Goal: Task Accomplishment & Management: Use online tool/utility

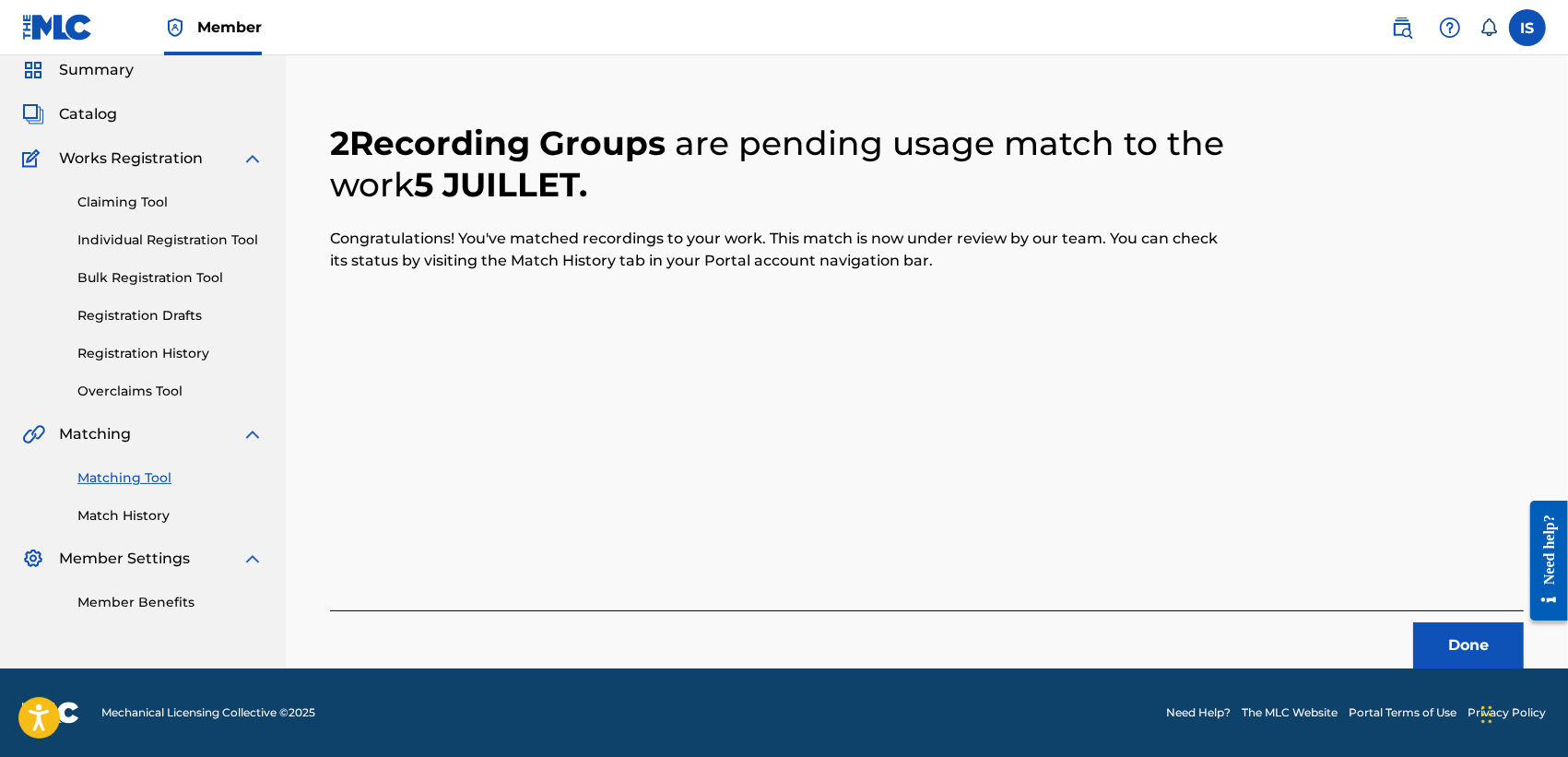
click at [1447, 638] on button "Done" at bounding box center [1468, 645] width 111 height 46
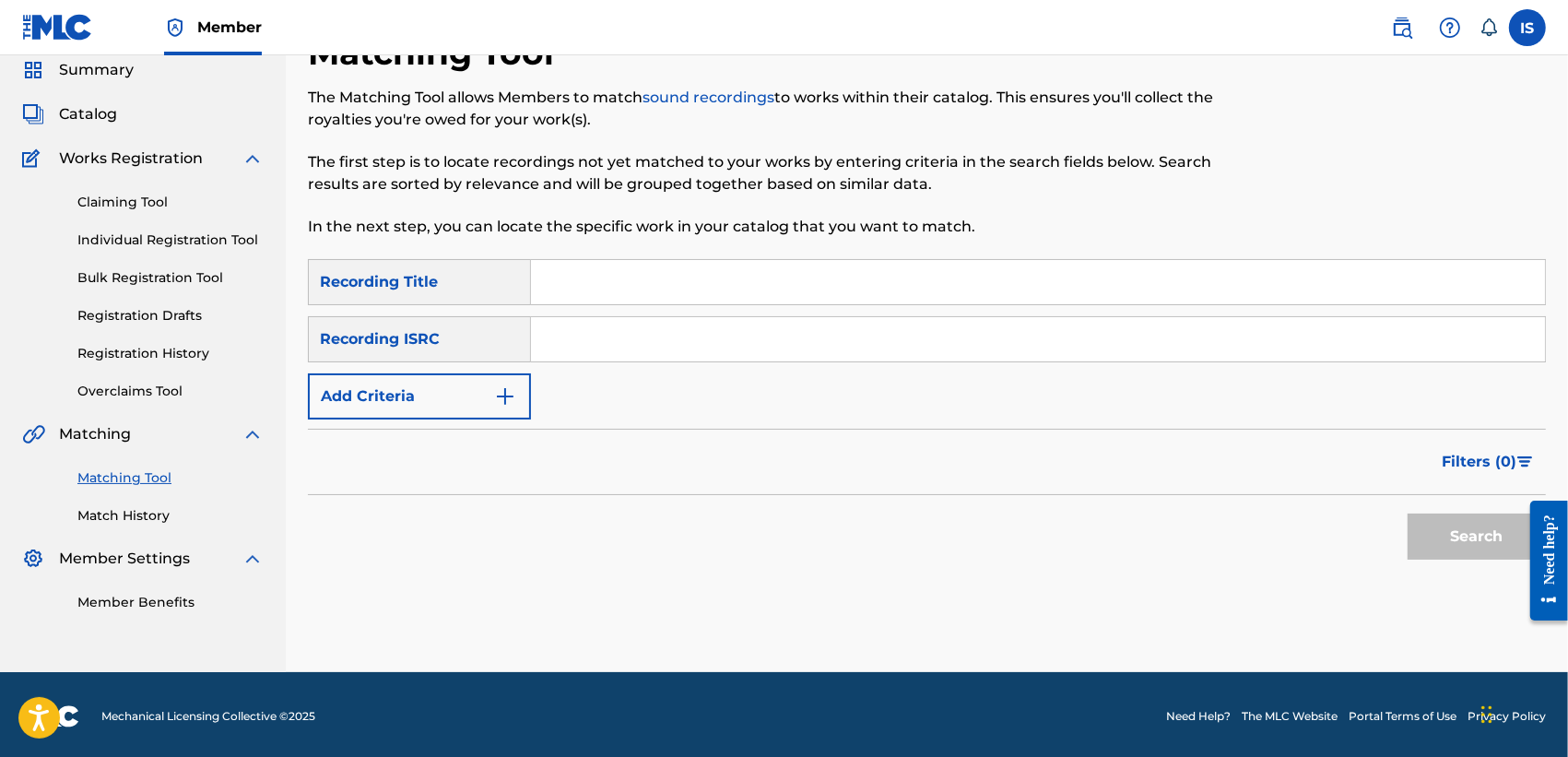
click at [409, 415] on button "Add Criteria" at bounding box center [419, 397] width 223 height 46
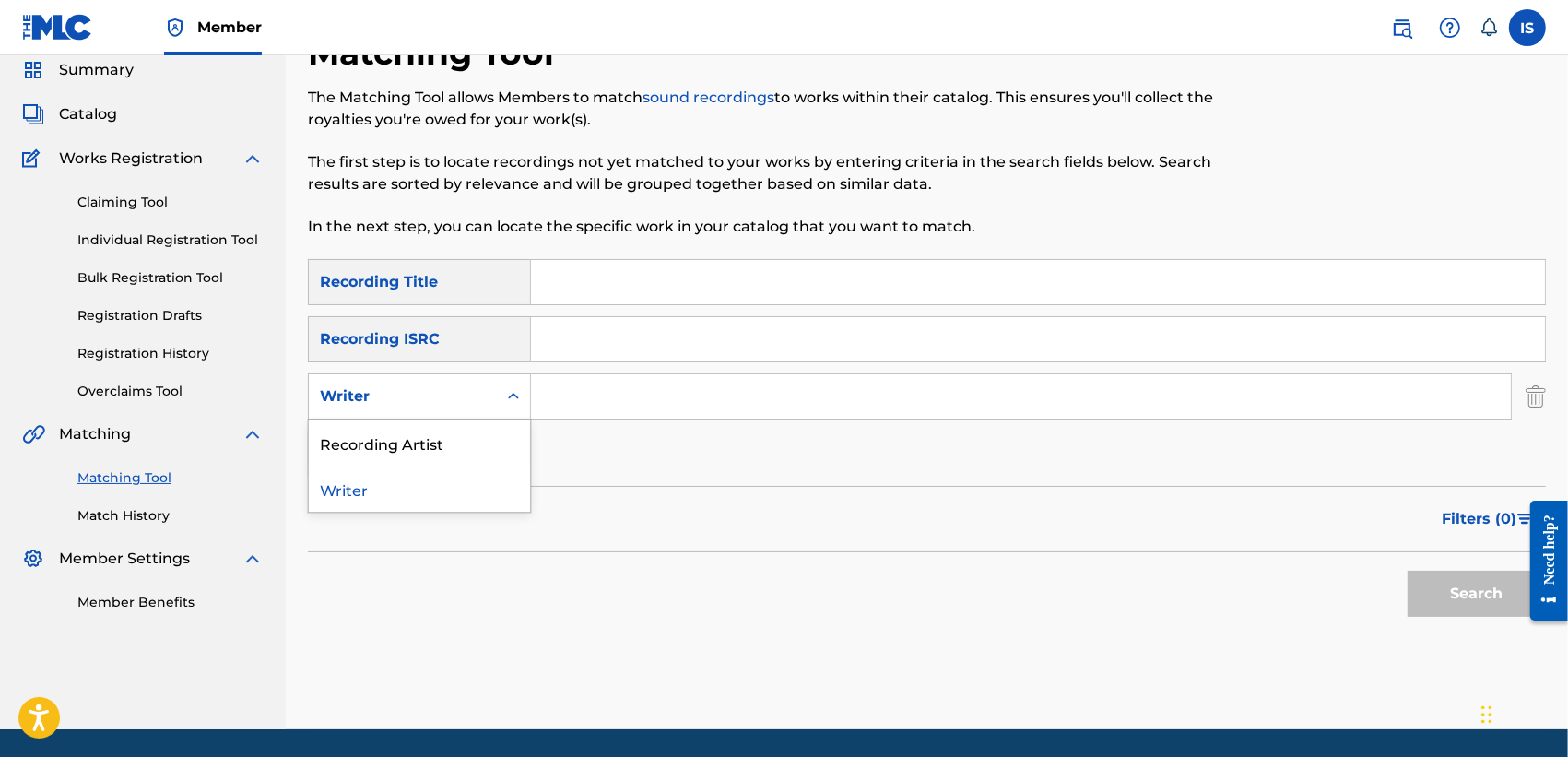
click at [403, 382] on div "Writer" at bounding box center [403, 397] width 188 height 35
click at [420, 457] on div "Recording Artist" at bounding box center [419, 442] width 221 height 46
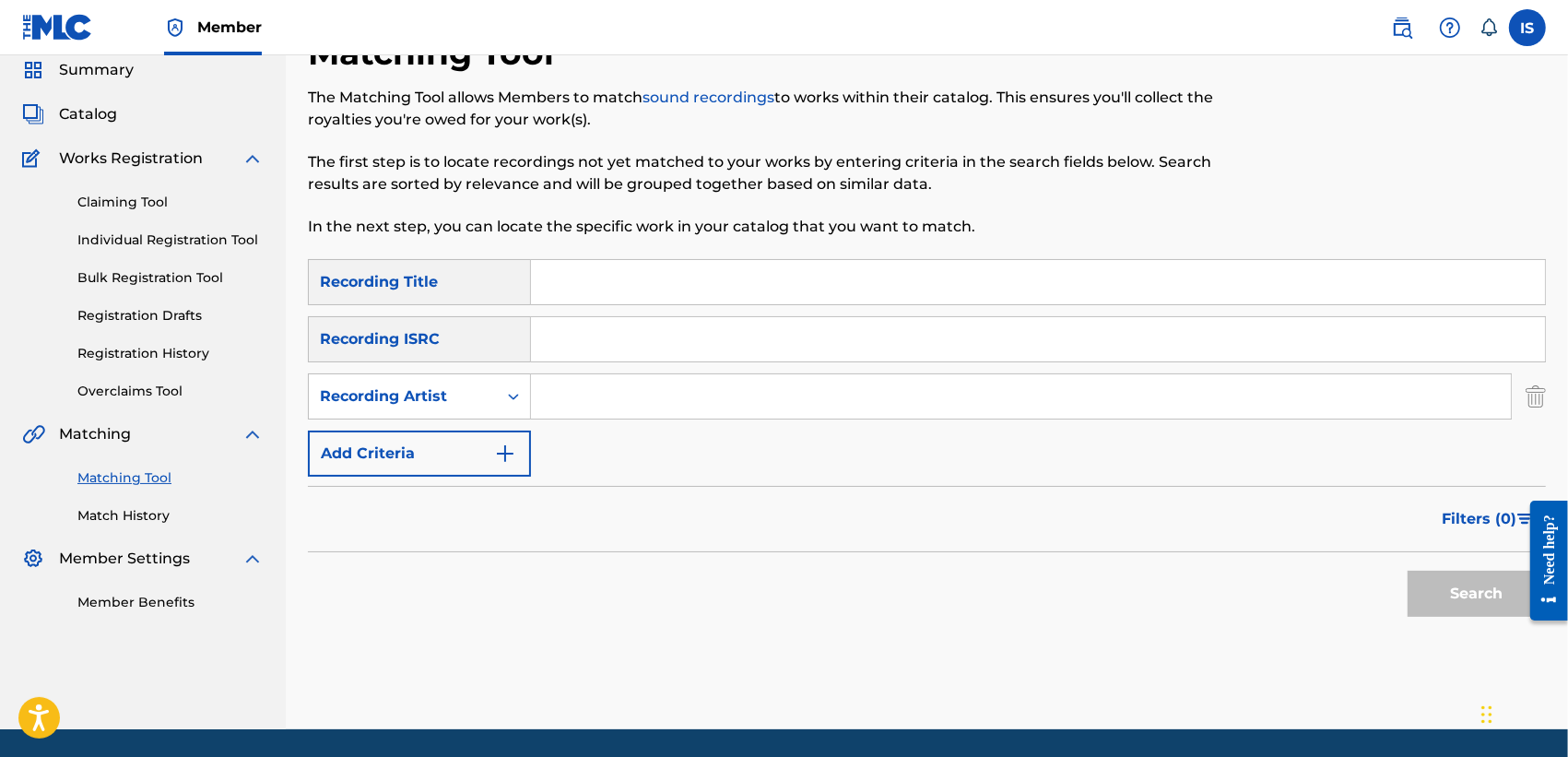
click at [593, 388] on input "Search Form" at bounding box center [1021, 397] width 980 height 45
click at [565, 249] on div "Matching Tool The Matching Tool allows Members to match sound recordings to wor…" at bounding box center [784, 145] width 953 height 227
click at [565, 283] on input "Search Form" at bounding box center [1037, 282] width 1013 height 45
paste input "ETOILE FILANTE"
type input "ETOILE FILANTE"
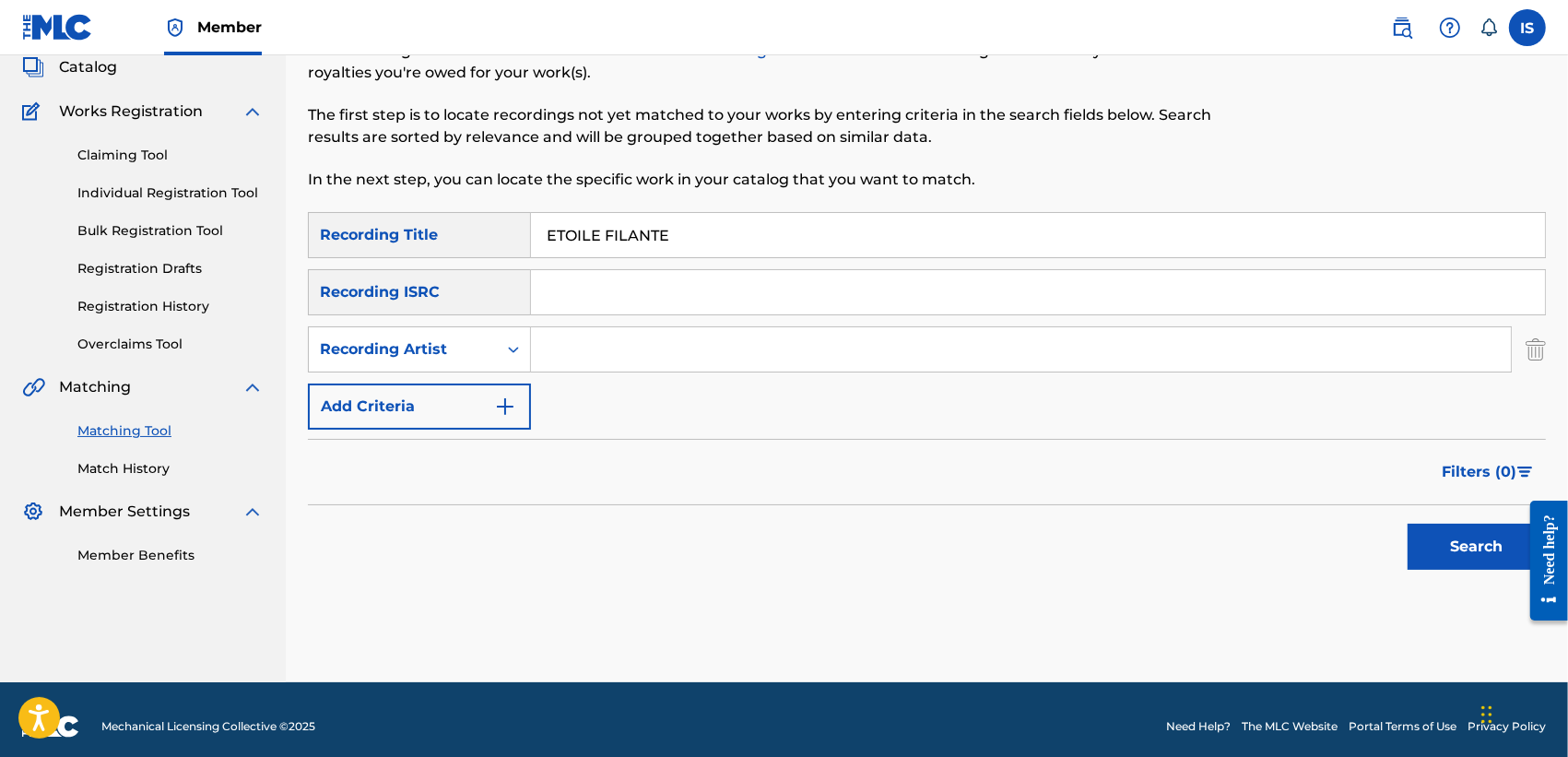
scroll to position [130, 0]
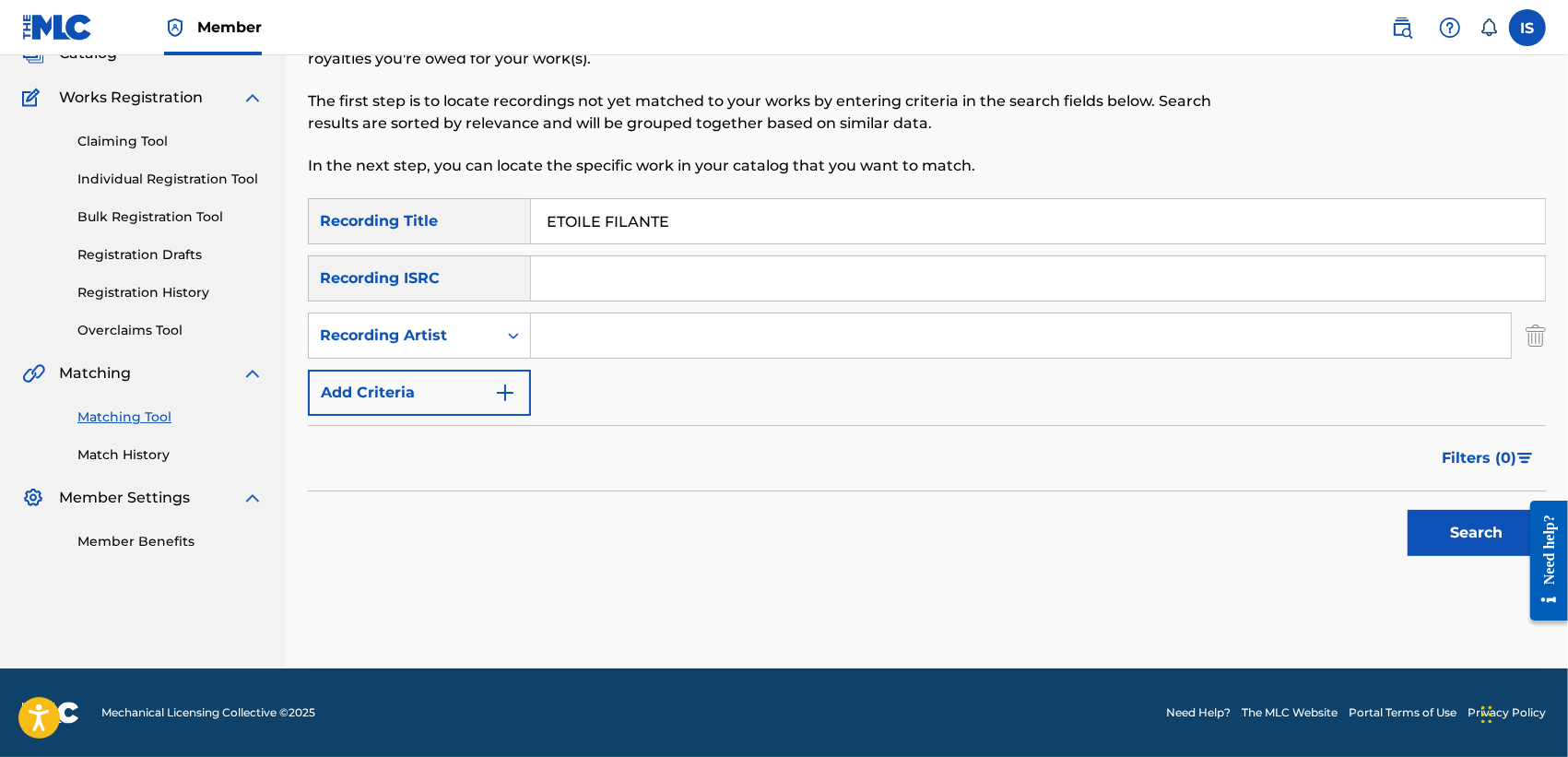
click at [585, 293] on div "Search Form" at bounding box center [1038, 278] width 1014 height 46
click at [572, 323] on input "Search Form" at bounding box center [1021, 336] width 980 height 45
type input "laroussi"
click at [1408, 510] on button "Search" at bounding box center [1477, 533] width 138 height 46
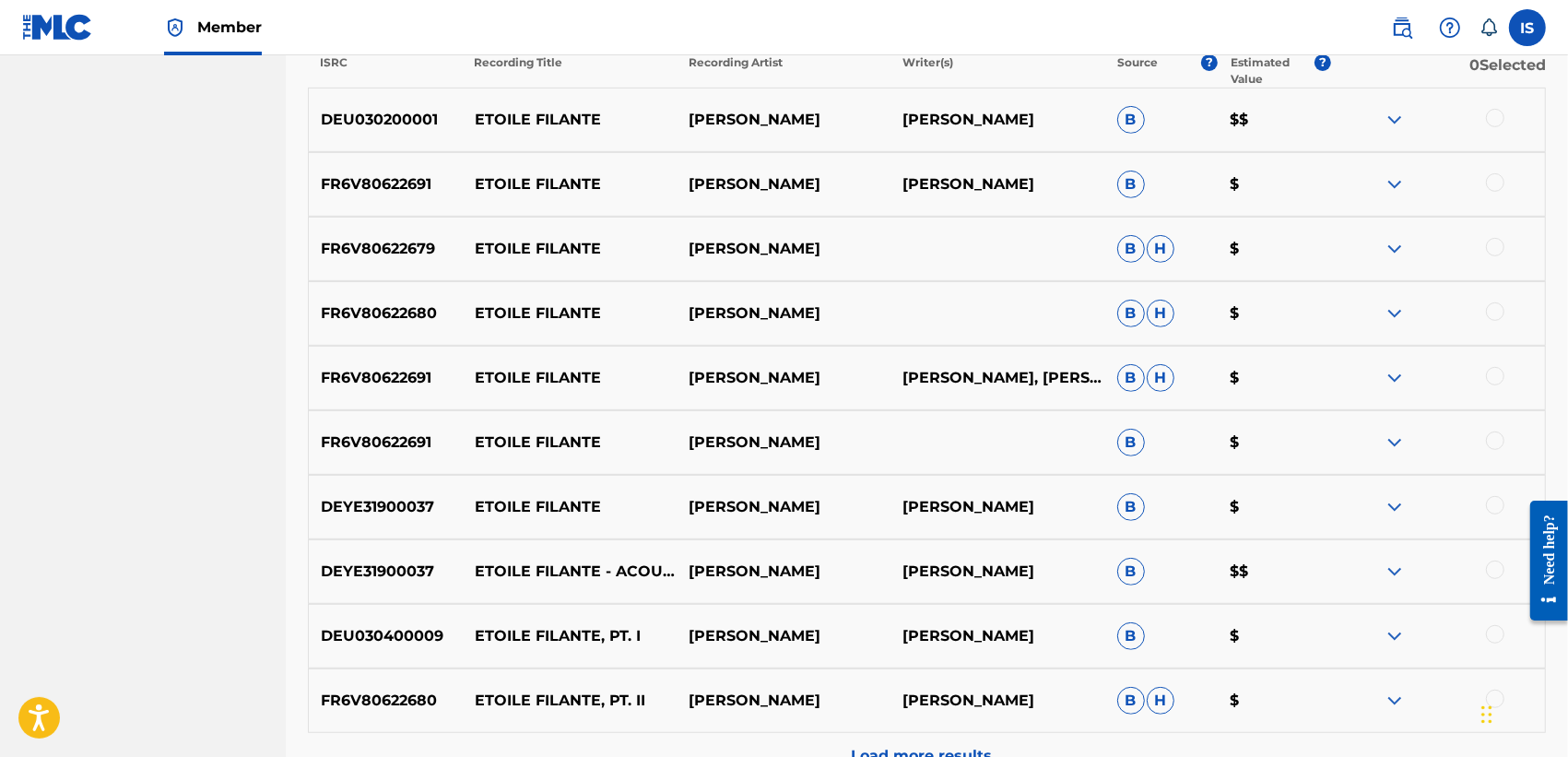
scroll to position [682, 0]
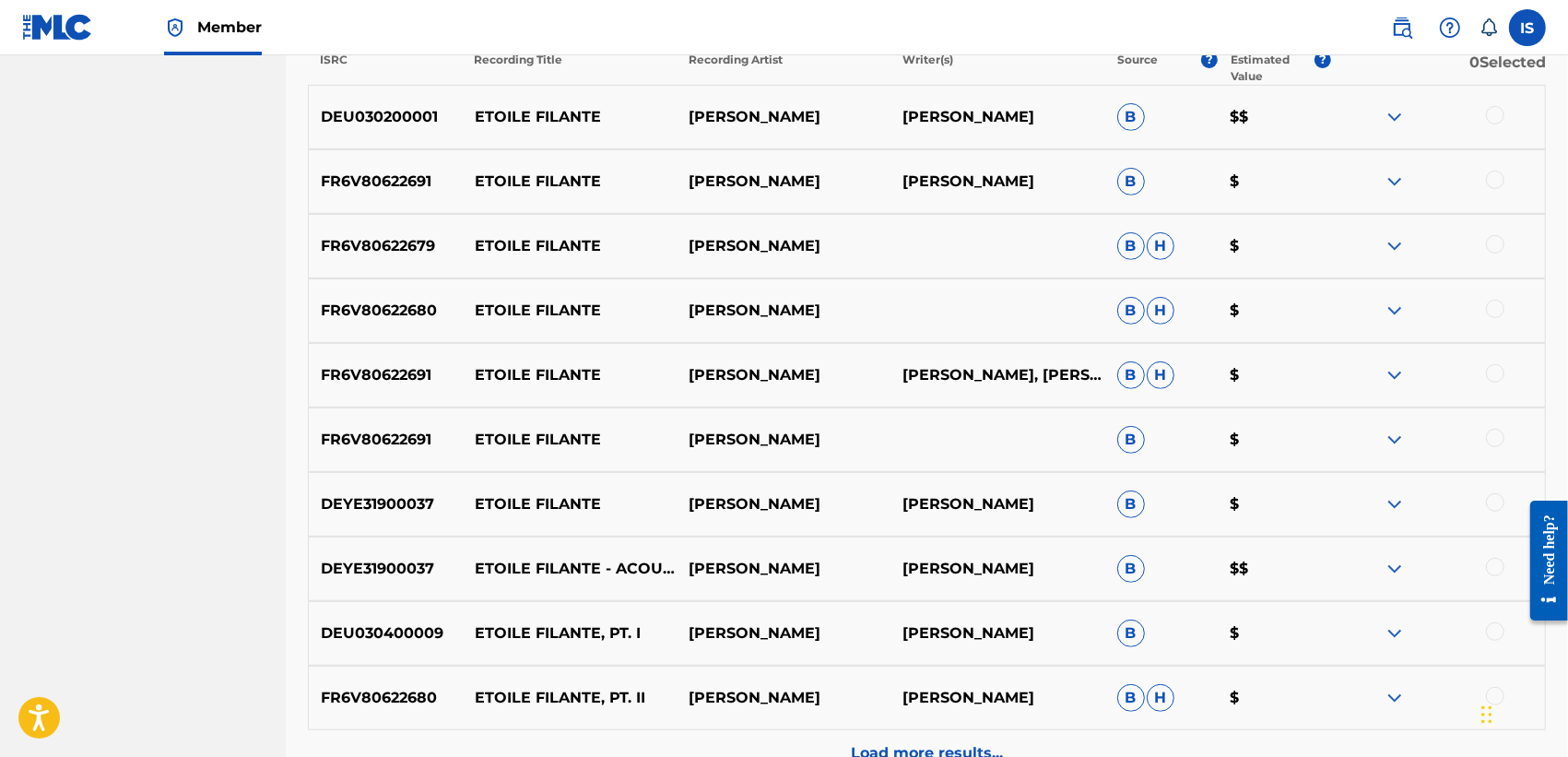
click at [1491, 120] on div at bounding box center [1494, 115] width 18 height 18
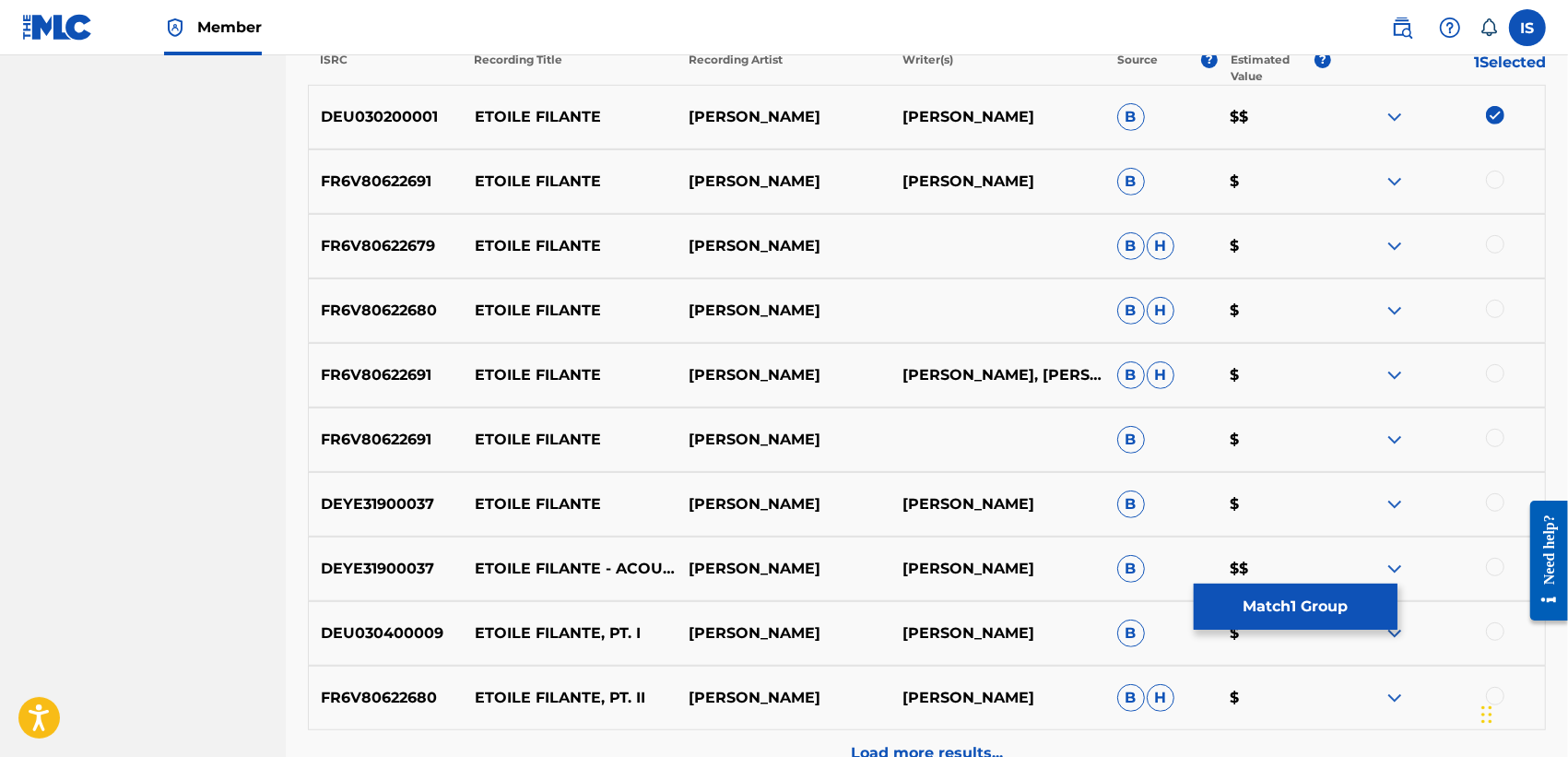
click at [1493, 173] on div at bounding box center [1494, 179] width 18 height 18
click at [1493, 180] on img at bounding box center [1494, 179] width 18 height 18
click at [1491, 180] on div at bounding box center [1494, 179] width 18 height 18
click at [1493, 243] on div at bounding box center [1494, 244] width 18 height 18
click at [1490, 310] on div at bounding box center [1494, 308] width 18 height 18
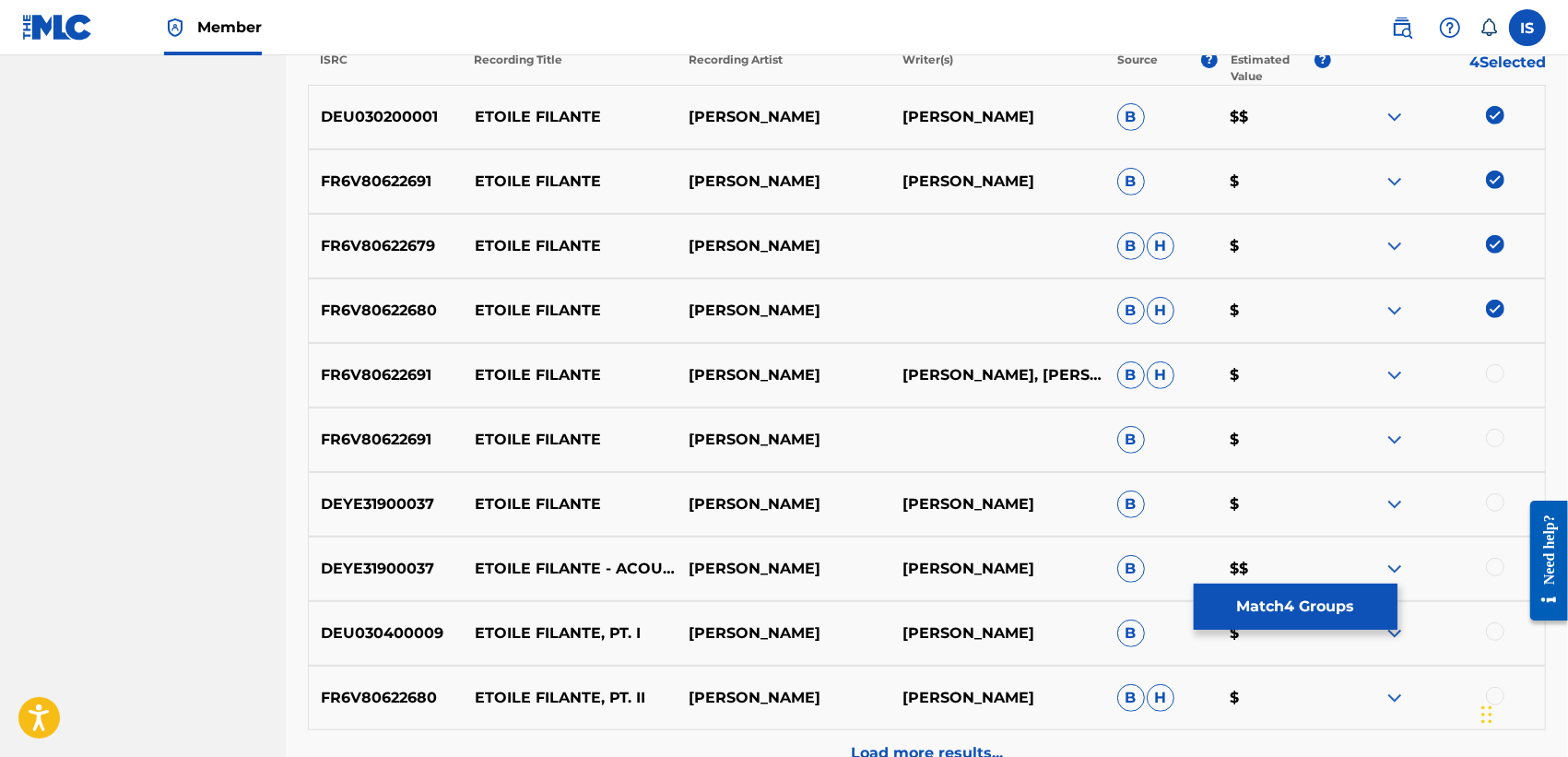
click at [1489, 367] on div at bounding box center [1494, 373] width 18 height 18
click at [1508, 436] on div at bounding box center [1438, 439] width 214 height 22
click at [1499, 444] on div at bounding box center [1494, 437] width 18 height 18
click at [1496, 487] on div "DEYE31900037 ETOILE FILANTE DJAMEL LAROUSSI DJAMEL LAROUSSI B $" at bounding box center [927, 505] width 1238 height 65
click at [1493, 504] on div at bounding box center [1494, 502] width 18 height 18
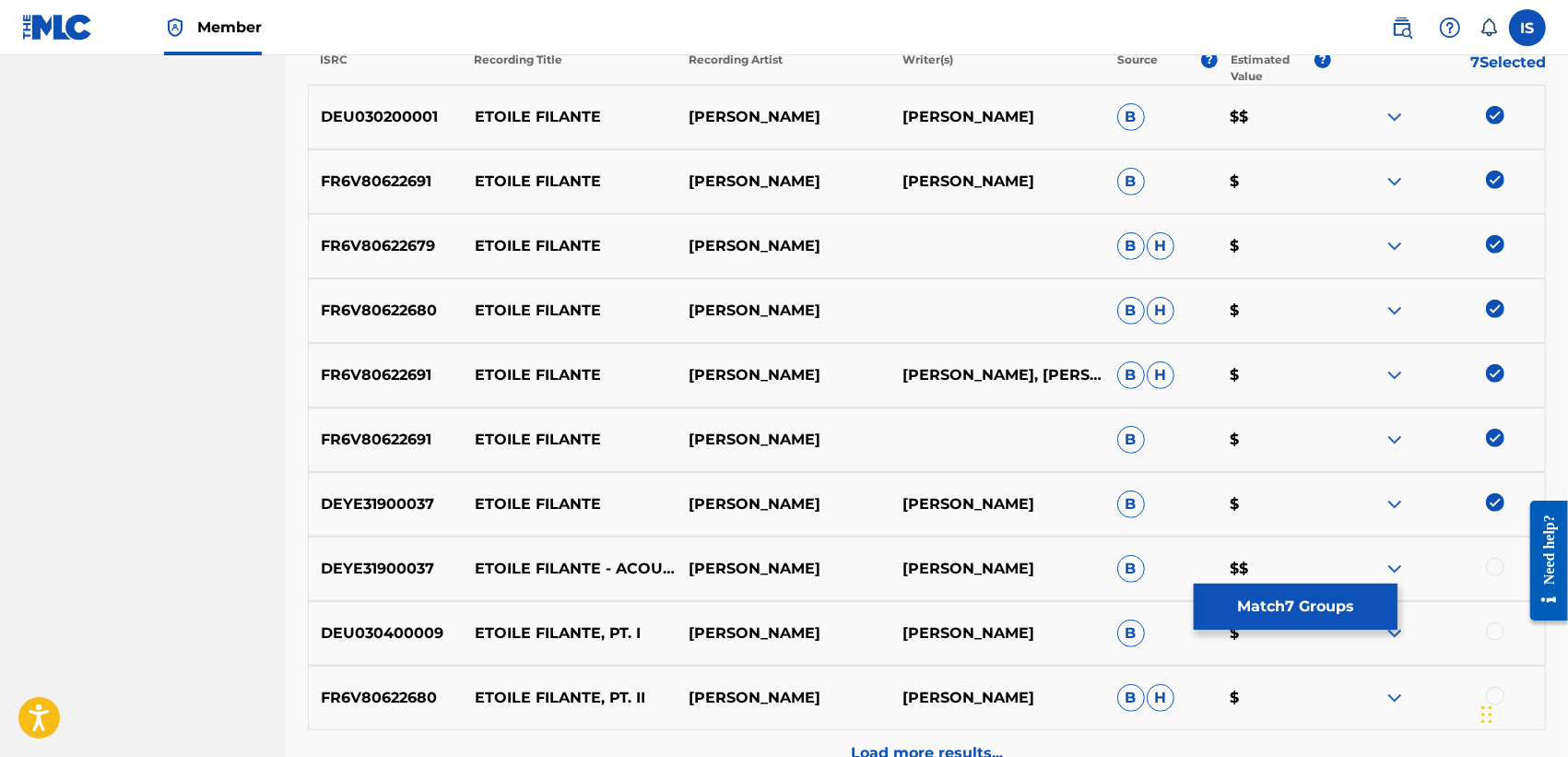
click at [1494, 565] on div at bounding box center [1494, 566] width 18 height 18
click at [1495, 624] on div at bounding box center [1494, 631] width 18 height 18
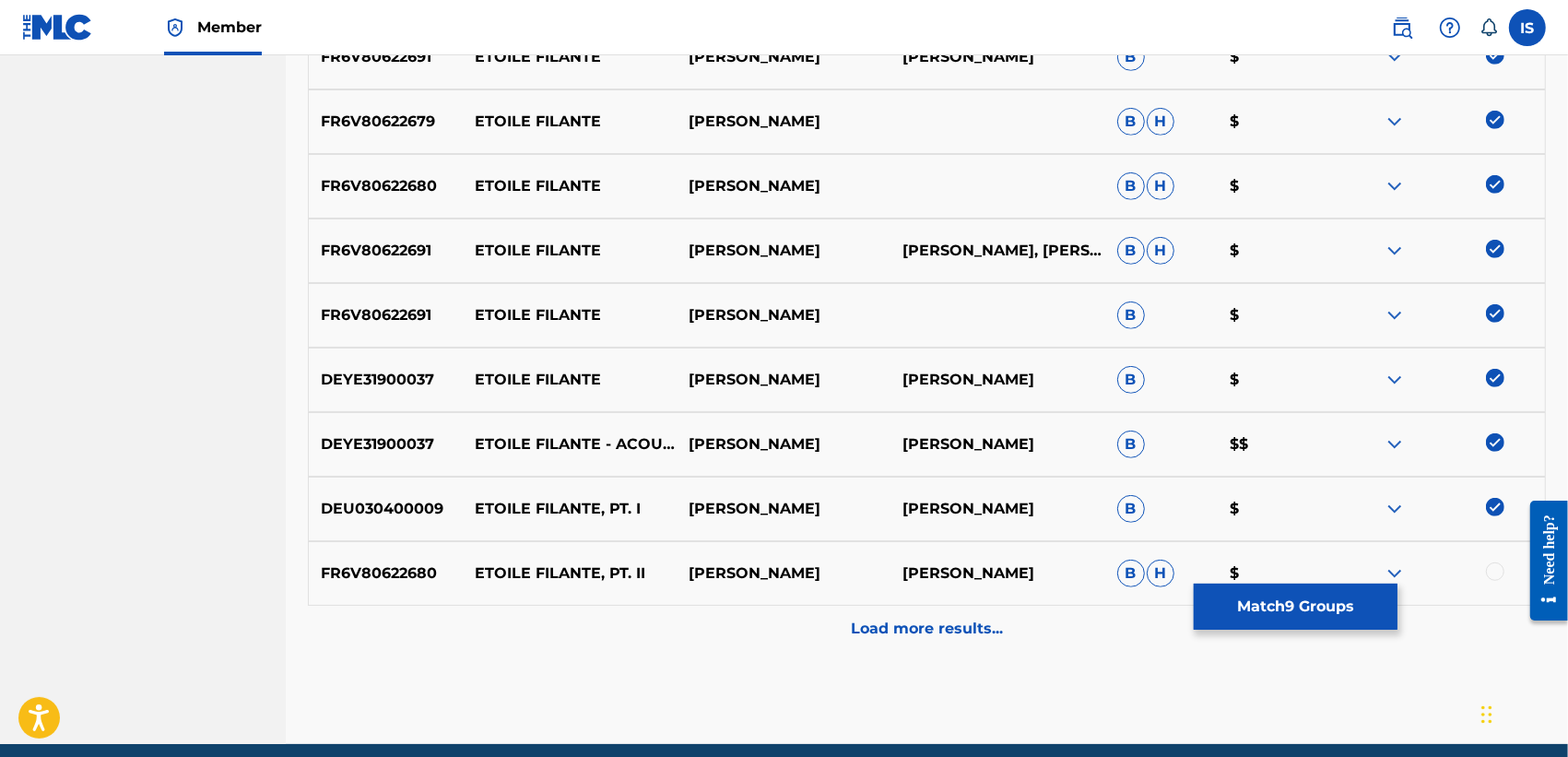
click at [904, 612] on div "Load more results..." at bounding box center [927, 629] width 1238 height 46
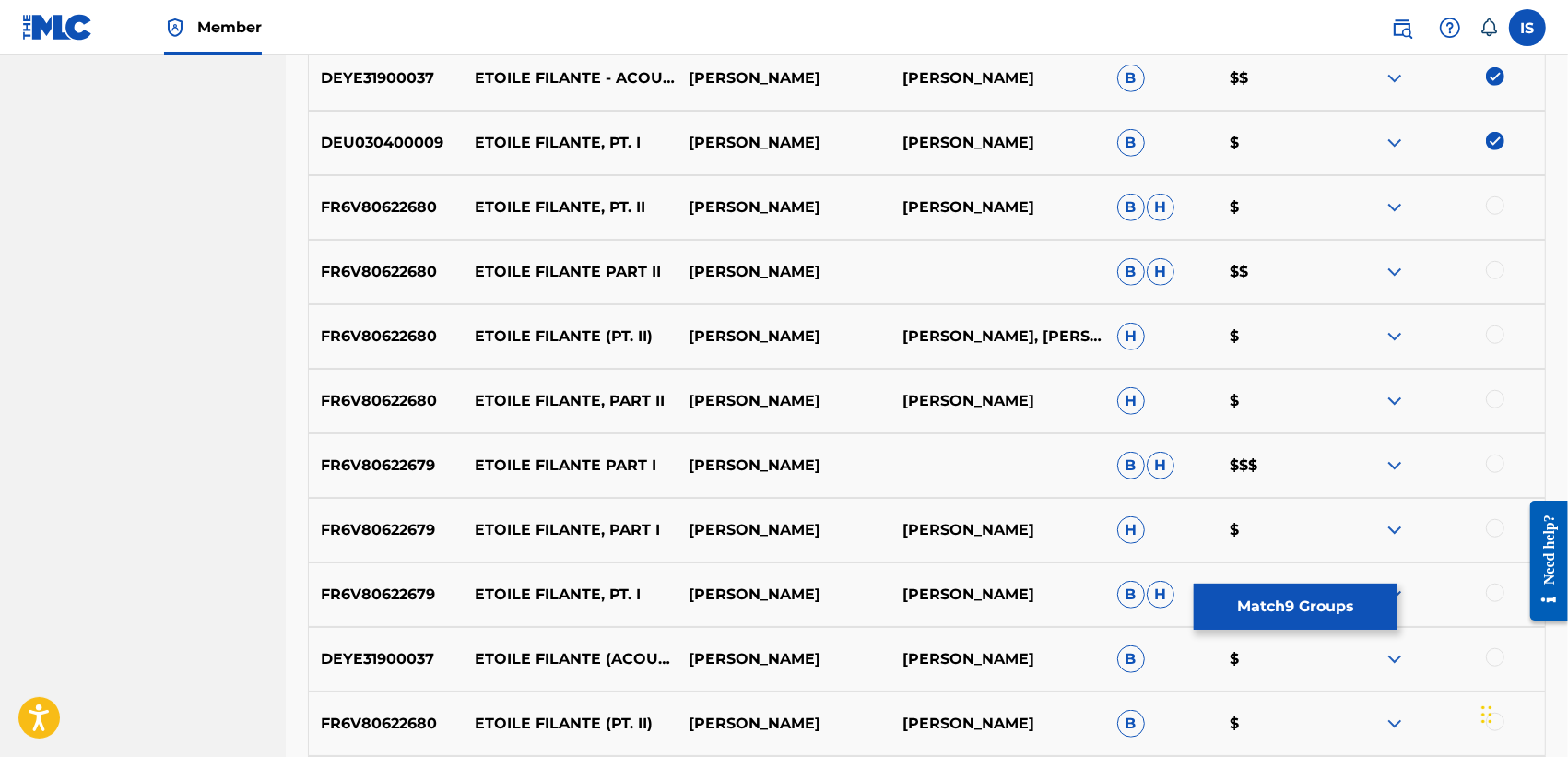
scroll to position [1220, 0]
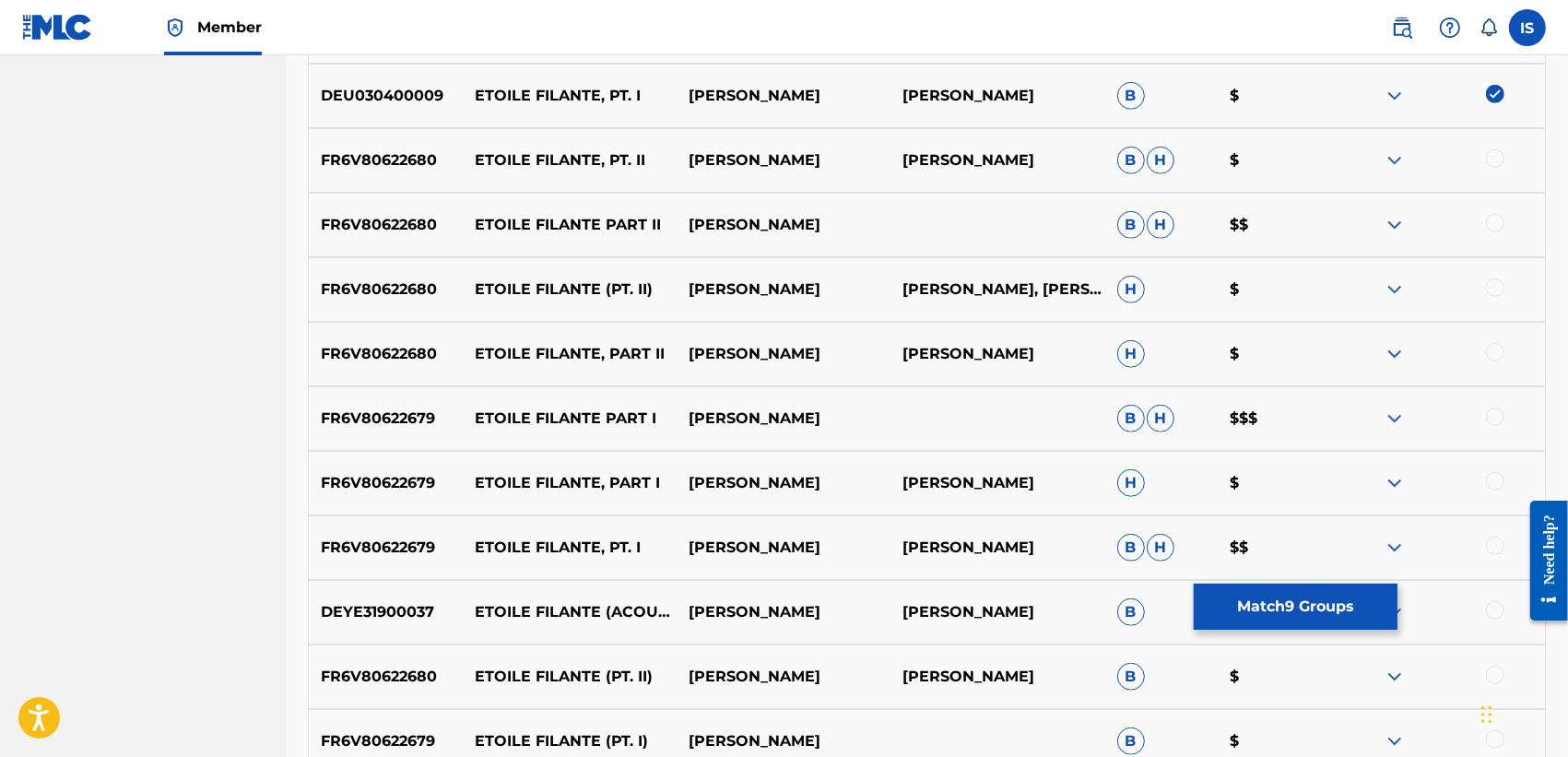
click at [1486, 415] on div at bounding box center [1494, 416] width 18 height 18
click at [1486, 415] on div at bounding box center [1438, 418] width 214 height 22
click at [1490, 480] on div at bounding box center [1494, 481] width 18 height 18
click at [1496, 548] on div at bounding box center [1494, 545] width 18 height 18
click at [1494, 609] on div at bounding box center [1494, 610] width 18 height 18
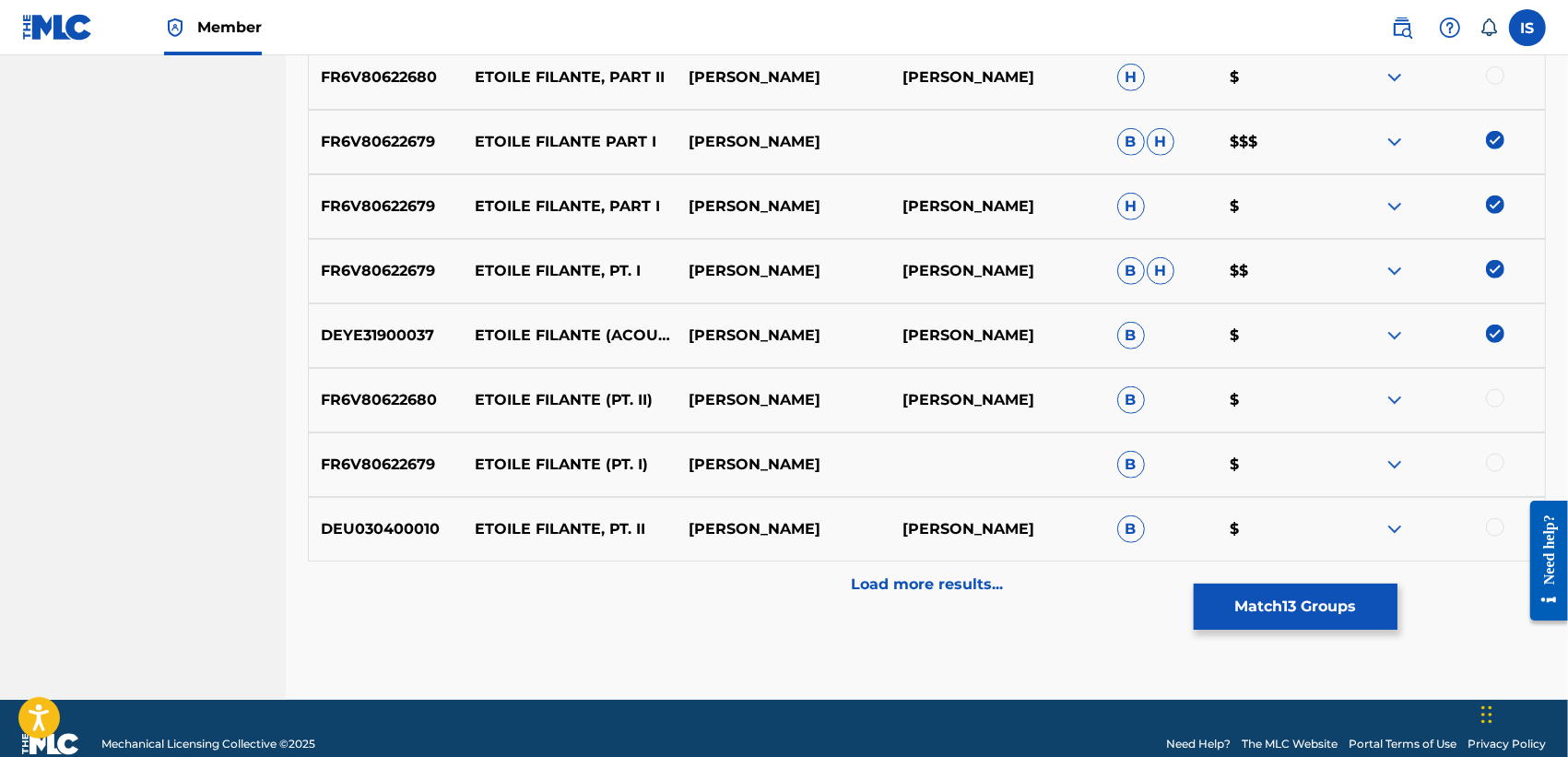
scroll to position [1499, 0]
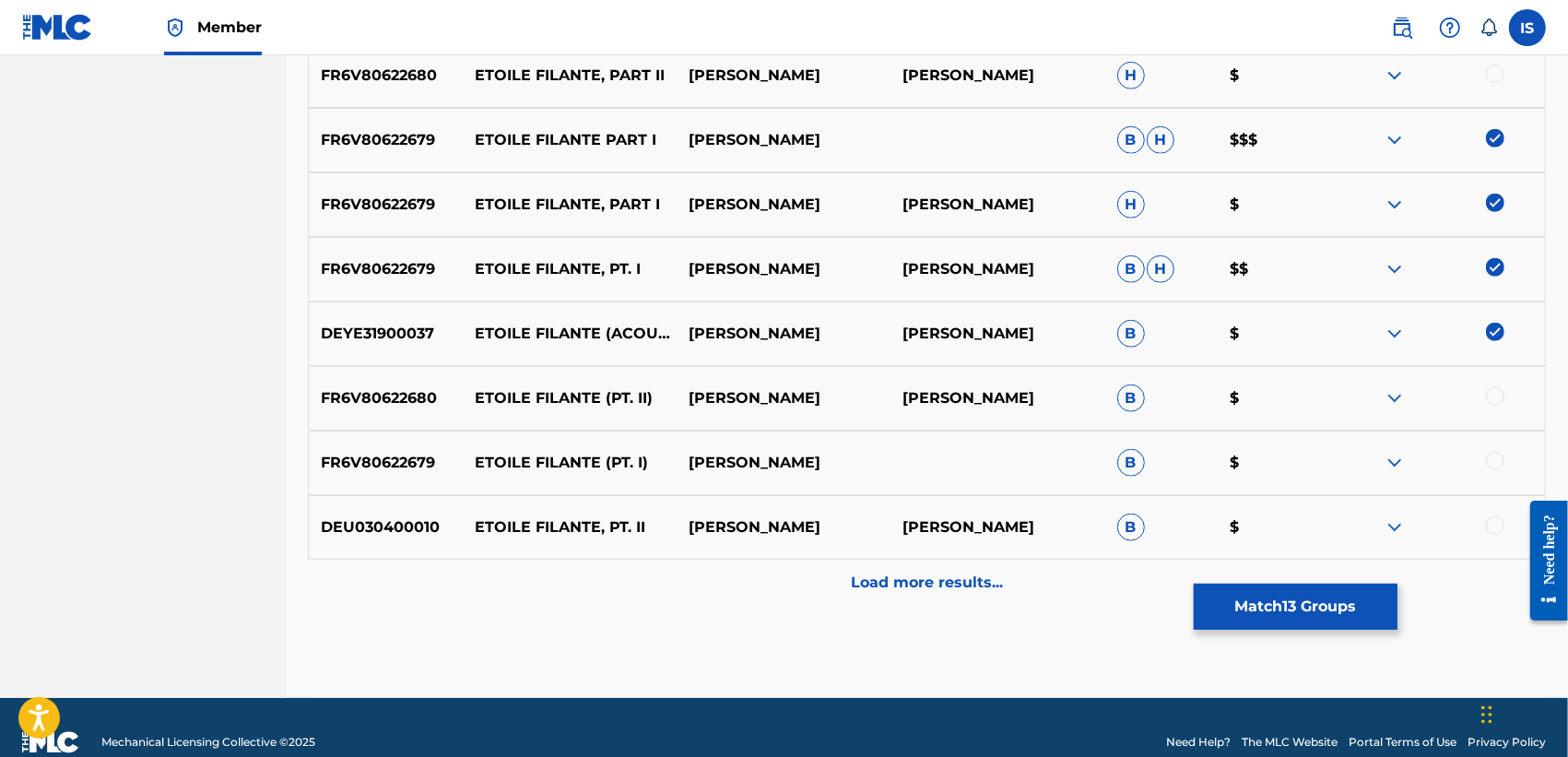
click at [1496, 462] on div at bounding box center [1494, 460] width 18 height 18
click at [1042, 582] on div "Load more results..." at bounding box center [927, 582] width 1238 height 46
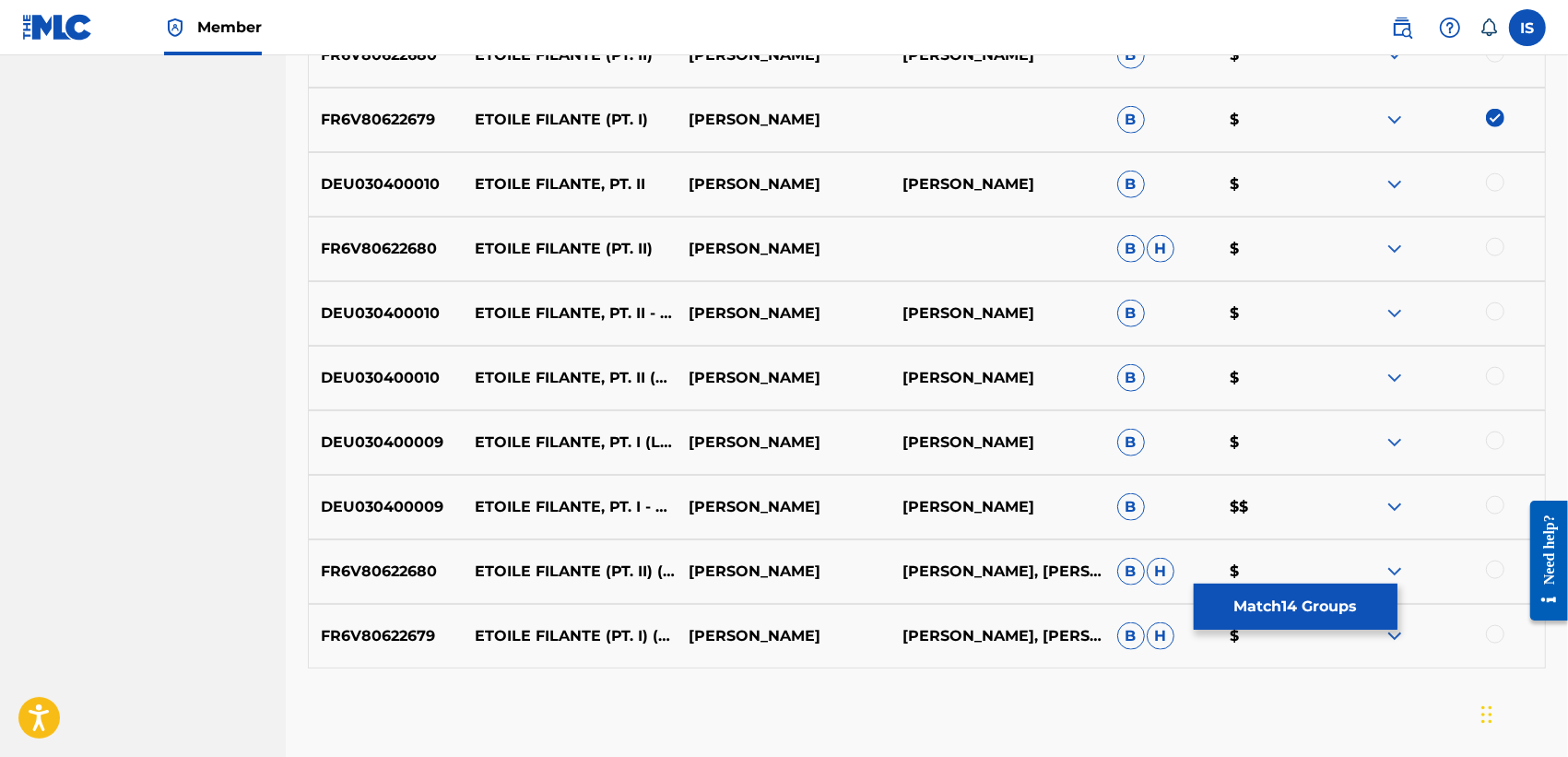
scroll to position [1846, 0]
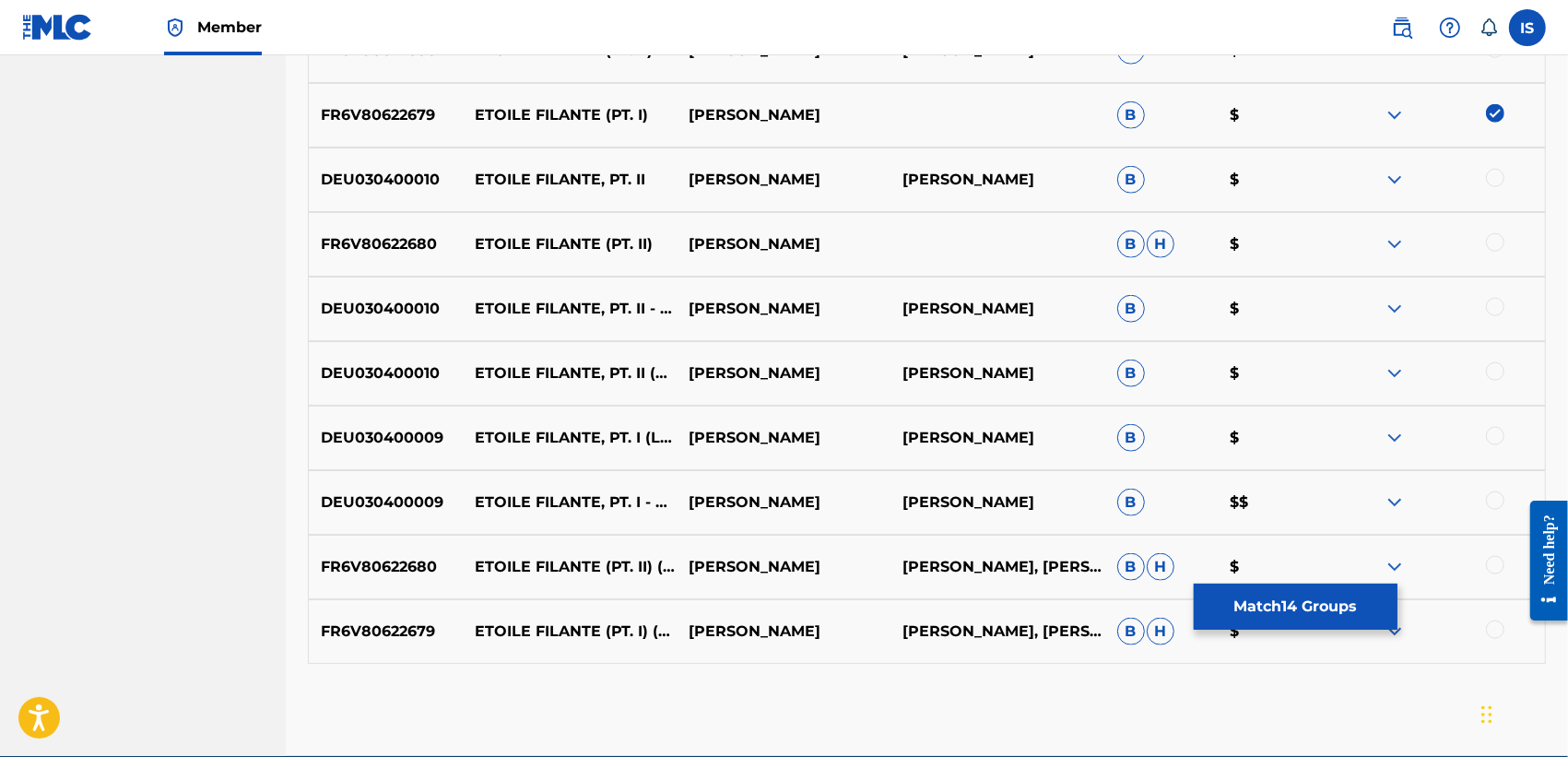
click at [1486, 434] on div at bounding box center [1494, 435] width 18 height 18
click at [1491, 498] on div at bounding box center [1494, 500] width 18 height 18
click at [1496, 624] on div at bounding box center [1494, 629] width 18 height 18
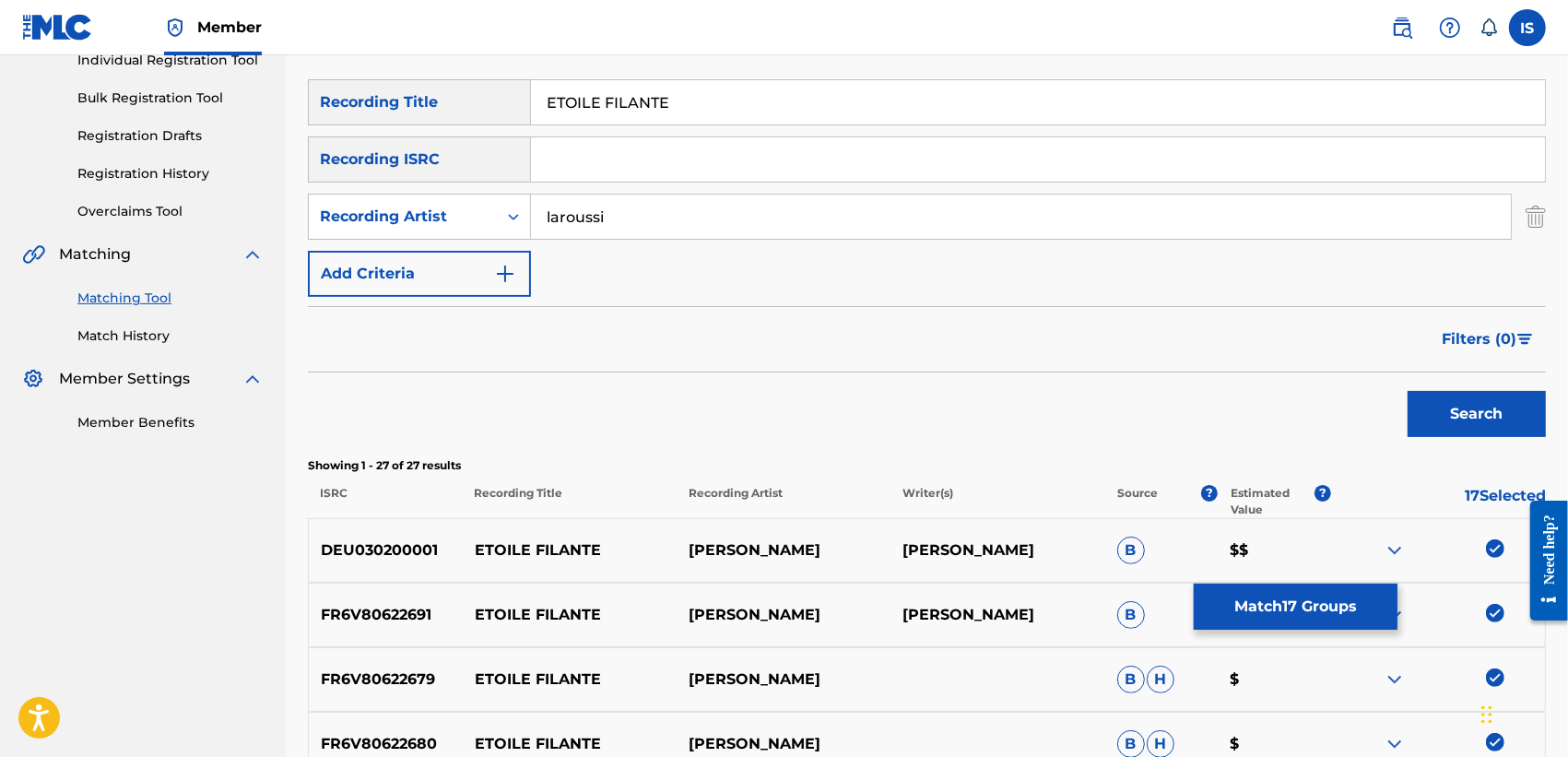
scroll to position [1, 0]
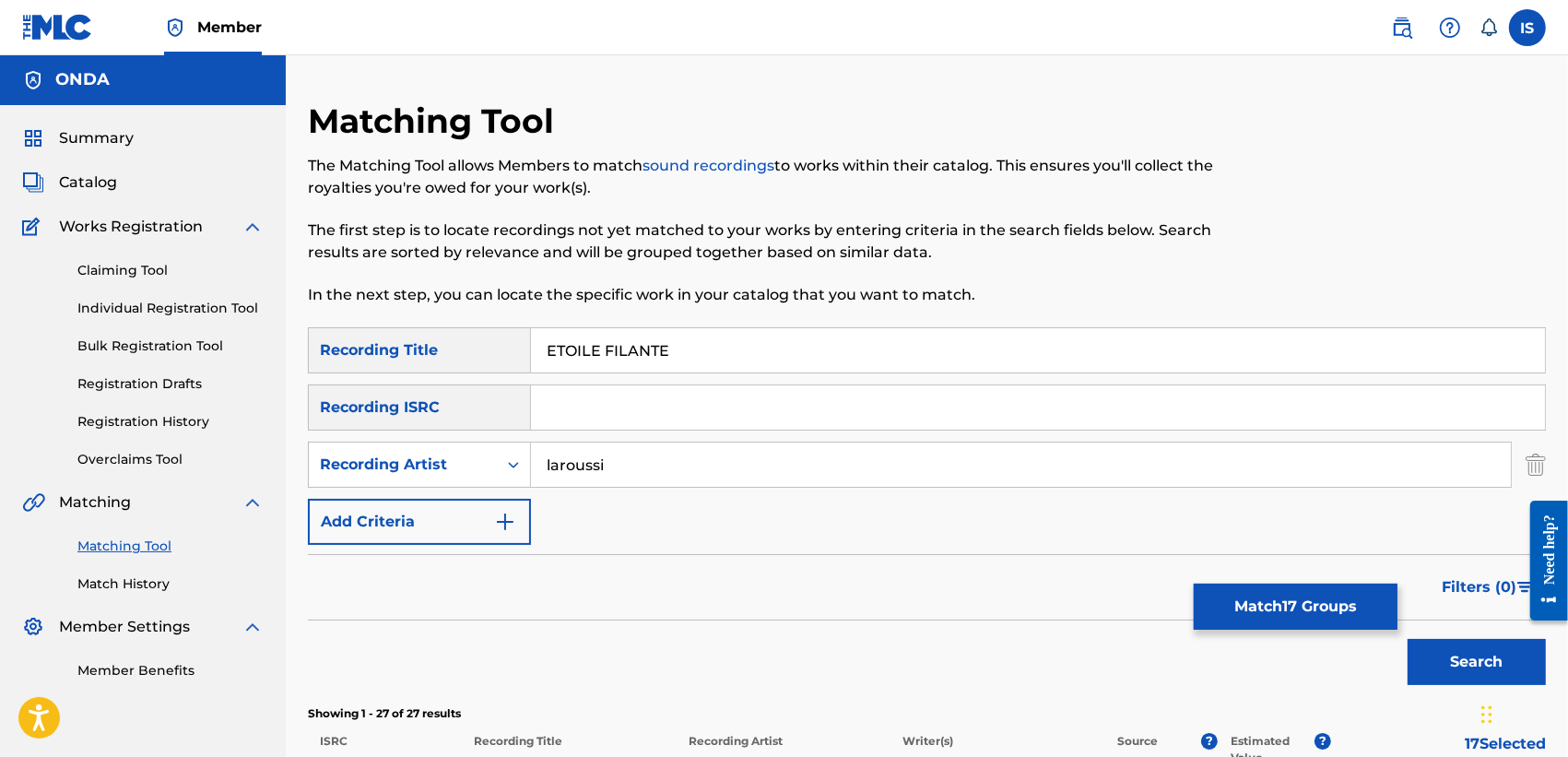
click at [1321, 607] on button "Match 17 Groups" at bounding box center [1295, 606] width 204 height 46
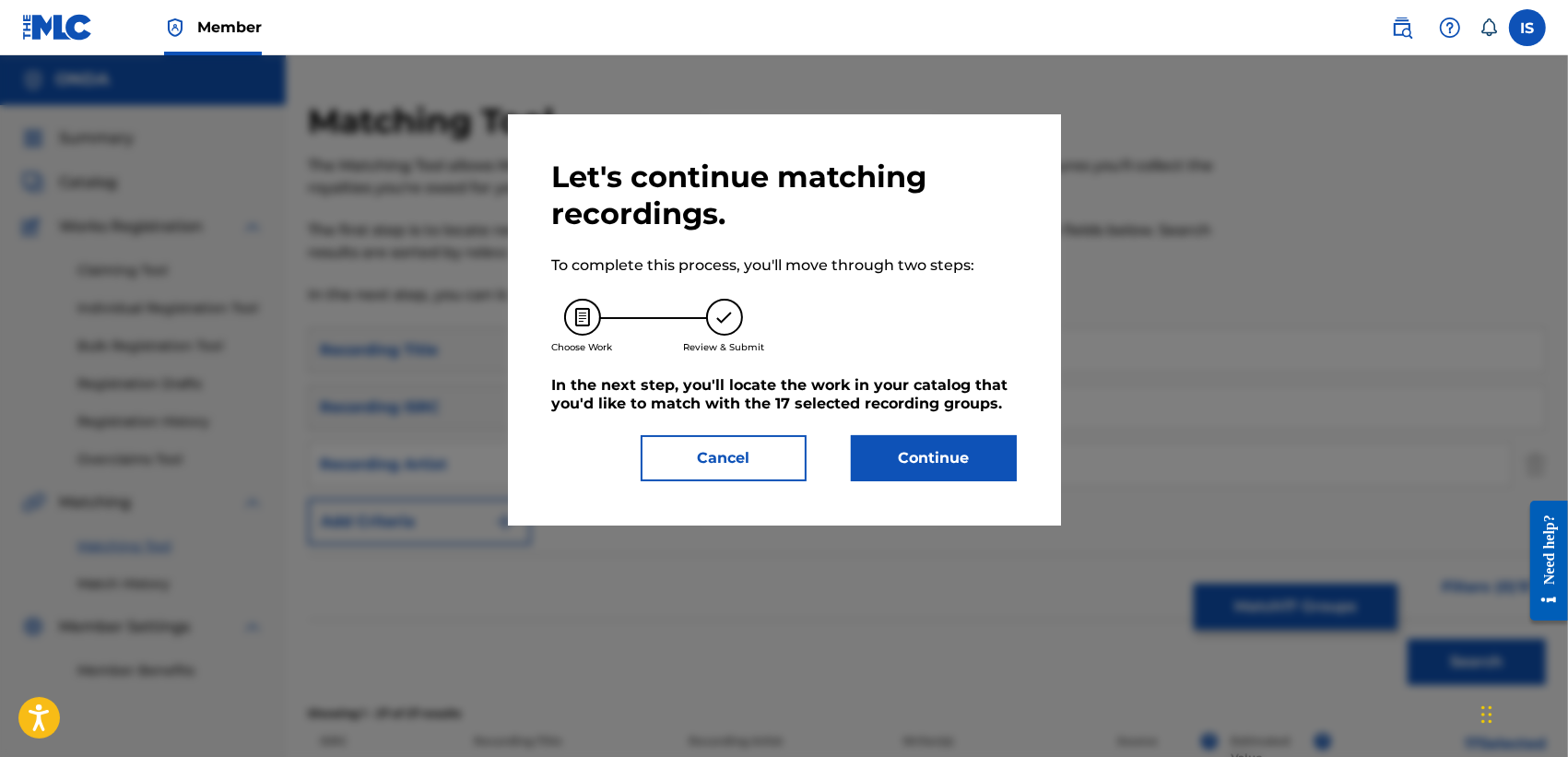
click at [938, 480] on button "Continue" at bounding box center [933, 458] width 166 height 46
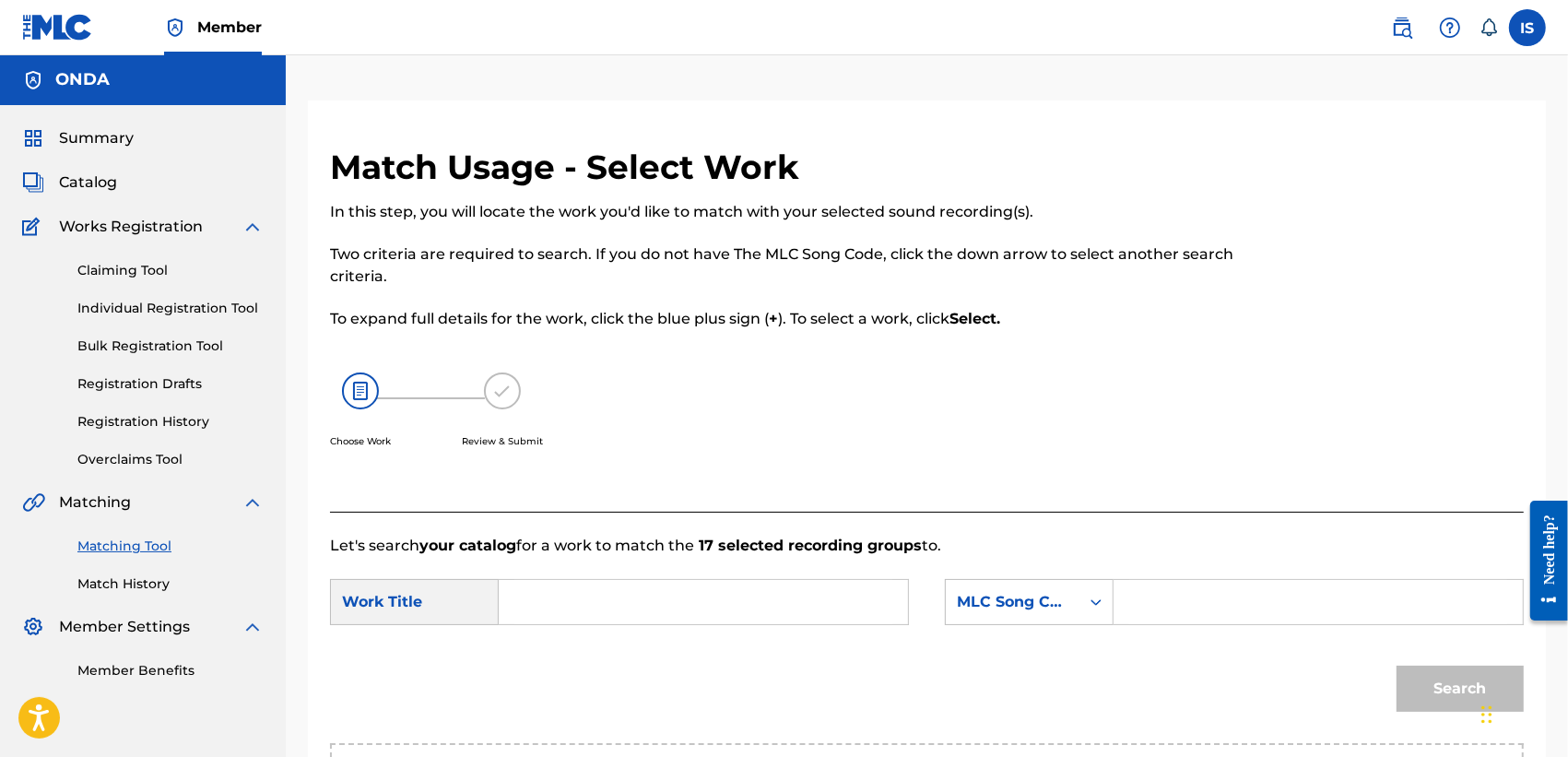
drag, startPoint x: 810, startPoint y: 593, endPoint x: 807, endPoint y: 606, distance: 13.3
click at [807, 605] on input "Search Form" at bounding box center [703, 602] width 378 height 45
click at [807, 606] on input "Search Form" at bounding box center [703, 602] width 378 height 45
paste input "NEDJMA EL HARBA:ETOILE FILANTE"
type input "NEDJMA EL HARBA:ETOILE FILANTE"
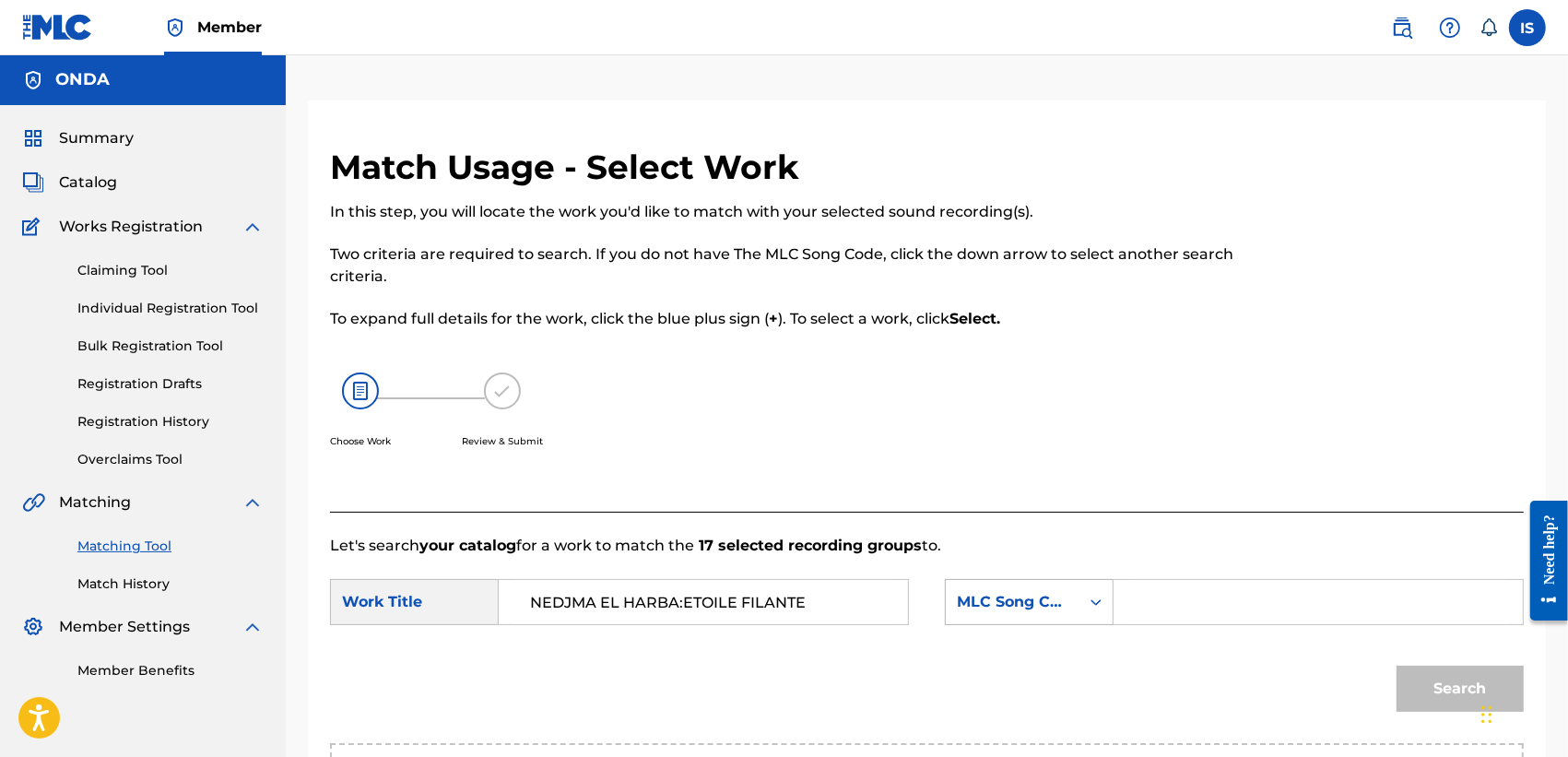
click at [1025, 591] on div "MLC Song Code" at bounding box center [1012, 601] width 134 height 35
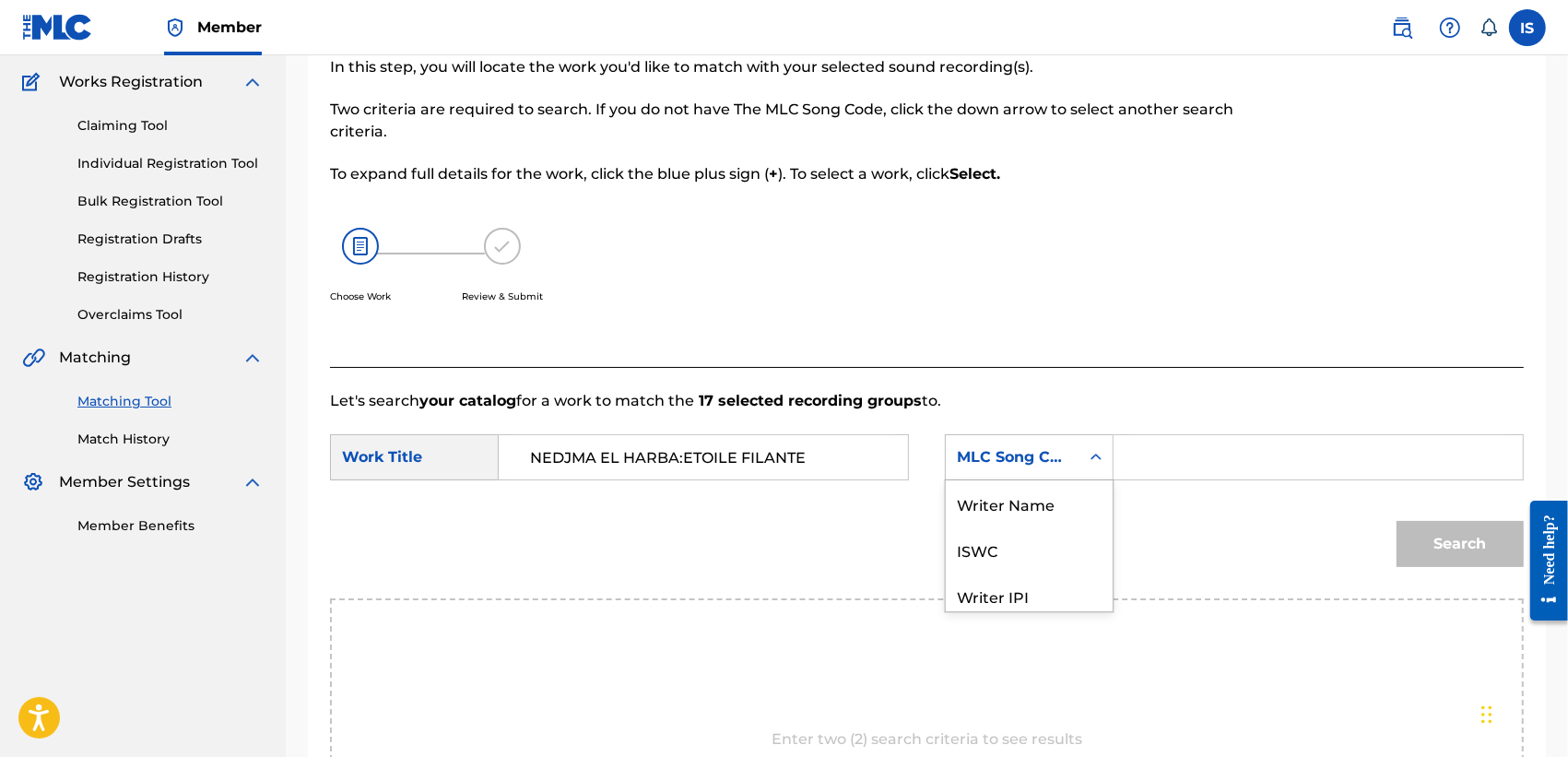
scroll to position [89, 0]
click at [1023, 553] on div "Publisher Name" at bounding box center [1030, 552] width 167 height 46
click at [1130, 463] on input "Search Form" at bounding box center [1318, 457] width 378 height 45
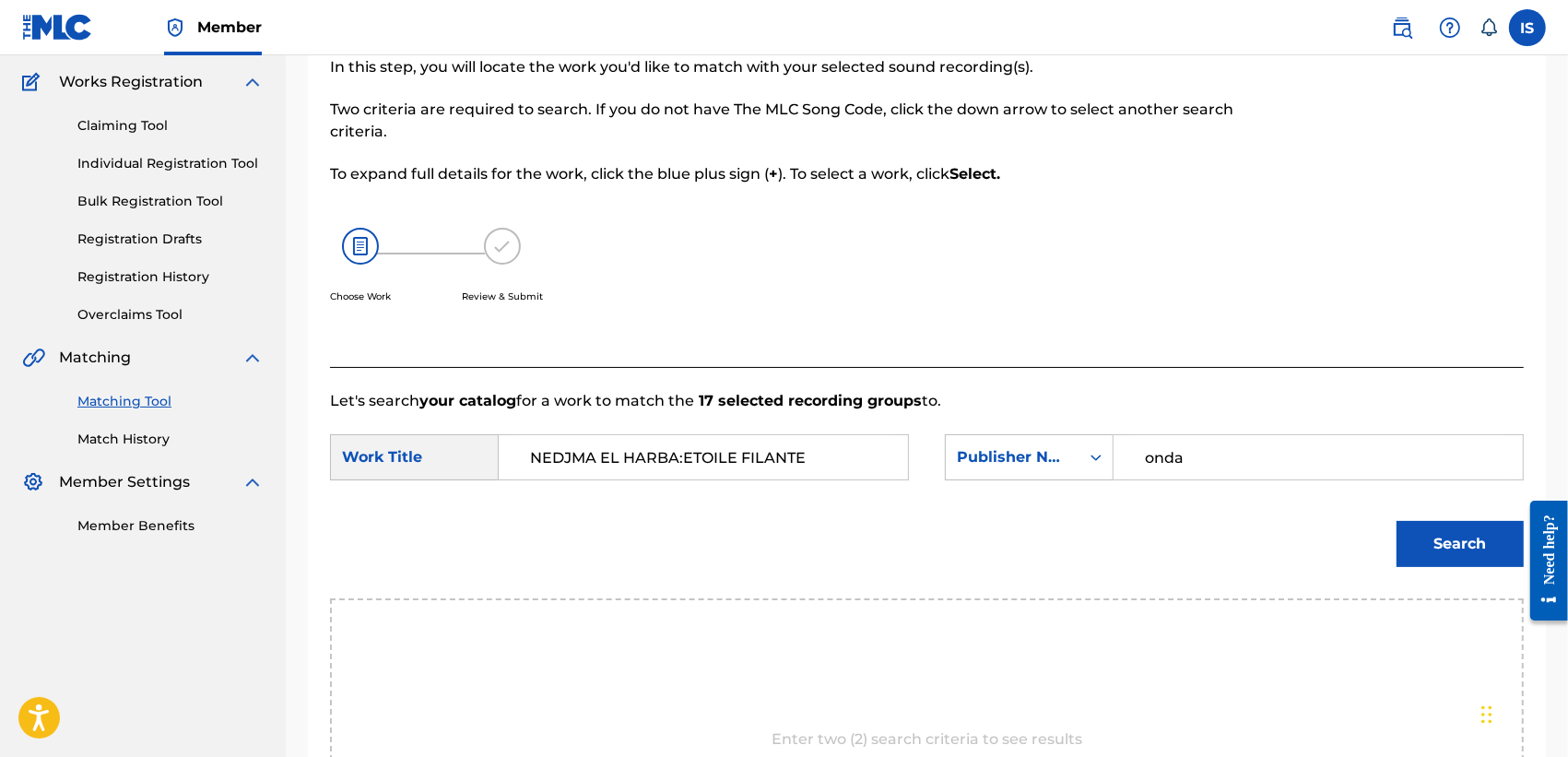
type input "onda"
click at [1396, 521] on button "Search" at bounding box center [1460, 544] width 127 height 46
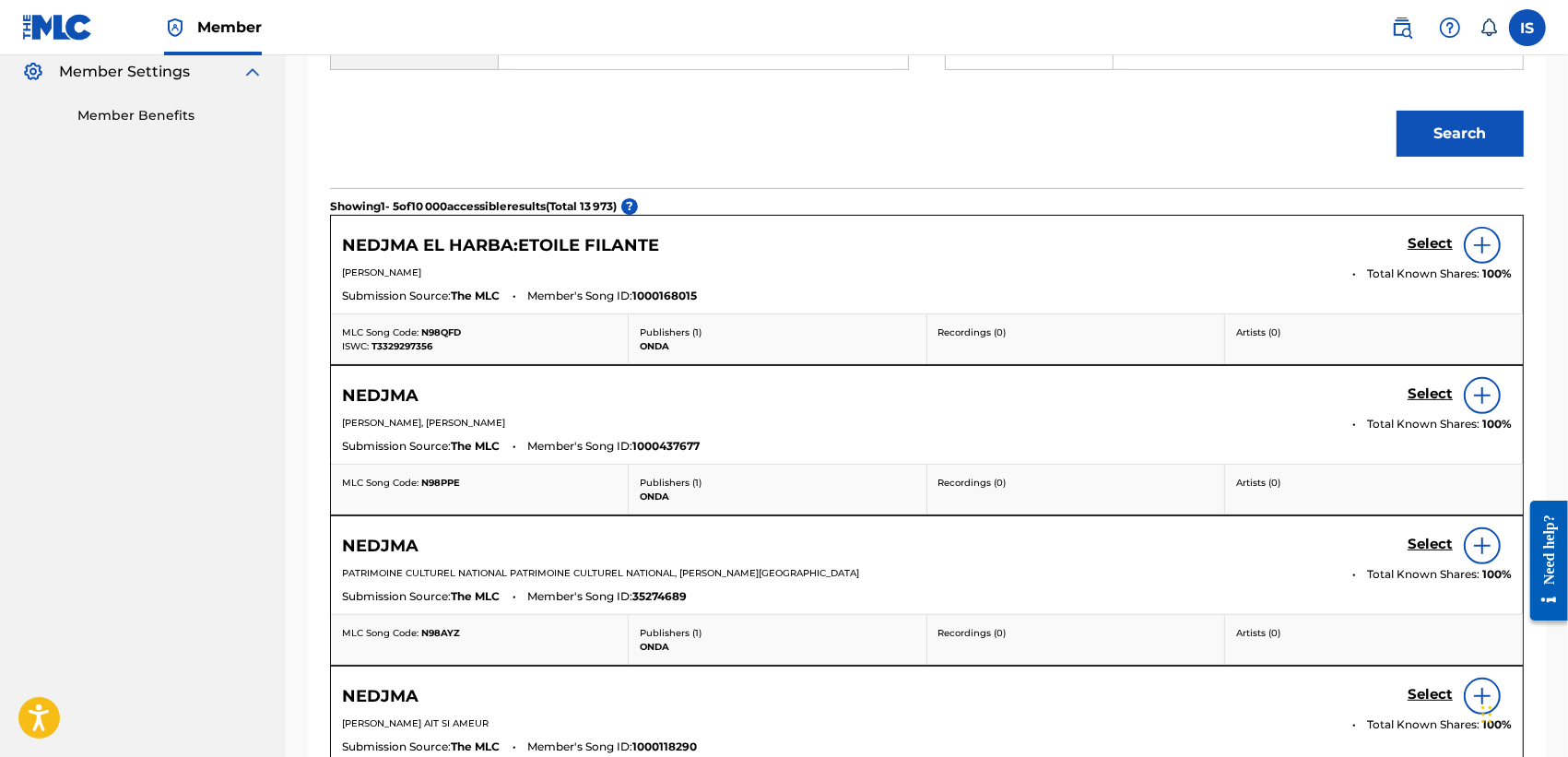
scroll to position [558, 0]
click at [1427, 237] on h5 "Select" at bounding box center [1431, 242] width 46 height 17
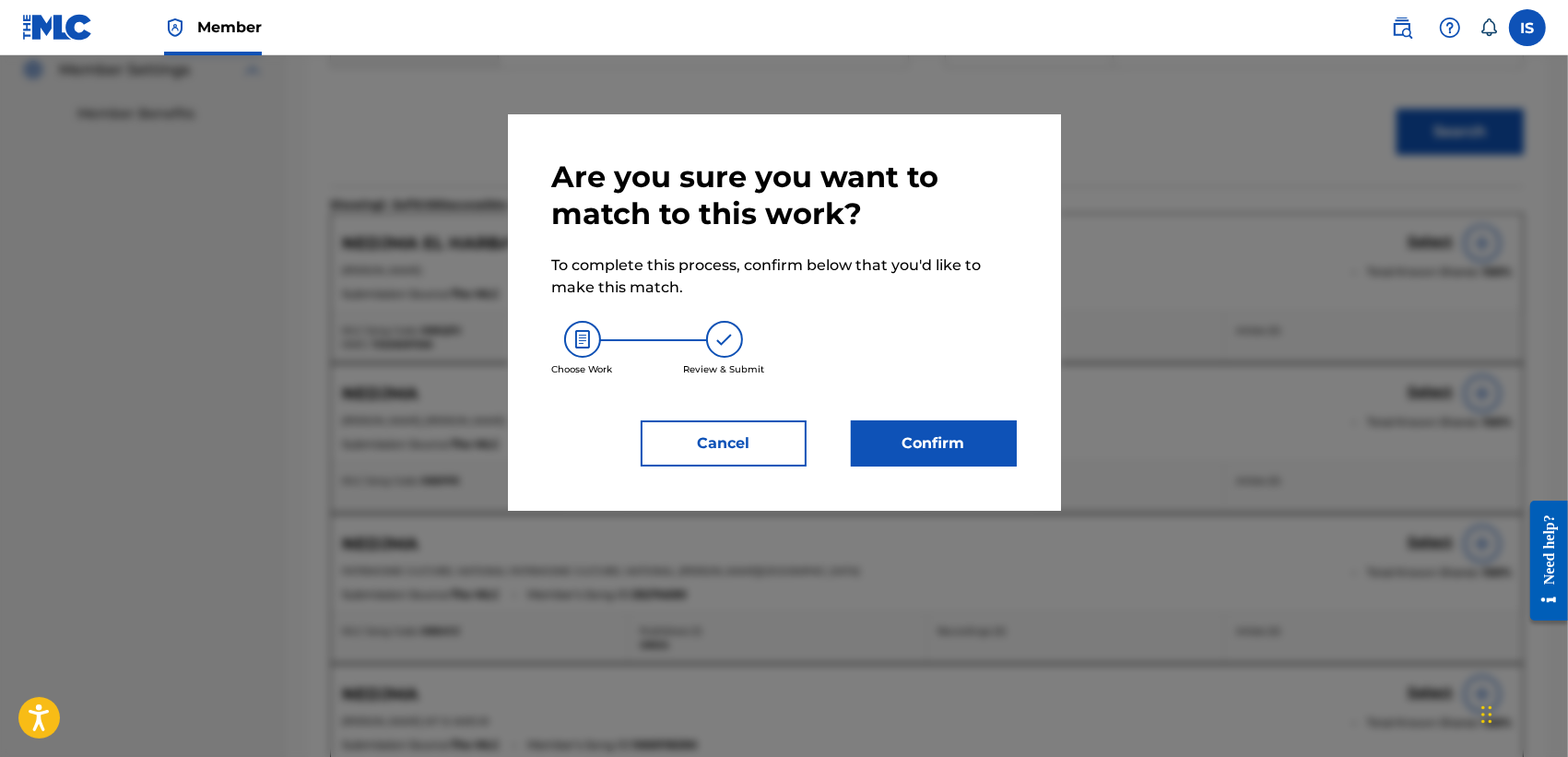
click at [937, 436] on button "Confirm" at bounding box center [933, 443] width 166 height 46
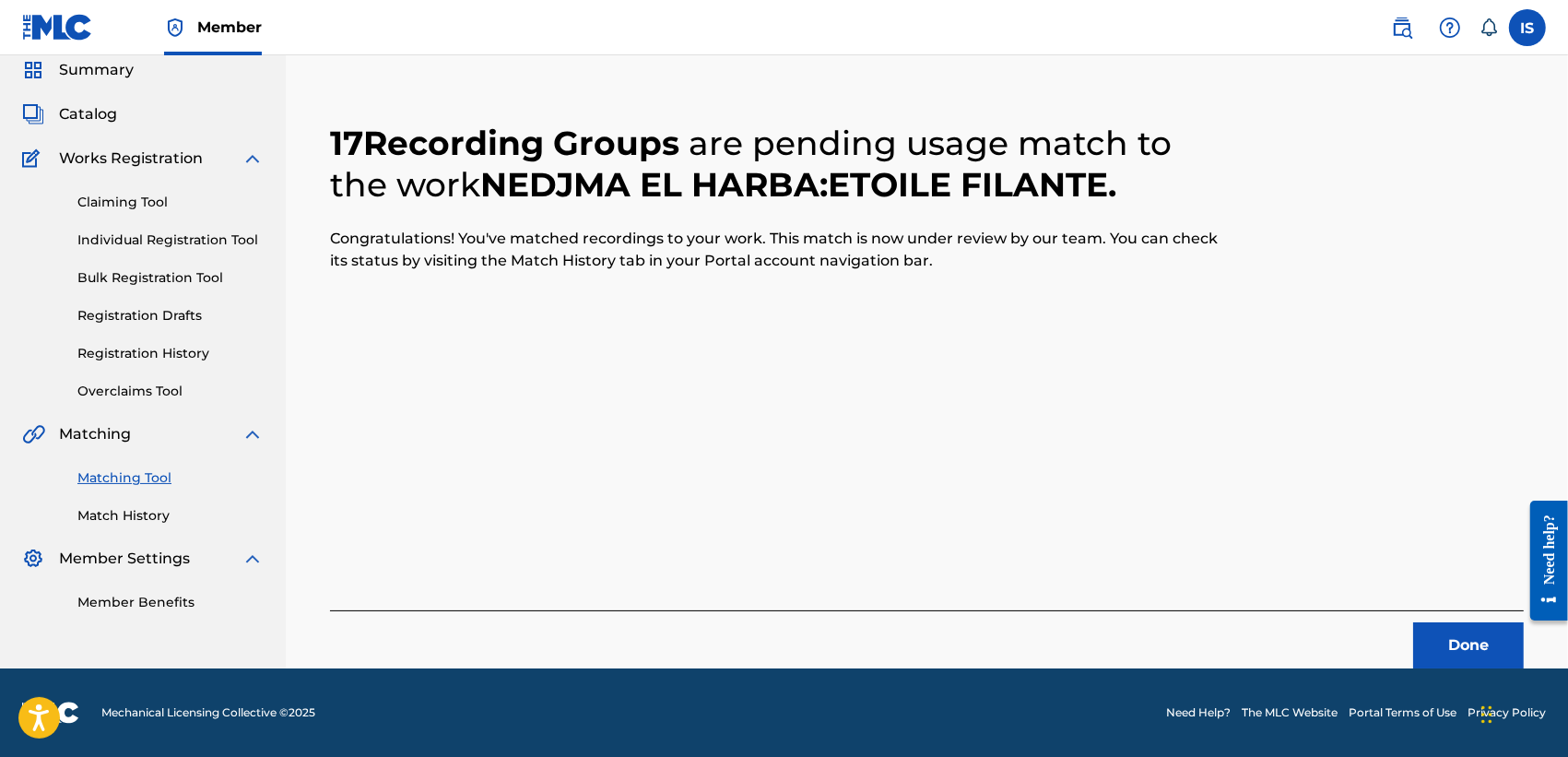
scroll to position [69, 0]
click at [1449, 637] on button "Done" at bounding box center [1468, 645] width 111 height 46
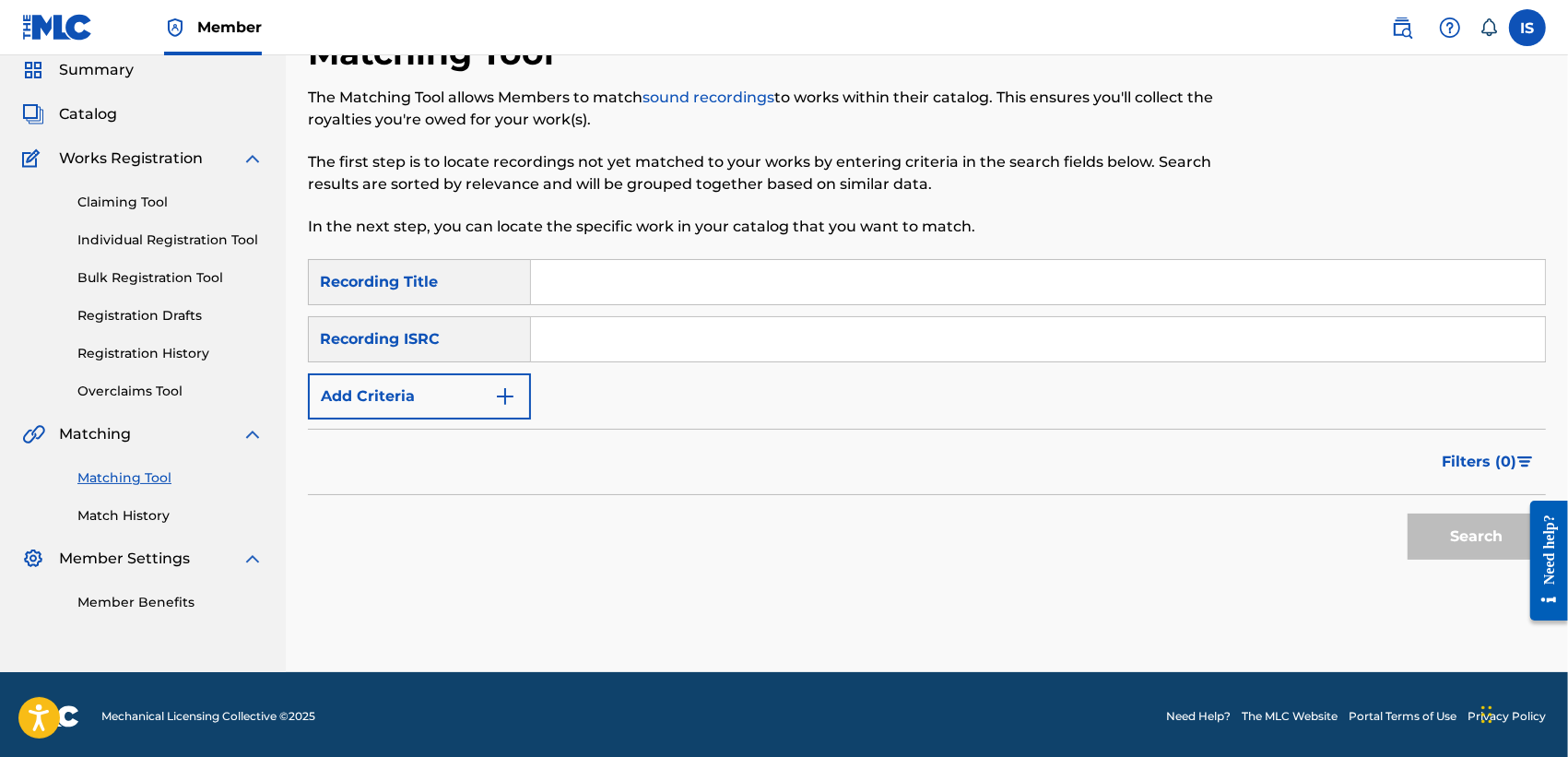
click at [593, 290] on input "Search Form" at bounding box center [1037, 282] width 1013 height 45
paste input "LALA TORKIA"
type input "LALA TORKIA"
click at [1464, 536] on button "Search" at bounding box center [1477, 537] width 138 height 46
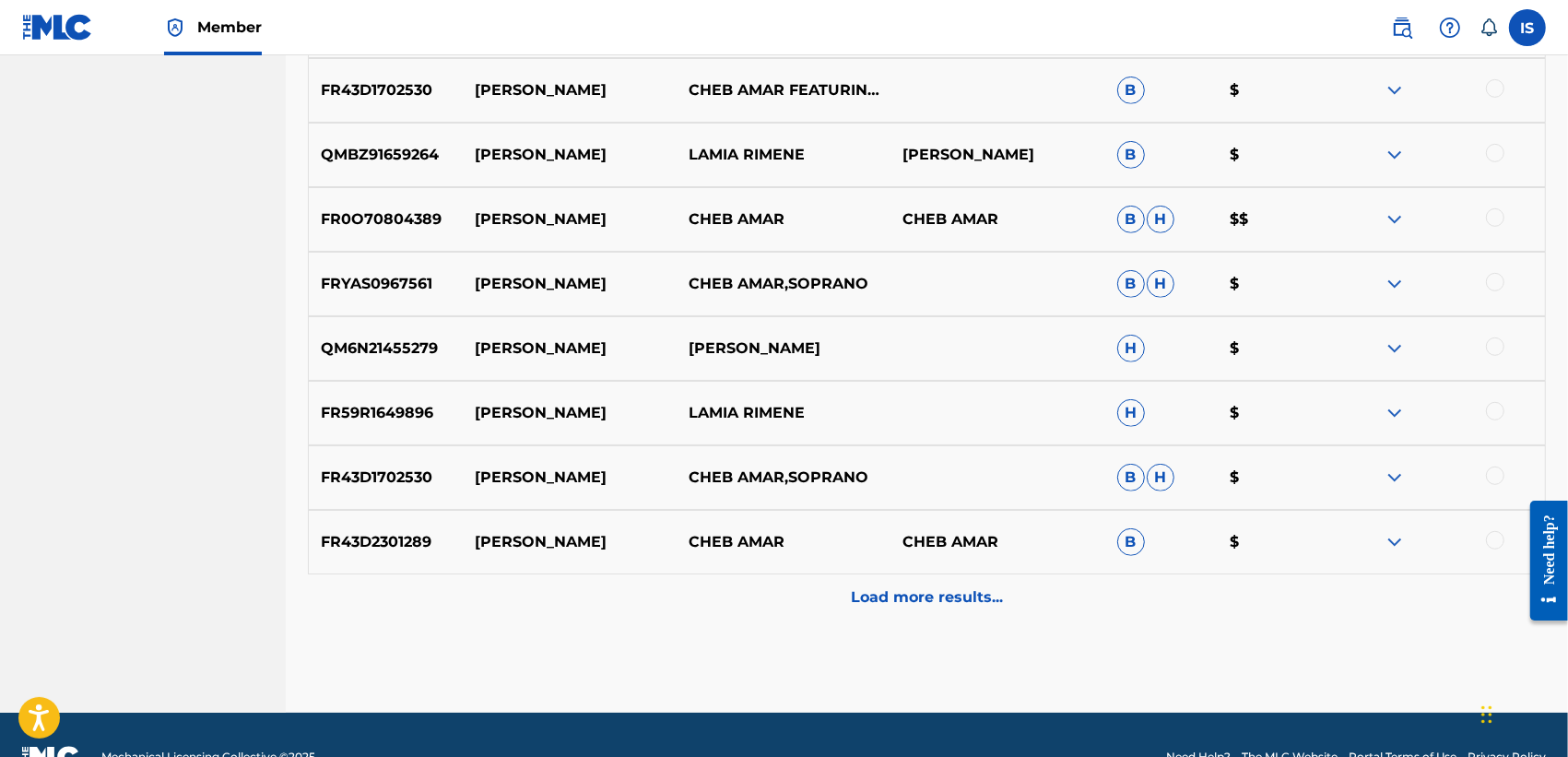
click at [971, 587] on p "Load more results..." at bounding box center [926, 597] width 152 height 22
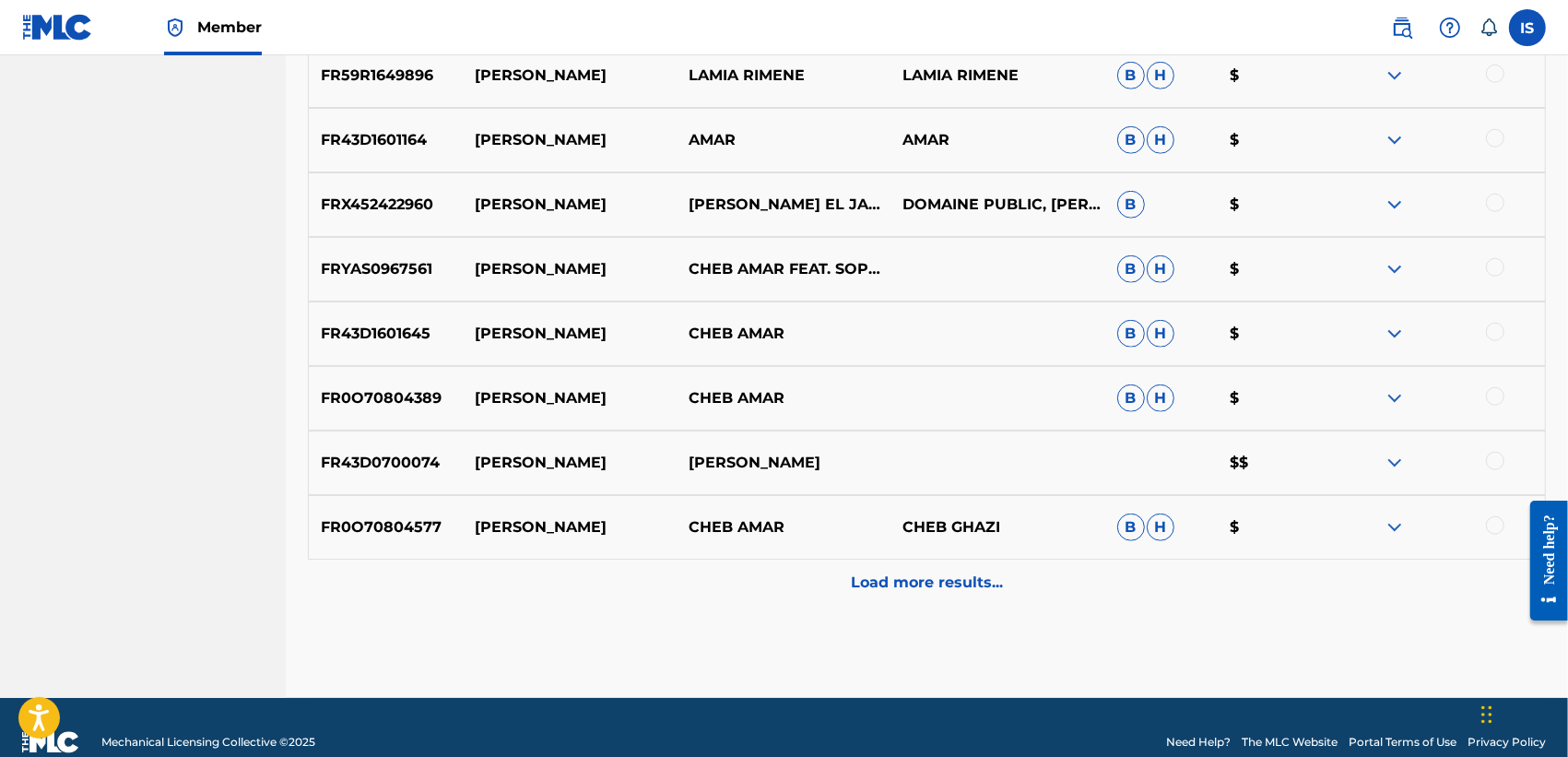
click at [971, 587] on p "Load more results..." at bounding box center [926, 582] width 152 height 22
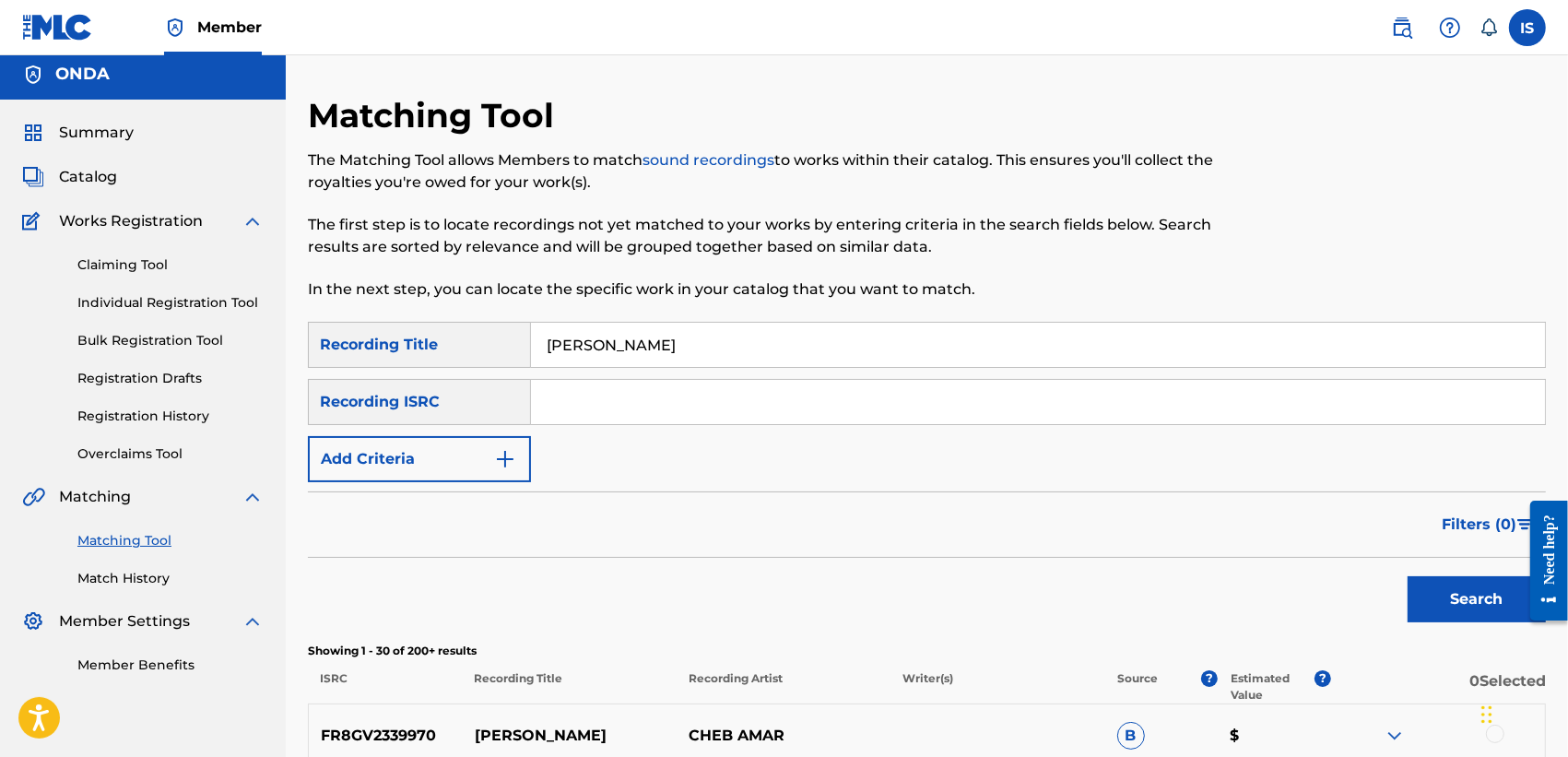
scroll to position [10, 0]
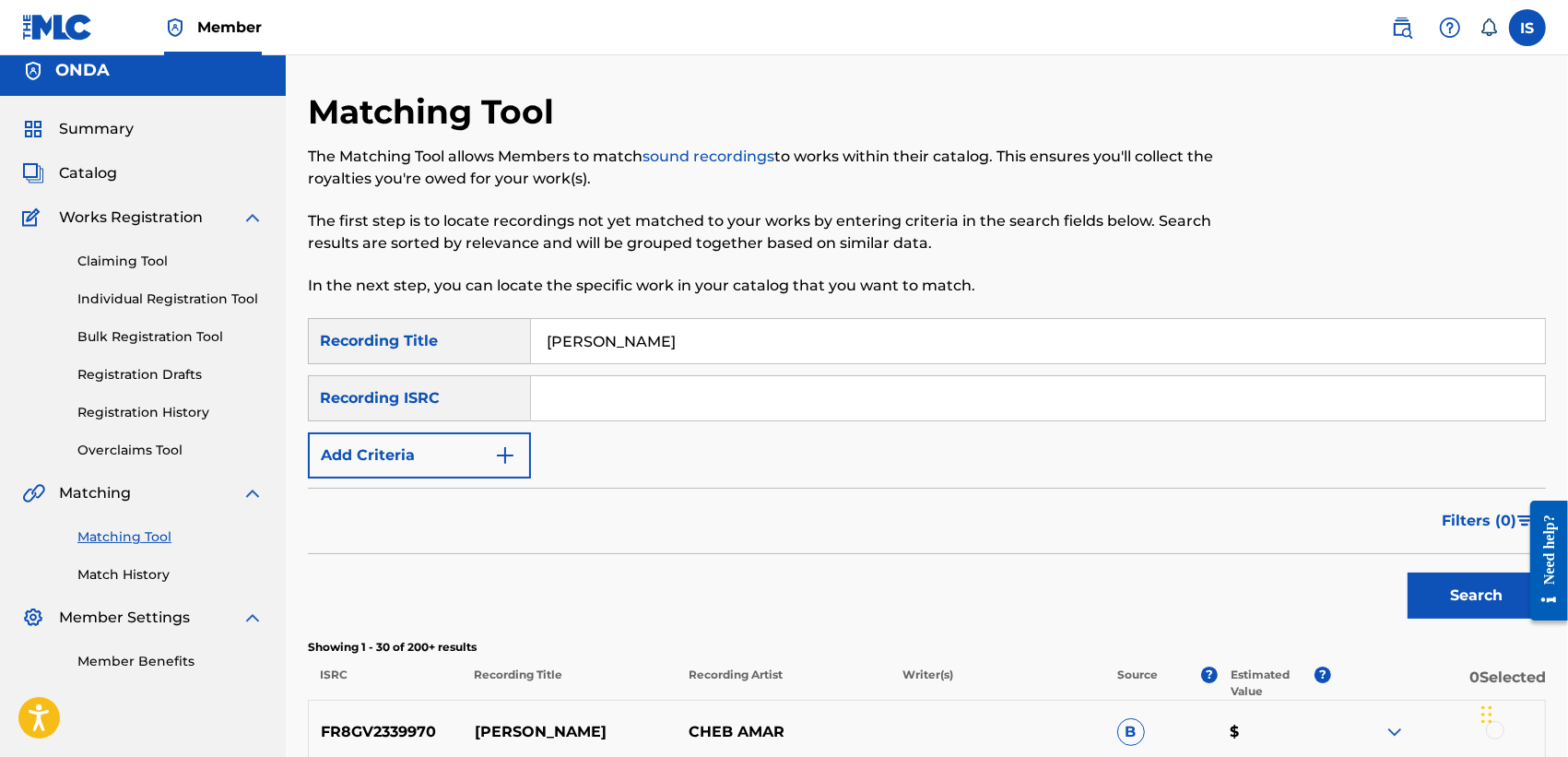
click at [490, 453] on button "Add Criteria" at bounding box center [419, 455] width 223 height 46
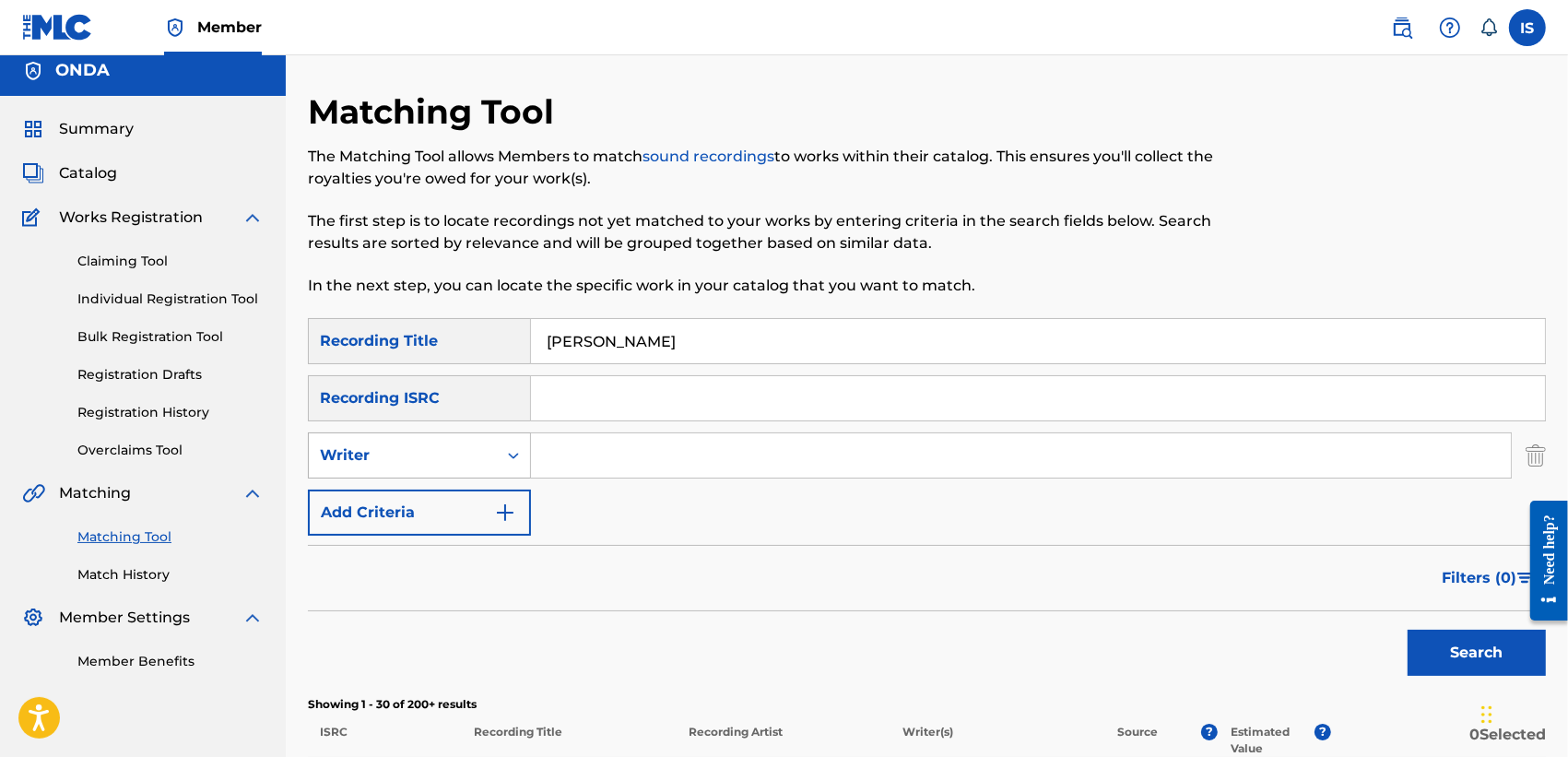
click at [456, 461] on div "Writer" at bounding box center [402, 455] width 166 height 22
click at [451, 500] on div "Recording Artist" at bounding box center [419, 502] width 221 height 46
click at [558, 454] on input "Search Form" at bounding box center [1021, 455] width 980 height 45
click at [558, 454] on input "d" at bounding box center [1021, 455] width 980 height 45
click at [607, 467] on input "d" at bounding box center [1021, 455] width 980 height 45
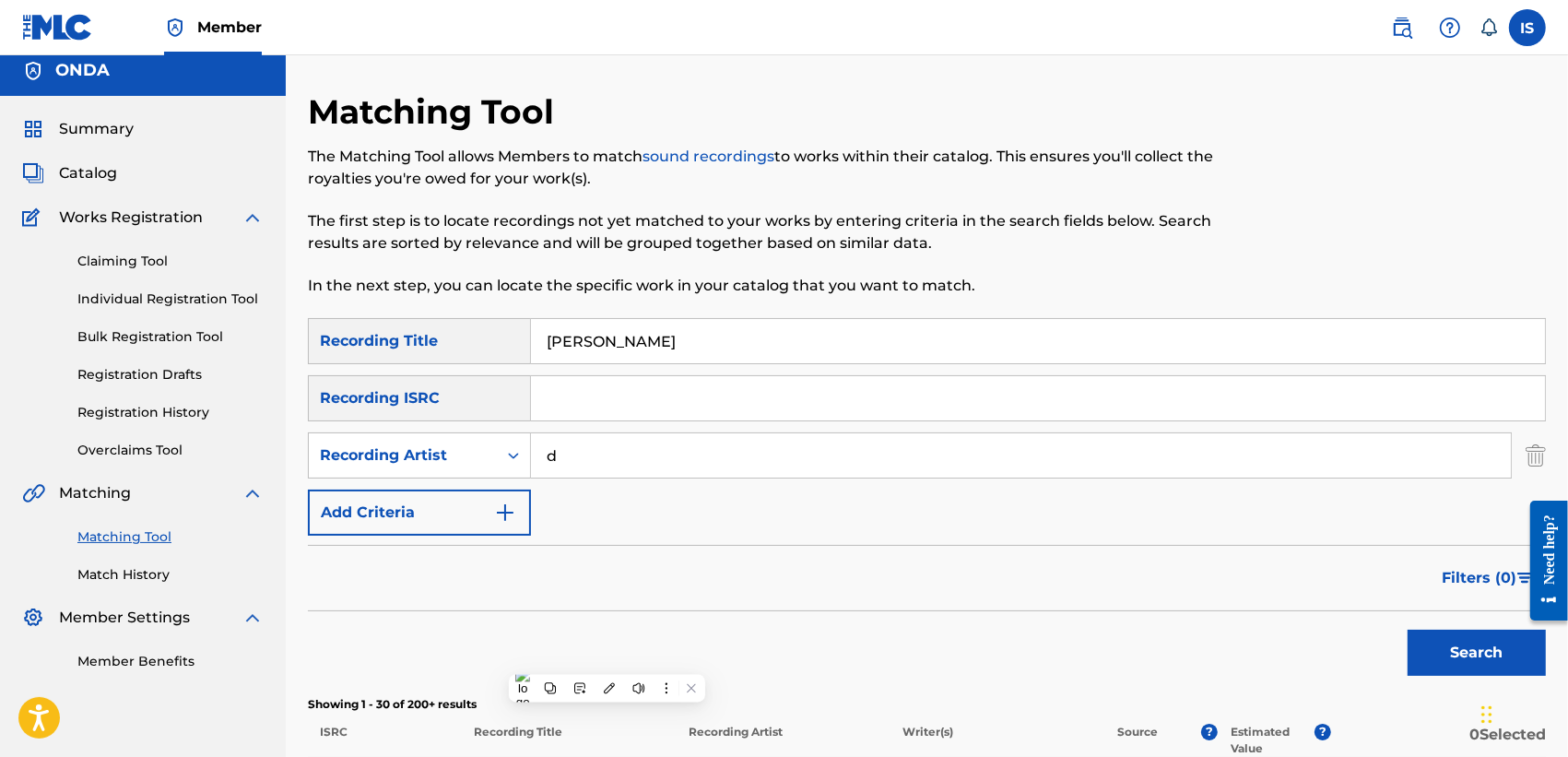
click at [607, 467] on input "d" at bounding box center [1021, 455] width 980 height 45
type input "laroussi"
click at [1457, 648] on button "Search" at bounding box center [1477, 653] width 138 height 46
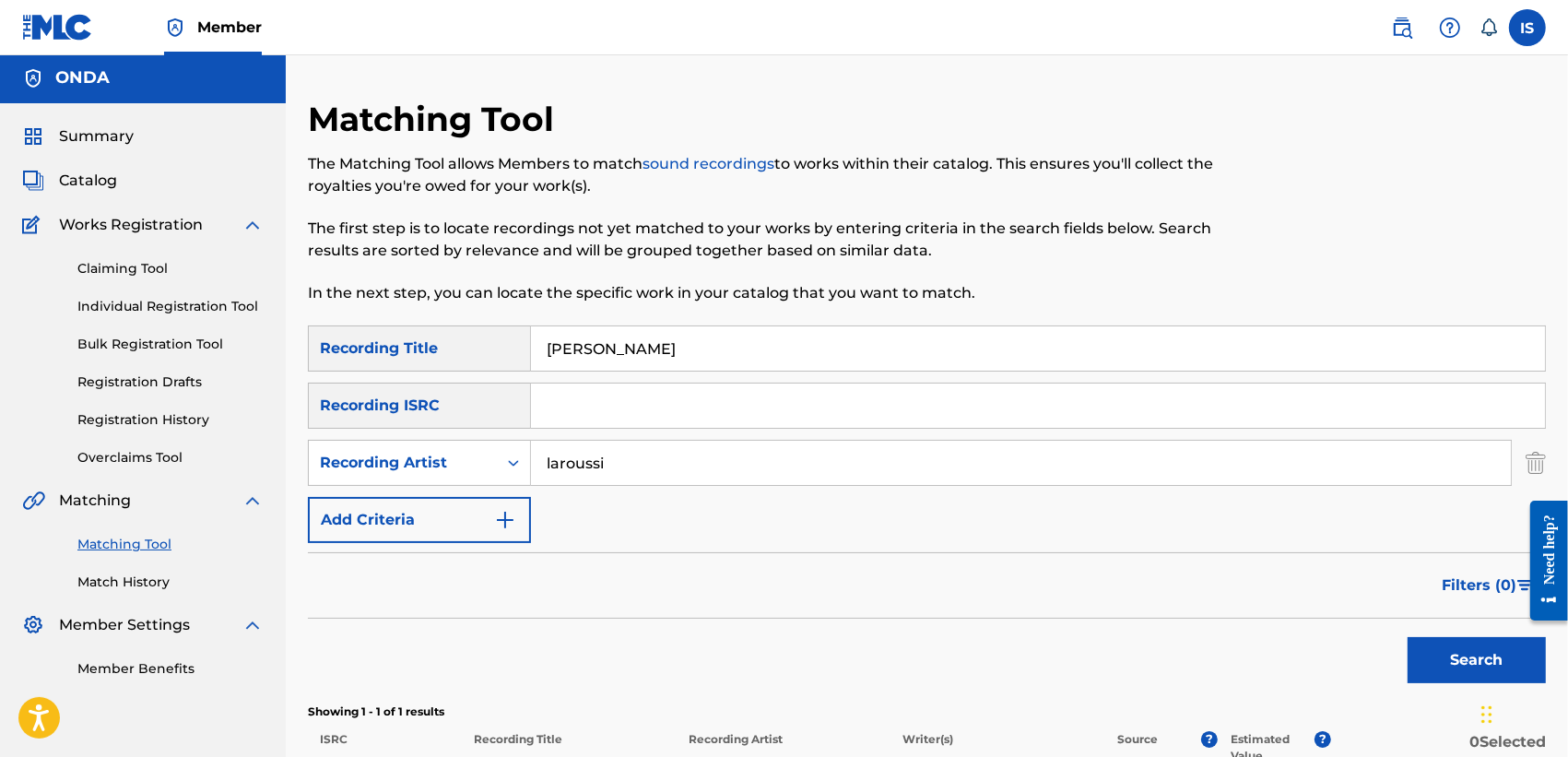
scroll to position [0, 0]
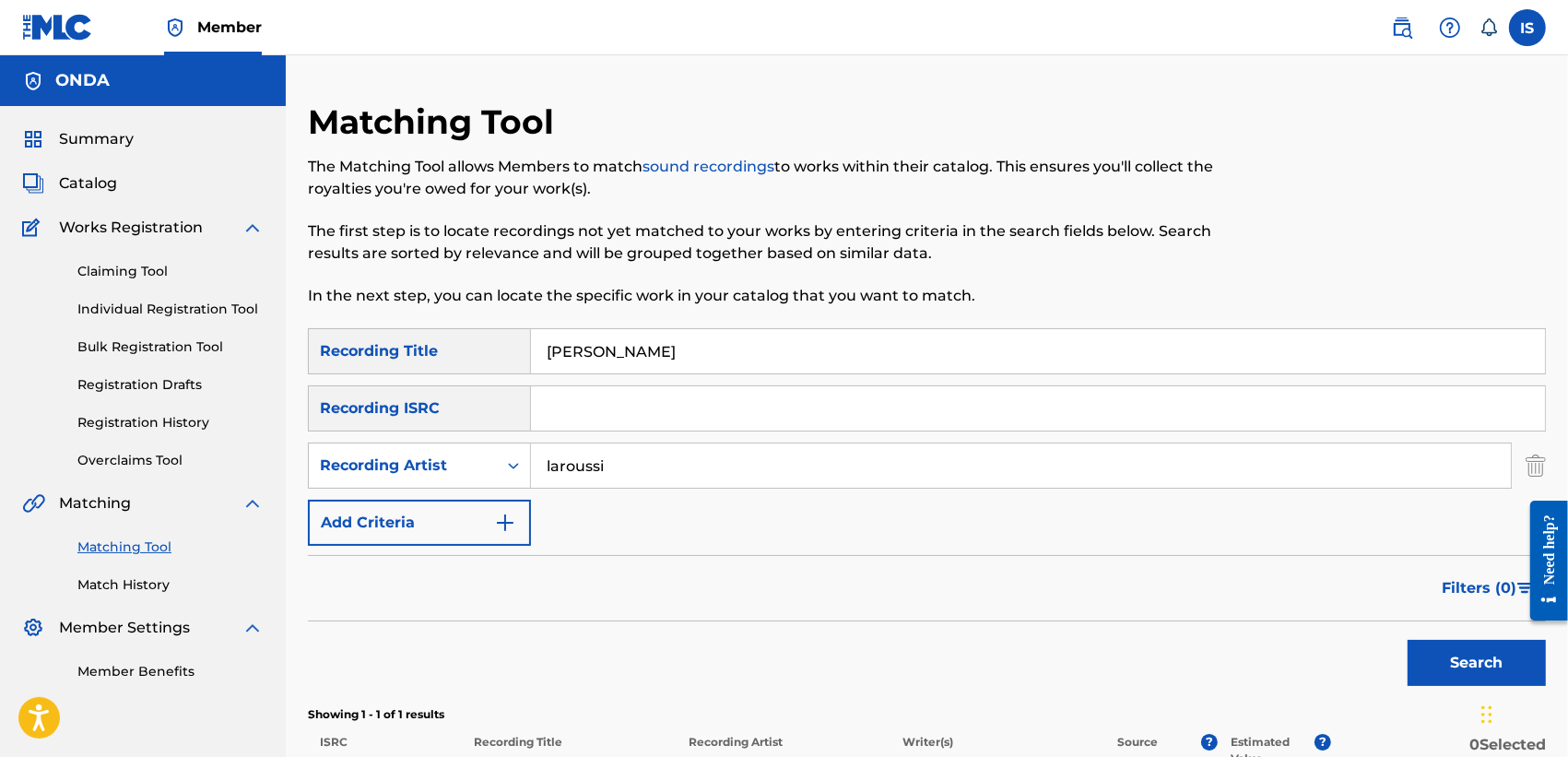
click at [606, 335] on input "LALA TORKIA" at bounding box center [1037, 351] width 1013 height 45
paste input "ZEIN"
type input "ZEINA"
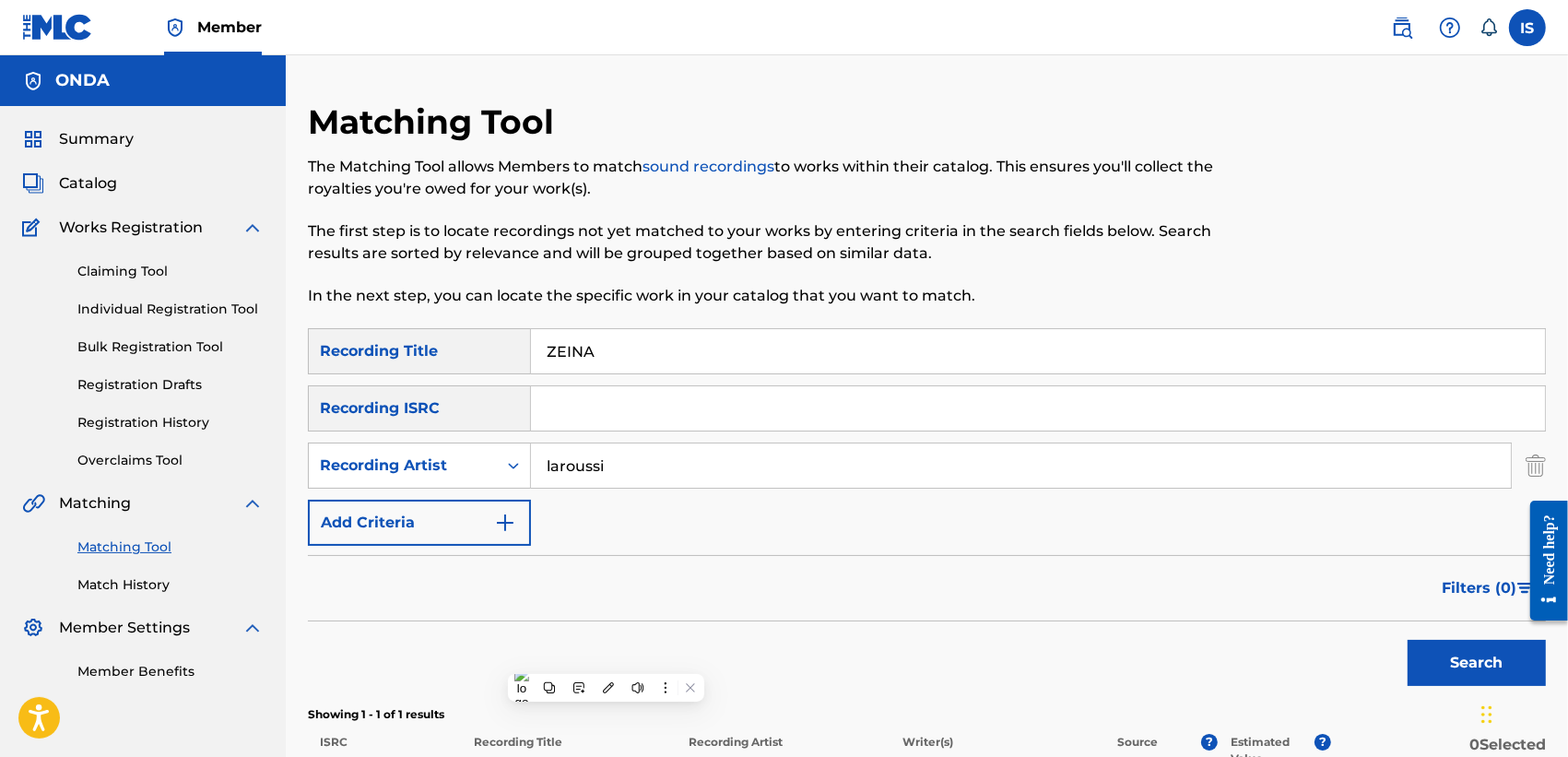
click at [1408, 640] on button "Search" at bounding box center [1477, 663] width 138 height 46
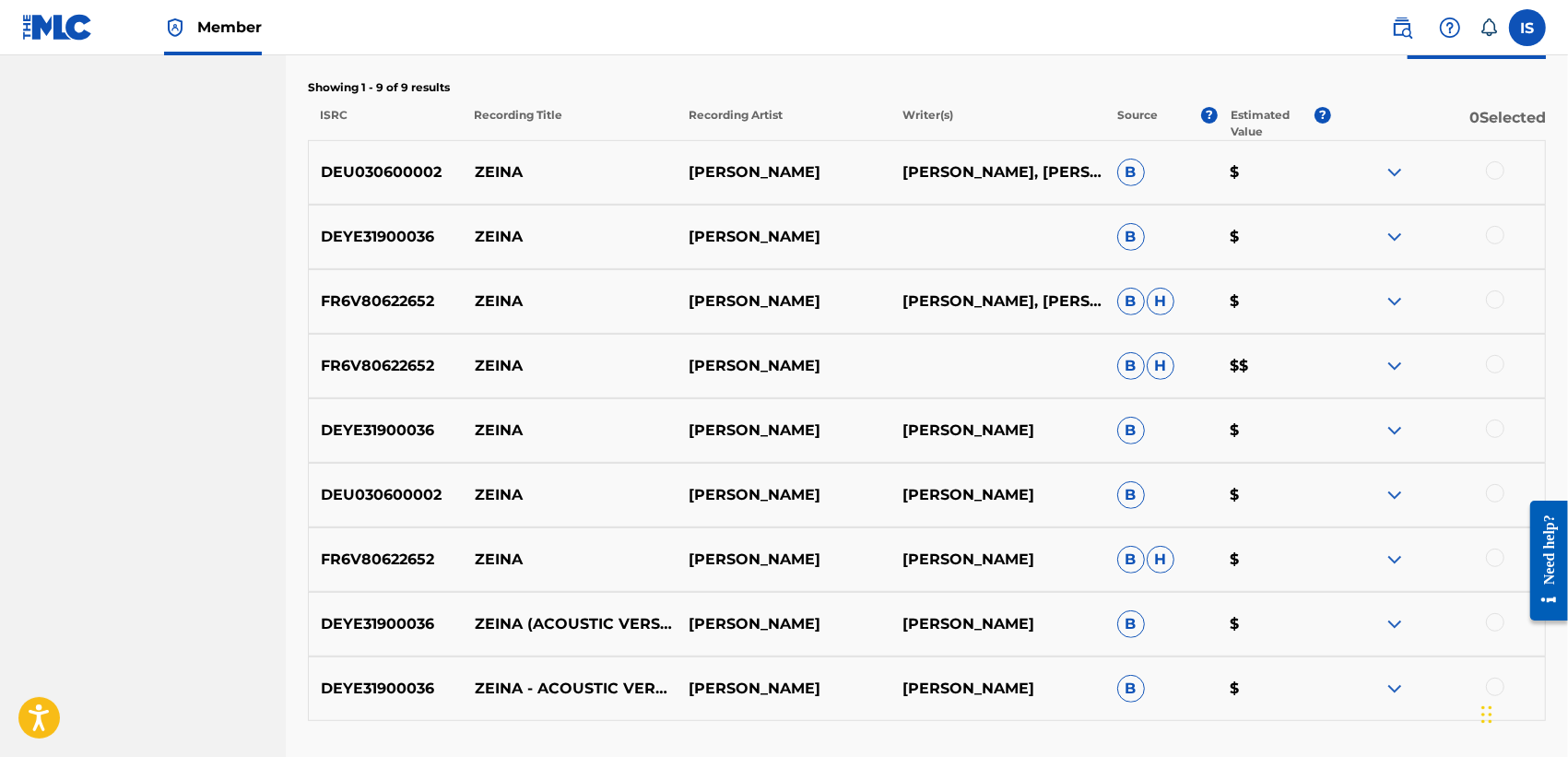
scroll to position [625, 0]
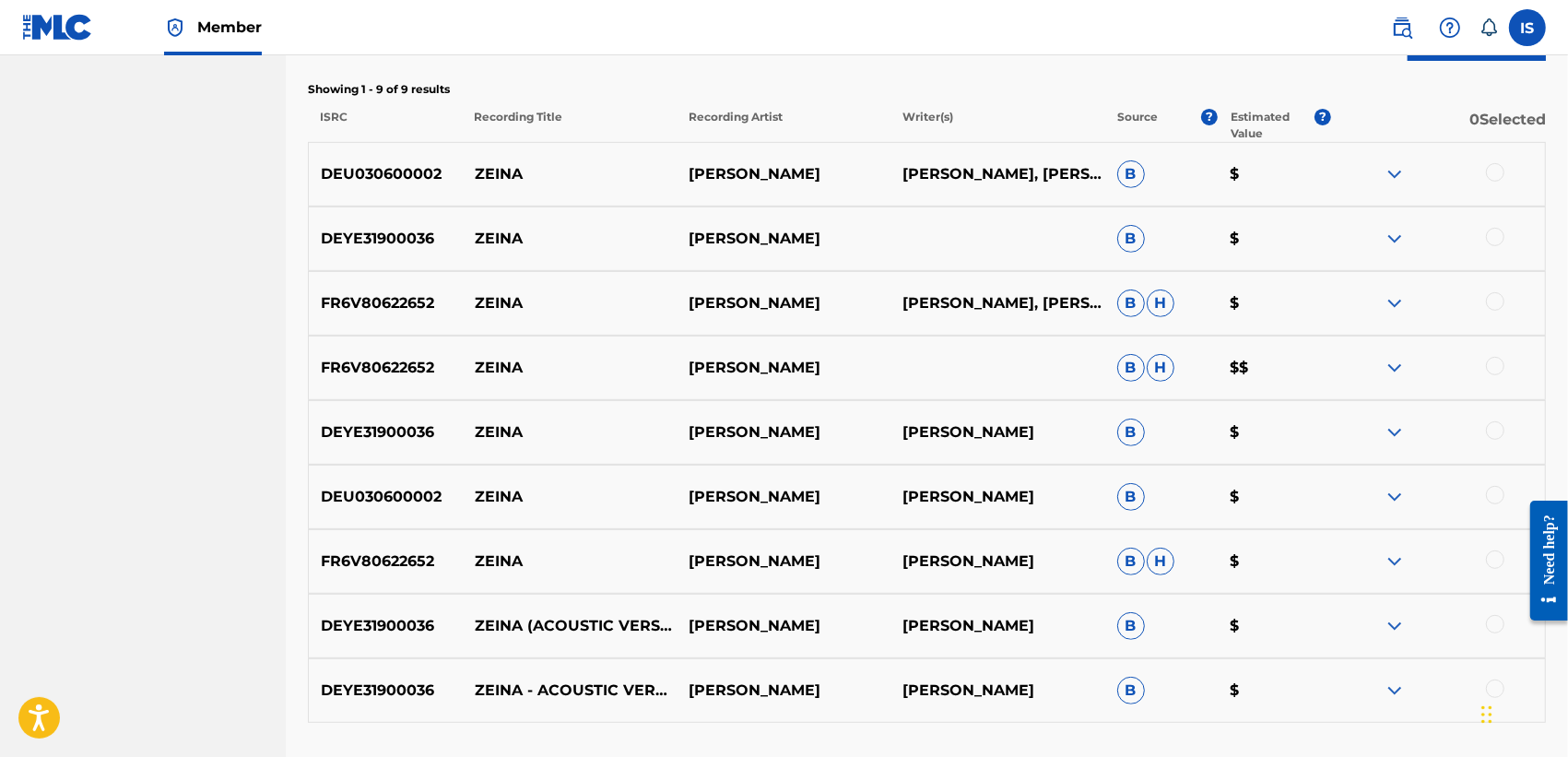
click at [1495, 177] on div at bounding box center [1494, 172] width 18 height 18
click at [1494, 228] on div at bounding box center [1494, 236] width 18 height 18
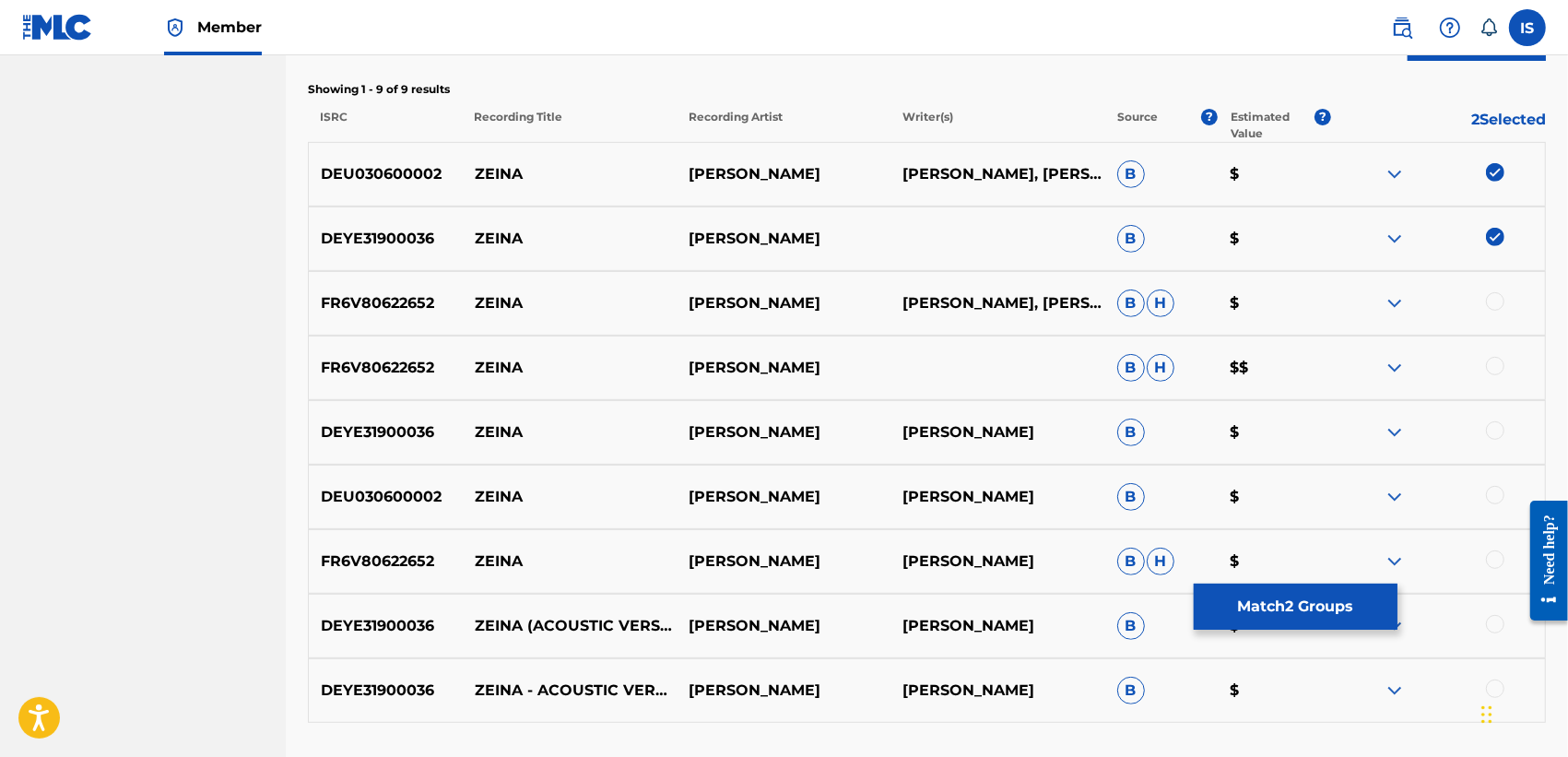
click at [1490, 295] on div at bounding box center [1494, 301] width 18 height 18
click at [1491, 372] on div at bounding box center [1494, 365] width 18 height 18
click at [1494, 425] on div at bounding box center [1494, 430] width 18 height 18
click at [1493, 495] on div at bounding box center [1494, 494] width 18 height 18
click at [1490, 558] on div at bounding box center [1494, 559] width 18 height 18
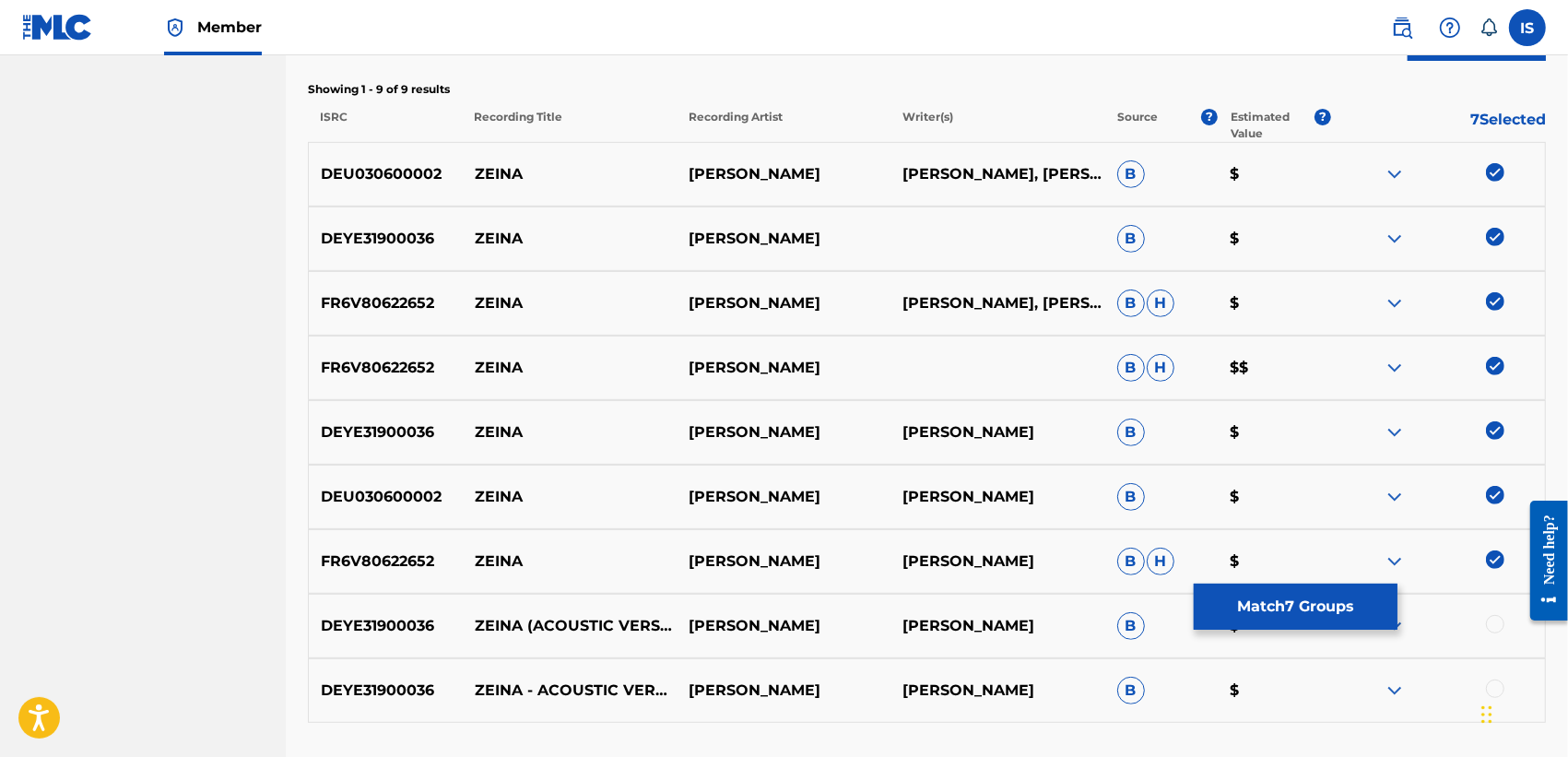
click at [1491, 622] on div at bounding box center [1494, 623] width 18 height 18
click at [1490, 692] on div "Widget de chat" at bounding box center [1522, 712] width 92 height 88
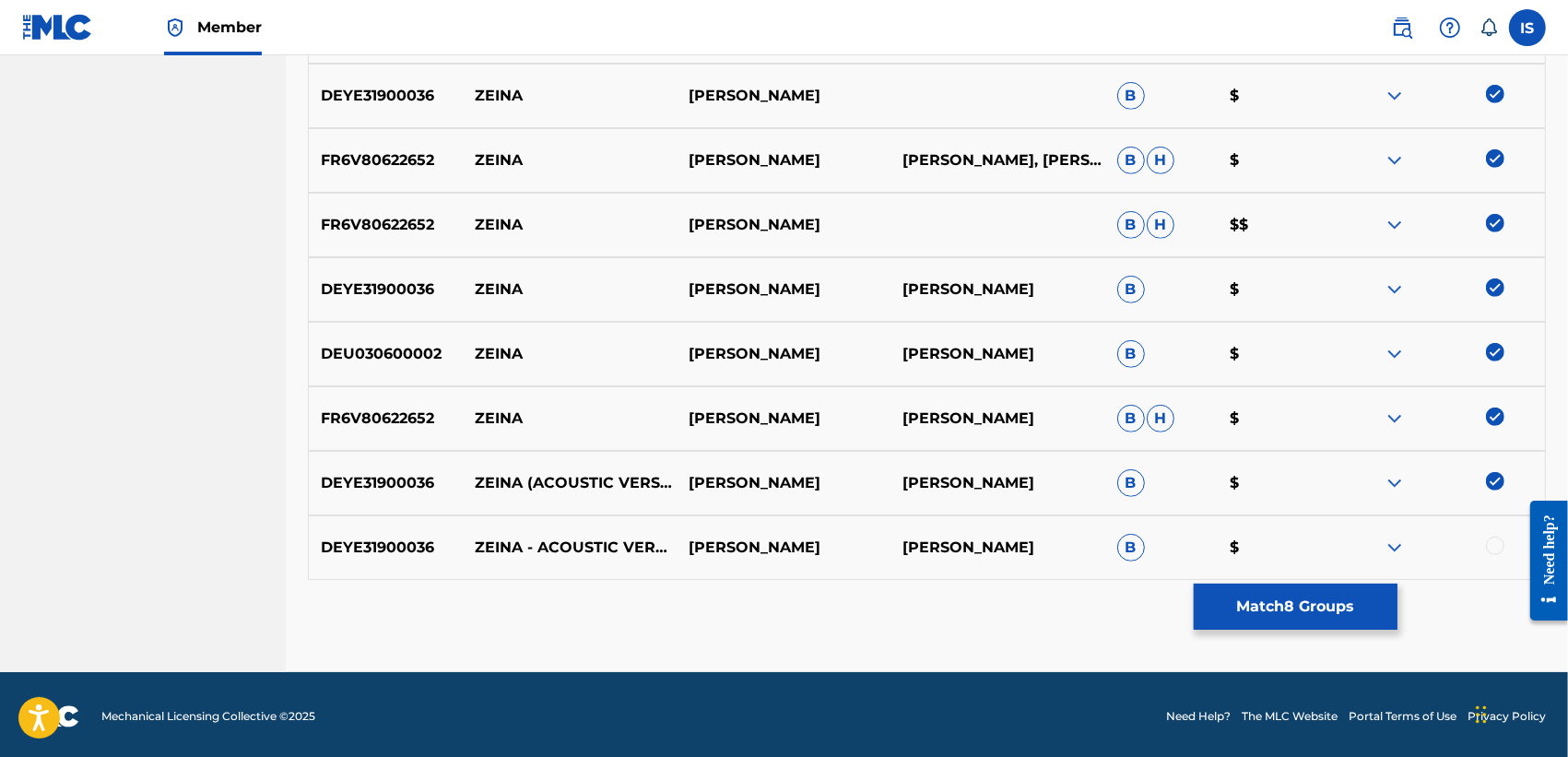
scroll to position [767, 0]
click at [1491, 550] on div at bounding box center [1494, 546] width 18 height 18
click at [1282, 622] on button "Match 9 Groups" at bounding box center [1295, 606] width 204 height 46
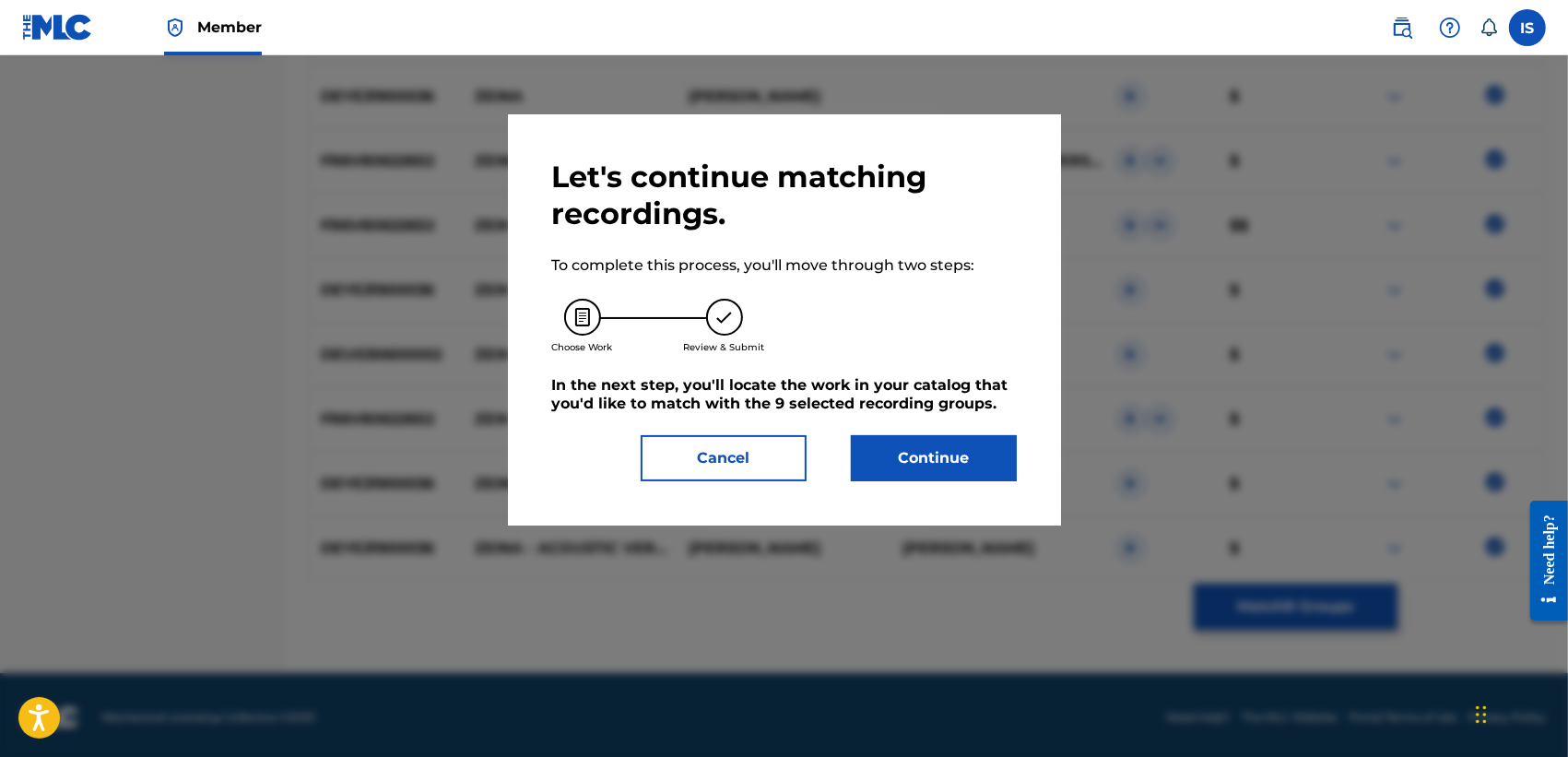
click at [941, 471] on button "Continue" at bounding box center [933, 458] width 166 height 46
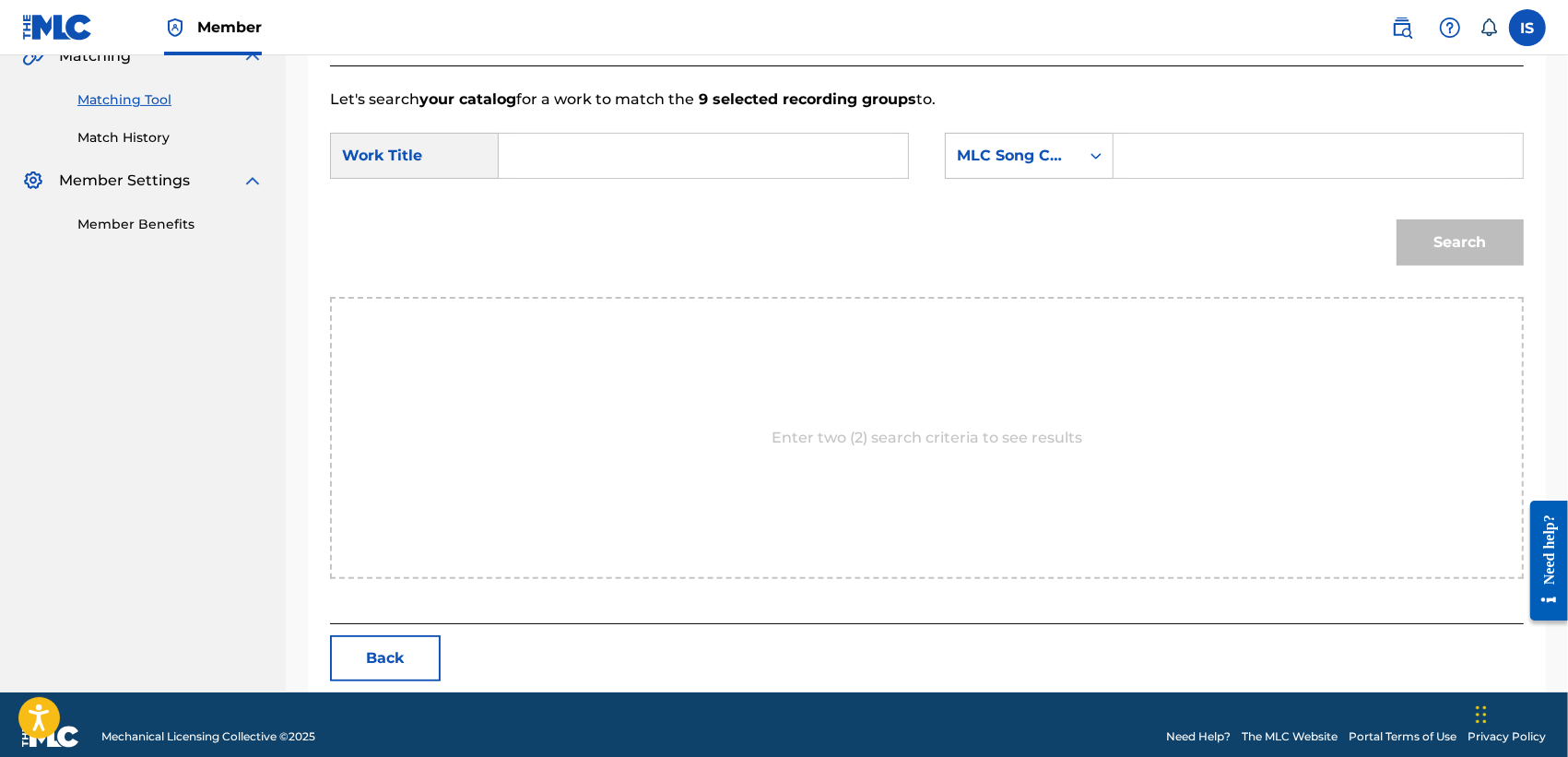
scroll to position [471, 0]
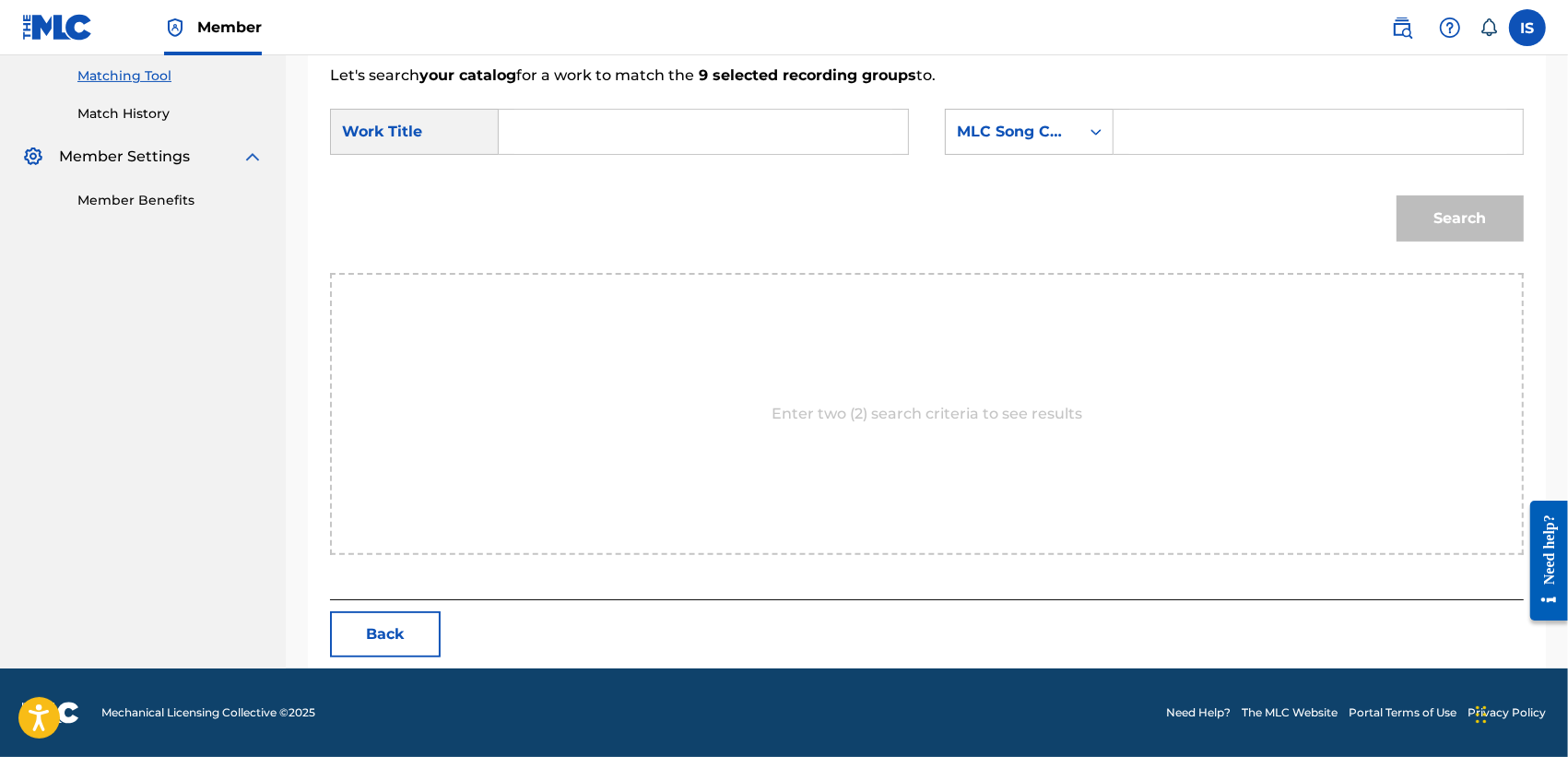
click at [601, 103] on form "SearchWithCriteria08c5a0a7-7554-4919-a90c-bdb4f7077896 Work Title SearchWithCri…" at bounding box center [926, 179] width 1194 height 186
click at [586, 130] on input "Search Form" at bounding box center [703, 132] width 378 height 45
paste input "ZEINA"
drag, startPoint x: 586, startPoint y: 130, endPoint x: 947, endPoint y: 120, distance: 361.1
click at [773, 117] on input "ZEINA" at bounding box center [703, 132] width 378 height 45
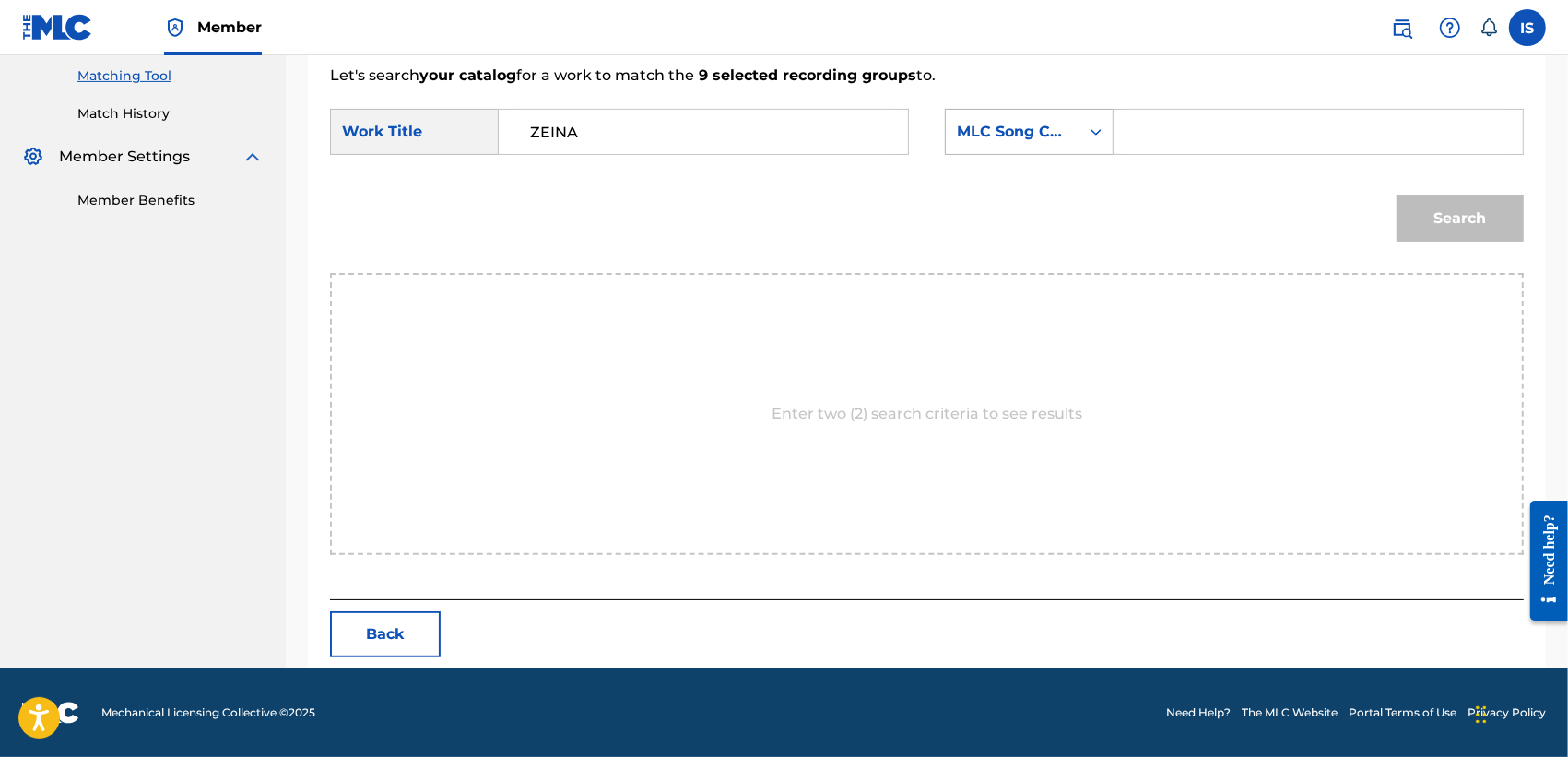
type input "ZEINA"
click at [988, 132] on div "MLC Song Code" at bounding box center [1012, 131] width 112 height 22
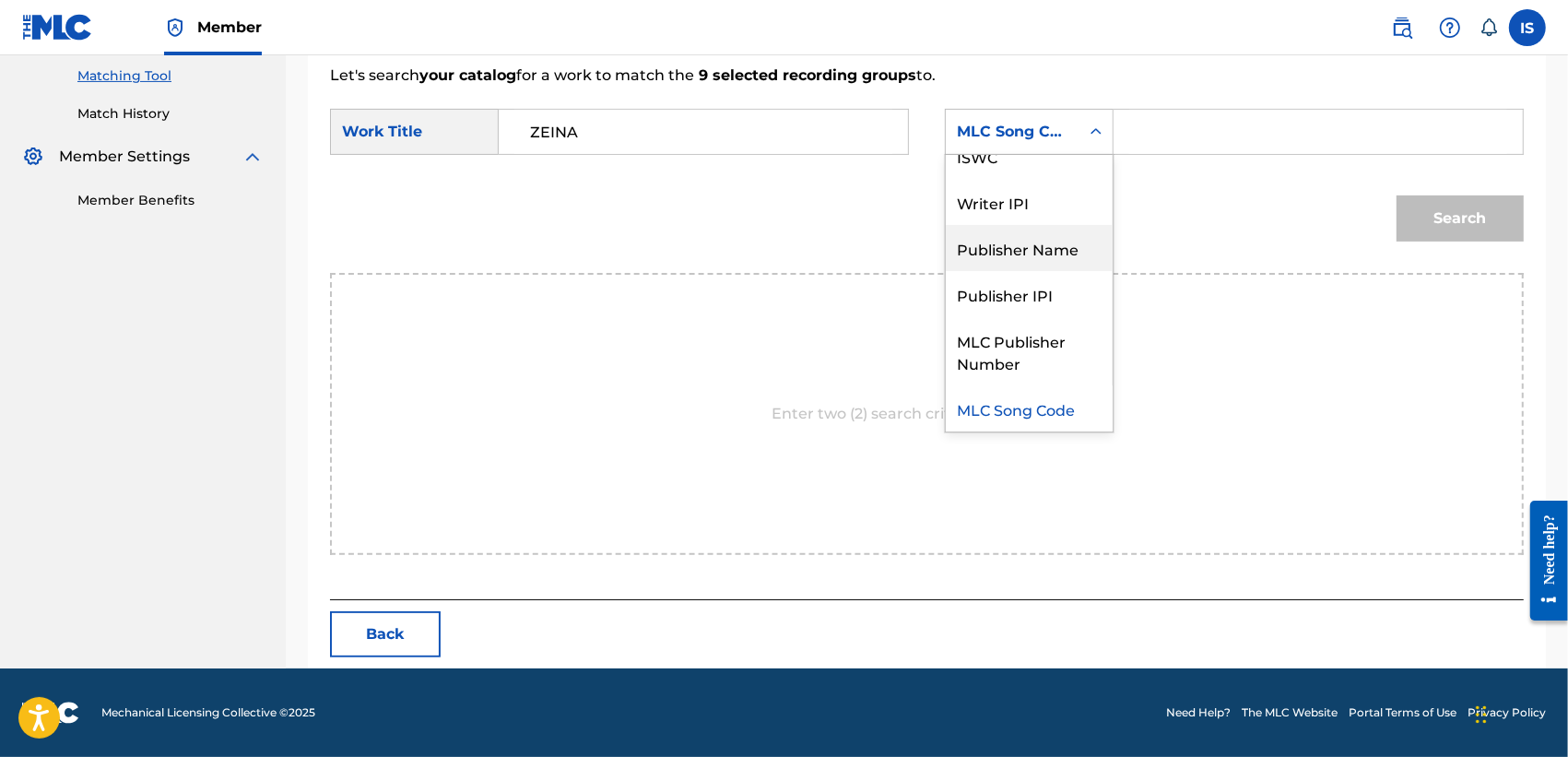
click at [994, 259] on div "Publisher Name" at bounding box center [1030, 248] width 167 height 46
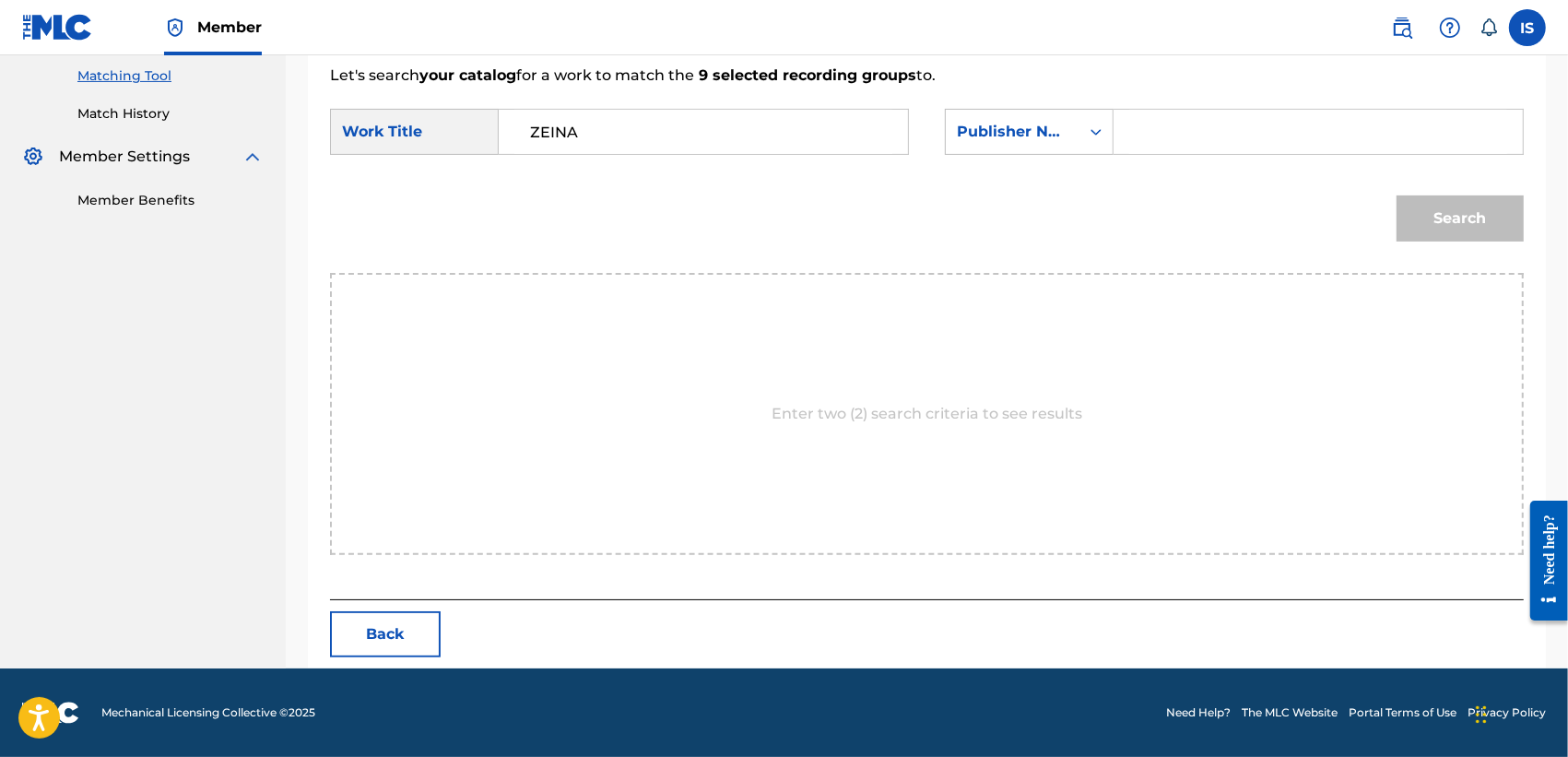
click at [1224, 120] on input "Search Form" at bounding box center [1318, 132] width 378 height 45
type input "onda"
click at [1396, 195] on button "Search" at bounding box center [1460, 218] width 127 height 46
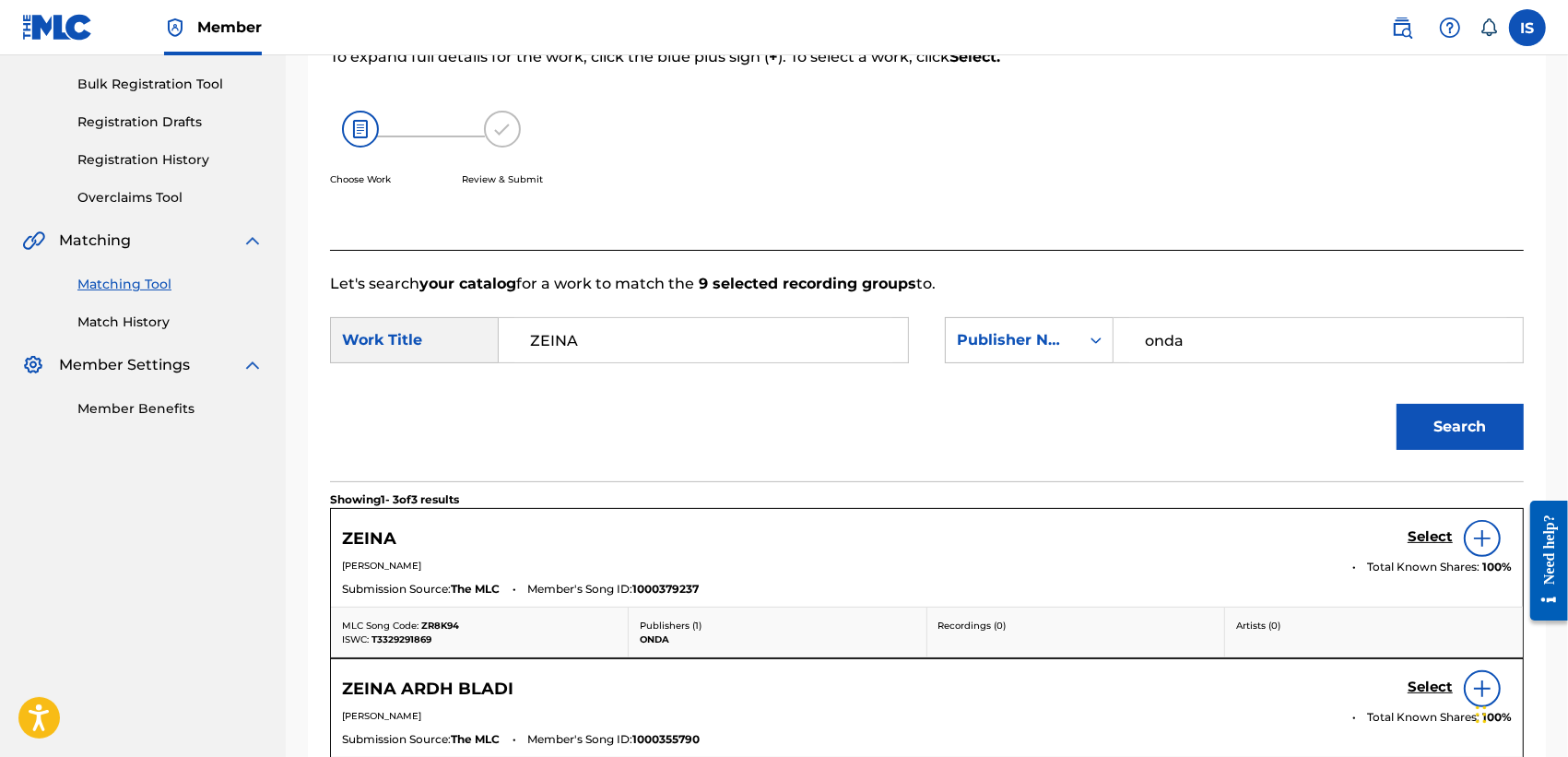
scroll to position [471, 0]
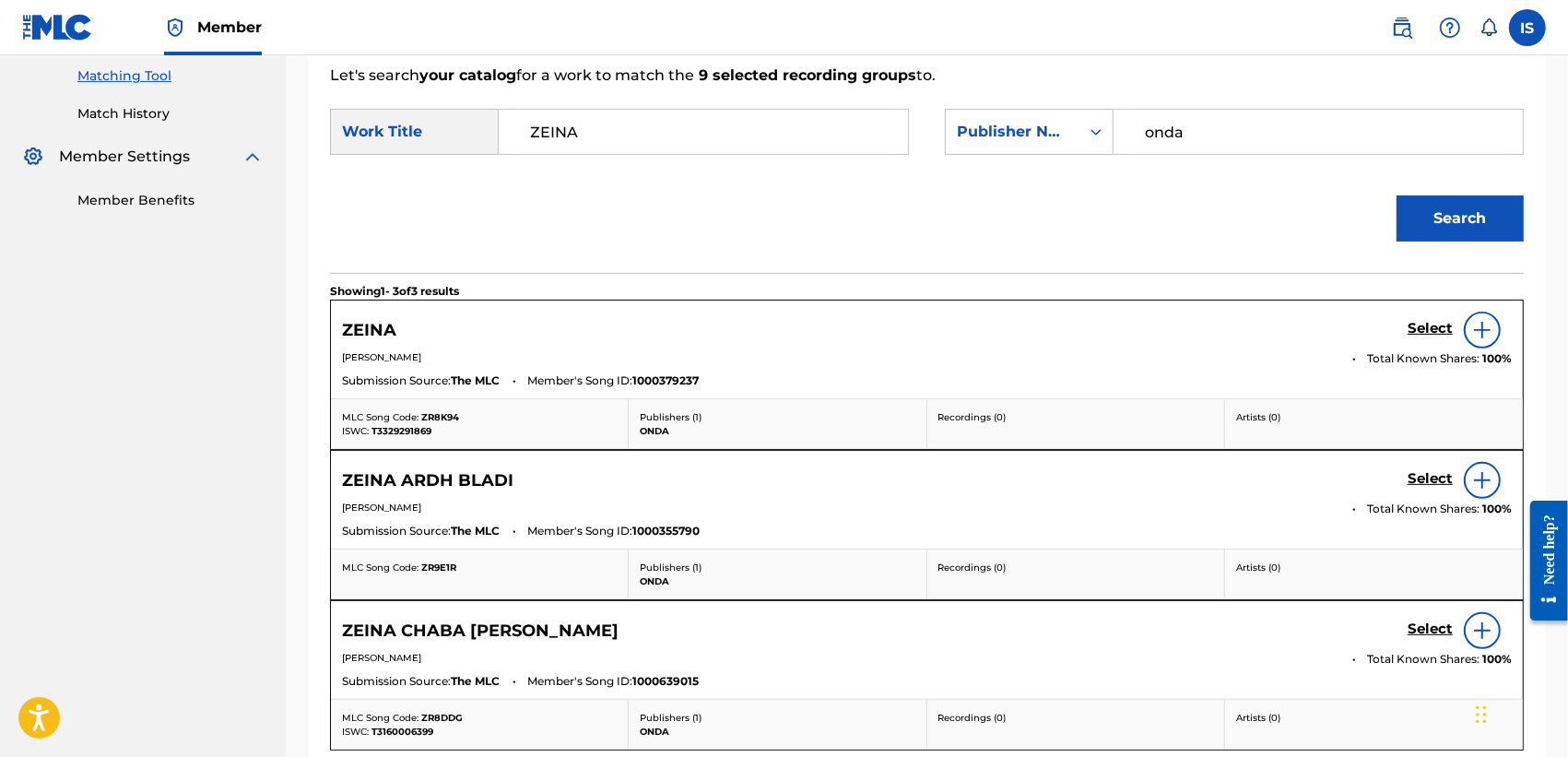
click at [1435, 323] on h5 "Select" at bounding box center [1431, 328] width 46 height 17
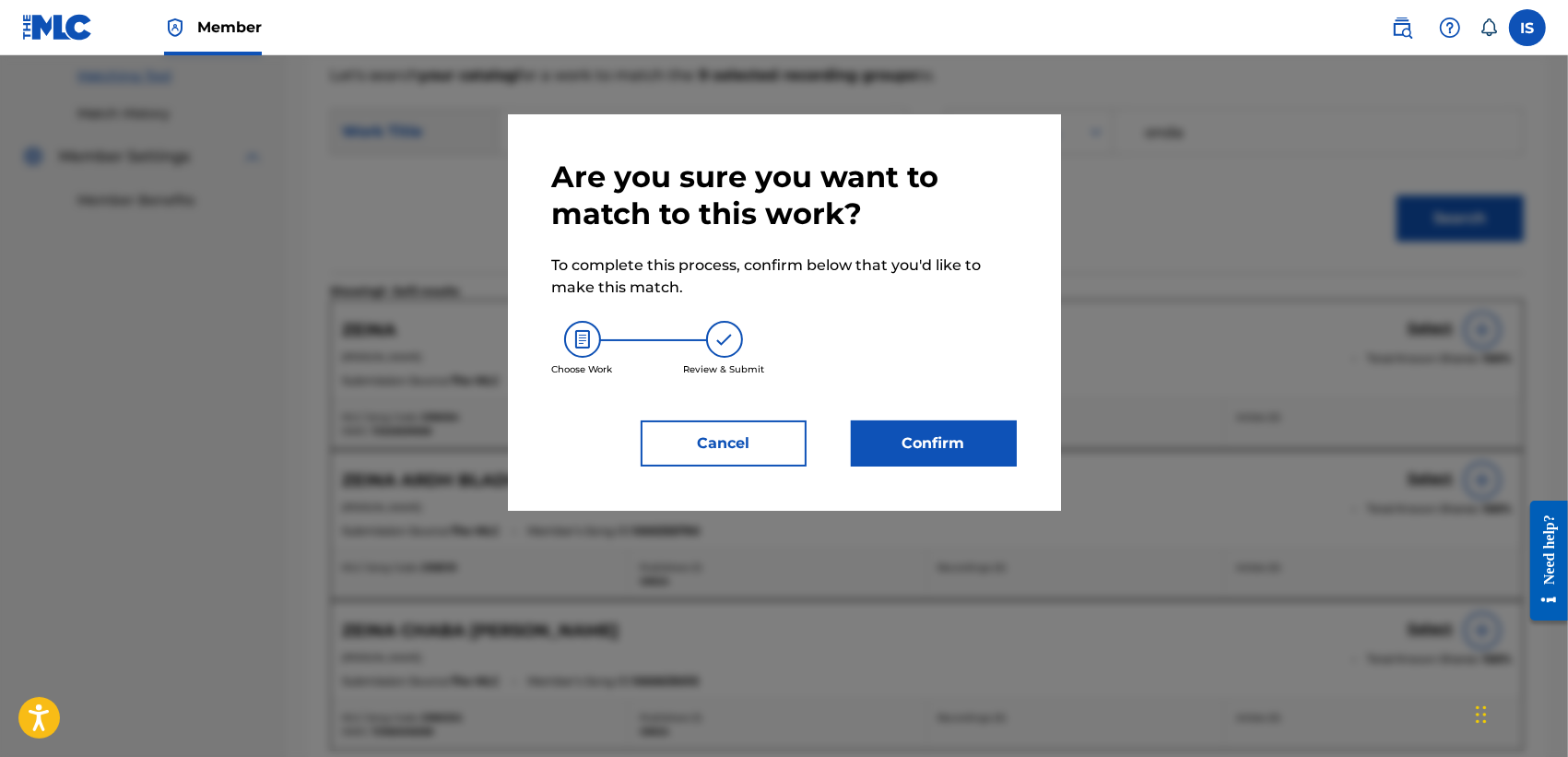
click at [911, 440] on button "Confirm" at bounding box center [933, 443] width 166 height 46
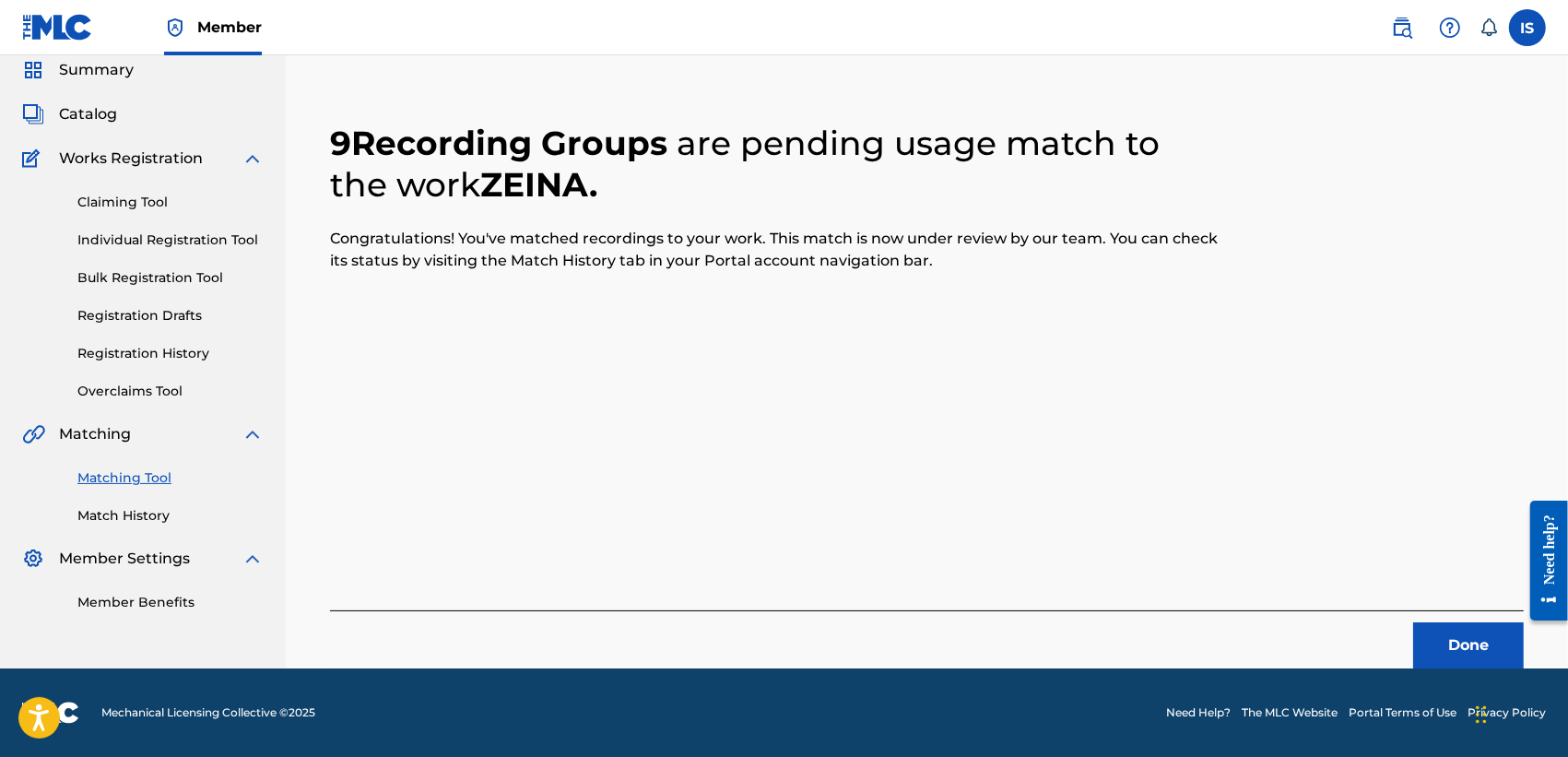
scroll to position [69, 0]
click at [1481, 628] on button "Done" at bounding box center [1468, 645] width 111 height 46
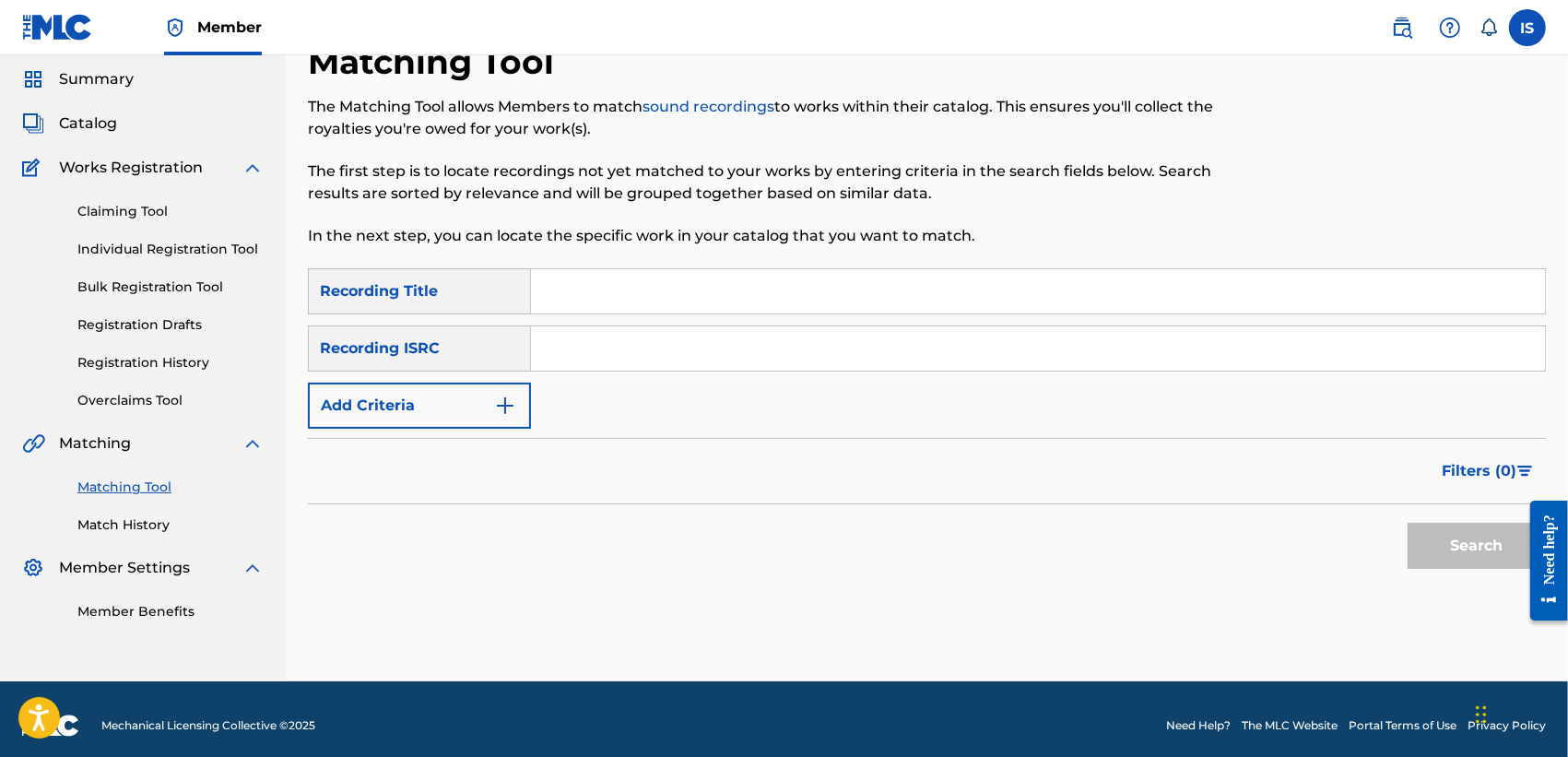
scroll to position [0, 0]
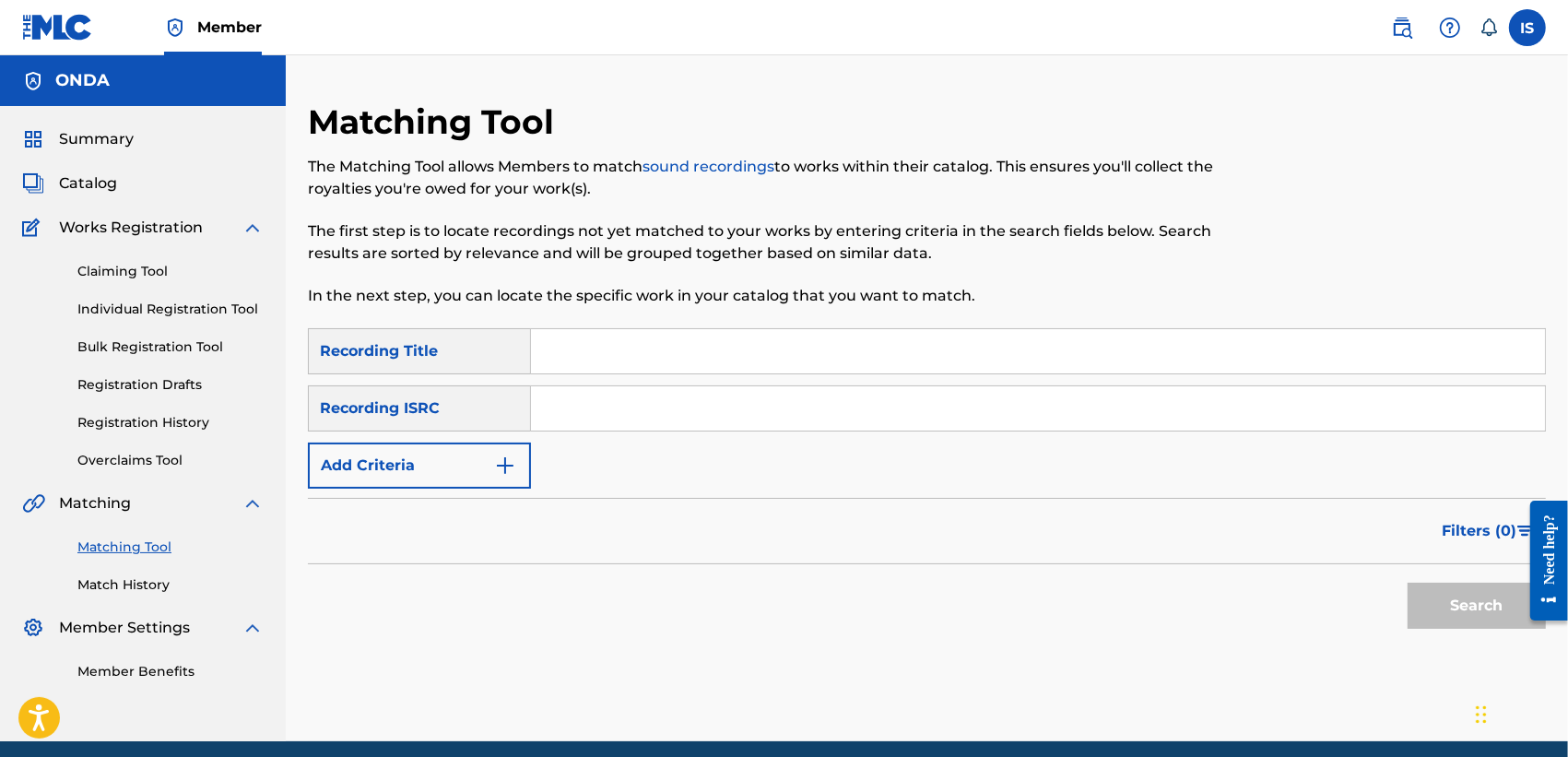
click at [832, 360] on input "Search Form" at bounding box center [1037, 351] width 1013 height 45
paste input "BLADI HIYA EL DJAZAIR"
type input "BLADI HIYA EL DJAZAIR"
click at [359, 477] on button "Add Criteria" at bounding box center [419, 466] width 223 height 46
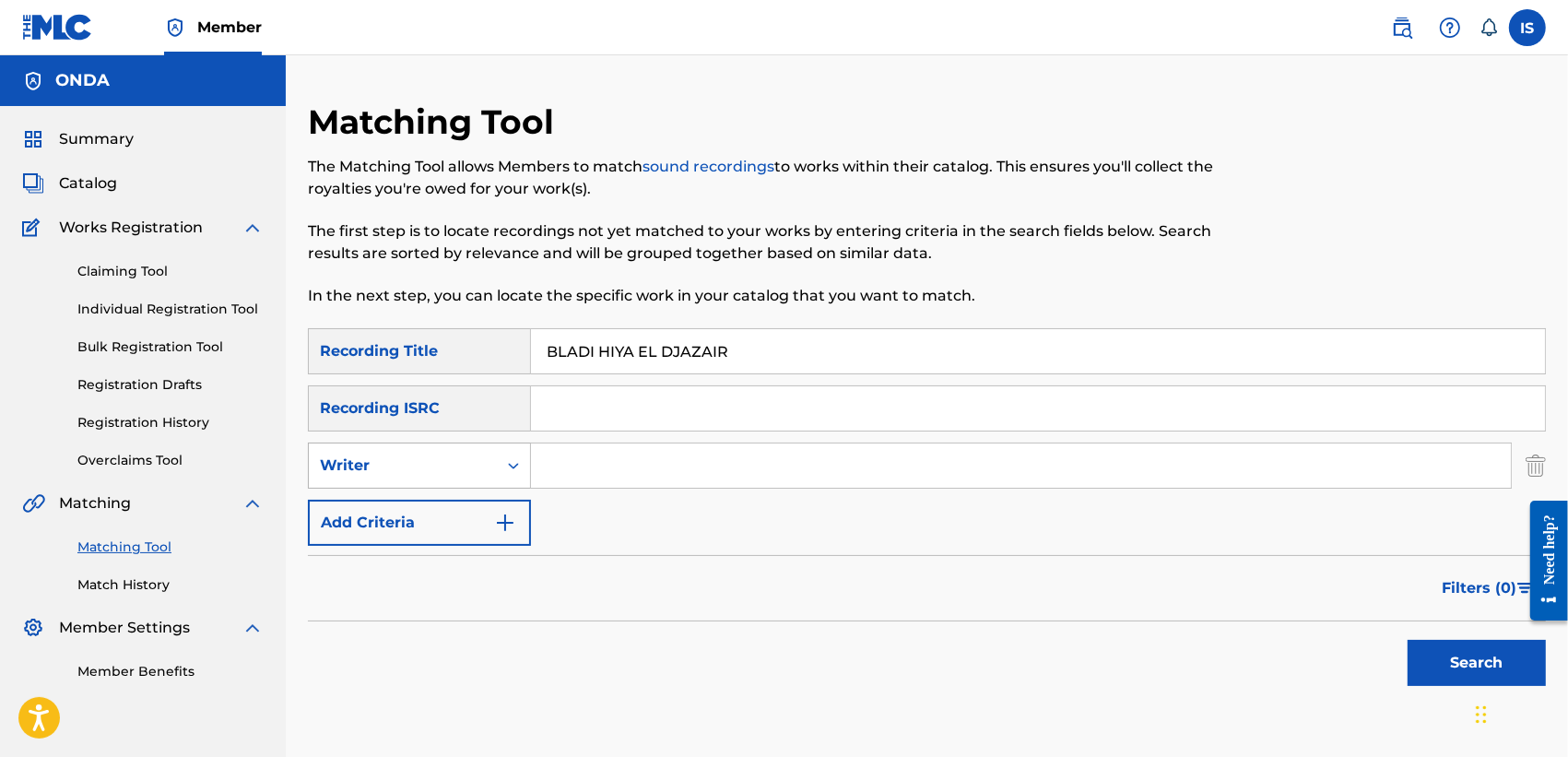
click at [380, 456] on div "Writer" at bounding box center [402, 465] width 166 height 22
click at [398, 515] on div "Recording Artist" at bounding box center [419, 511] width 221 height 46
click at [642, 467] on input "Search Form" at bounding box center [1021, 466] width 980 height 45
type input "cheb mami"
click at [1408, 640] on button "Search" at bounding box center [1477, 663] width 138 height 46
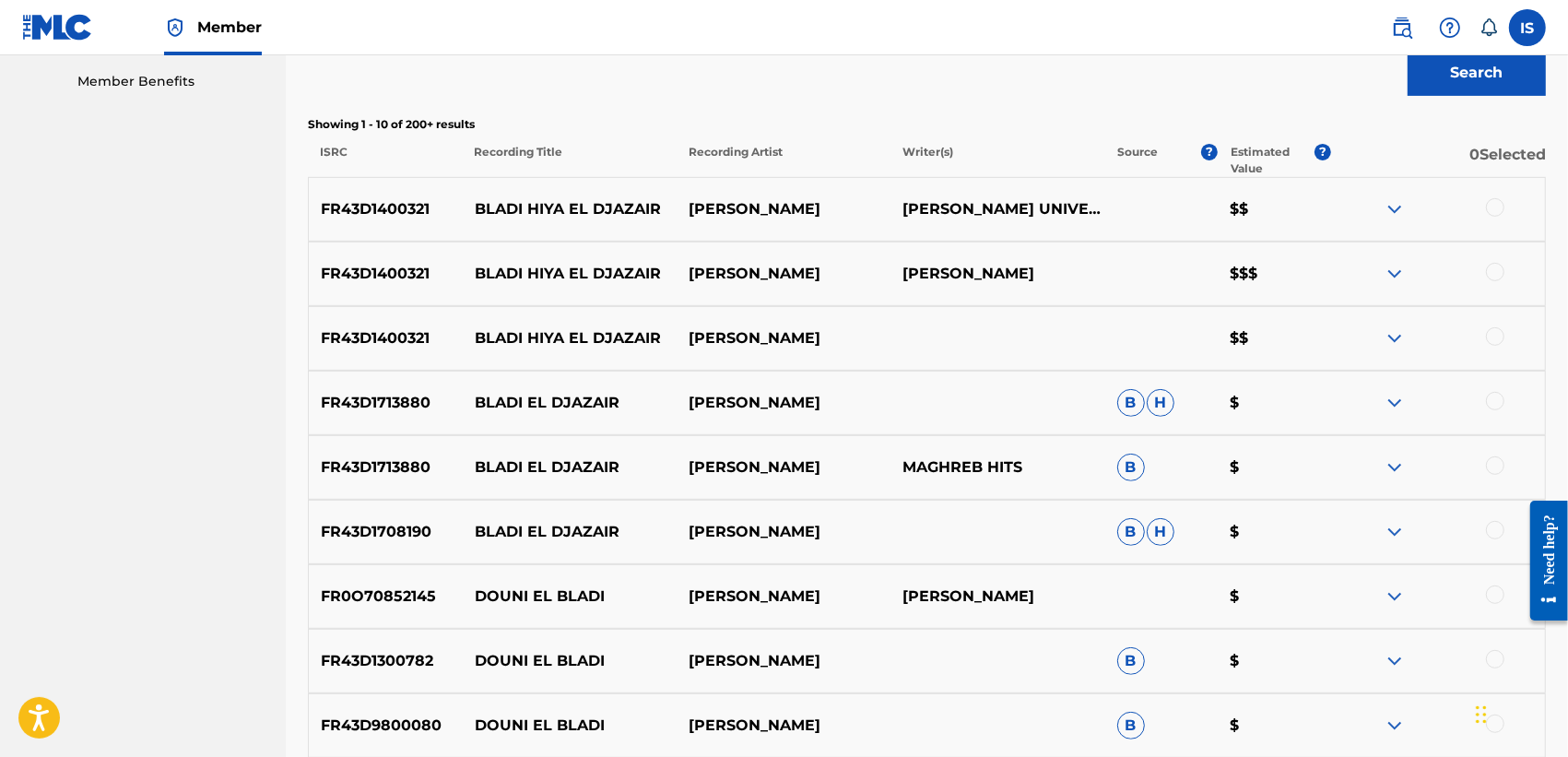
scroll to position [619, 0]
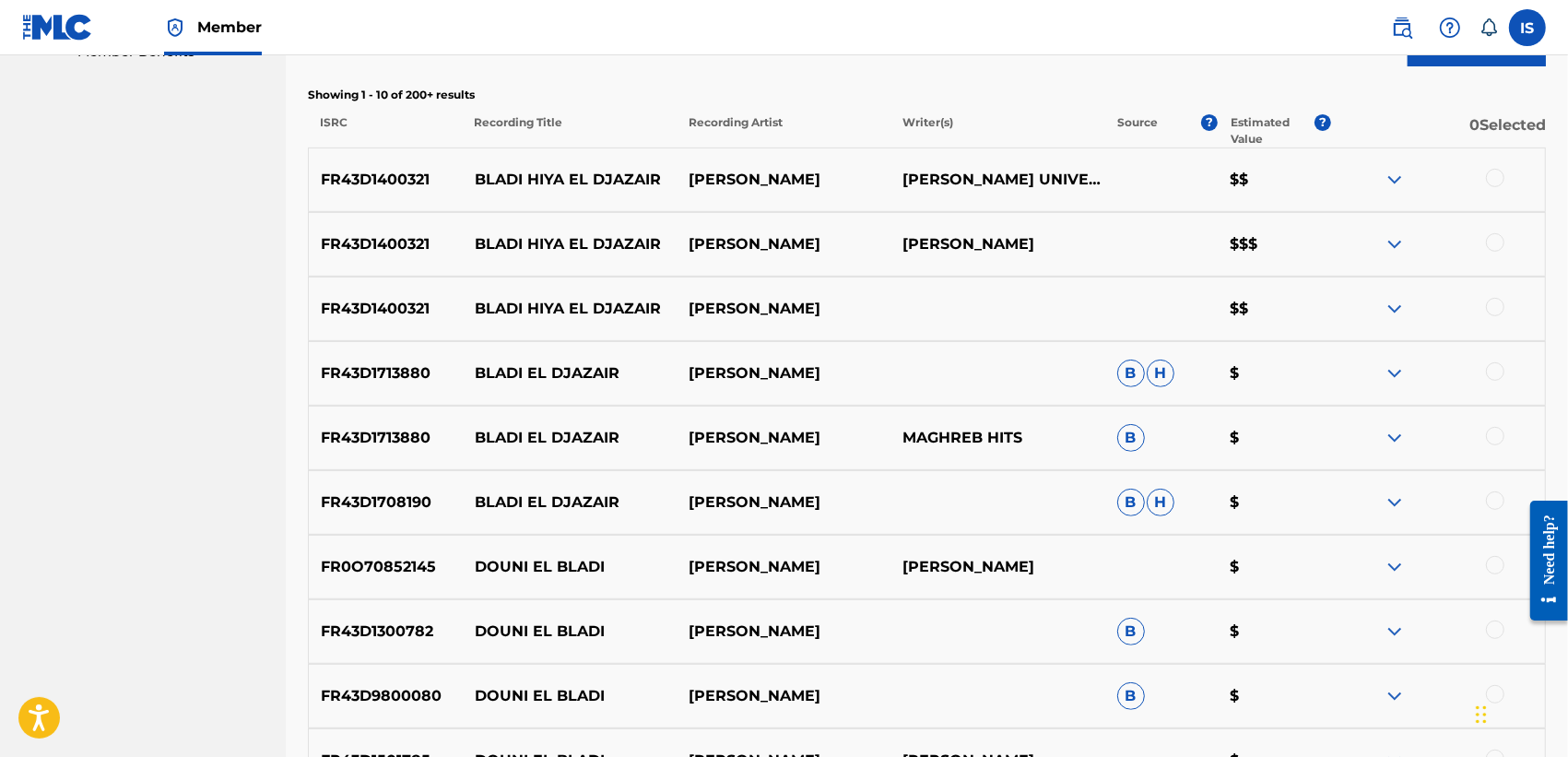
click at [1500, 180] on div at bounding box center [1494, 177] width 18 height 18
click at [1499, 243] on div at bounding box center [1494, 242] width 18 height 18
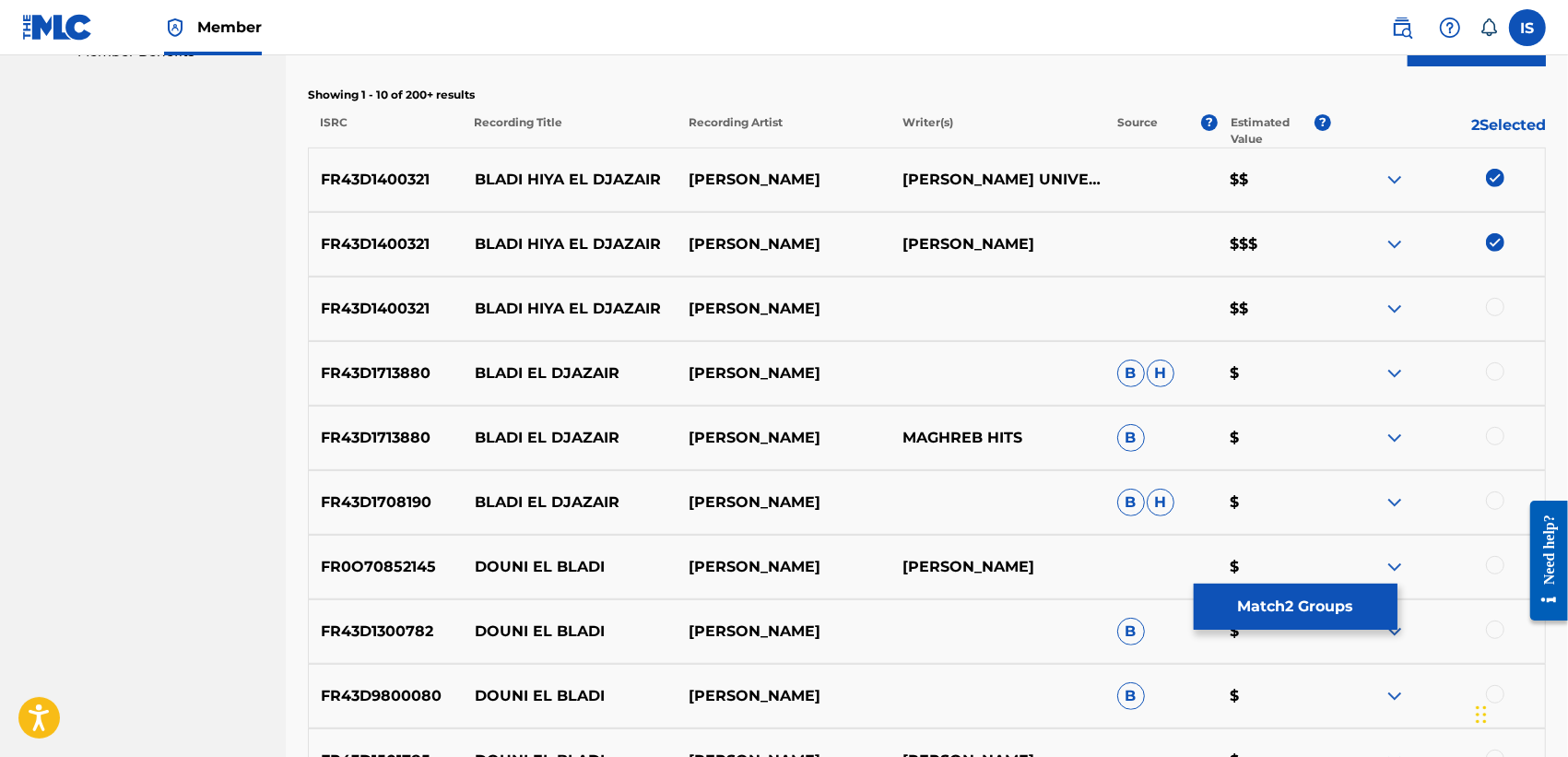
click at [1494, 311] on div at bounding box center [1494, 306] width 18 height 18
click at [1494, 360] on div "FR43D1713880 BLADI EL DJAZAIR CHEB MAMI B H $" at bounding box center [927, 374] width 1238 height 65
click at [1495, 379] on div at bounding box center [1494, 371] width 18 height 18
click at [1491, 436] on div at bounding box center [1494, 435] width 18 height 18
click at [1493, 501] on div at bounding box center [1494, 500] width 18 height 18
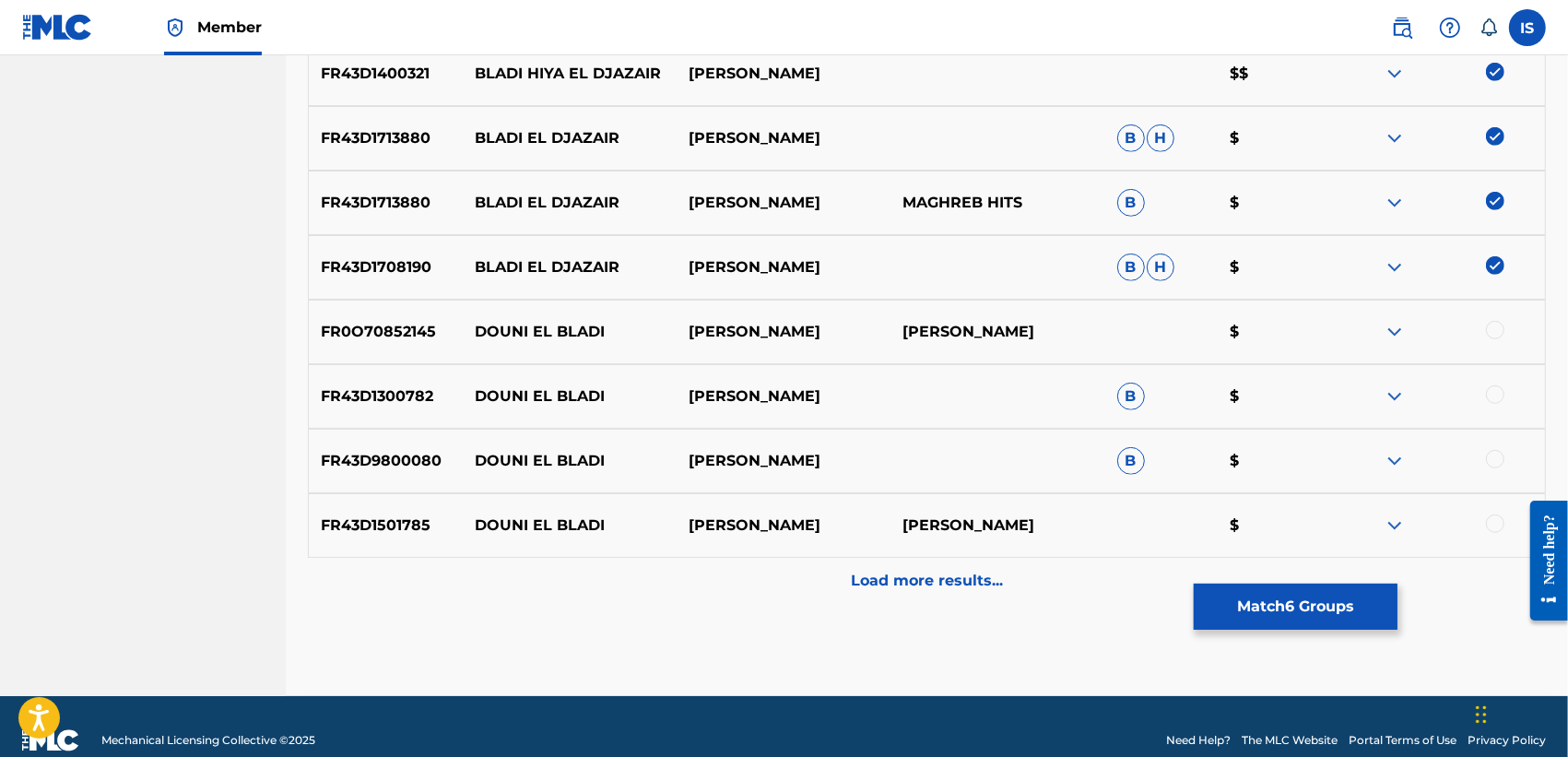
scroll to position [856, 0]
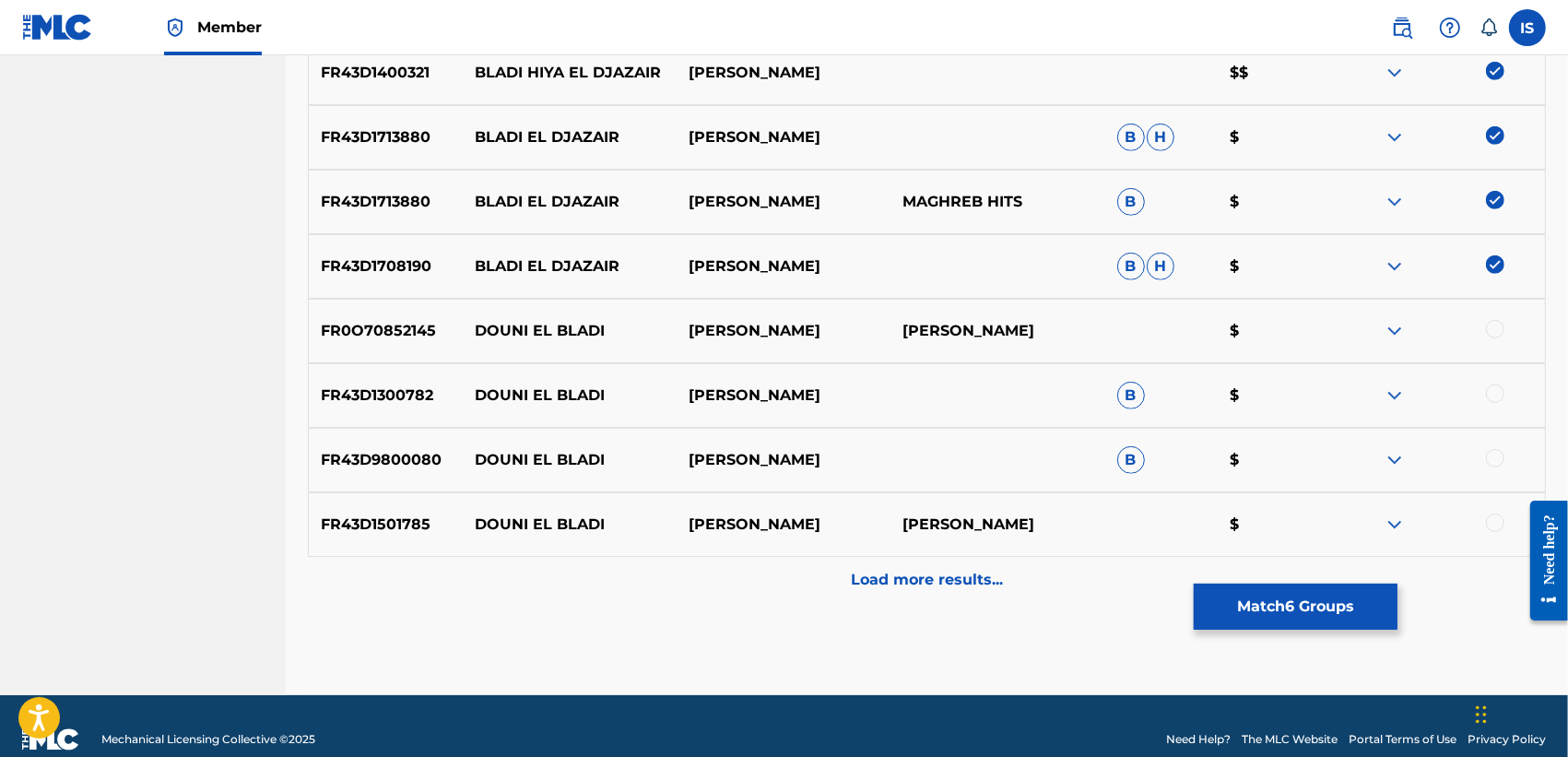
click at [906, 579] on p "Load more results..." at bounding box center [926, 580] width 152 height 22
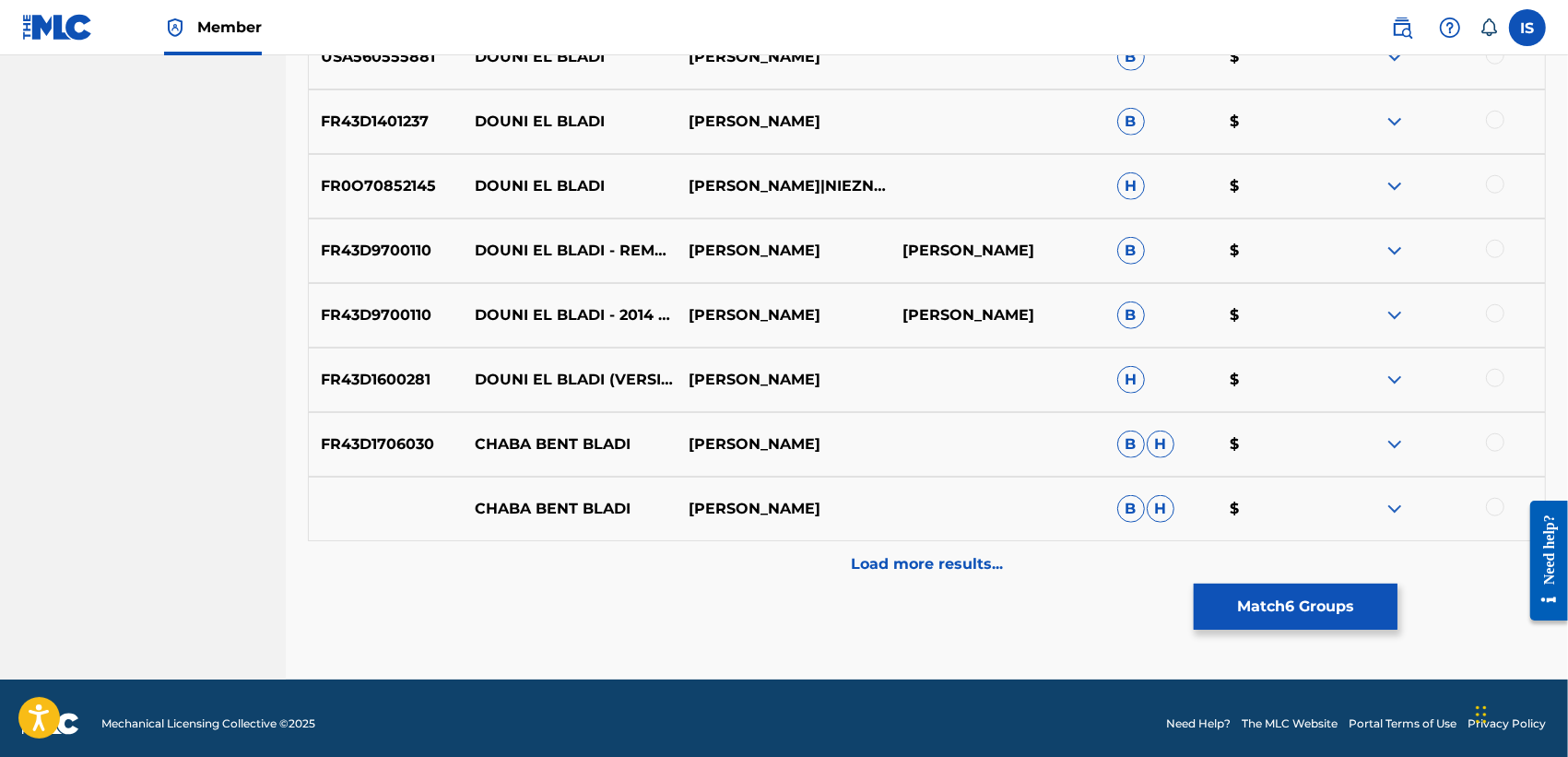
scroll to position [1528, 0]
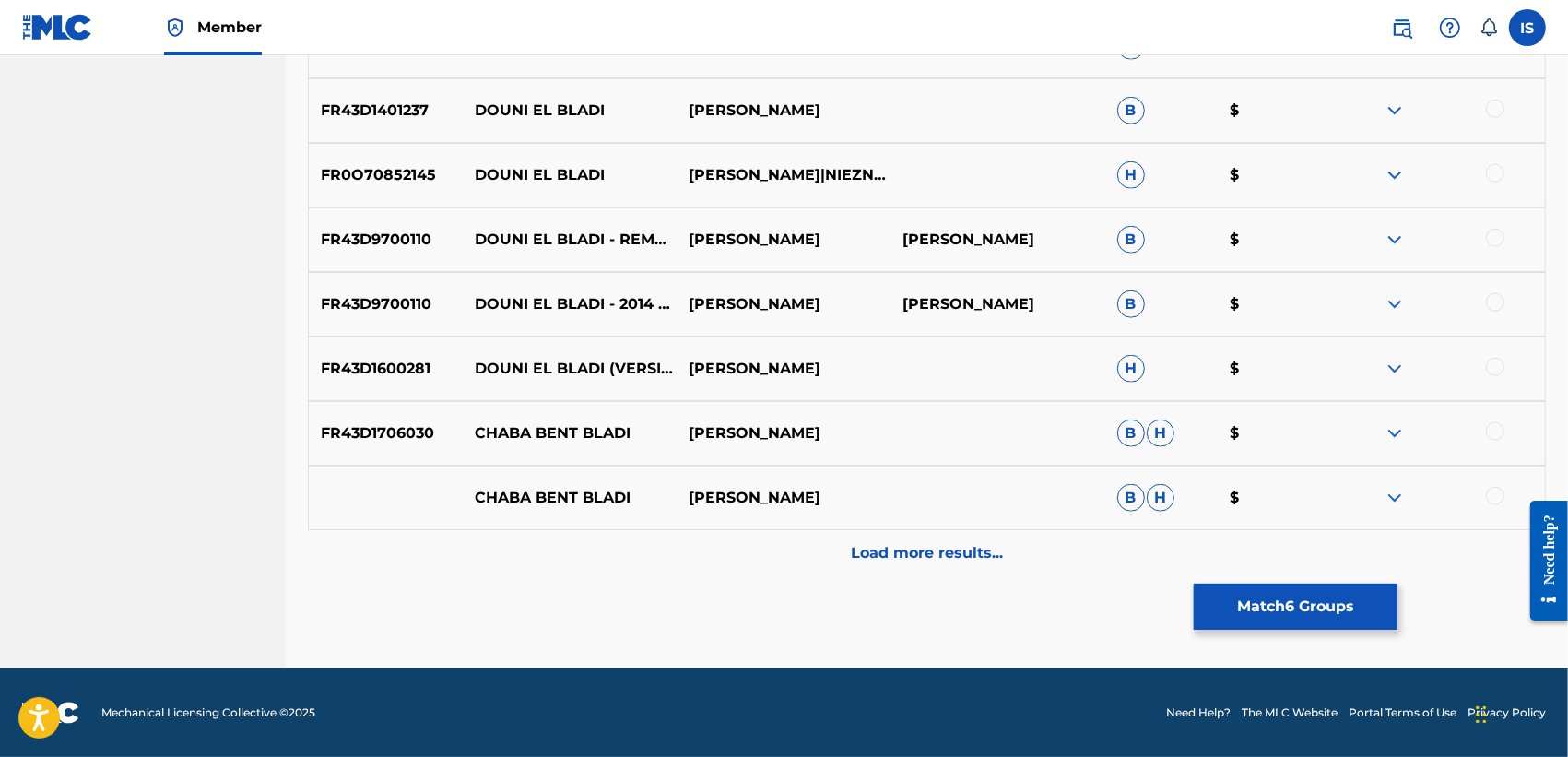
click at [932, 551] on p "Load more results..." at bounding box center [926, 553] width 152 height 22
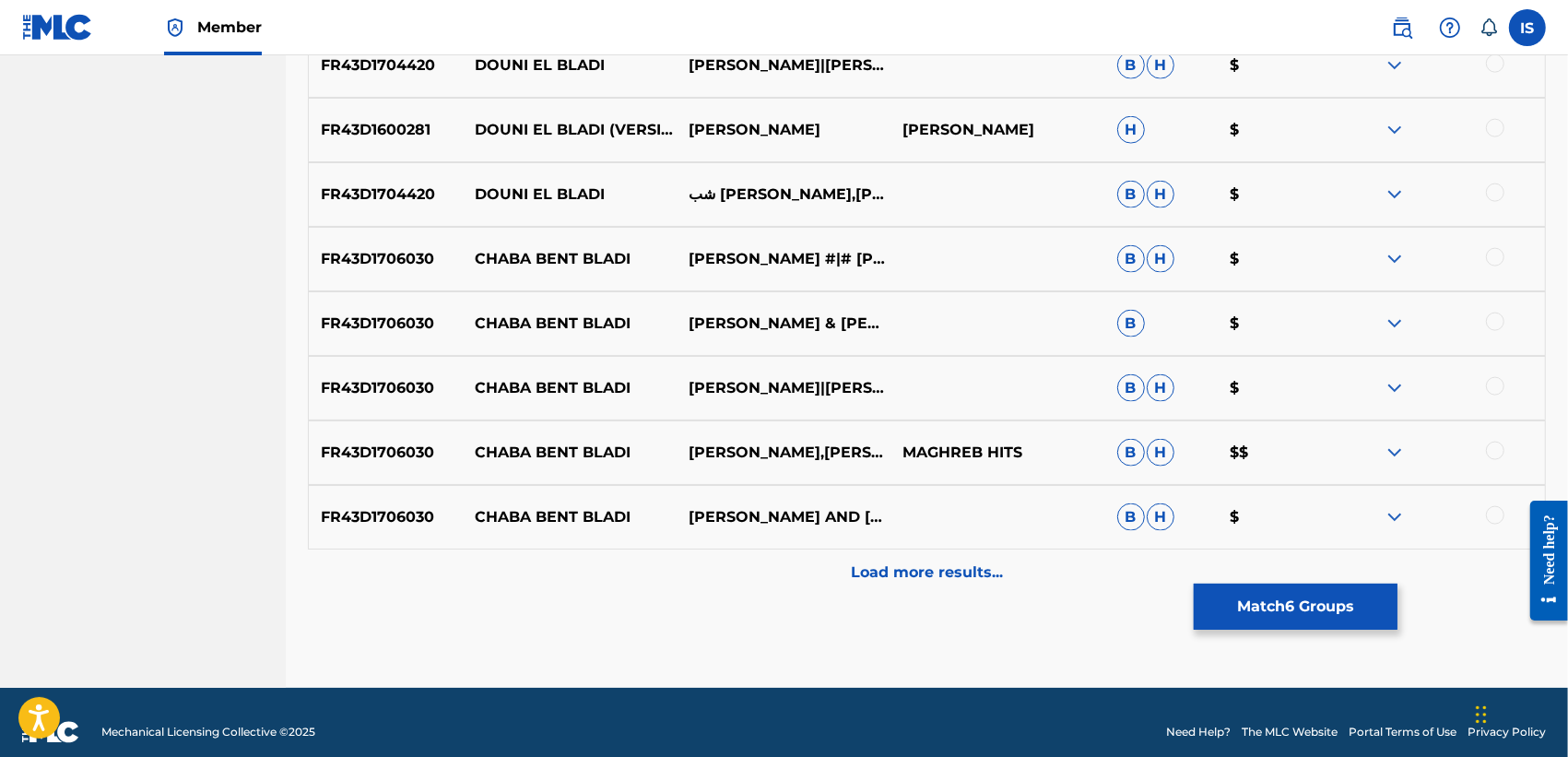
click at [927, 572] on p "Load more results..." at bounding box center [926, 572] width 152 height 22
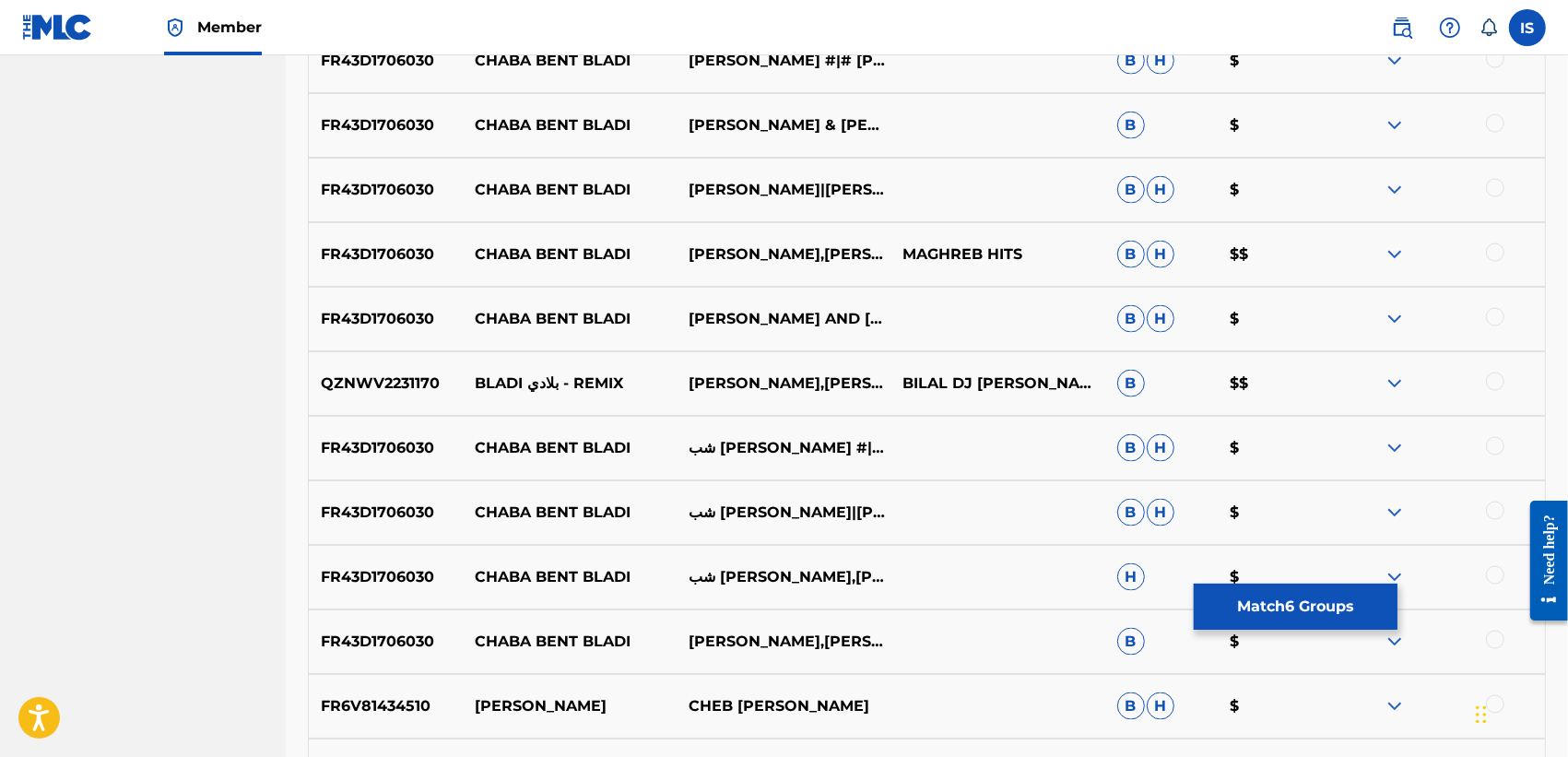
scroll to position [2354, 0]
click at [1491, 379] on div at bounding box center [1494, 380] width 18 height 18
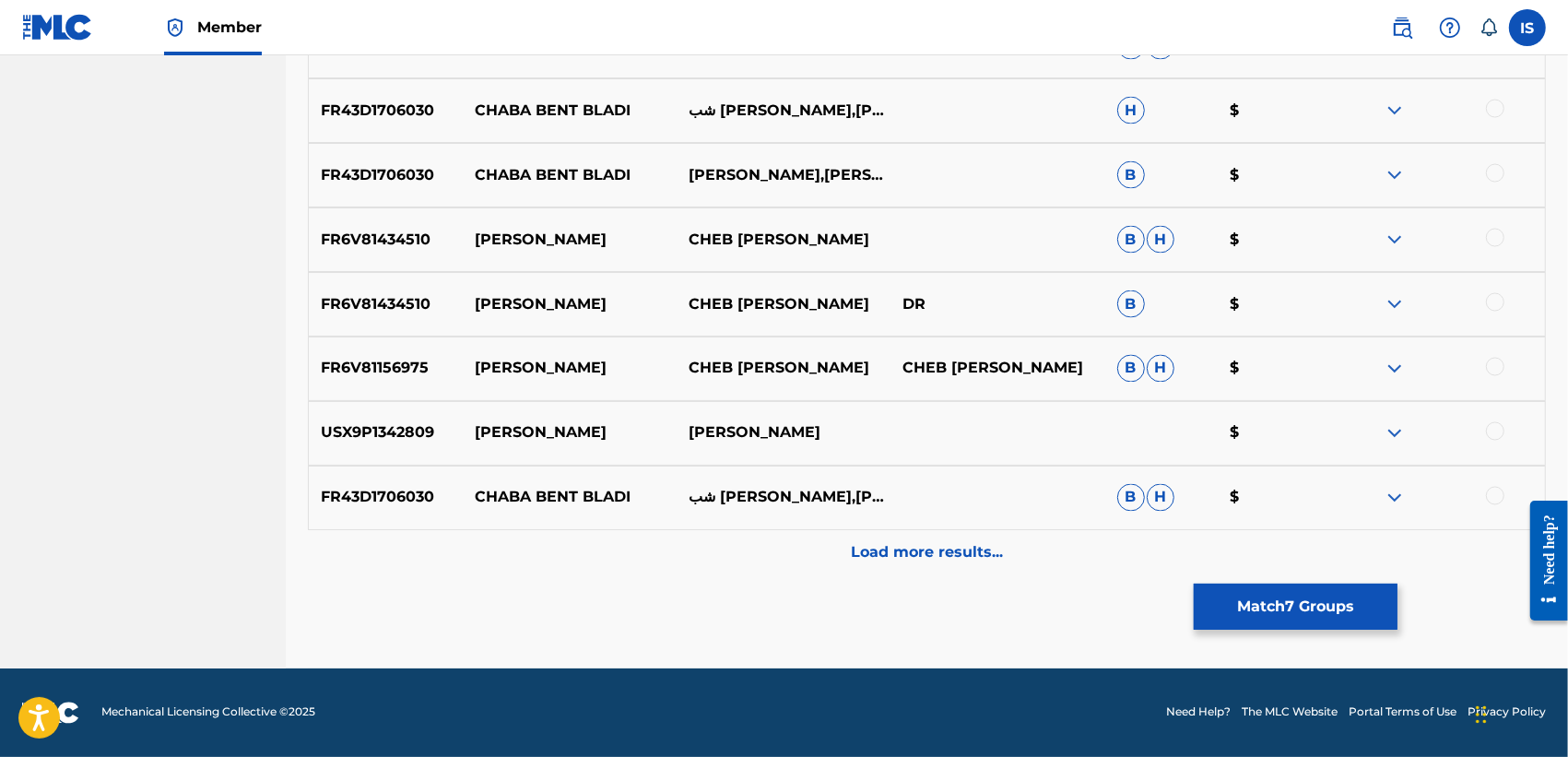
click at [909, 561] on p "Load more results..." at bounding box center [926, 553] width 152 height 22
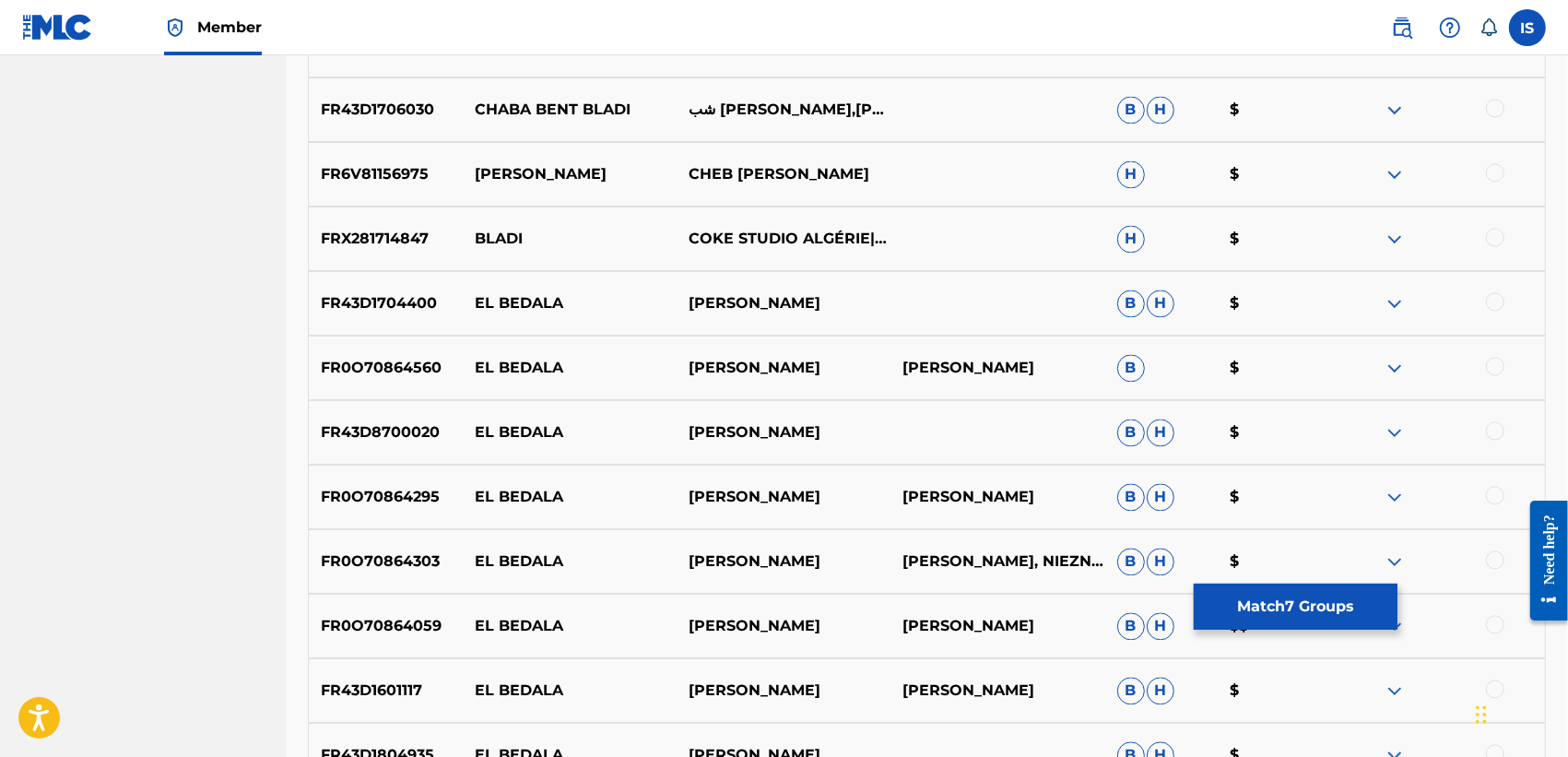
scroll to position [3465, 0]
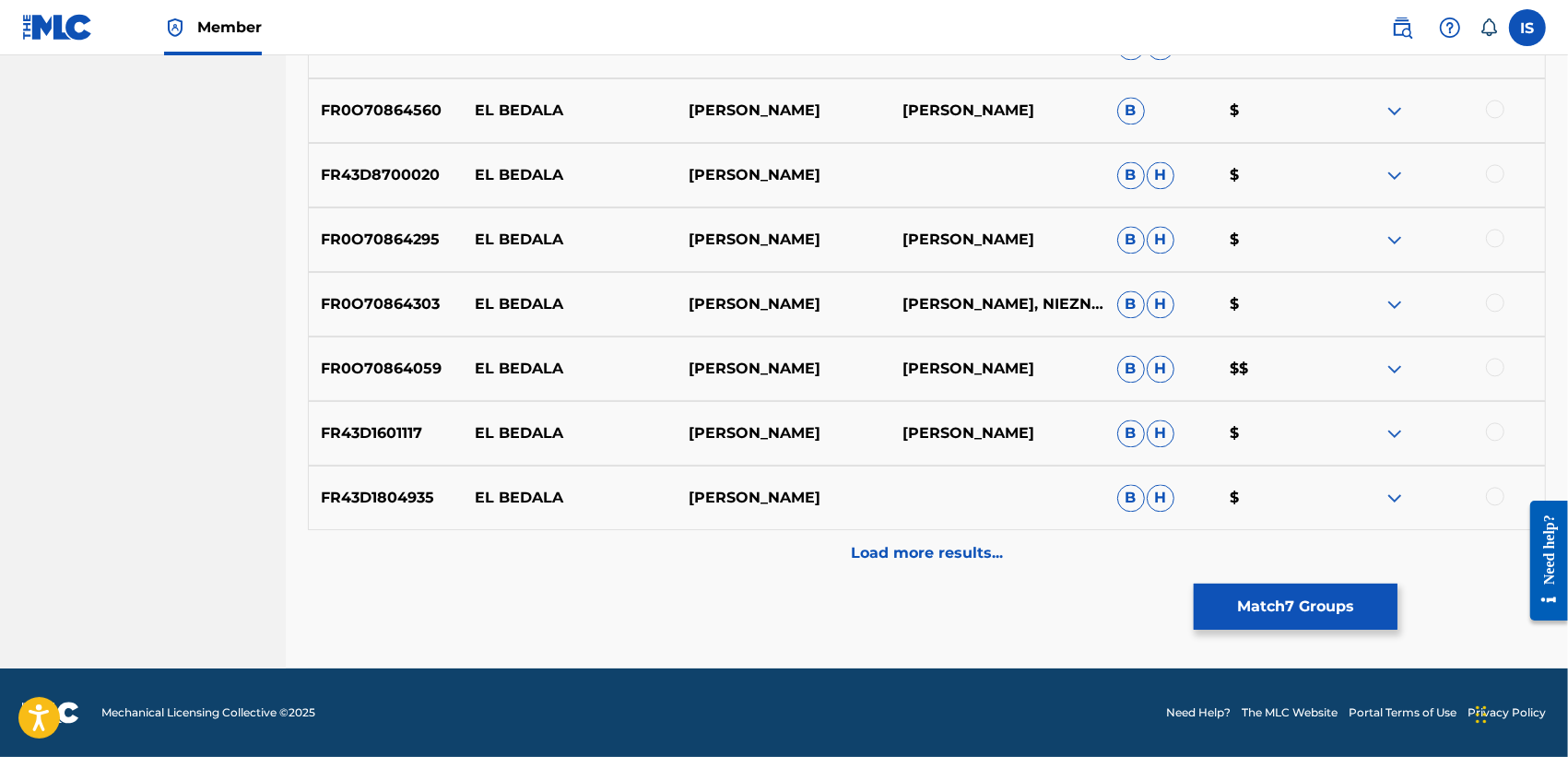
click at [981, 554] on p "Load more results..." at bounding box center [926, 553] width 152 height 22
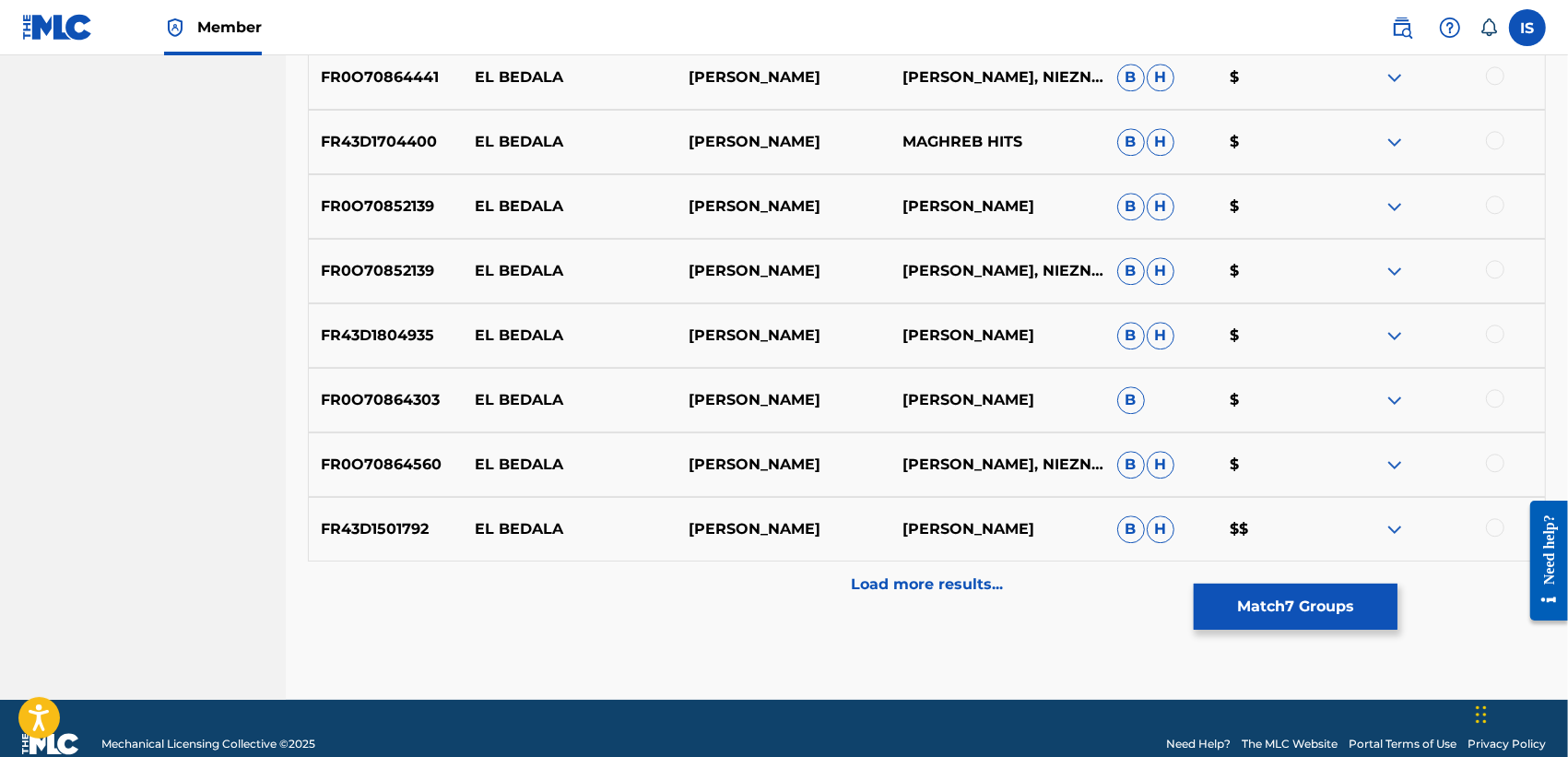
scroll to position [4110, 0]
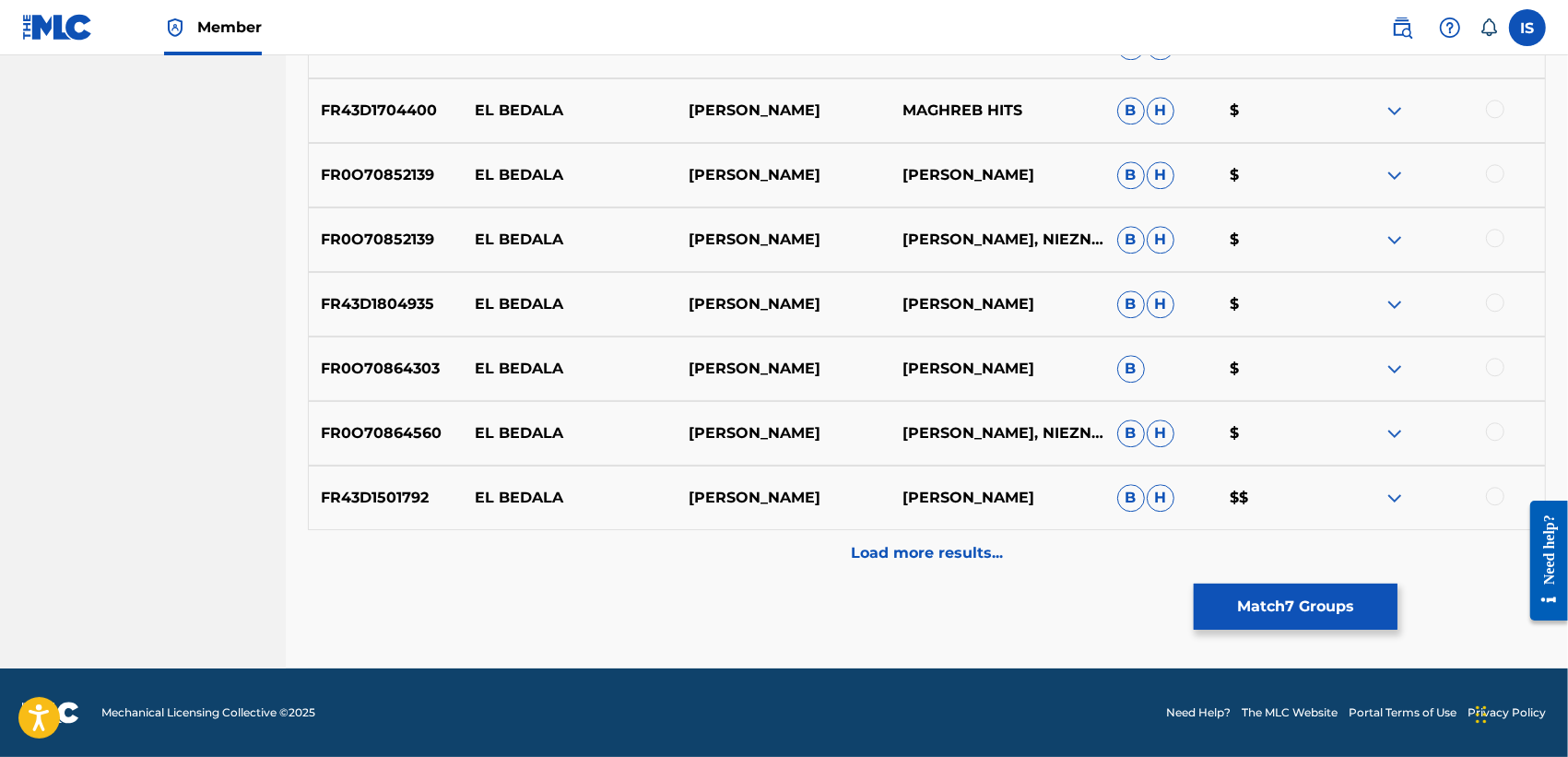
click at [981, 554] on p "Load more results..." at bounding box center [926, 553] width 152 height 22
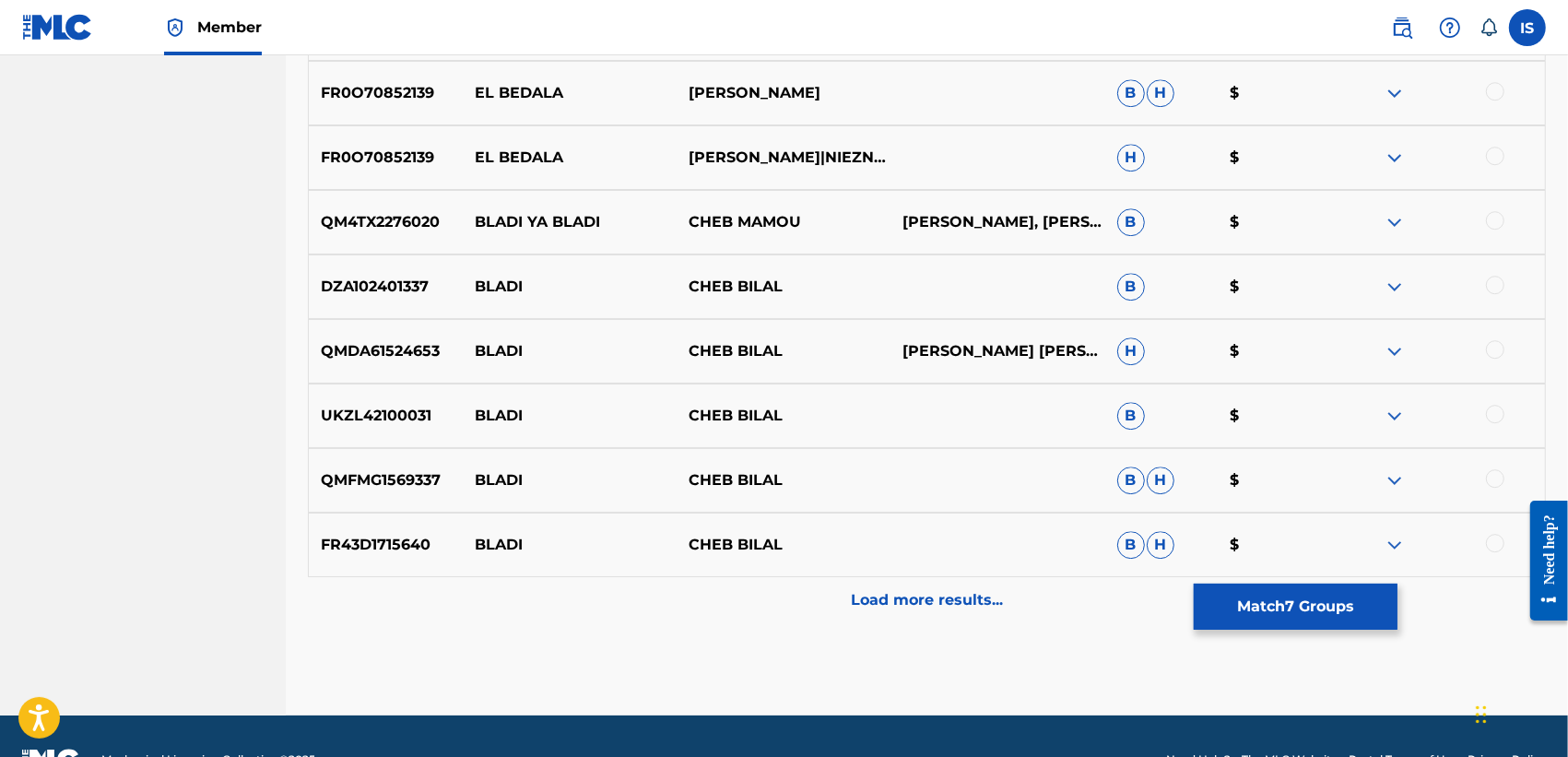
scroll to position [4708, 0]
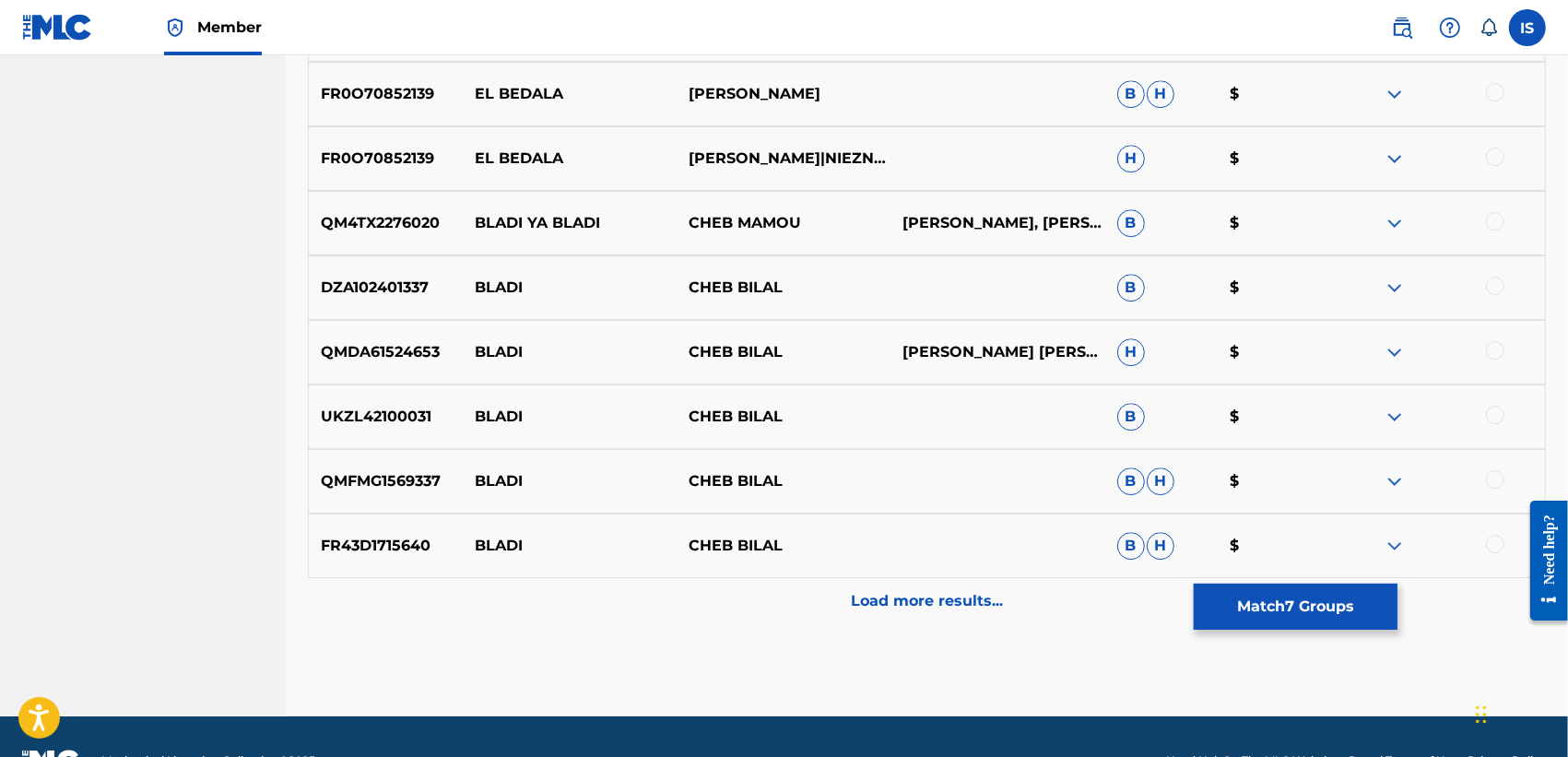
click at [942, 601] on p "Load more results..." at bounding box center [926, 600] width 152 height 22
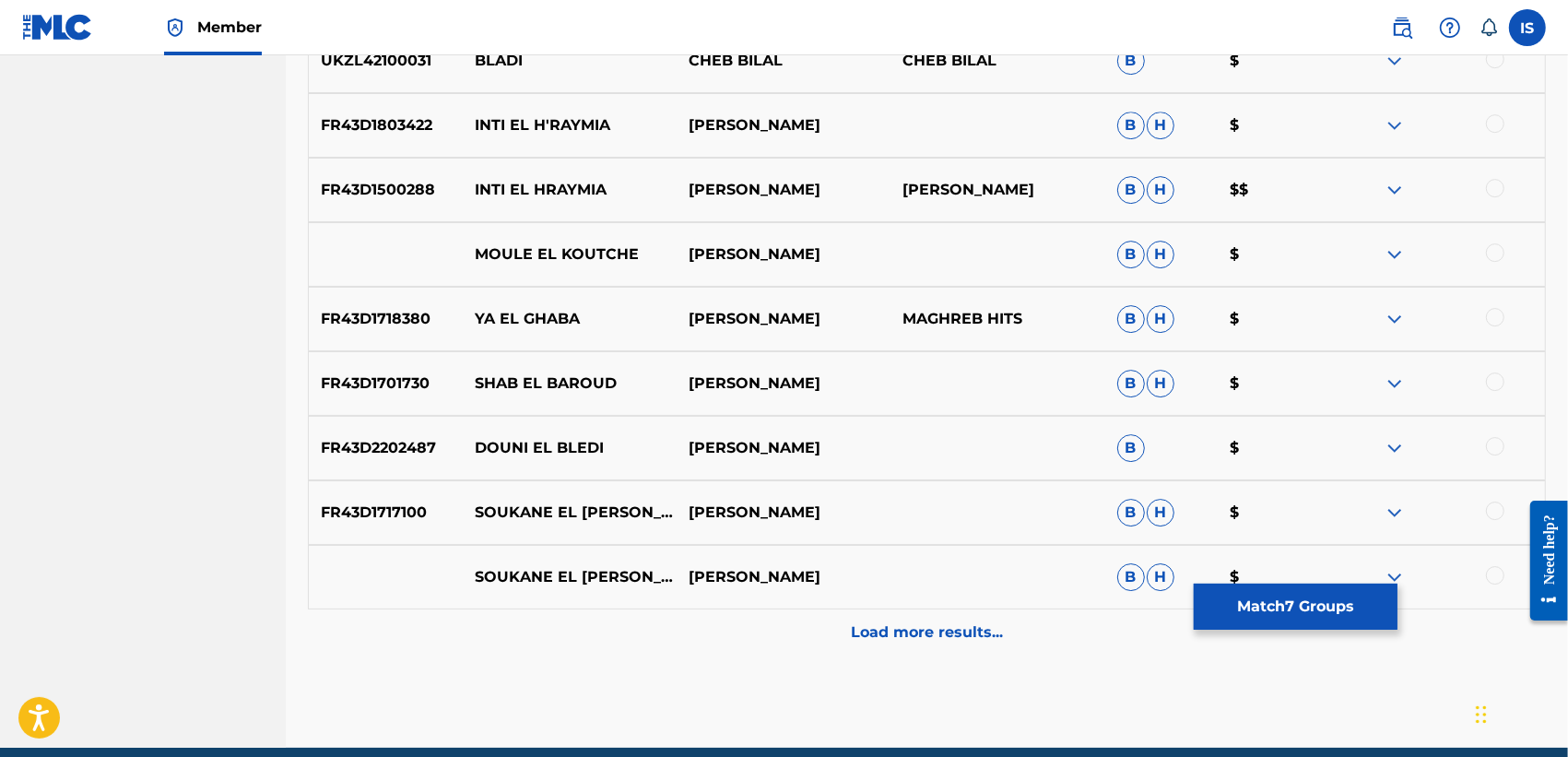
scroll to position [5345, 0]
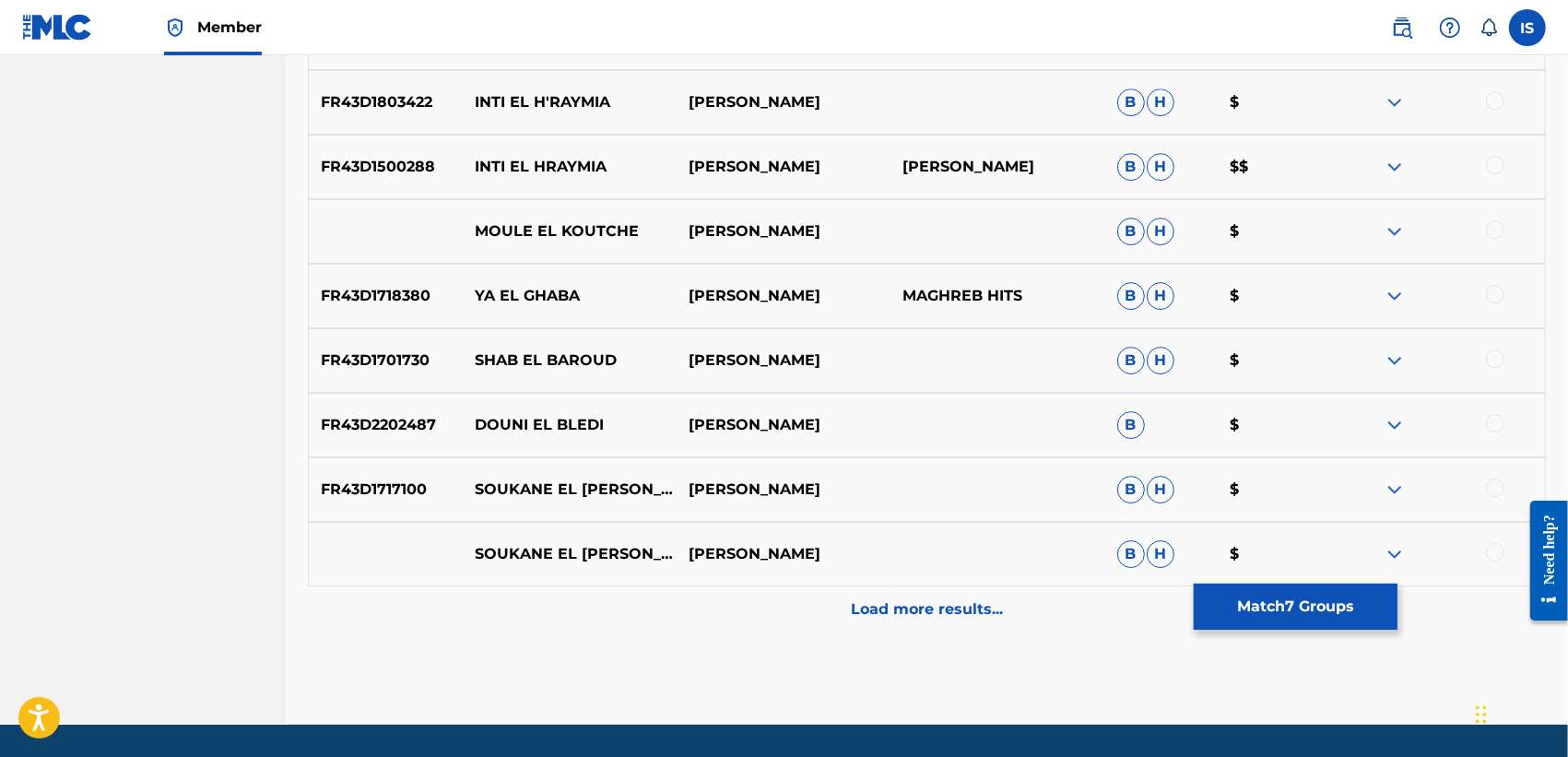
click at [942, 601] on p "Load more results..." at bounding box center [926, 609] width 152 height 22
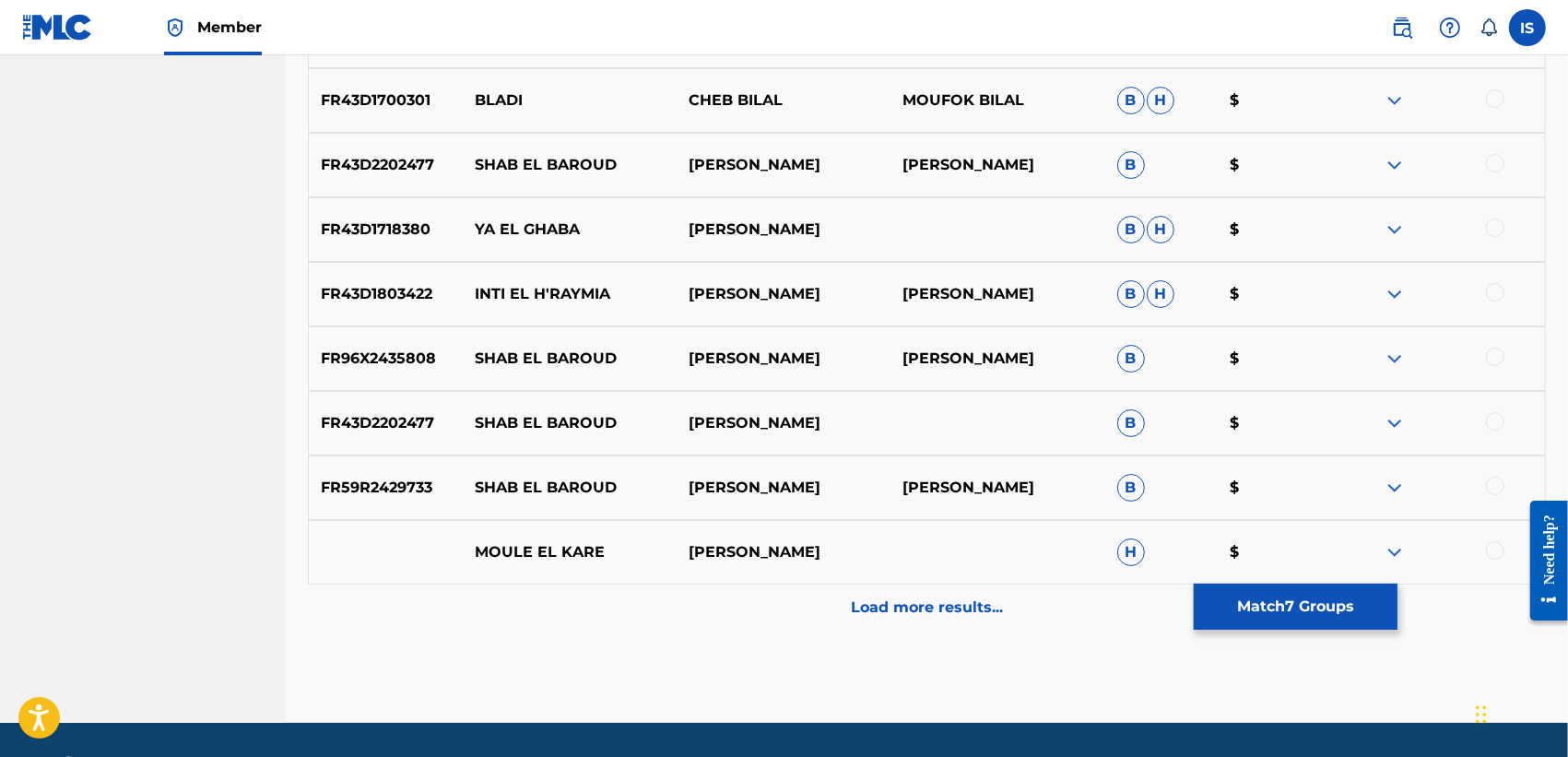
click at [942, 601] on p "Load more results..." at bounding box center [926, 607] width 152 height 22
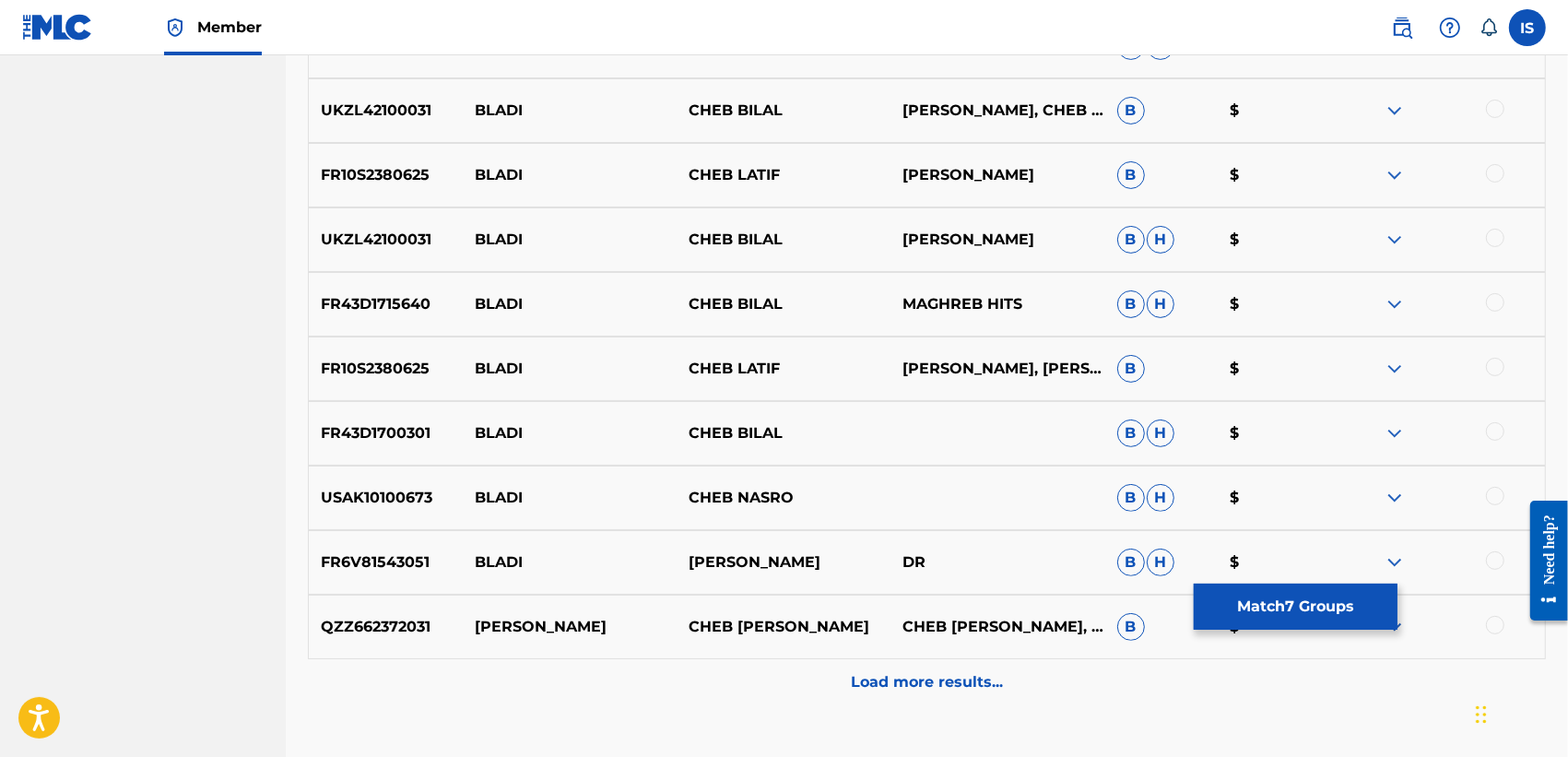
scroll to position [6573, 0]
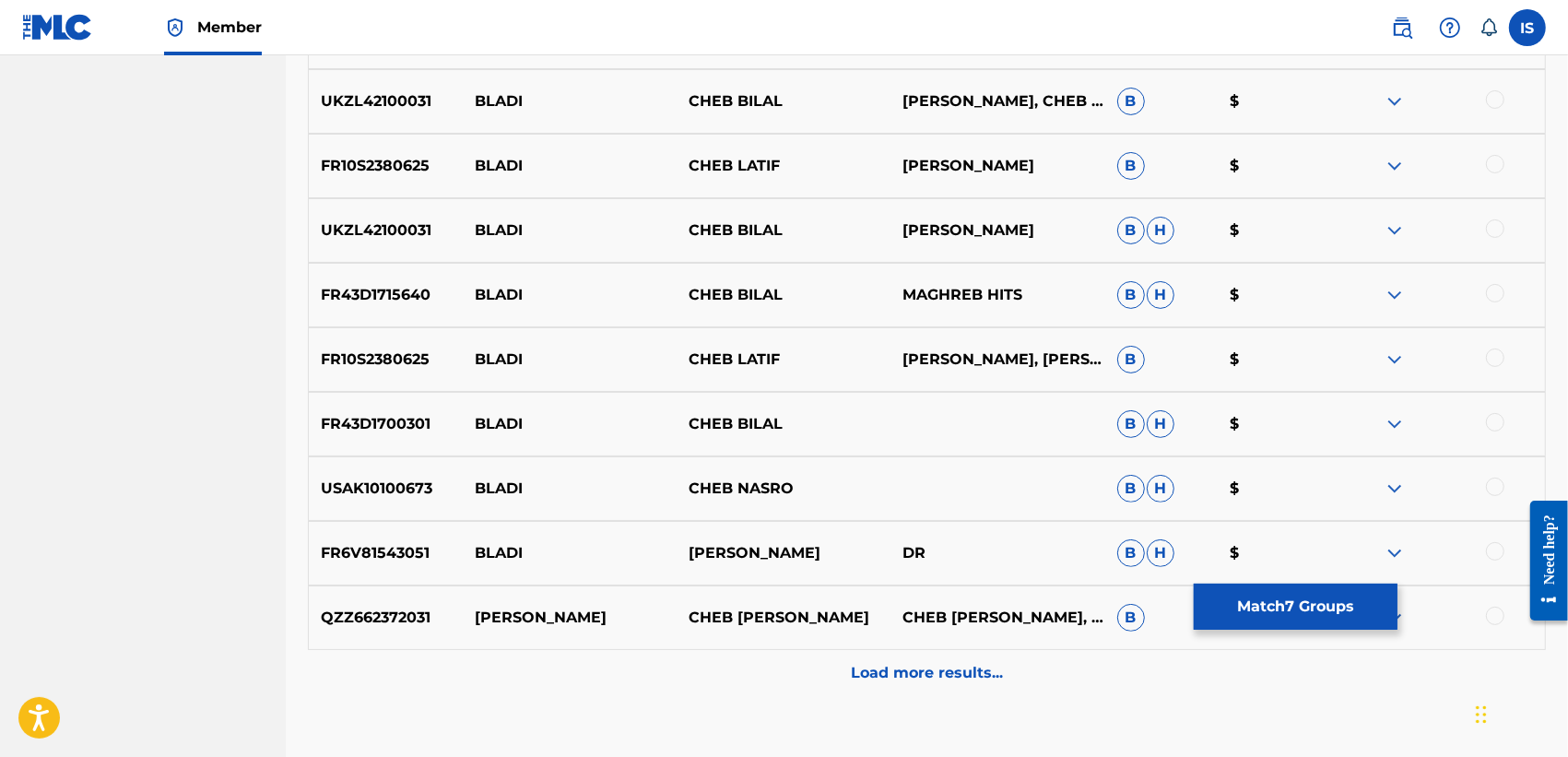
click at [1337, 614] on button "Match 7 Groups" at bounding box center [1295, 606] width 204 height 46
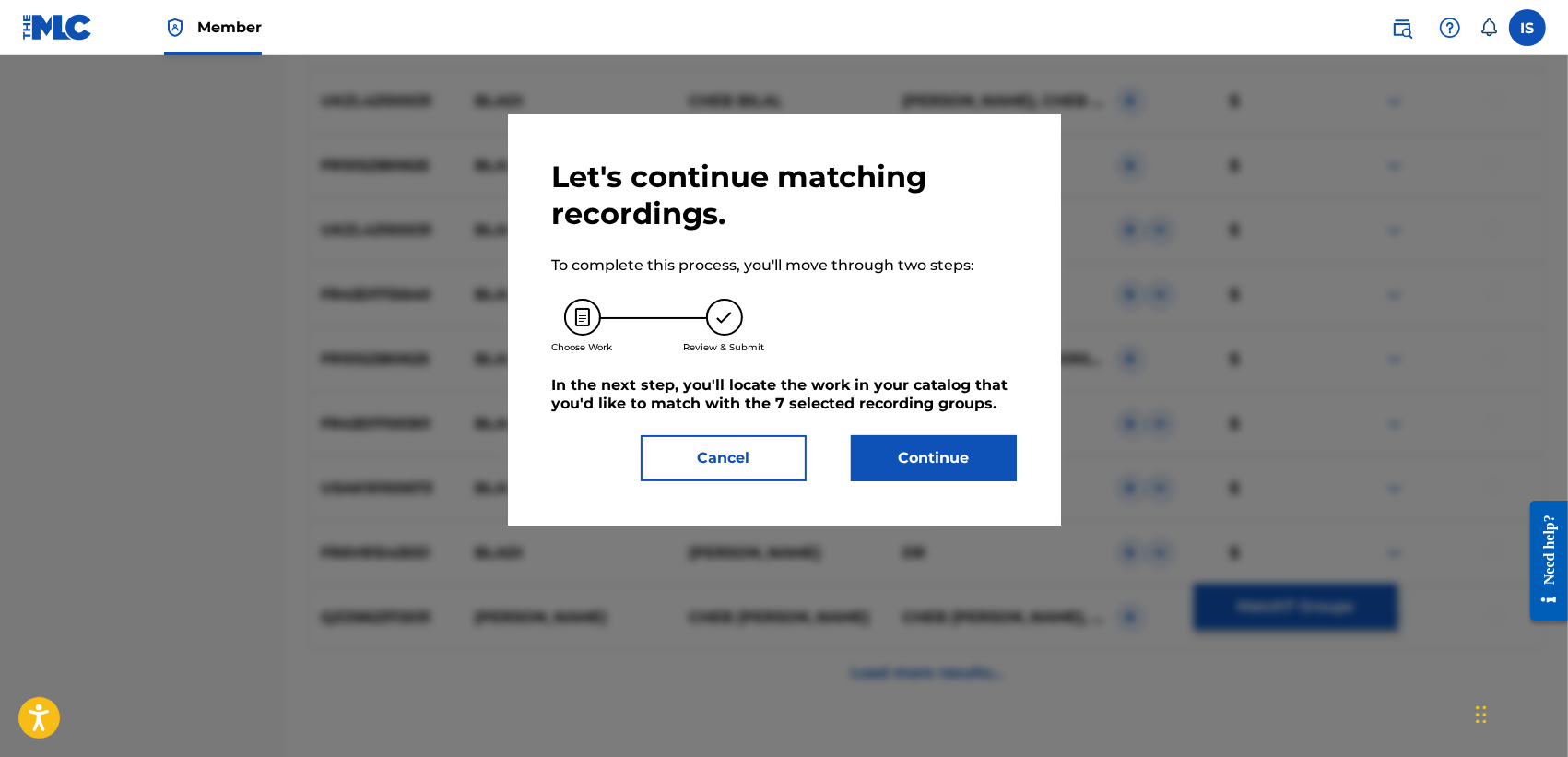
click at [895, 472] on button "Continue" at bounding box center [933, 458] width 166 height 46
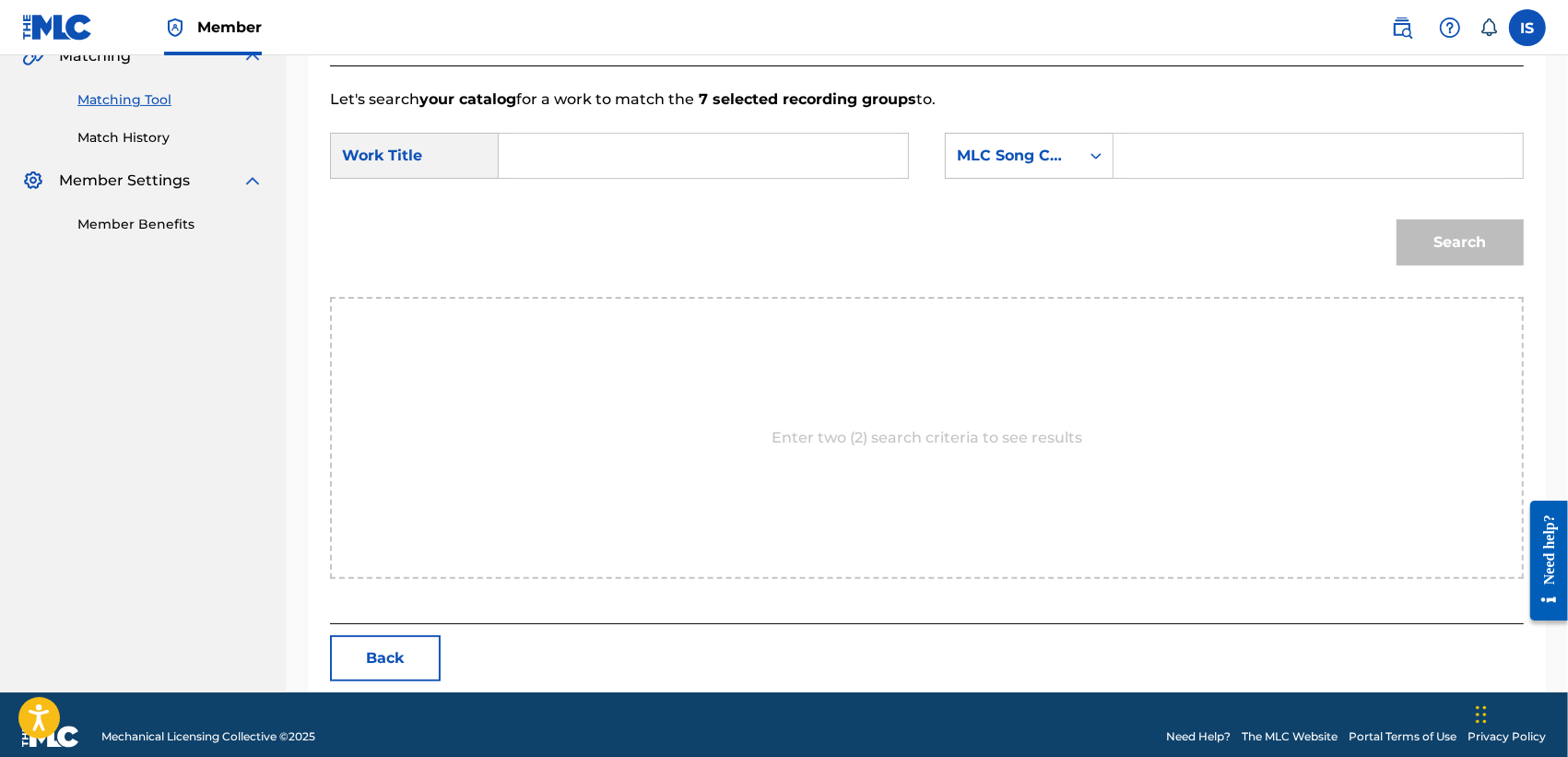
scroll to position [471, 0]
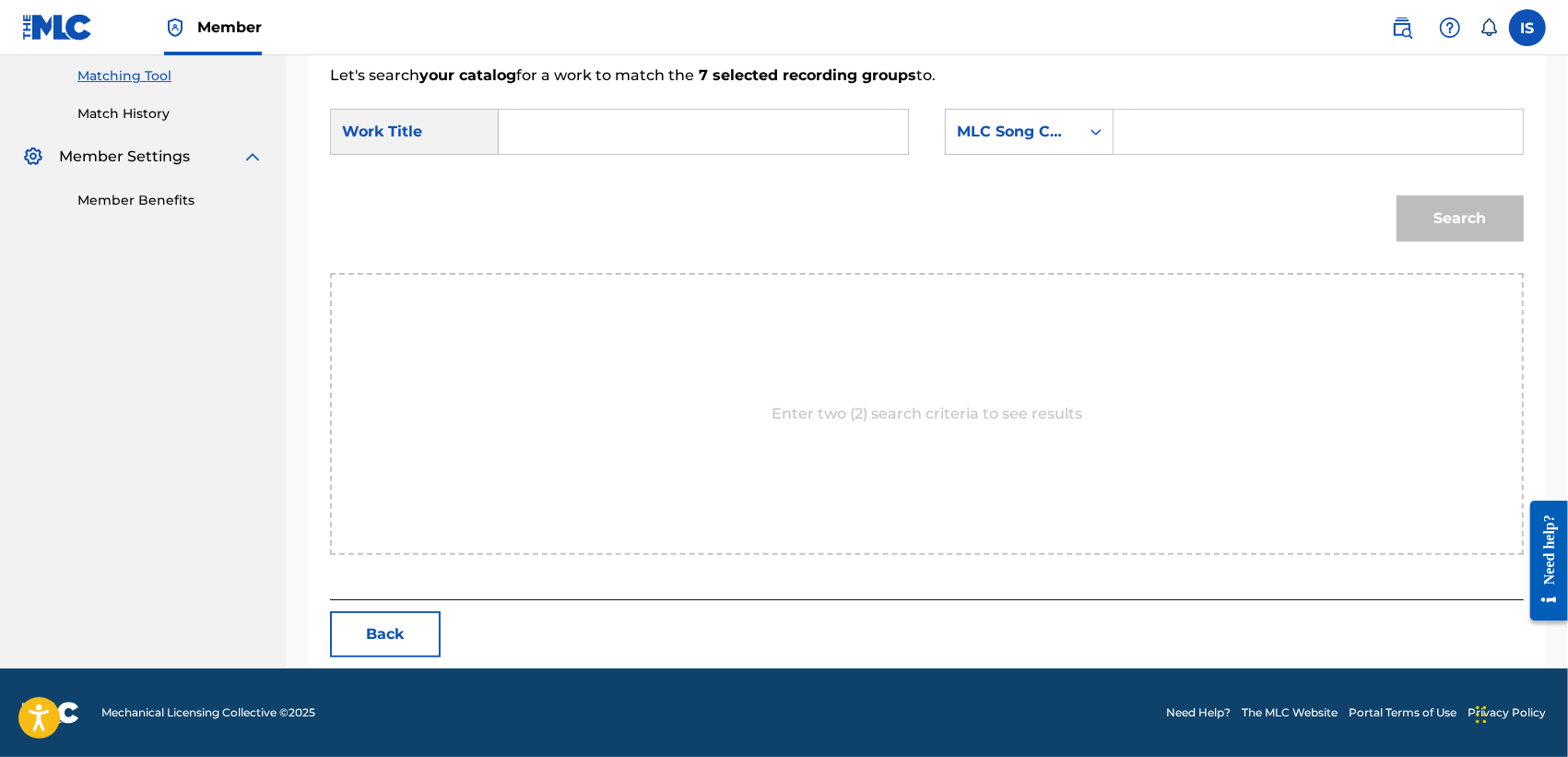
click at [533, 127] on input "Search Form" at bounding box center [703, 132] width 378 height 45
click at [665, 138] on input "Search Form" at bounding box center [703, 132] width 378 height 45
paste input "EL OUELF:BLADI HIYA EL DJAZAIR"
type input "EL OUELF:BLADI HIYA EL DJAZAIR"
click at [1052, 141] on div "MLC Song Code" at bounding box center [1012, 131] width 112 height 22
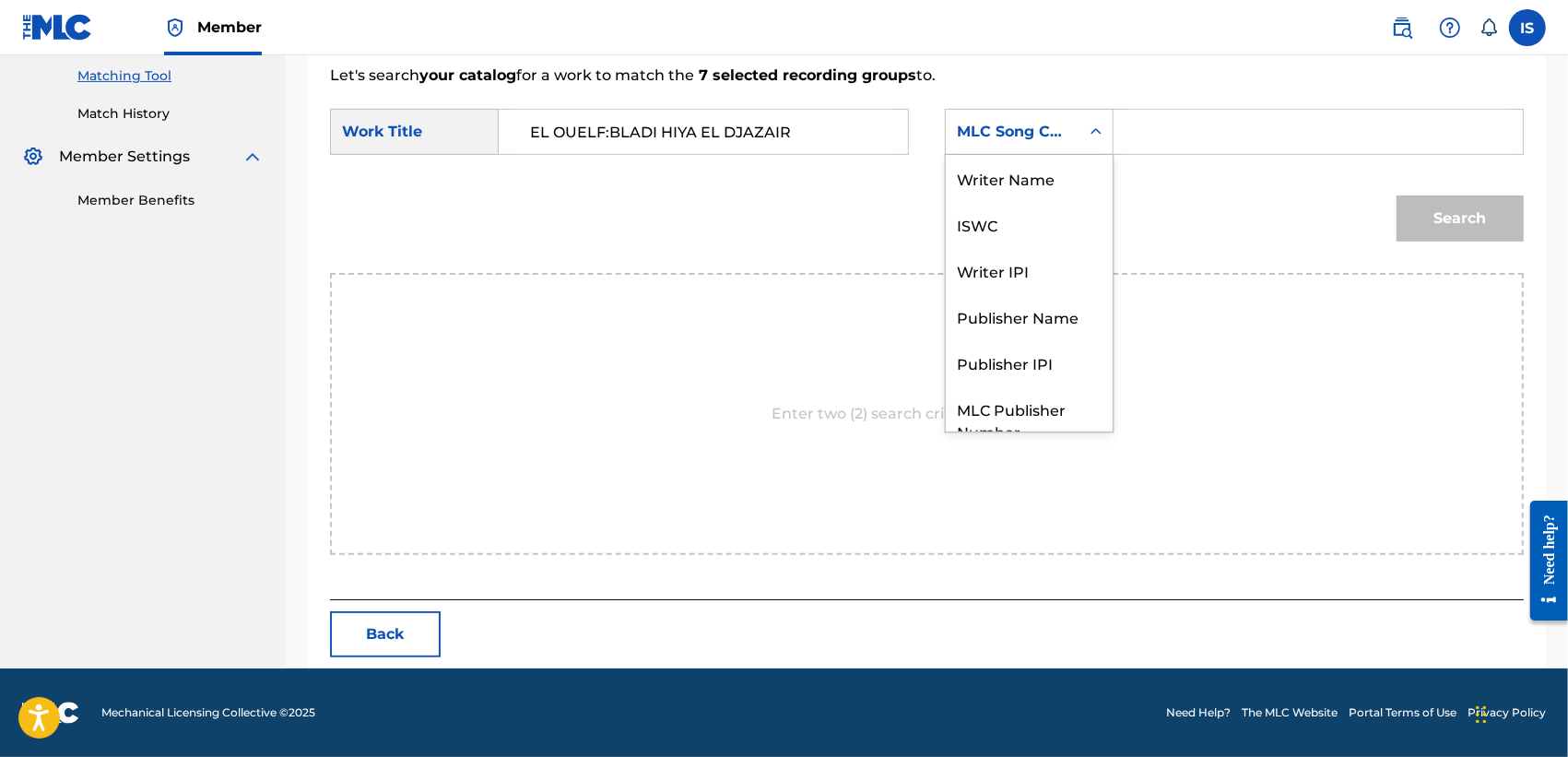
scroll to position [89, 0]
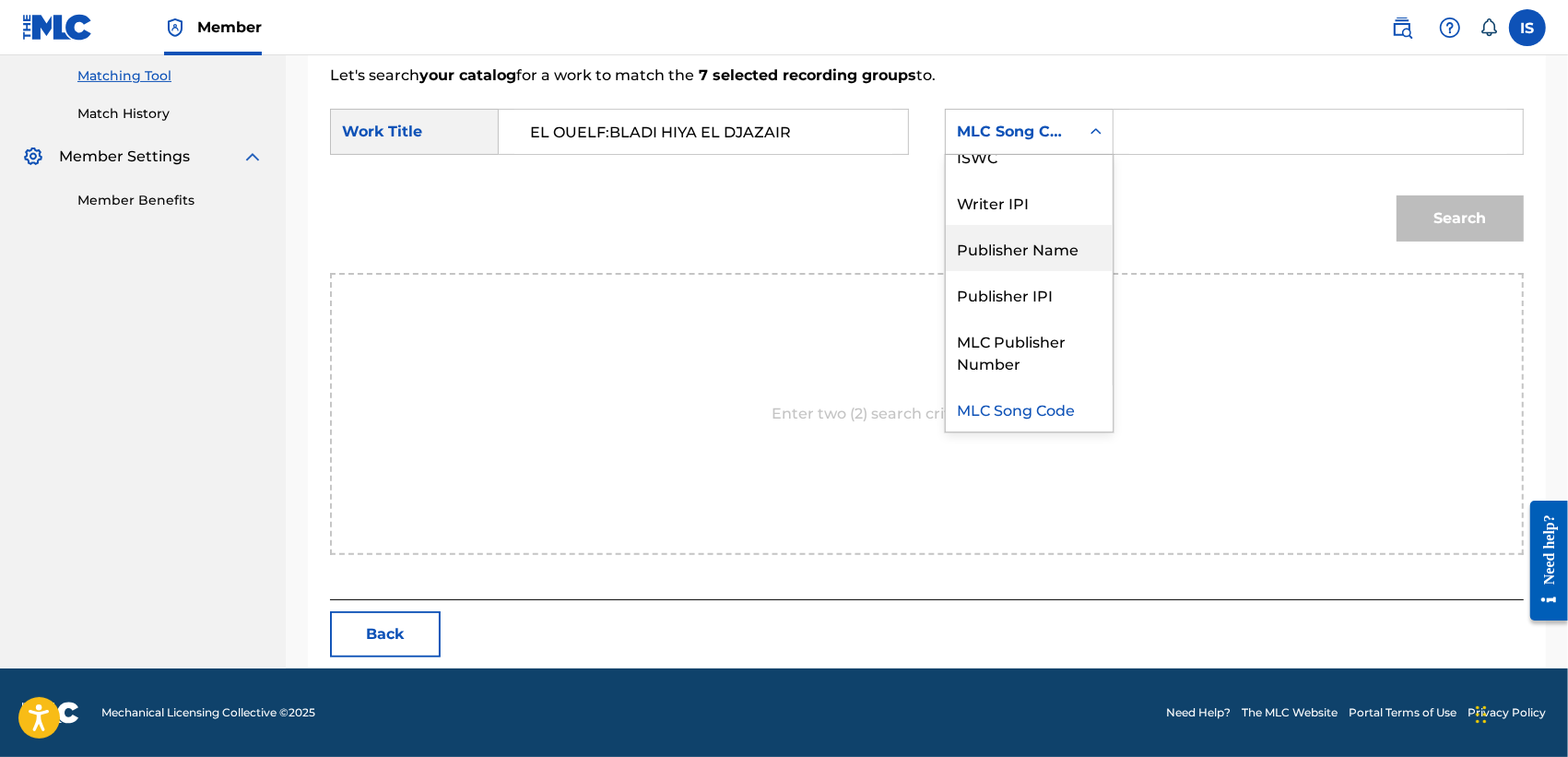
click at [1012, 251] on div "Publisher Name" at bounding box center [1030, 248] width 167 height 46
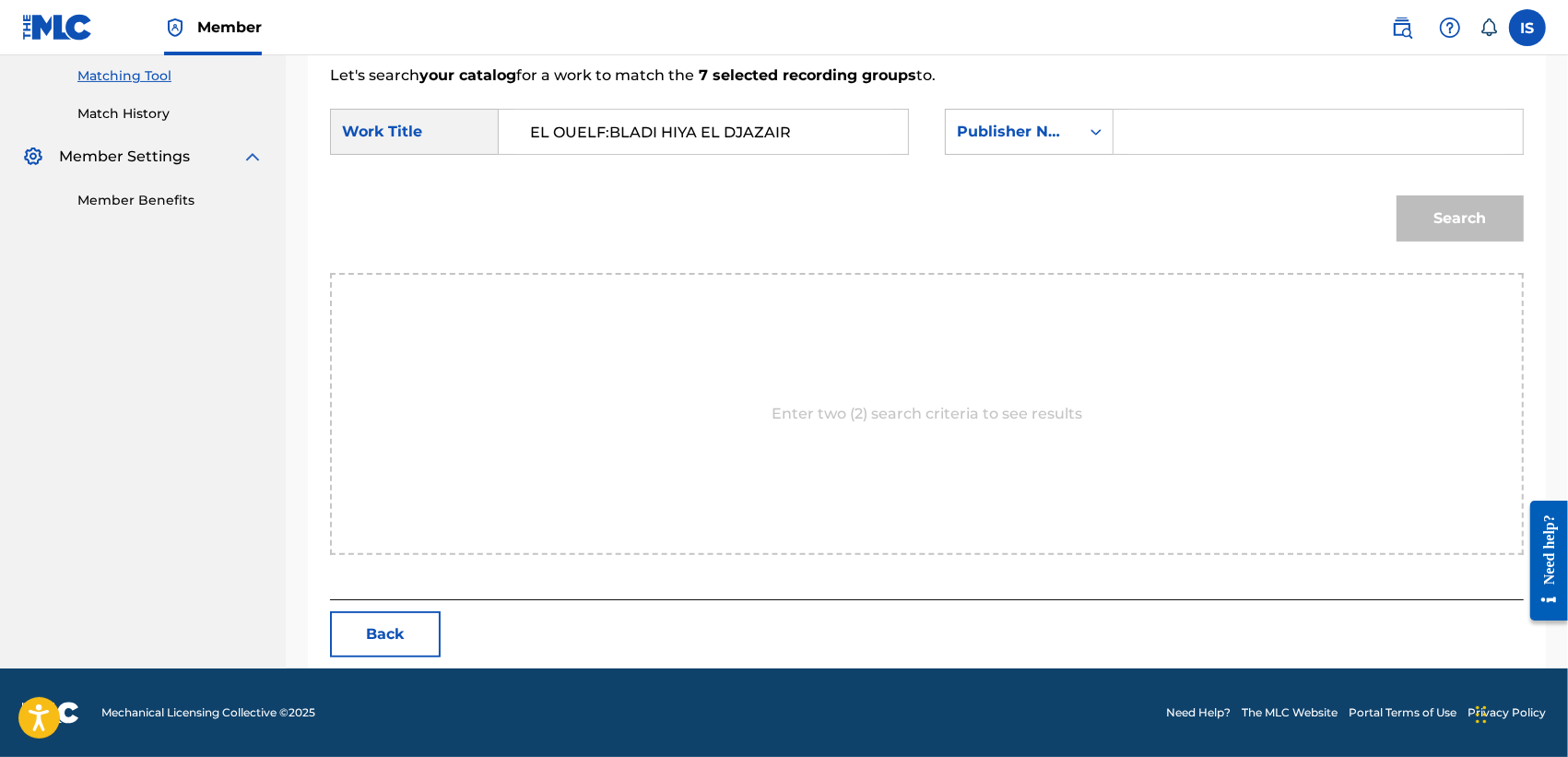
click at [1167, 130] on input "Search Form" at bounding box center [1318, 132] width 378 height 45
type input "onda"
click at [1396, 195] on button "Search" at bounding box center [1460, 218] width 127 height 46
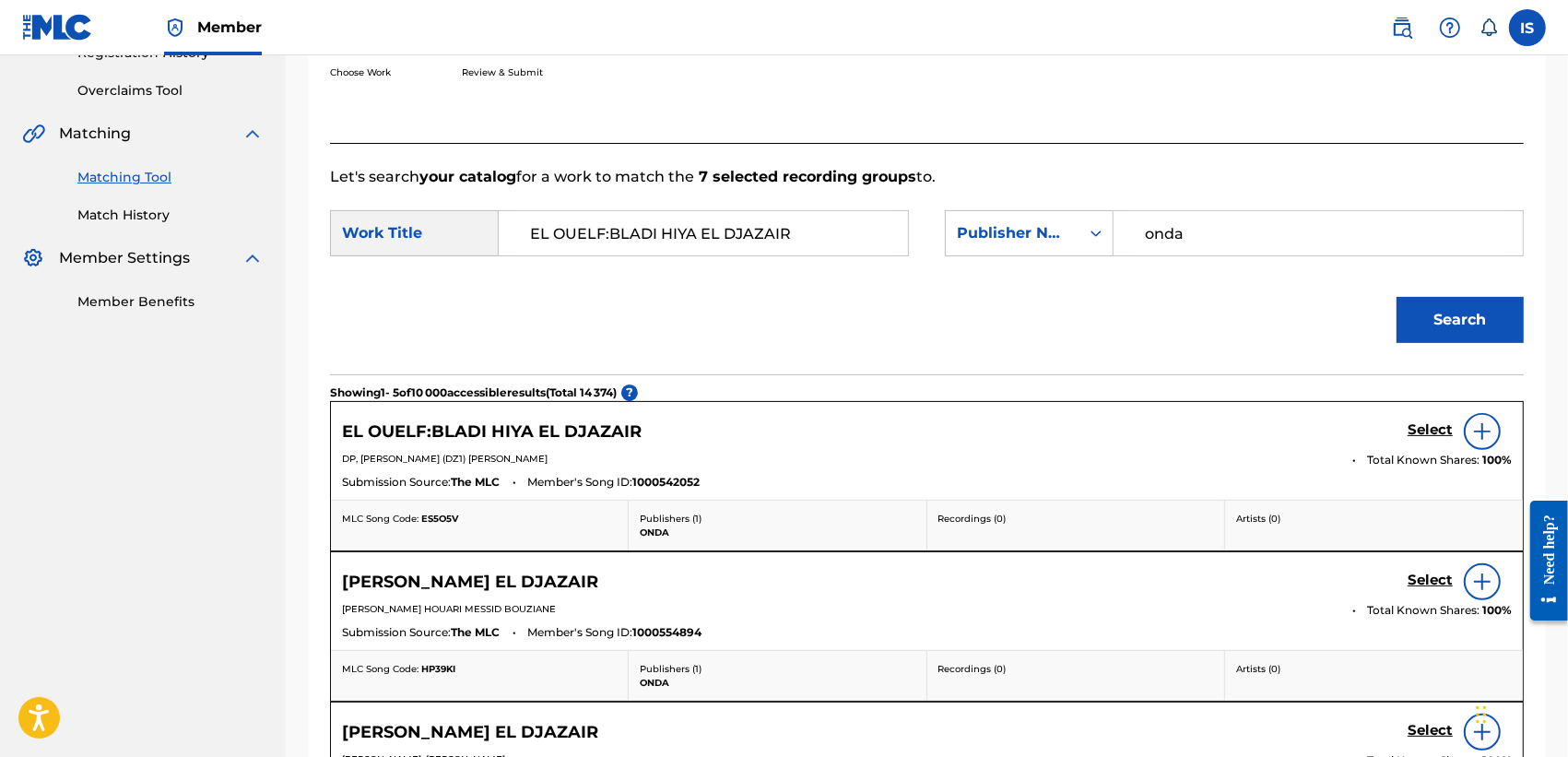
scroll to position [367, 0]
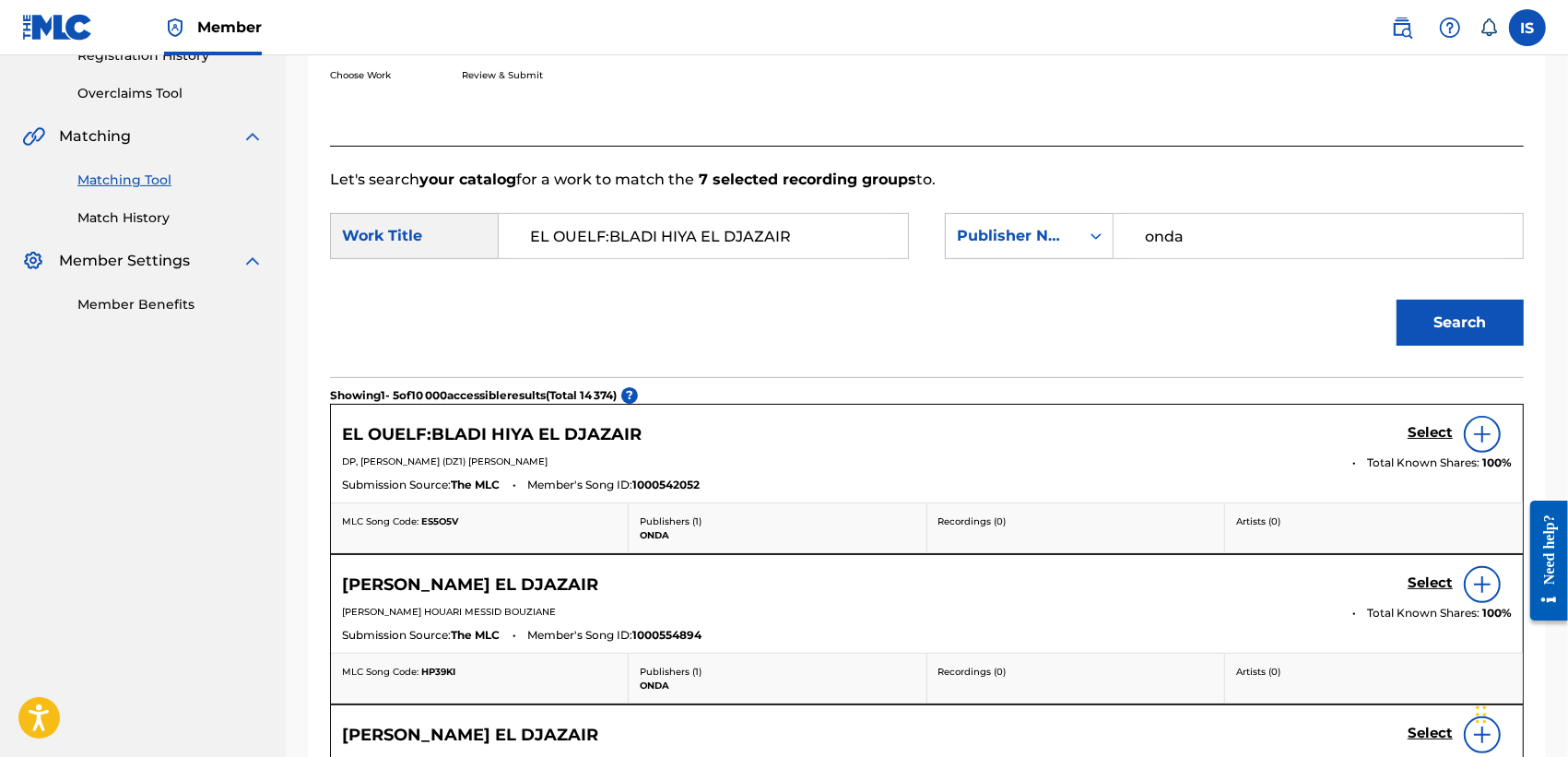
click at [1417, 434] on h5 "Select" at bounding box center [1431, 433] width 46 height 17
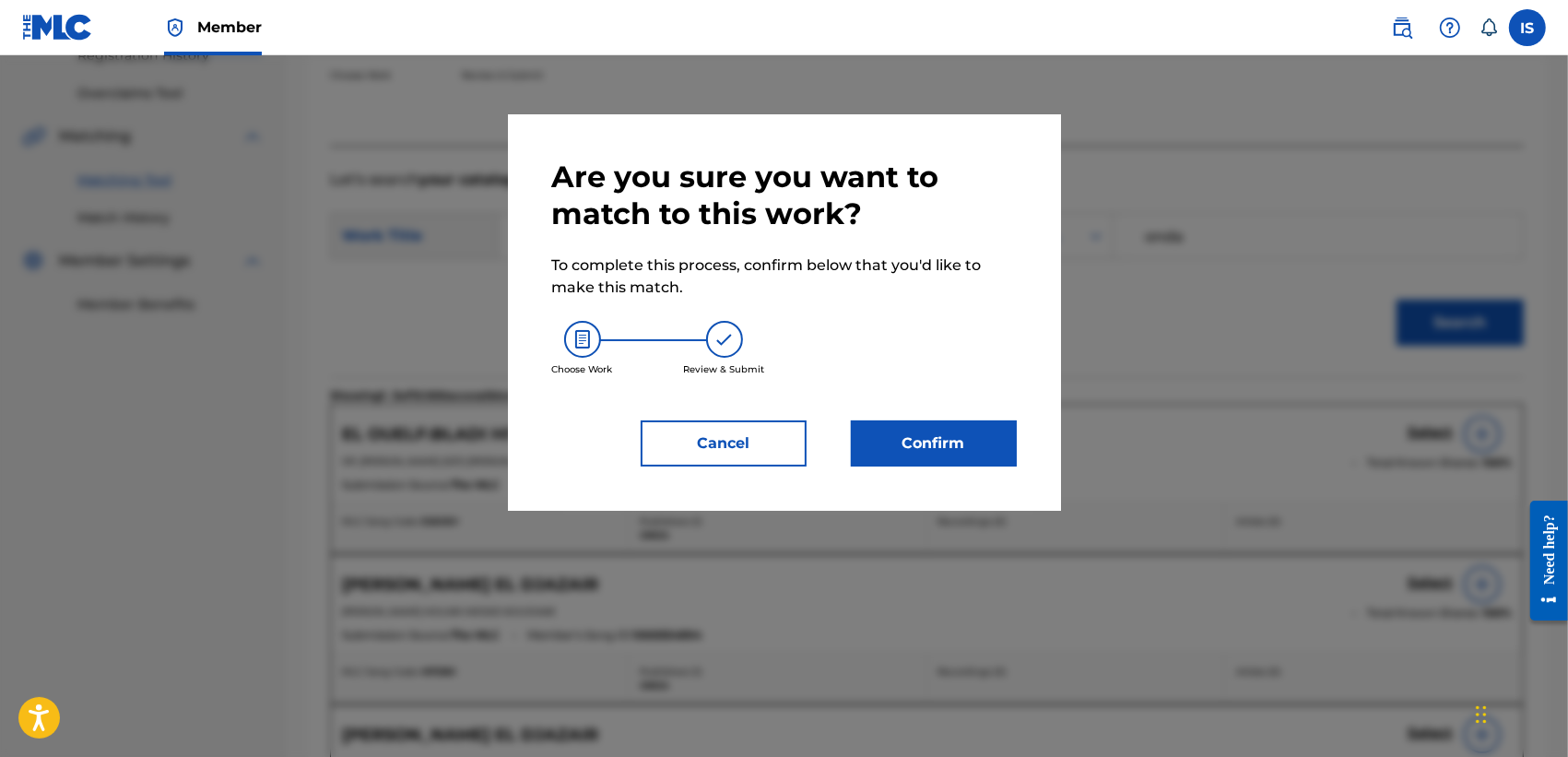
click at [983, 441] on button "Confirm" at bounding box center [933, 443] width 166 height 46
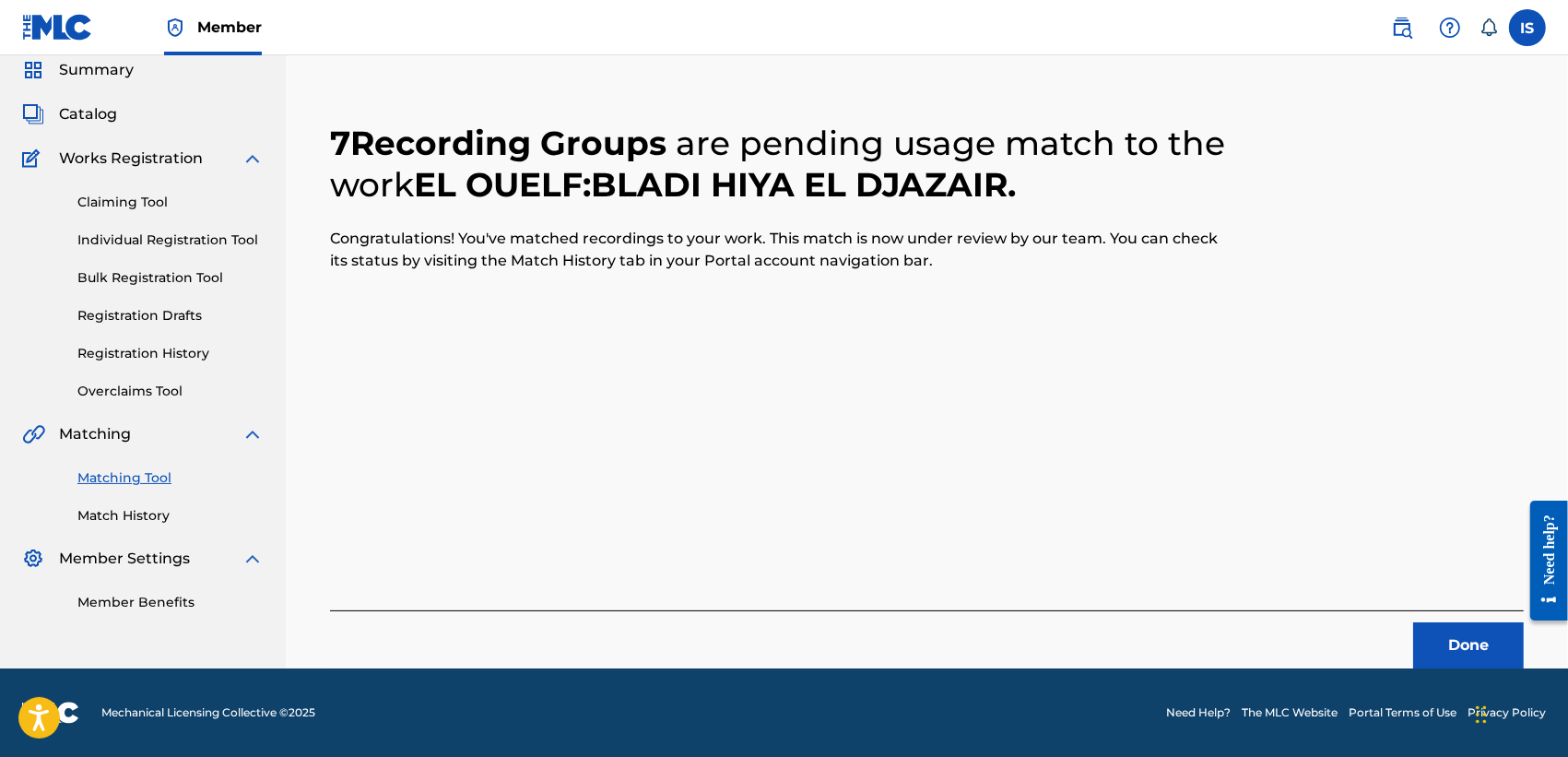
scroll to position [69, 0]
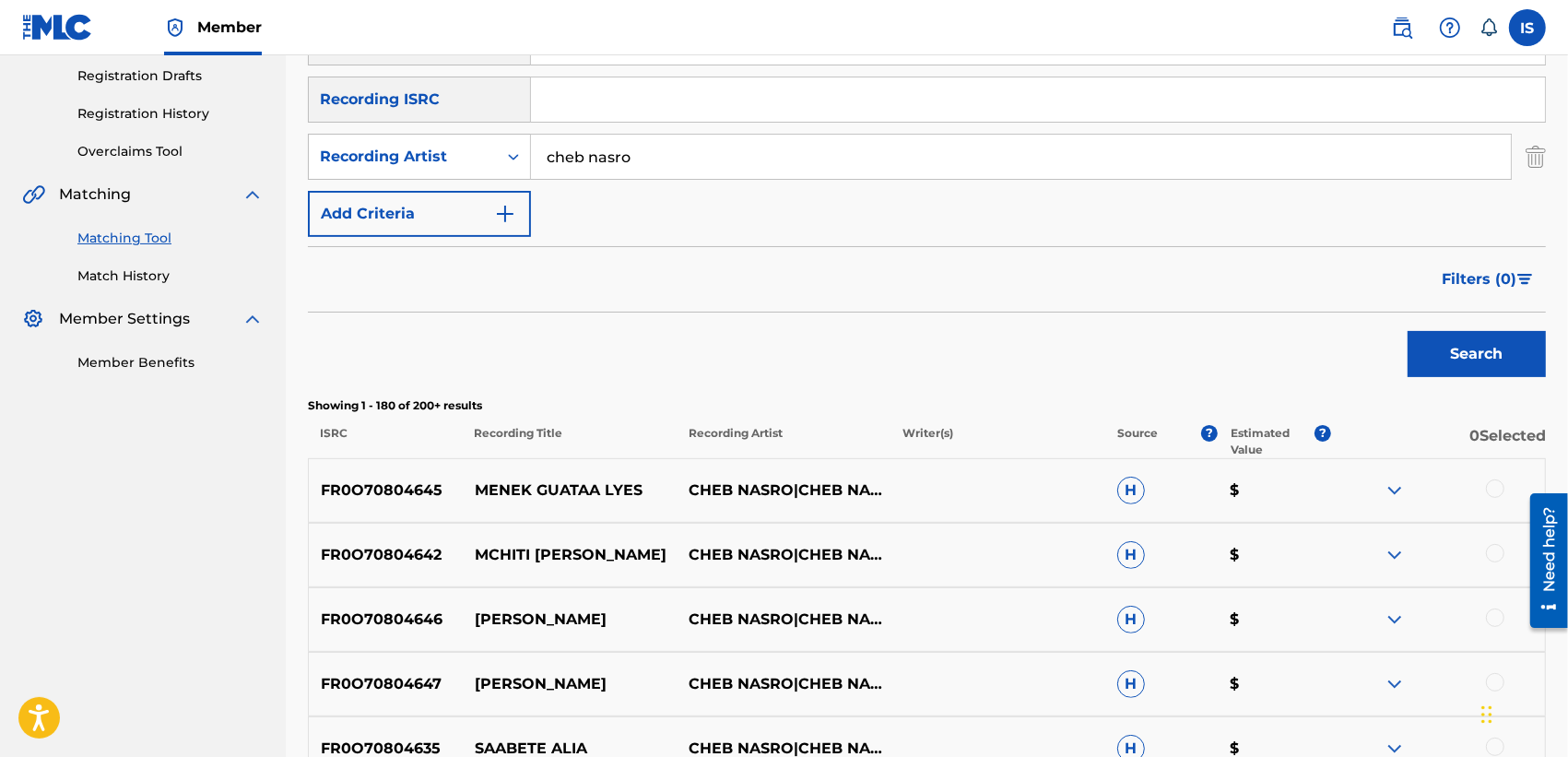
drag, startPoint x: 906, startPoint y: 550, endPoint x: 868, endPoint y: 464, distance: 94.0
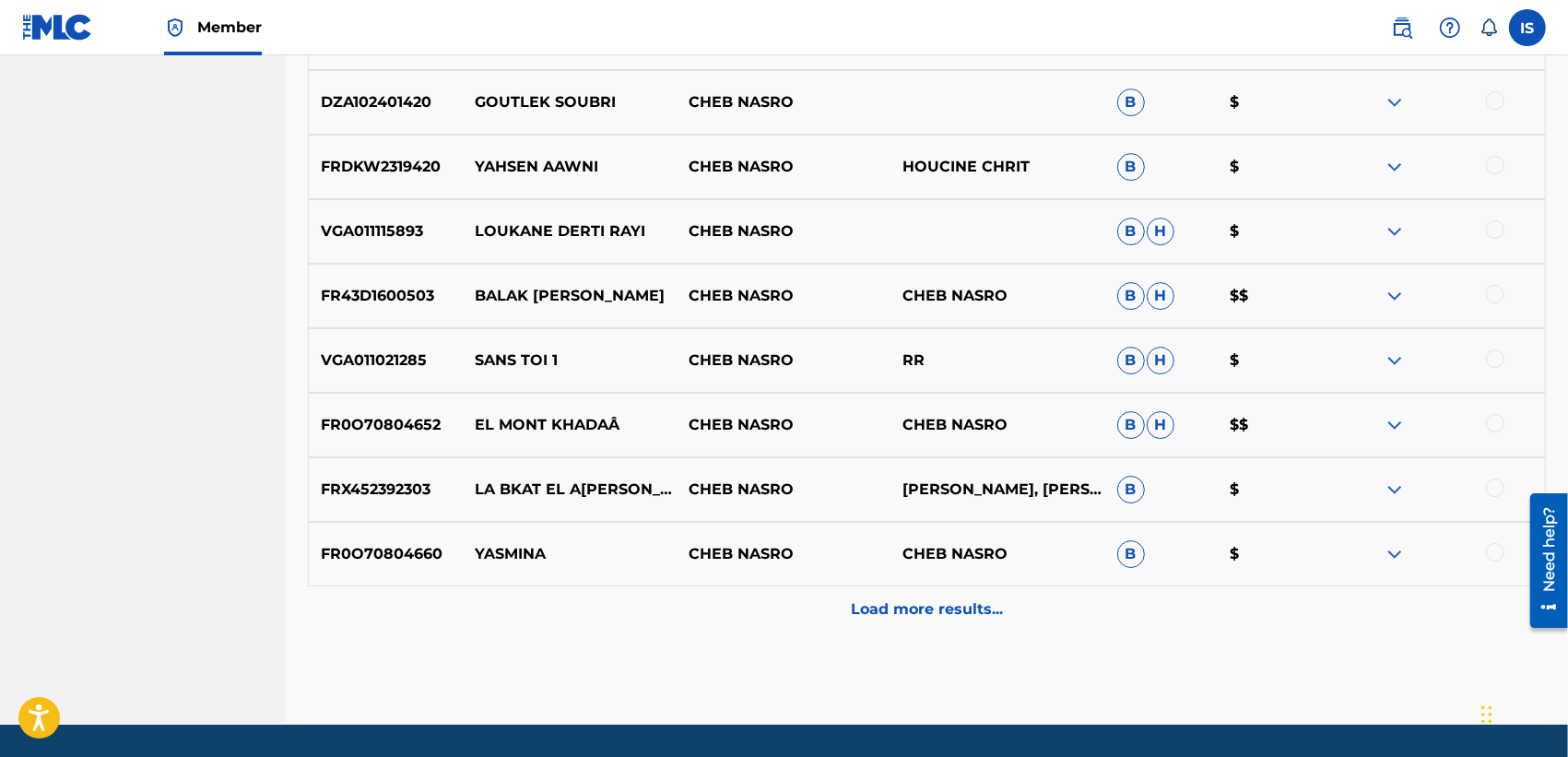
scroll to position [11799, 0]
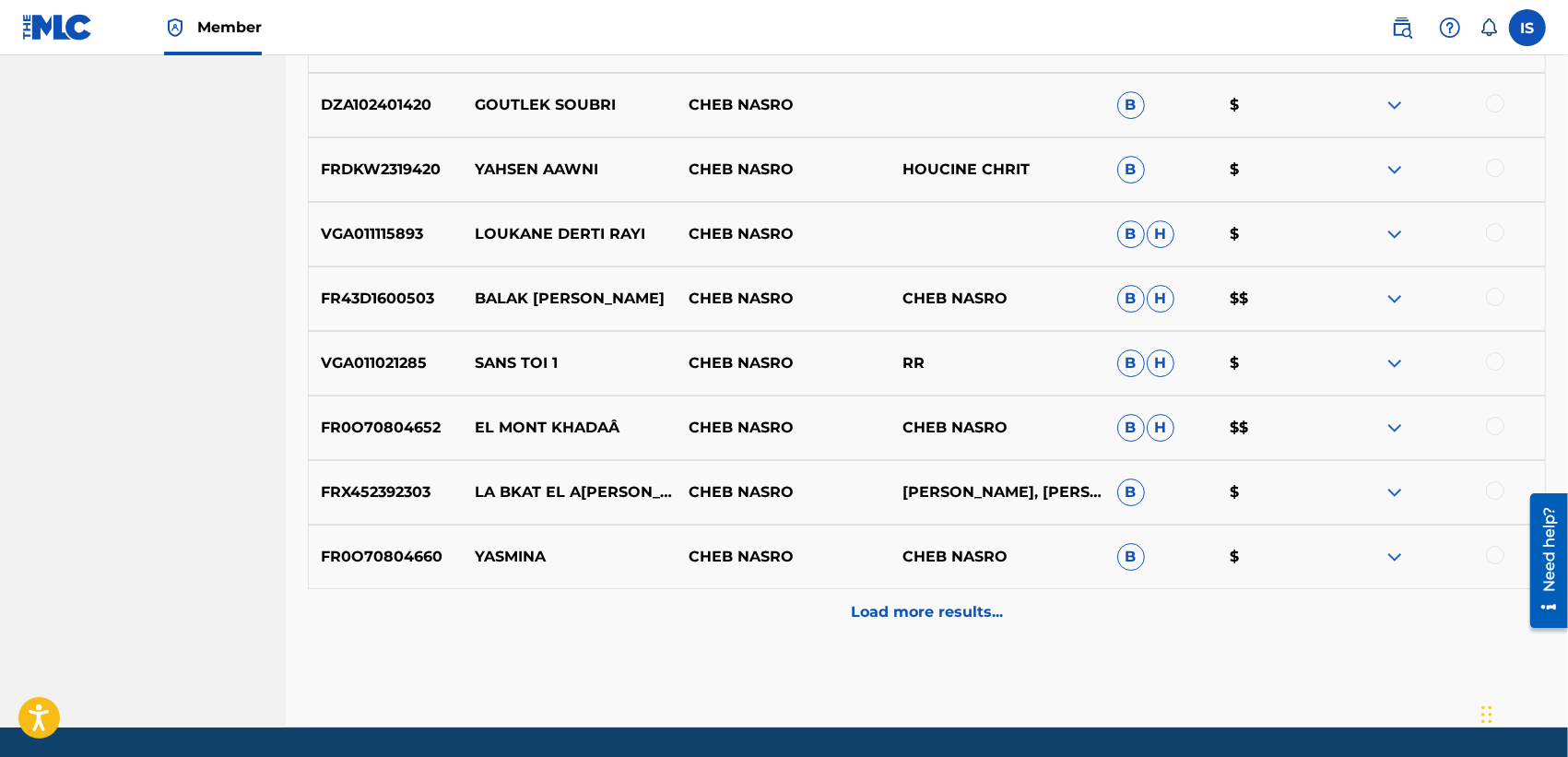
click at [950, 625] on div "Load more results..." at bounding box center [927, 612] width 1238 height 46
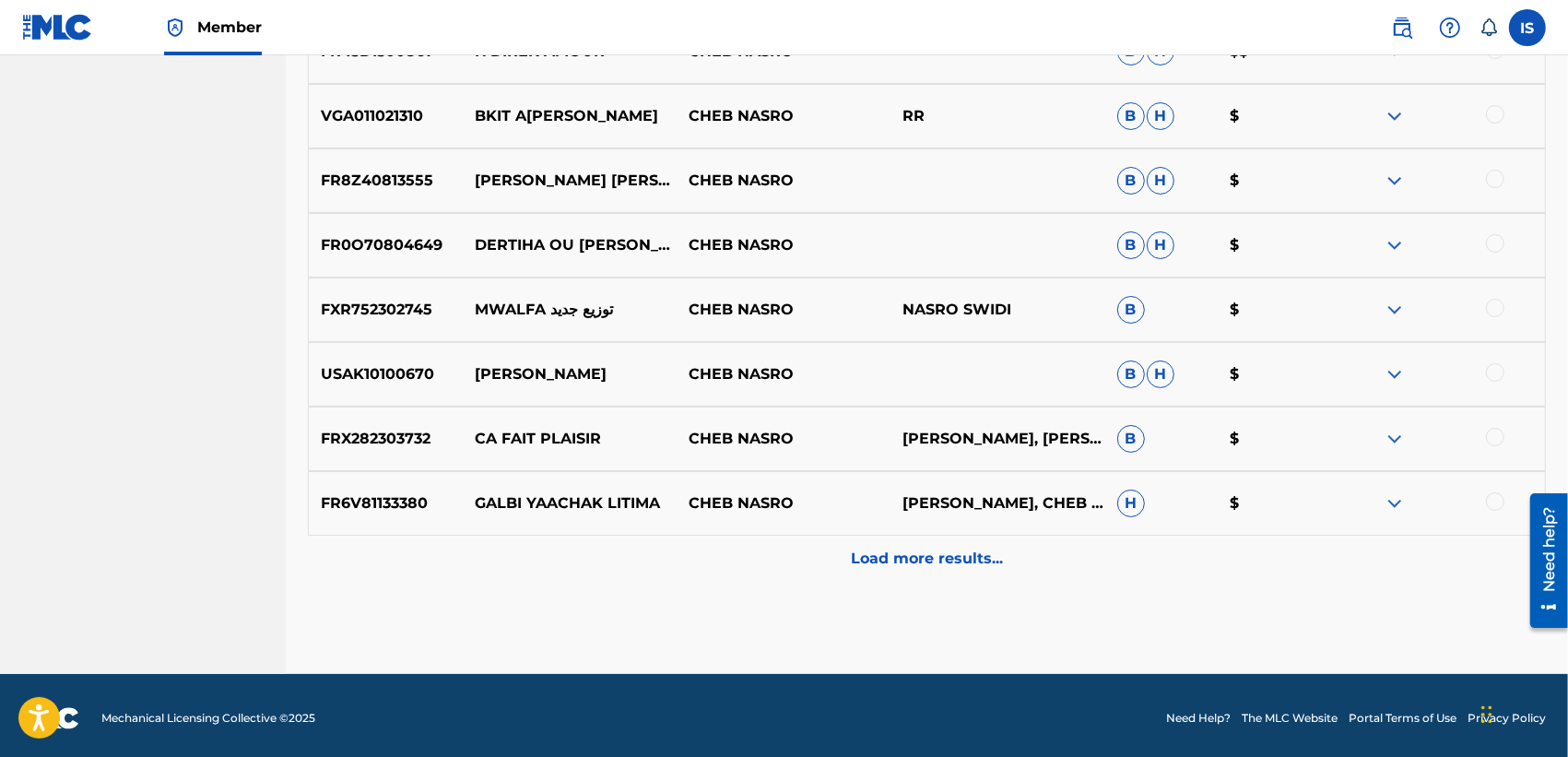
scroll to position [12504, 0]
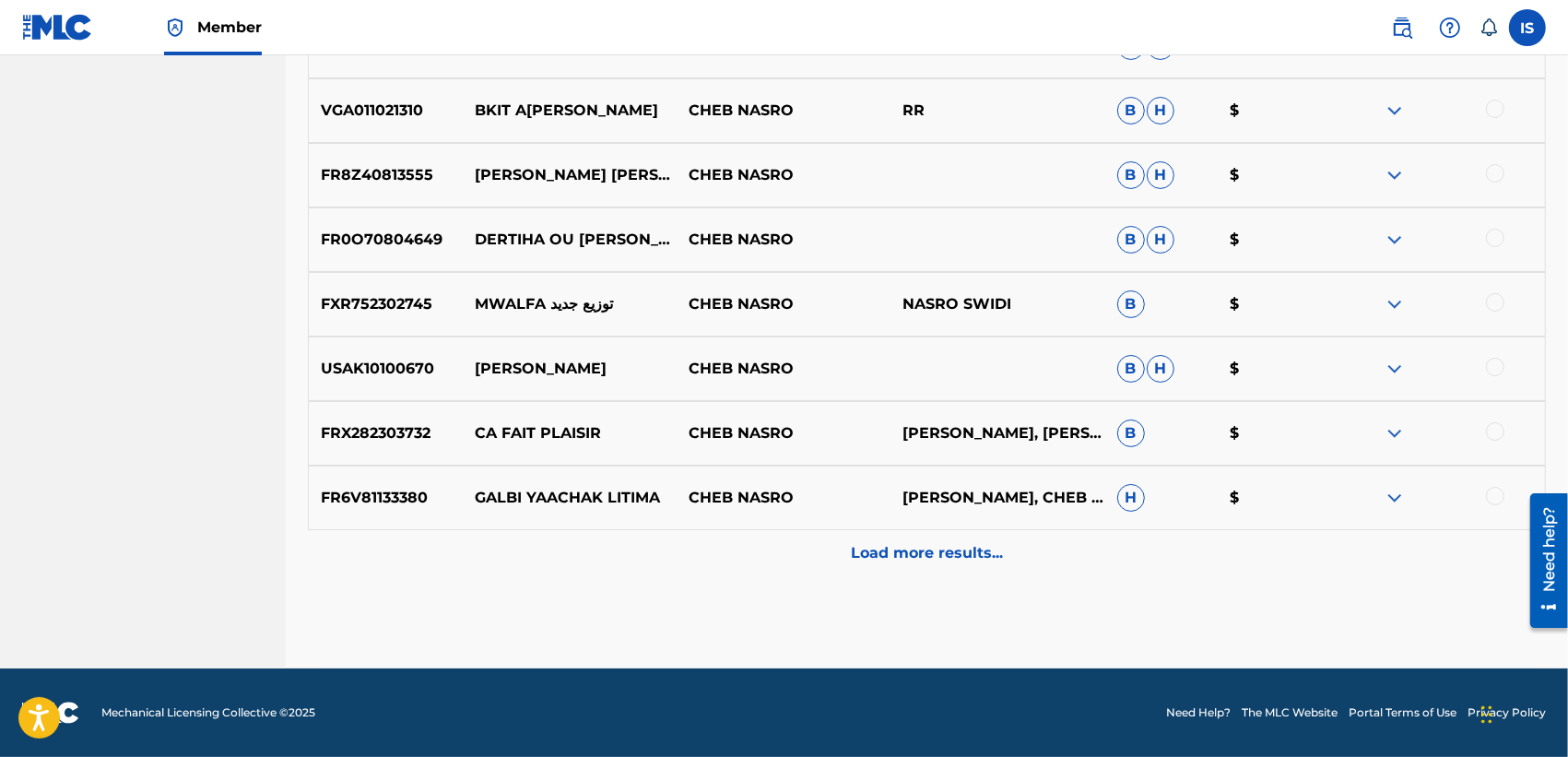
click at [921, 563] on p "Load more results..." at bounding box center [926, 553] width 152 height 22
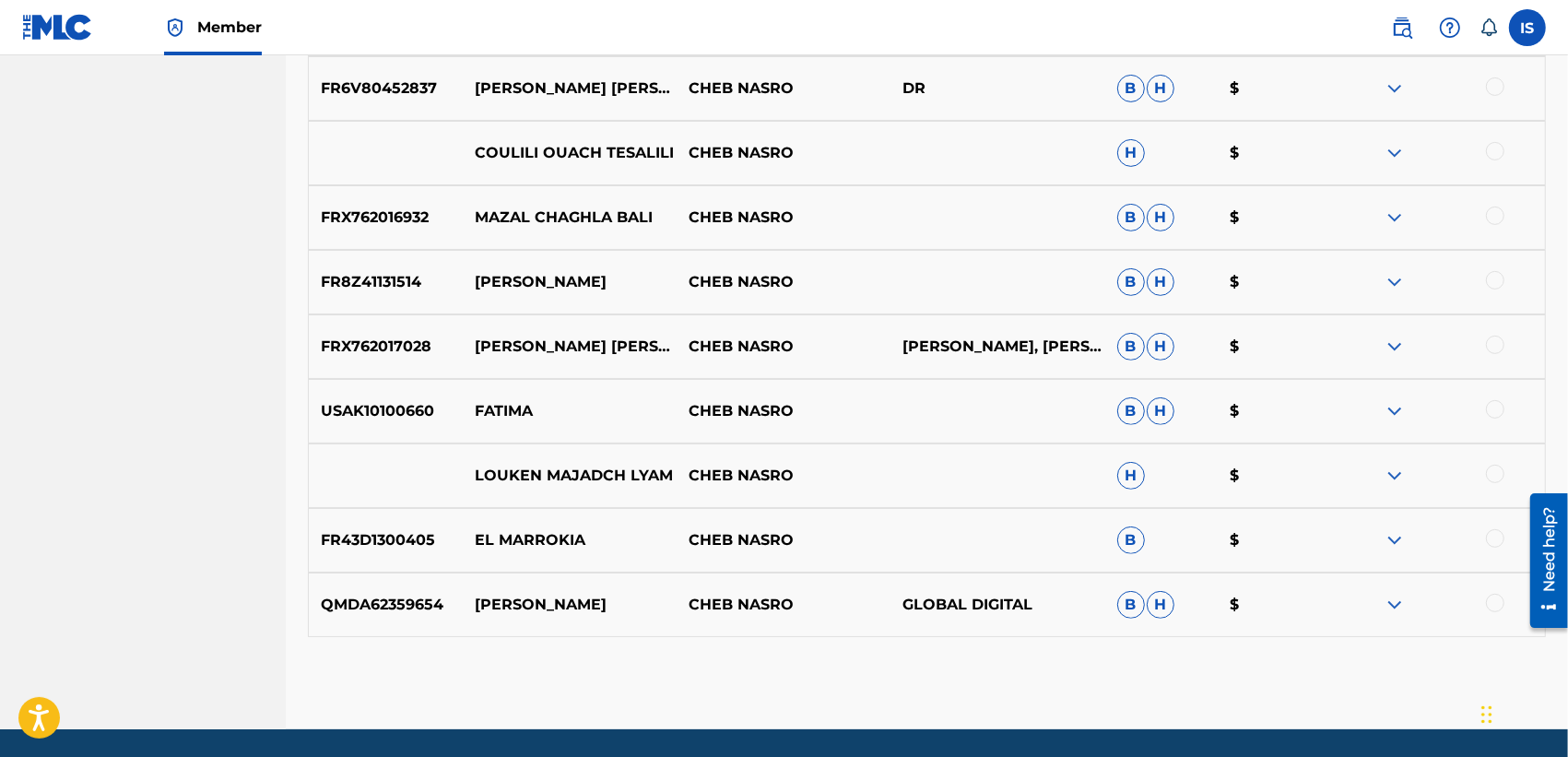
scroll to position [13103, 0]
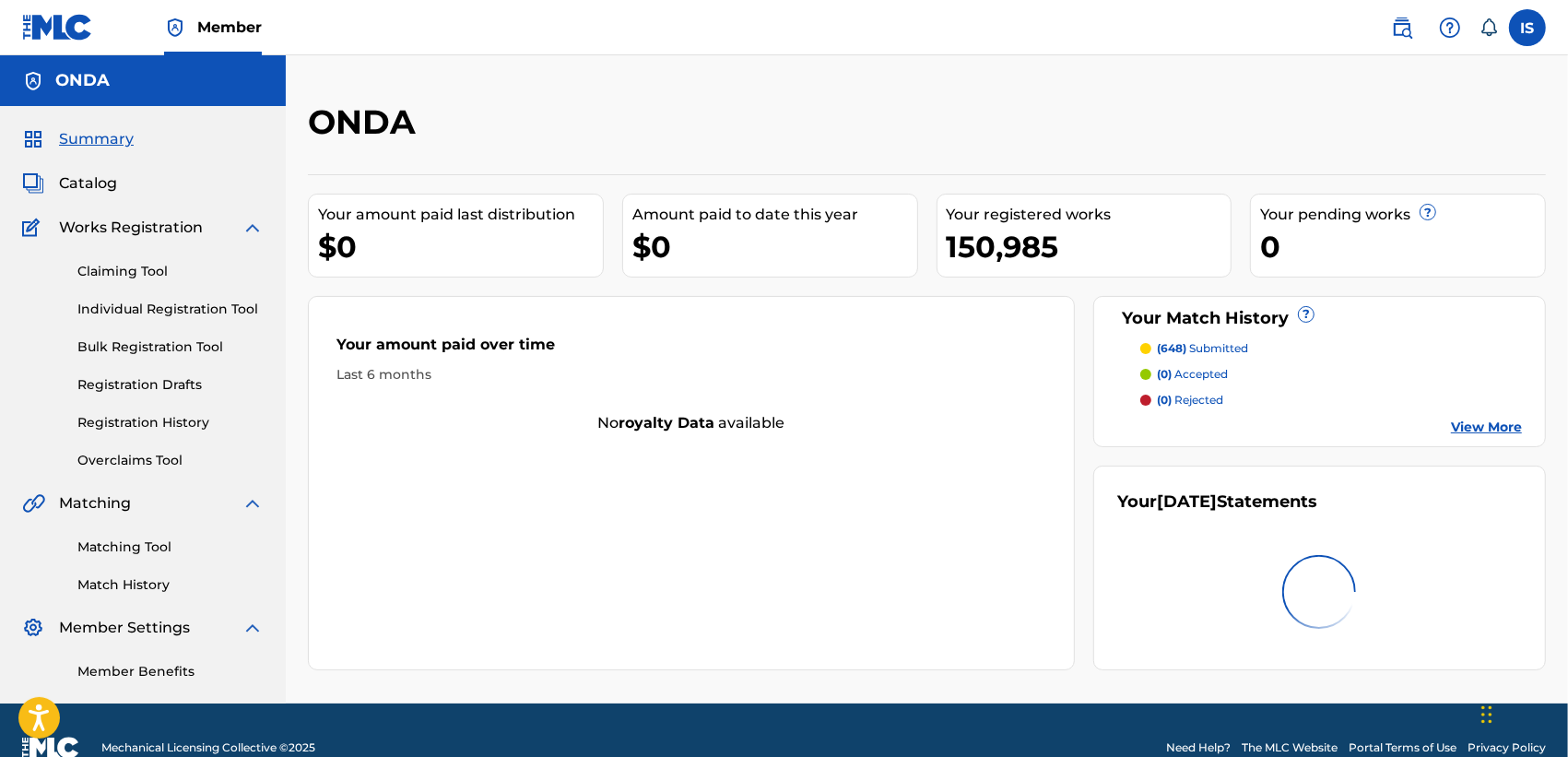
click at [88, 173] on span "Catalog" at bounding box center [87, 183] width 58 height 22
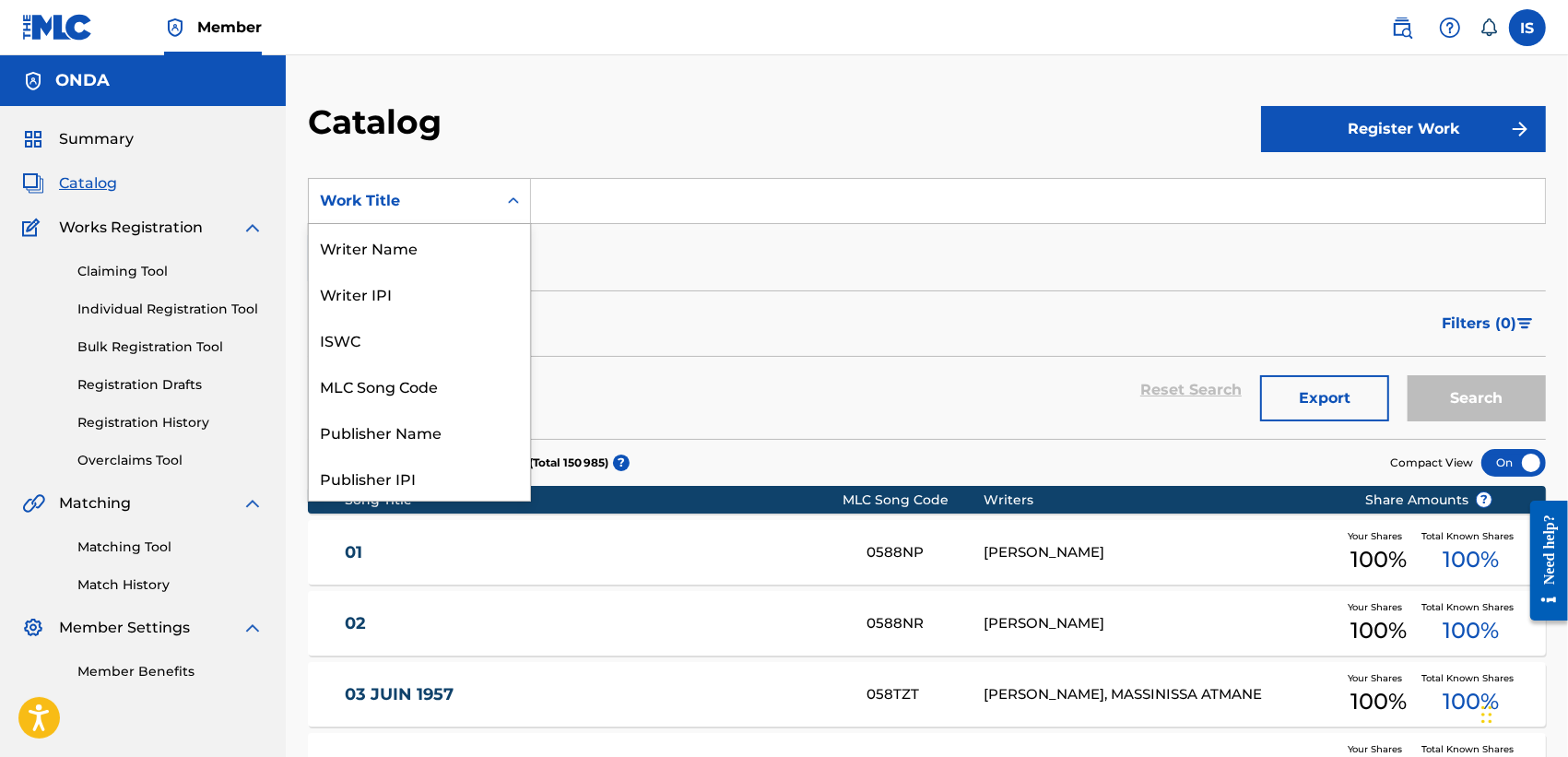
click at [436, 213] on div "Work Title" at bounding box center [403, 200] width 188 height 35
click at [420, 265] on div "Writer Name" at bounding box center [419, 247] width 221 height 46
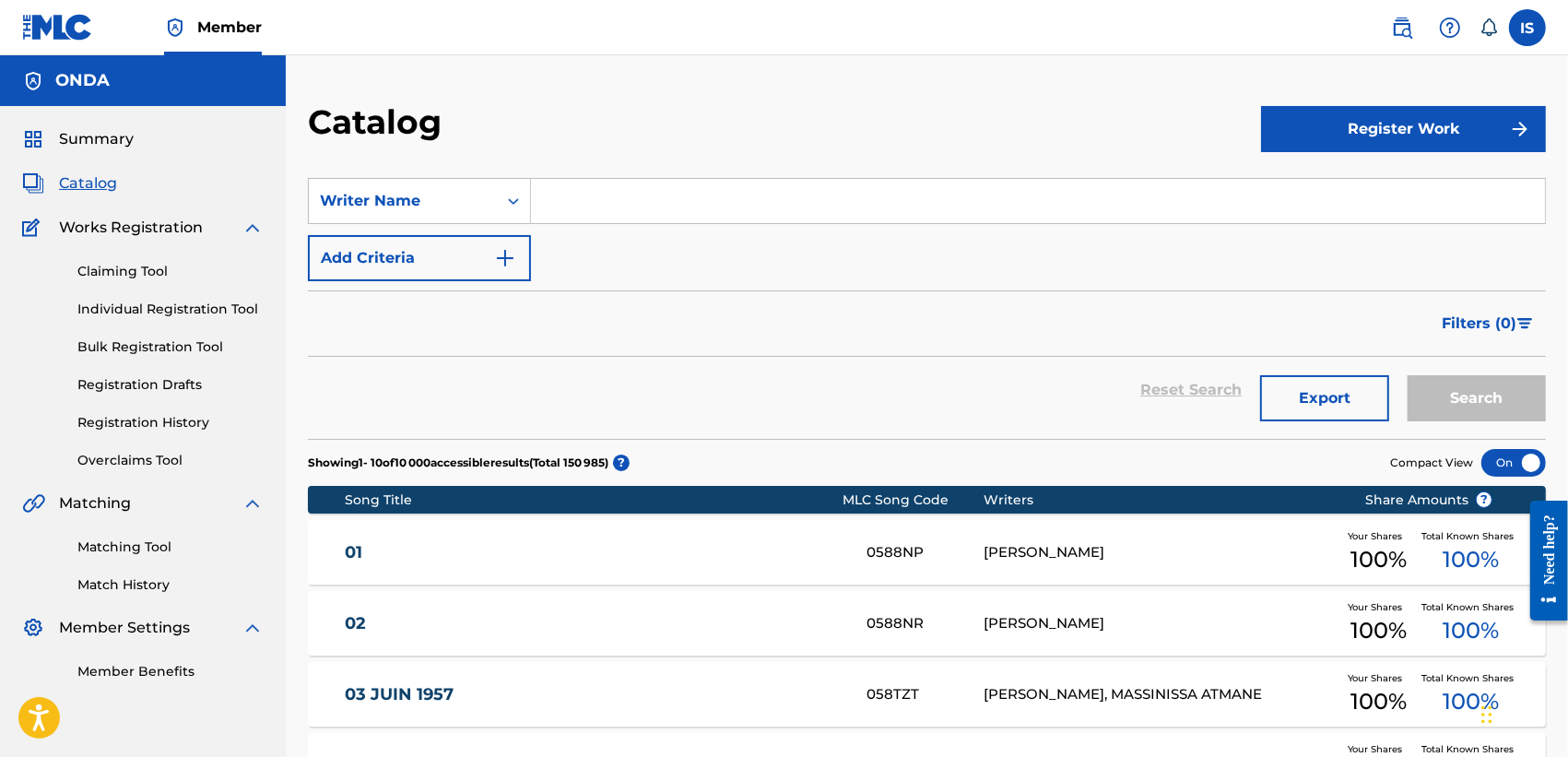
click at [636, 194] on input "Search Form" at bounding box center [1037, 201] width 1013 height 45
paste input "AHMED DJAMIL GHOULI"
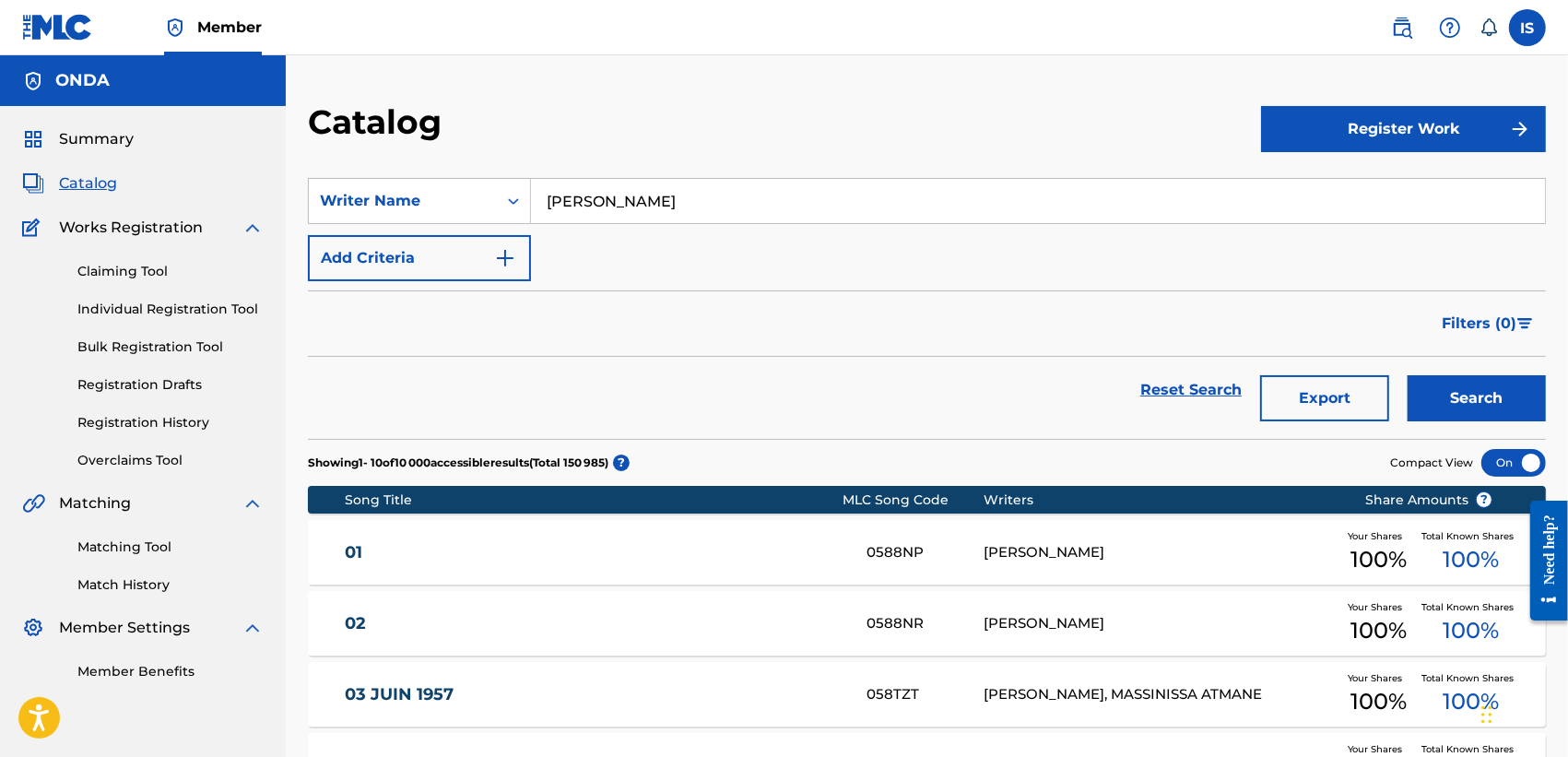
type input "AHMED DJAMIL GHOULI"
click at [1408, 376] on button "Search" at bounding box center [1477, 398] width 138 height 46
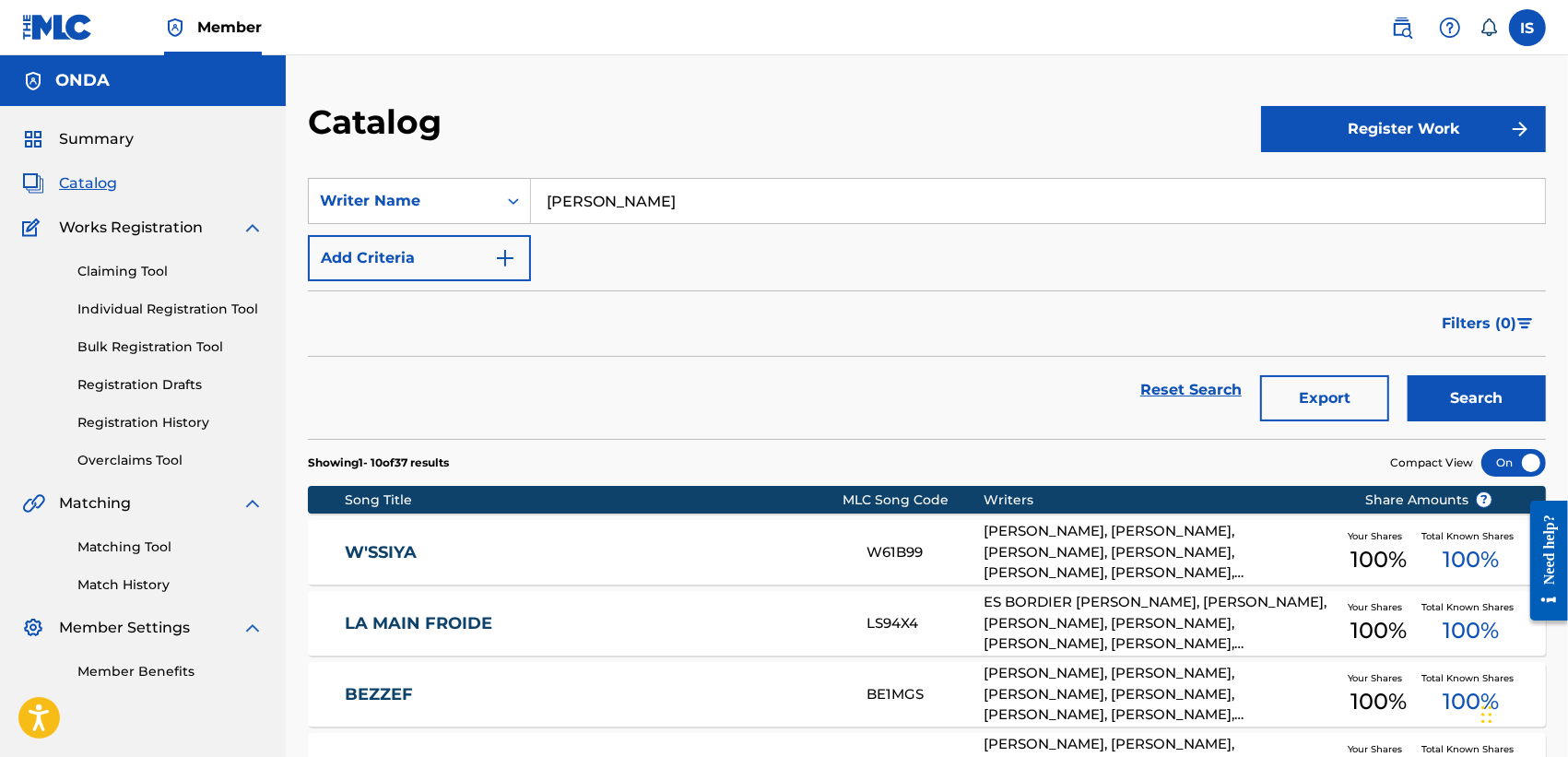
click at [649, 205] on input "AHMED DJAMIL GHOULI" at bounding box center [1037, 201] width 1013 height 45
click at [480, 261] on button "Add Criteria" at bounding box center [419, 258] width 223 height 46
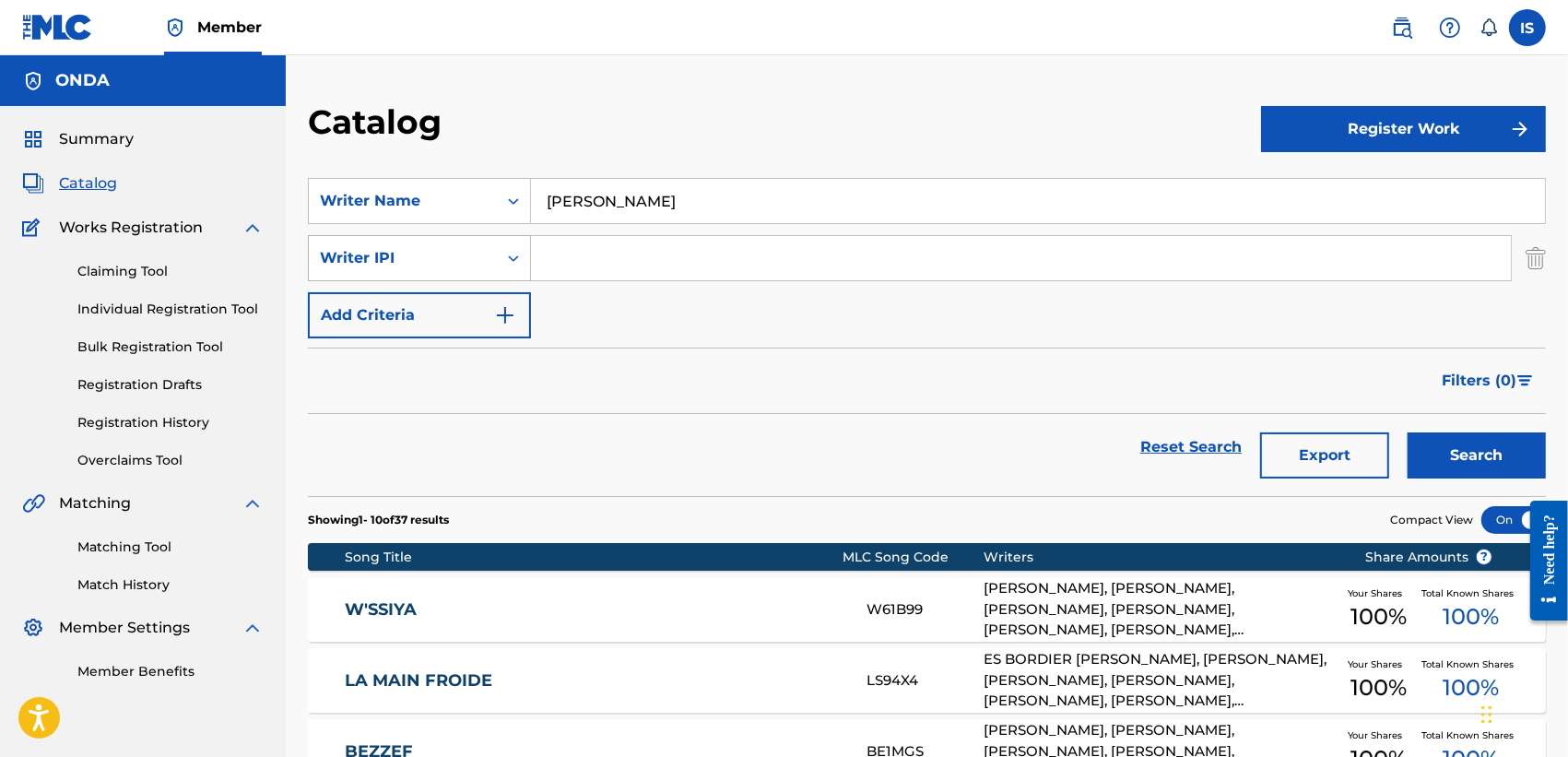
click at [507, 254] on icon "Search Form" at bounding box center [513, 258] width 18 height 18
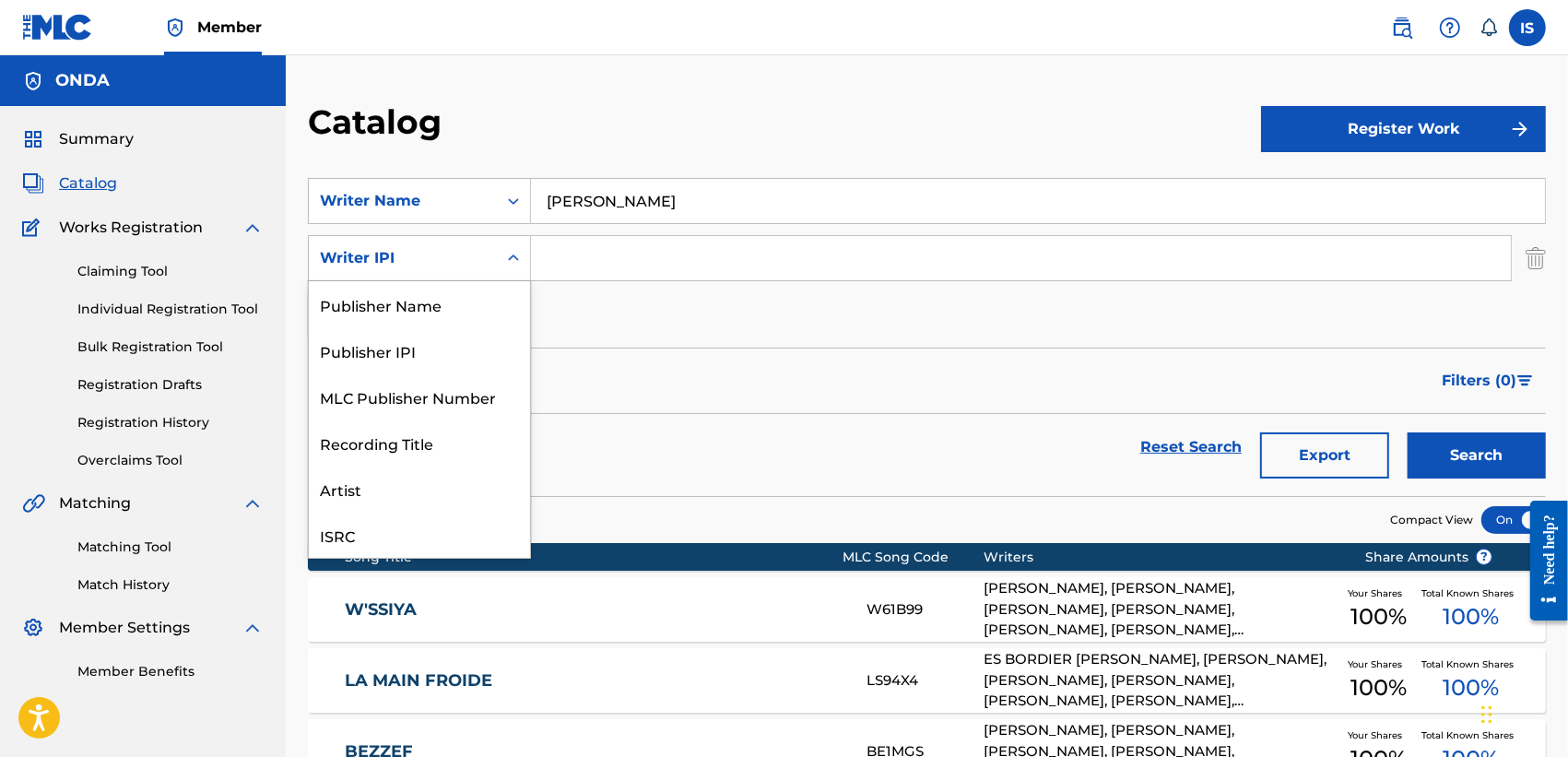
scroll to position [67, 0]
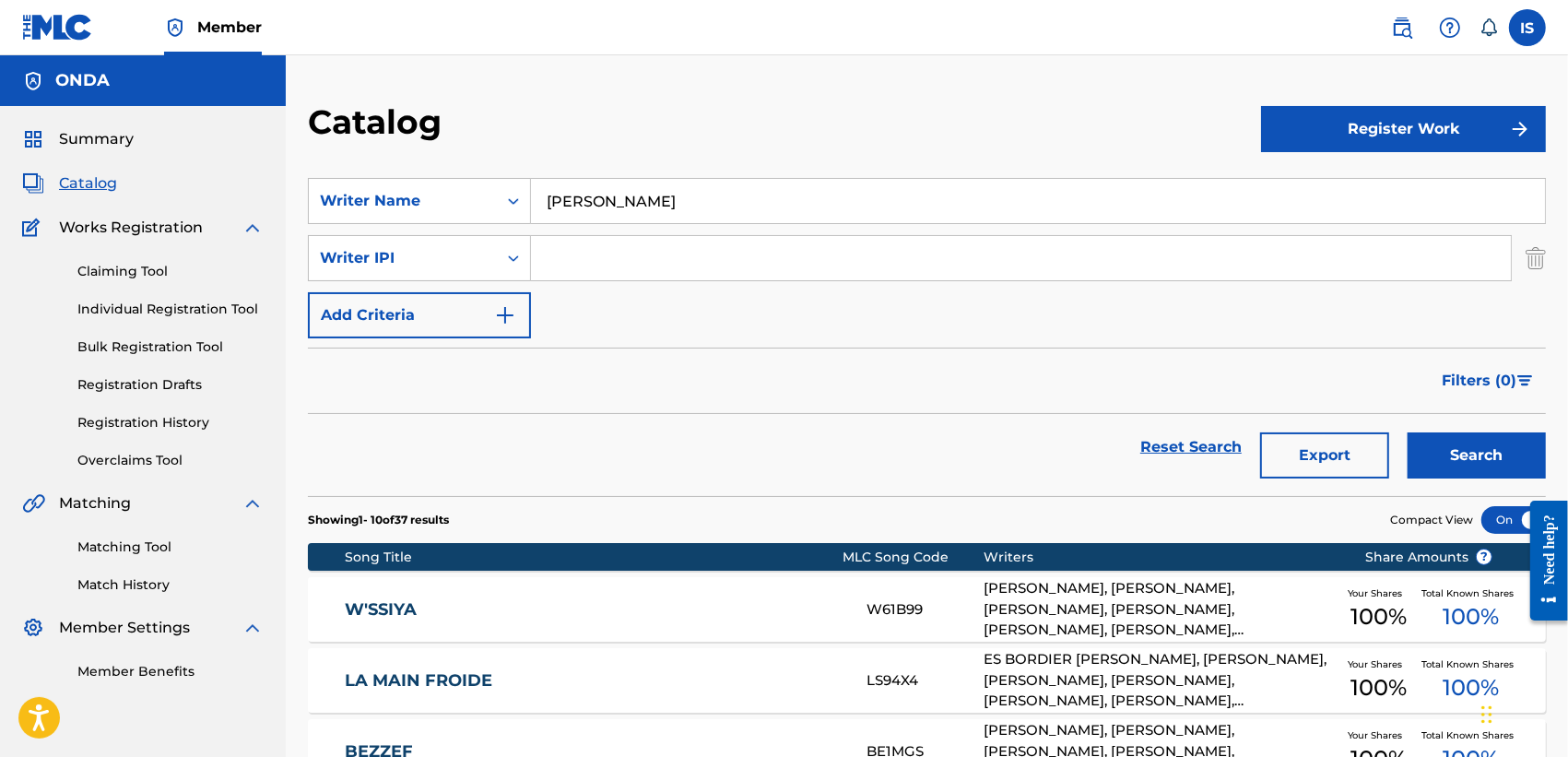
drag, startPoint x: 537, startPoint y: 334, endPoint x: 519, endPoint y: 319, distance: 23.4
click at [519, 319] on div "SearchWithCriteria5a5dff55-b984-4921-90a9-40389c9aa8ea Writer Name AHMED DJAMIL…" at bounding box center [927, 258] width 1238 height 160
click at [495, 265] on div "Writer IPI" at bounding box center [403, 258] width 188 height 35
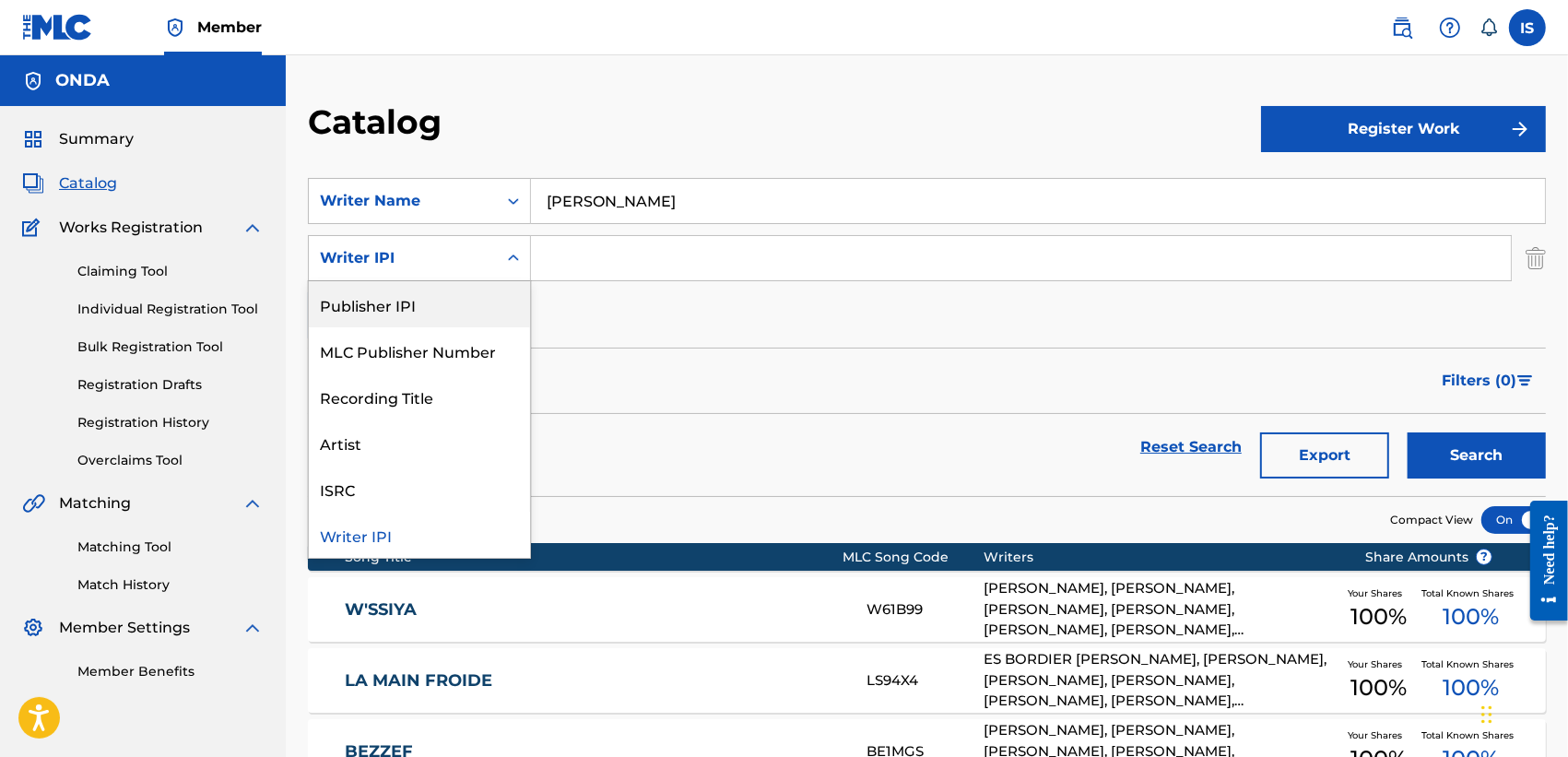
scroll to position [0, 0]
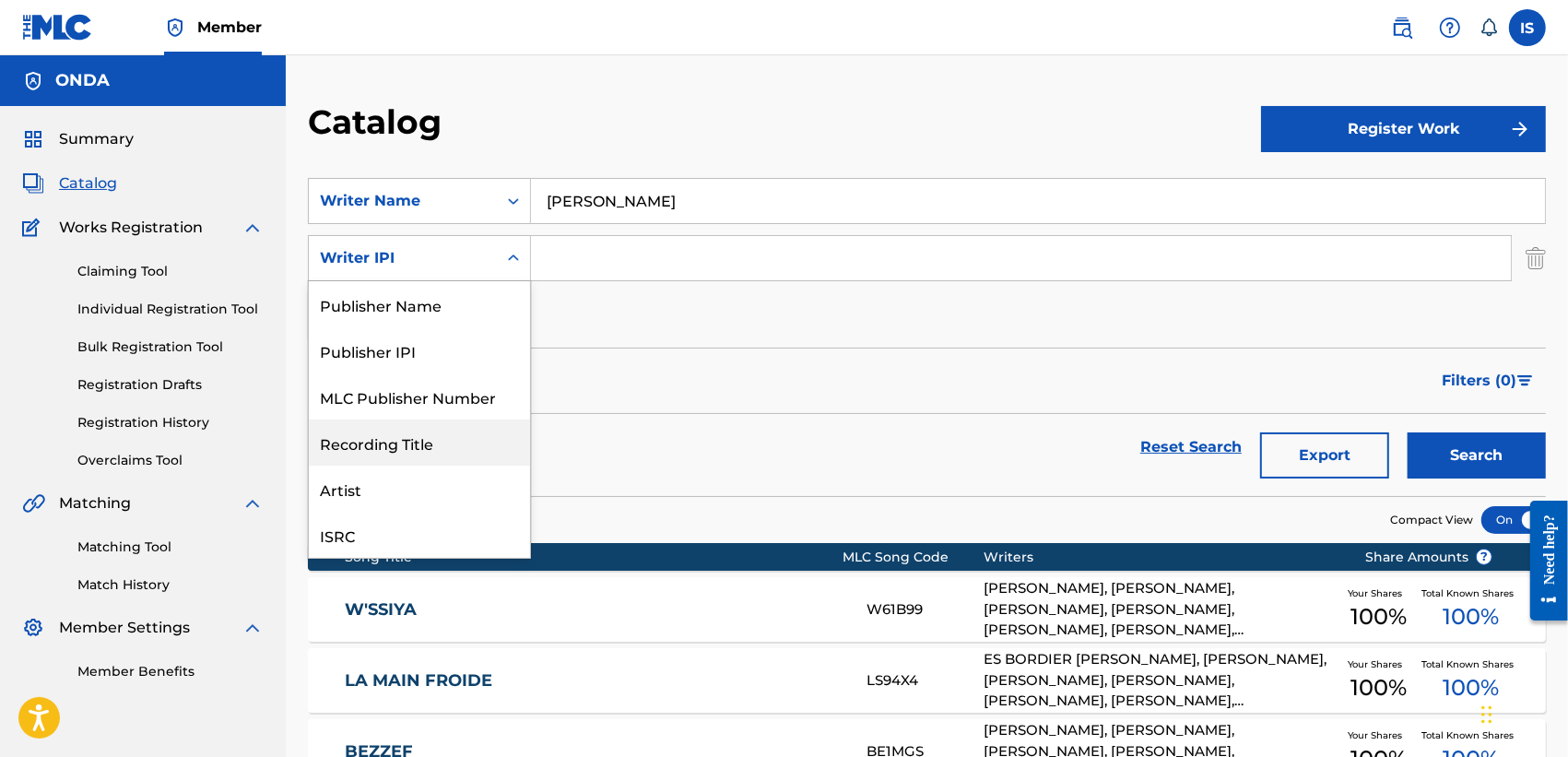
click at [435, 458] on div "Recording Title" at bounding box center [419, 442] width 221 height 46
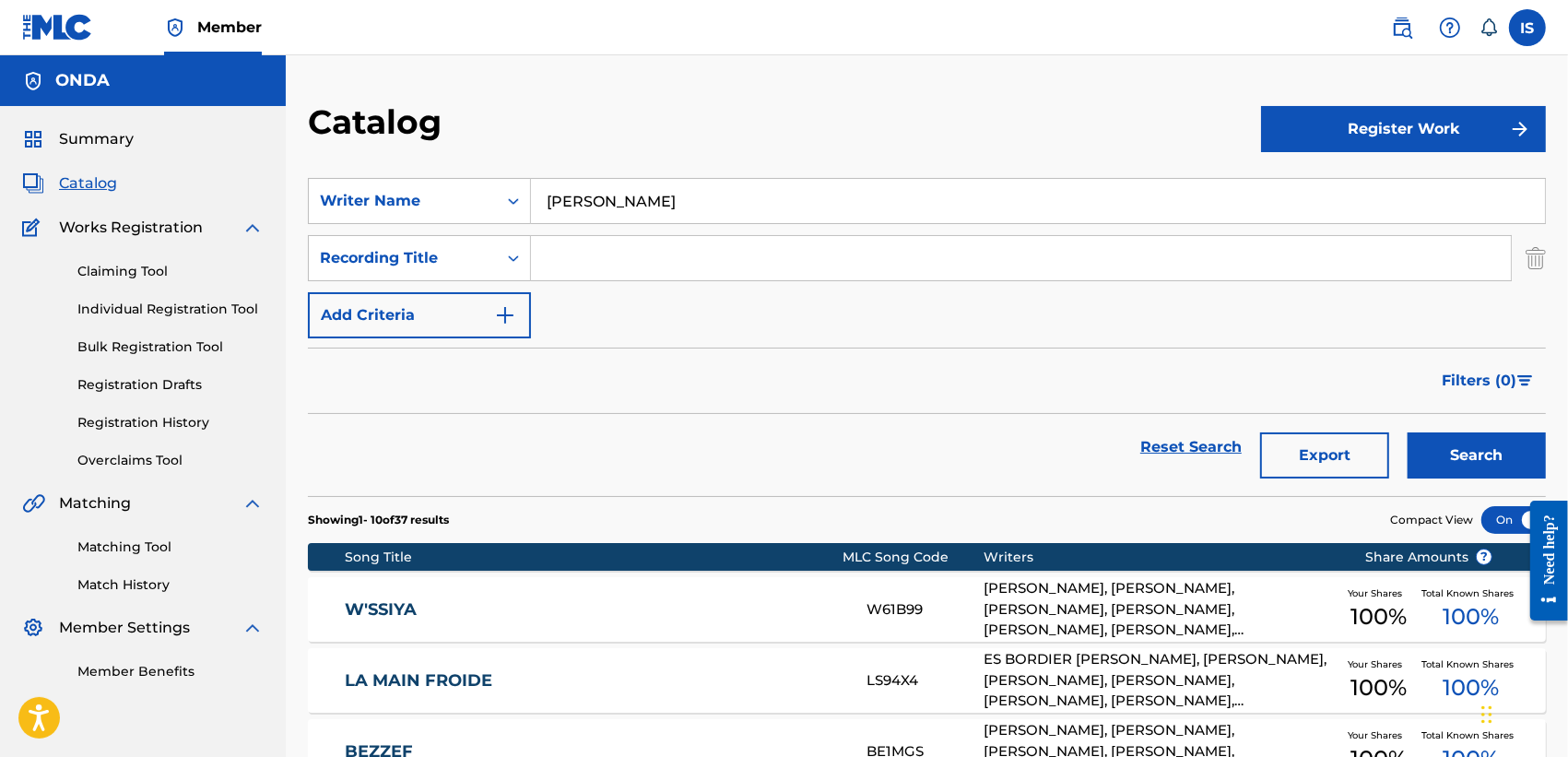
click at [622, 251] on input "Search Form" at bounding box center [1021, 258] width 980 height 45
paste input "BRIYA"
click at [1408, 433] on button "Search" at bounding box center [1477, 455] width 138 height 46
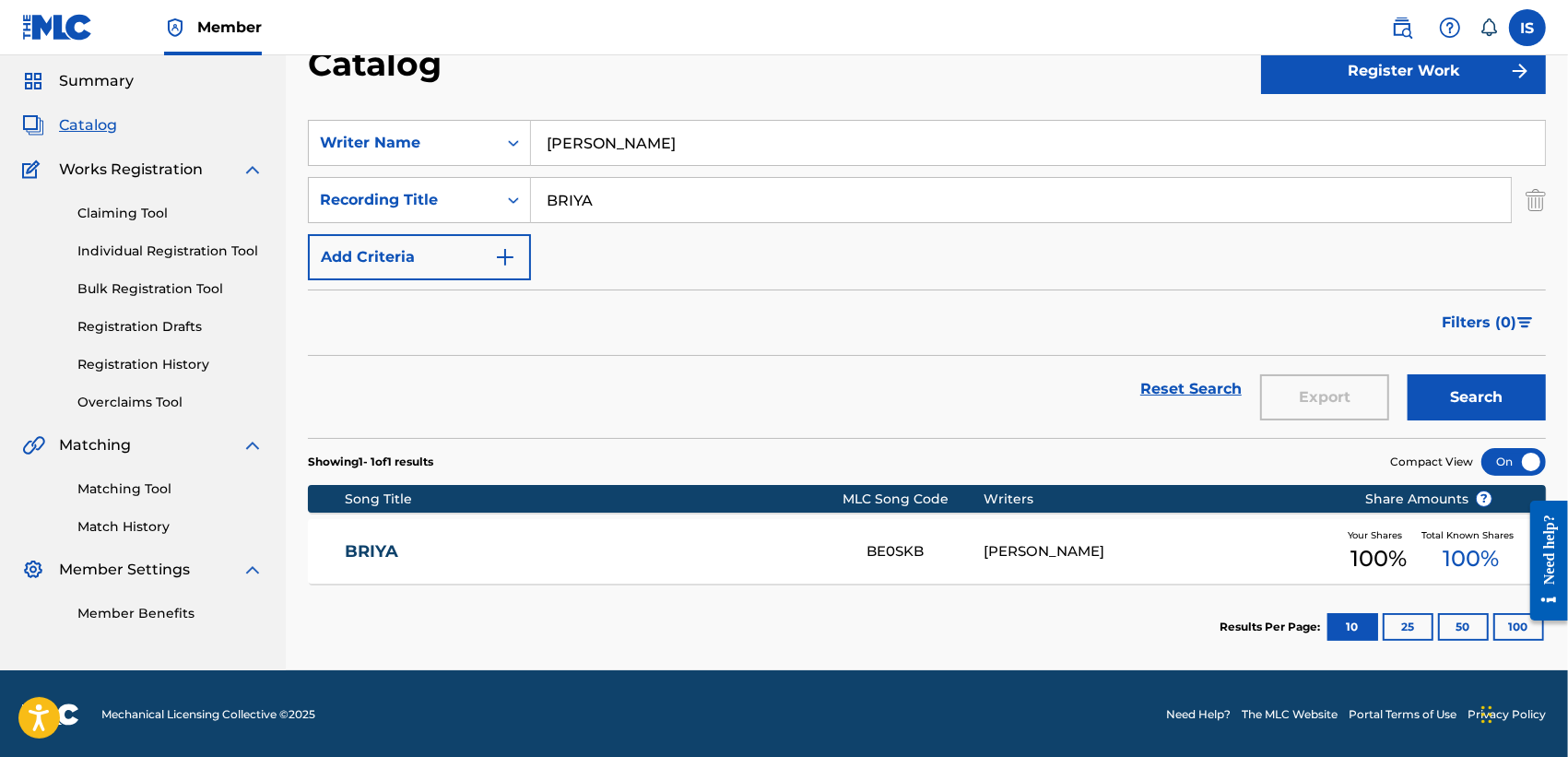
scroll to position [60, 0]
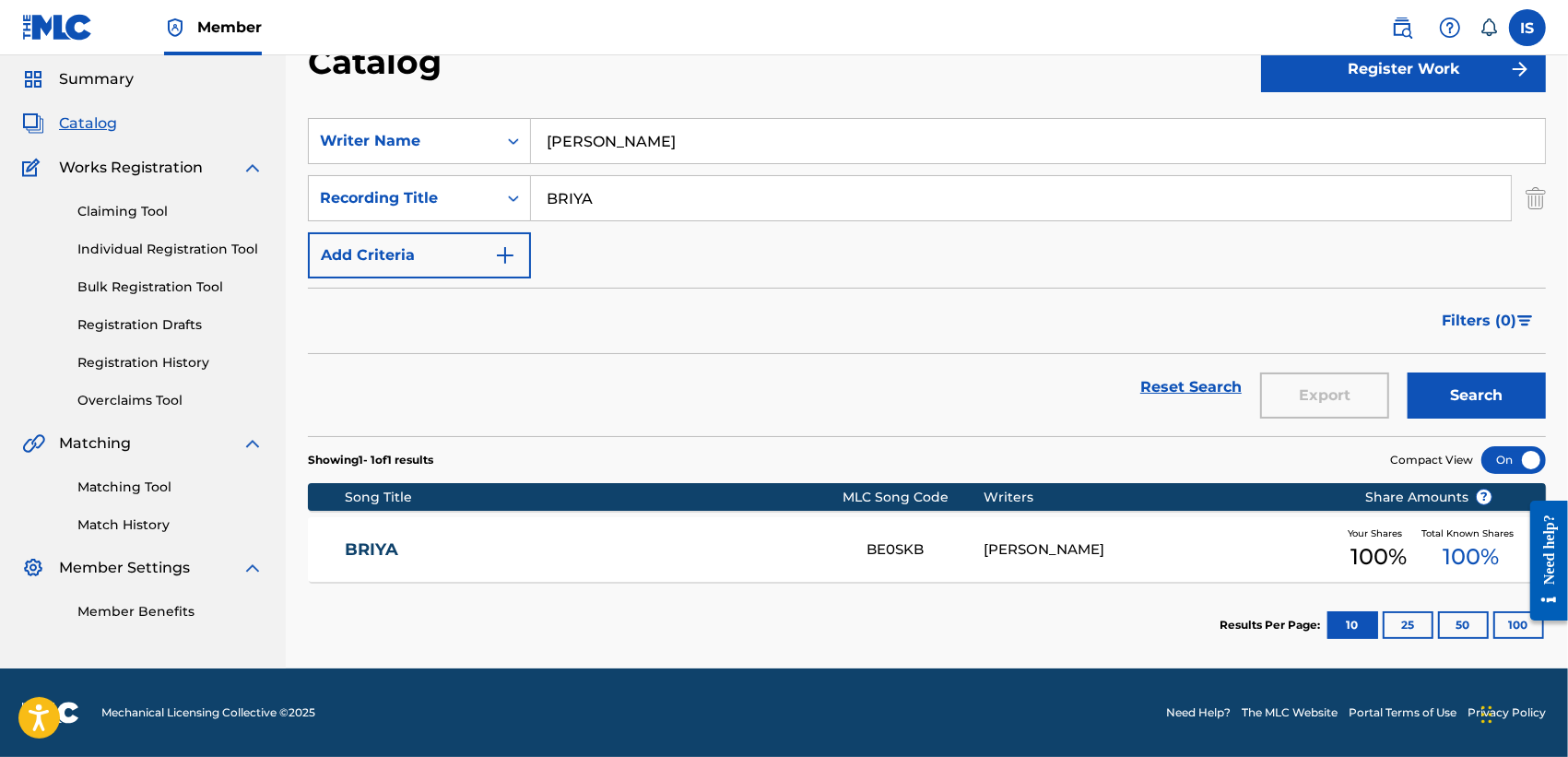
drag, startPoint x: 319, startPoint y: 553, endPoint x: 293, endPoint y: 545, distance: 27.2
click at [293, 545] on div "Catalog Register Work SearchWithCriteria5a5dff55-b984-4921-90a9-40389c9aa8ea Wr…" at bounding box center [926, 355] width 1282 height 627
copy link "BRIYA"
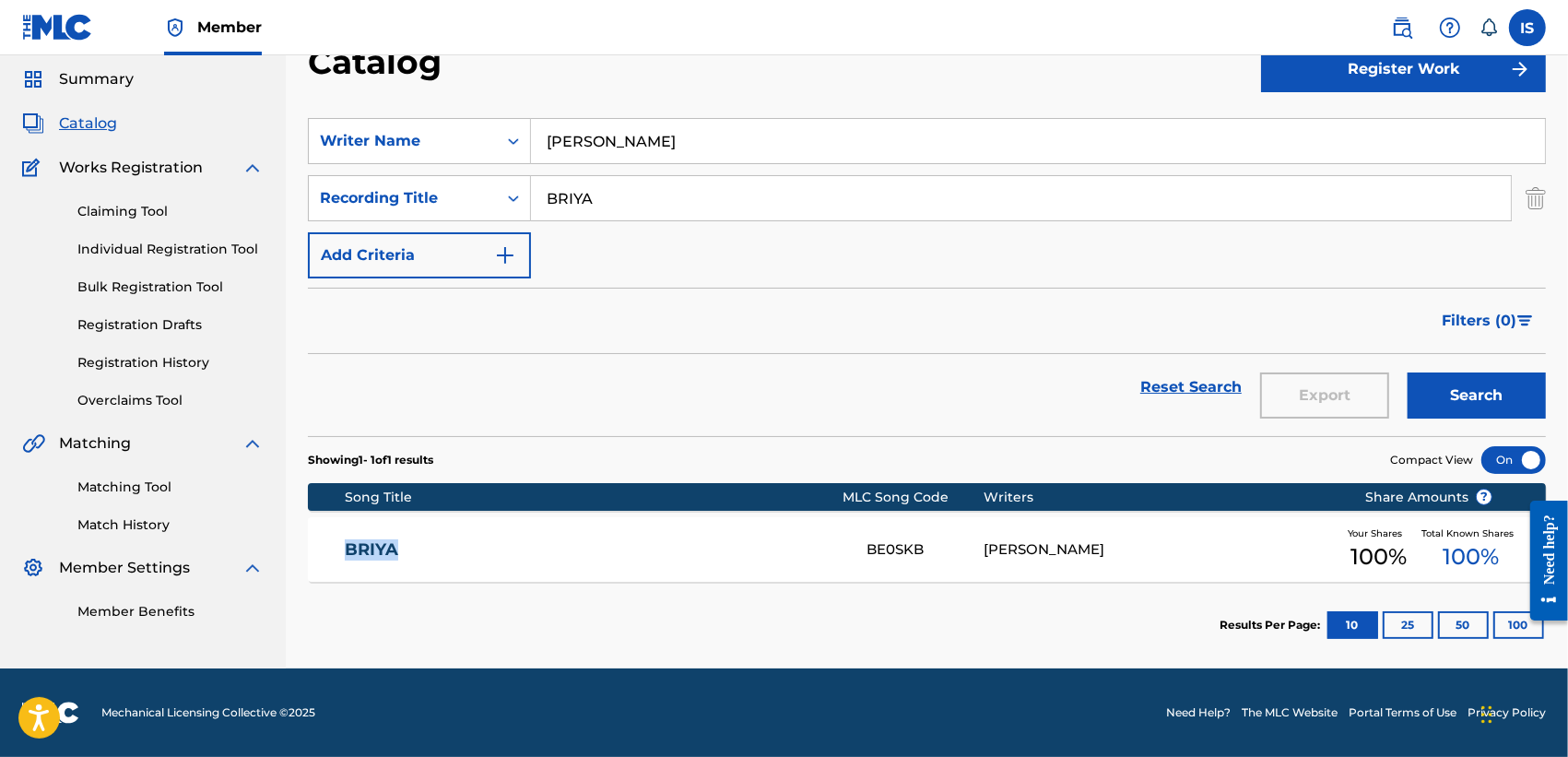
click at [583, 190] on input "BRIYA" at bounding box center [1021, 198] width 980 height 45
paste input "DEPARTURE (ENGLISH VERSION BONUS)"
click at [1408, 373] on button "Search" at bounding box center [1477, 396] width 138 height 46
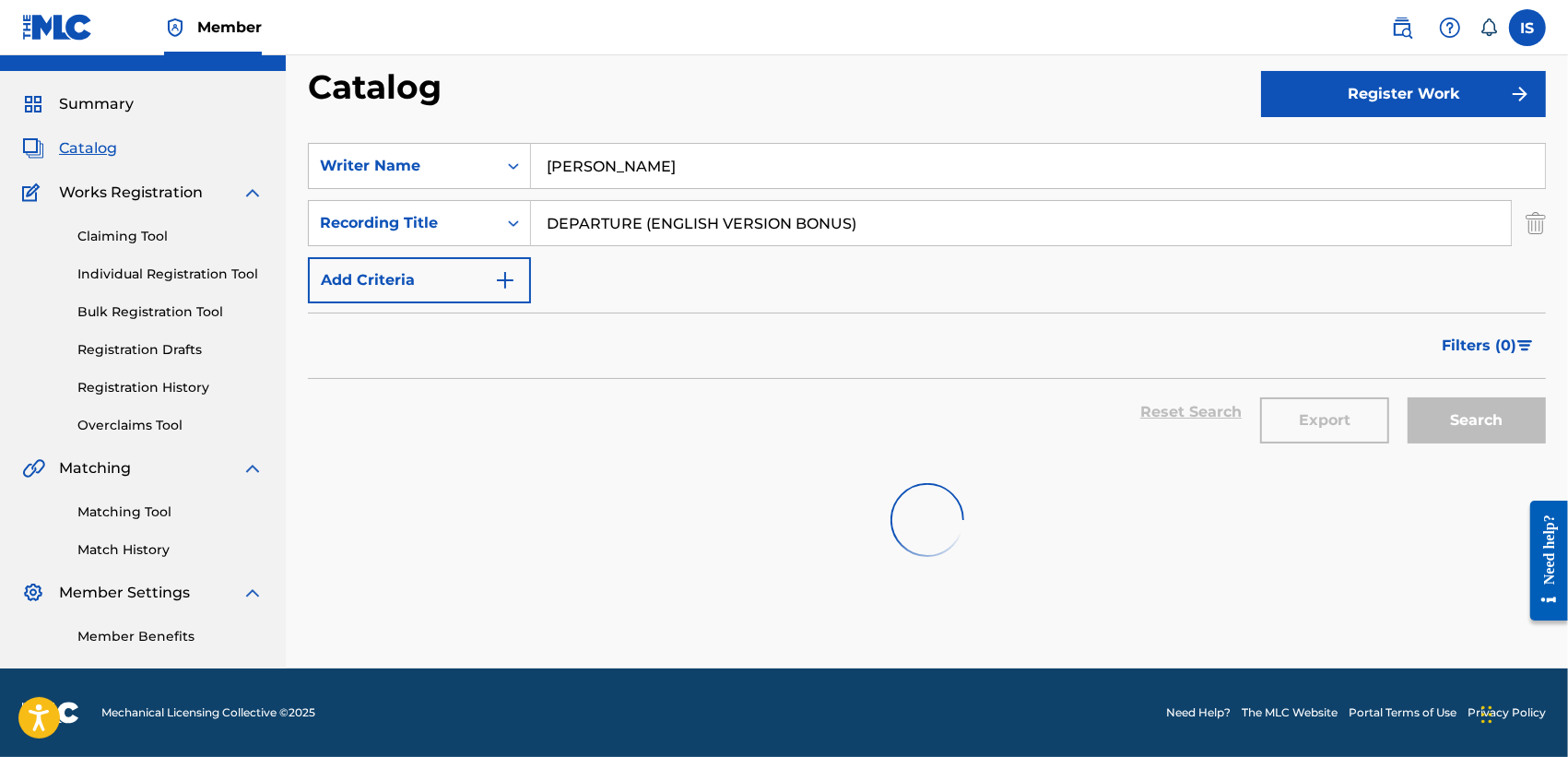
scroll to position [34, 0]
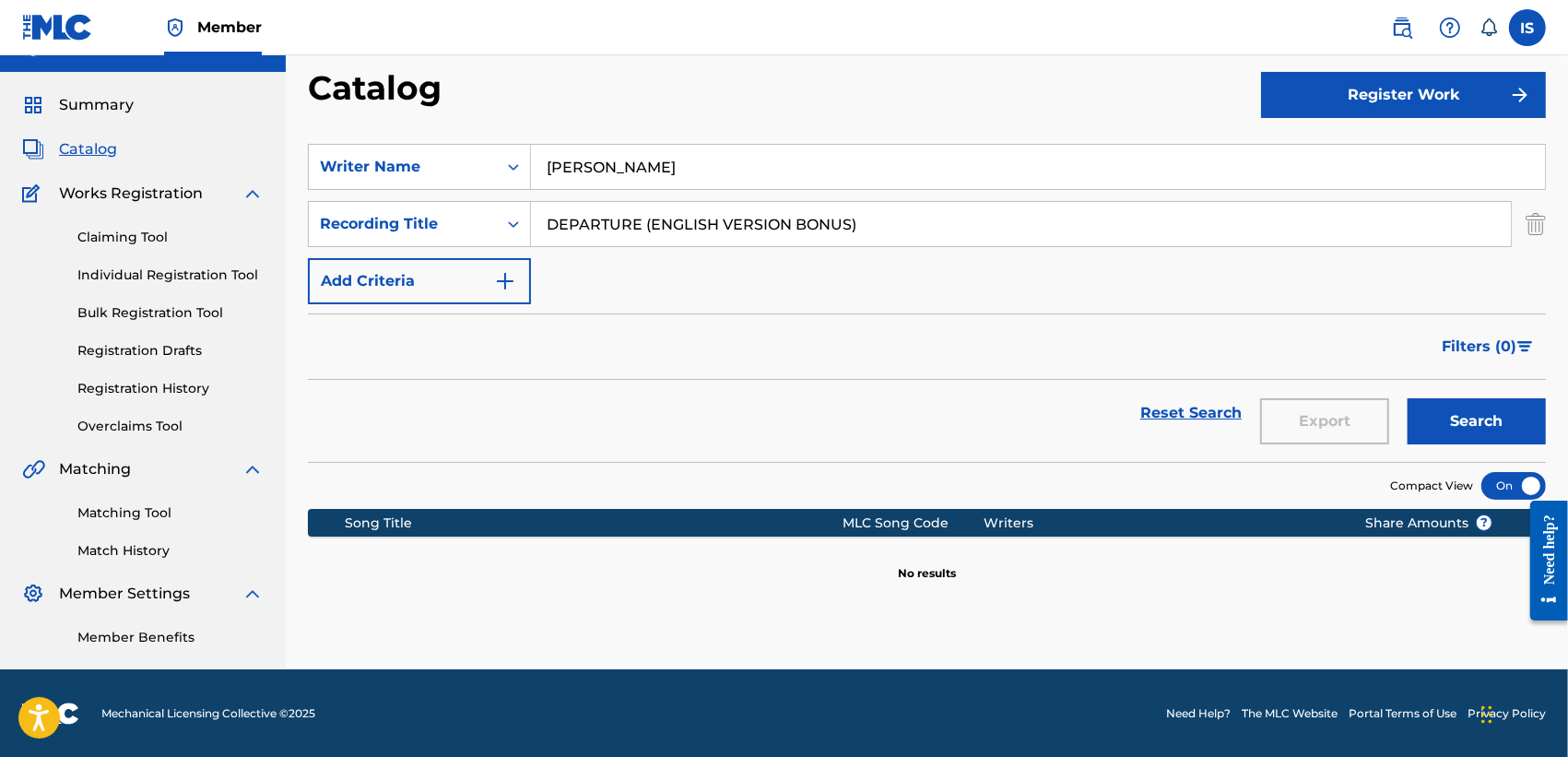
drag, startPoint x: 643, startPoint y: 222, endPoint x: 899, endPoint y: 223, distance: 256.0
click at [899, 223] on input "DEPARTURE (ENGLISH VERSION BONUS)" at bounding box center [1021, 224] width 980 height 45
click at [1408, 398] on button "Search" at bounding box center [1477, 421] width 138 height 46
click at [595, 218] on input "DEPARTURE" at bounding box center [1021, 224] width 980 height 45
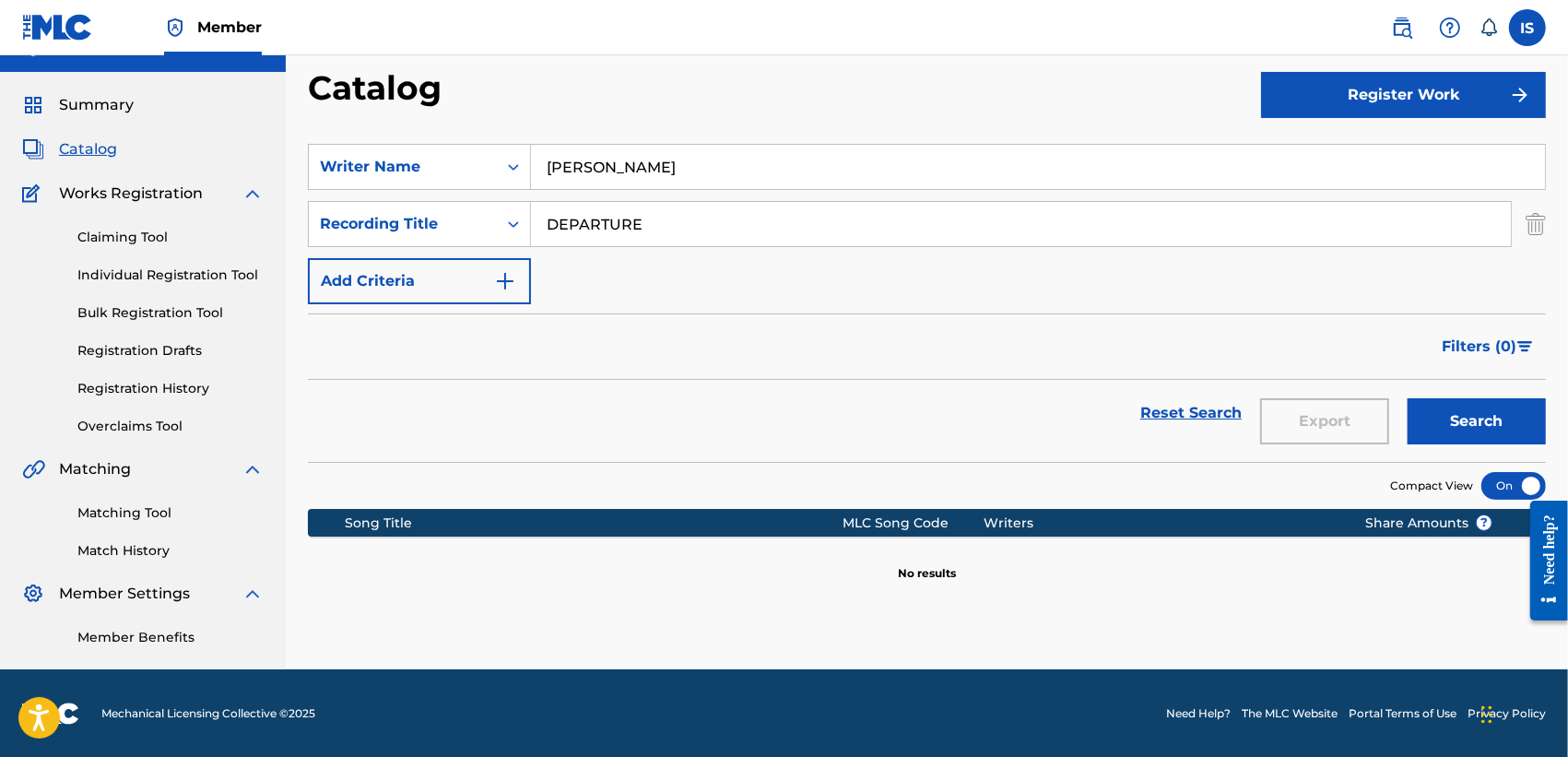
paste input "INAR"
click at [1408, 398] on button "Search" at bounding box center [1477, 421] width 138 height 46
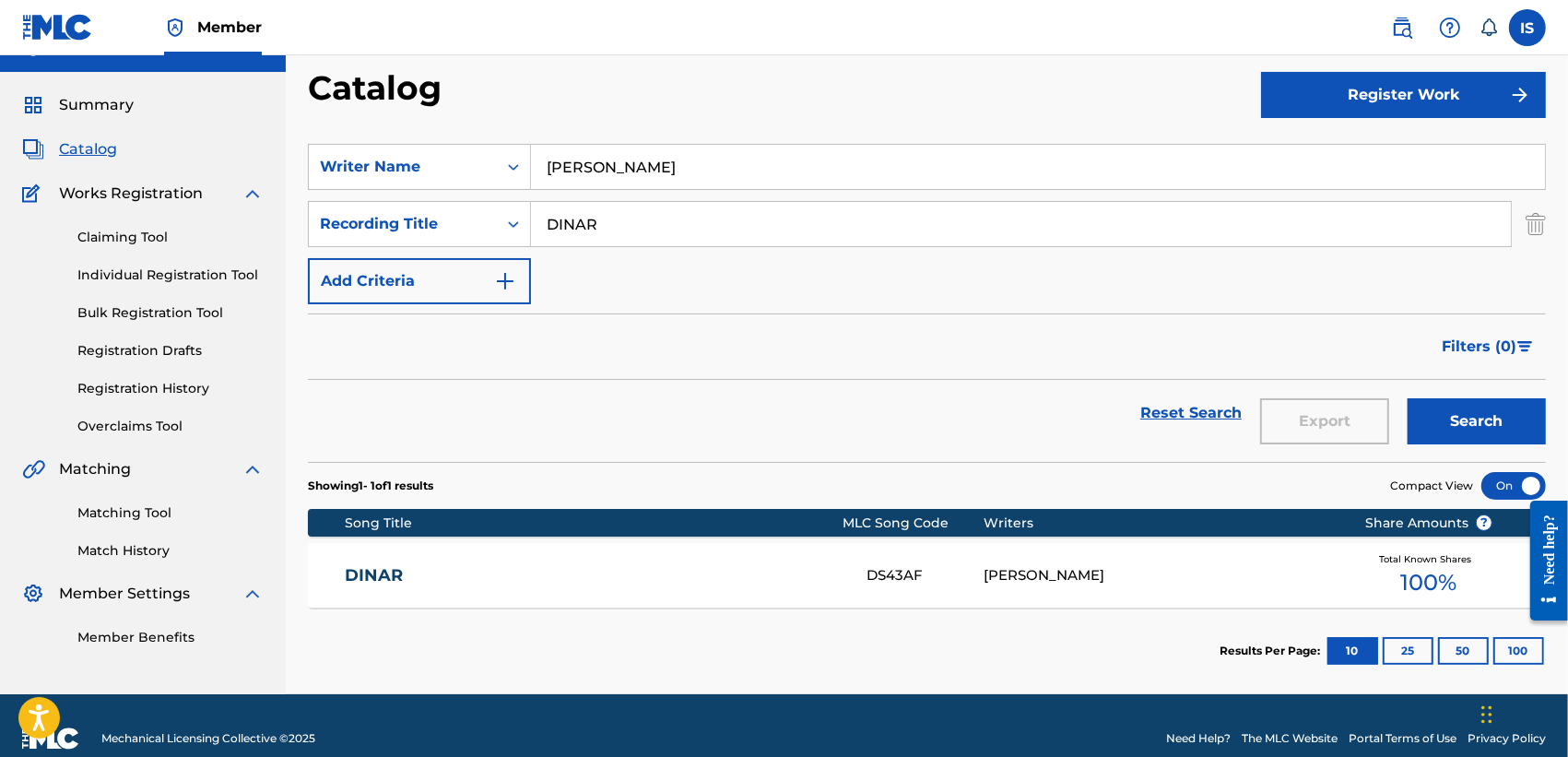
scroll to position [60, 0]
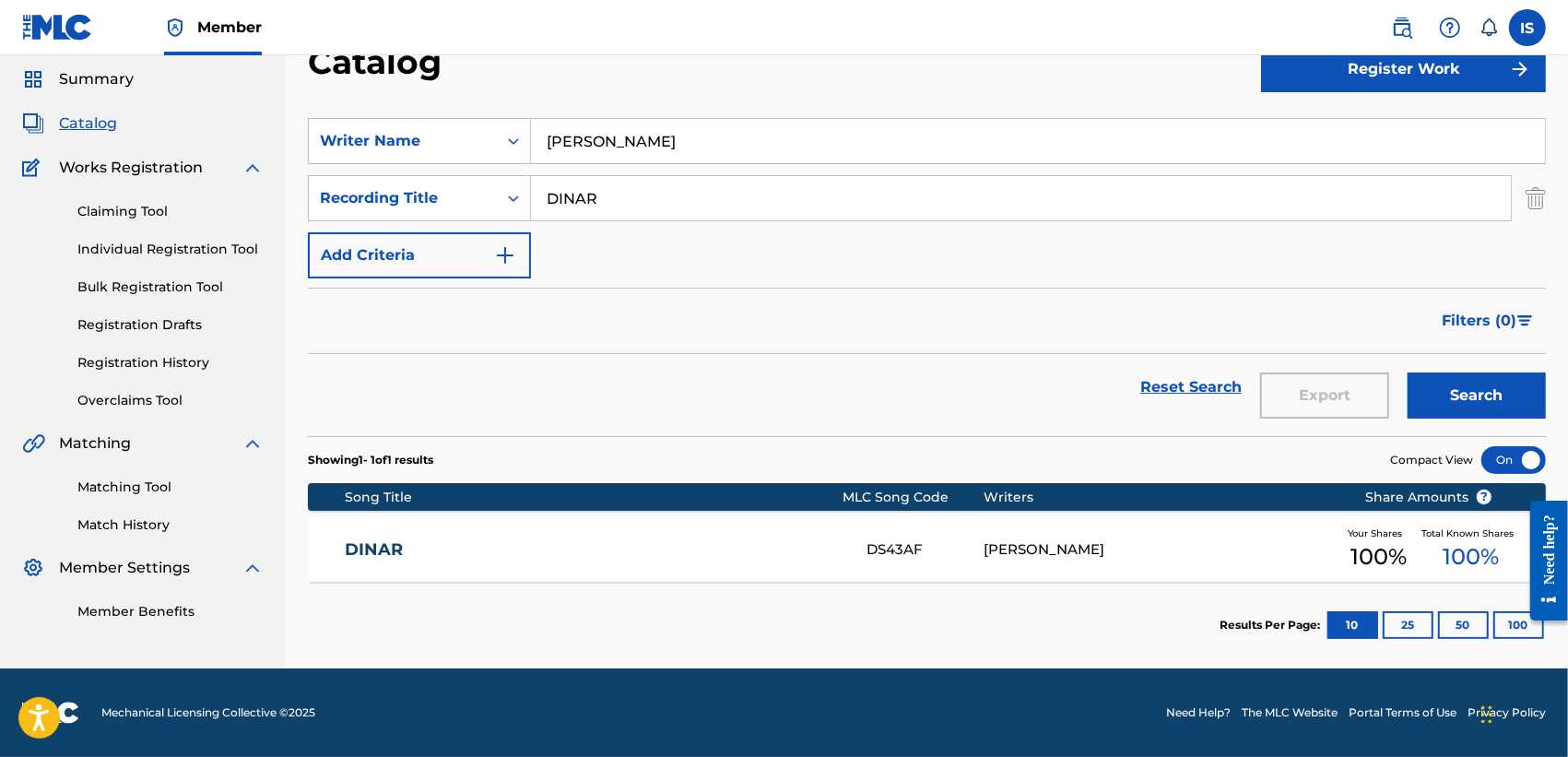
click at [583, 187] on input "DINAR" at bounding box center [1021, 198] width 980 height 45
paste input "TOBABOTICO"
click at [1408, 373] on button "Search" at bounding box center [1477, 396] width 138 height 46
click at [623, 213] on input "TOBABOTICO" at bounding box center [1021, 198] width 980 height 45
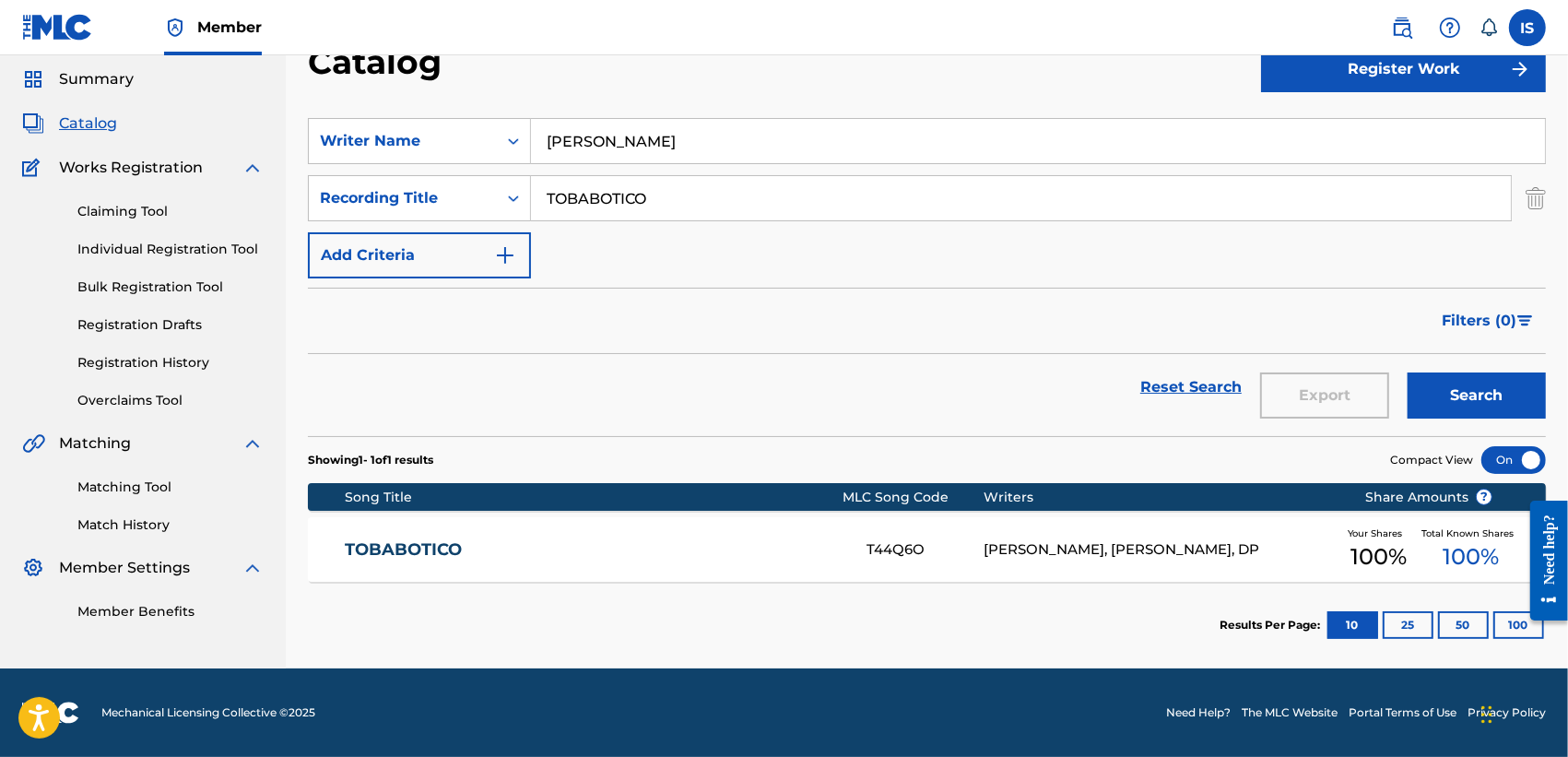
click at [623, 213] on input "TOBABOTICO" at bounding box center [1021, 198] width 980 height 45
paste input "I KNOW"
click at [1408, 373] on button "Search" at bounding box center [1477, 396] width 138 height 46
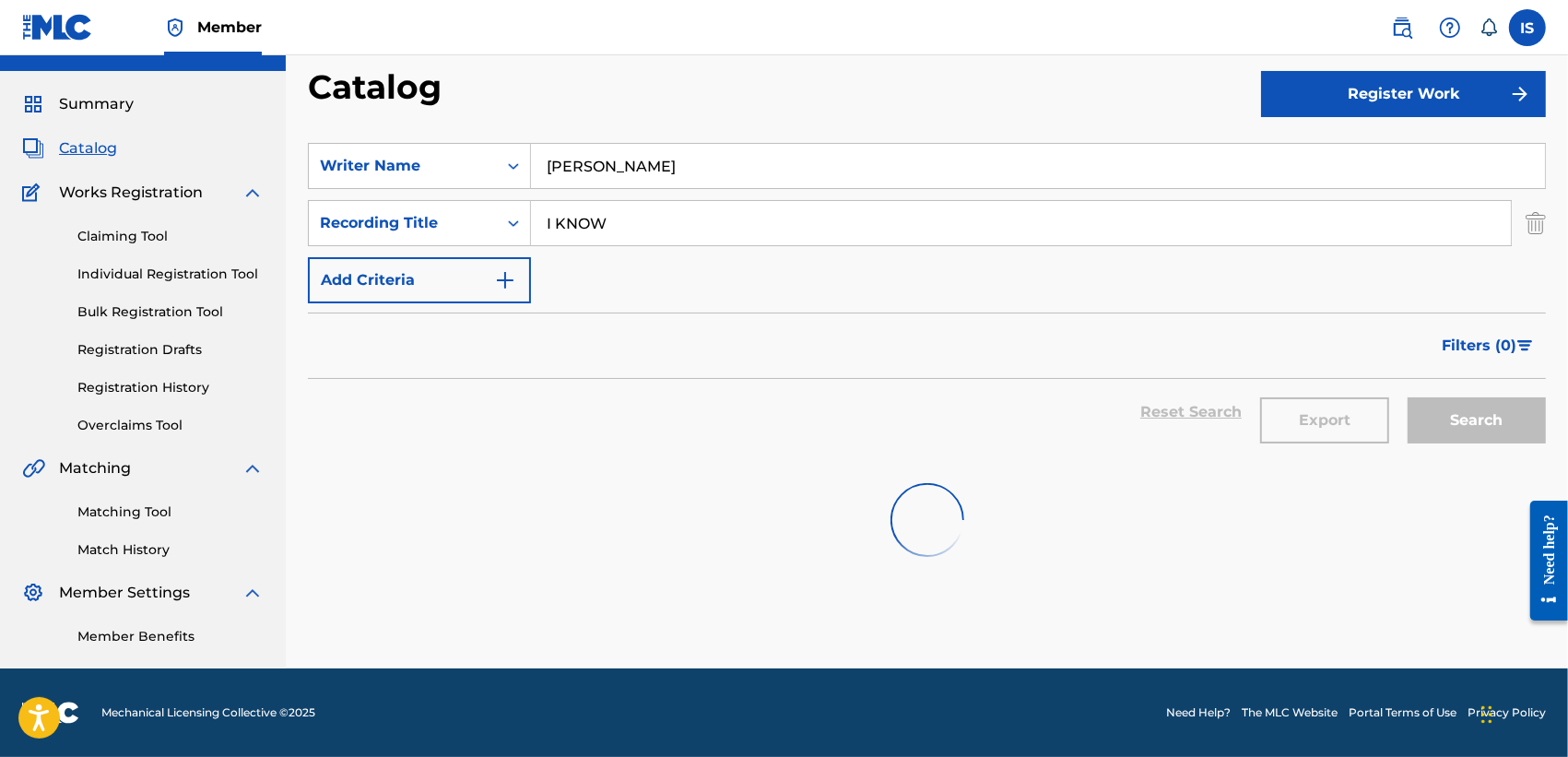
scroll to position [34, 0]
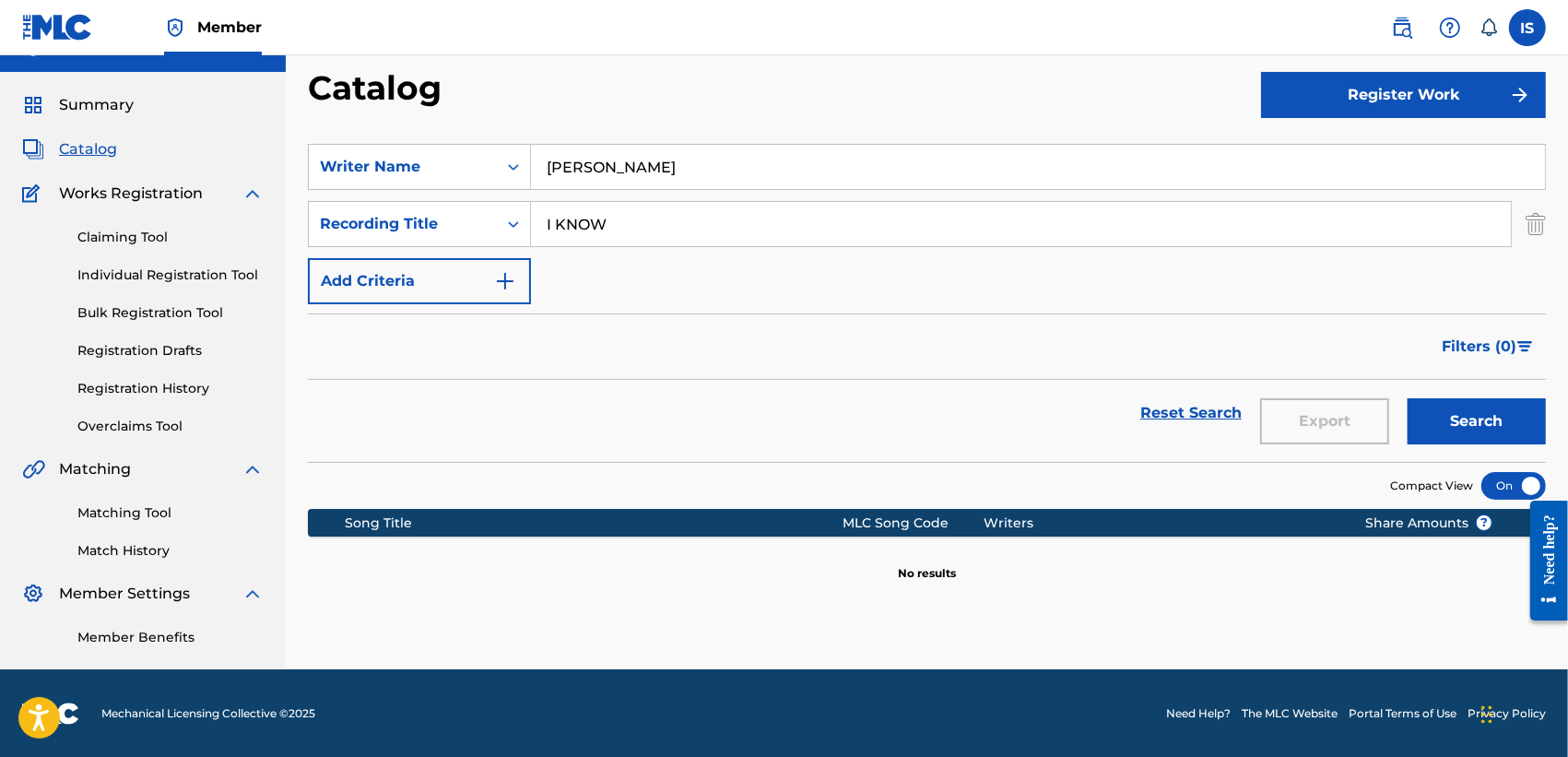
click at [577, 227] on input "I KNOW" at bounding box center [1021, 224] width 980 height 45
paste input "DJON MAYA"
click at [1408, 398] on button "Search" at bounding box center [1477, 421] width 138 height 46
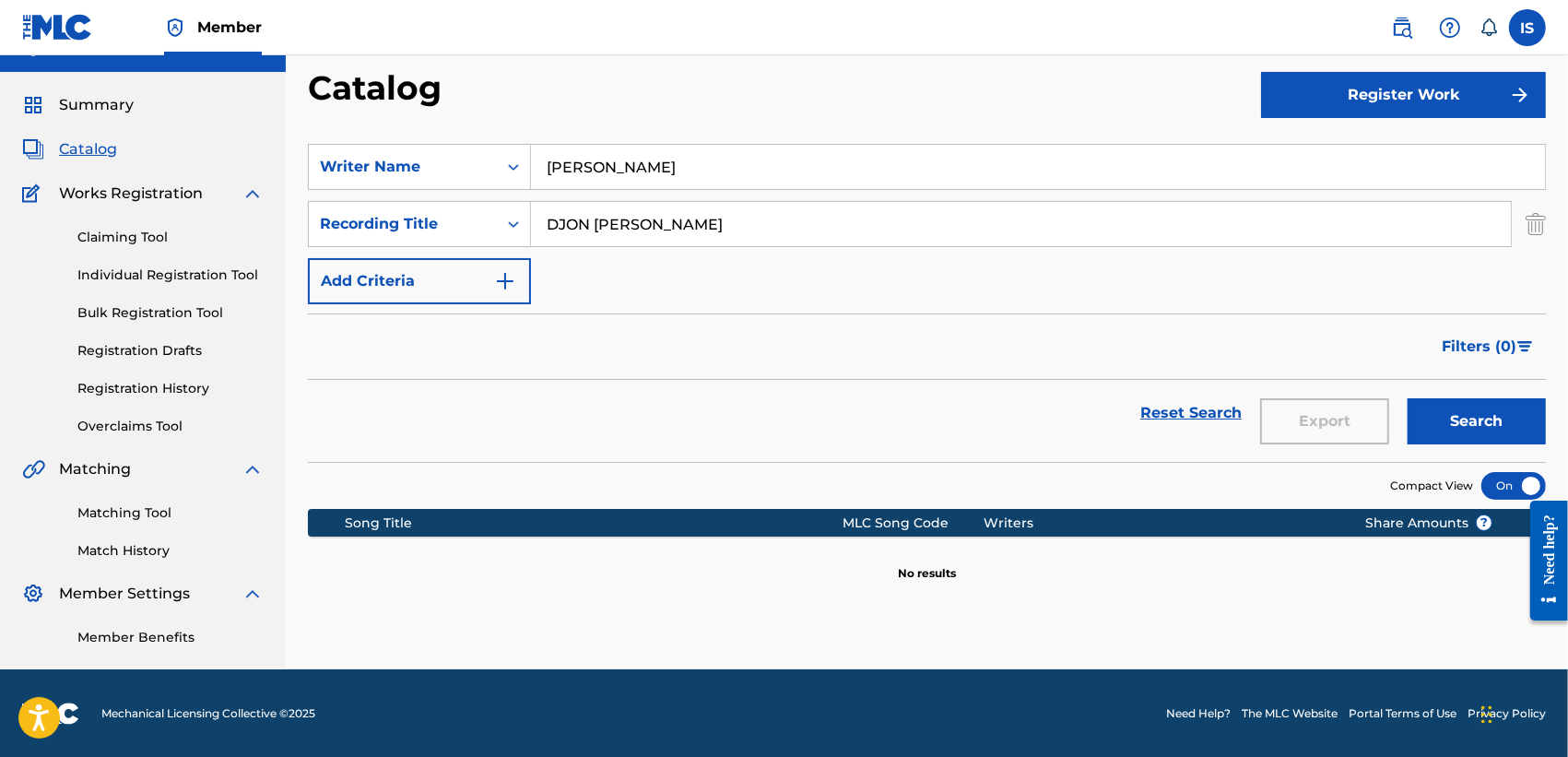
click at [581, 216] on input "DJON MAYA" at bounding box center [1021, 224] width 980 height 45
paste input "ARRIVAL"
click at [1408, 398] on button "Search" at bounding box center [1477, 421] width 138 height 46
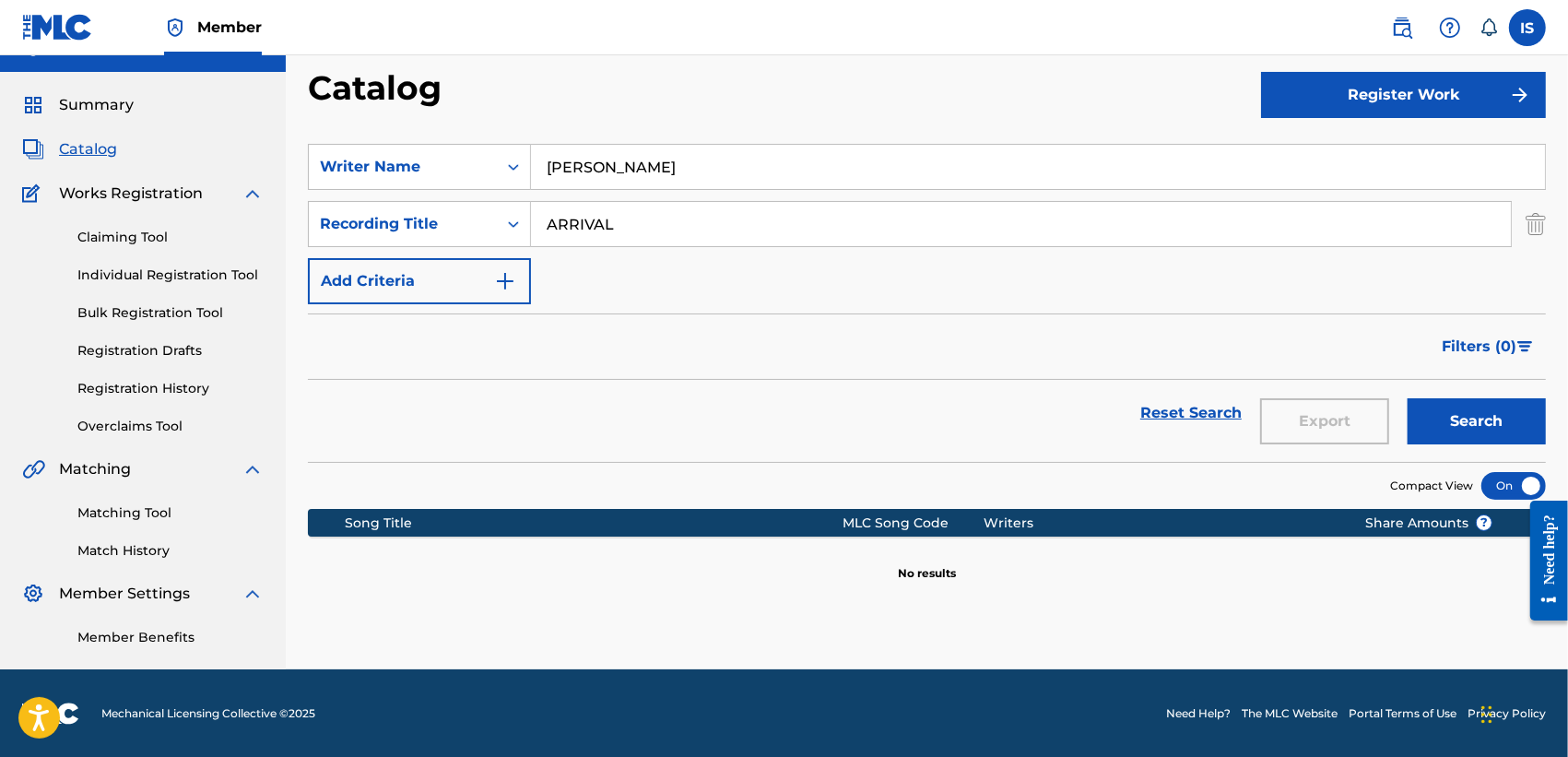
click at [586, 238] on input "ARRIVAL" at bounding box center [1021, 224] width 980 height 45
paste input "JAHAGH BEZZAF"
click at [1408, 398] on button "Search" at bounding box center [1477, 421] width 138 height 46
click at [622, 232] on input "JAHAGH BEZZAF" at bounding box center [1021, 224] width 980 height 45
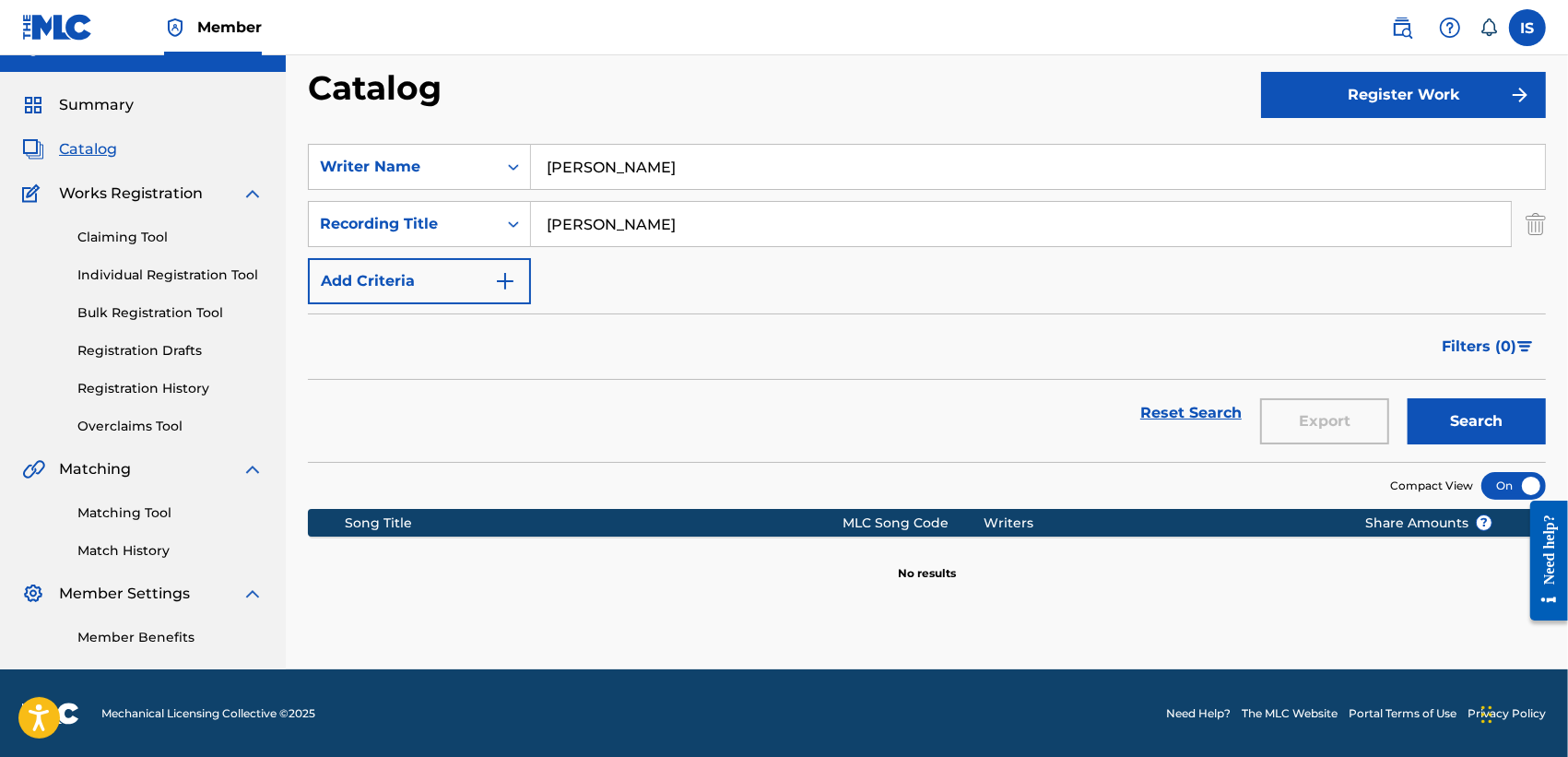
click at [622, 232] on input "JAHAGH BEZZAF" at bounding box center [1021, 224] width 980 height 45
paste input "IFRIK'YAMMA"
click at [1408, 398] on button "Search" at bounding box center [1477, 421] width 138 height 46
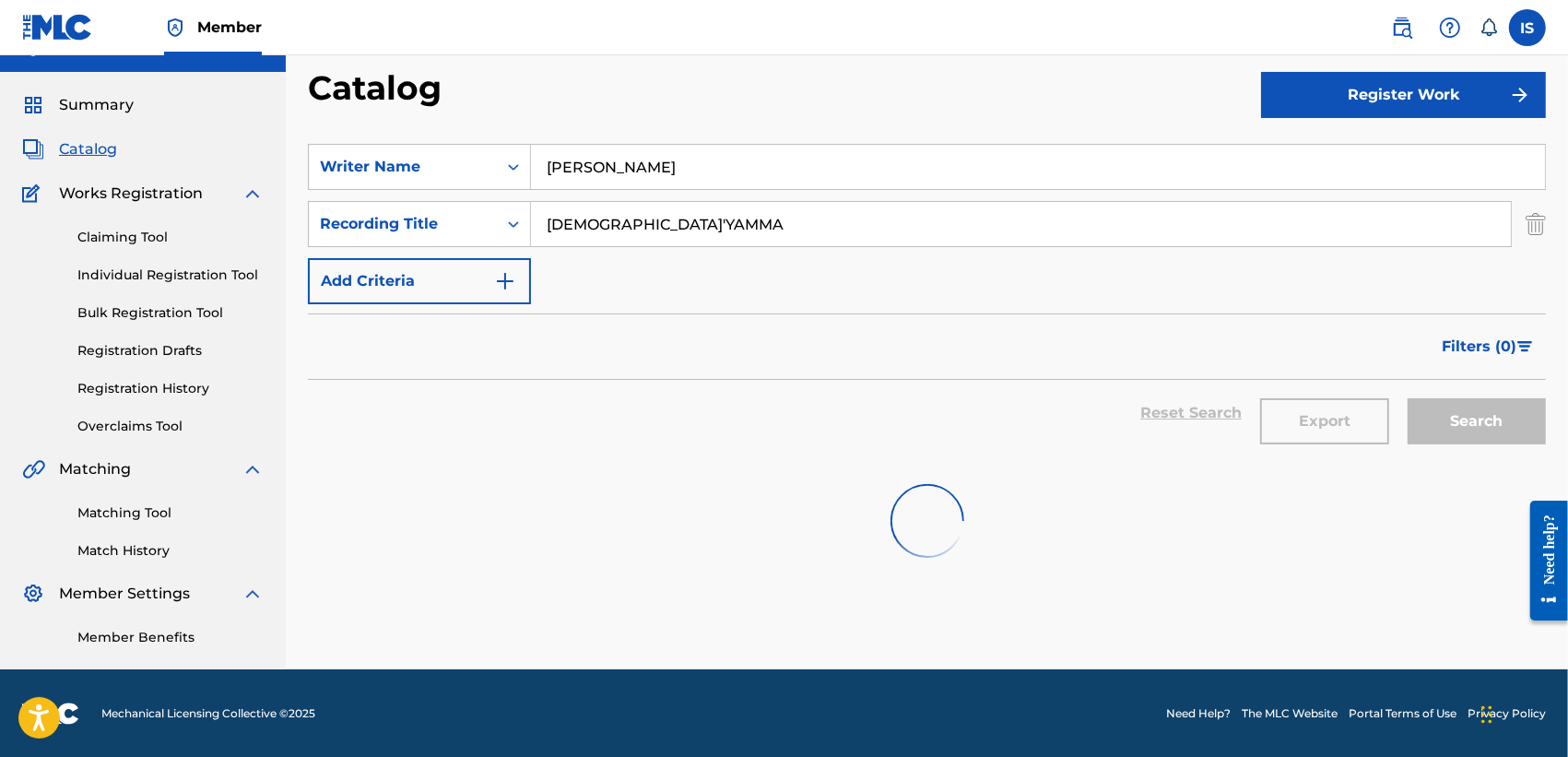
scroll to position [60, 0]
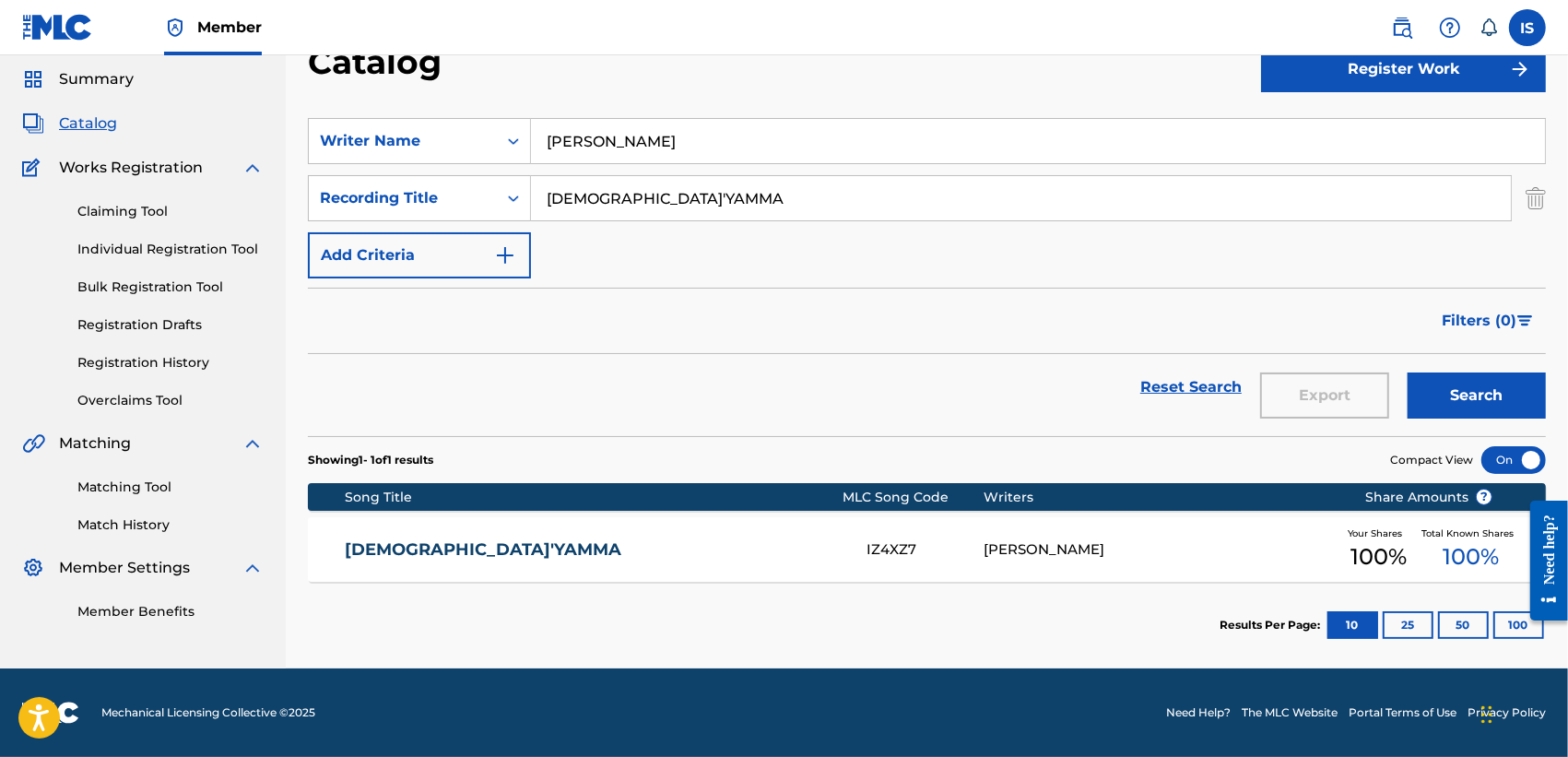
click at [624, 203] on input "IFRIK'YAMMA" at bounding box center [1021, 198] width 980 height 45
paste input "LEAVE MY BLADI"
click at [1408, 373] on button "Search" at bounding box center [1477, 396] width 138 height 46
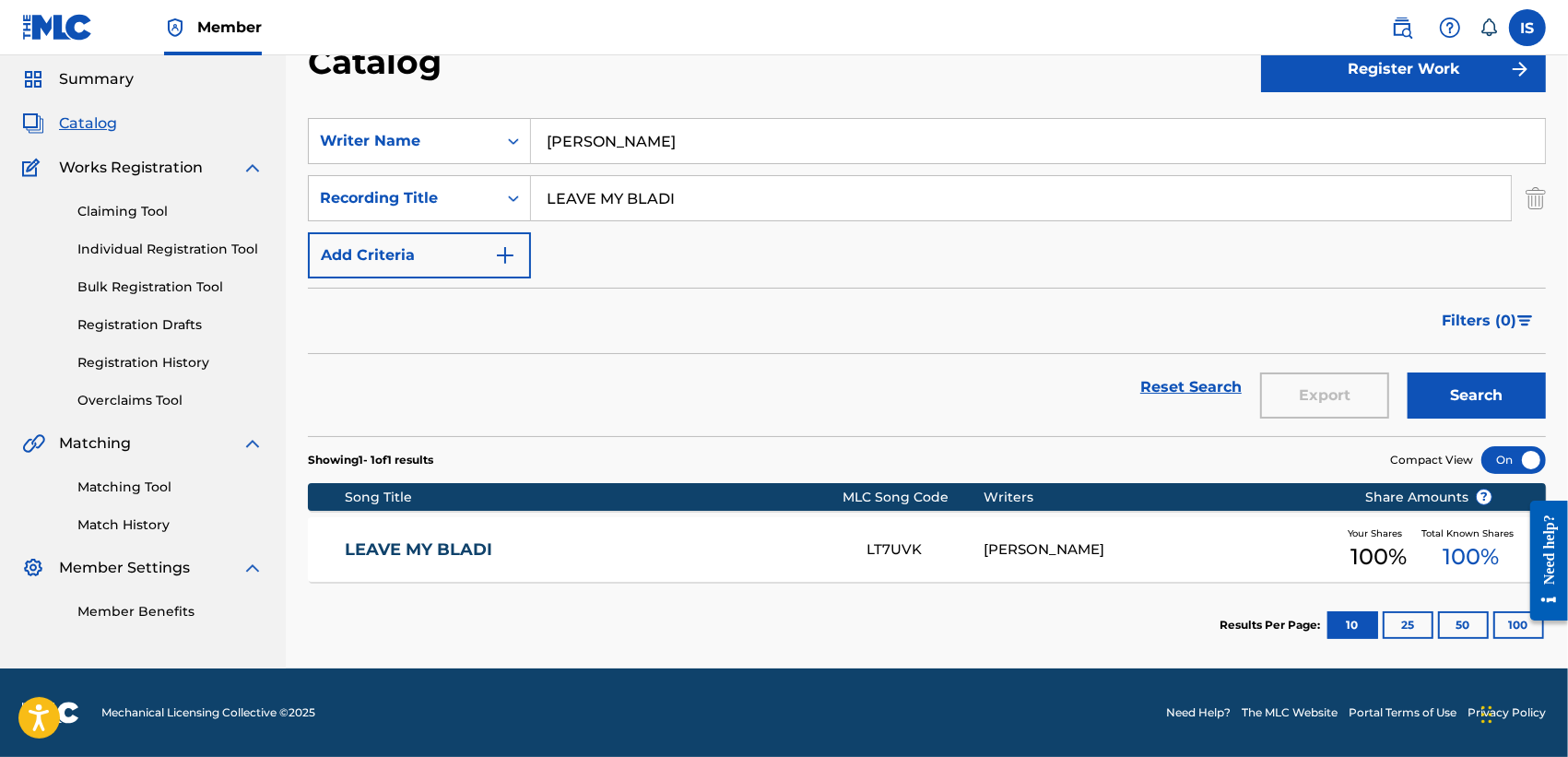
click at [611, 203] on input "LEAVE MY BLADI" at bounding box center [1021, 198] width 980 height 45
paste input "VENICE"
click at [1408, 373] on button "Search" at bounding box center [1477, 396] width 138 height 46
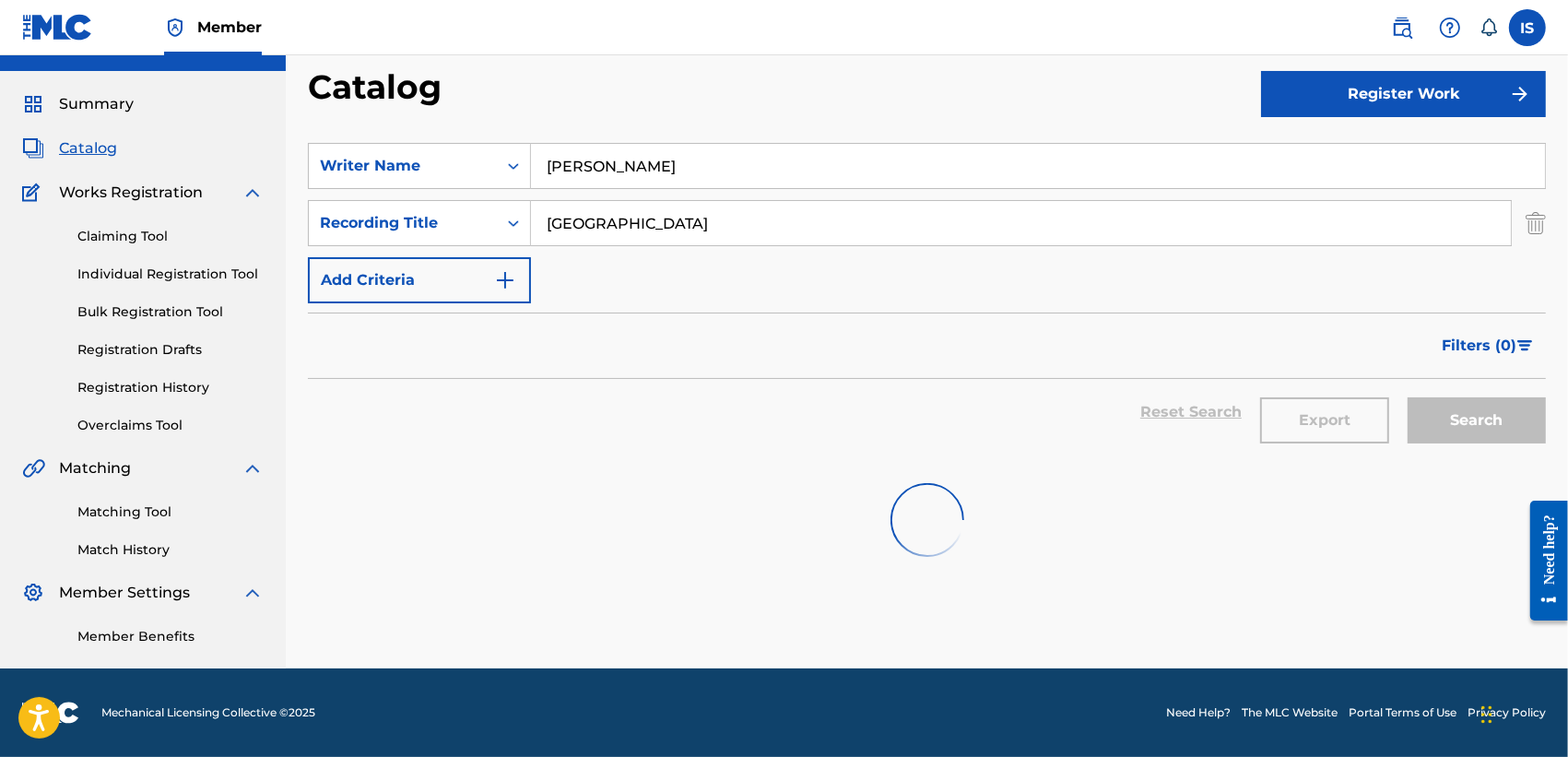
scroll to position [34, 0]
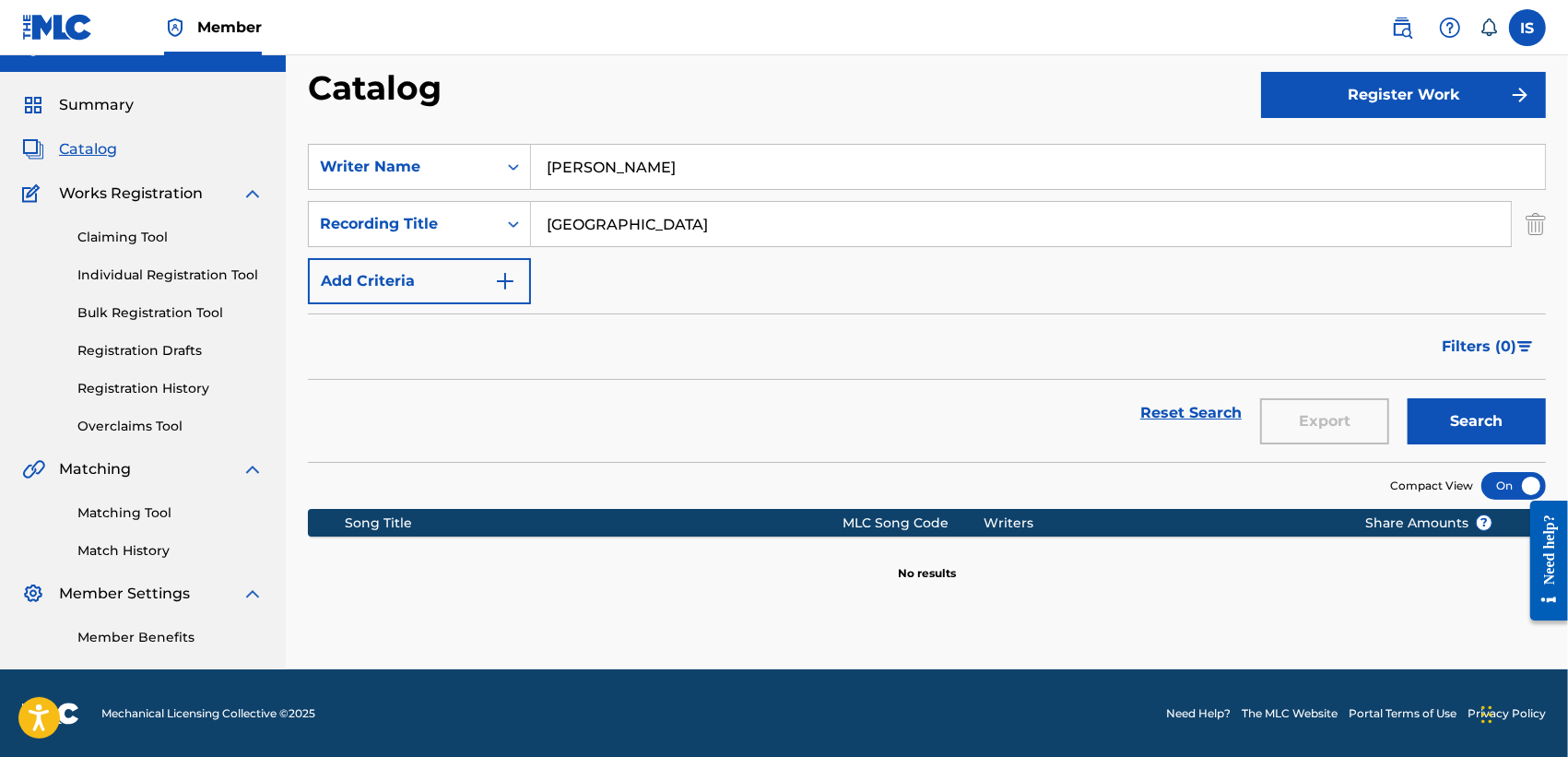
click at [560, 226] on input "VENICE" at bounding box center [1021, 224] width 980 height 45
paste input "MERYEM"
click at [1408, 398] on button "Search" at bounding box center [1477, 421] width 138 height 46
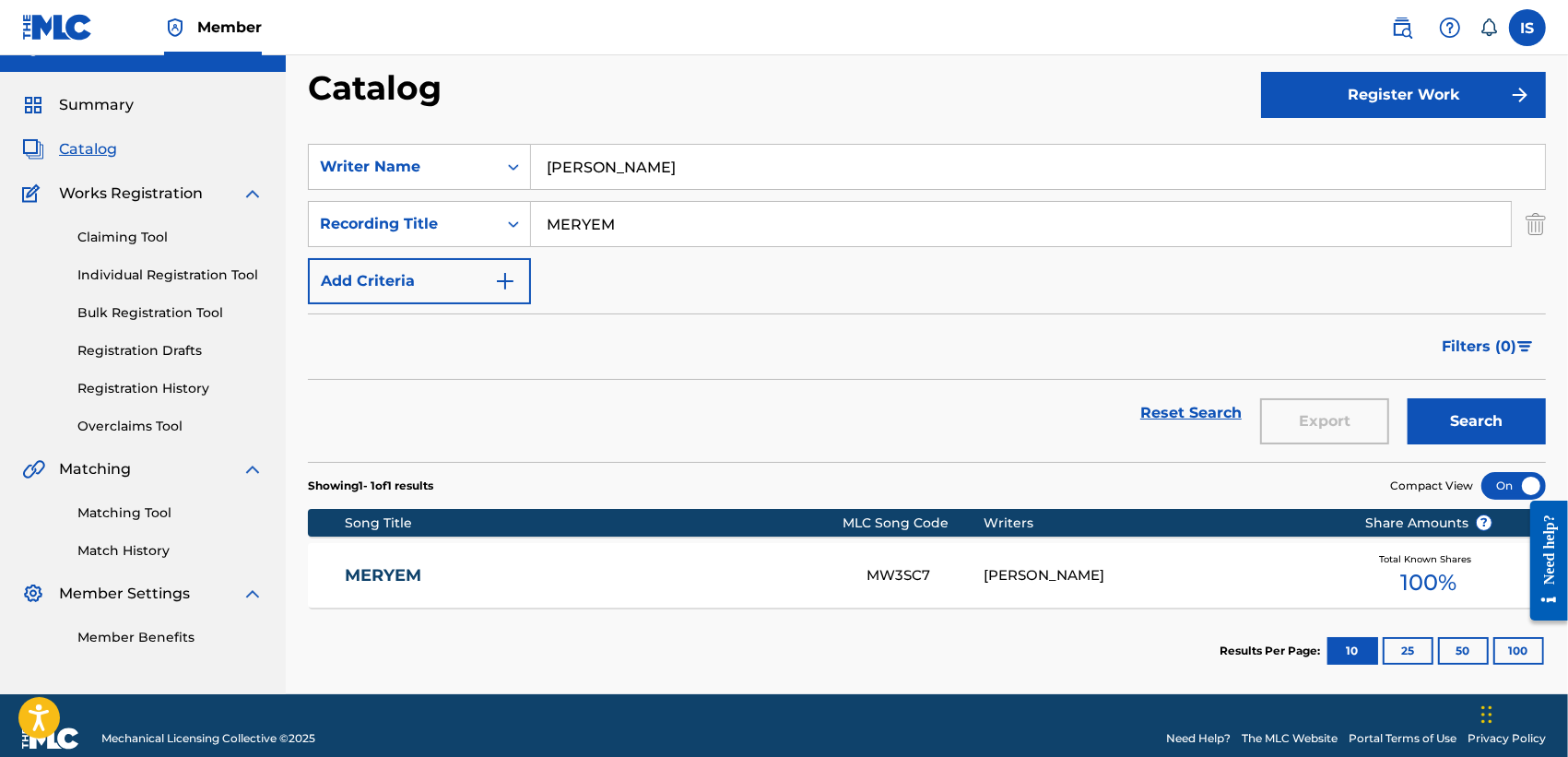
scroll to position [60, 0]
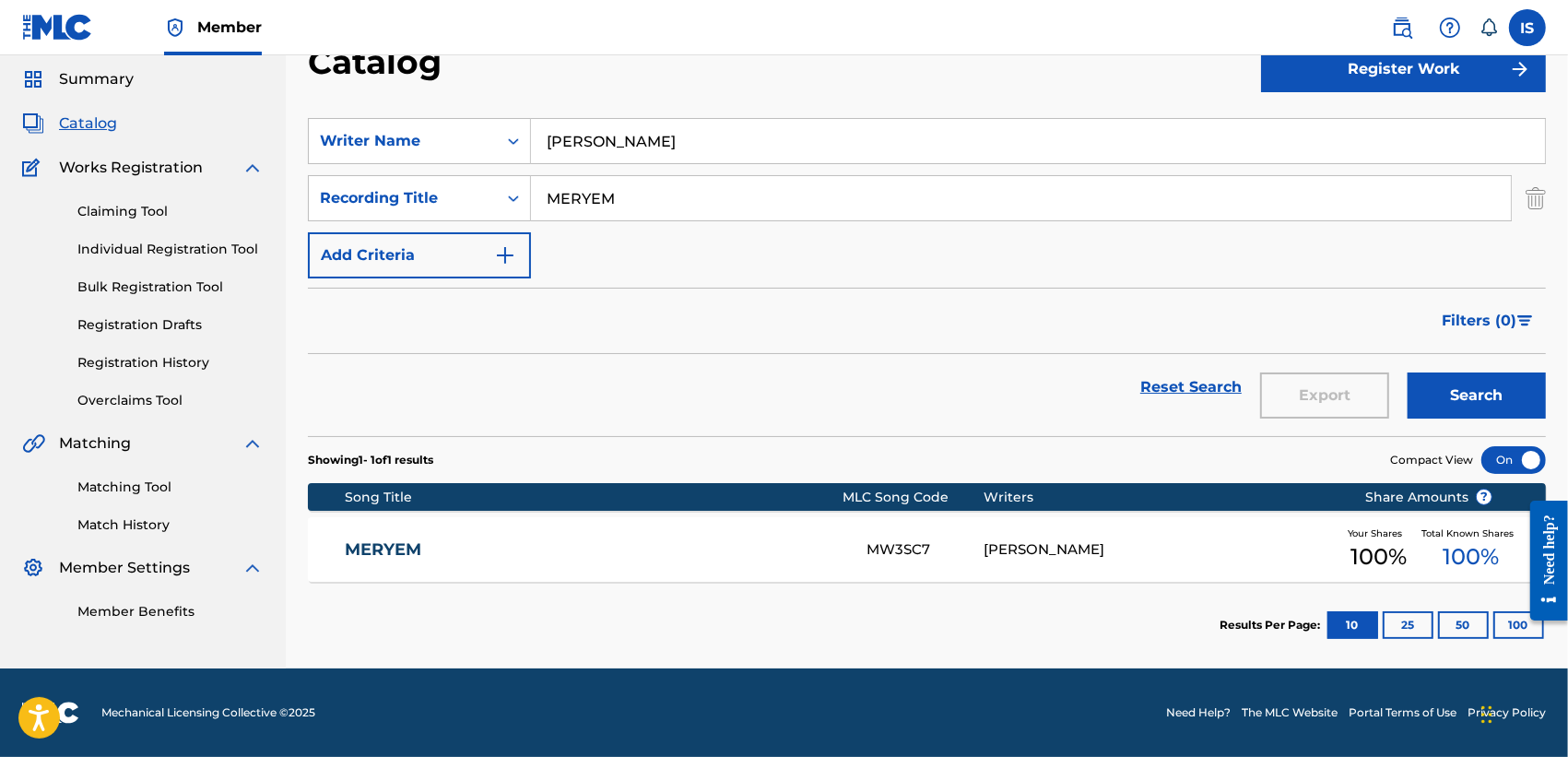
click at [610, 198] on input "MERYEM" at bounding box center [1021, 198] width 980 height 45
paste input "EL BALOUN YDOUR ELKHADRAOUI"
click at [1408, 373] on button "Search" at bounding box center [1477, 396] width 138 height 46
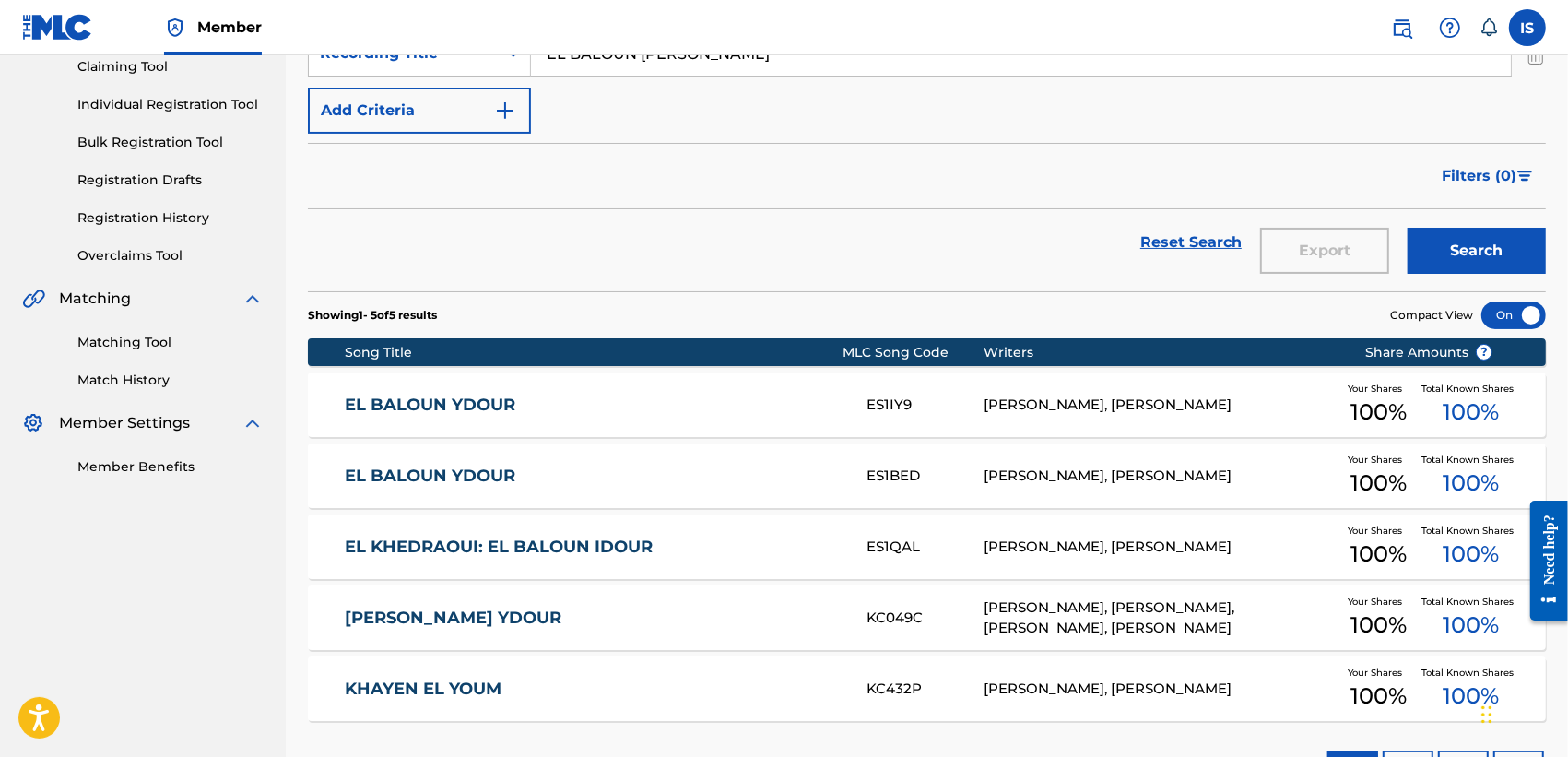
scroll to position [210, 0]
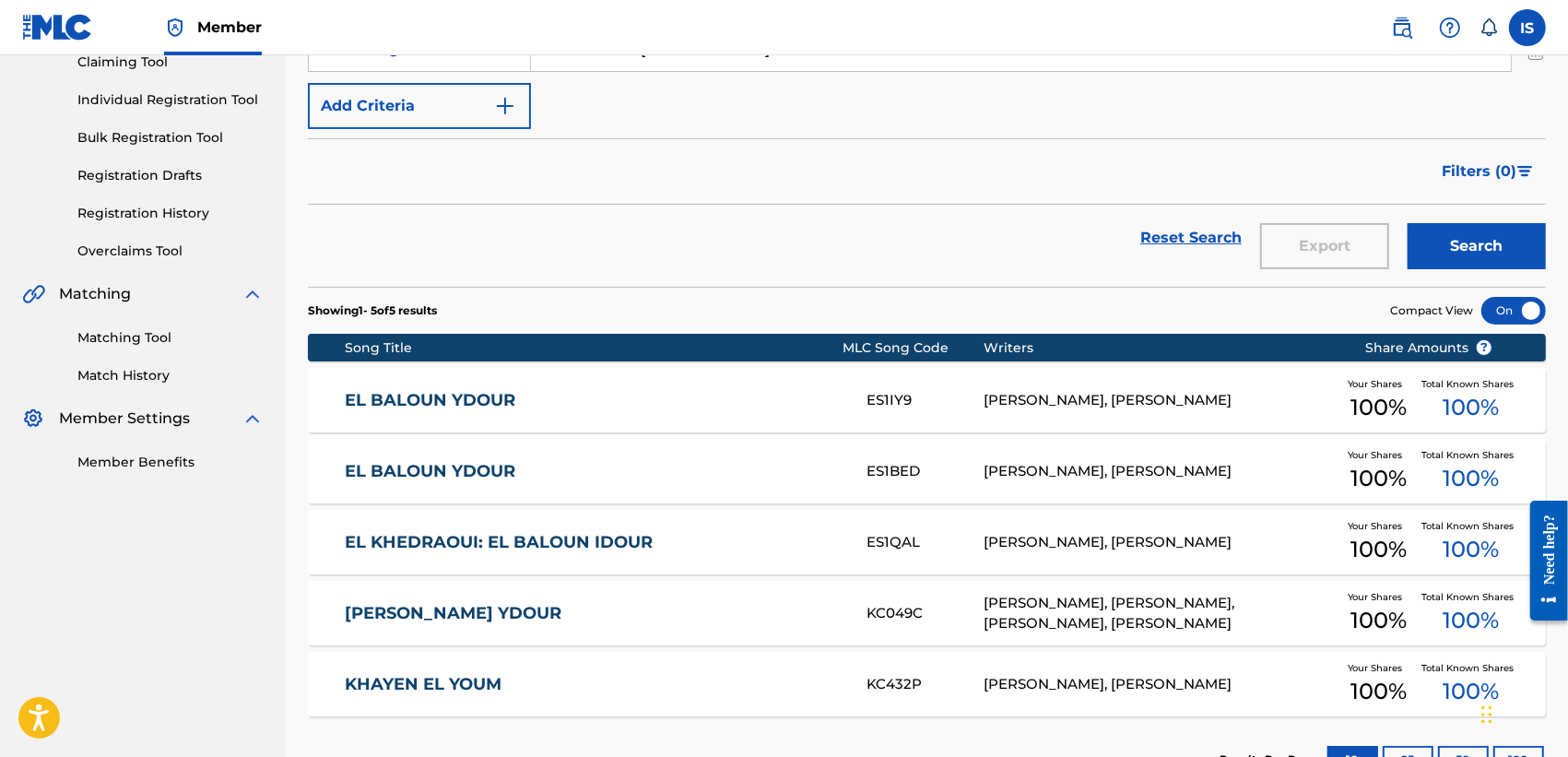
click at [288, 399] on div "Catalog Register Work SearchWithCriteria5a5dff55-b984-4921-90a9-40389c9aa8ea Wr…" at bounding box center [926, 347] width 1282 height 912
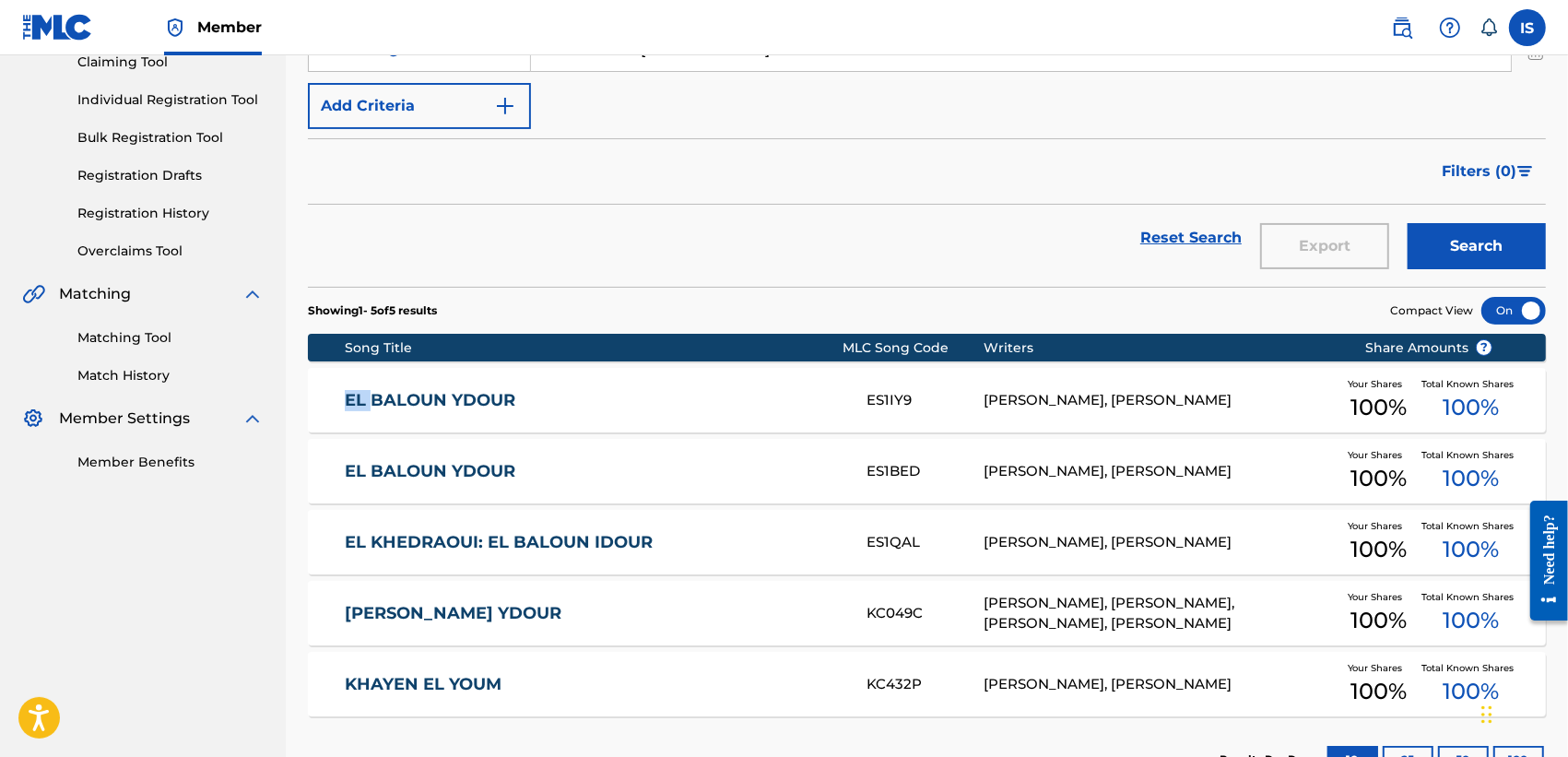
click at [288, 399] on div "Catalog Register Work SearchWithCriteria5a5dff55-b984-4921-90a9-40389c9aa8ea Wr…" at bounding box center [926, 347] width 1282 height 912
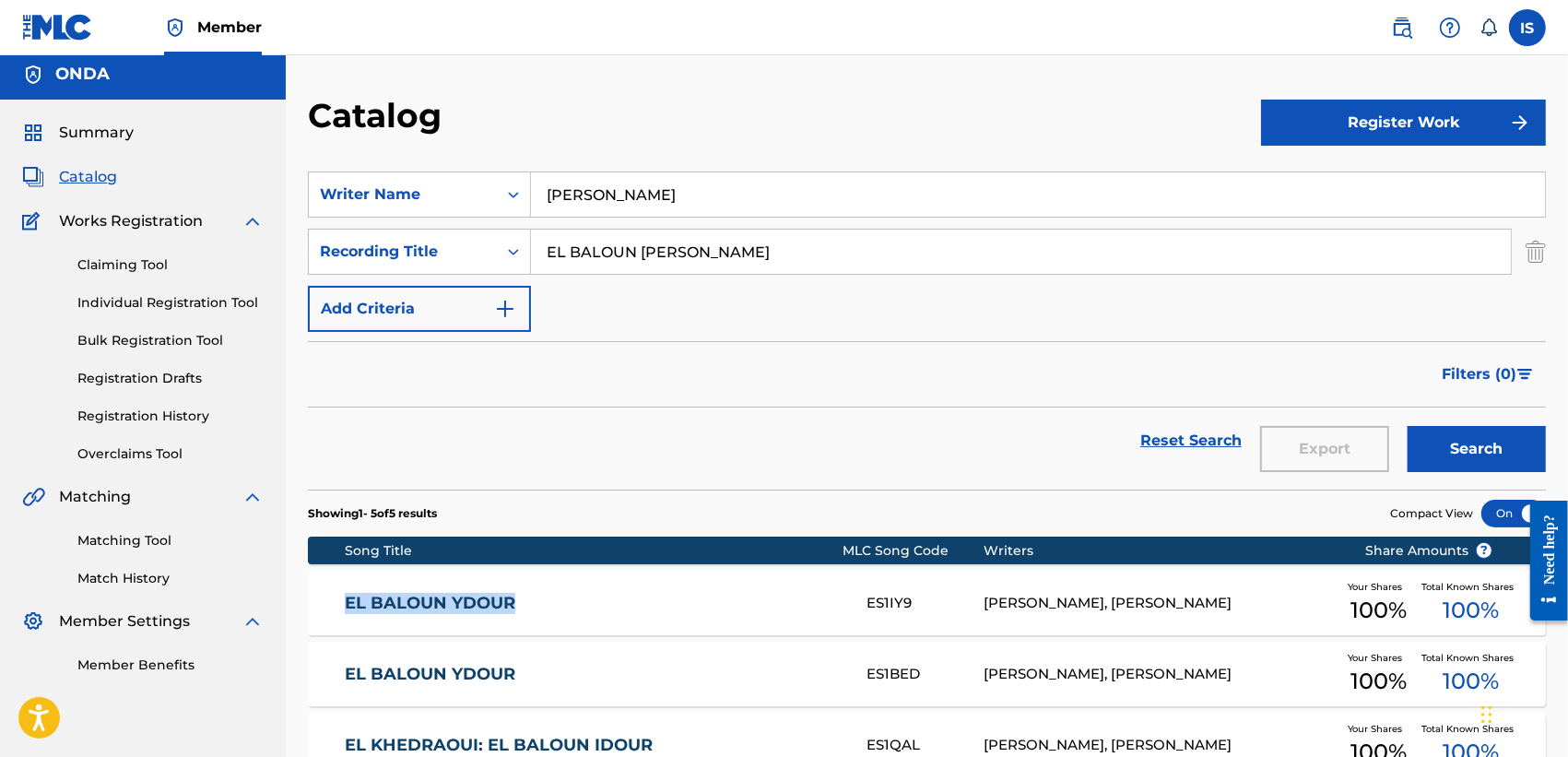
scroll to position [0, 0]
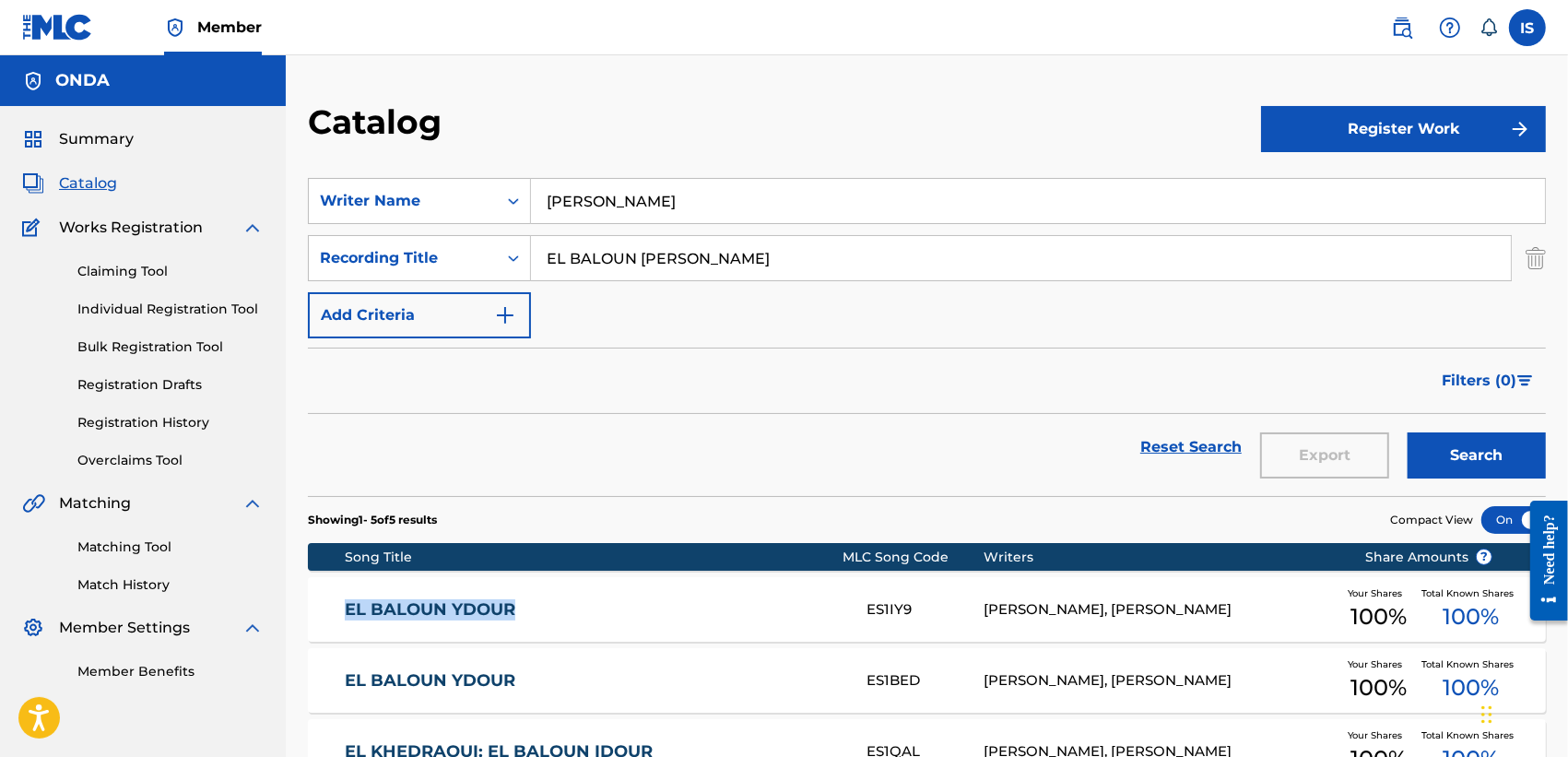
click at [668, 266] on input "EL BALOUN YDOUR ELKHADRAOUI" at bounding box center [1021, 258] width 980 height 45
paste input "DEPARTURE"
click at [1408, 433] on button "Search" at bounding box center [1477, 455] width 138 height 46
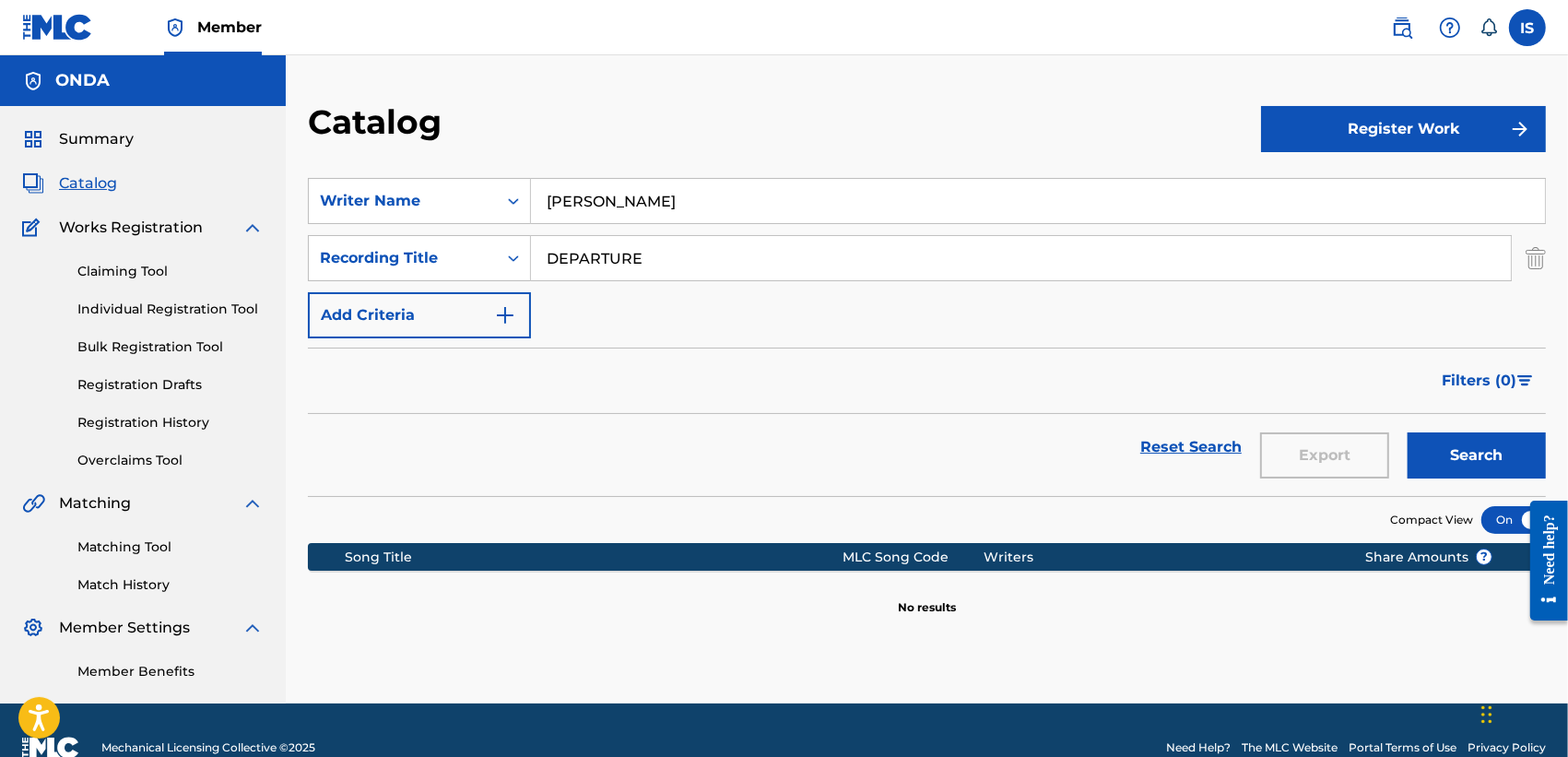
click at [604, 270] on input "DEPARTURE" at bounding box center [1021, 258] width 980 height 45
paste input "NTI M'HENIYA"
click at [1408, 433] on button "Search" at bounding box center [1477, 455] width 138 height 46
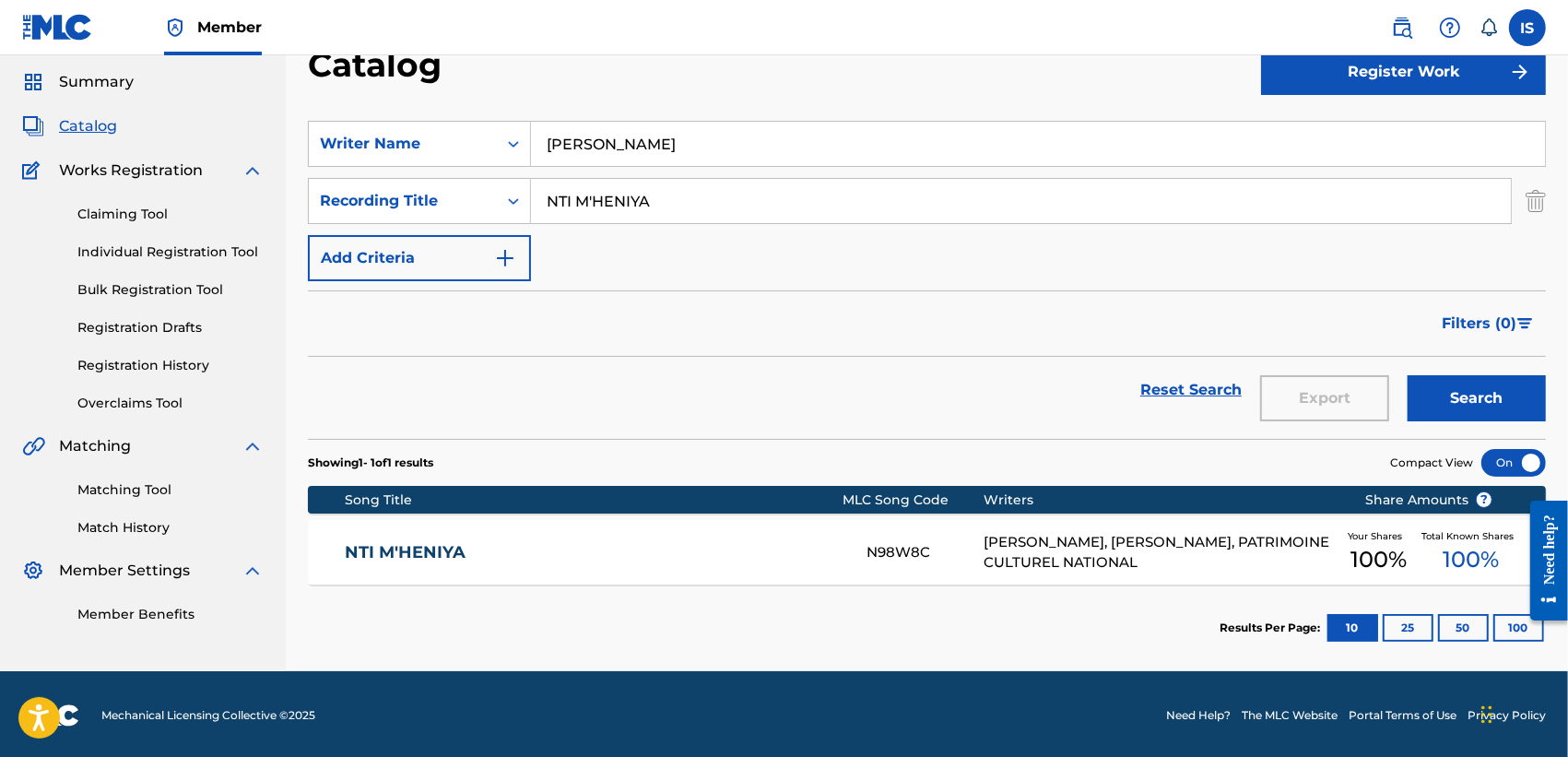
scroll to position [60, 0]
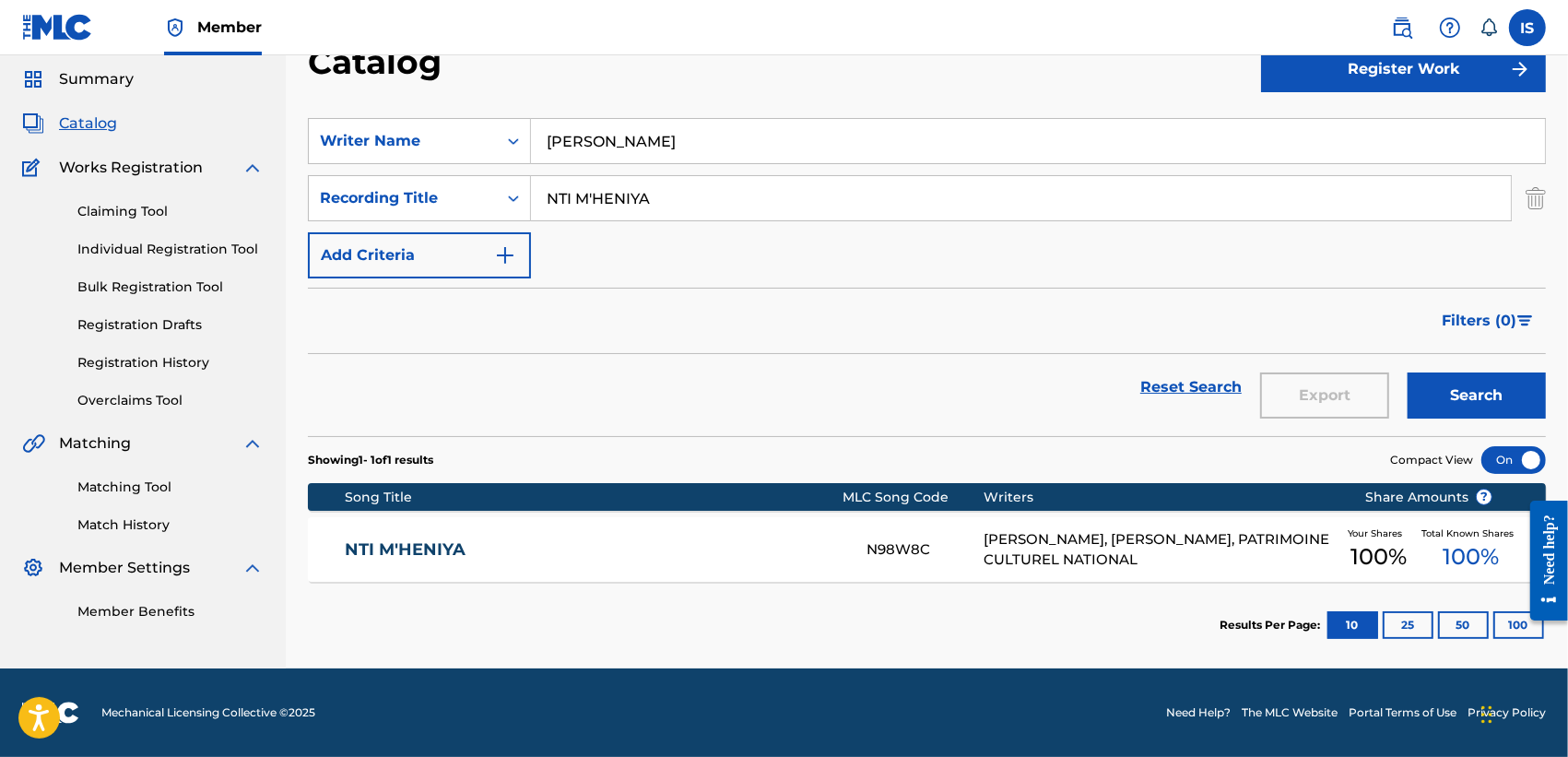
click at [602, 205] on input "NTI M'HENIYA" at bounding box center [1021, 198] width 980 height 45
paste input "TEGHMEZLI"
type input "TEGHMEZLI"
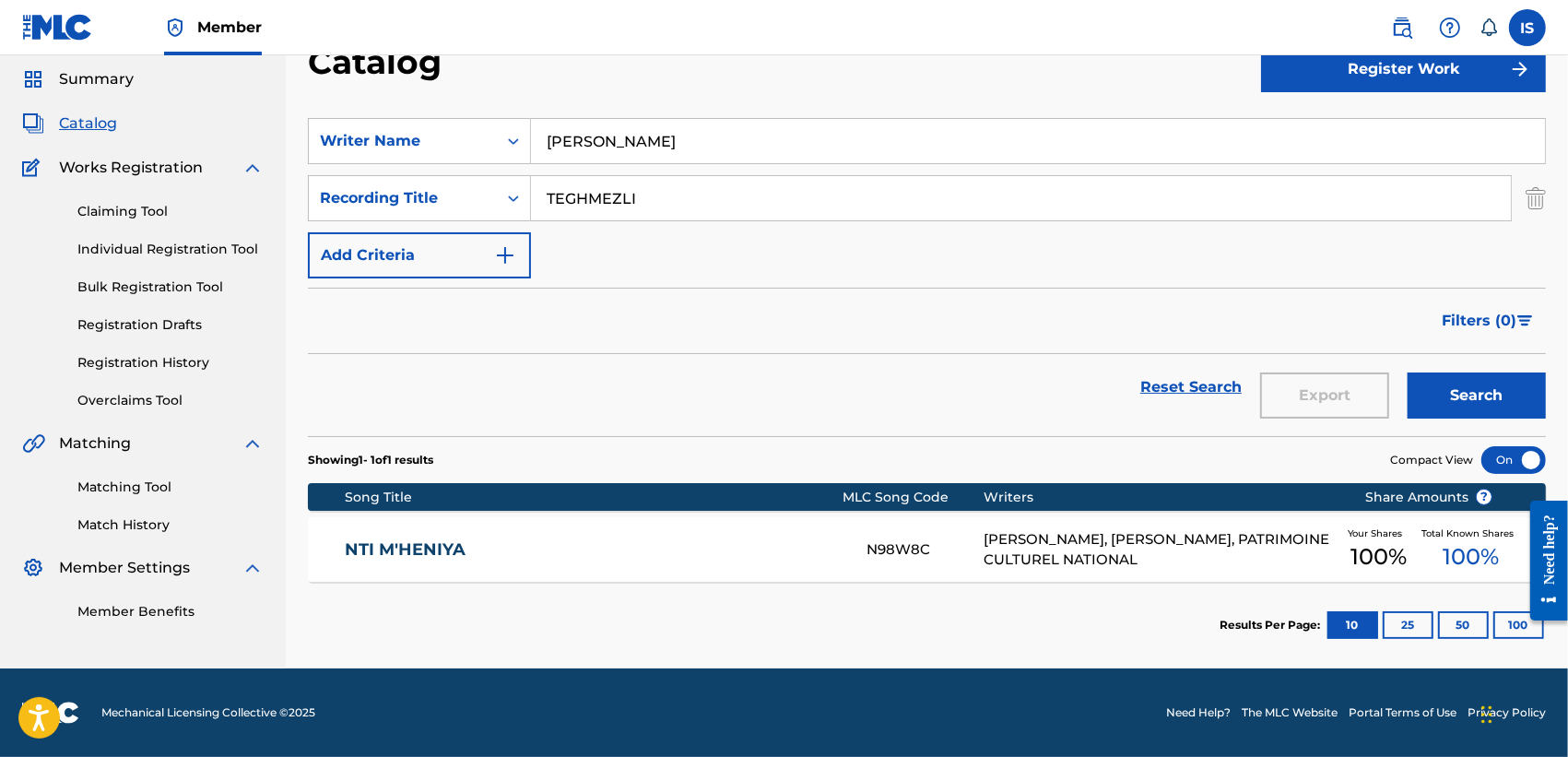
click at [1408, 373] on button "Search" at bounding box center [1477, 396] width 138 height 46
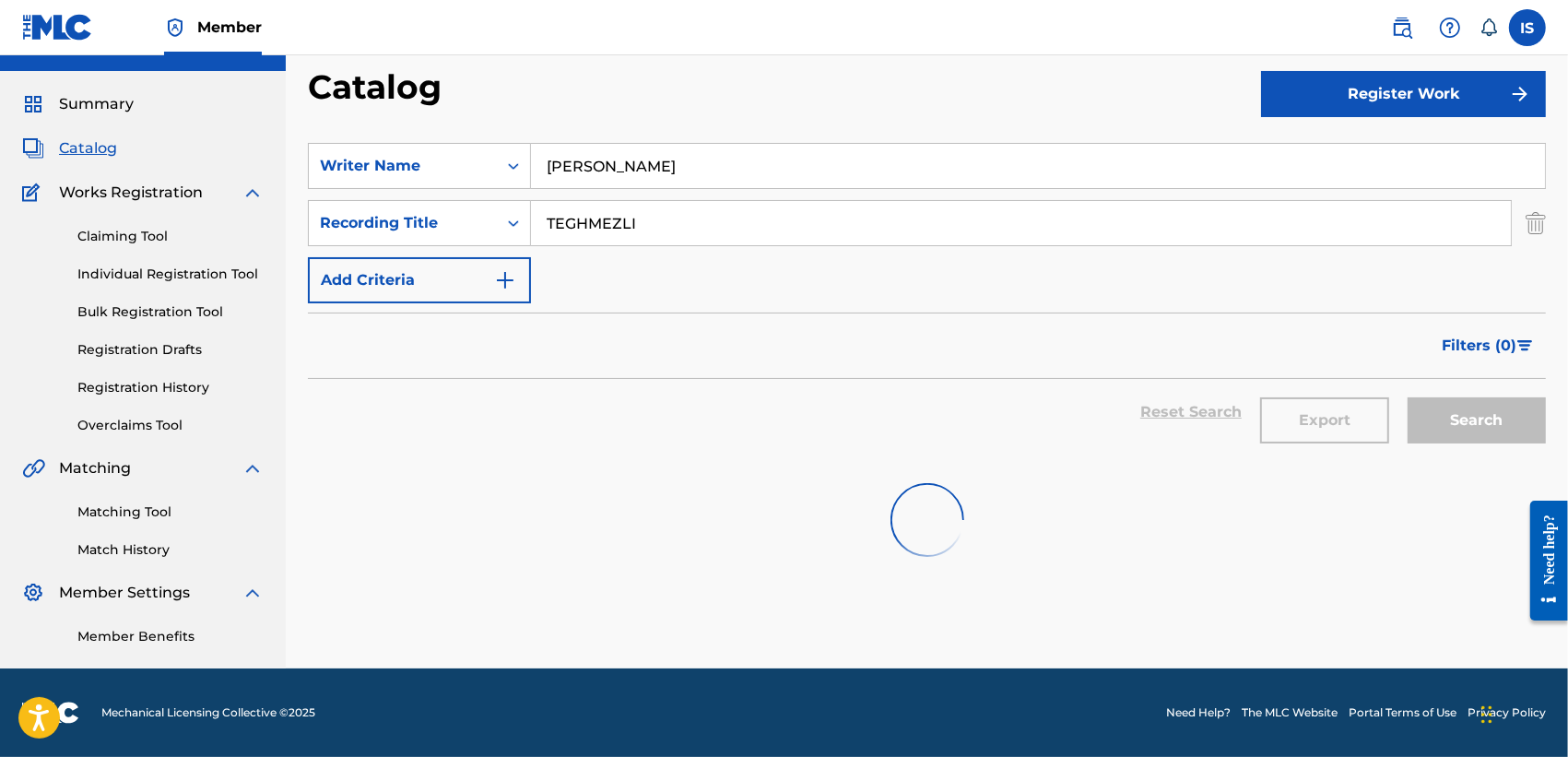
scroll to position [34, 0]
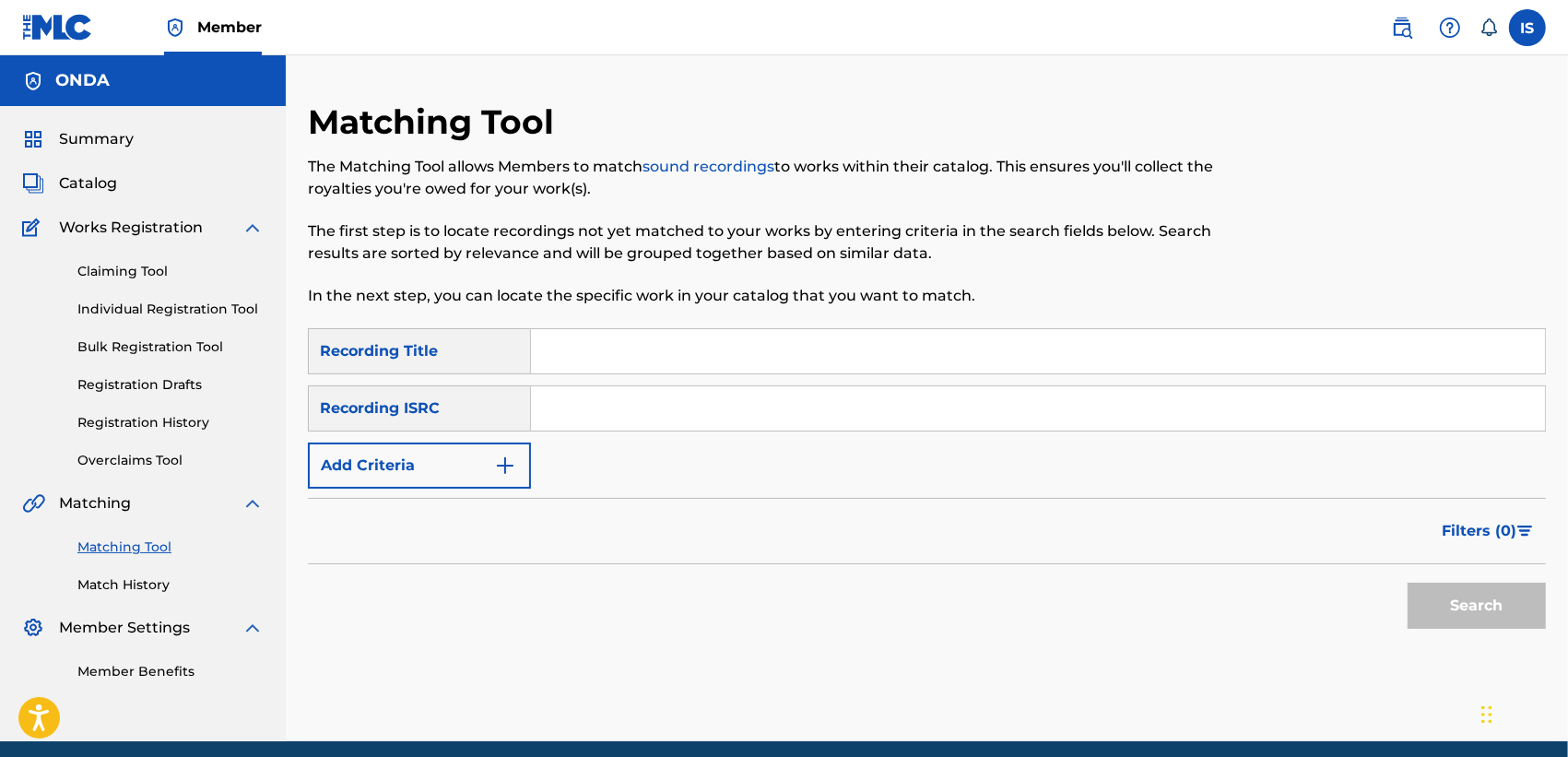
click at [550, 349] on input "Search Form" at bounding box center [1037, 351] width 1013 height 45
paste input "BRIYA"
type input "BRIYA"
click at [454, 448] on button "Add Criteria" at bounding box center [419, 466] width 223 height 46
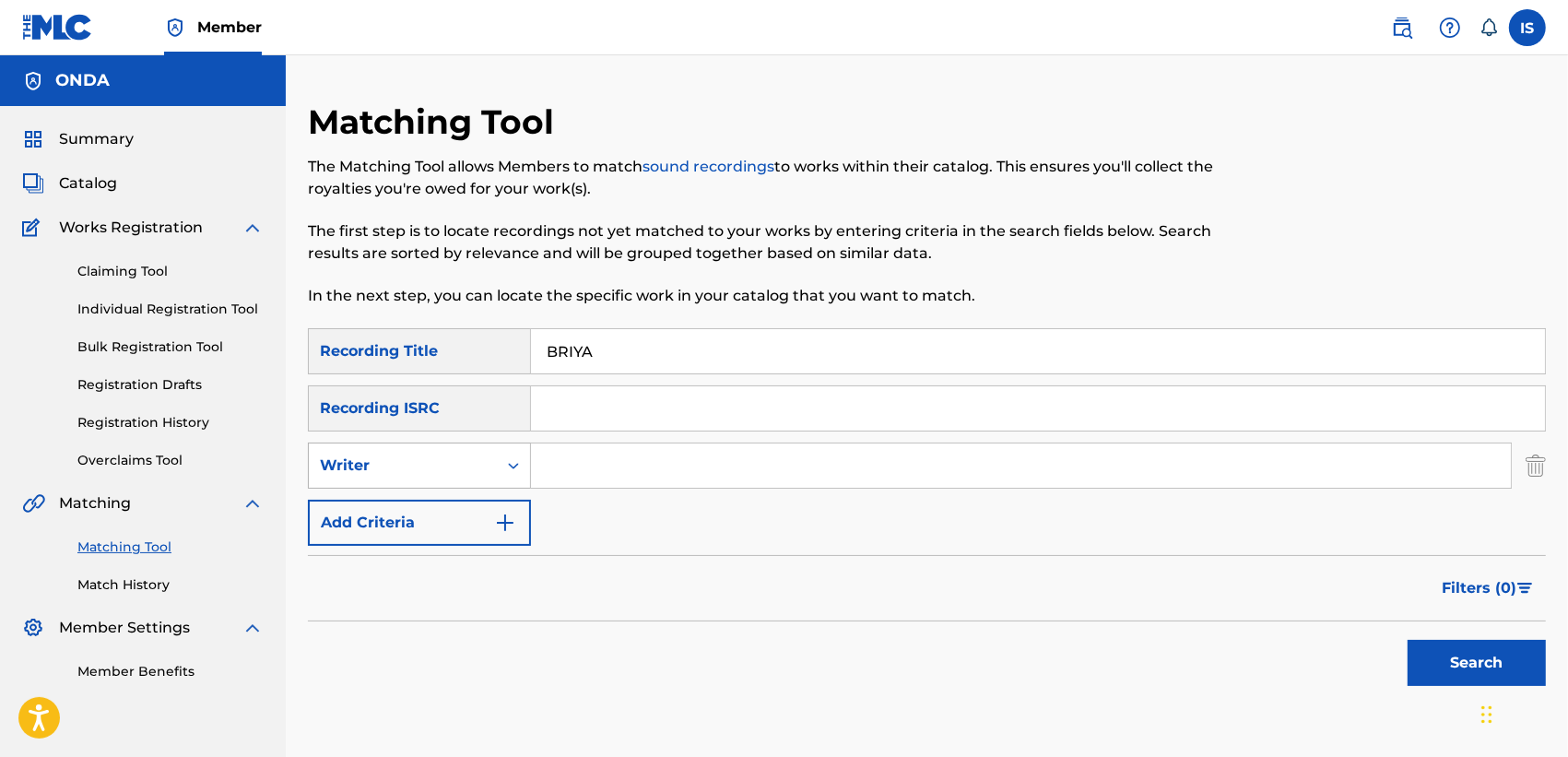
click at [457, 467] on div "Writer" at bounding box center [402, 465] width 166 height 22
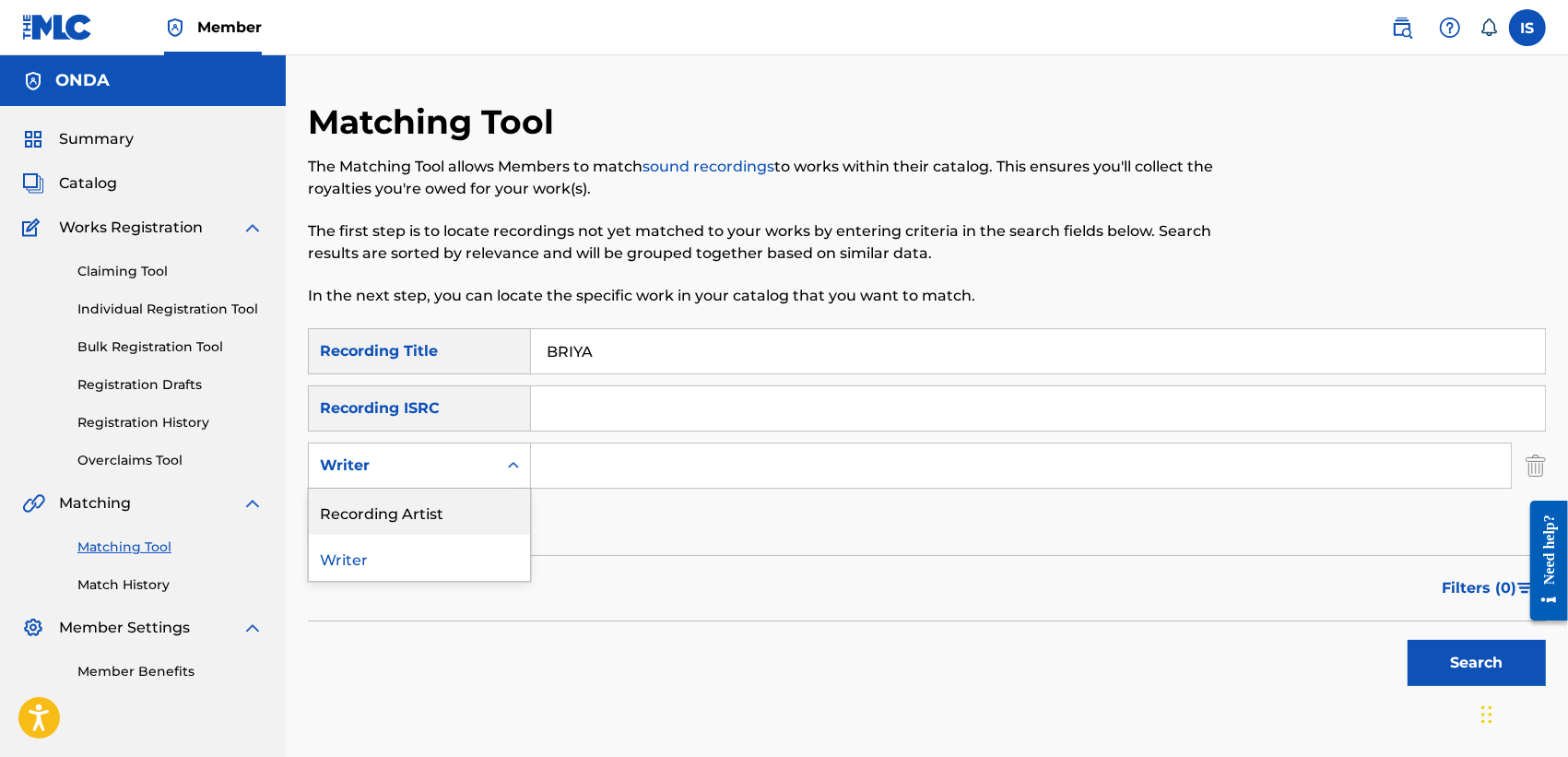
click at [447, 505] on div "Recording Artist" at bounding box center [419, 511] width 221 height 46
click at [623, 471] on input "Search Form" at bounding box center [1021, 466] width 980 height 45
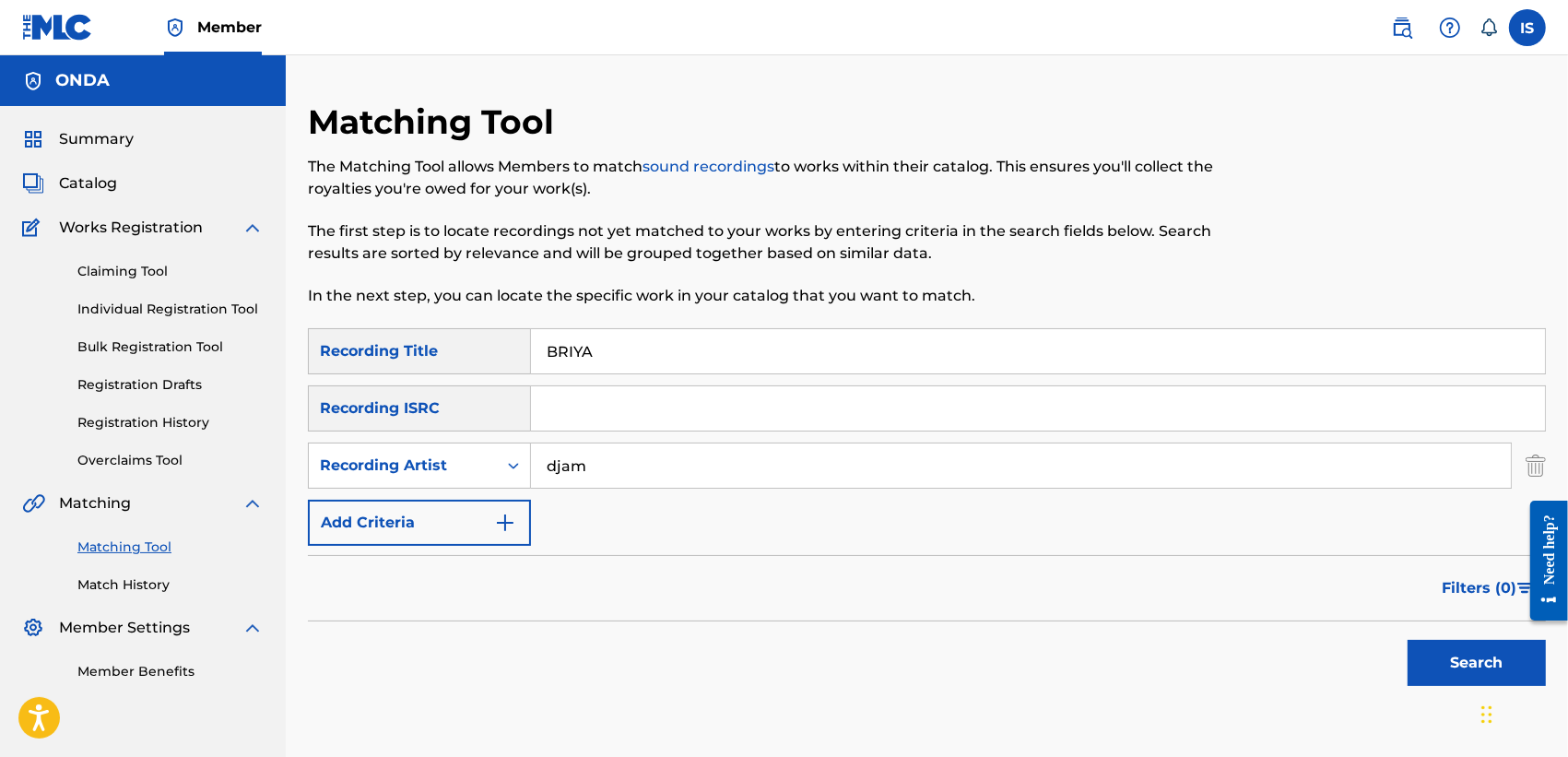
type input "djam"
click at [1408, 640] on button "Search" at bounding box center [1477, 663] width 138 height 46
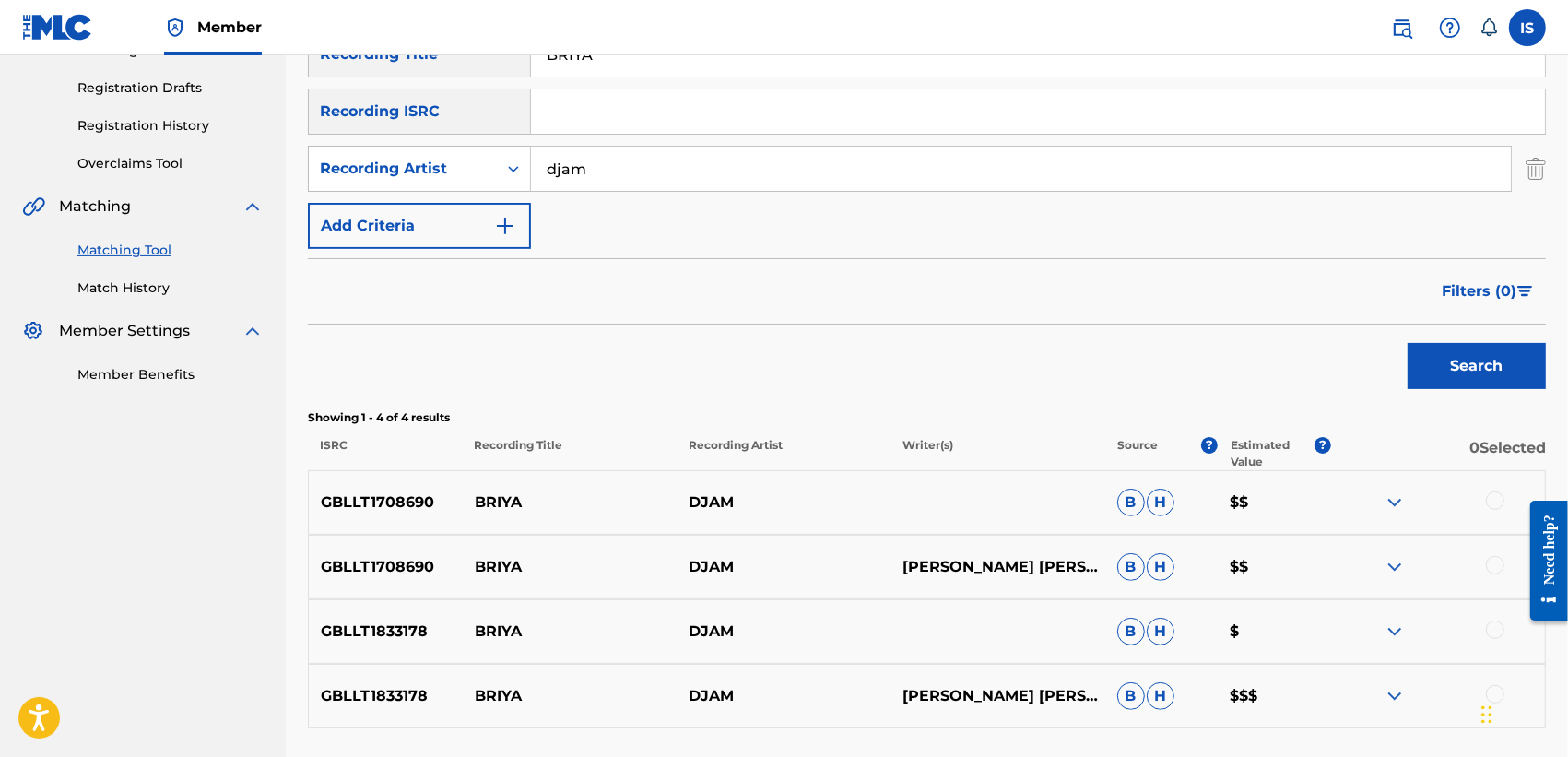
scroll to position [449, 0]
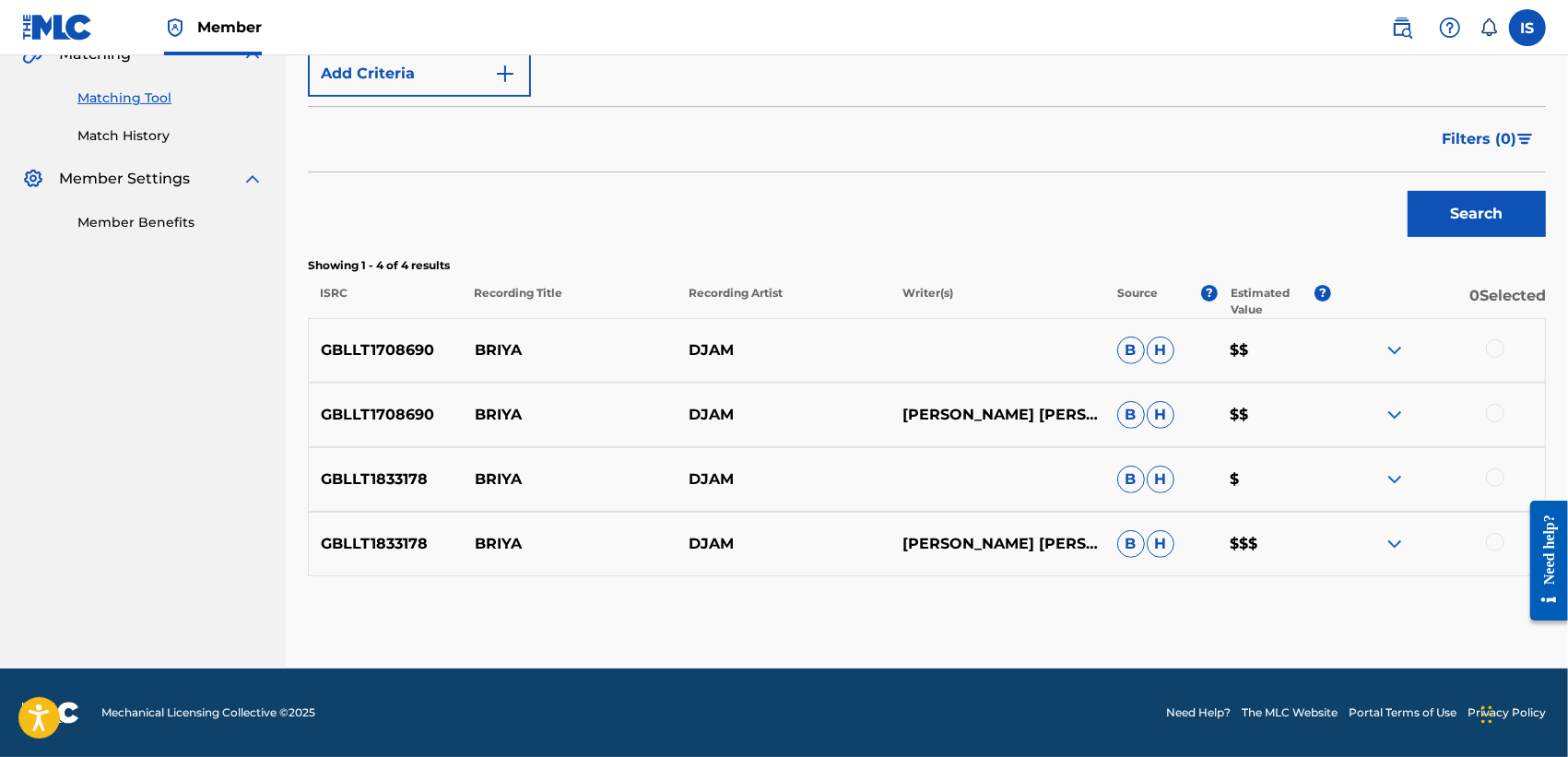
click at [1491, 542] on div at bounding box center [1494, 542] width 18 height 18
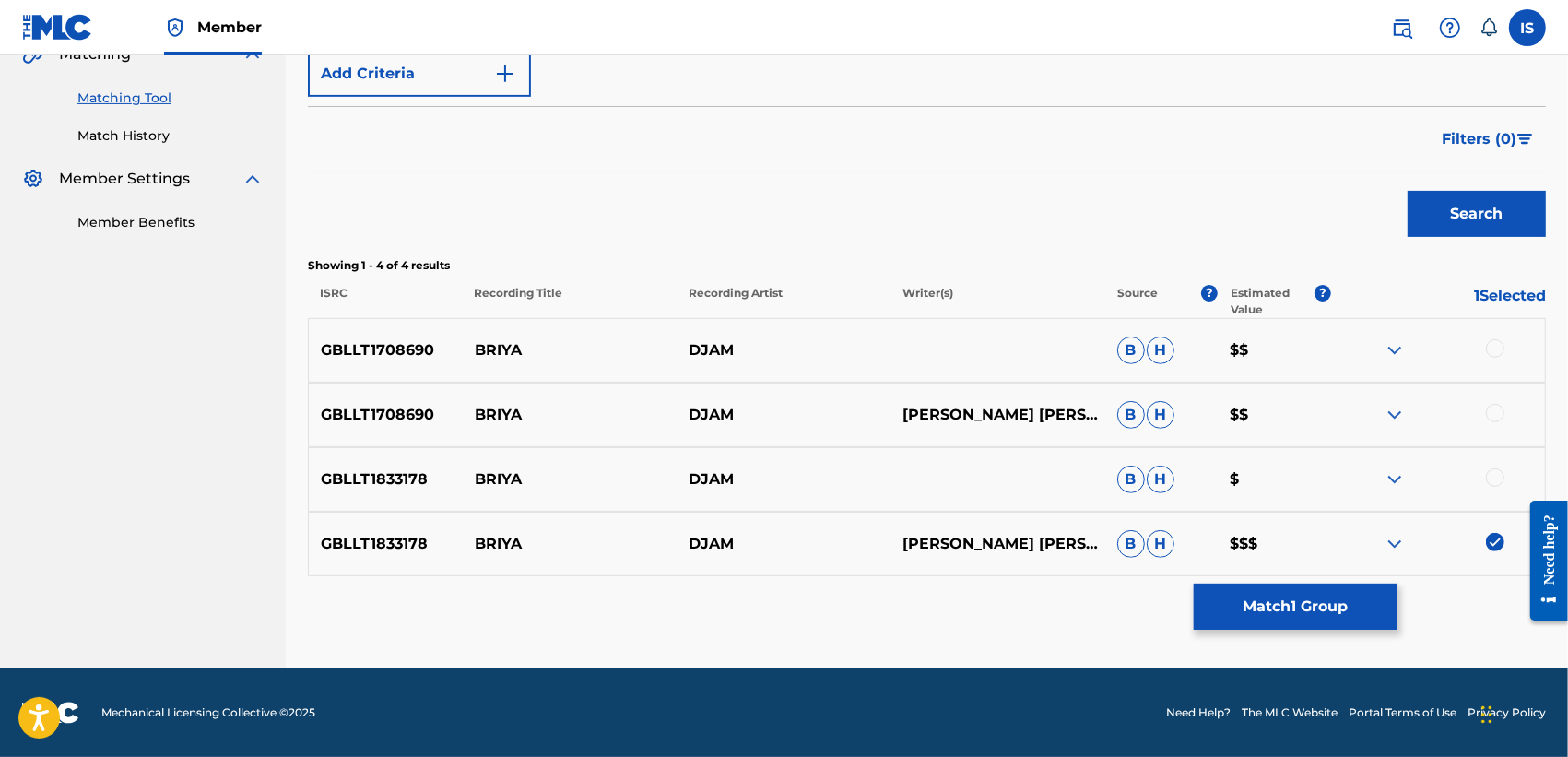
click at [1498, 482] on div at bounding box center [1494, 477] width 18 height 18
click at [1495, 411] on div at bounding box center [1494, 413] width 18 height 18
click at [1493, 347] on div at bounding box center [1494, 348] width 18 height 18
click at [1259, 616] on button "Match 4 Groups" at bounding box center [1295, 606] width 204 height 46
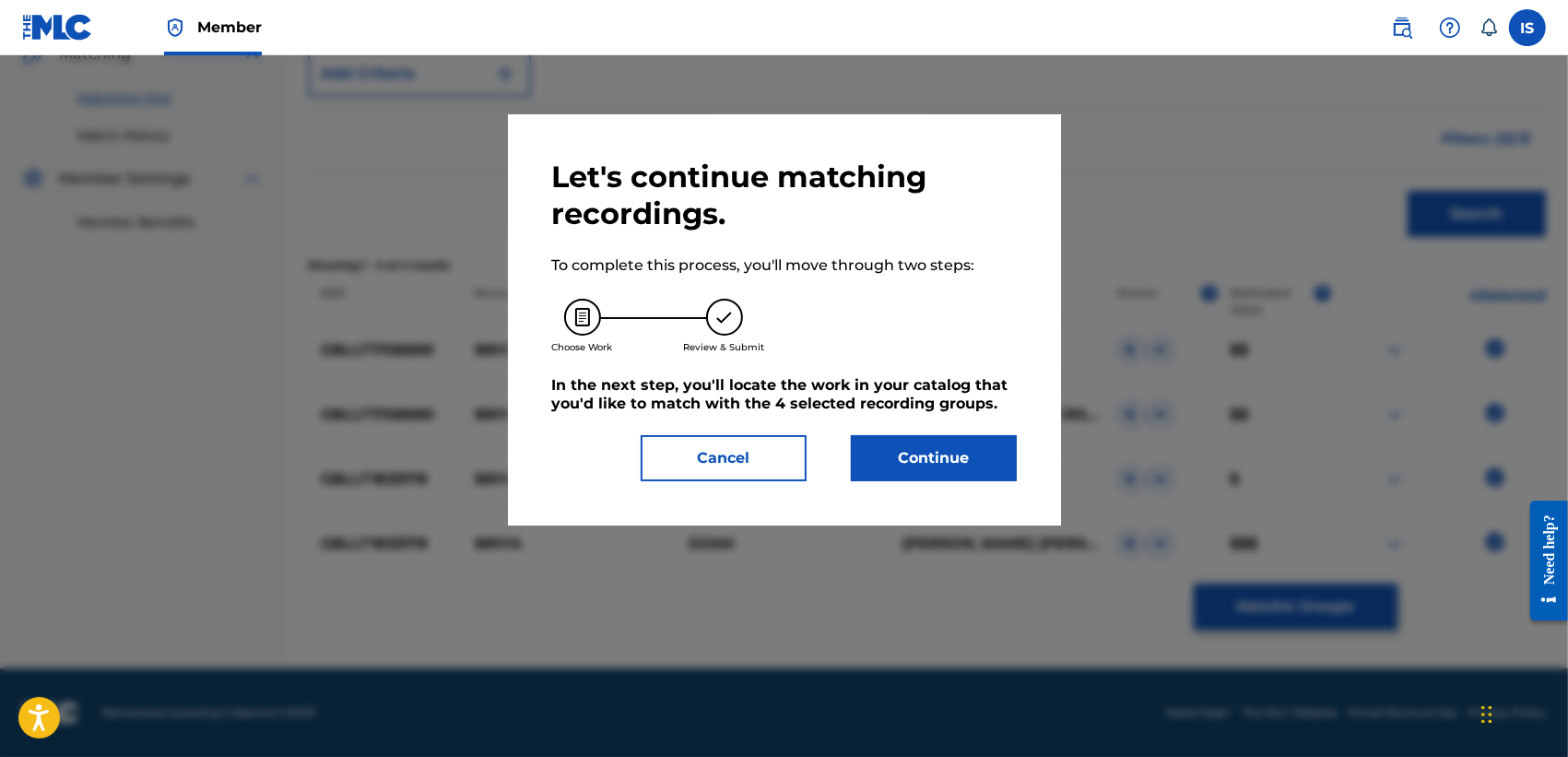
click at [886, 466] on button "Continue" at bounding box center [933, 458] width 166 height 46
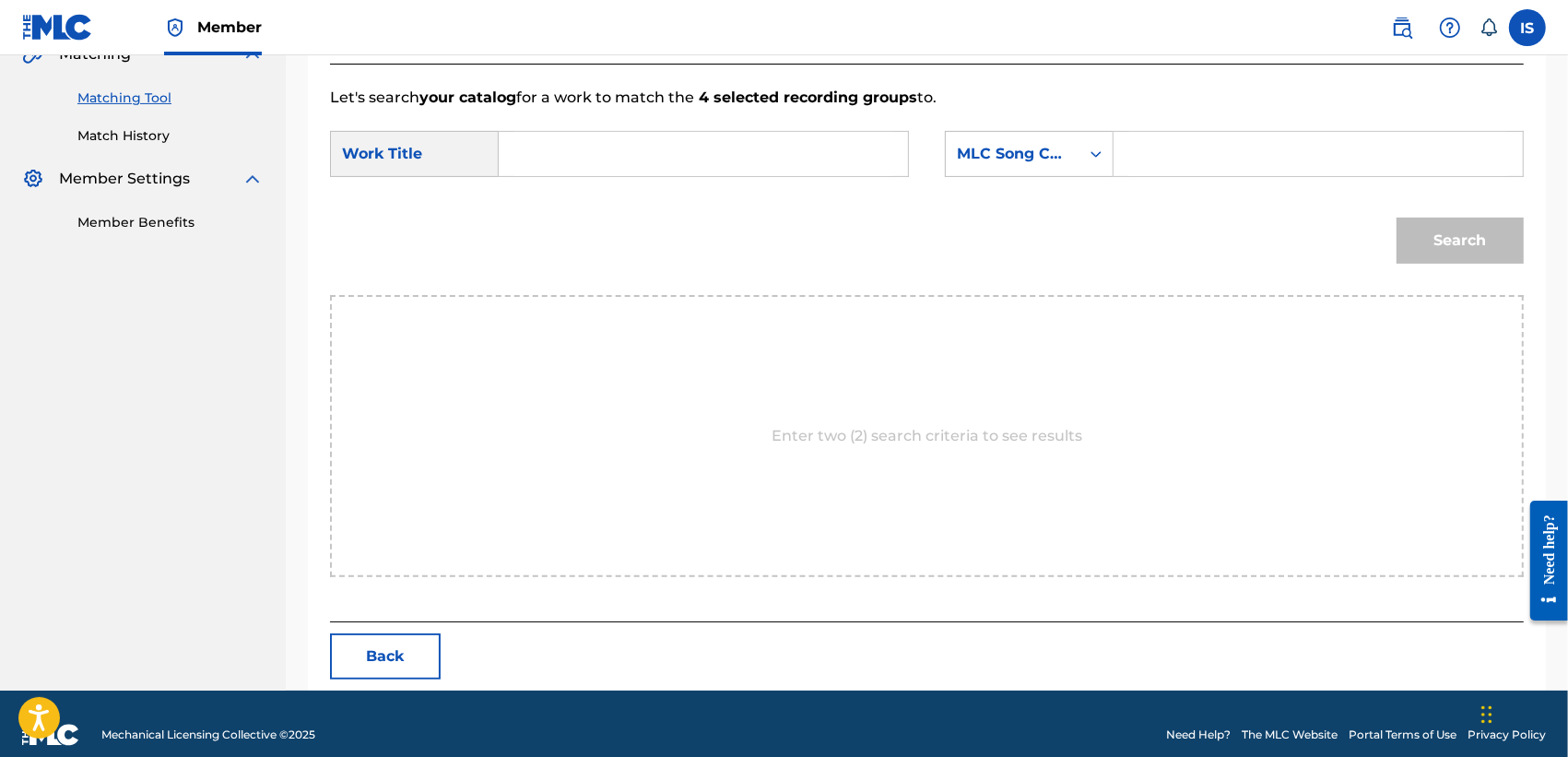
click at [664, 150] on input "Search Form" at bounding box center [703, 154] width 378 height 45
paste input "BRIYA"
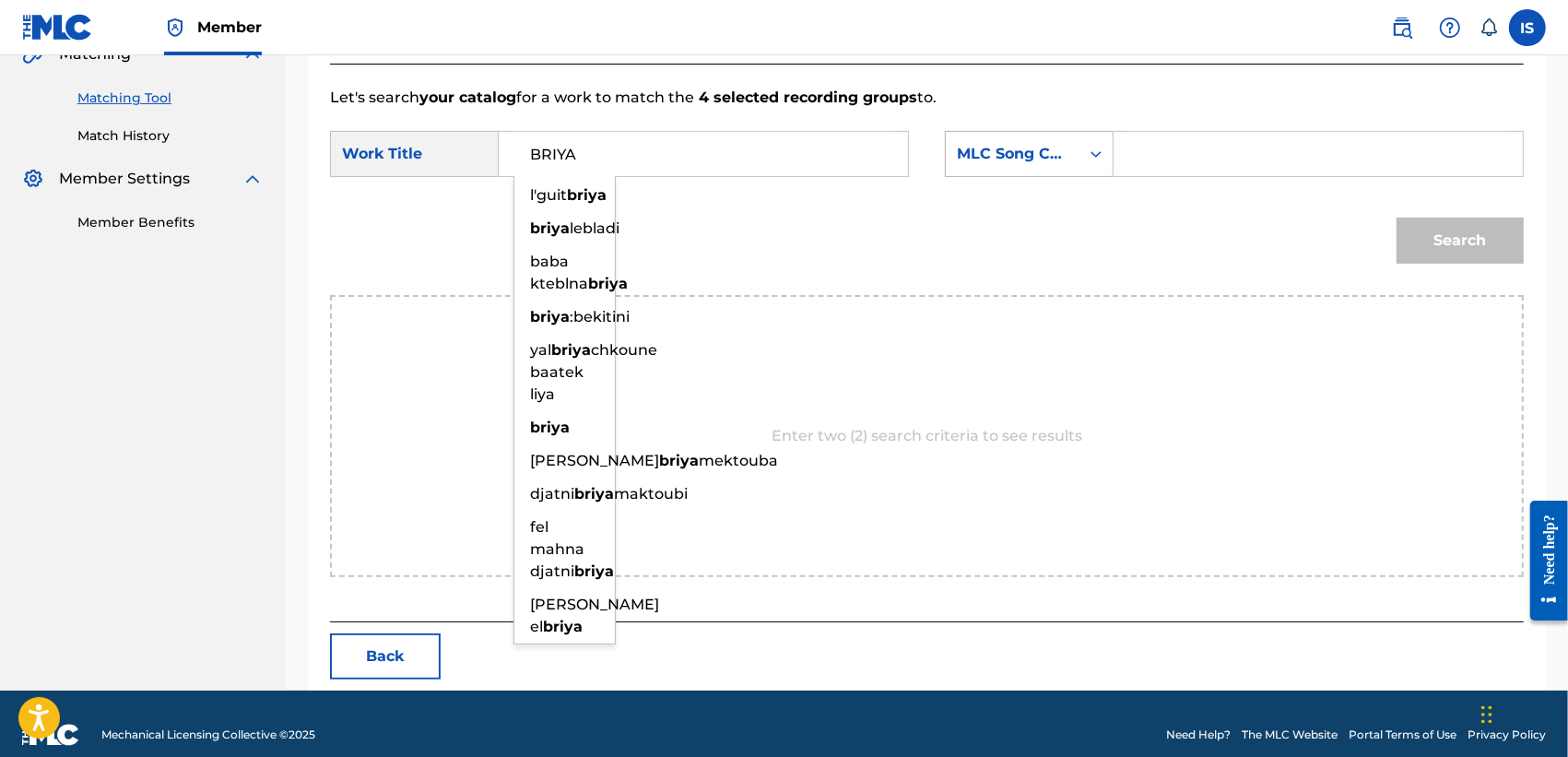
type input "BRIYA"
click at [1048, 150] on div "MLC Song Code" at bounding box center [1012, 154] width 112 height 22
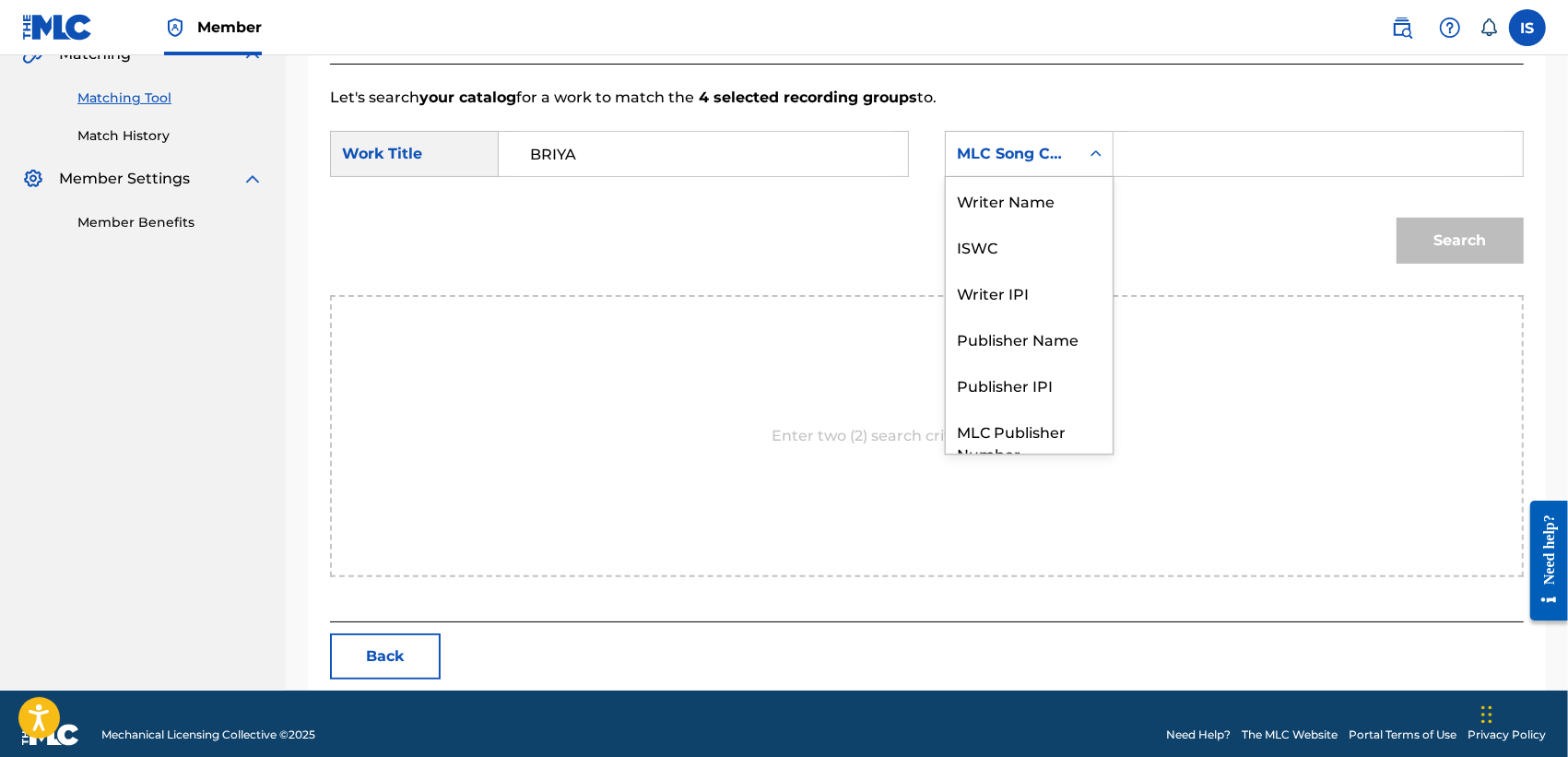
scroll to position [89, 0]
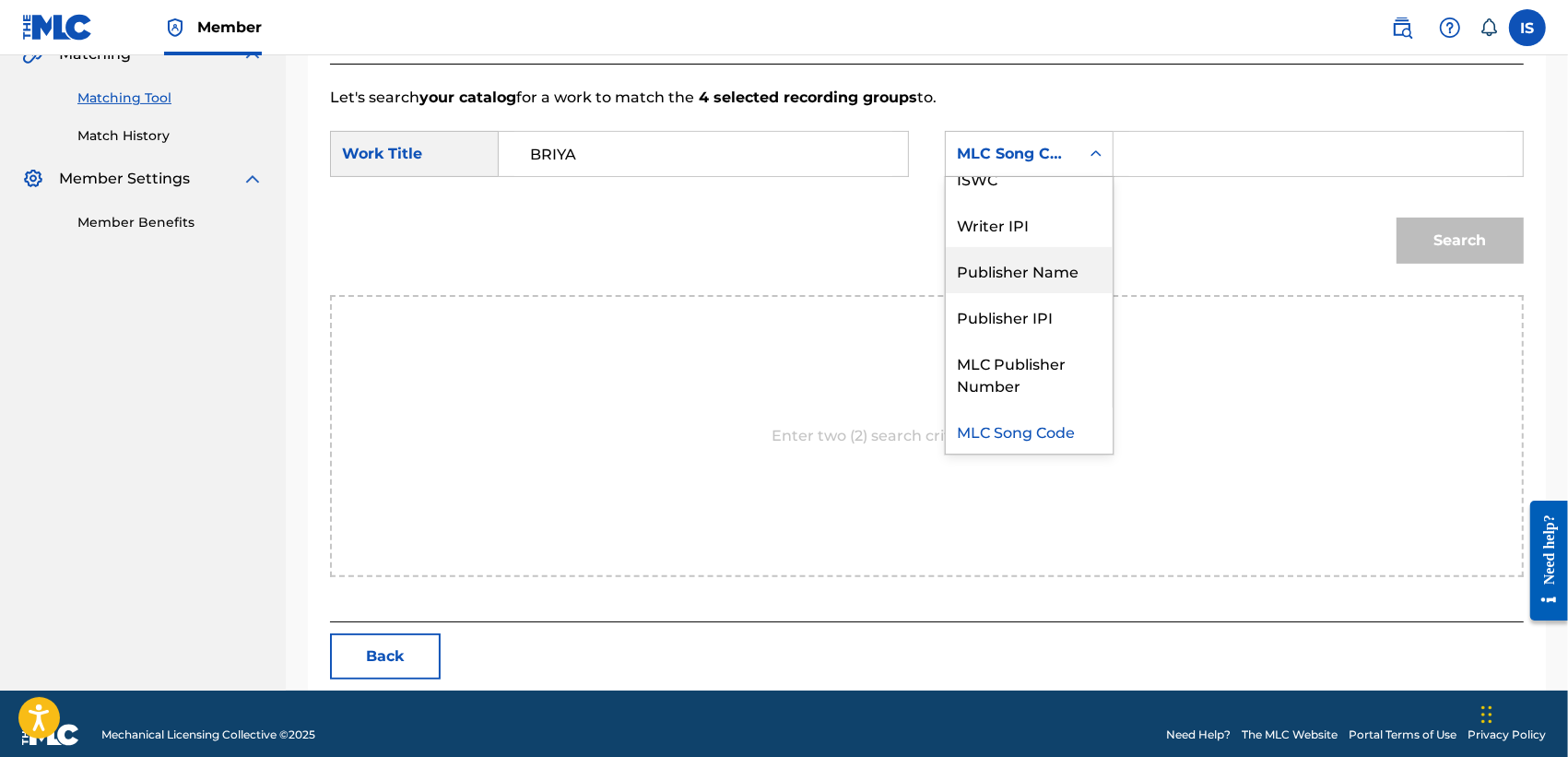
click at [1015, 274] on div "Publisher Name" at bounding box center [1030, 270] width 167 height 46
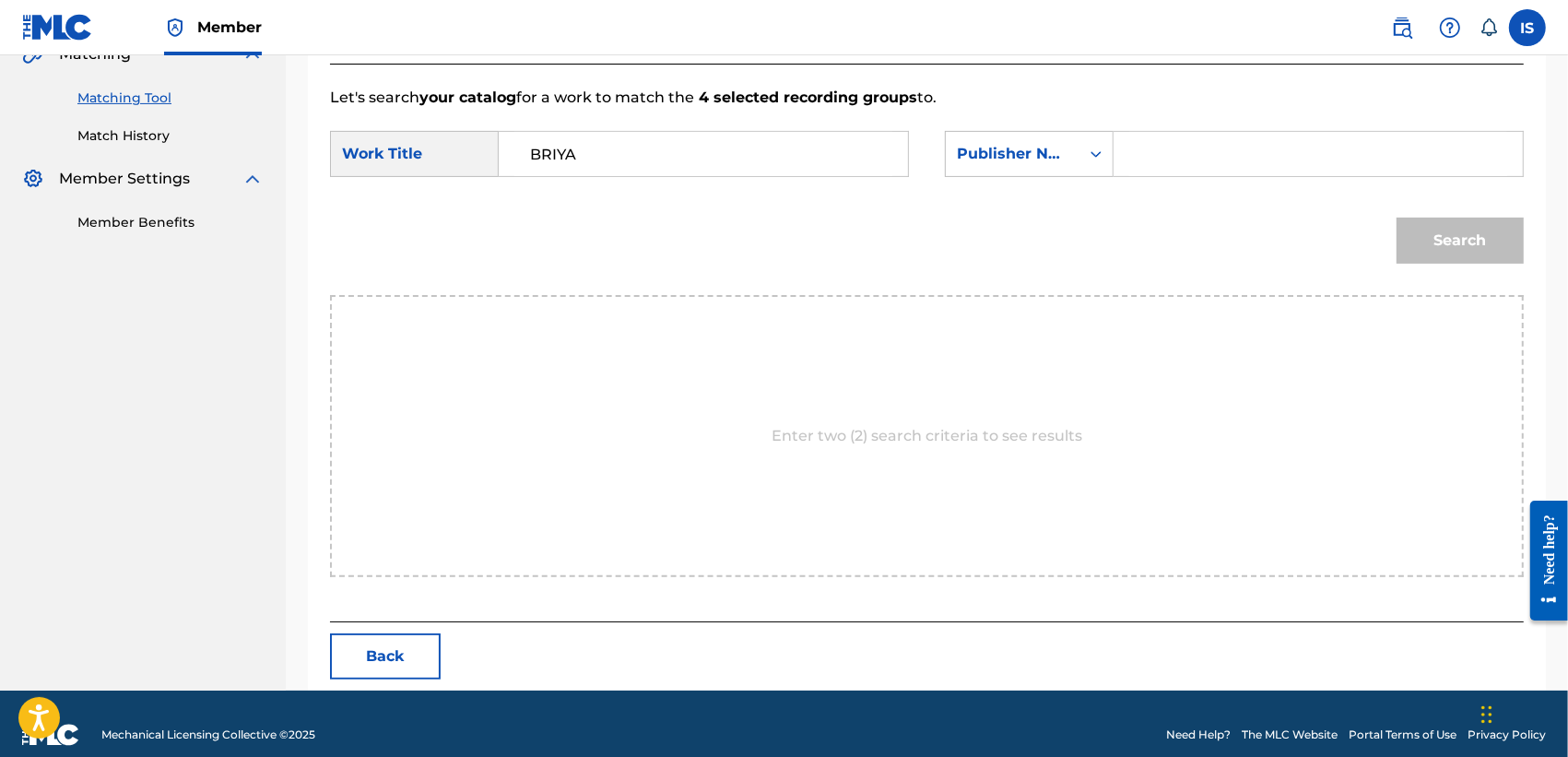
click at [1217, 149] on input "Search Form" at bounding box center [1318, 154] width 378 height 45
type input "onda"
click at [1396, 217] on button "Search" at bounding box center [1460, 240] width 127 height 46
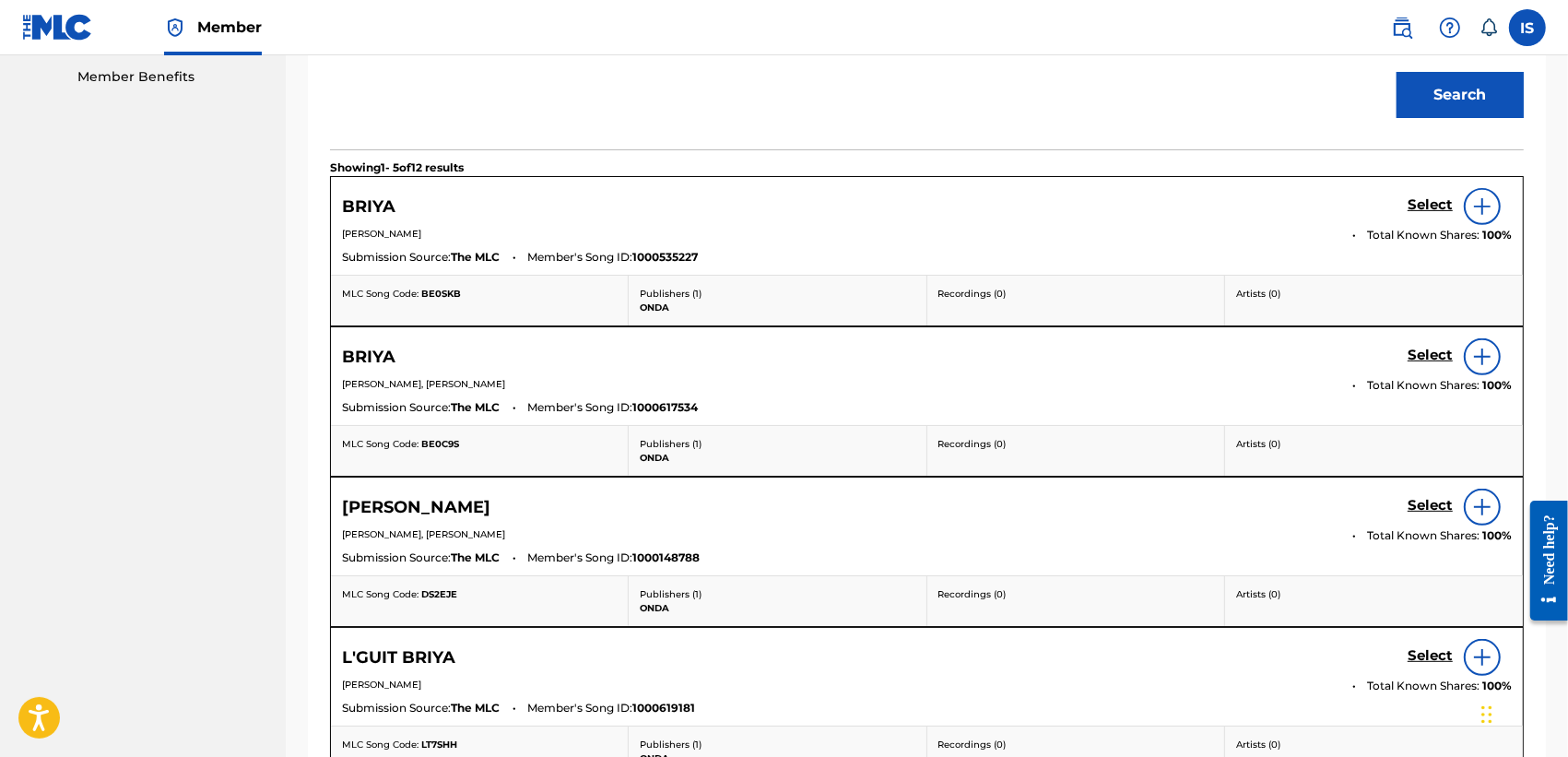
scroll to position [522, 0]
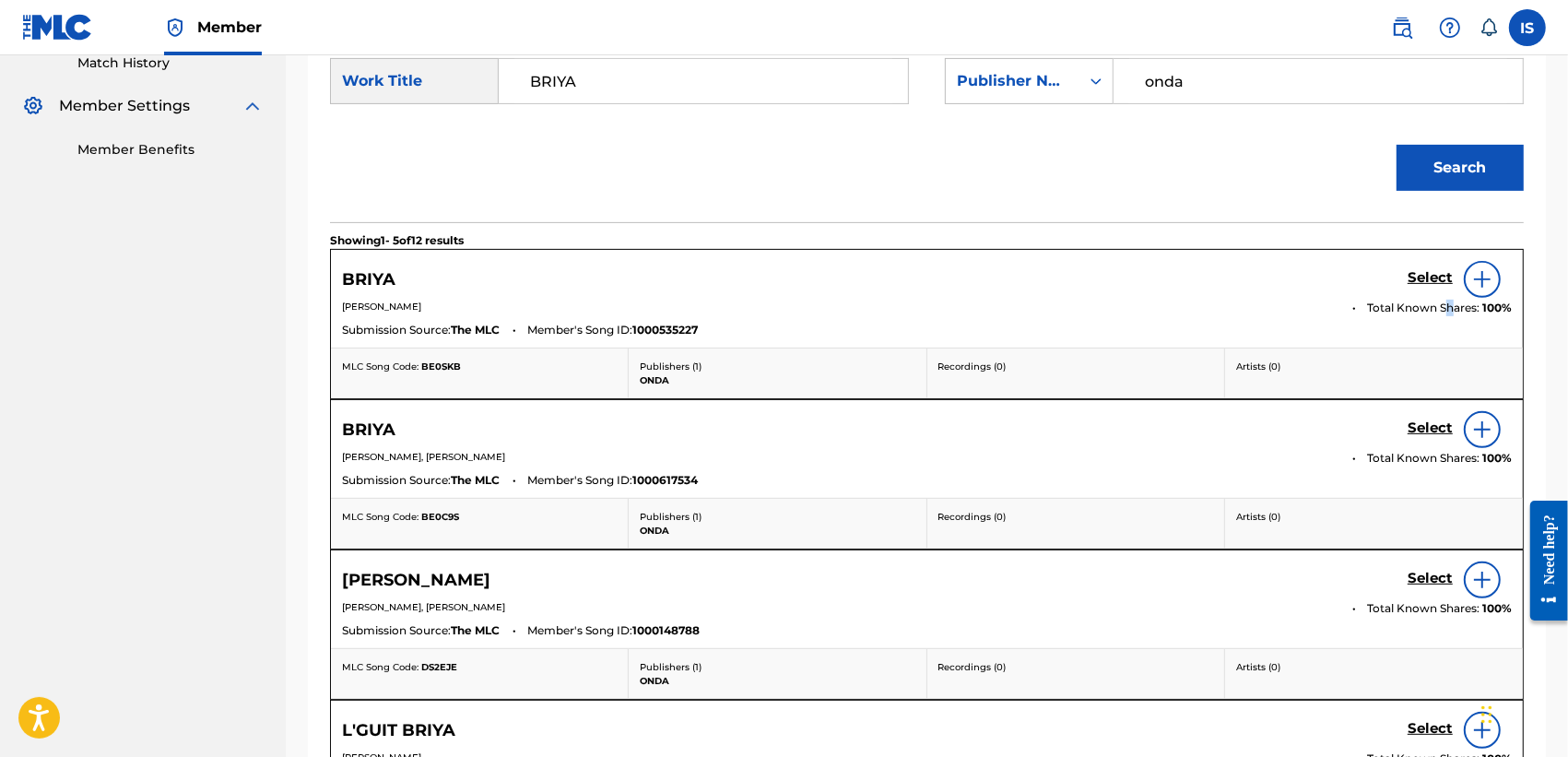
drag, startPoint x: 1448, startPoint y: 316, endPoint x: 1441, endPoint y: 296, distance: 21.2
click at [1449, 302] on span "Total Known Shares:" at bounding box center [1425, 308] width 116 height 17
click at [1420, 277] on h5 "Select" at bounding box center [1431, 278] width 46 height 17
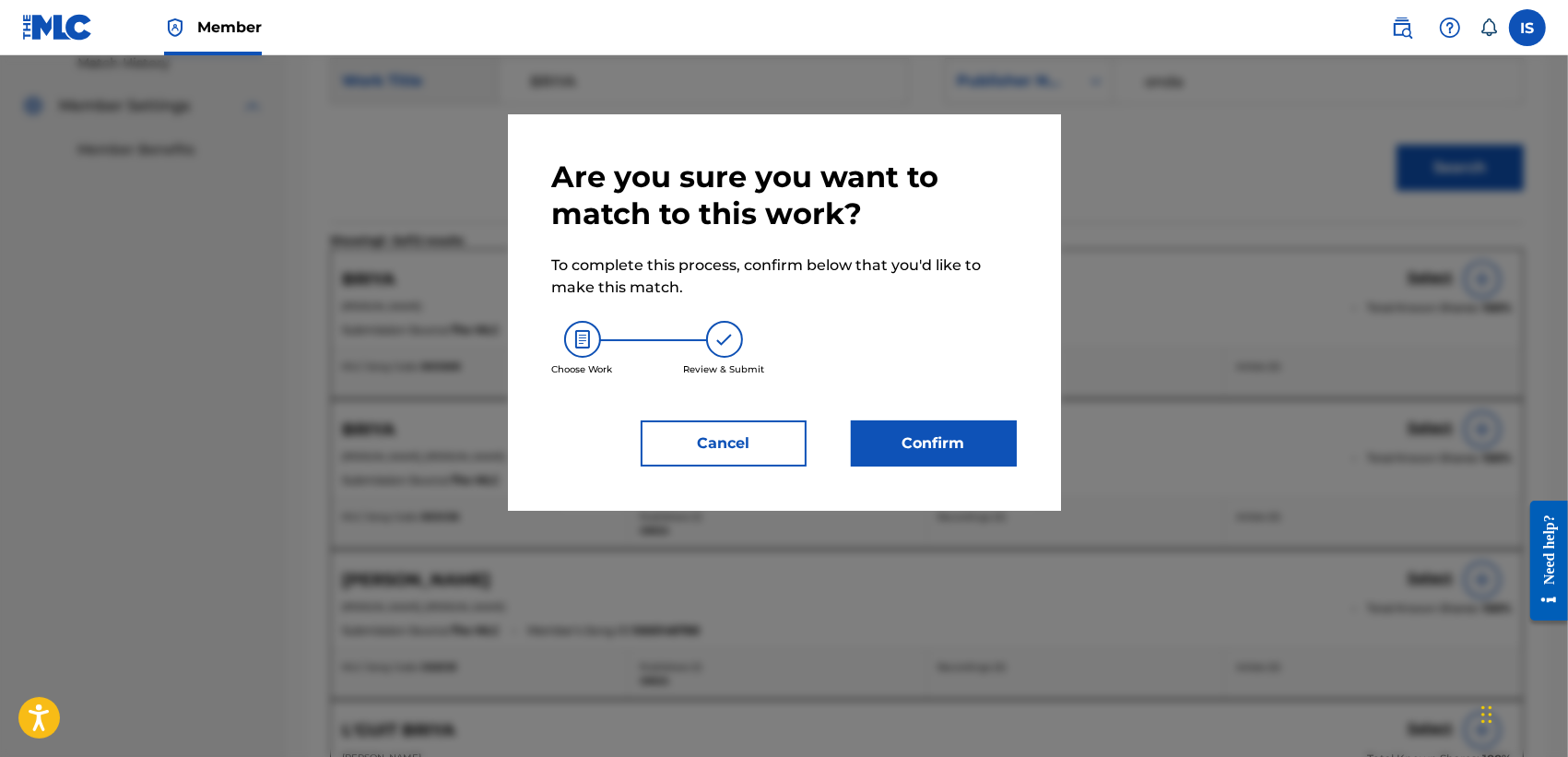
click at [889, 456] on button "Confirm" at bounding box center [933, 443] width 166 height 46
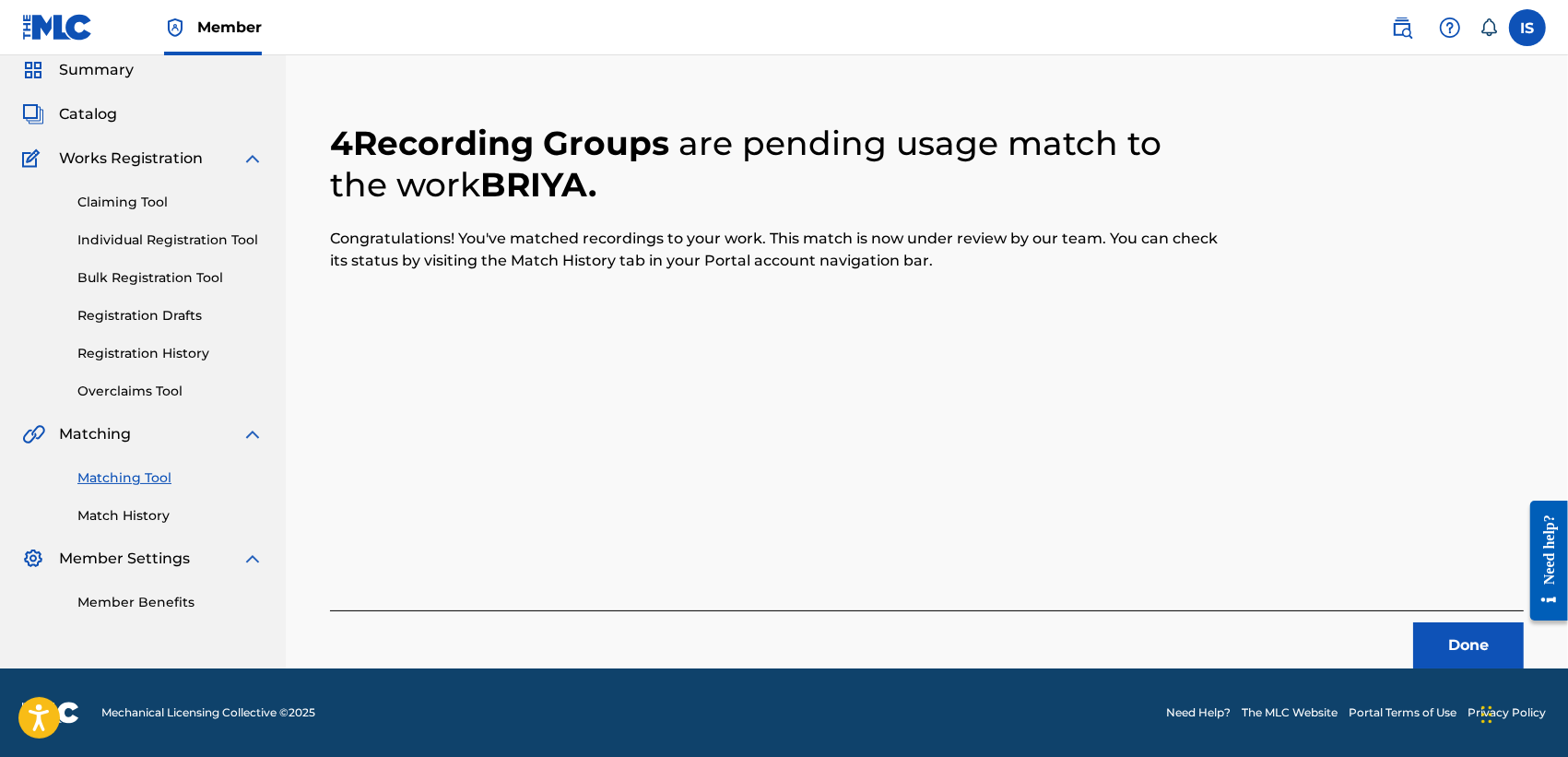
scroll to position [69, 0]
click at [1475, 650] on button "Done" at bounding box center [1468, 645] width 111 height 46
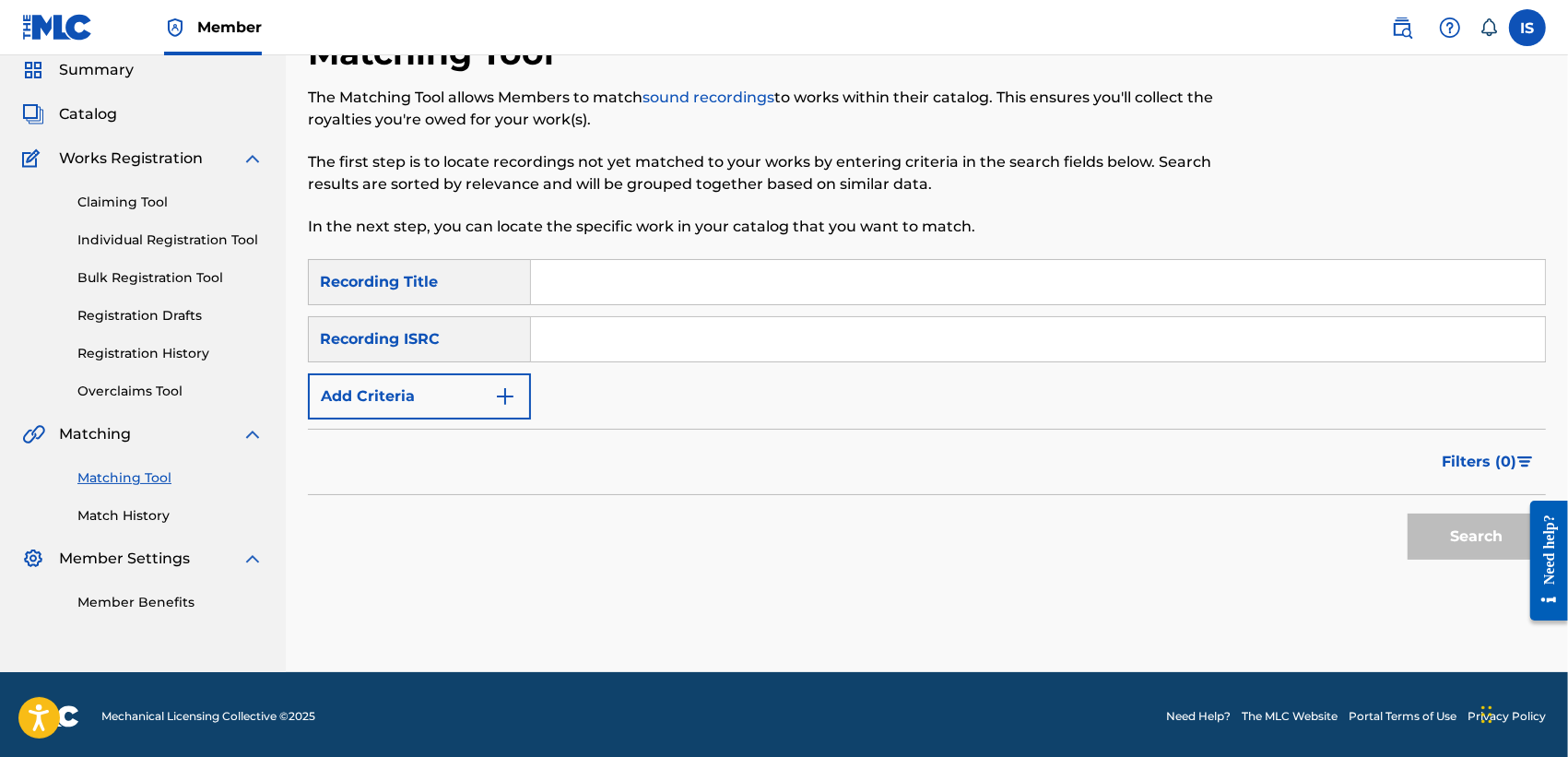
click at [613, 256] on div "Matching Tool The Matching Tool allows Members to match sound recordings to wor…" at bounding box center [784, 145] width 953 height 227
click at [596, 277] on input "Search Form" at bounding box center [1037, 282] width 1013 height 45
paste input "DINAR"
type input "DINAR"
click at [434, 402] on button "Add Criteria" at bounding box center [419, 397] width 223 height 46
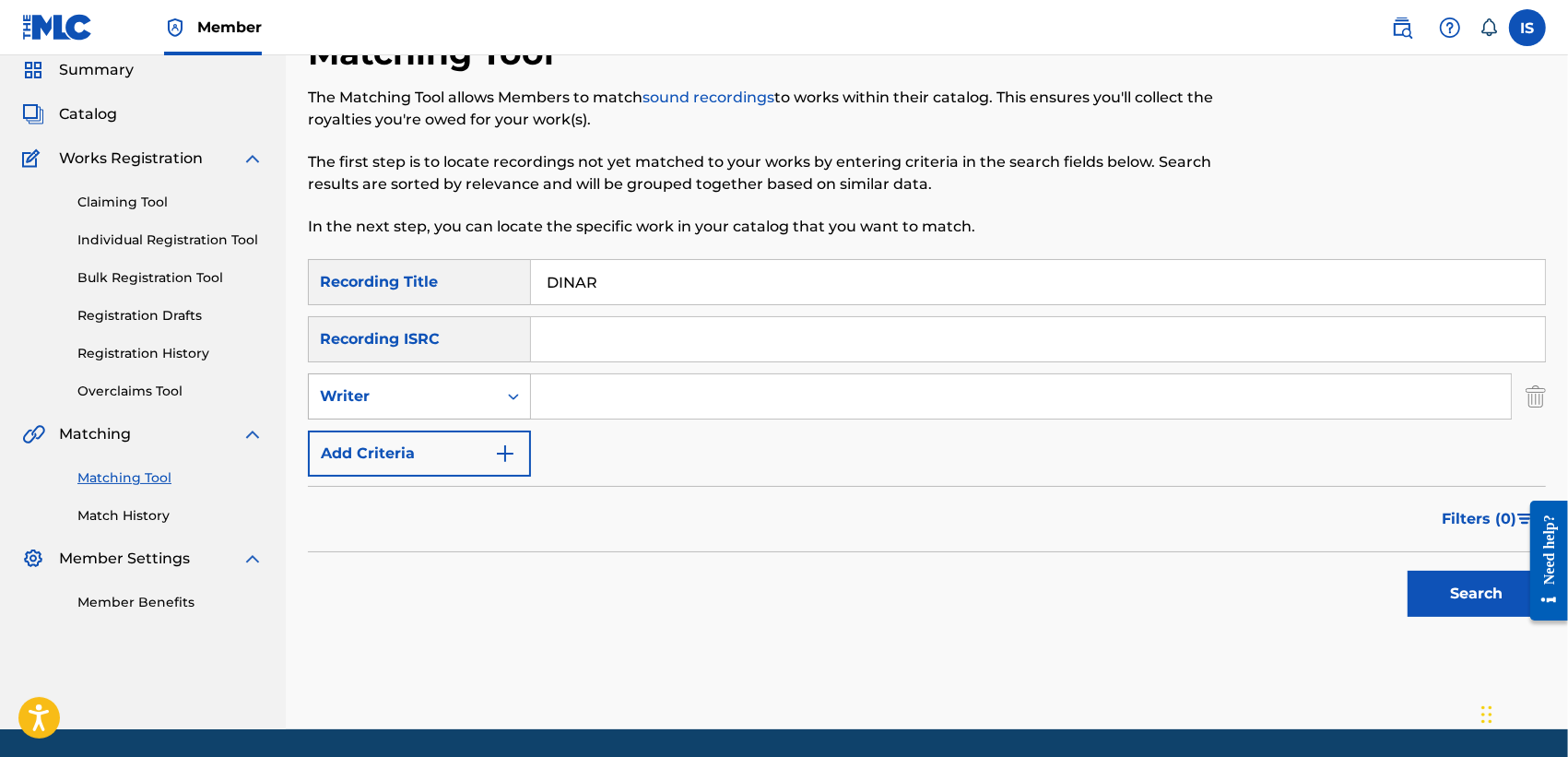
click at [462, 404] on div "Writer" at bounding box center [402, 396] width 166 height 22
click at [458, 434] on div "Recording Artist" at bounding box center [419, 442] width 221 height 46
click at [643, 390] on input "Search Form" at bounding box center [1021, 397] width 980 height 45
type input "s"
type input "djam"
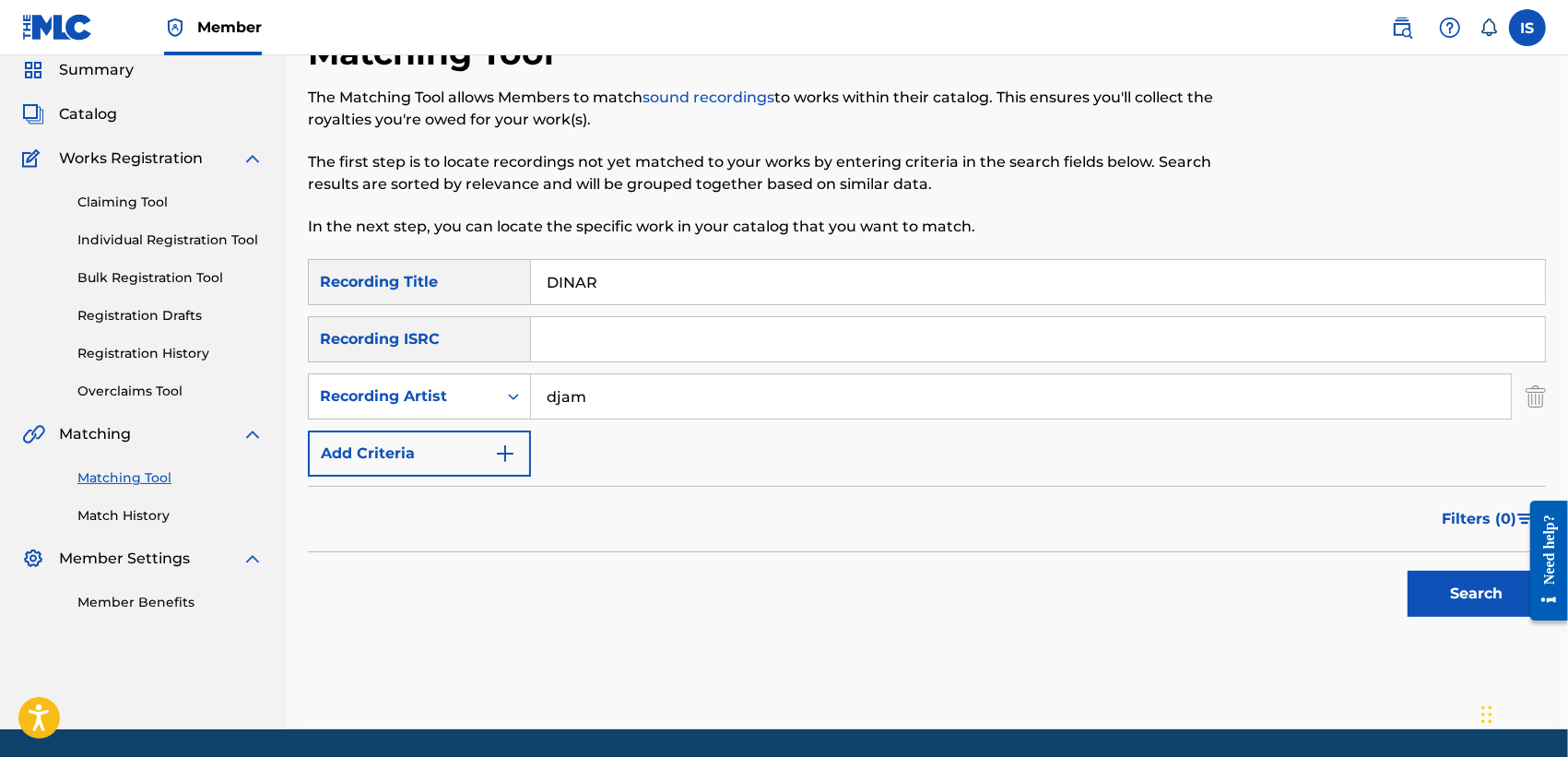
click at [1408, 571] on button "Search" at bounding box center [1477, 594] width 138 height 46
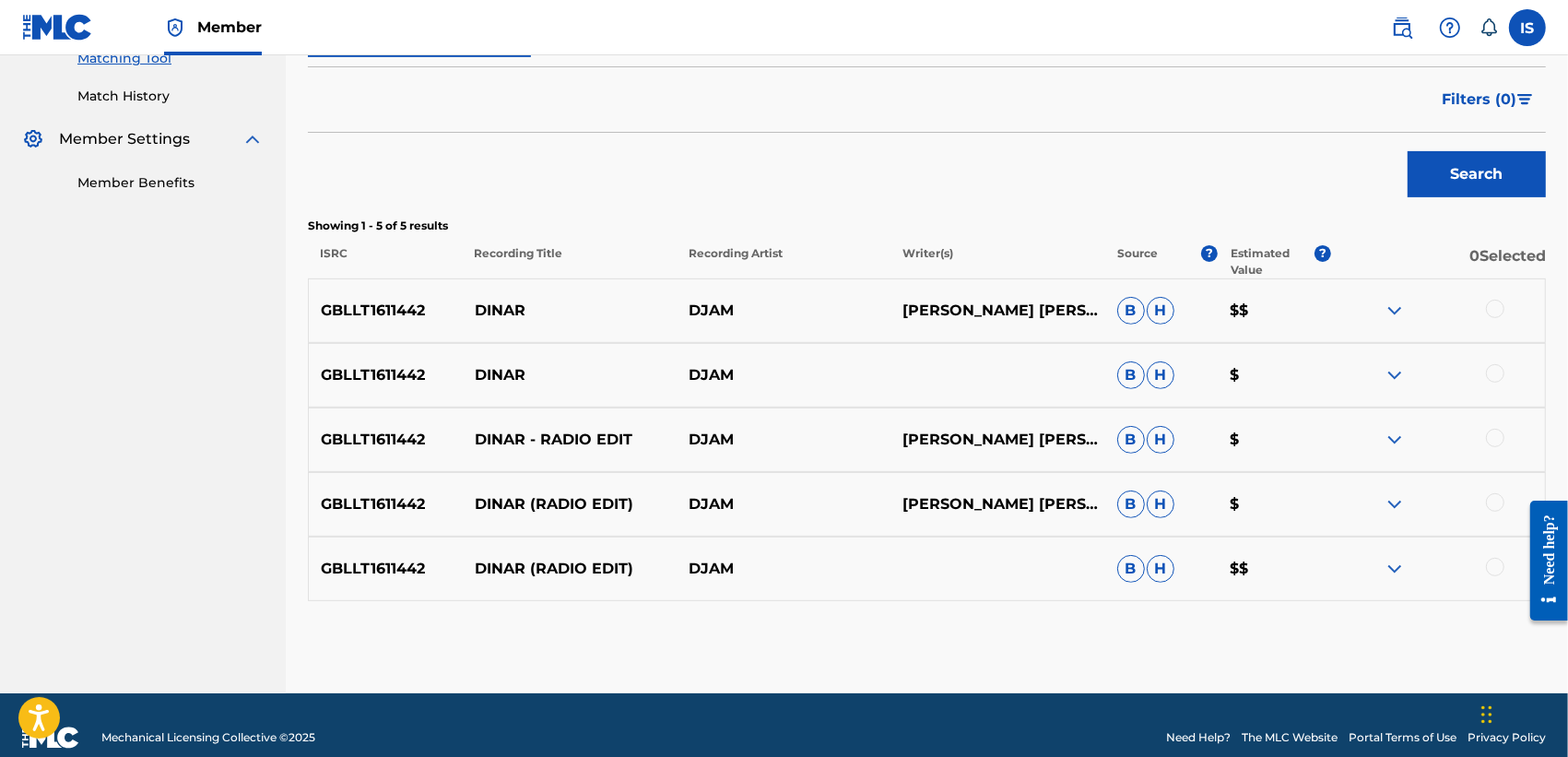
scroll to position [495, 0]
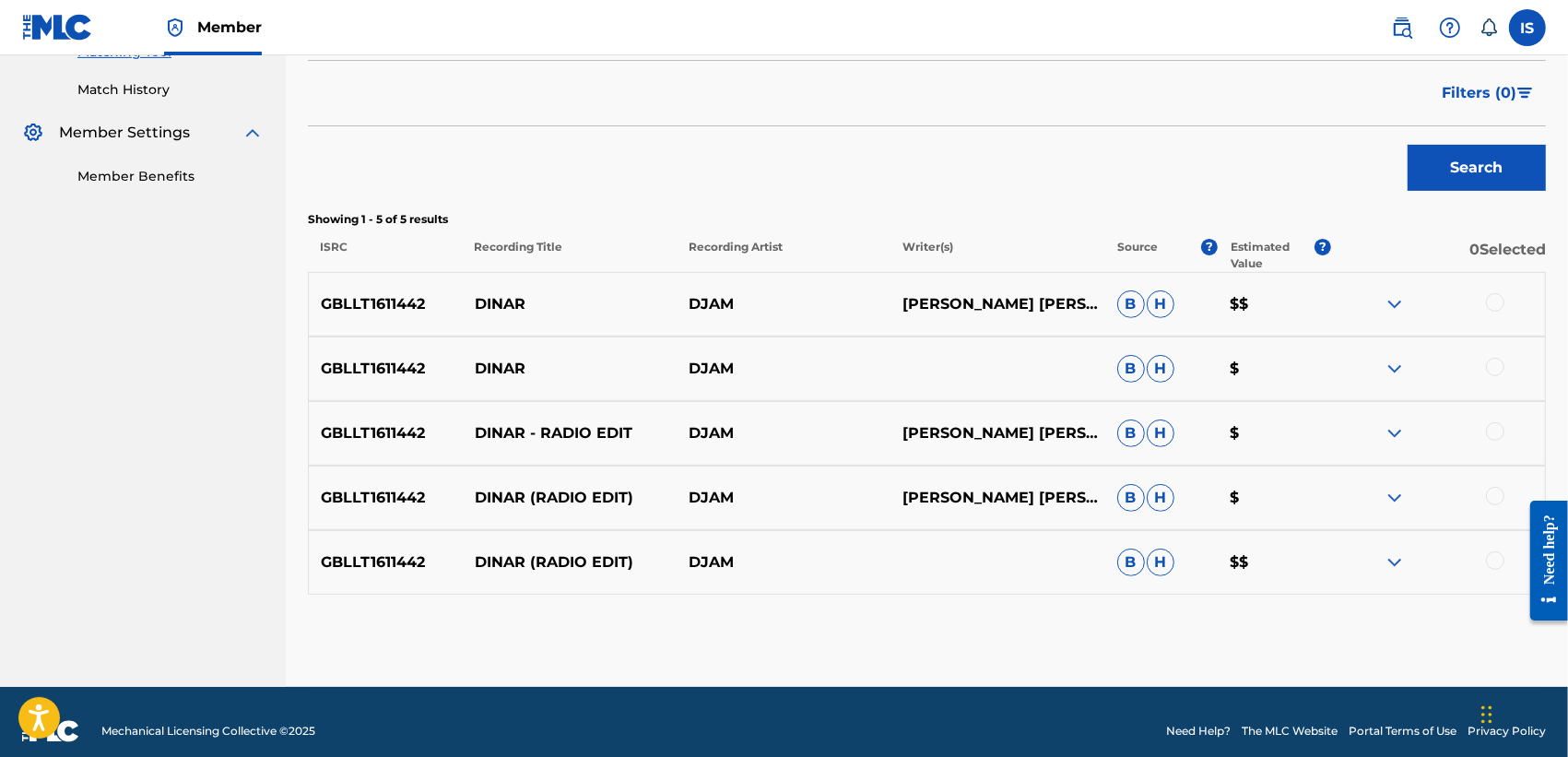
click at [1495, 559] on div at bounding box center [1494, 560] width 18 height 18
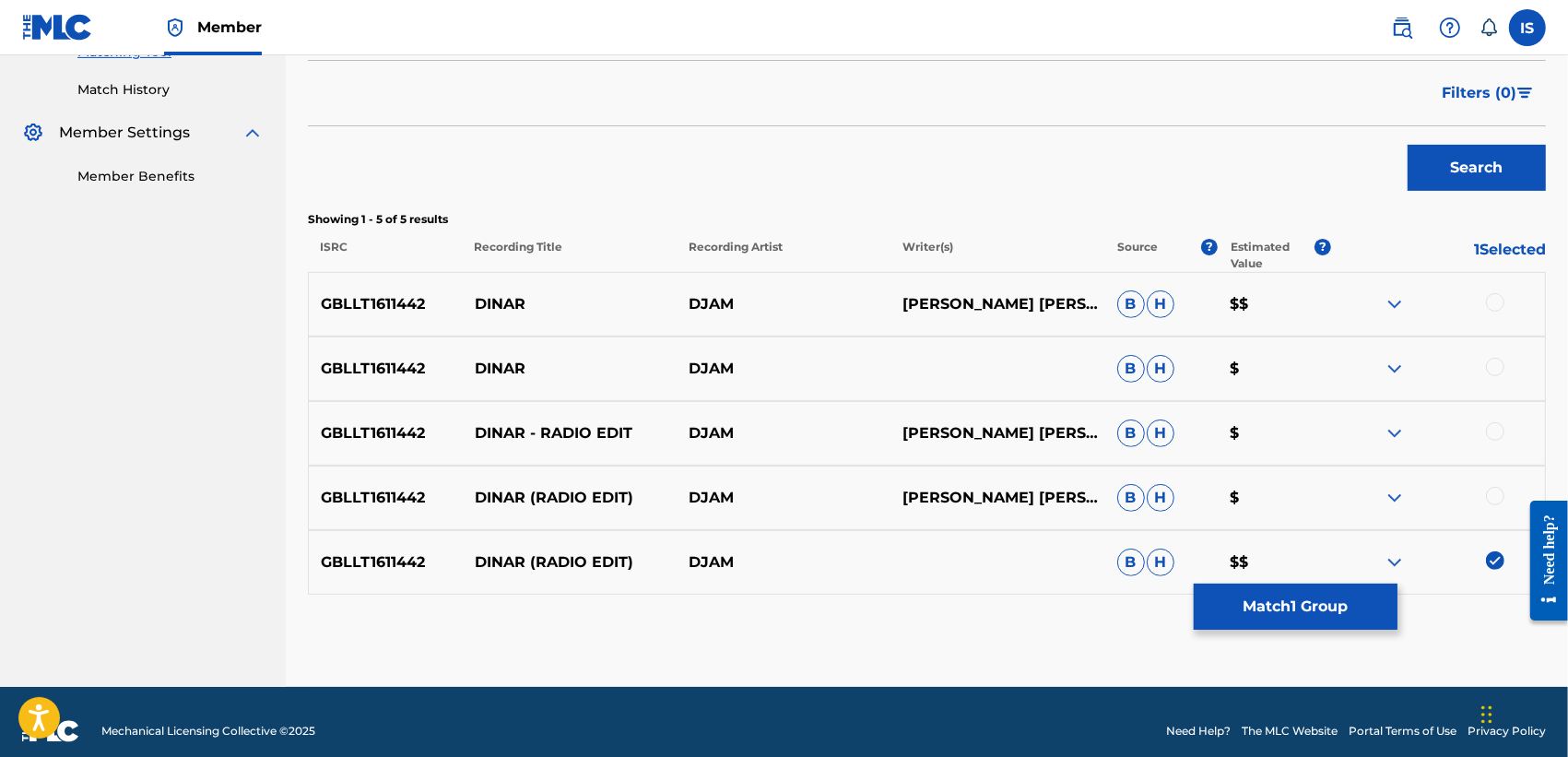
click at [1498, 495] on div at bounding box center [1494, 495] width 18 height 18
click at [1488, 434] on div at bounding box center [1494, 431] width 18 height 18
click at [1496, 371] on div at bounding box center [1494, 366] width 18 height 18
click at [1498, 303] on div at bounding box center [1494, 302] width 18 height 18
click at [1293, 596] on button "Match 5 Groups" at bounding box center [1295, 606] width 204 height 46
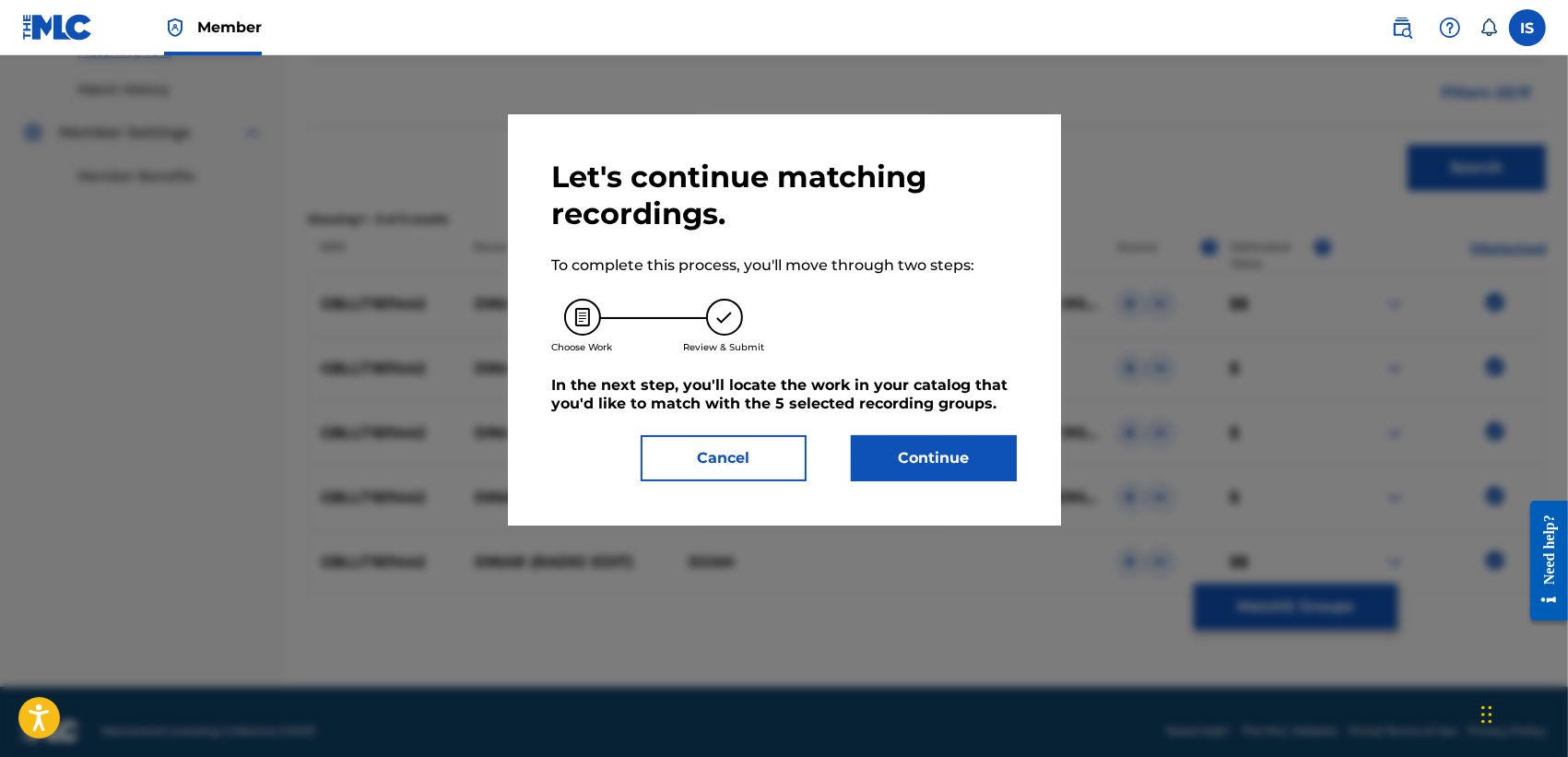
click at [961, 482] on button "Continue" at bounding box center [933, 458] width 166 height 46
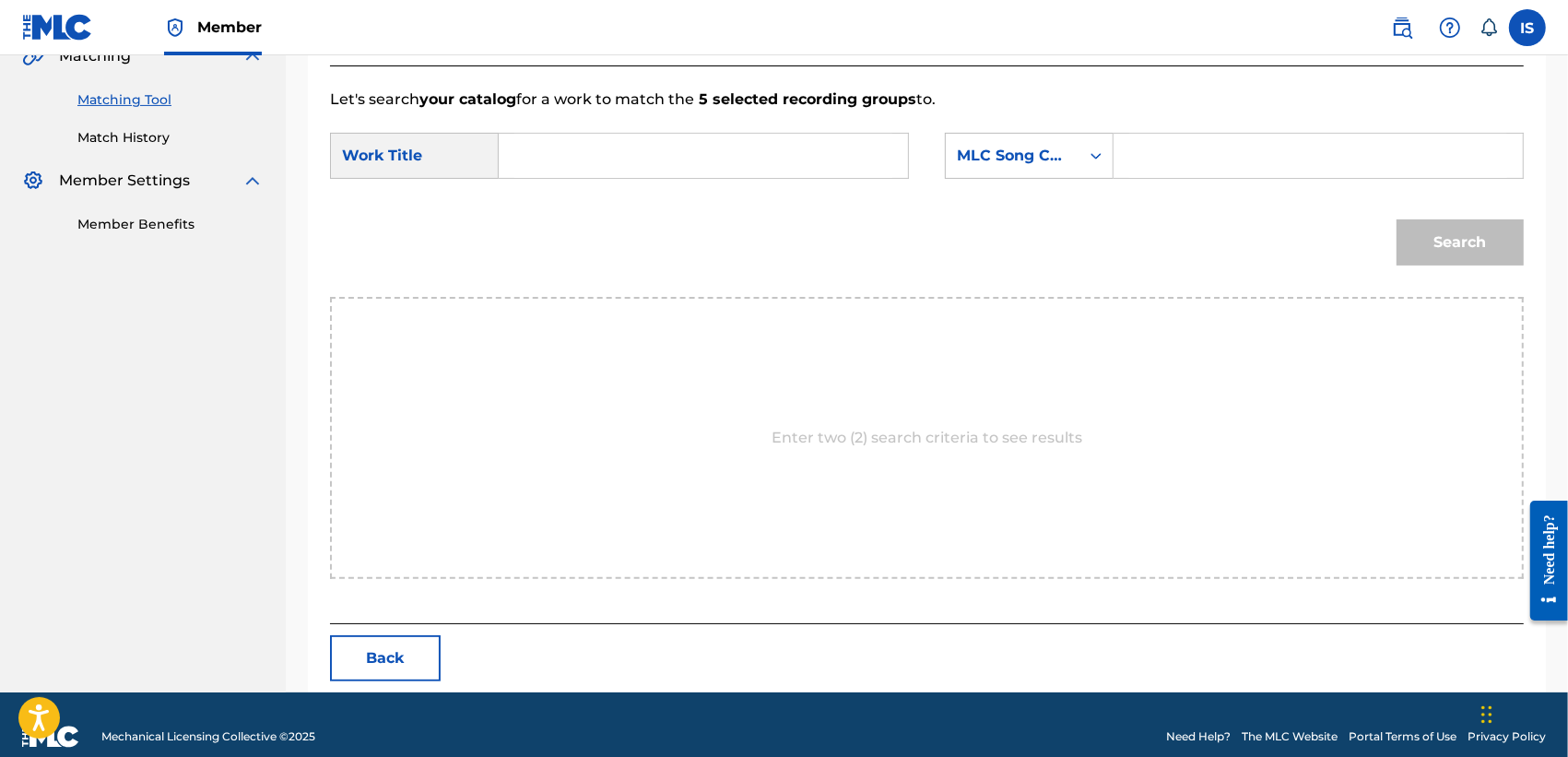
scroll to position [471, 0]
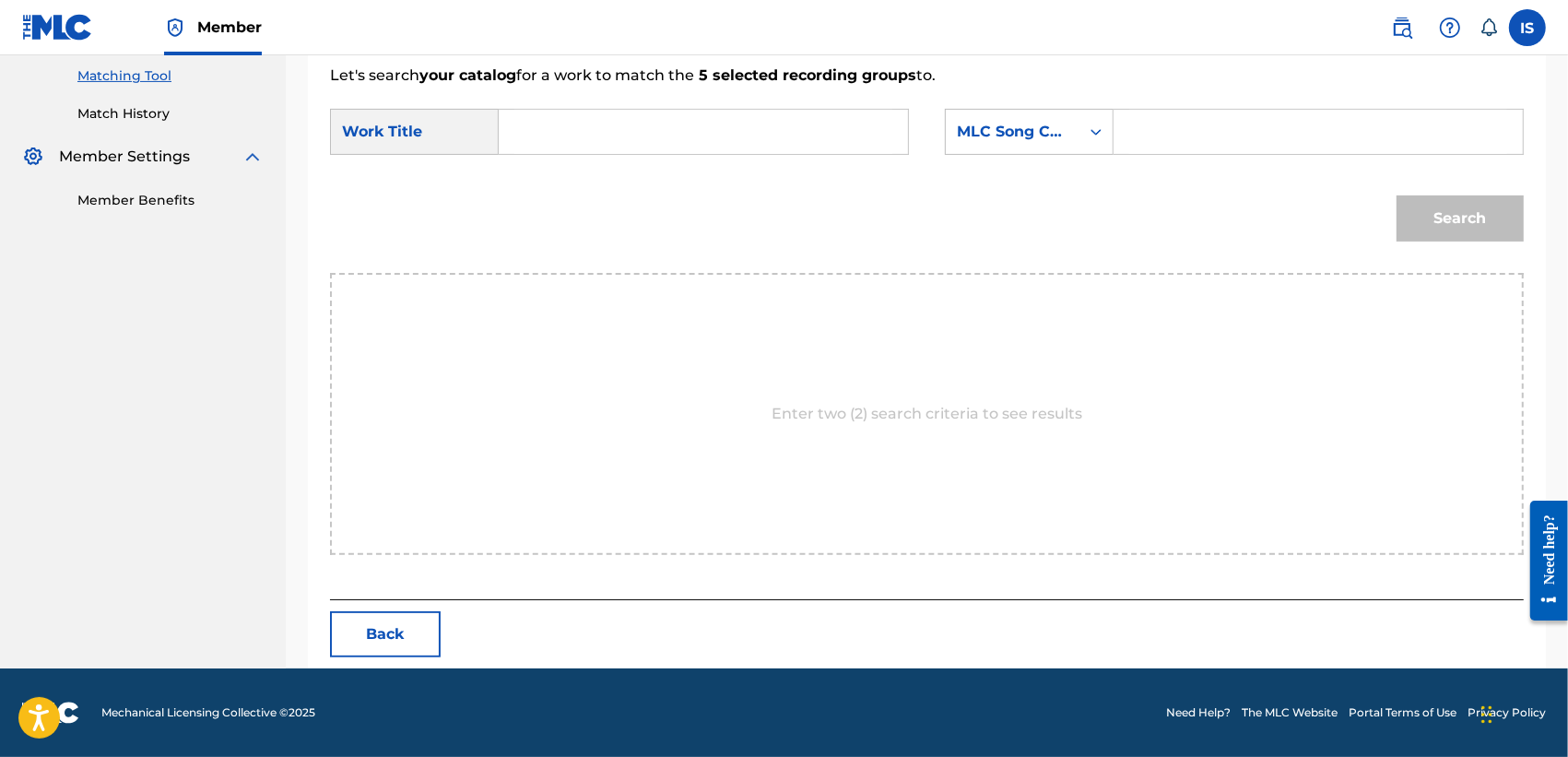
click at [629, 126] on input "Search Form" at bounding box center [703, 132] width 378 height 45
paste input "DINAR"
type input "DINAR"
click at [1047, 134] on div "MLC Song Code" at bounding box center [1012, 131] width 112 height 22
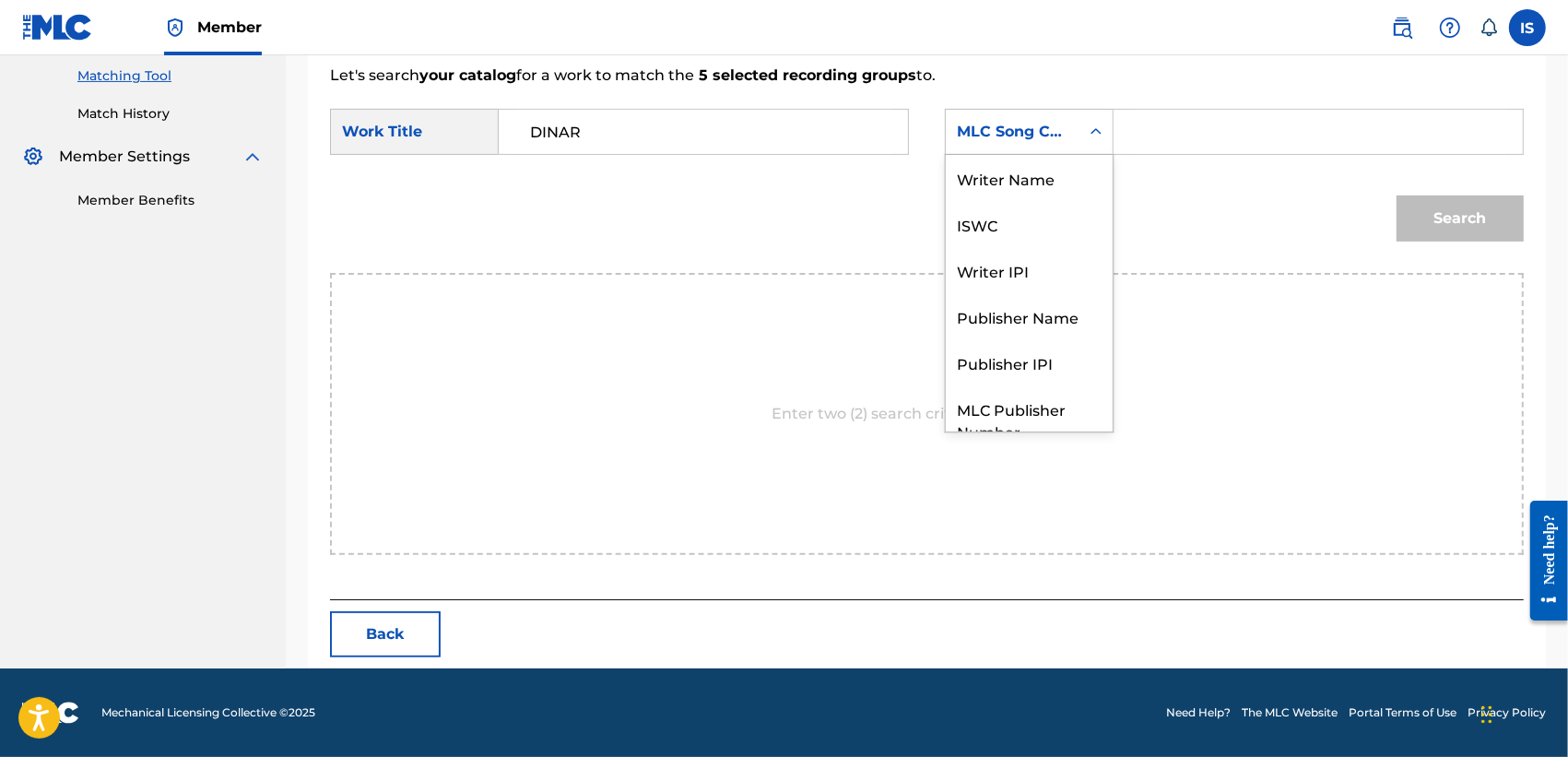
scroll to position [89, 0]
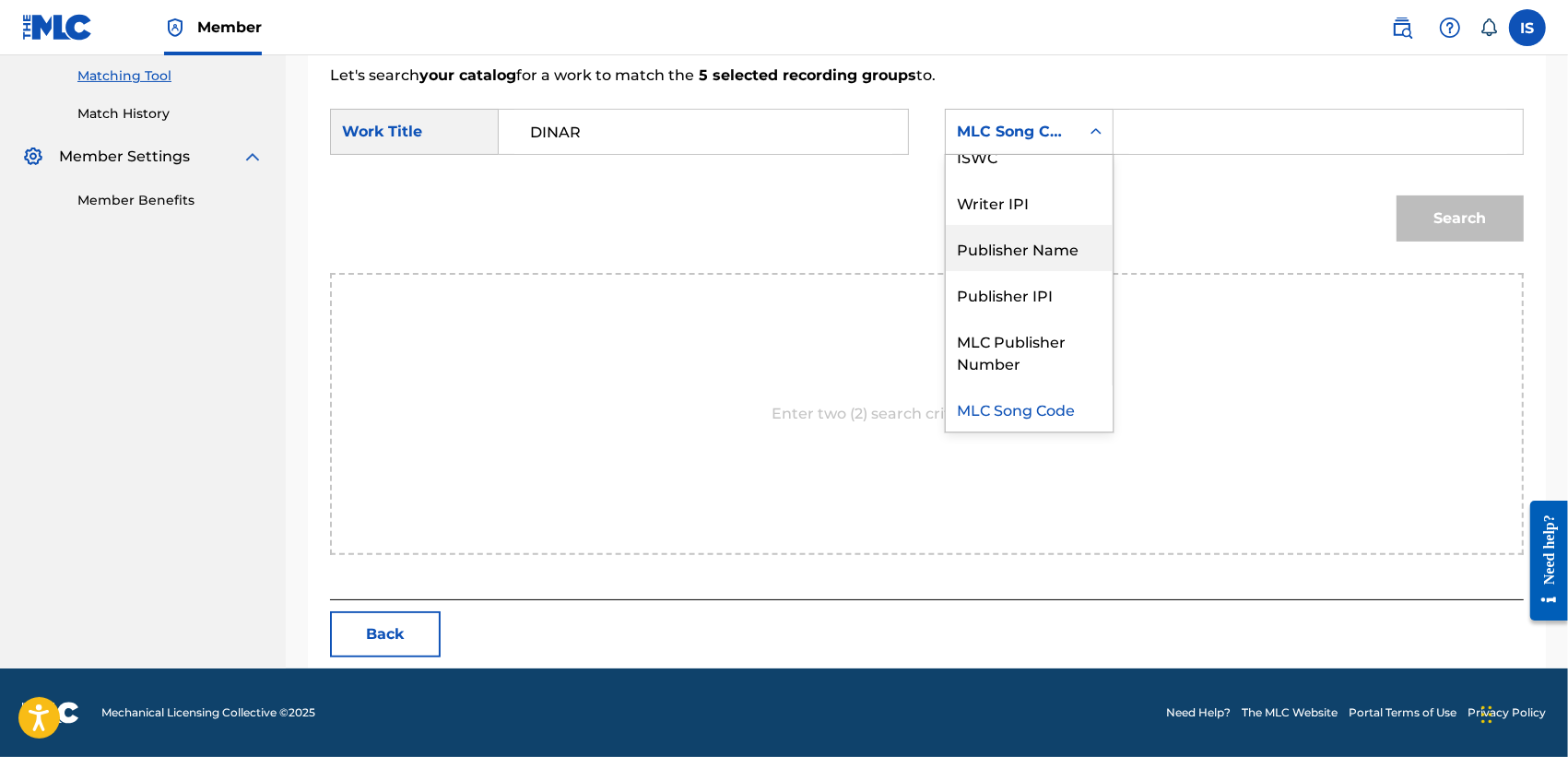
click at [1029, 240] on div "Publisher Name" at bounding box center [1030, 248] width 167 height 46
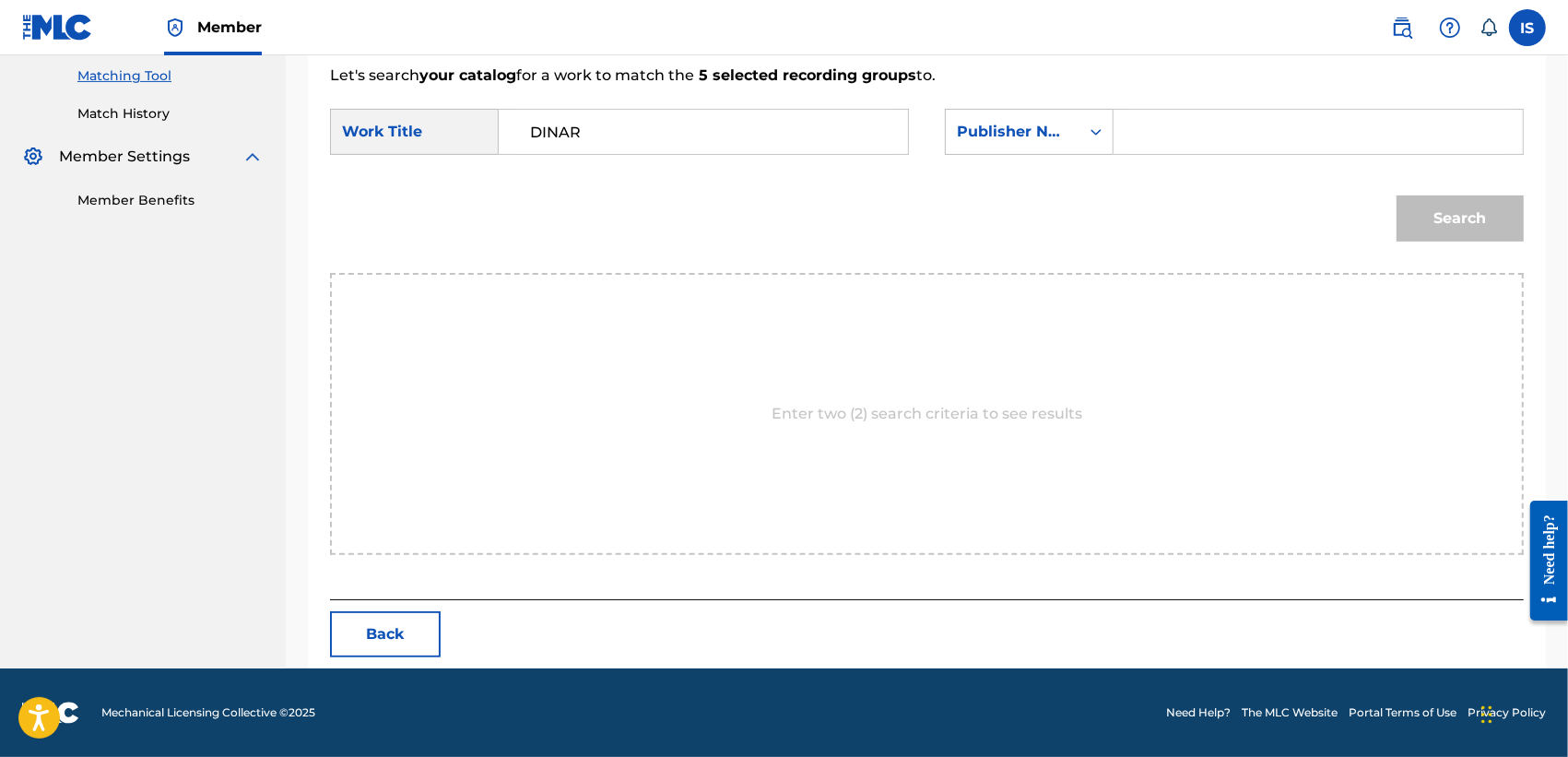
click at [1169, 138] on input "Search Form" at bounding box center [1318, 132] width 378 height 45
type input "onda"
click at [1396, 195] on button "Search" at bounding box center [1460, 218] width 127 height 46
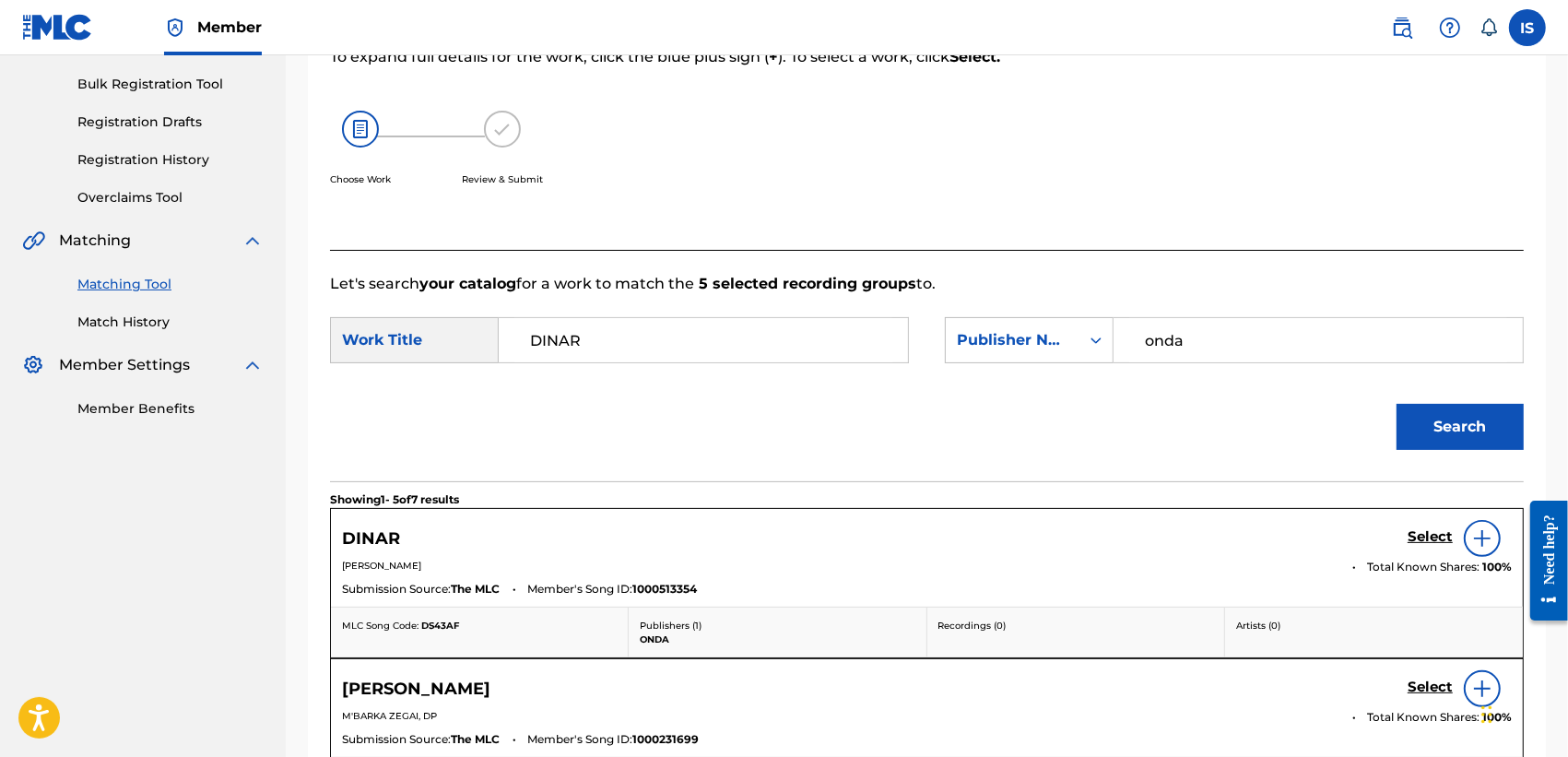
scroll to position [471, 0]
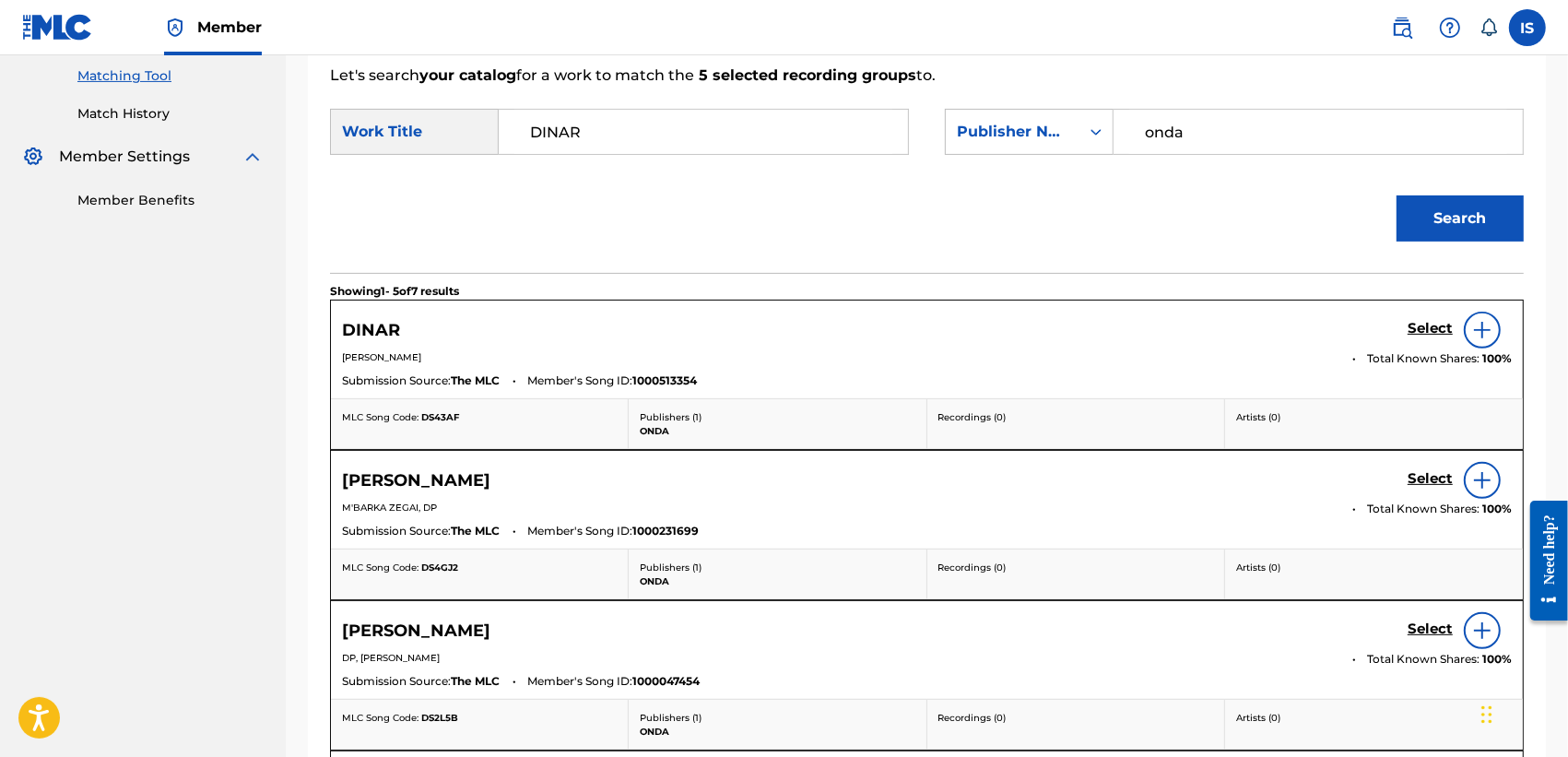
click at [1426, 333] on h5 "Select" at bounding box center [1431, 328] width 46 height 17
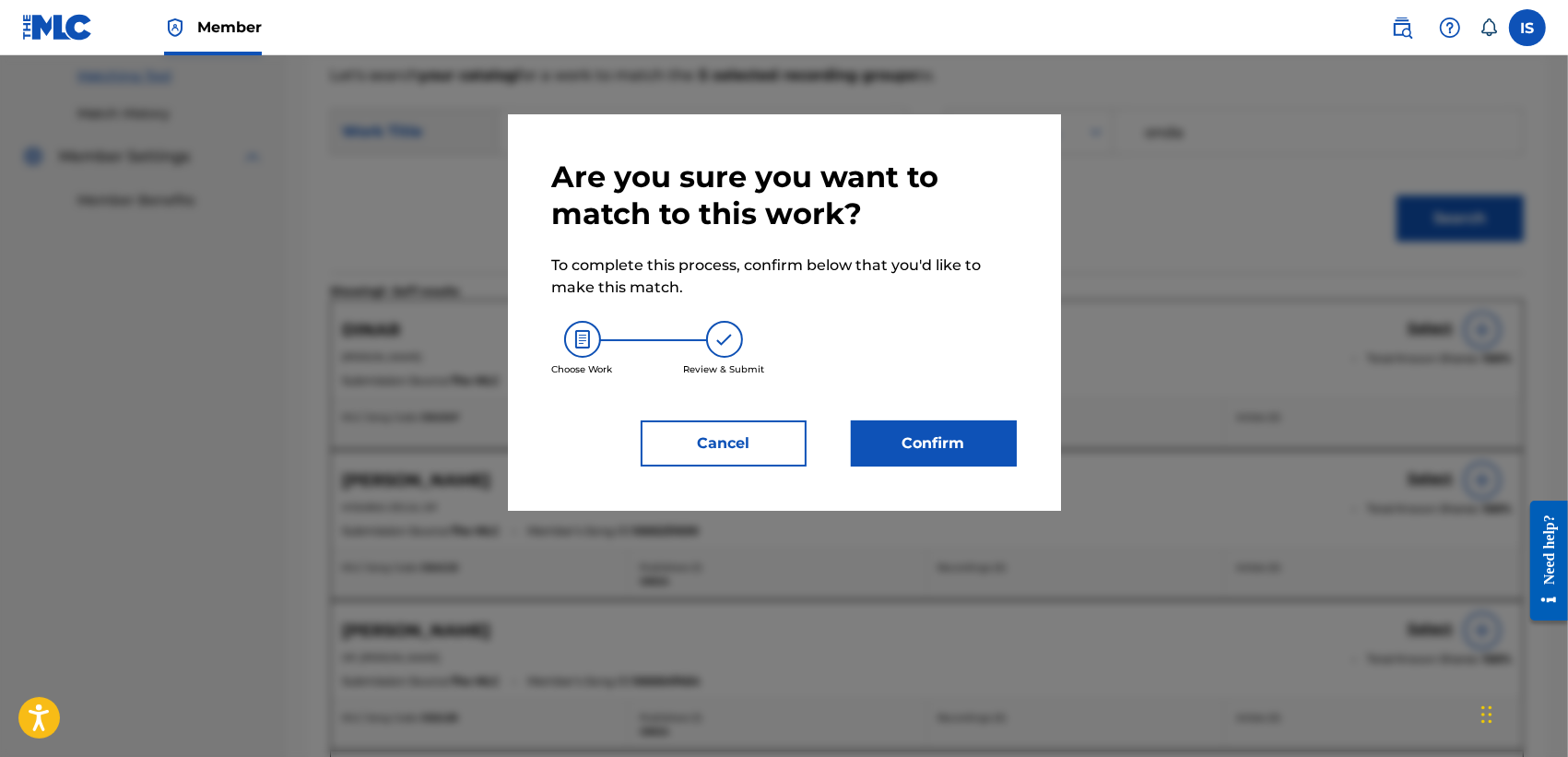
click at [921, 432] on button "Confirm" at bounding box center [933, 443] width 166 height 46
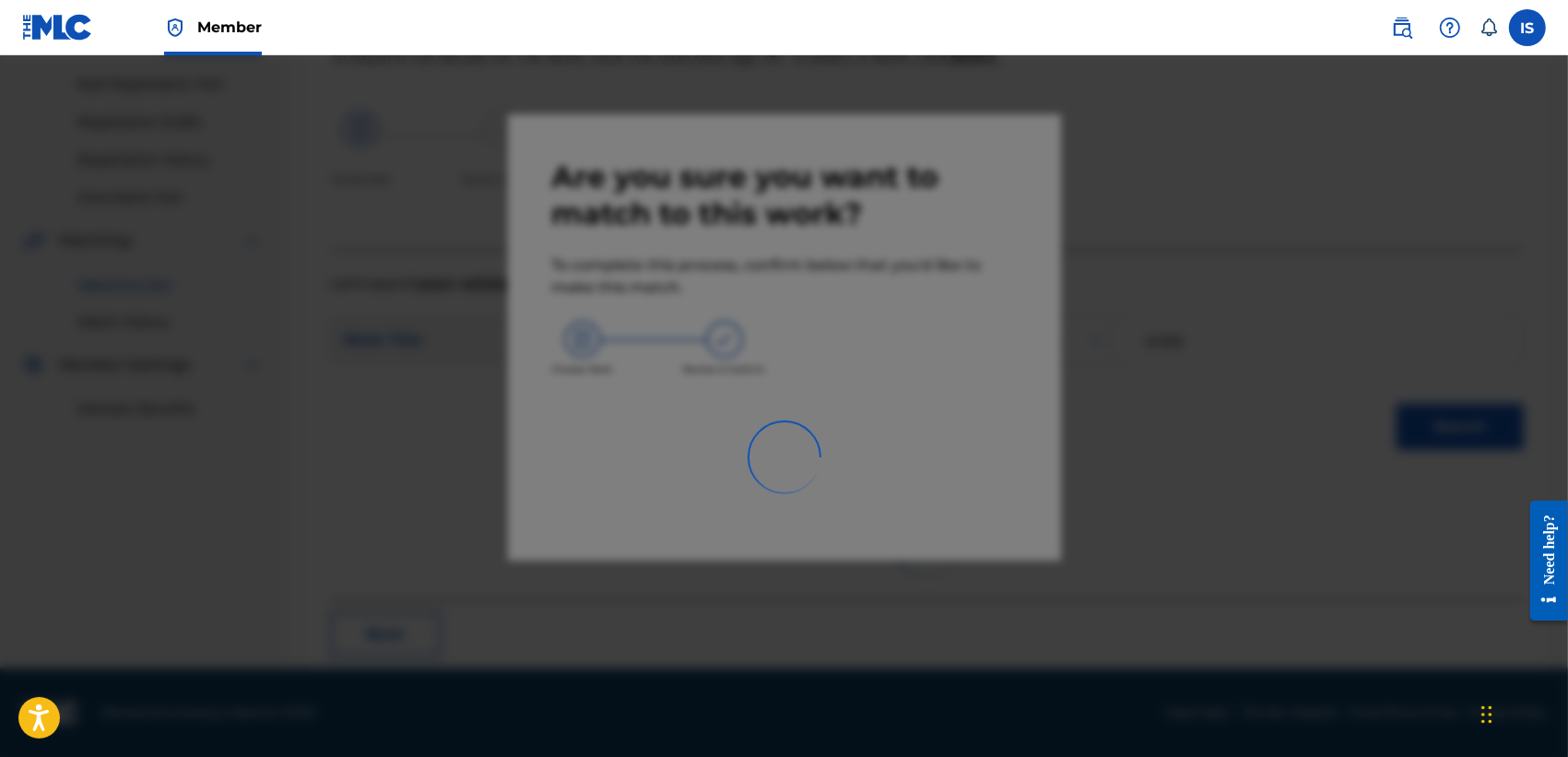
scroll to position [69, 0]
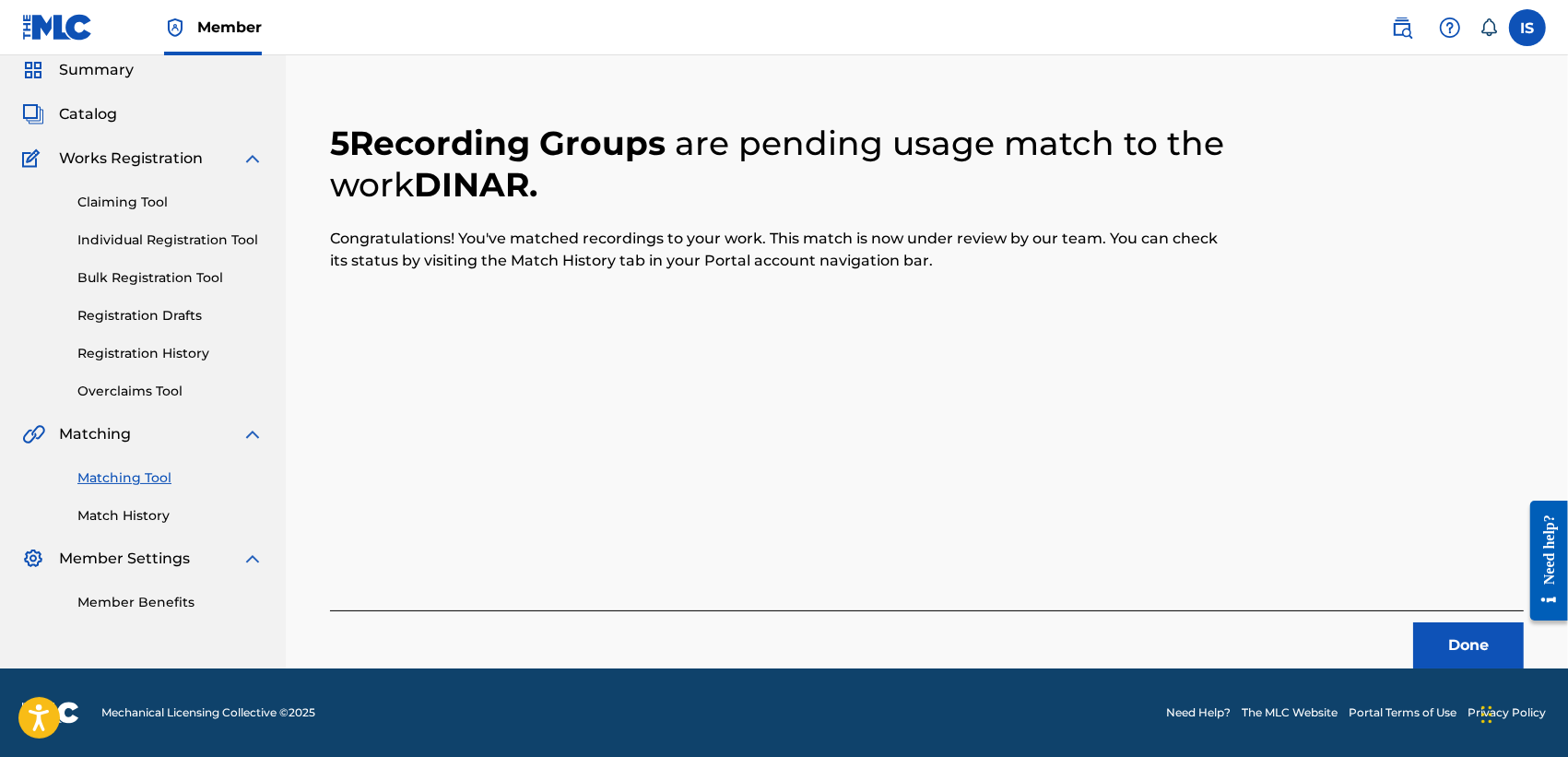
click at [1464, 641] on button "Done" at bounding box center [1468, 645] width 111 height 46
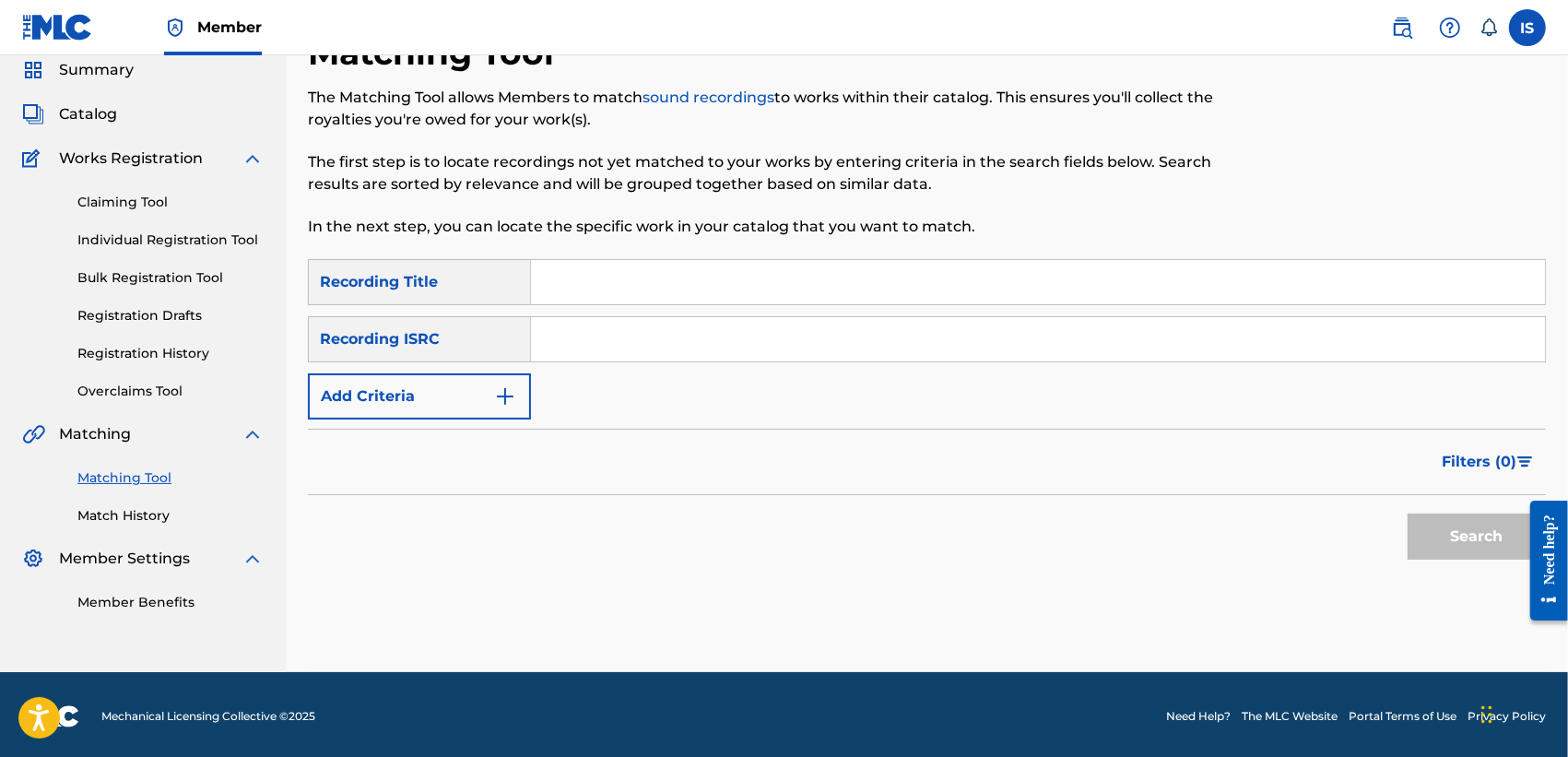
click at [703, 300] on input "Search Form" at bounding box center [1037, 282] width 1013 height 45
paste input "TOBABOTICO"
type input "TOBABOTICO"
click at [457, 379] on button "Add Criteria" at bounding box center [419, 397] width 223 height 46
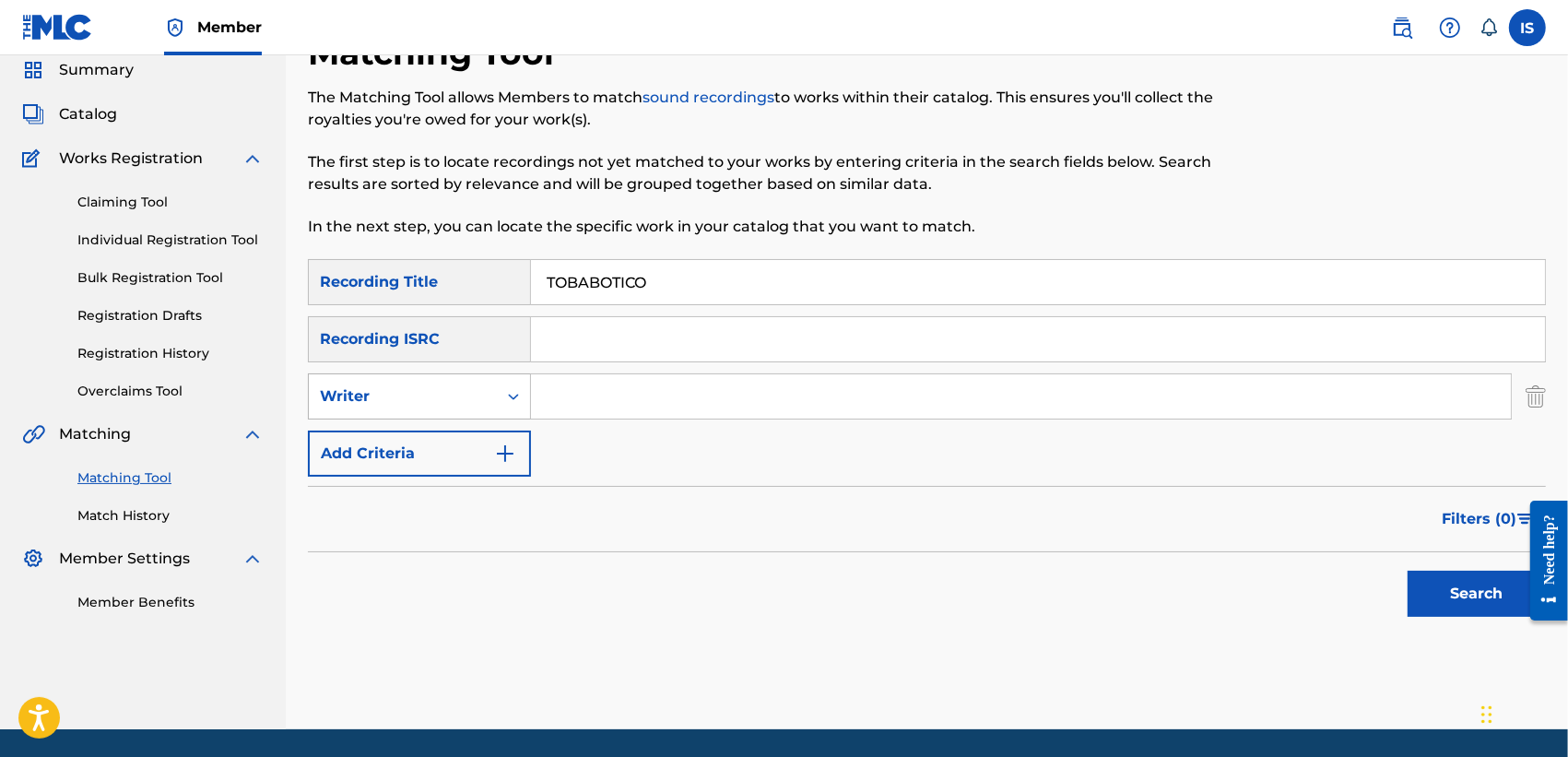
click at [453, 389] on div "Writer" at bounding box center [402, 396] width 166 height 22
click at [452, 435] on div "Recording Artist" at bounding box center [419, 442] width 221 height 46
click at [665, 408] on input "Search Form" at bounding box center [1021, 397] width 980 height 45
type input "djam"
click at [1408, 571] on button "Search" at bounding box center [1477, 594] width 138 height 46
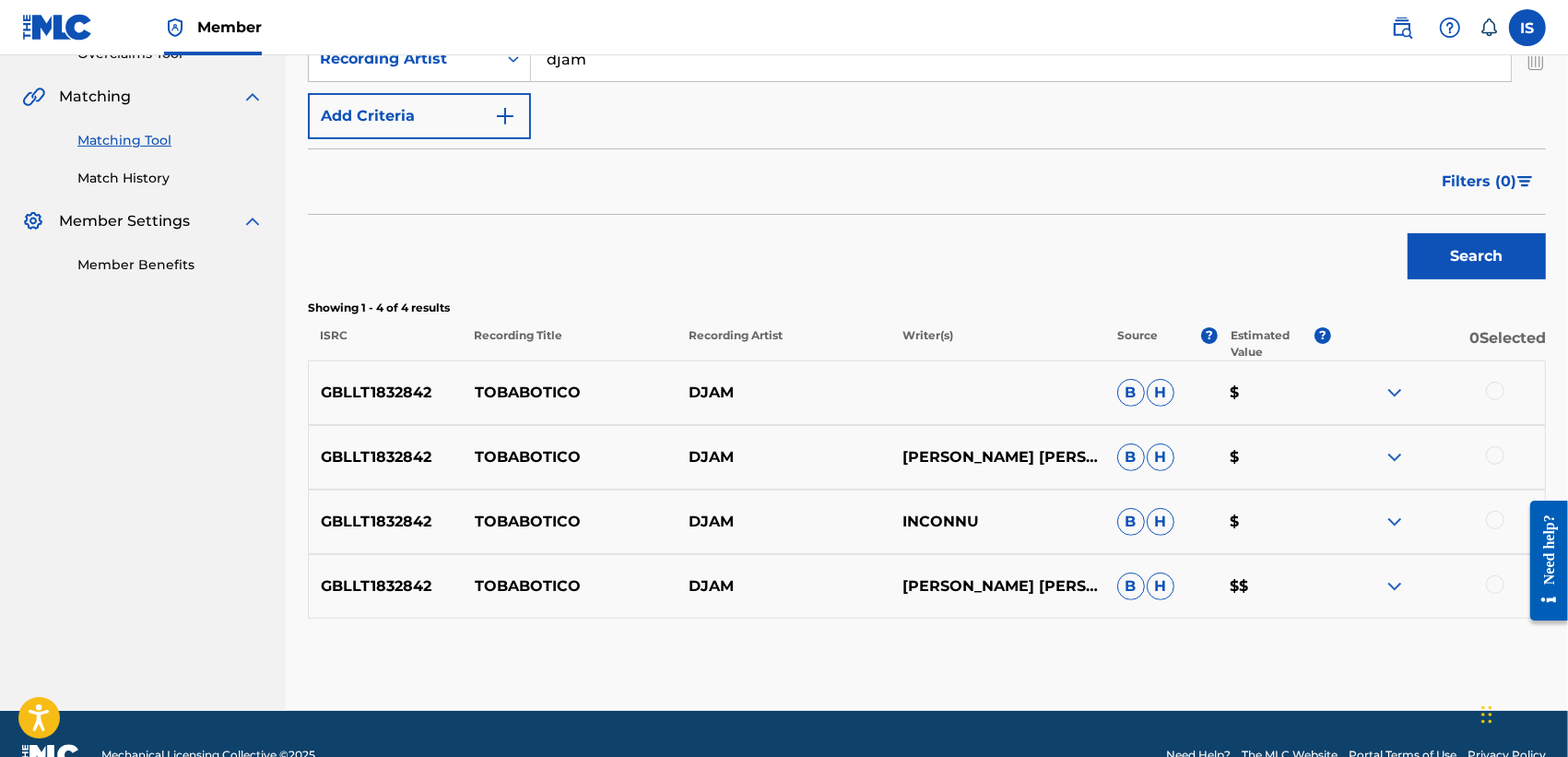
scroll to position [449, 0]
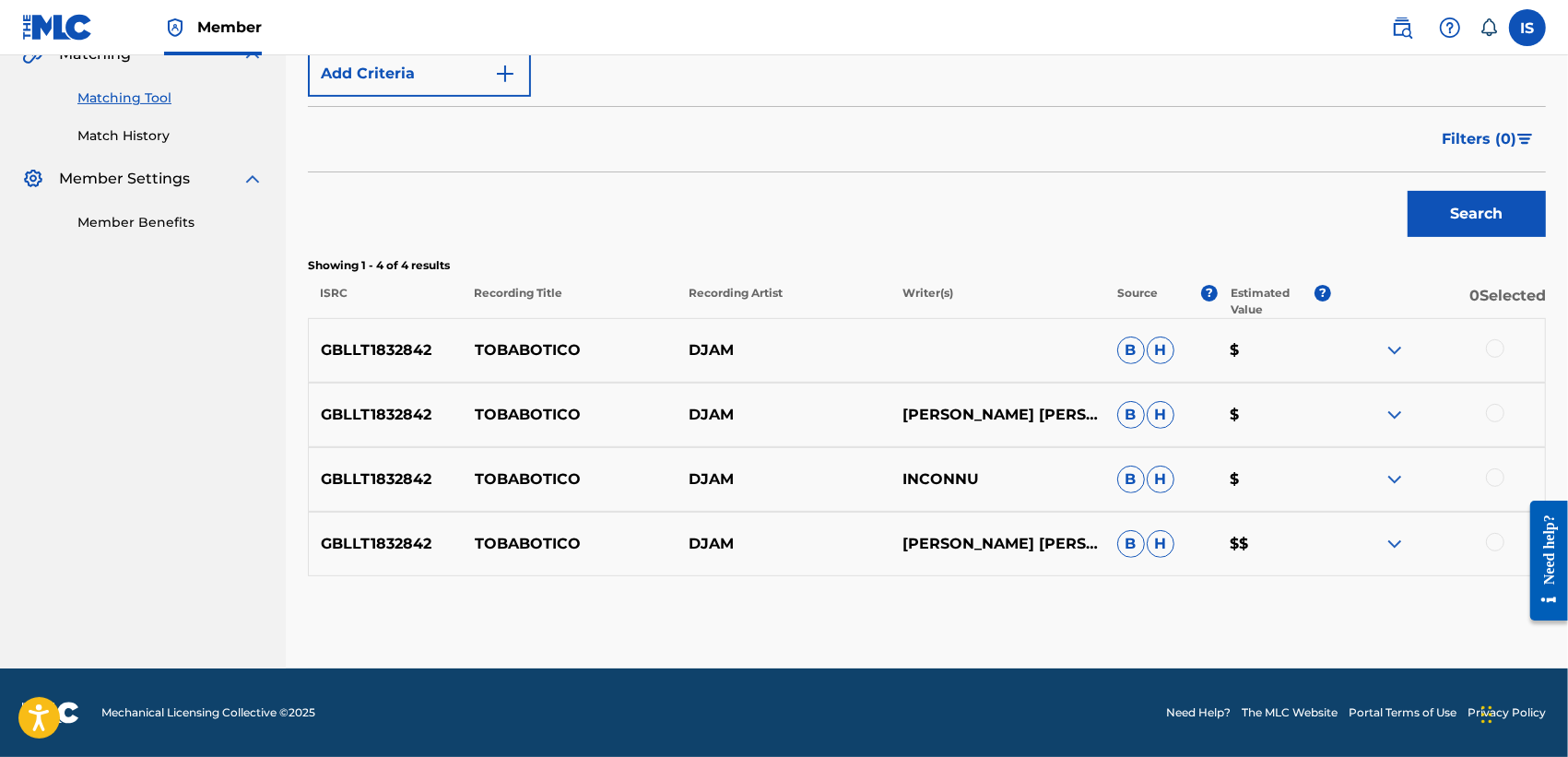
click at [1484, 542] on div at bounding box center [1438, 544] width 214 height 22
click at [1494, 545] on div at bounding box center [1494, 542] width 18 height 18
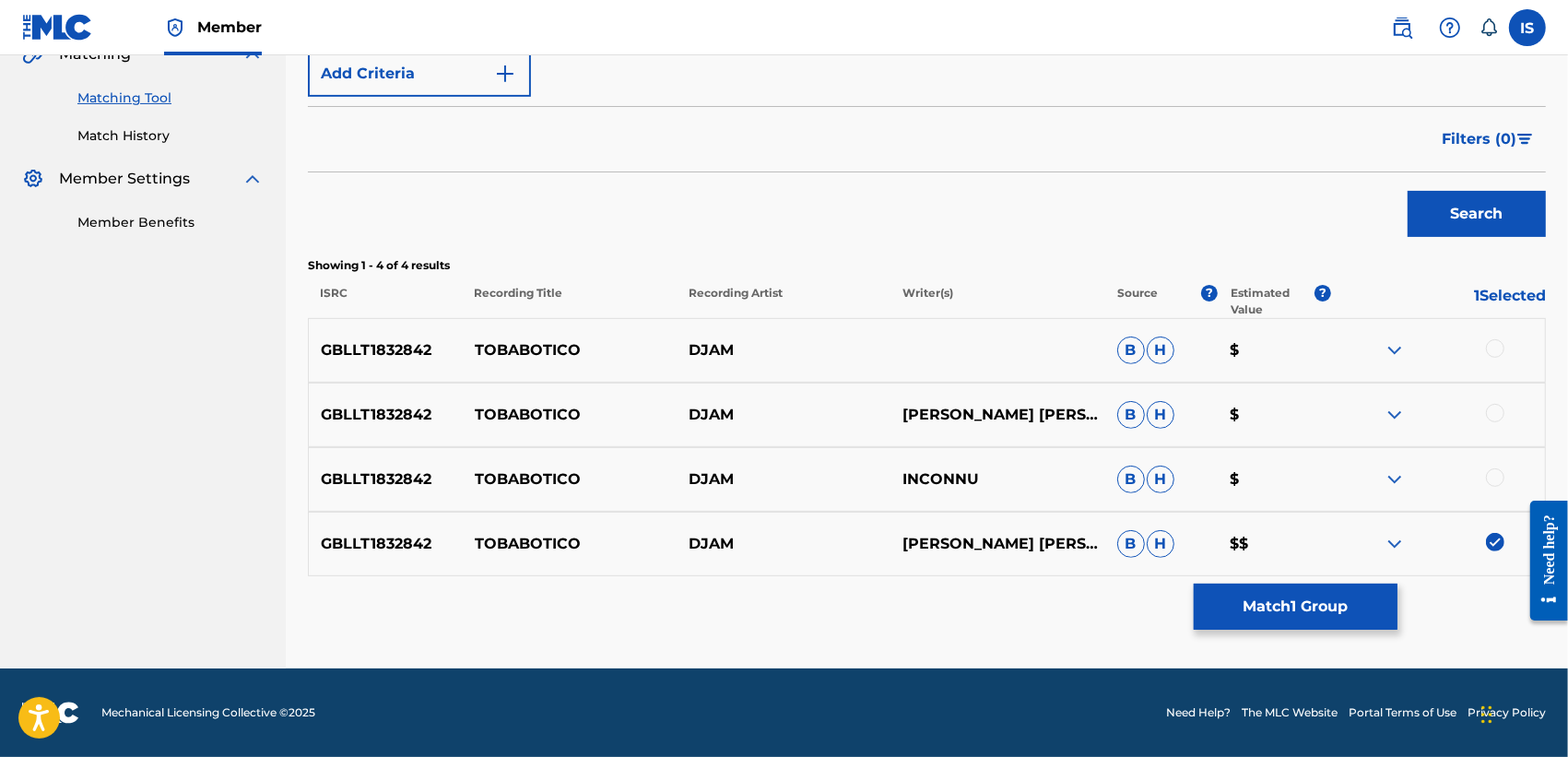
click at [1496, 476] on div at bounding box center [1494, 477] width 18 height 18
click at [1499, 409] on div at bounding box center [1494, 413] width 18 height 18
click at [1494, 343] on div at bounding box center [1494, 348] width 18 height 18
click at [1249, 591] on button "Match 4 Groups" at bounding box center [1295, 606] width 204 height 46
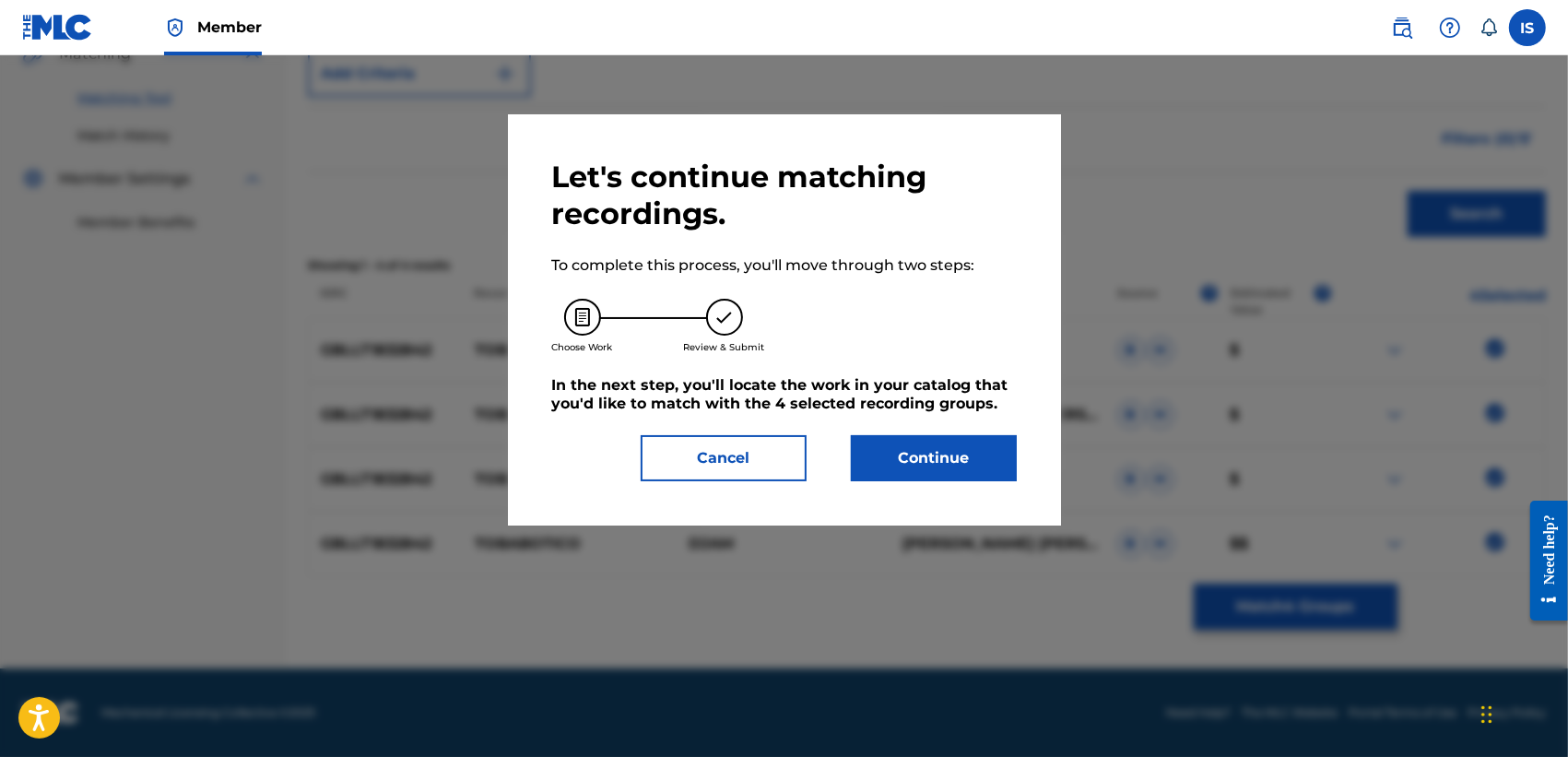
click at [931, 482] on button "Continue" at bounding box center [933, 458] width 166 height 46
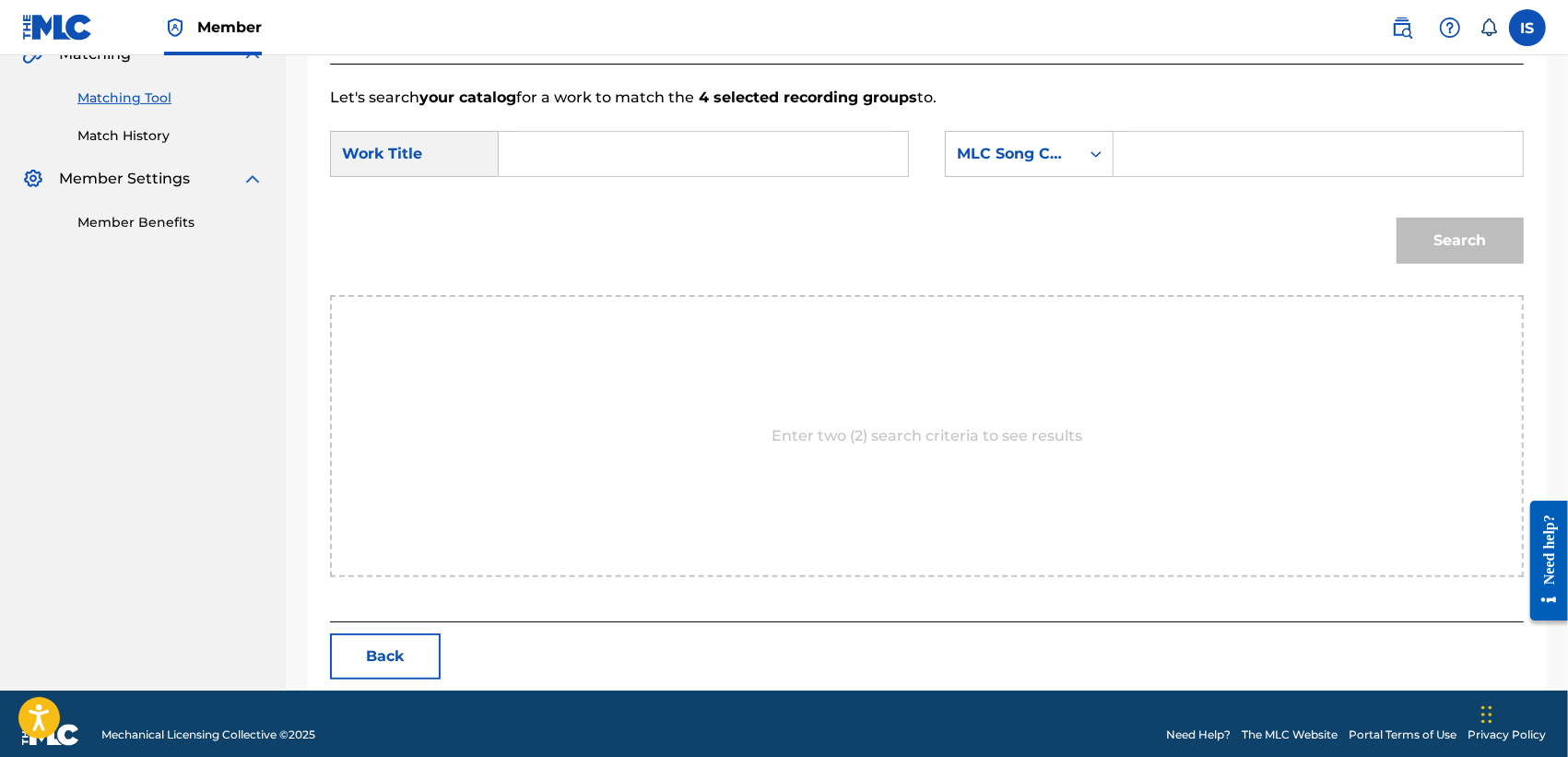
click at [631, 163] on input "Search Form" at bounding box center [703, 154] width 378 height 45
paste input "TOBABOTICO"
type input "TOBABOTICO"
click at [1012, 144] on div "MLC Song Code" at bounding box center [1012, 154] width 112 height 22
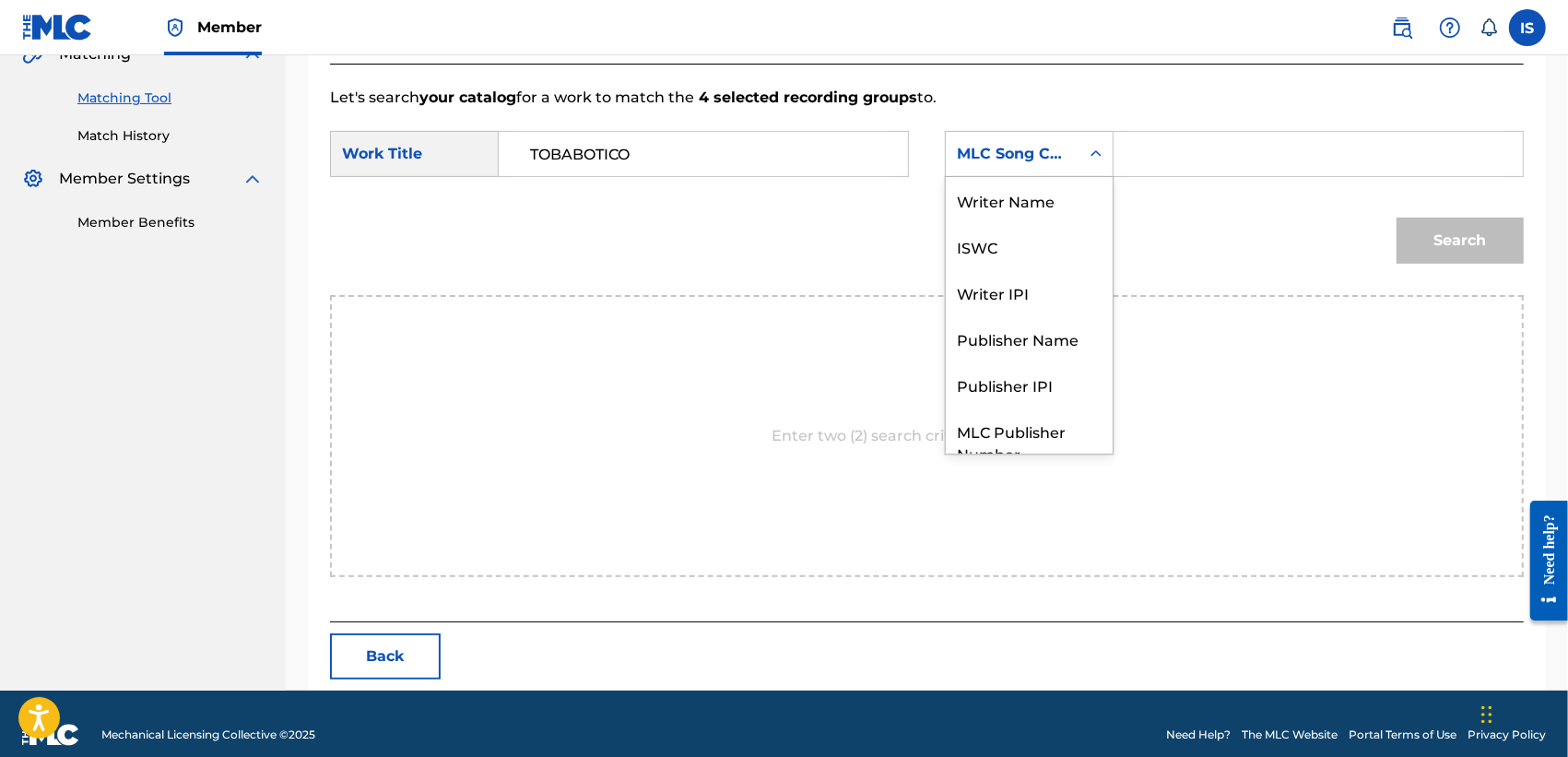
scroll to position [89, 0]
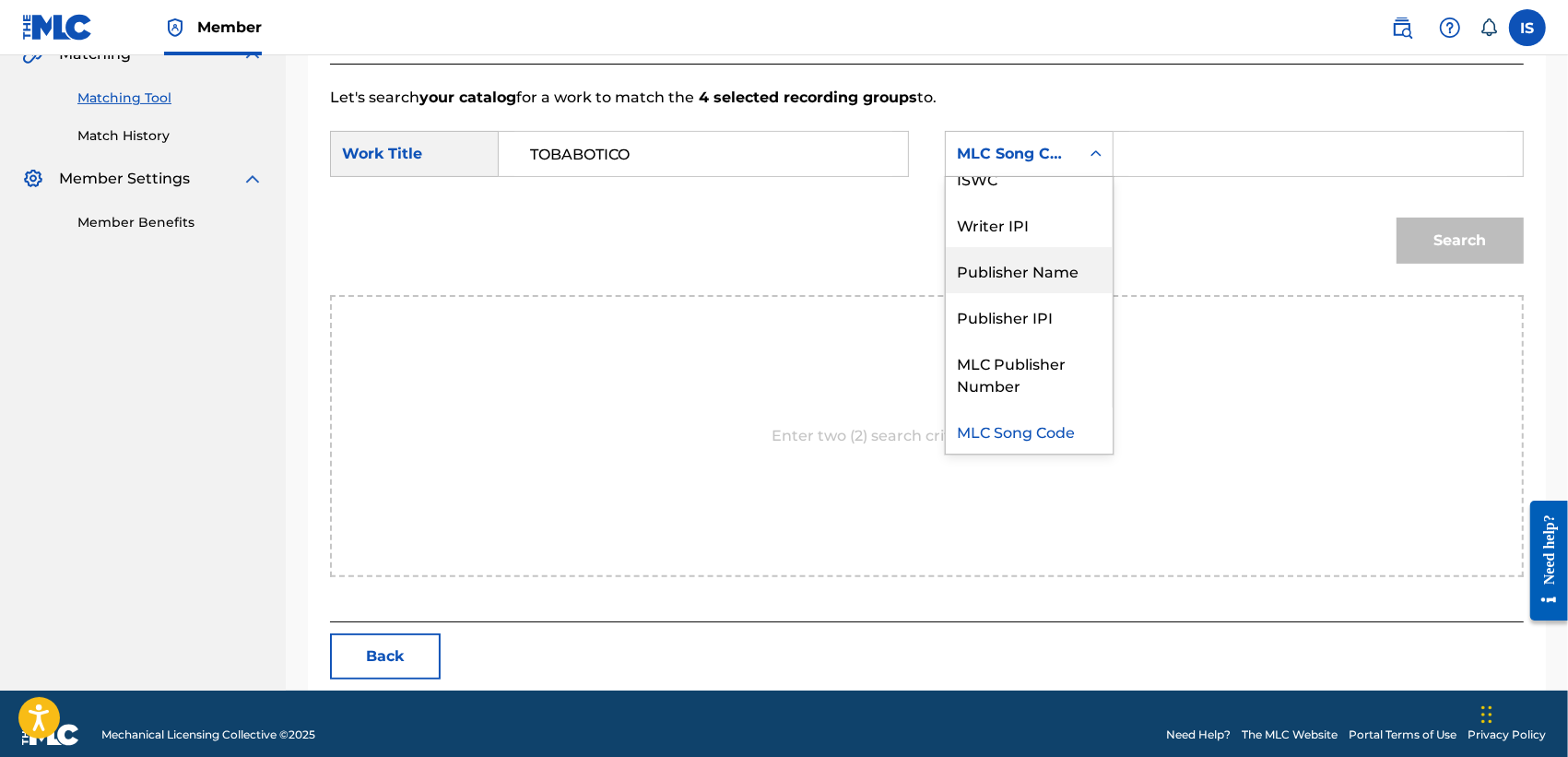
click at [1014, 248] on div "Publisher Name" at bounding box center [1030, 270] width 167 height 46
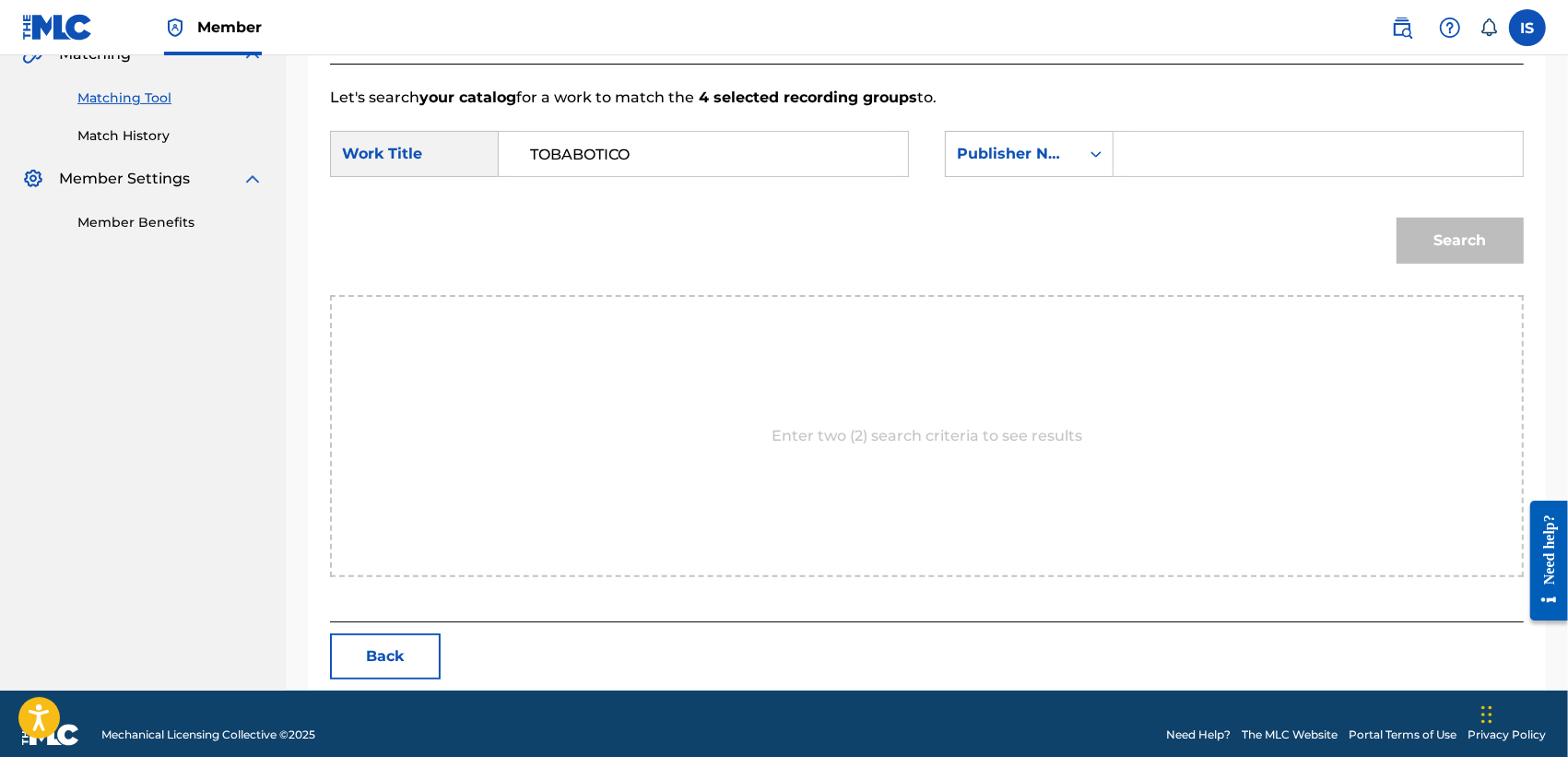
click at [1161, 153] on input "Search Form" at bounding box center [1318, 154] width 378 height 45
type input "onda"
click at [1396, 217] on button "Search" at bounding box center [1460, 240] width 127 height 46
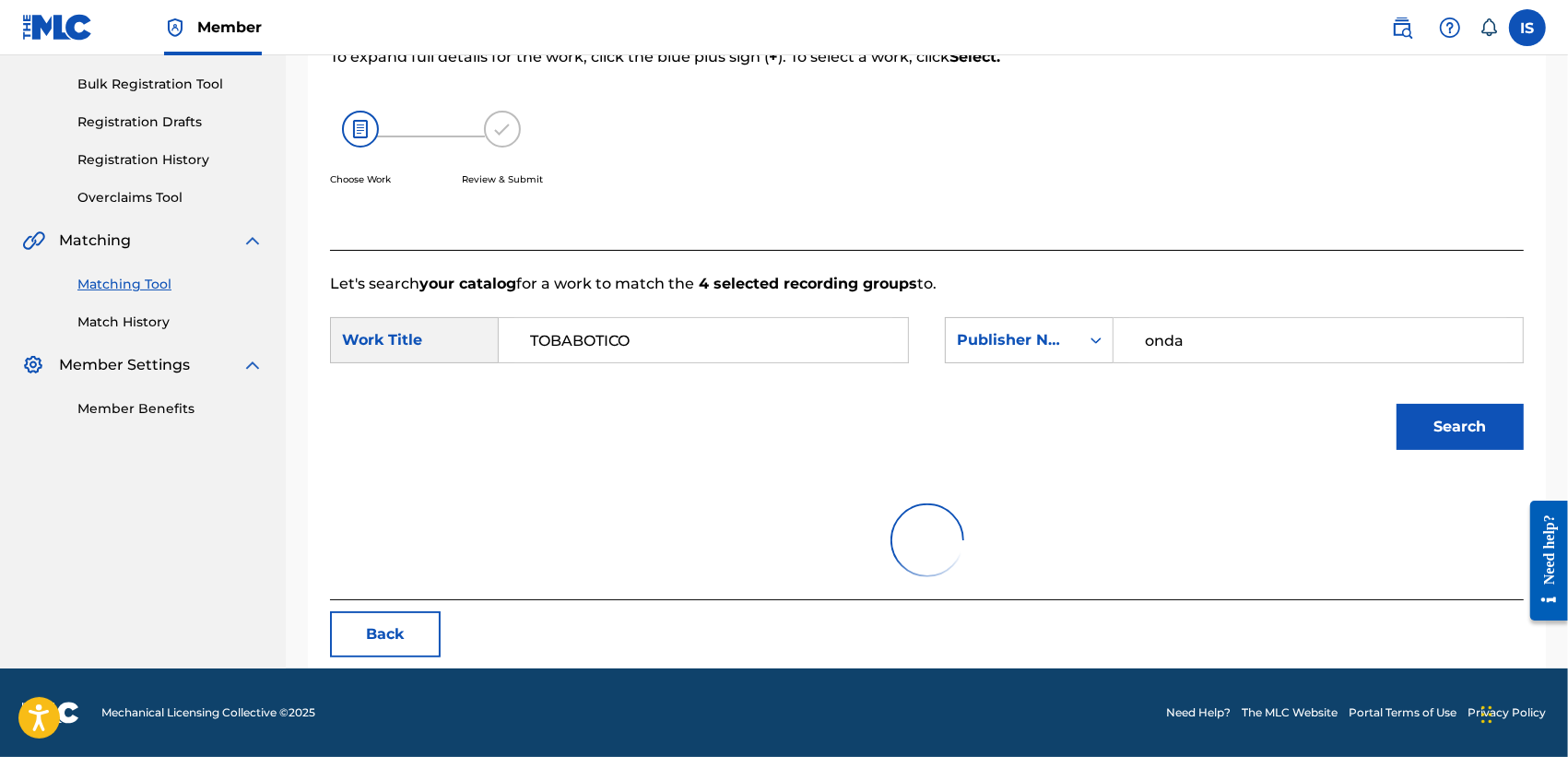
scroll to position [416, 0]
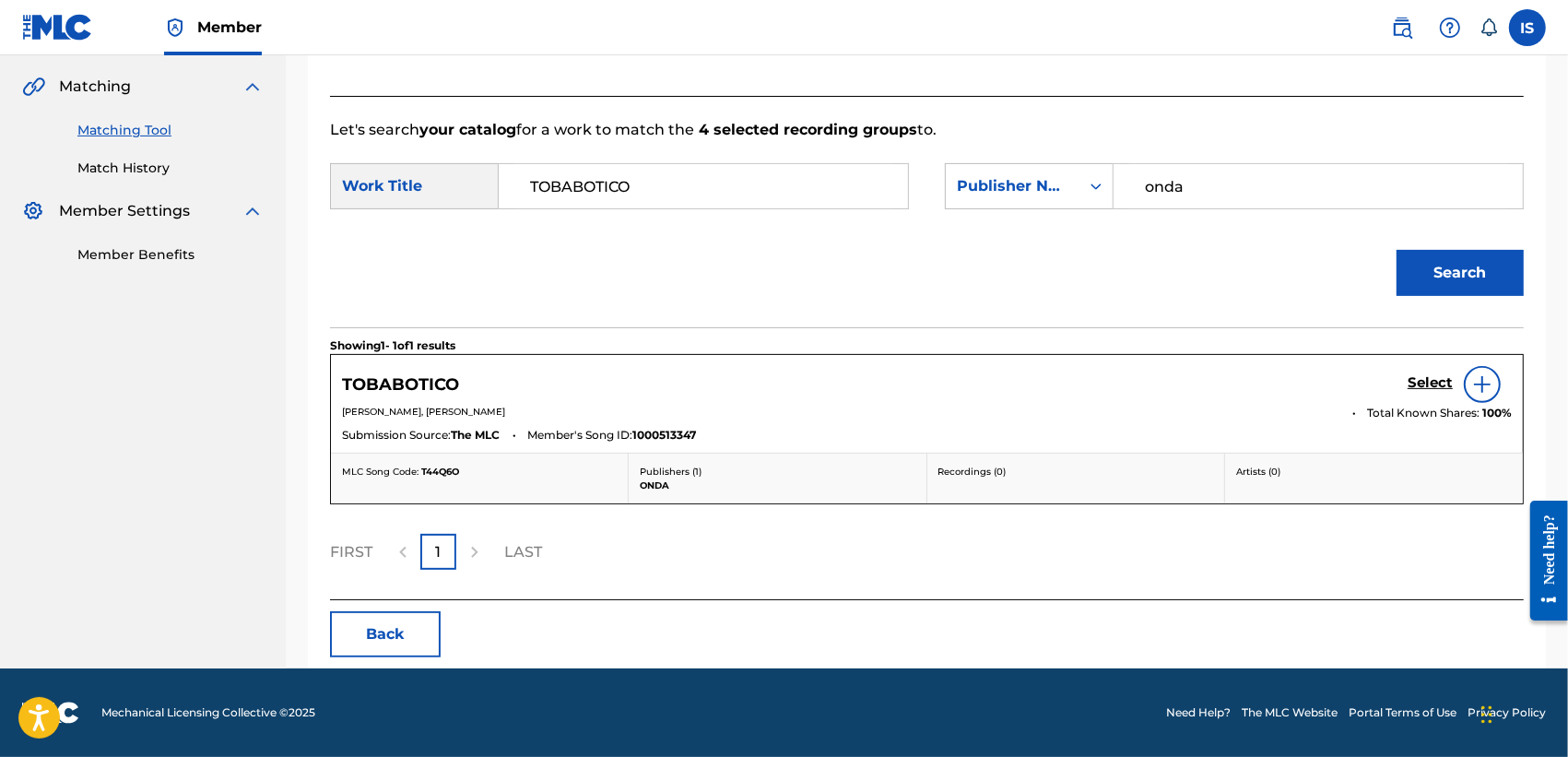
click at [1433, 388] on h5 "Select" at bounding box center [1431, 383] width 46 height 17
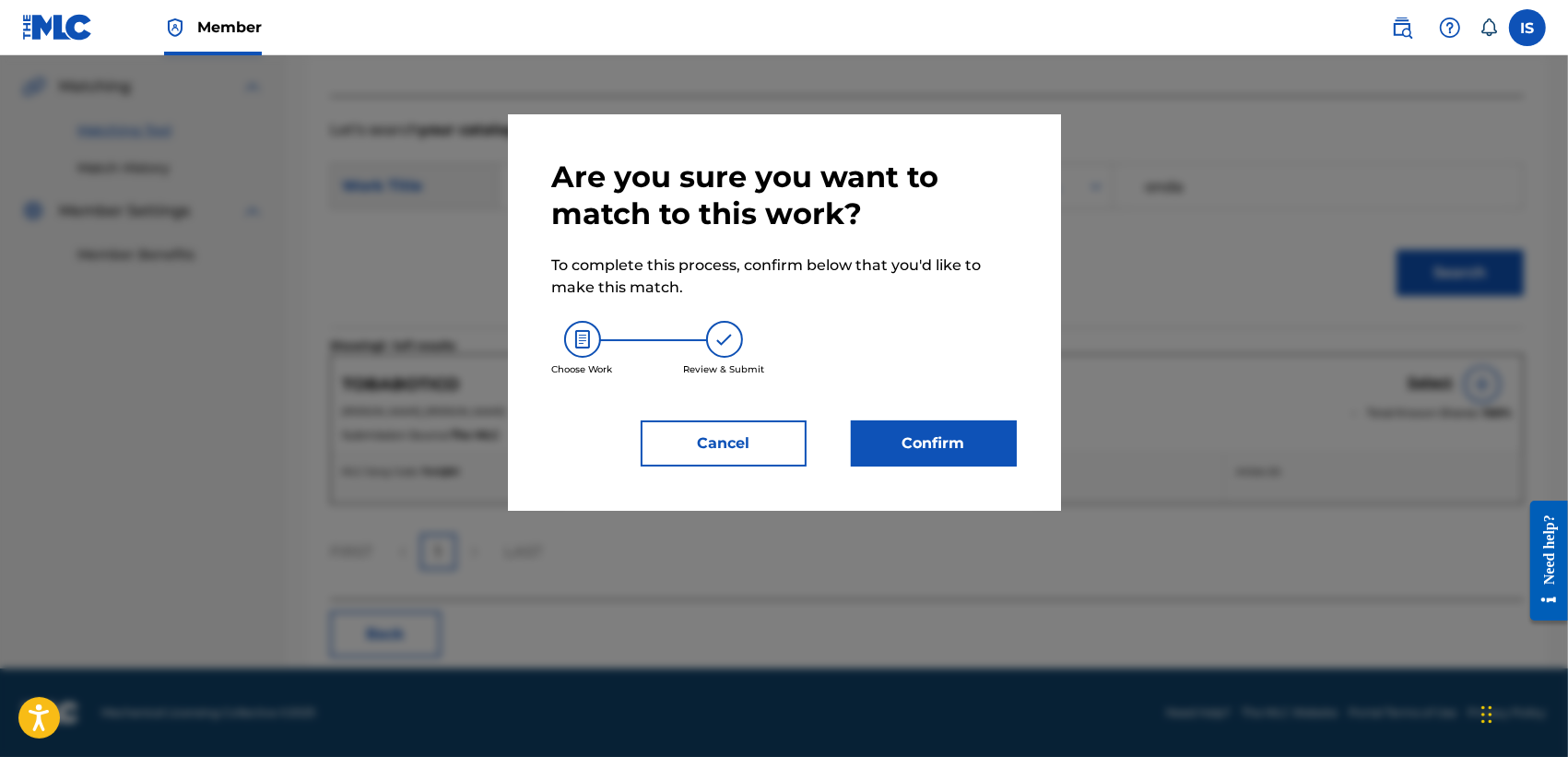
click at [917, 431] on button "Confirm" at bounding box center [933, 443] width 166 height 46
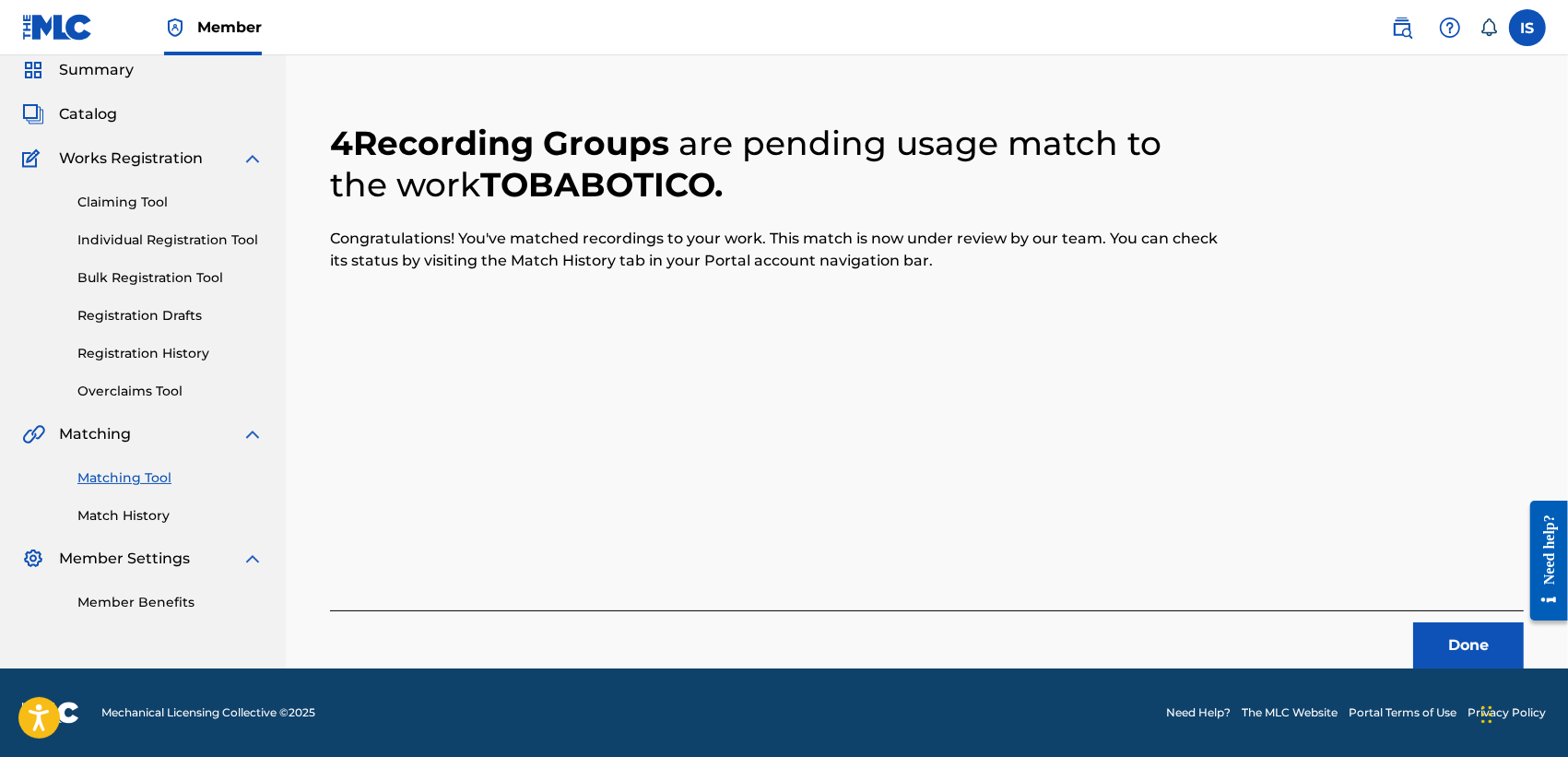
scroll to position [69, 0]
click at [1457, 659] on button "Done" at bounding box center [1468, 645] width 111 height 46
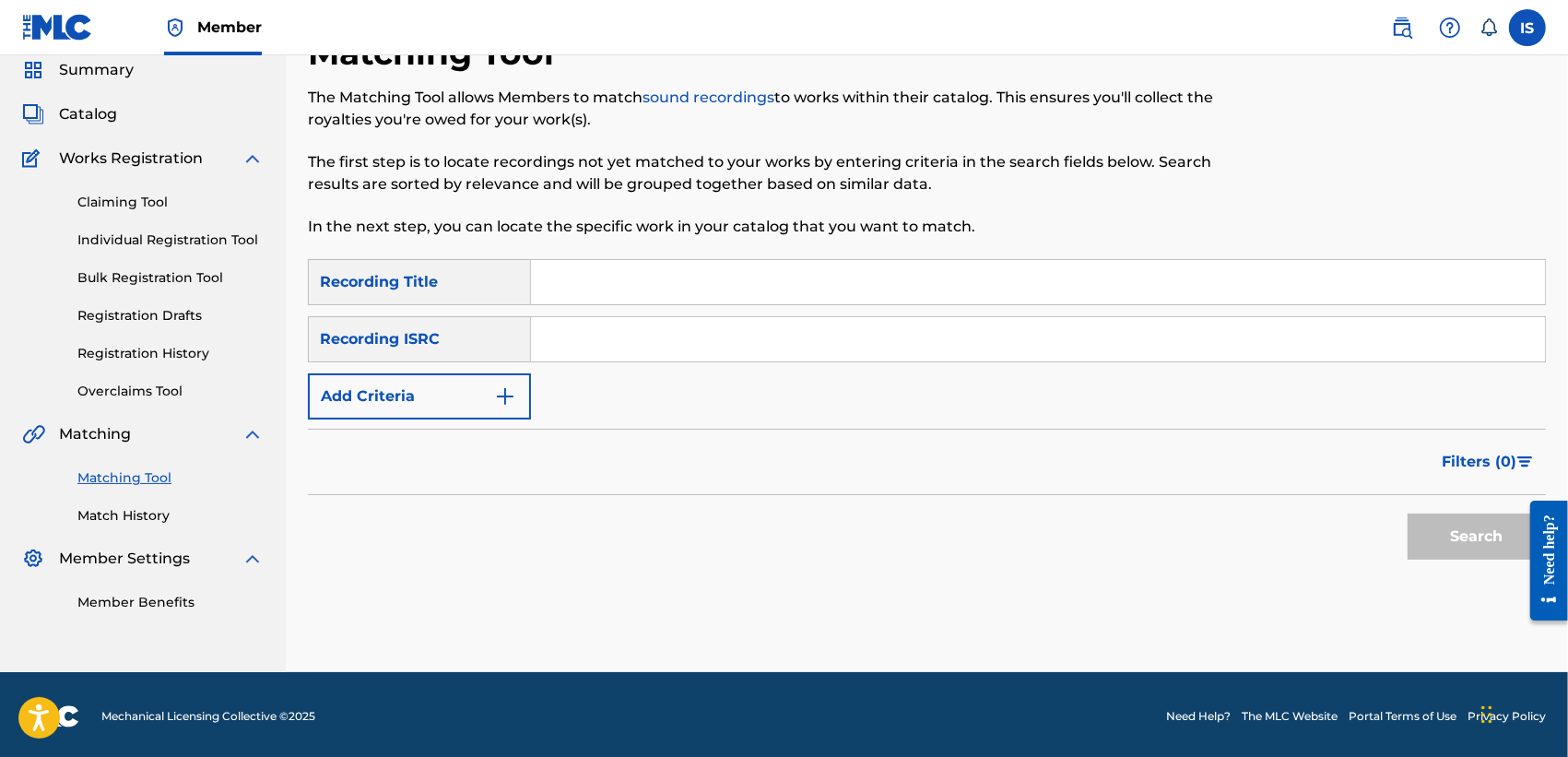
click at [620, 291] on input "Search Form" at bounding box center [1037, 282] width 1013 height 45
paste input "IFRIK'YAMMA"
type input "IFRIK'YAMMA"
click at [470, 402] on button "Add Criteria" at bounding box center [419, 397] width 223 height 46
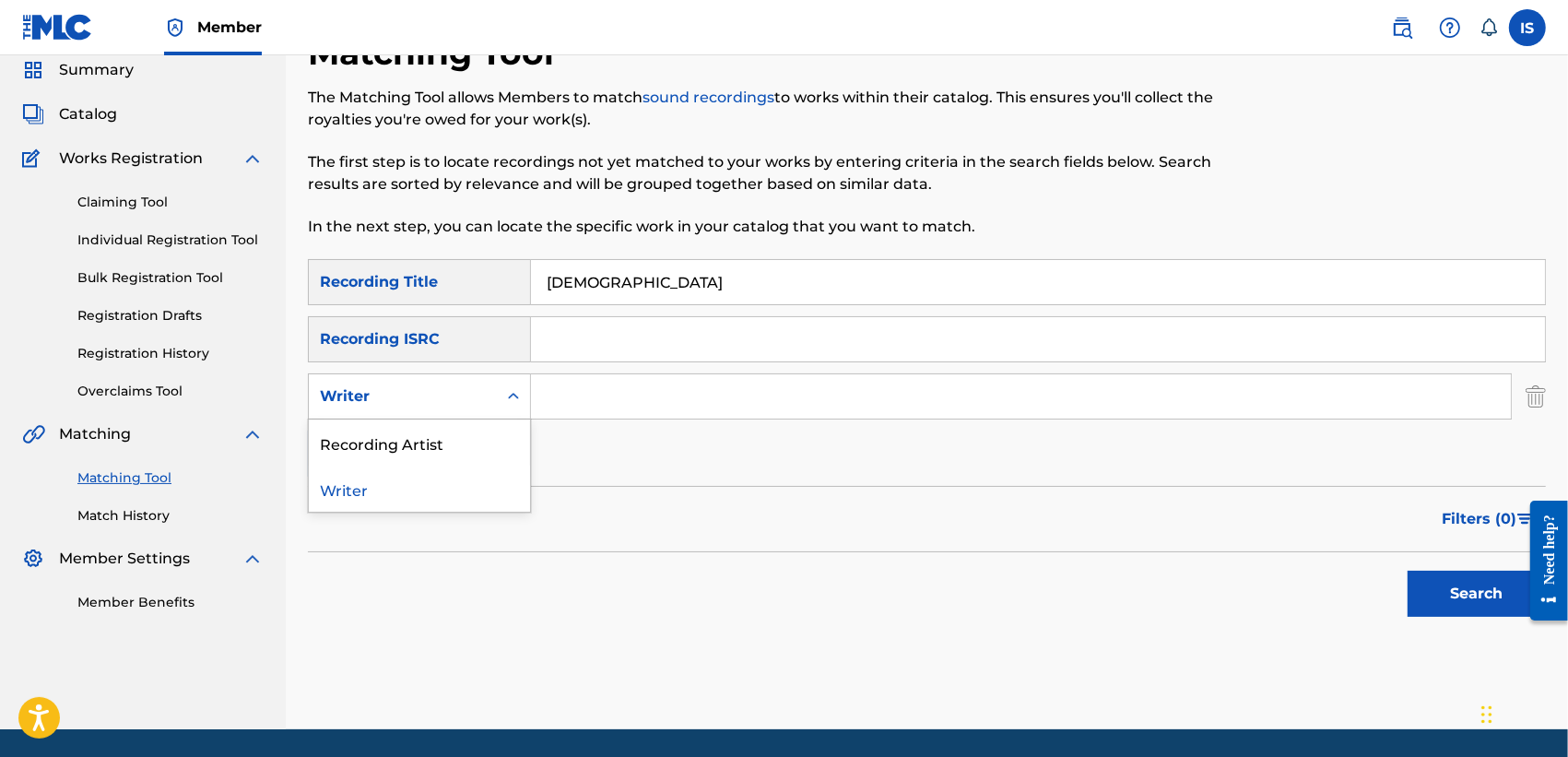
click at [422, 392] on div "Writer" at bounding box center [402, 396] width 166 height 22
click at [416, 438] on div "Recording Artist" at bounding box center [419, 442] width 221 height 46
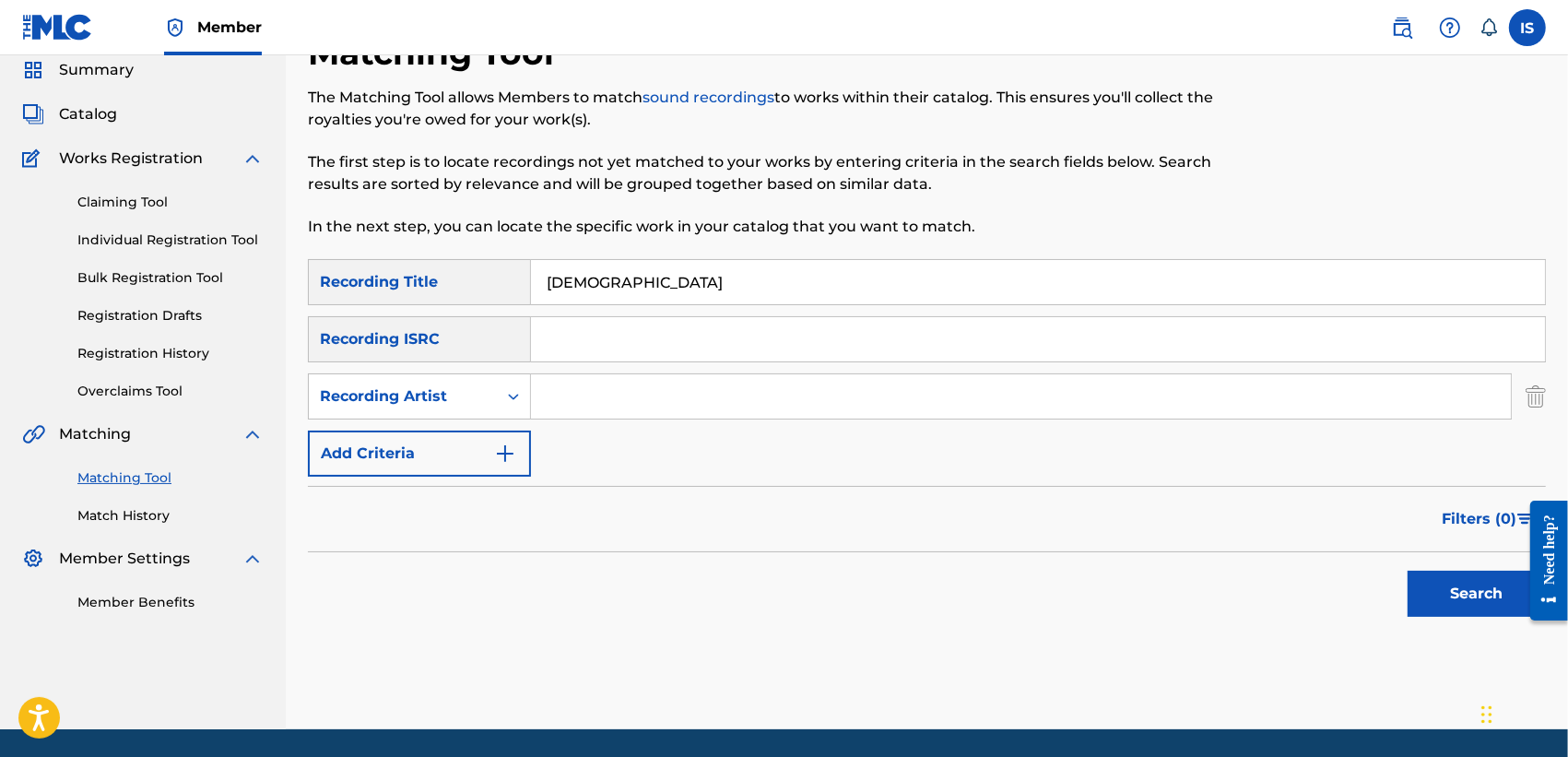
click at [647, 378] on input "Search Form" at bounding box center [1021, 397] width 980 height 45
type input "djam"
click at [1408, 571] on button "Search" at bounding box center [1477, 594] width 138 height 46
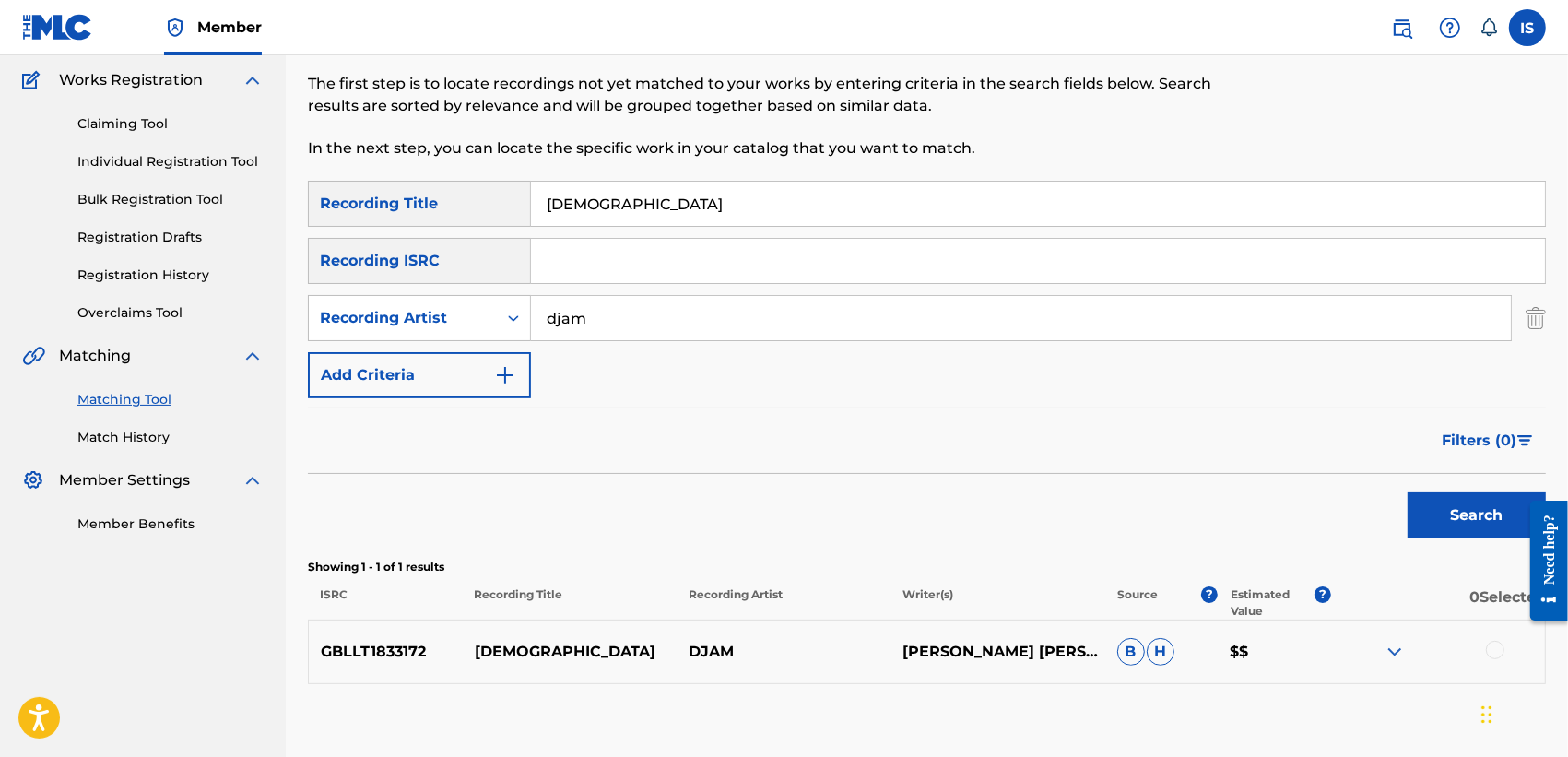
scroll to position [255, 0]
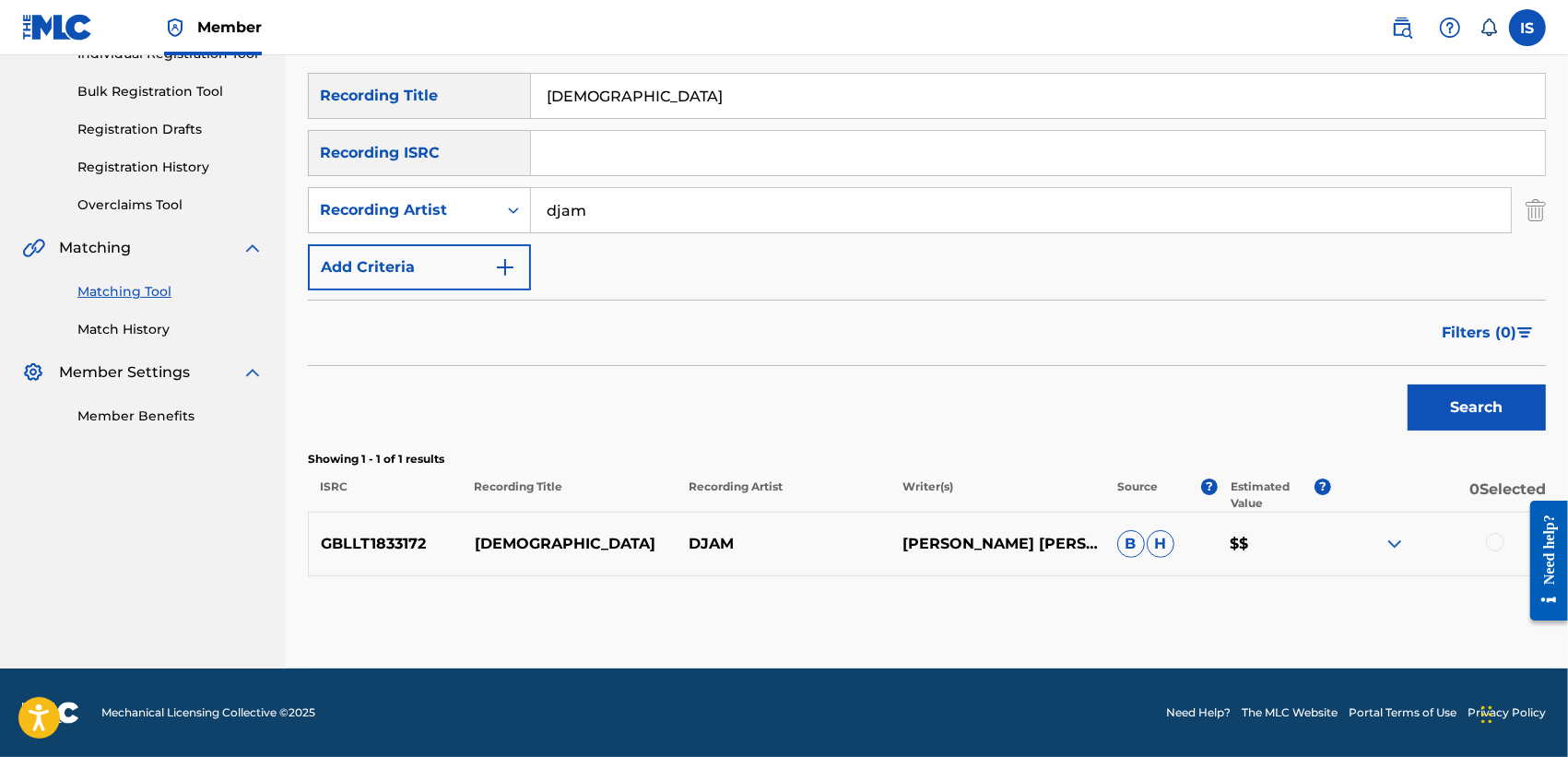
click at [1499, 545] on div at bounding box center [1494, 542] width 18 height 18
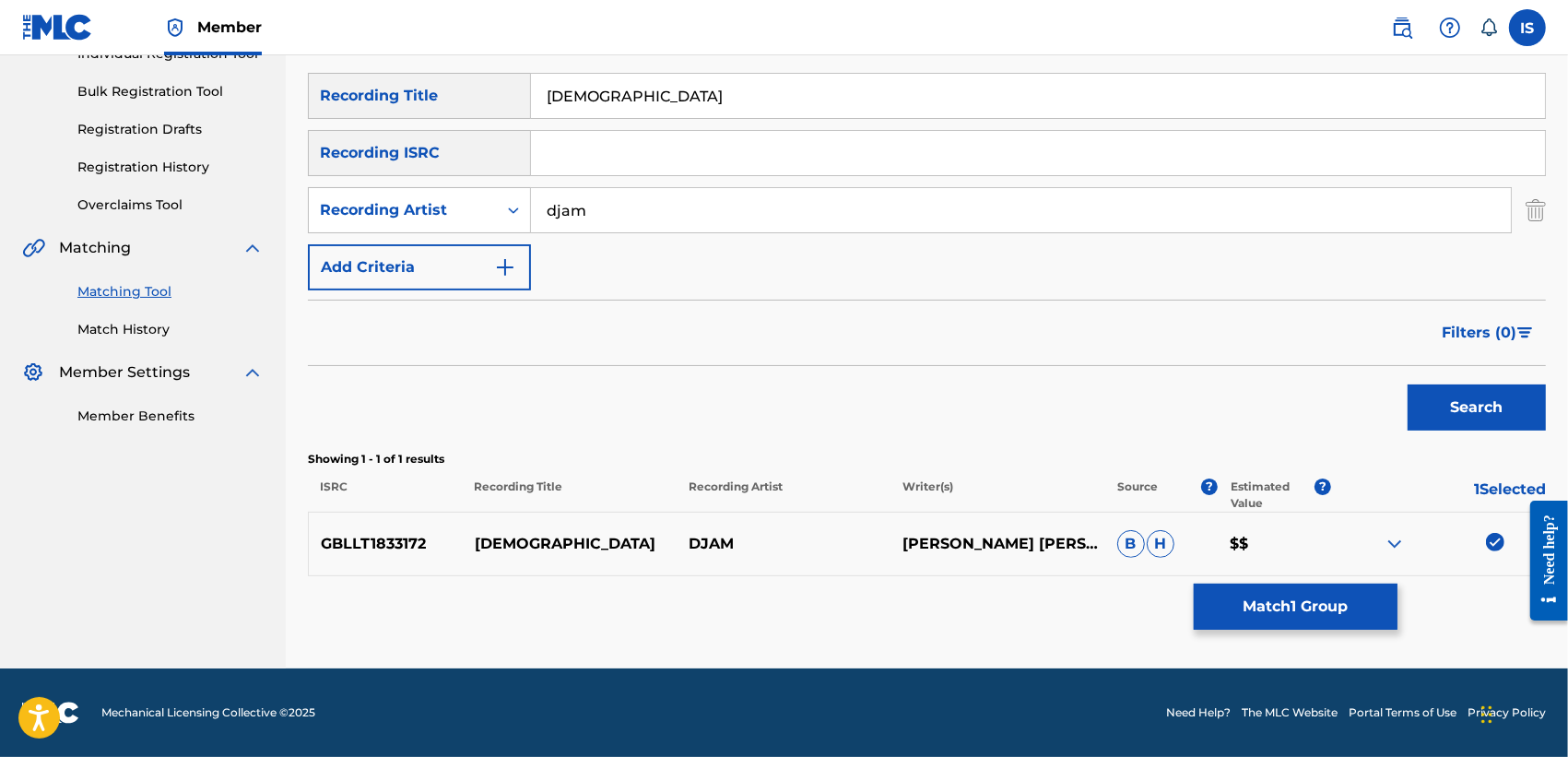
click at [1296, 612] on button "Match 1 Group" at bounding box center [1295, 606] width 204 height 46
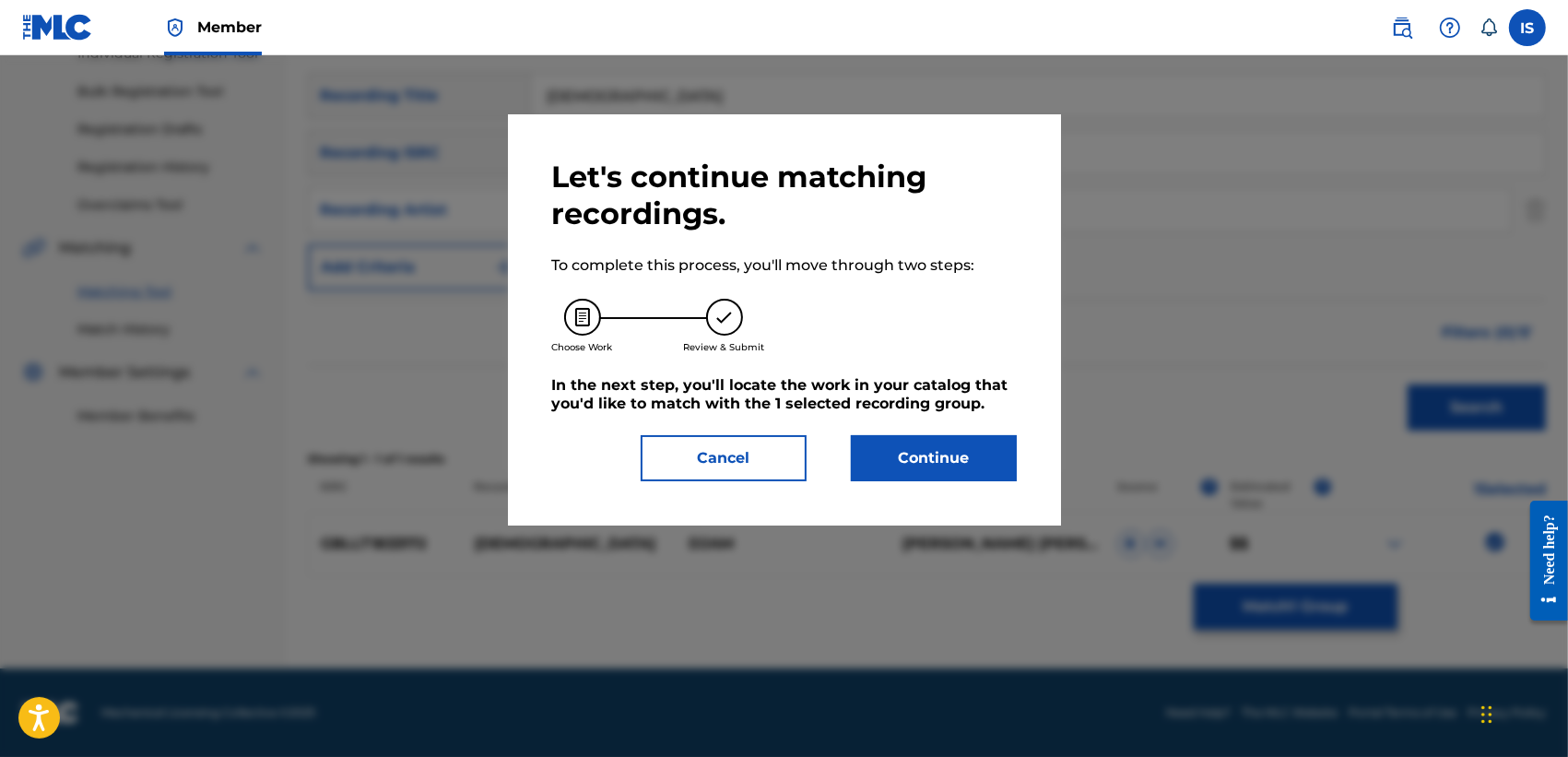
click at [928, 478] on button "Continue" at bounding box center [933, 458] width 166 height 46
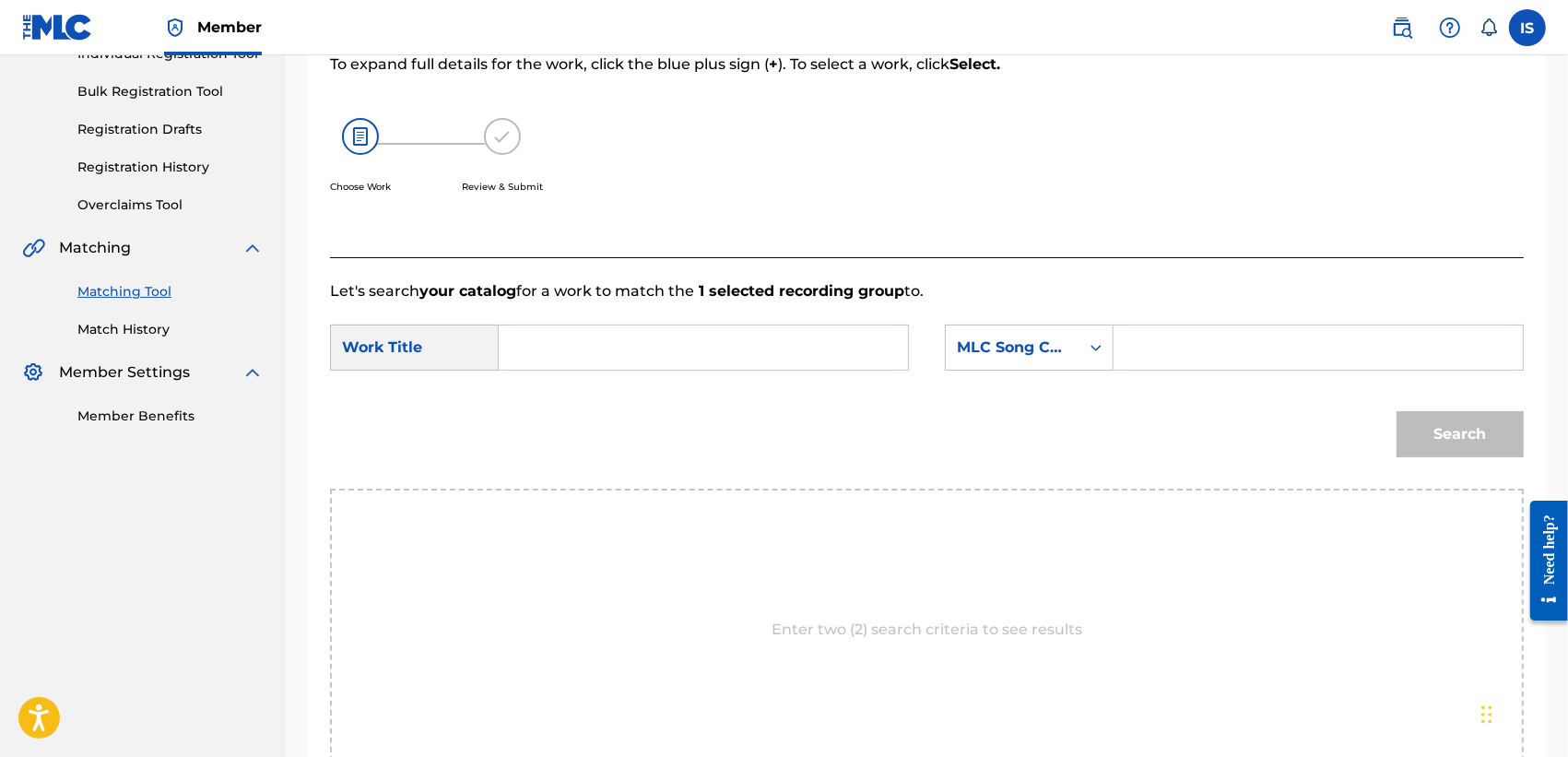
click at [748, 353] on input "Search Form" at bounding box center [703, 347] width 378 height 45
paste input "IFRIK'YAMMA"
type input "IFRIK'YAMMA"
click at [998, 343] on div "MLC Song Code" at bounding box center [1012, 347] width 112 height 22
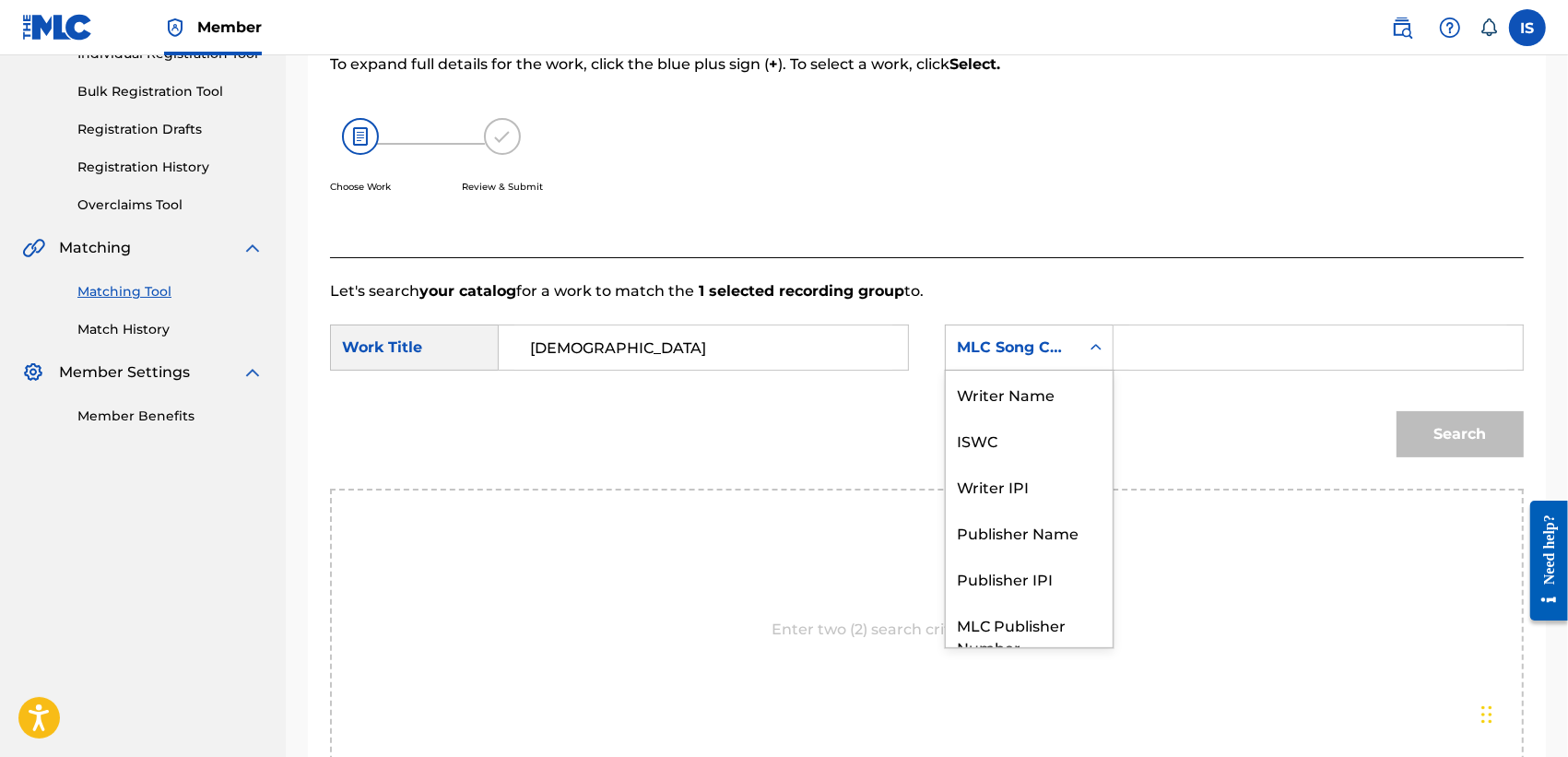
scroll to position [89, 0]
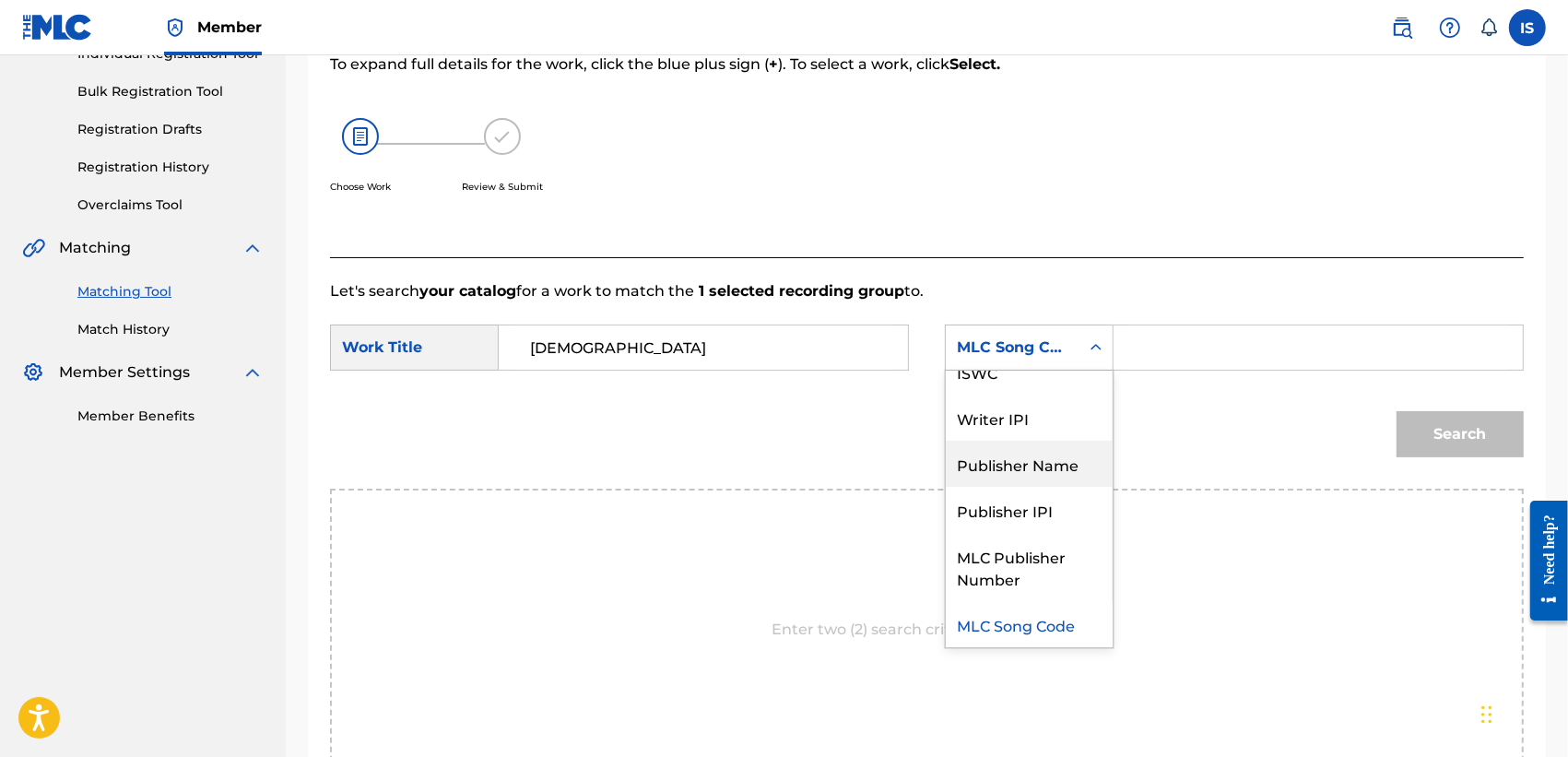
click at [1005, 453] on div "Publisher Name" at bounding box center [1030, 464] width 167 height 46
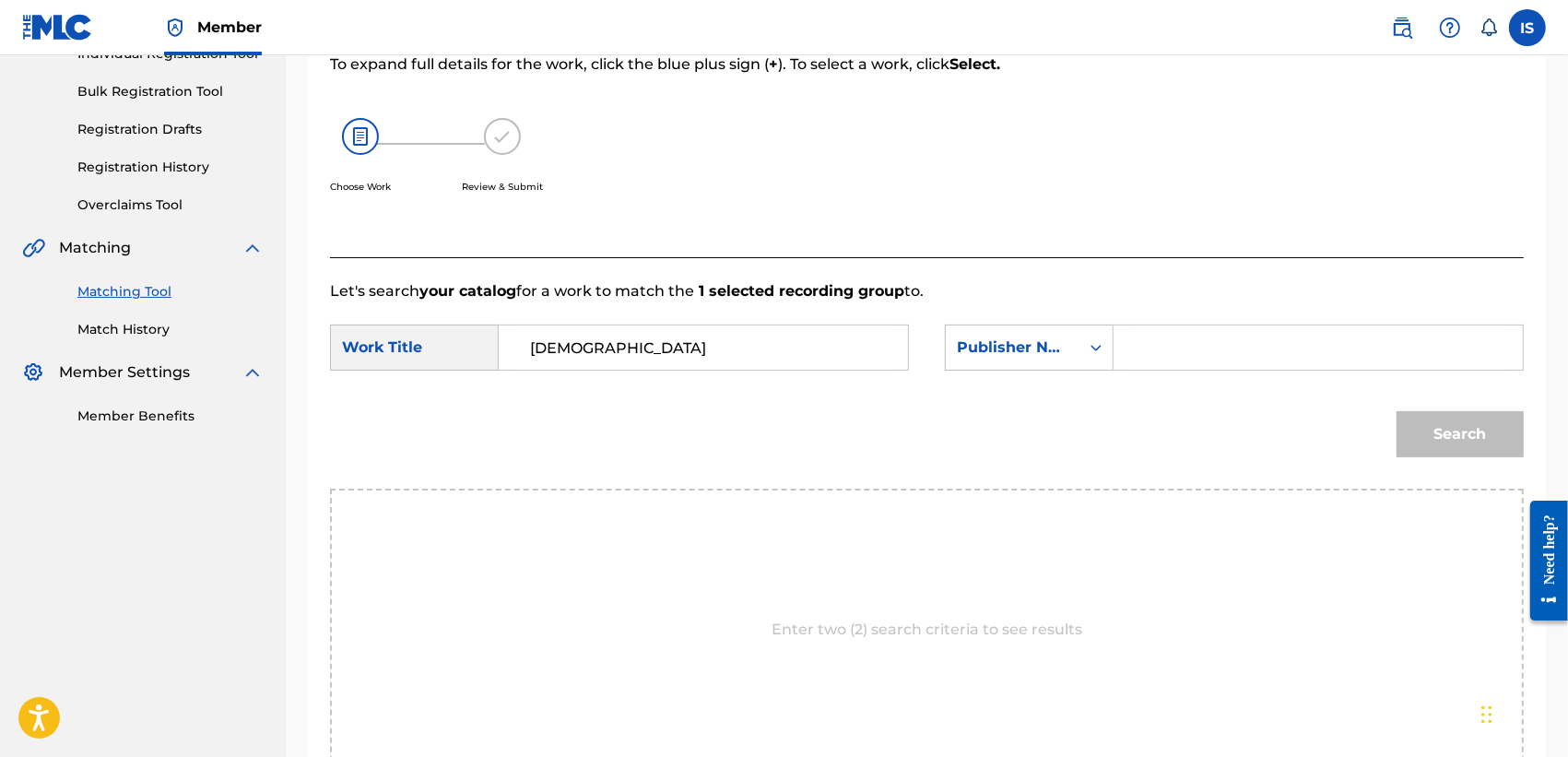
click at [1171, 321] on form "SearchWithCriteria0496d6ac-642c-4176-becf-6202452d0295 Work Title IFRIK'YAMMA S…" at bounding box center [926, 396] width 1194 height 186
click at [1161, 340] on input "Search Form" at bounding box center [1318, 347] width 378 height 45
type input "onda"
click at [1396, 412] on button "Search" at bounding box center [1460, 434] width 127 height 46
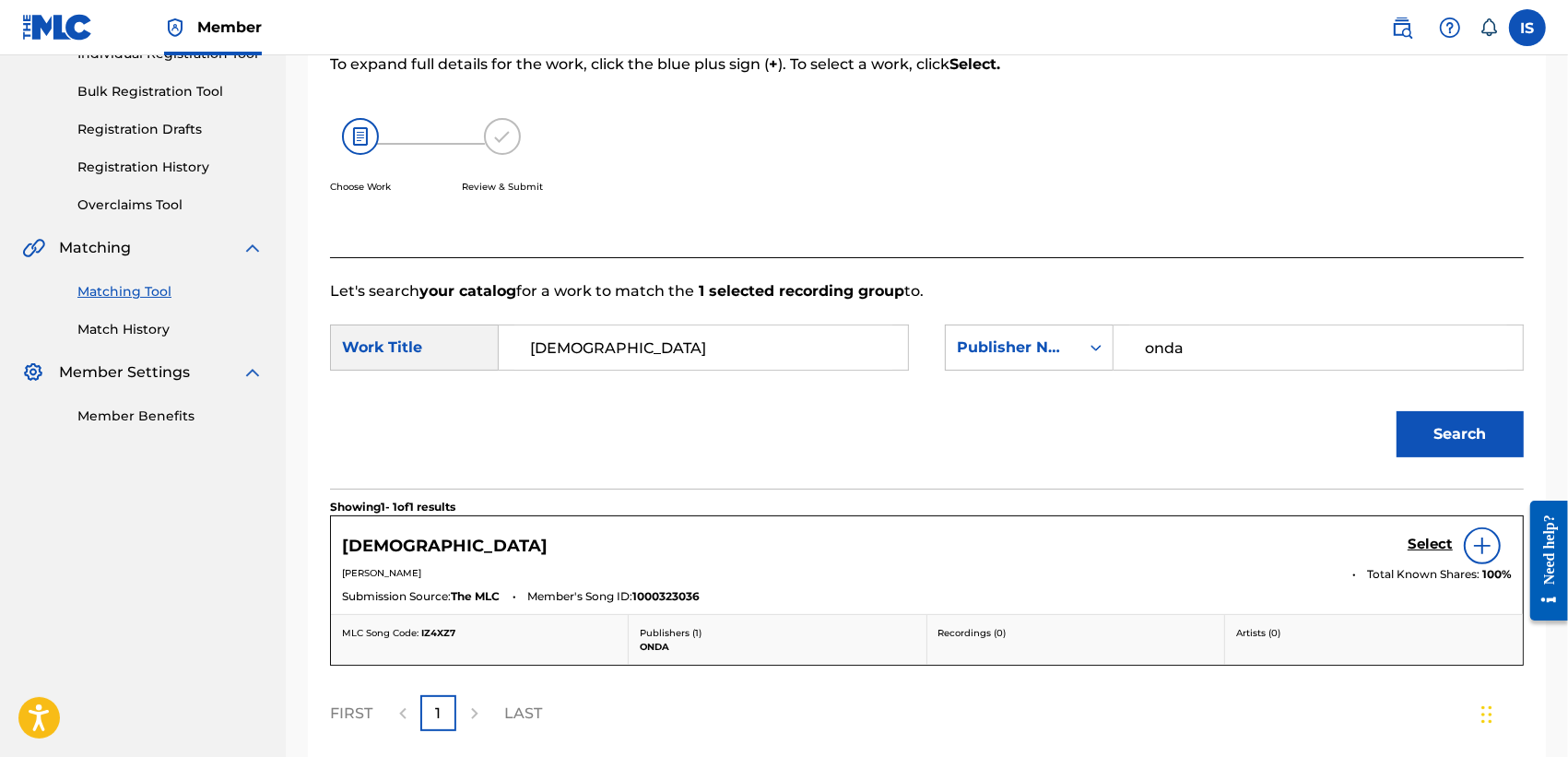
click at [1412, 542] on h5 "Select" at bounding box center [1431, 545] width 46 height 17
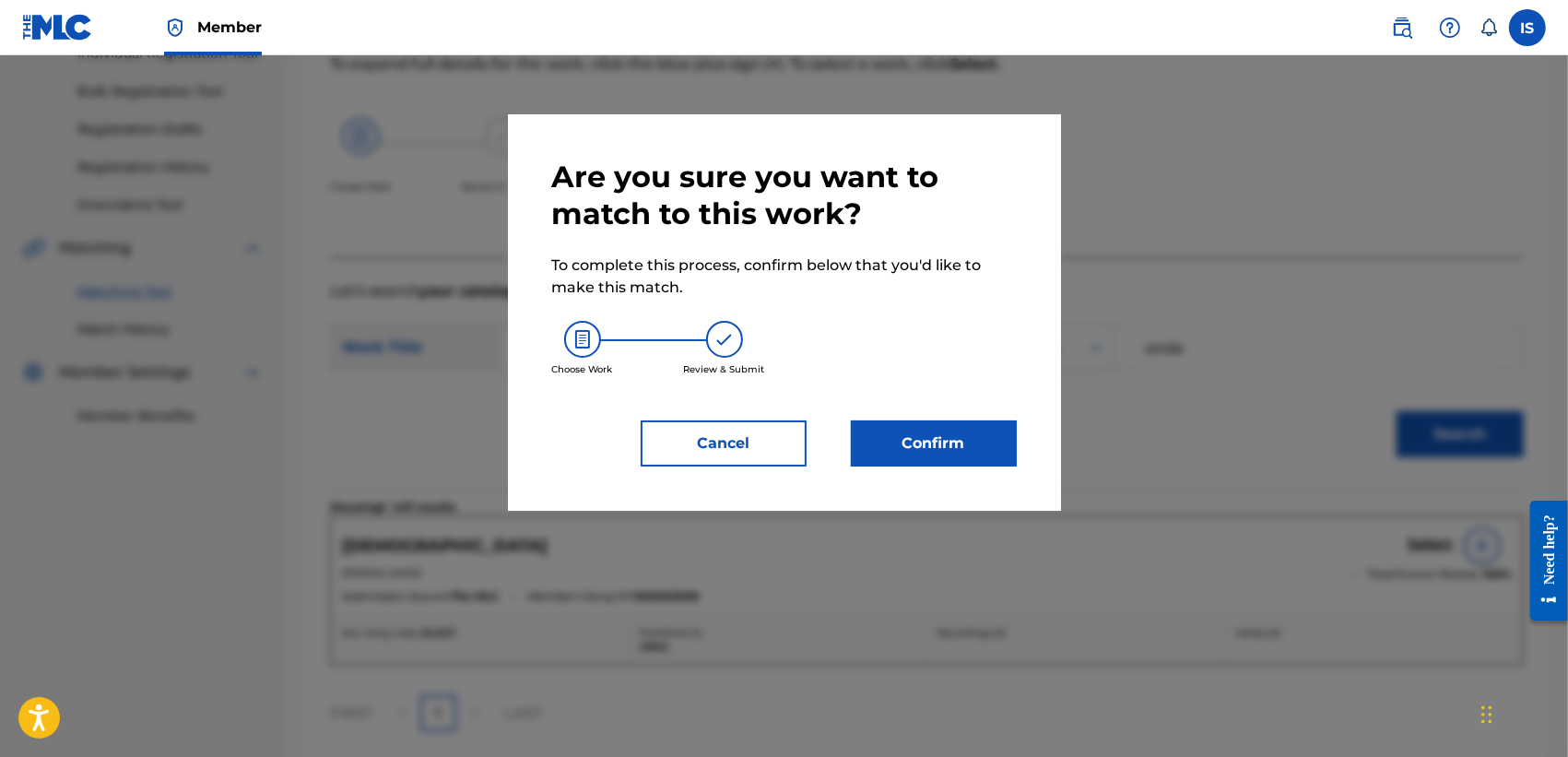
click at [913, 449] on button "Confirm" at bounding box center [933, 443] width 166 height 46
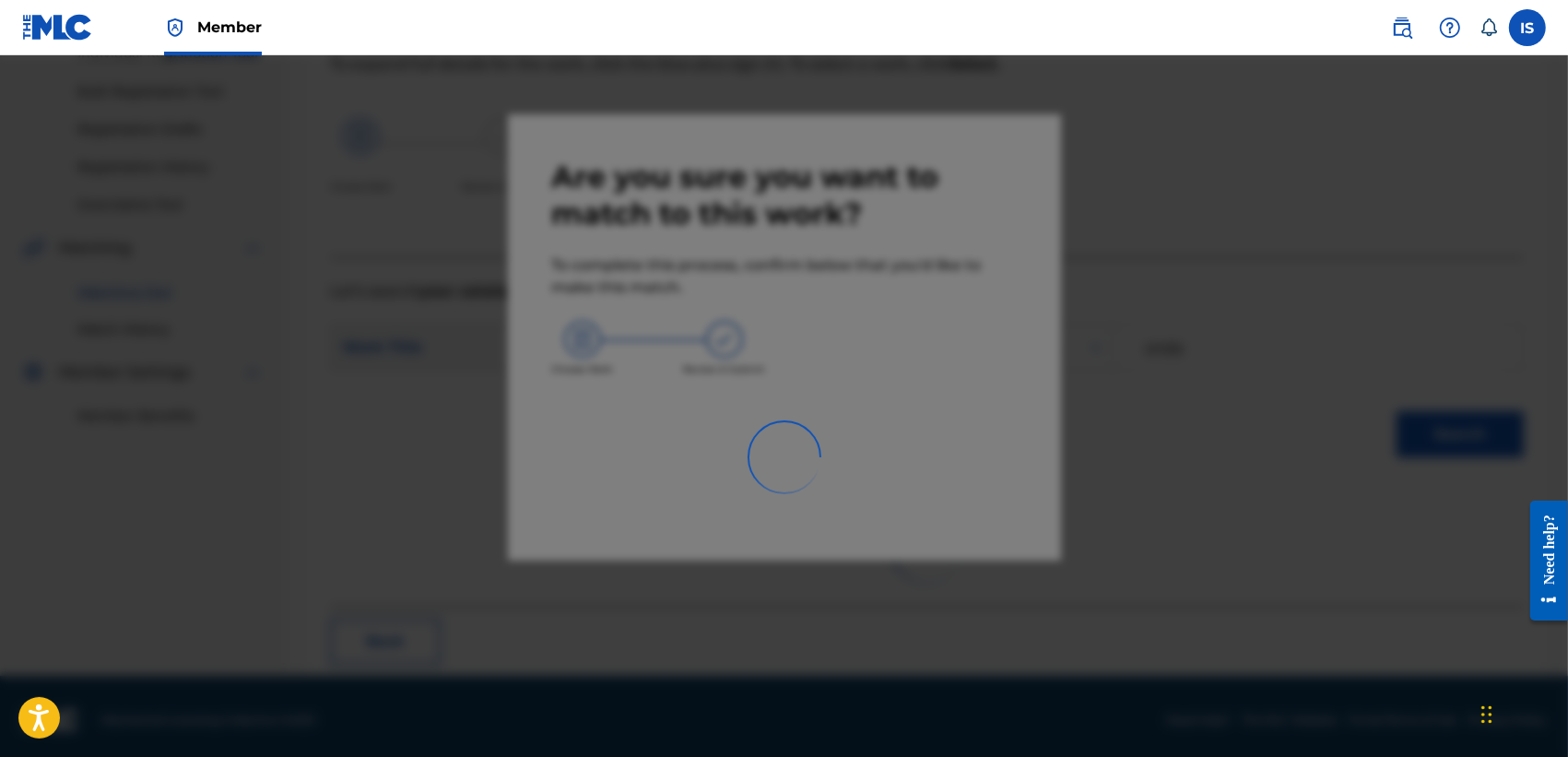
scroll to position [69, 0]
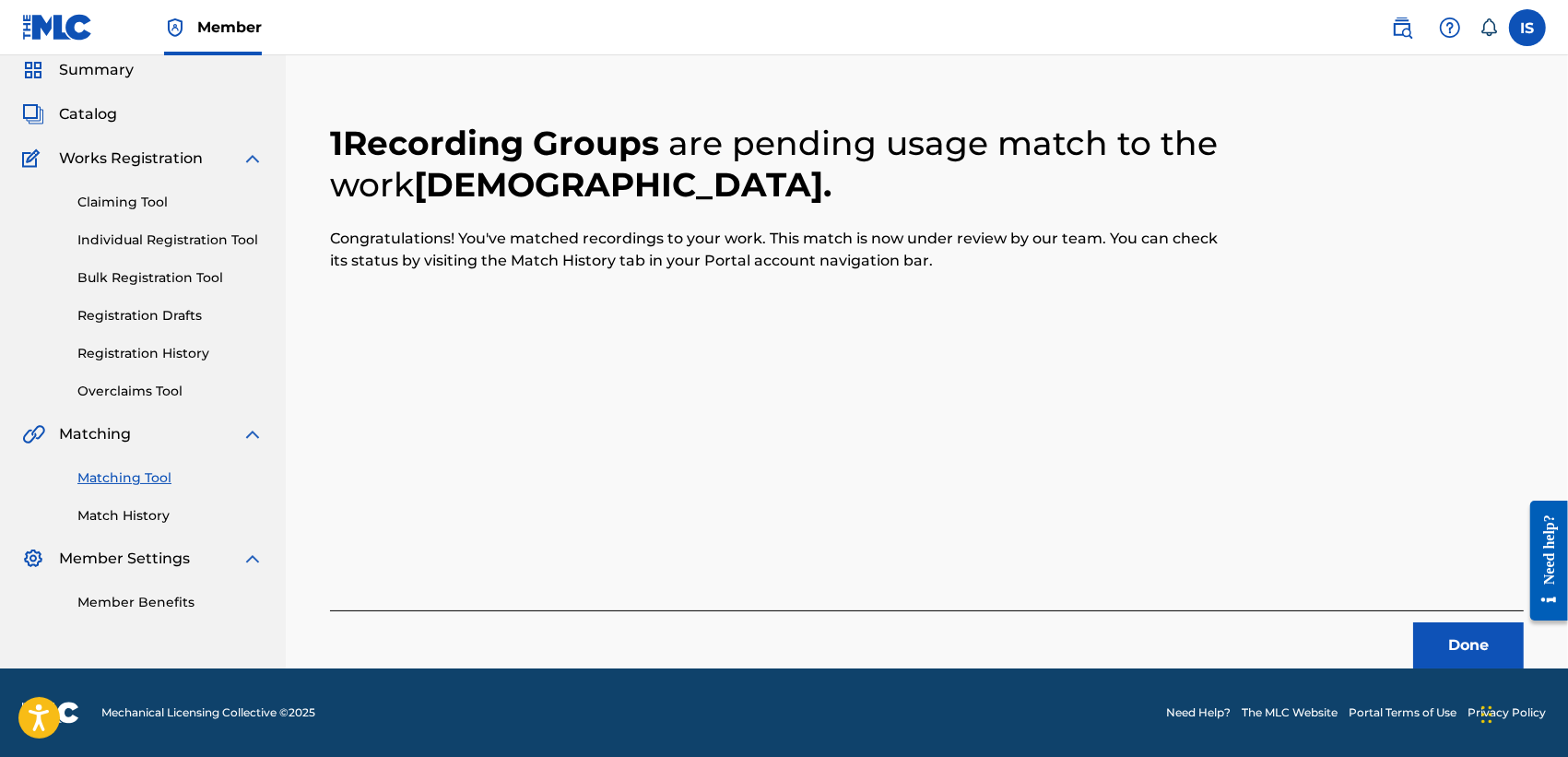
click at [1484, 656] on button "Done" at bounding box center [1468, 645] width 111 height 46
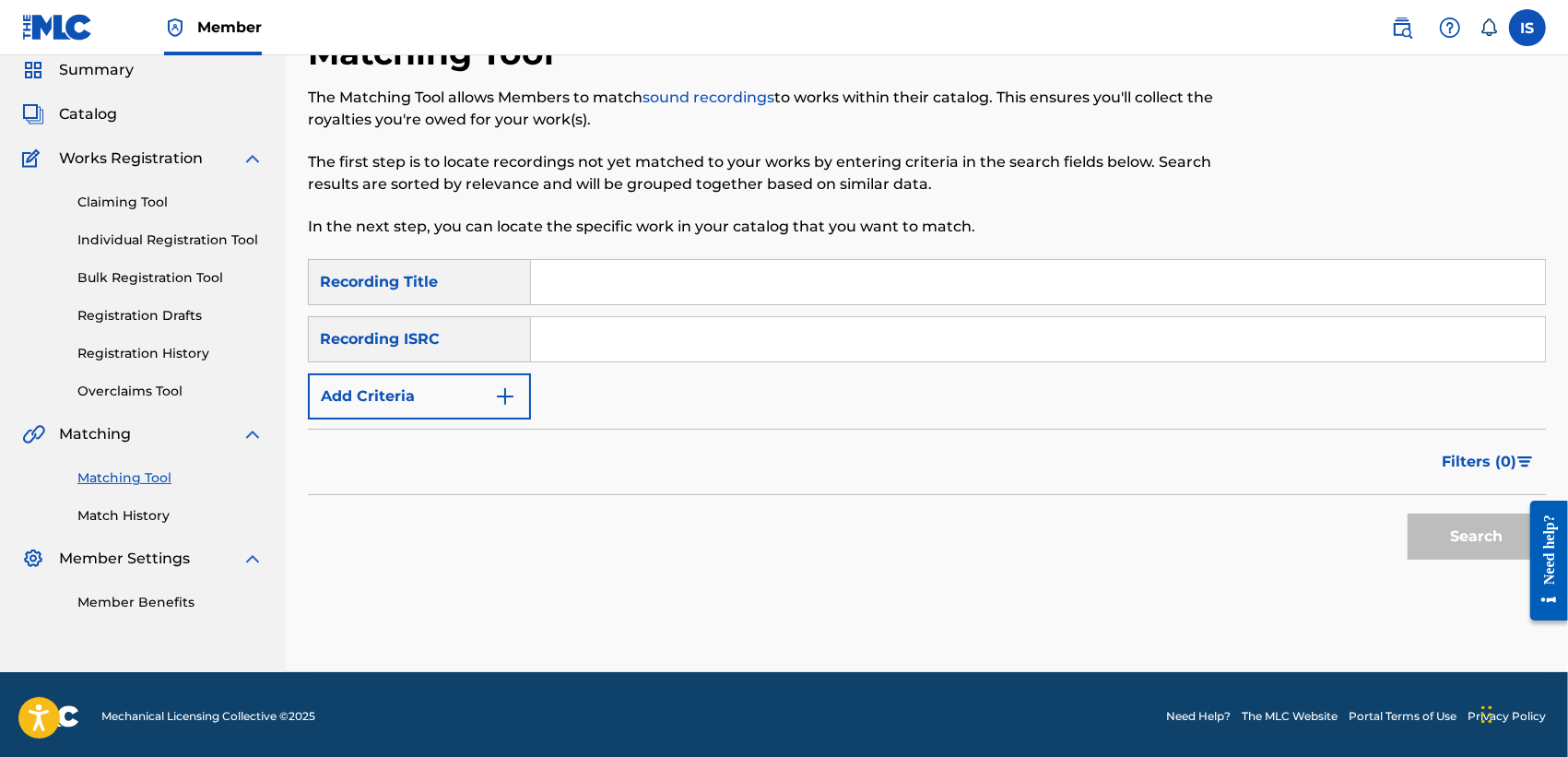
click at [569, 264] on input "Search Form" at bounding box center [1037, 282] width 1013 height 45
paste input "LEAVE MY BLADI"
type input "LEAVE MY BLADI"
click at [429, 393] on button "Add Criteria" at bounding box center [419, 397] width 223 height 46
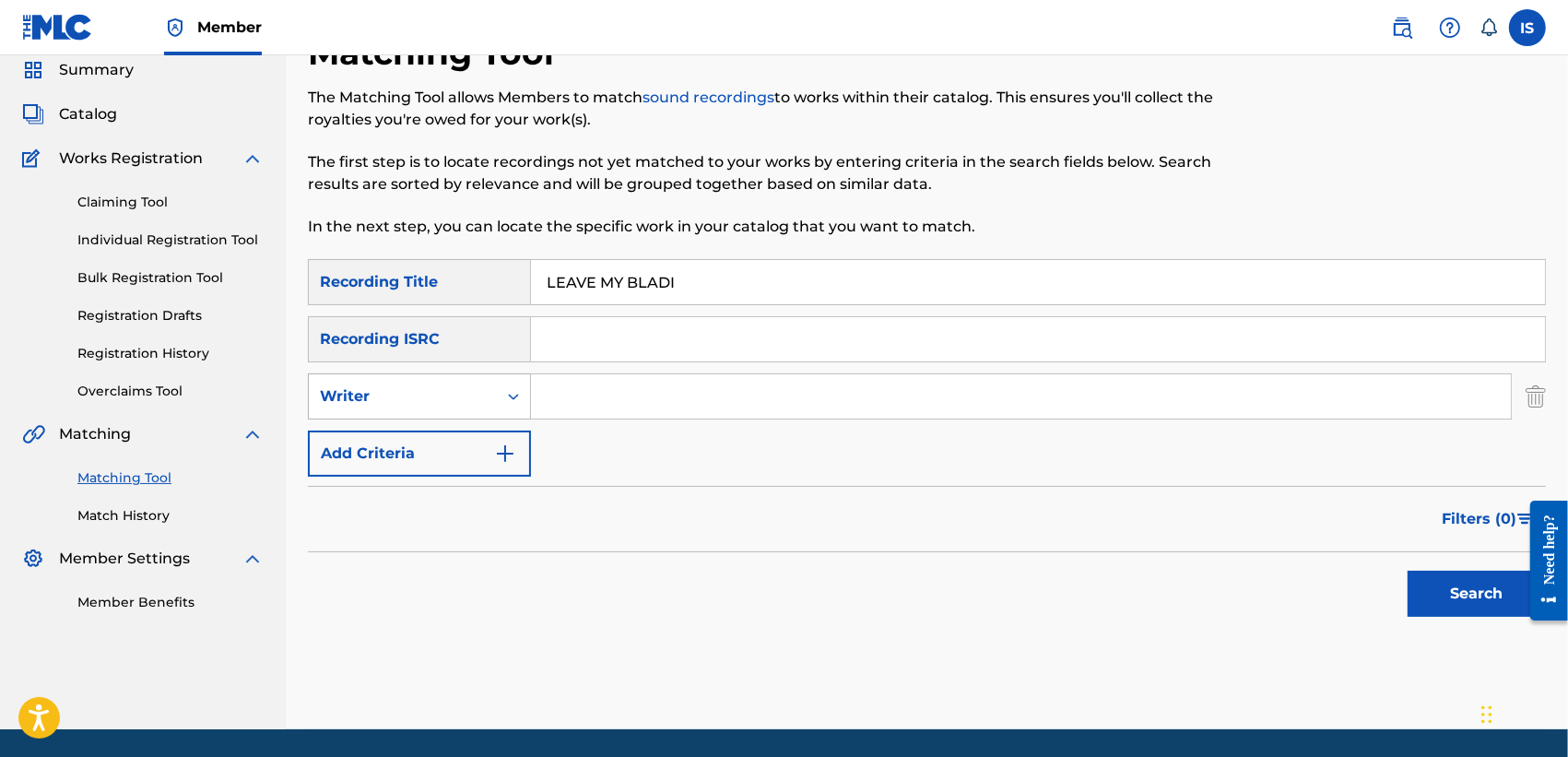
click at [425, 394] on div "Writer" at bounding box center [402, 396] width 166 height 22
click at [427, 450] on div "Recording Artist" at bounding box center [419, 442] width 221 height 46
click at [636, 393] on input "Search Form" at bounding box center [1021, 397] width 980 height 45
click at [636, 393] on input "dja" at bounding box center [1021, 397] width 980 height 45
type input "djam"
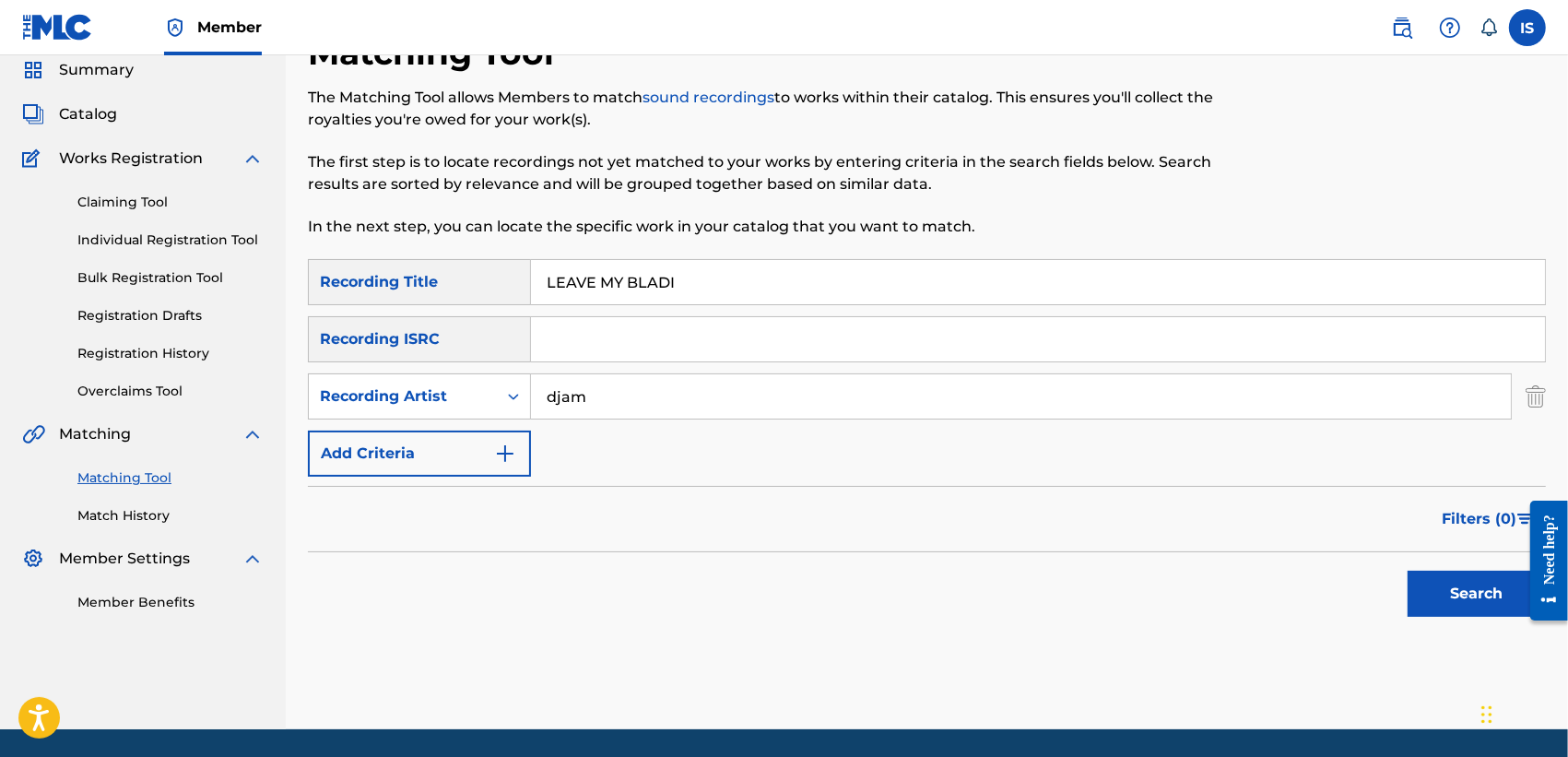
click at [1408, 571] on button "Search" at bounding box center [1477, 594] width 138 height 46
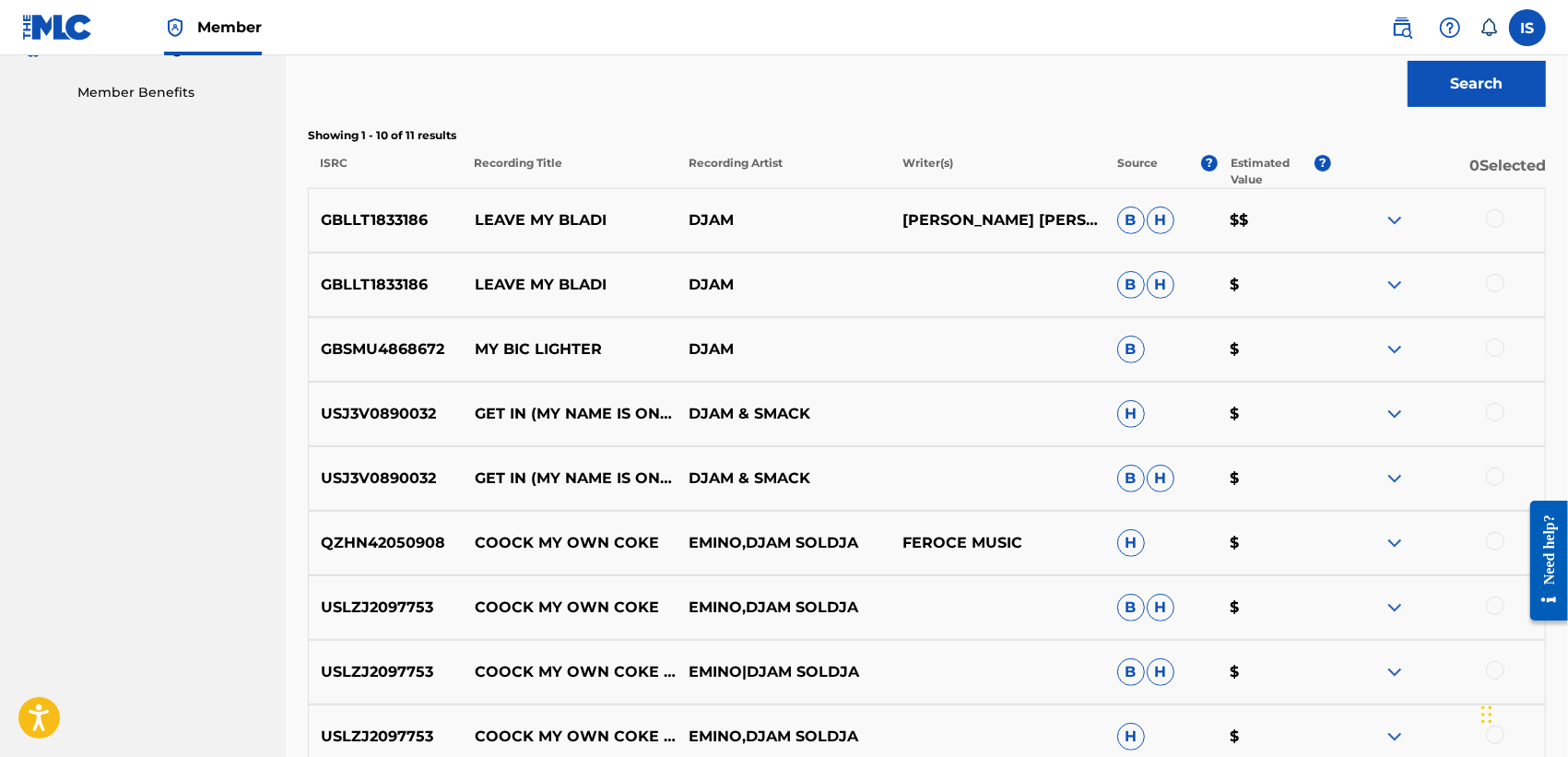
scroll to position [582, 0]
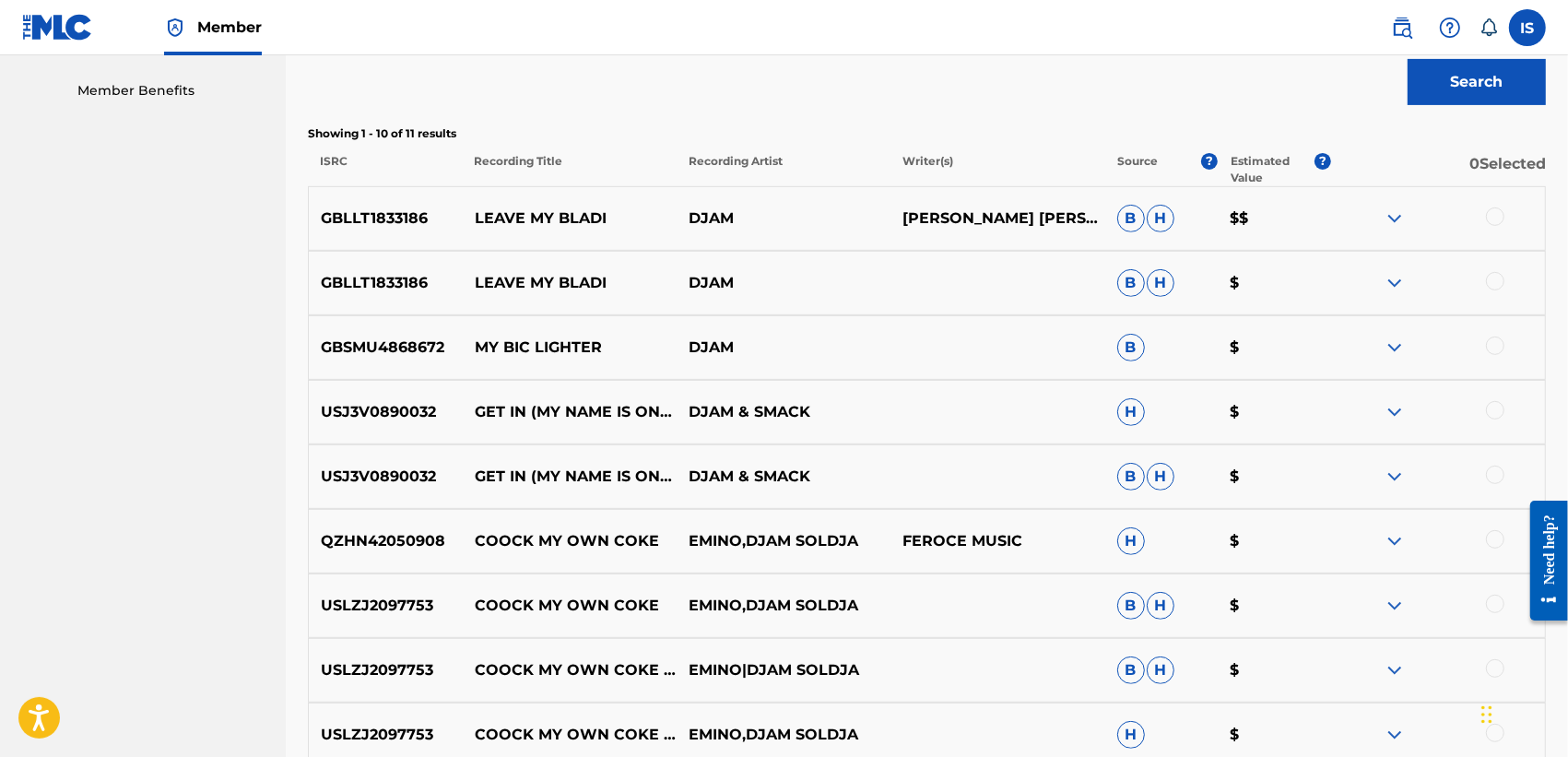
click at [1490, 212] on div at bounding box center [1494, 216] width 18 height 18
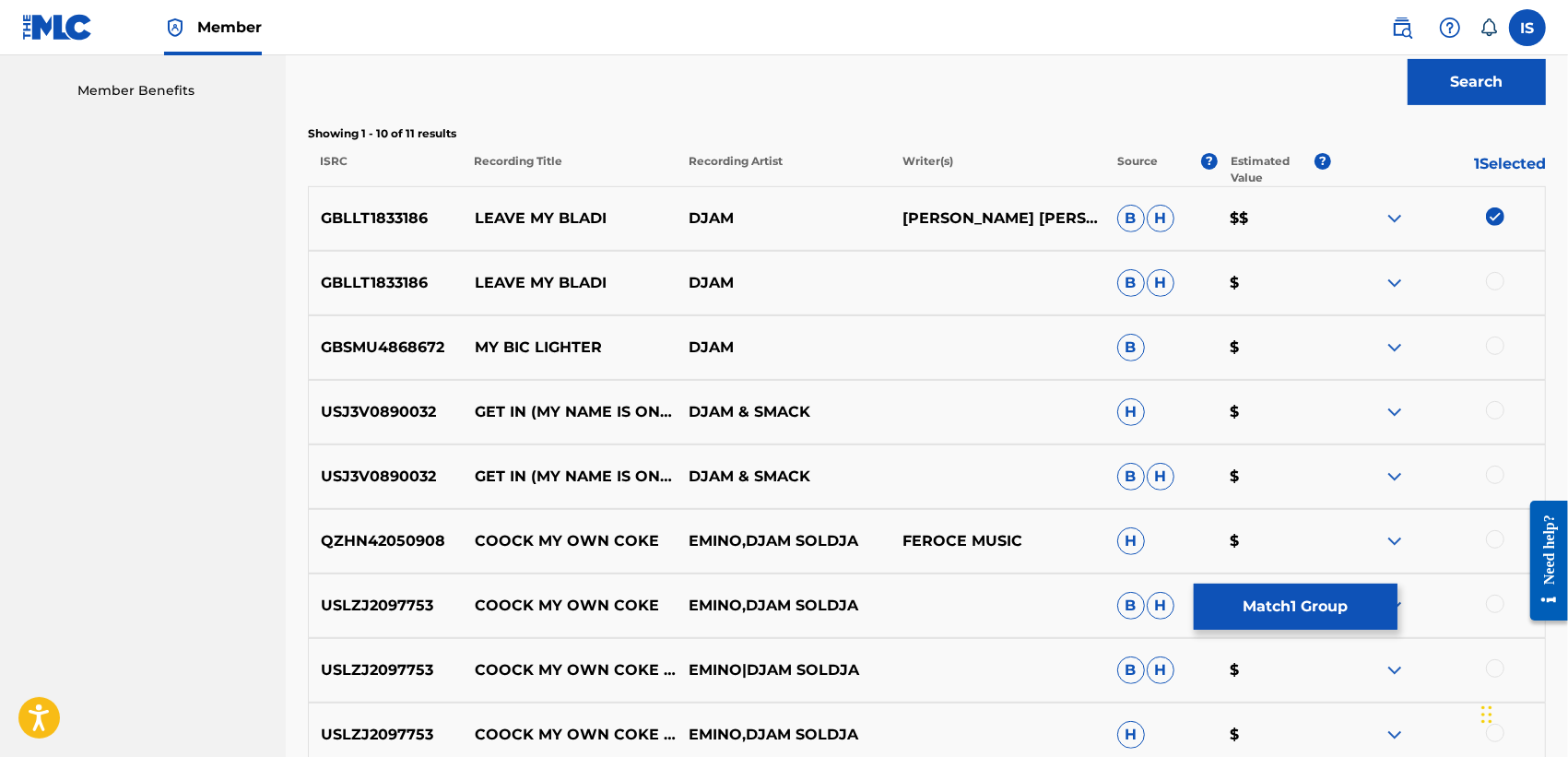
click at [1495, 268] on div "GBLLT1833186 LEAVE MY BLADI DJAM B H $" at bounding box center [927, 283] width 1238 height 65
click at [1491, 279] on div at bounding box center [1494, 281] width 18 height 18
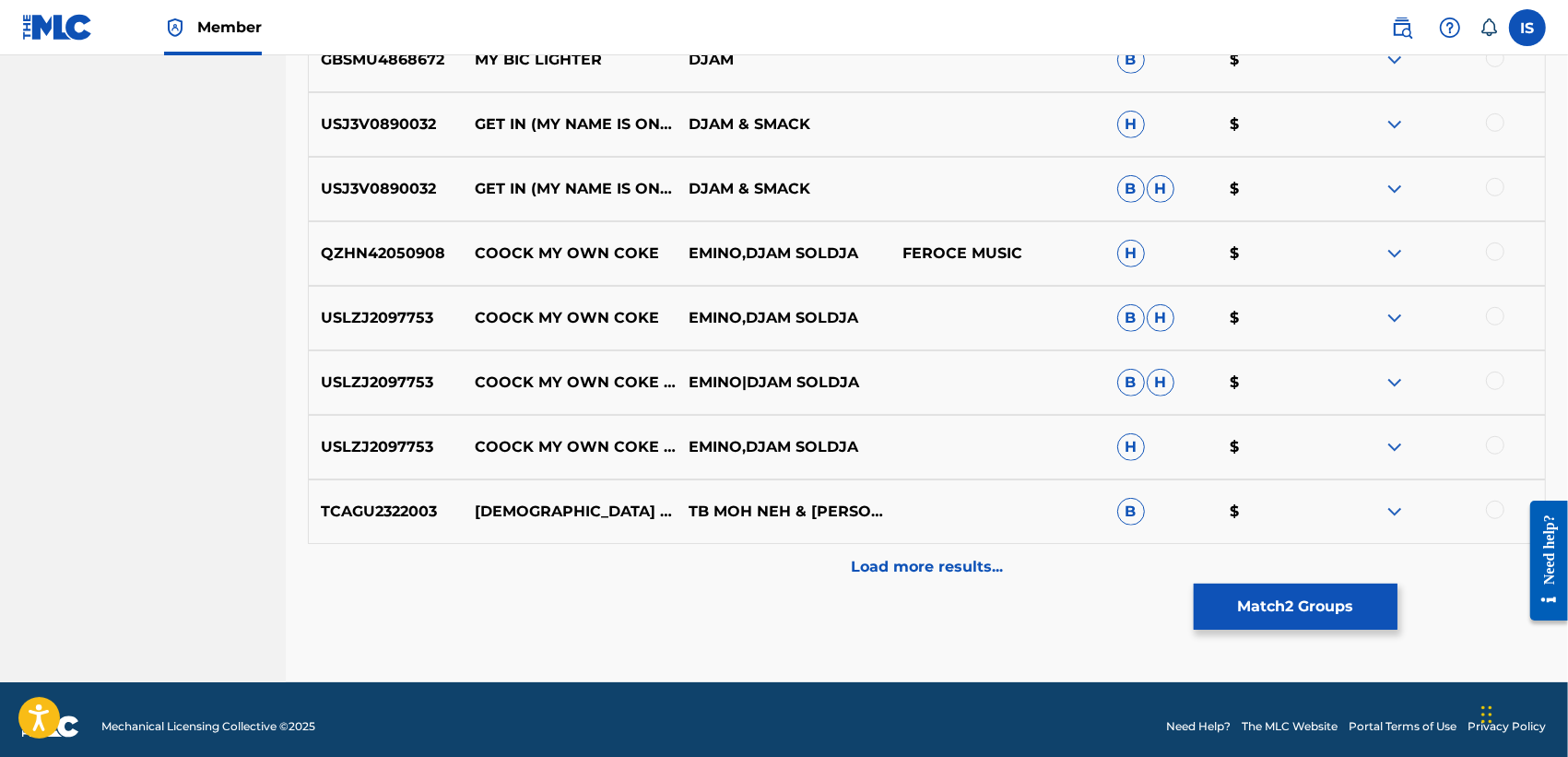
scroll to position [882, 0]
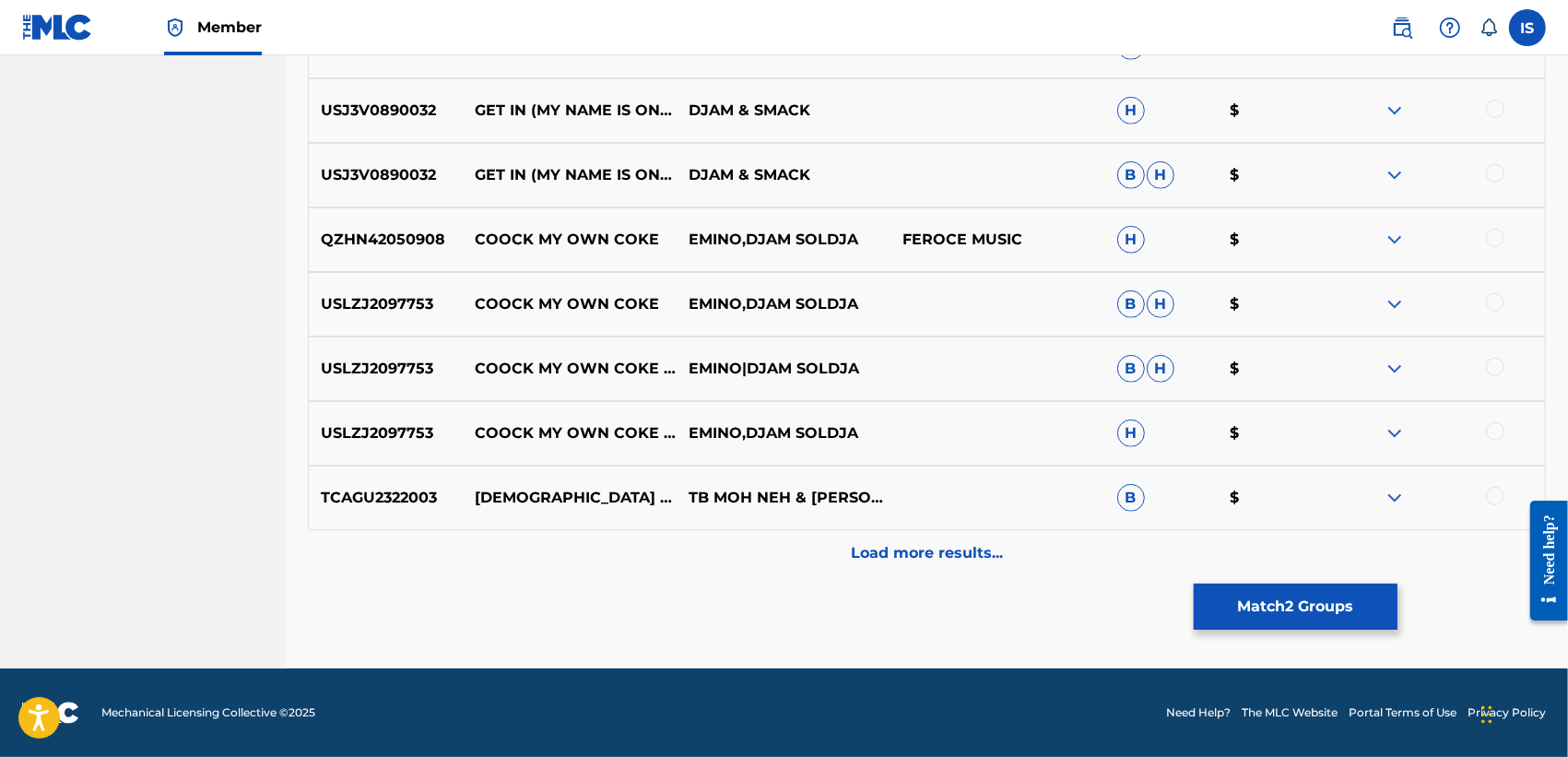
click at [1259, 616] on button "Match 2 Groups" at bounding box center [1295, 606] width 204 height 46
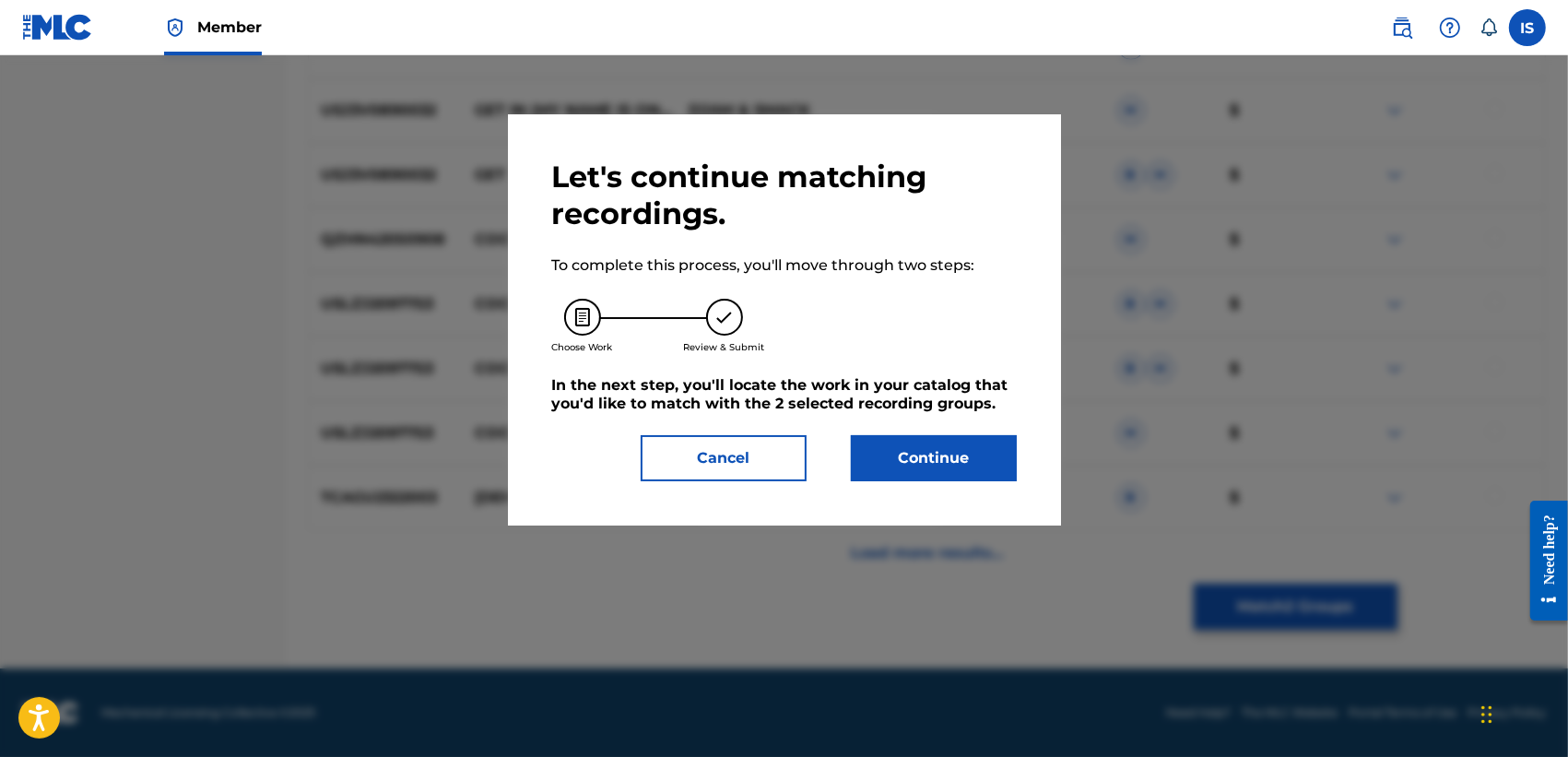
click at [913, 482] on button "Continue" at bounding box center [933, 458] width 166 height 46
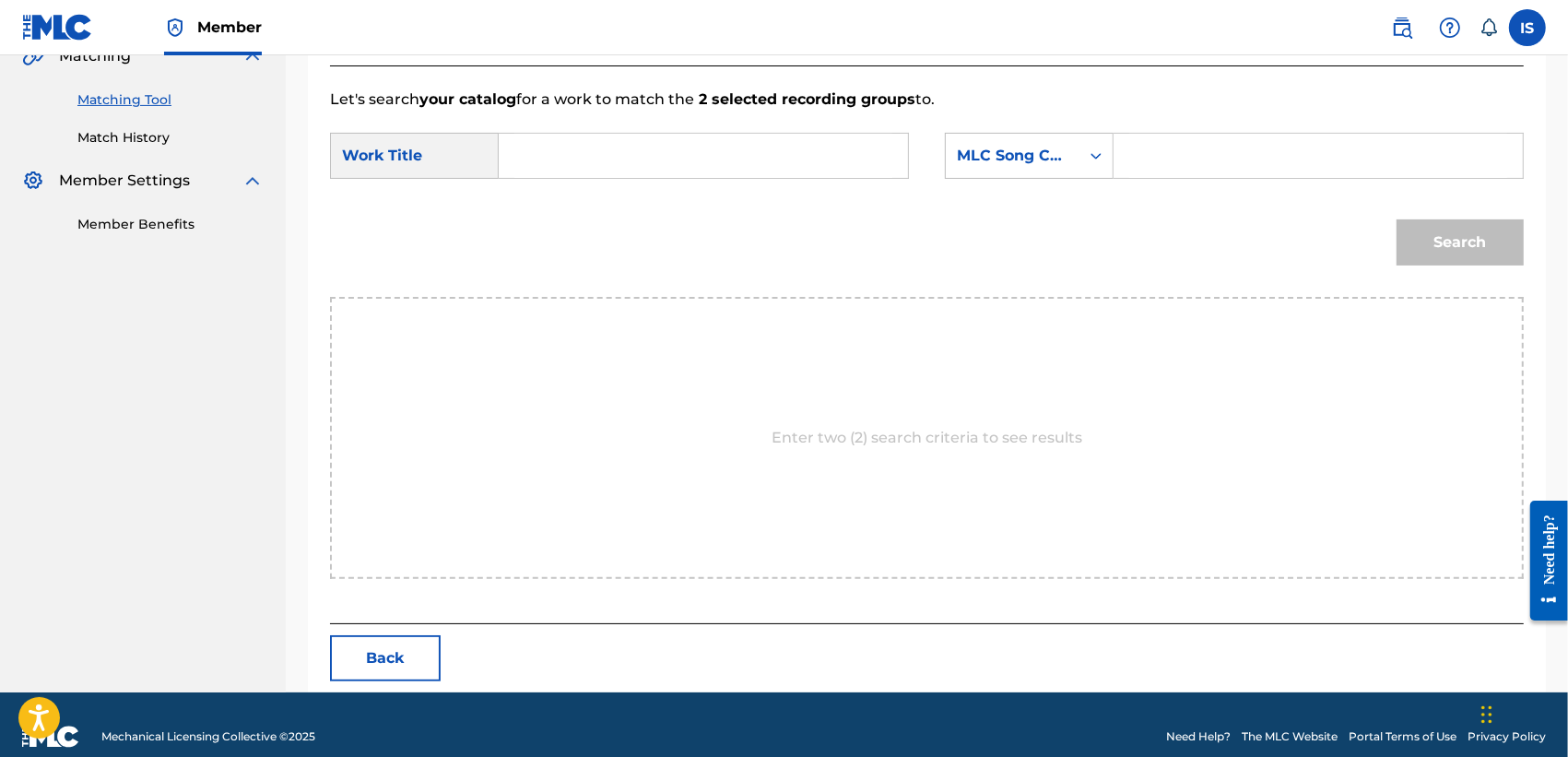
scroll to position [471, 0]
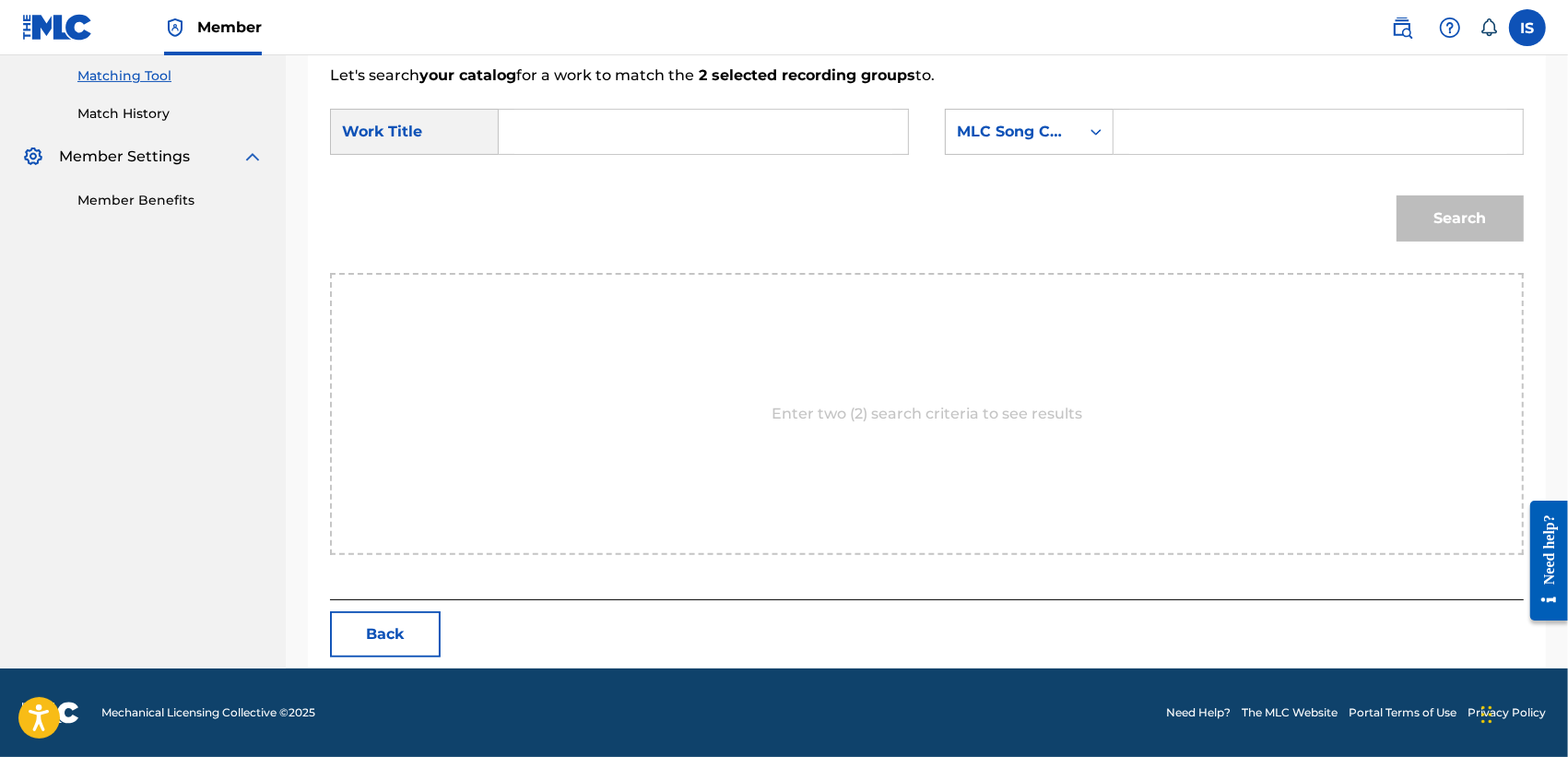
click at [627, 139] on input "Search Form" at bounding box center [703, 132] width 378 height 45
paste input "LEAVE MY BLADI"
type input "LEAVE MY BLADI"
click at [1045, 137] on div "MLC Song Code" at bounding box center [1012, 131] width 112 height 22
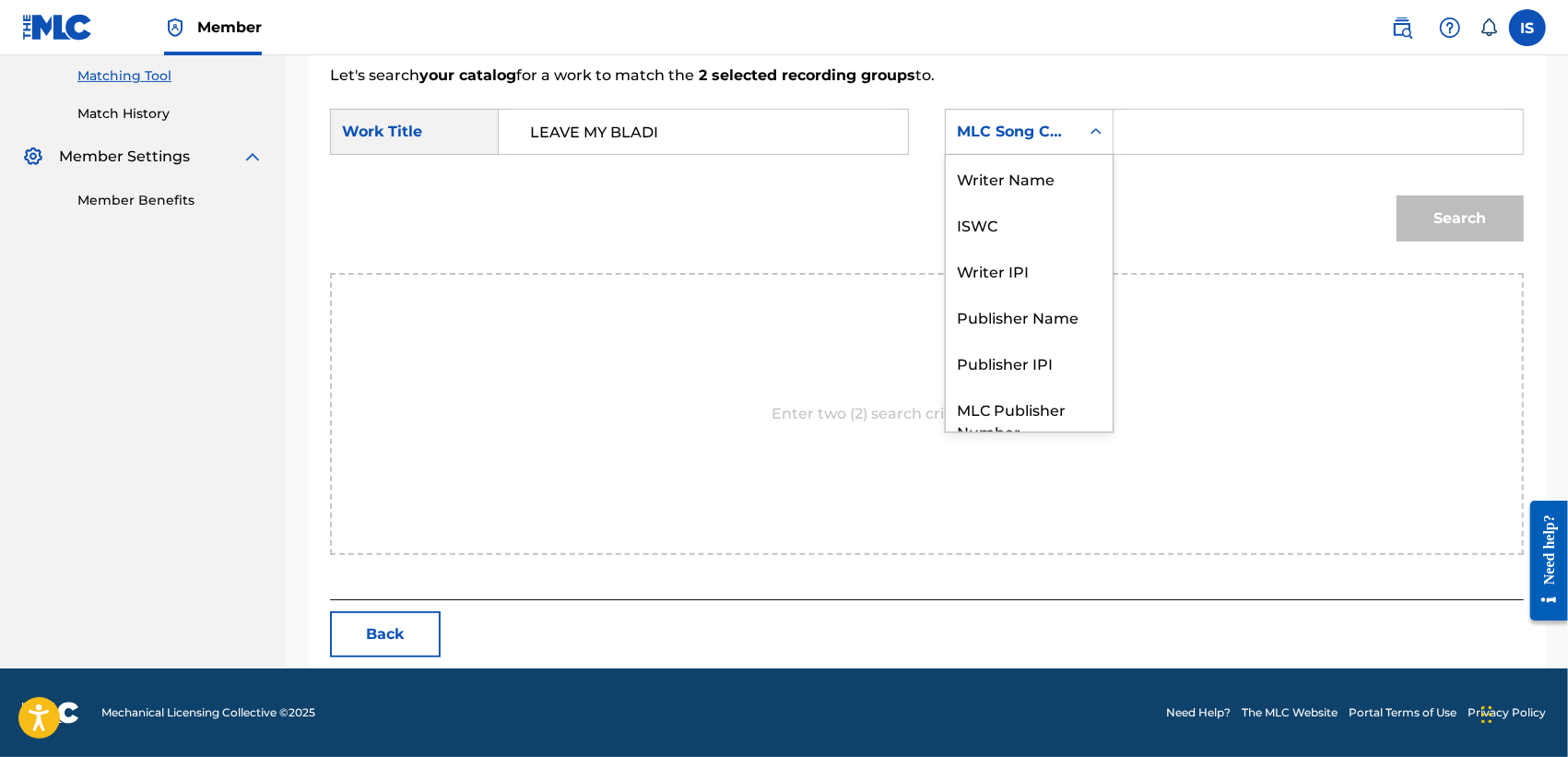
scroll to position [89, 0]
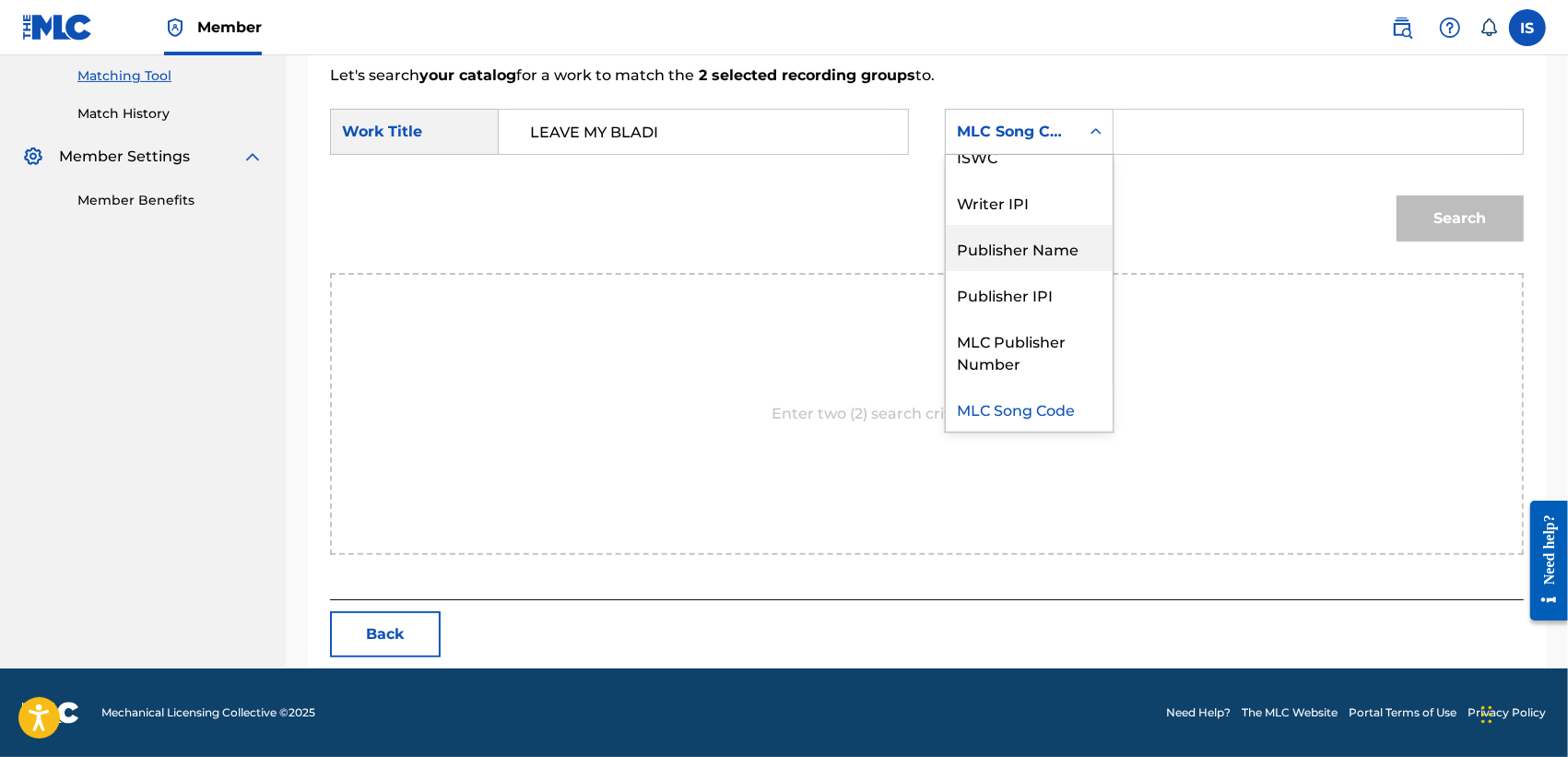
click at [1019, 241] on div "Publisher Name" at bounding box center [1030, 248] width 167 height 46
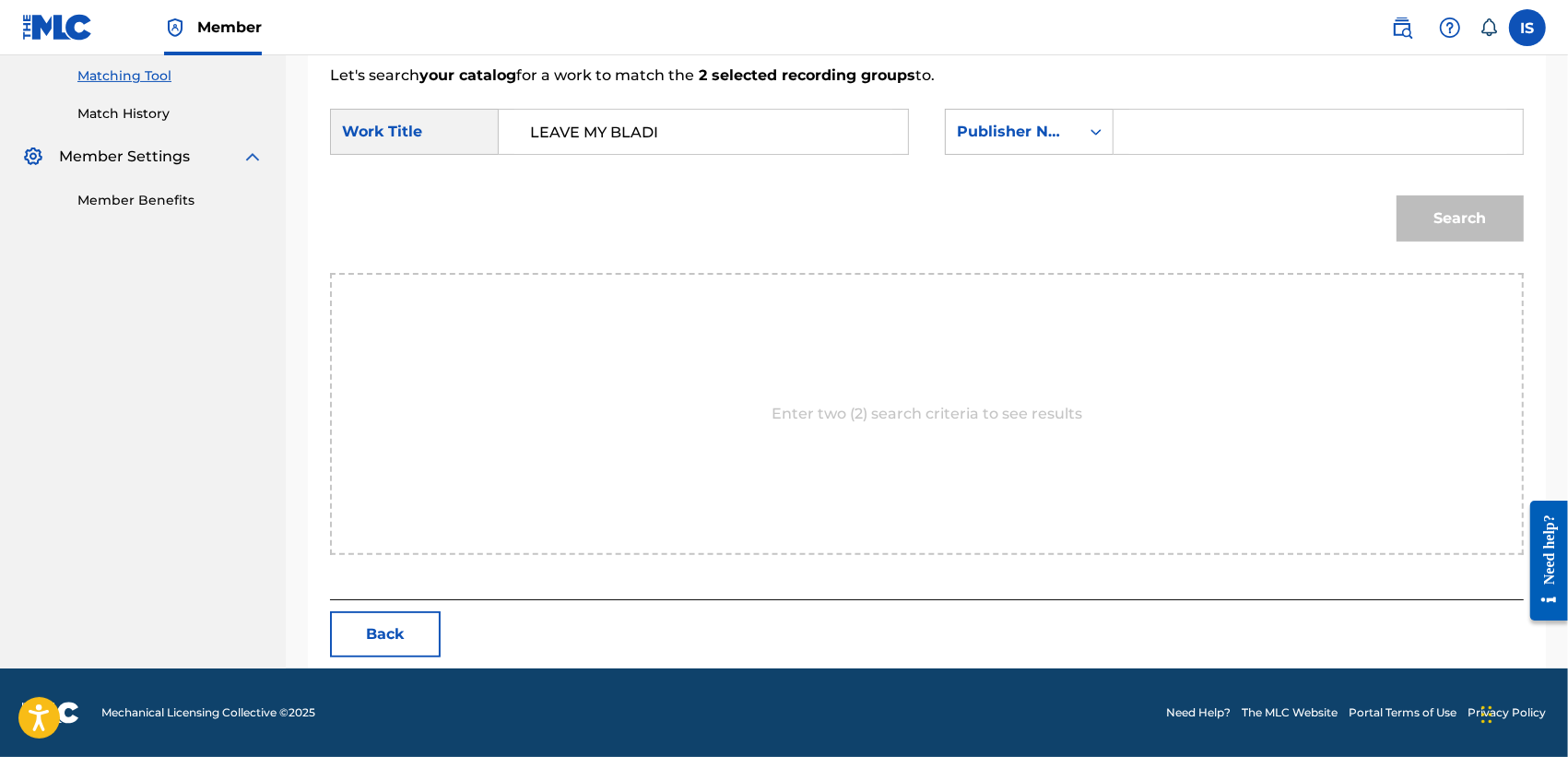
click at [1177, 127] on input "Search Form" at bounding box center [1318, 132] width 378 height 45
type input "onda"
click at [1396, 195] on button "Search" at bounding box center [1460, 218] width 127 height 46
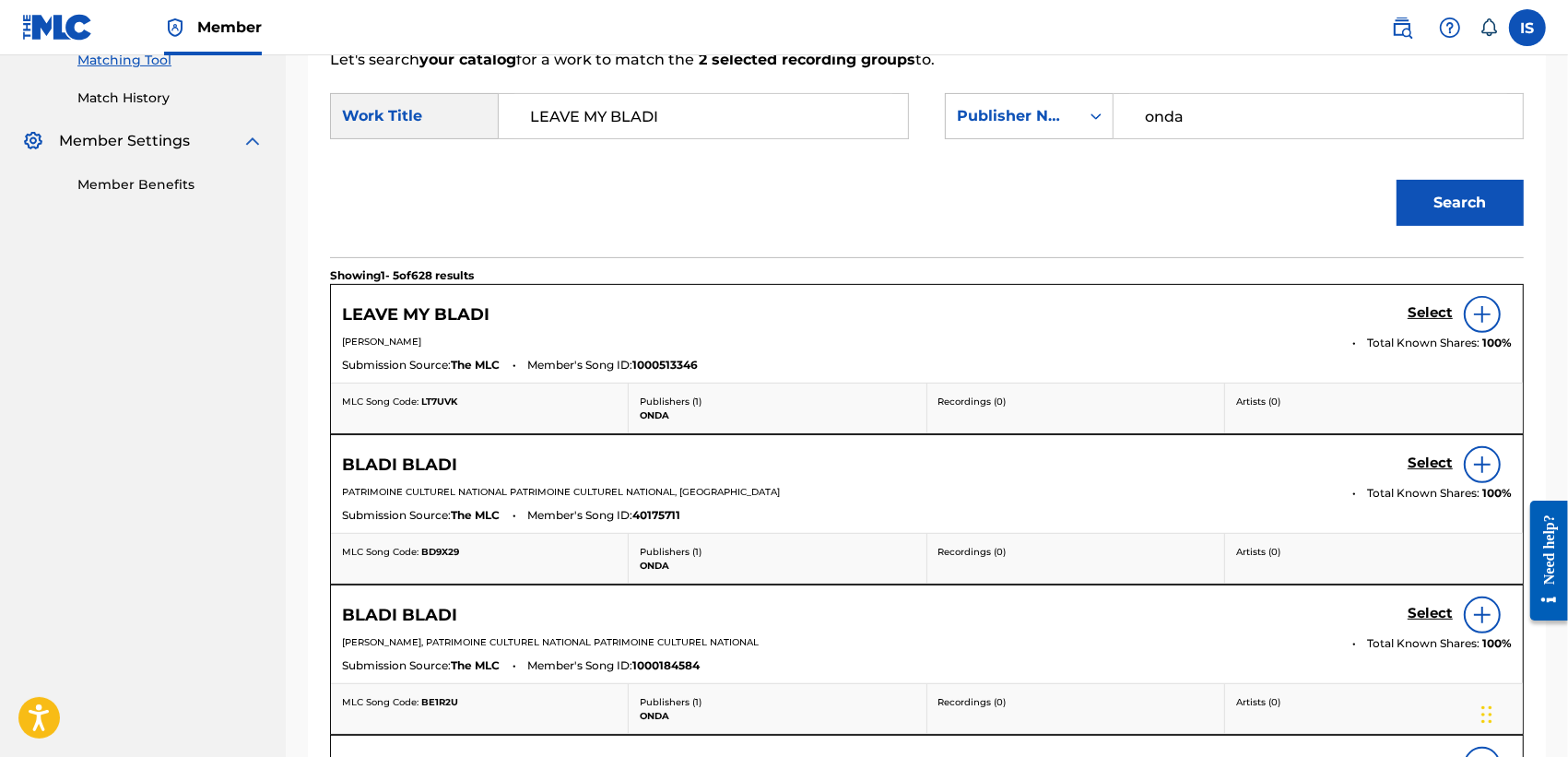
scroll to position [489, 0]
click at [1431, 314] on h5 "Select" at bounding box center [1431, 311] width 46 height 17
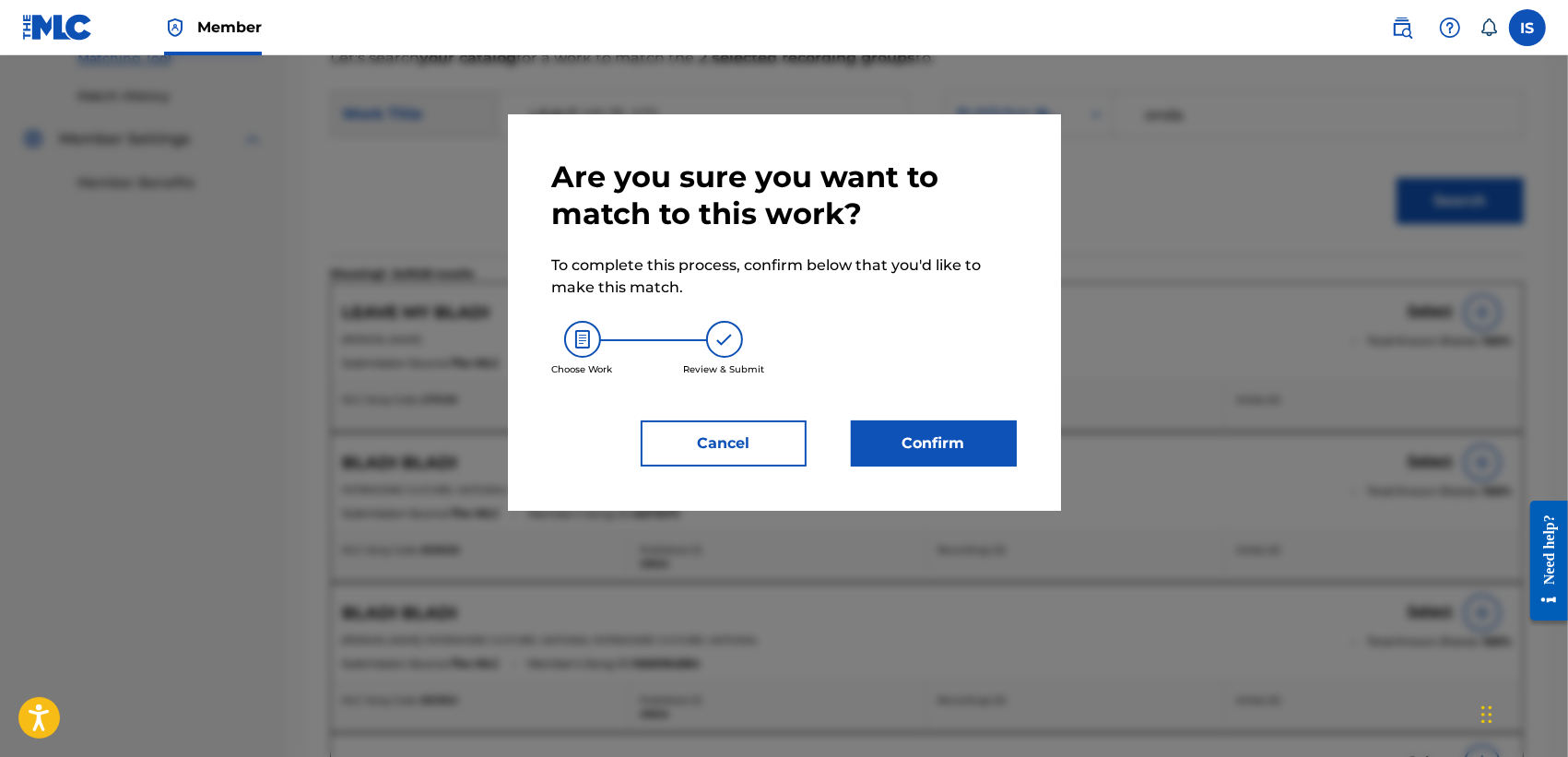
click at [955, 430] on button "Confirm" at bounding box center [933, 443] width 166 height 46
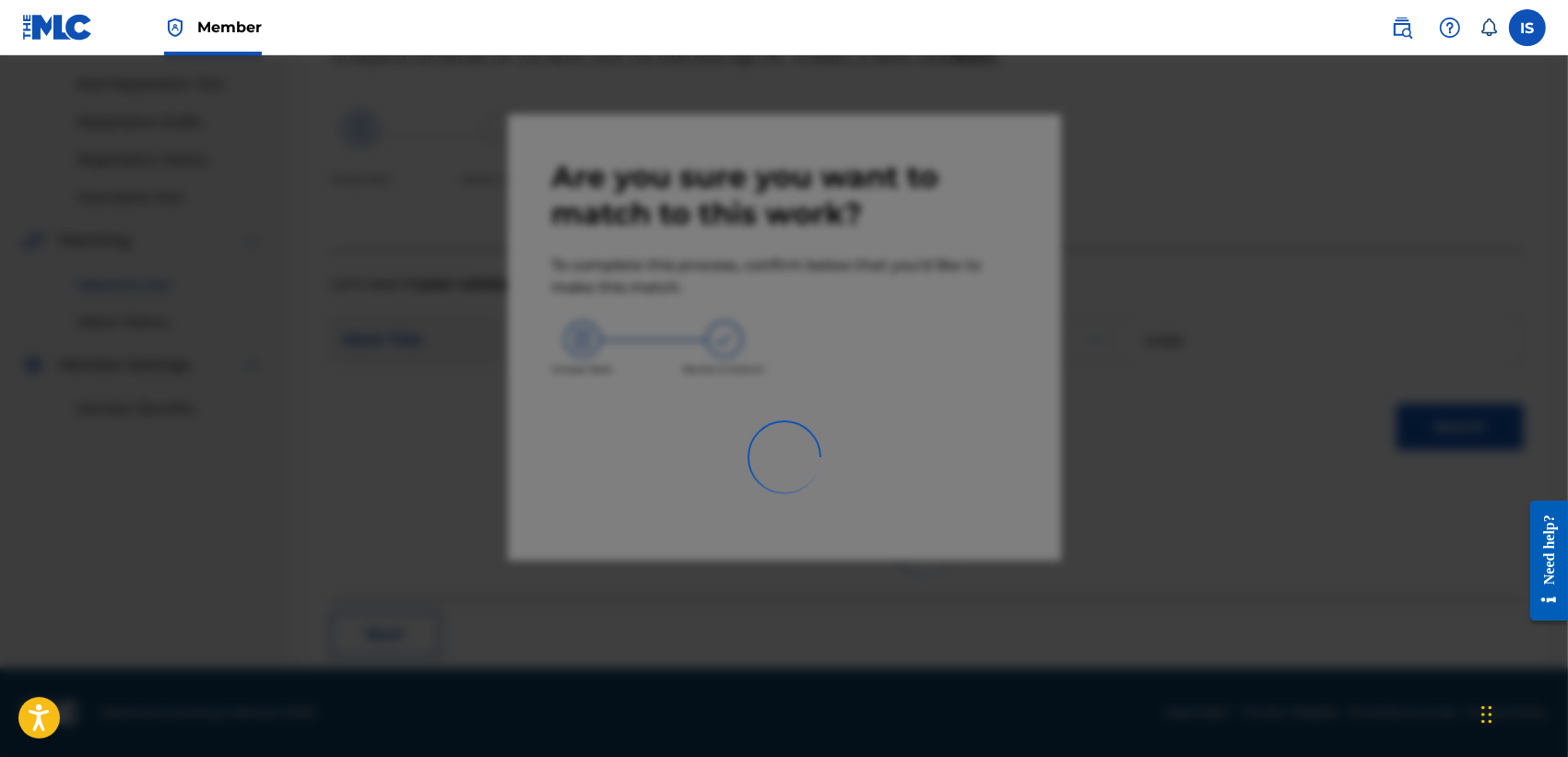
scroll to position [69, 0]
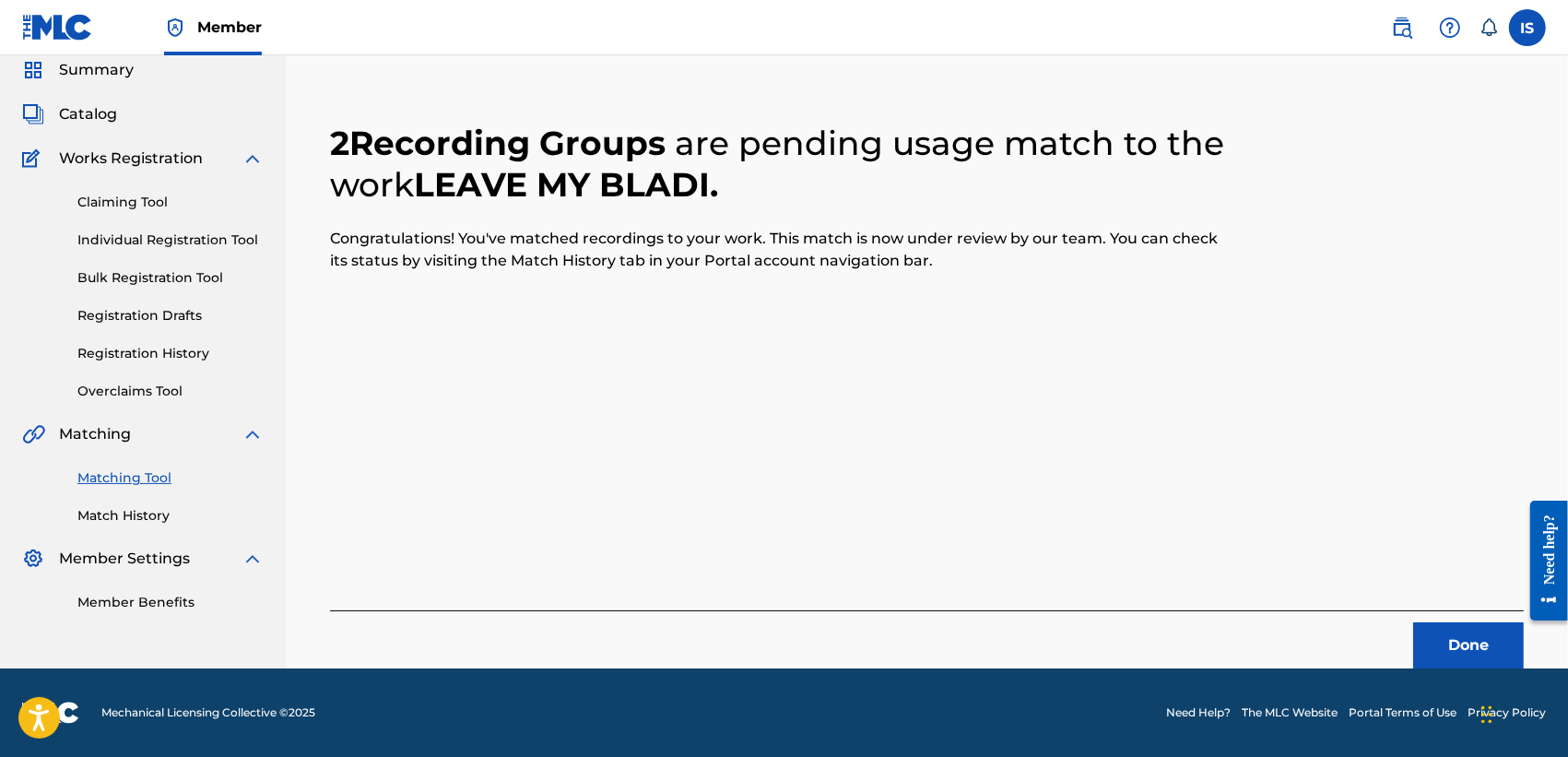
click at [1447, 643] on button "Done" at bounding box center [1468, 645] width 111 height 46
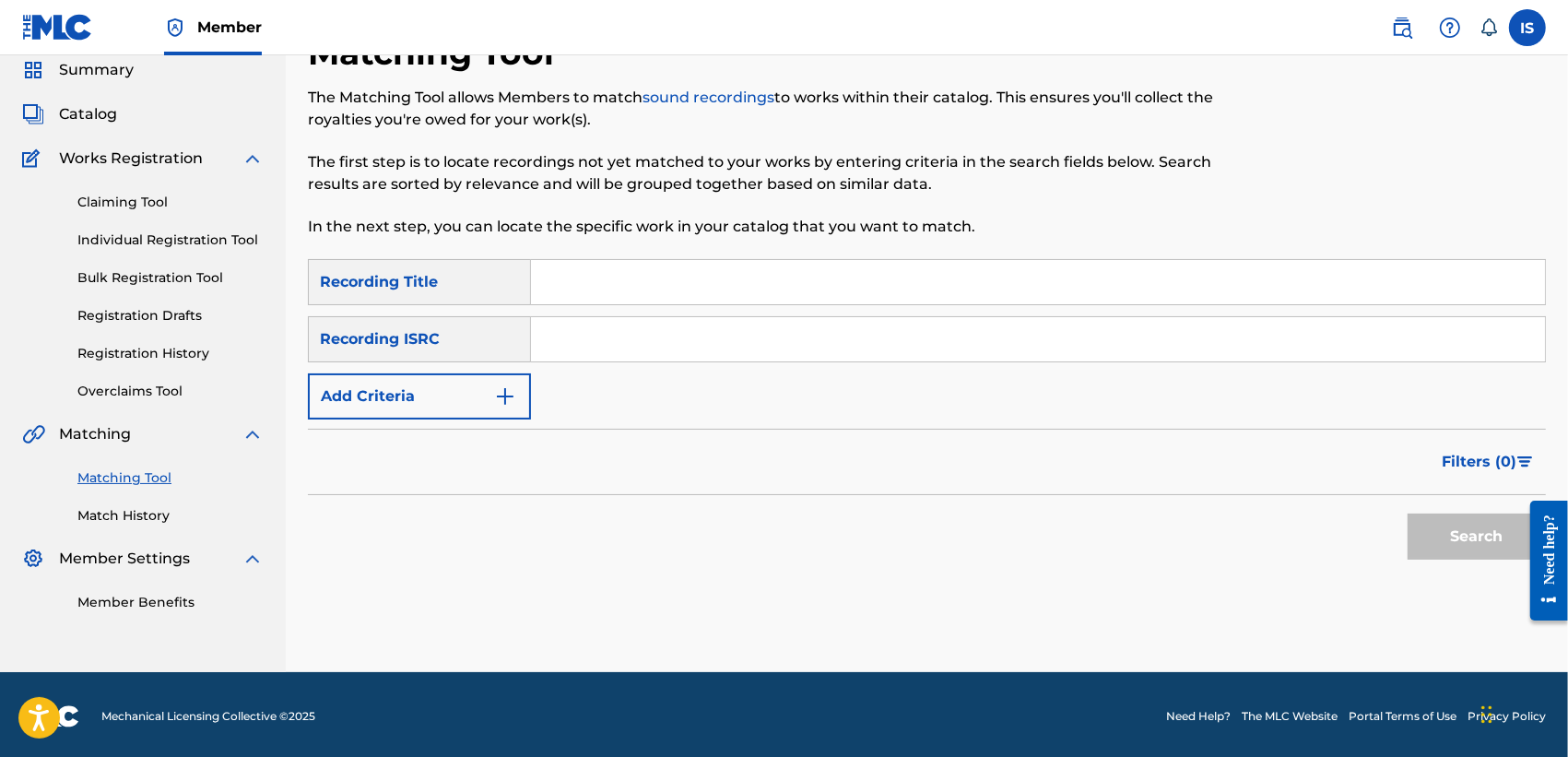
click at [757, 296] on input "Search Form" at bounding box center [1037, 282] width 1013 height 45
paste input "MERYEM"
type input "MERYEM"
click at [448, 397] on button "Add Criteria" at bounding box center [419, 397] width 223 height 46
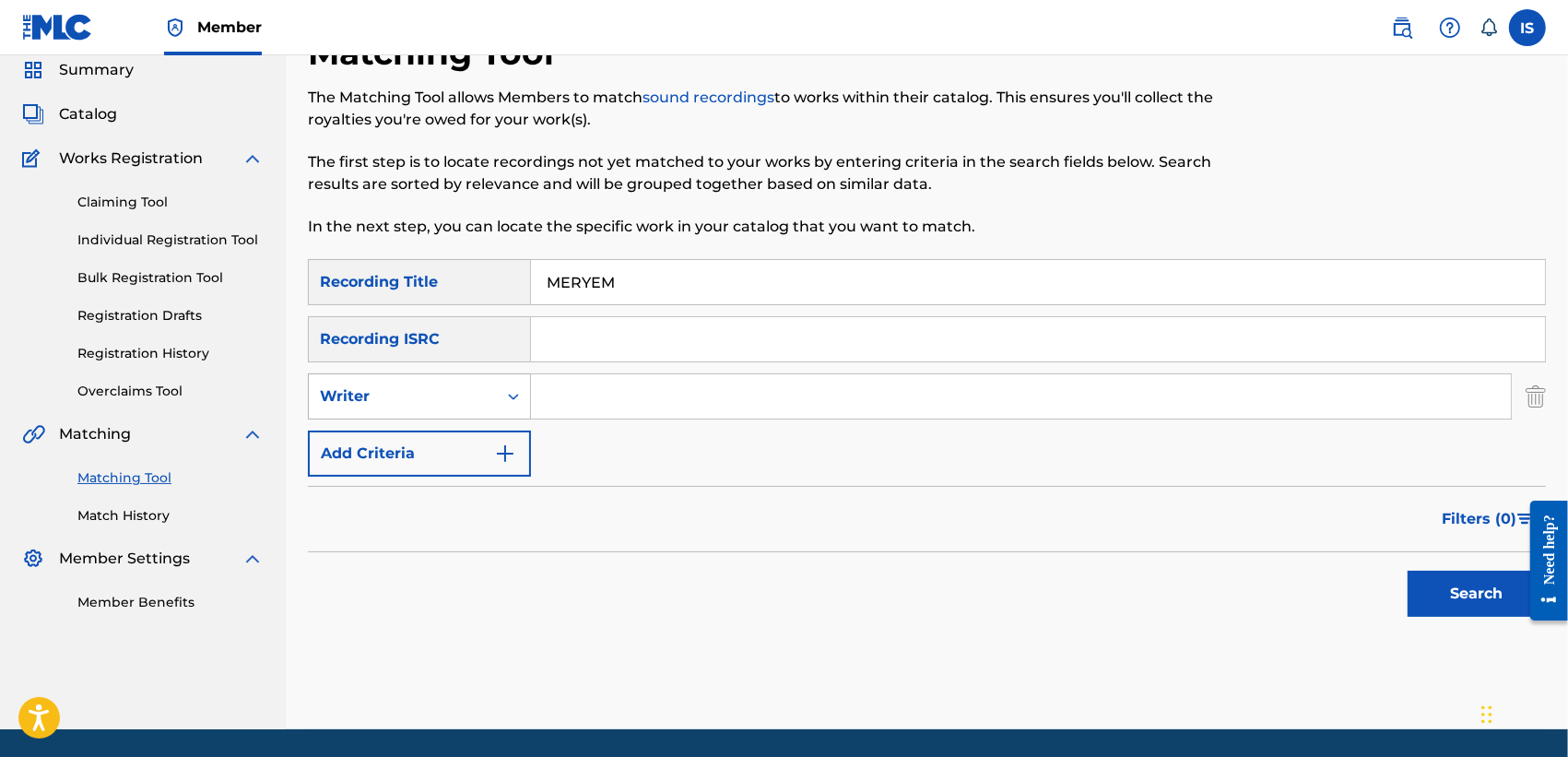
click at [457, 388] on div "Writer" at bounding box center [402, 396] width 166 height 22
click at [464, 441] on div "Recording Artist" at bounding box center [419, 442] width 221 height 46
click at [624, 389] on input "Search Form" at bounding box center [1021, 397] width 980 height 45
type input "djam"
click at [1408, 571] on button "Search" at bounding box center [1477, 594] width 138 height 46
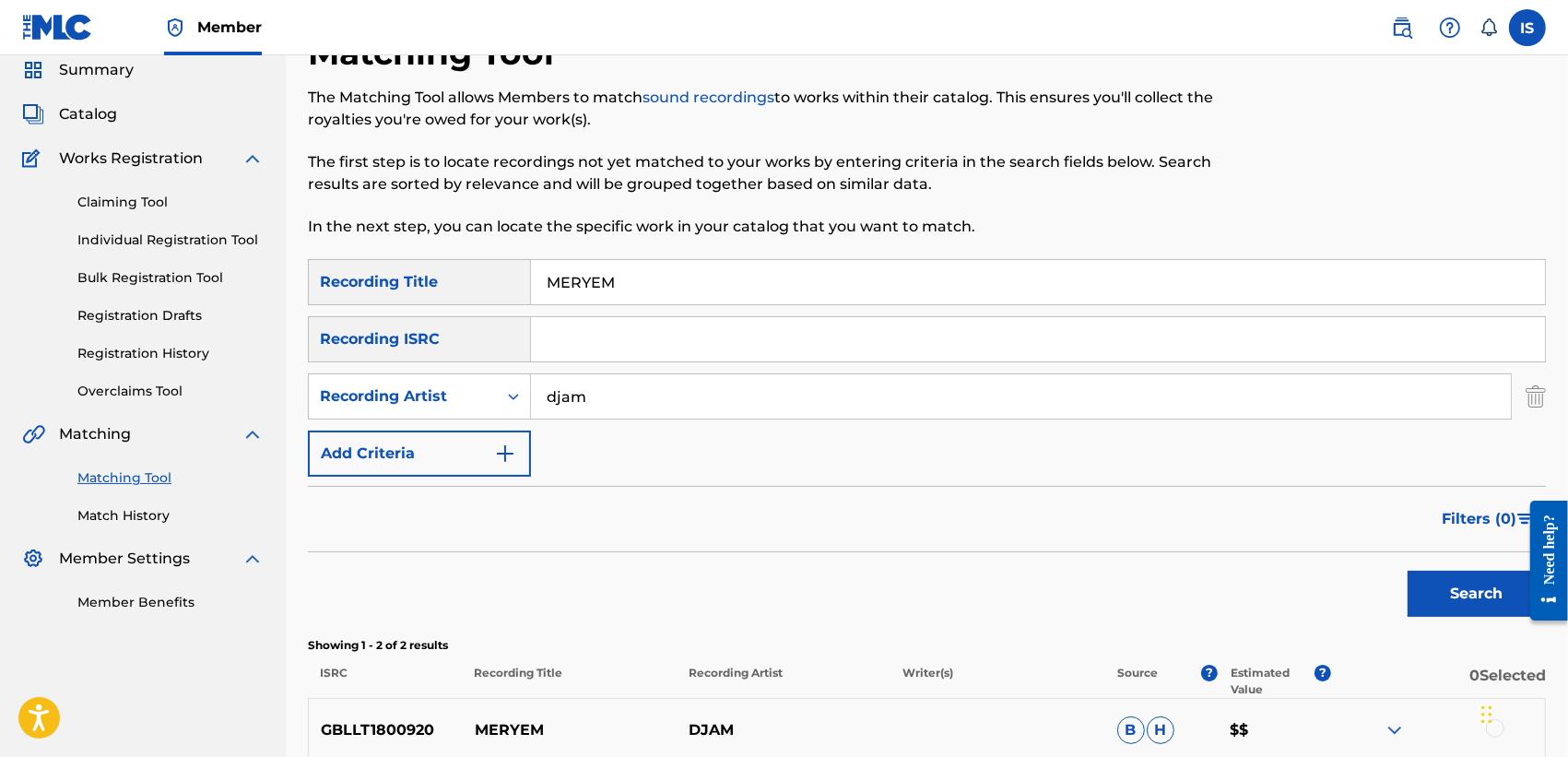
scroll to position [320, 0]
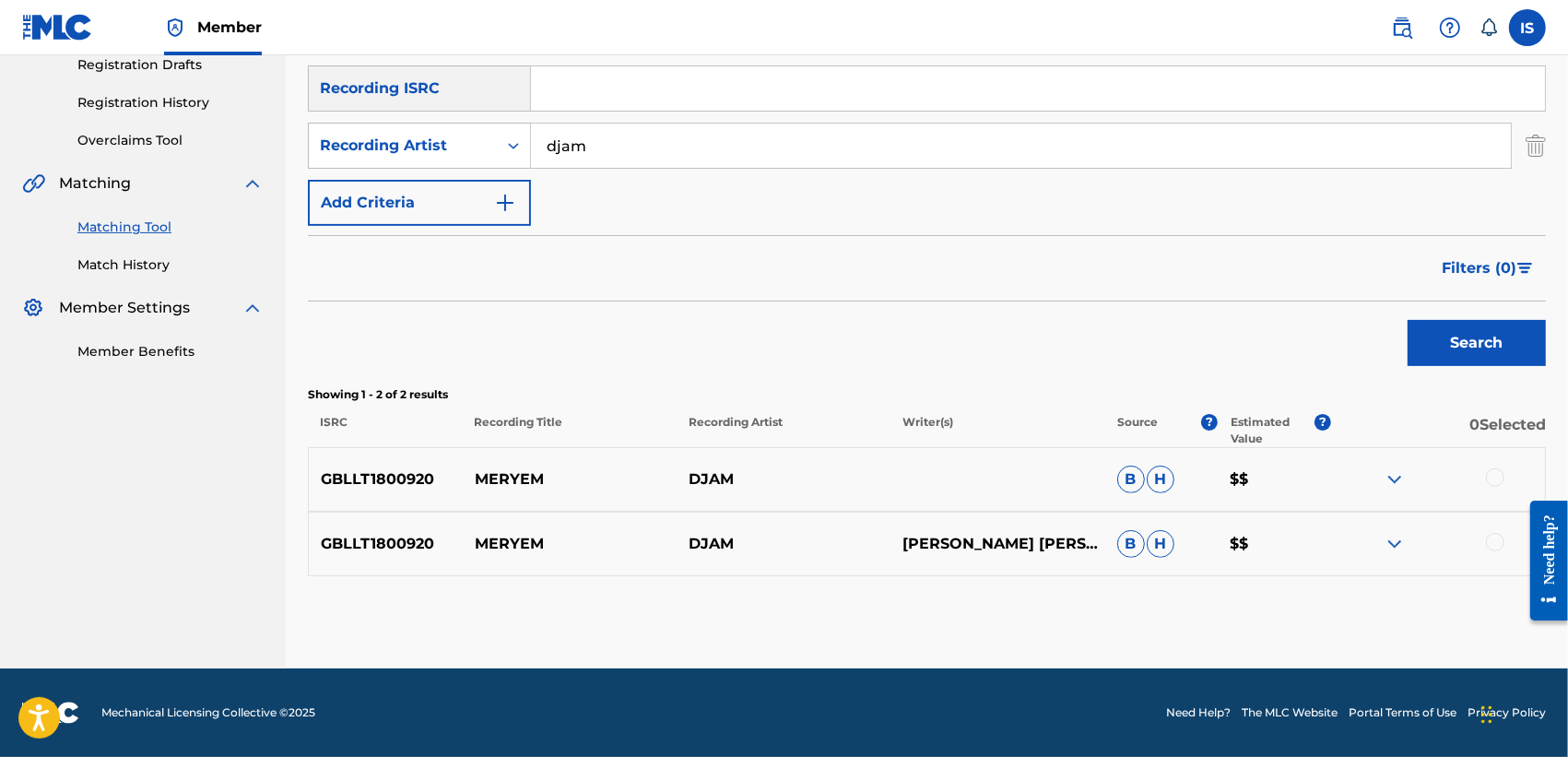
click at [1499, 473] on div at bounding box center [1494, 477] width 18 height 18
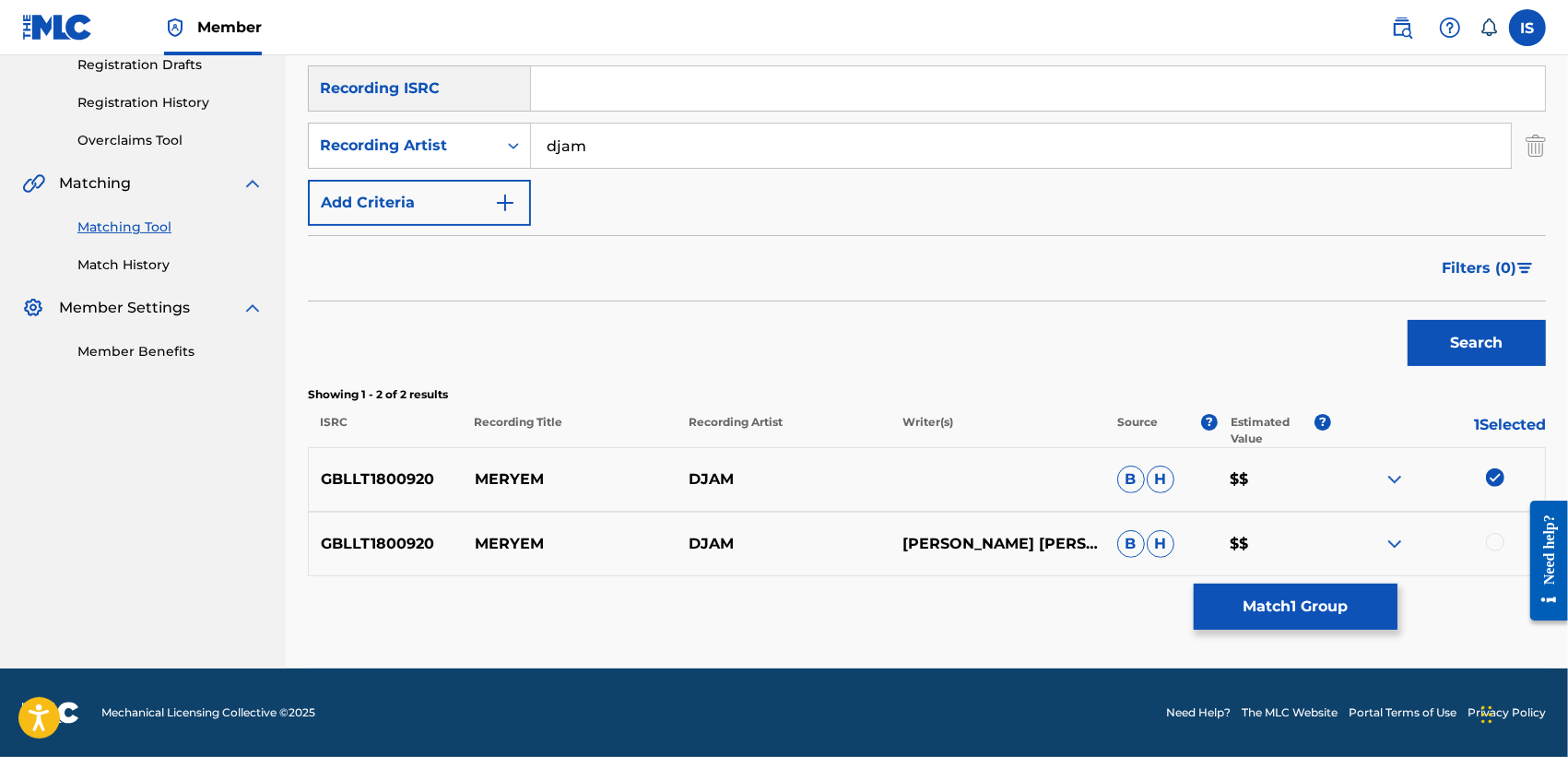
click at [1494, 542] on div at bounding box center [1494, 542] width 18 height 18
click at [1285, 592] on button "Match 2 Groups" at bounding box center [1295, 606] width 204 height 46
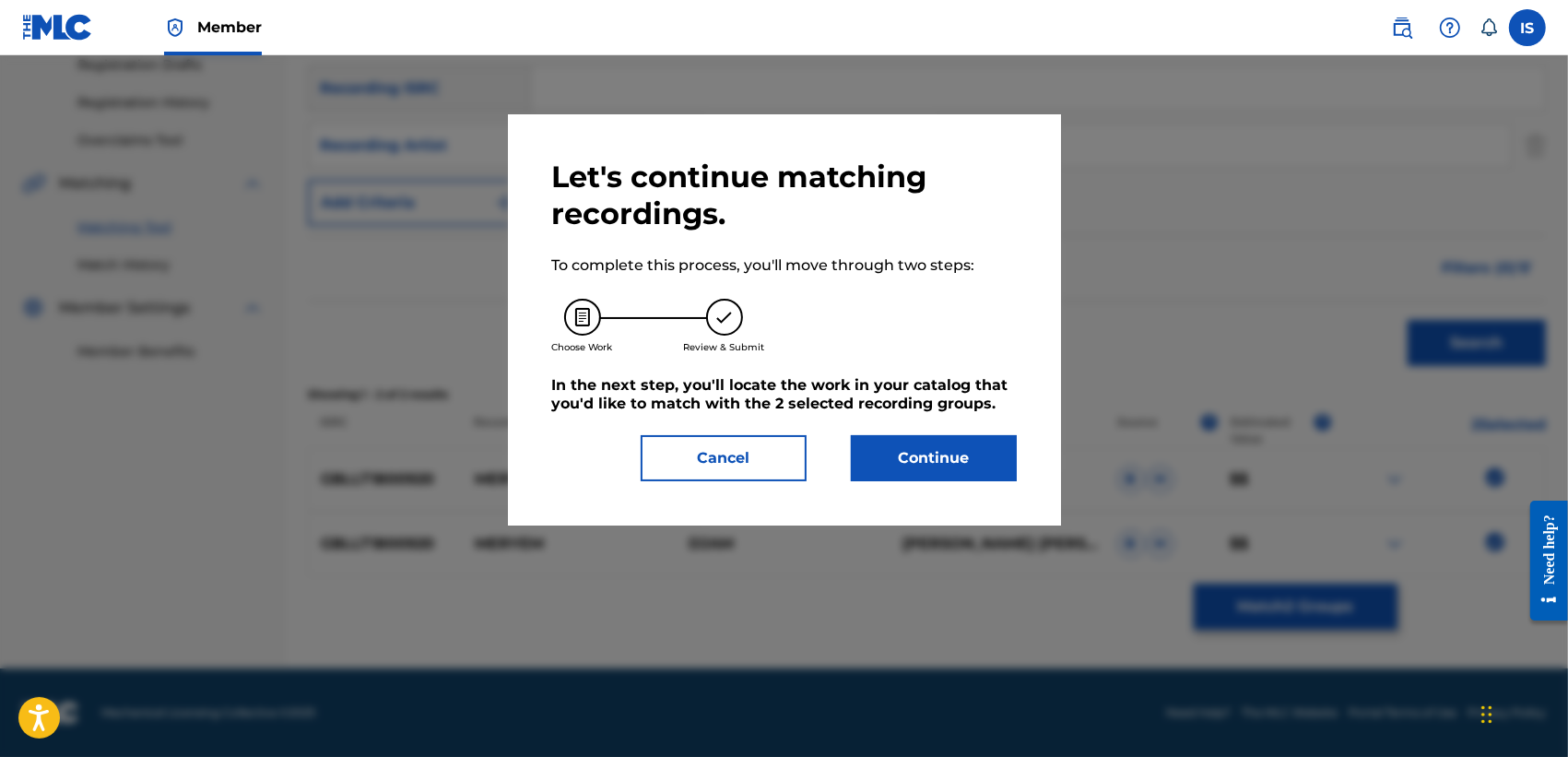
click at [943, 466] on button "Continue" at bounding box center [933, 458] width 166 height 46
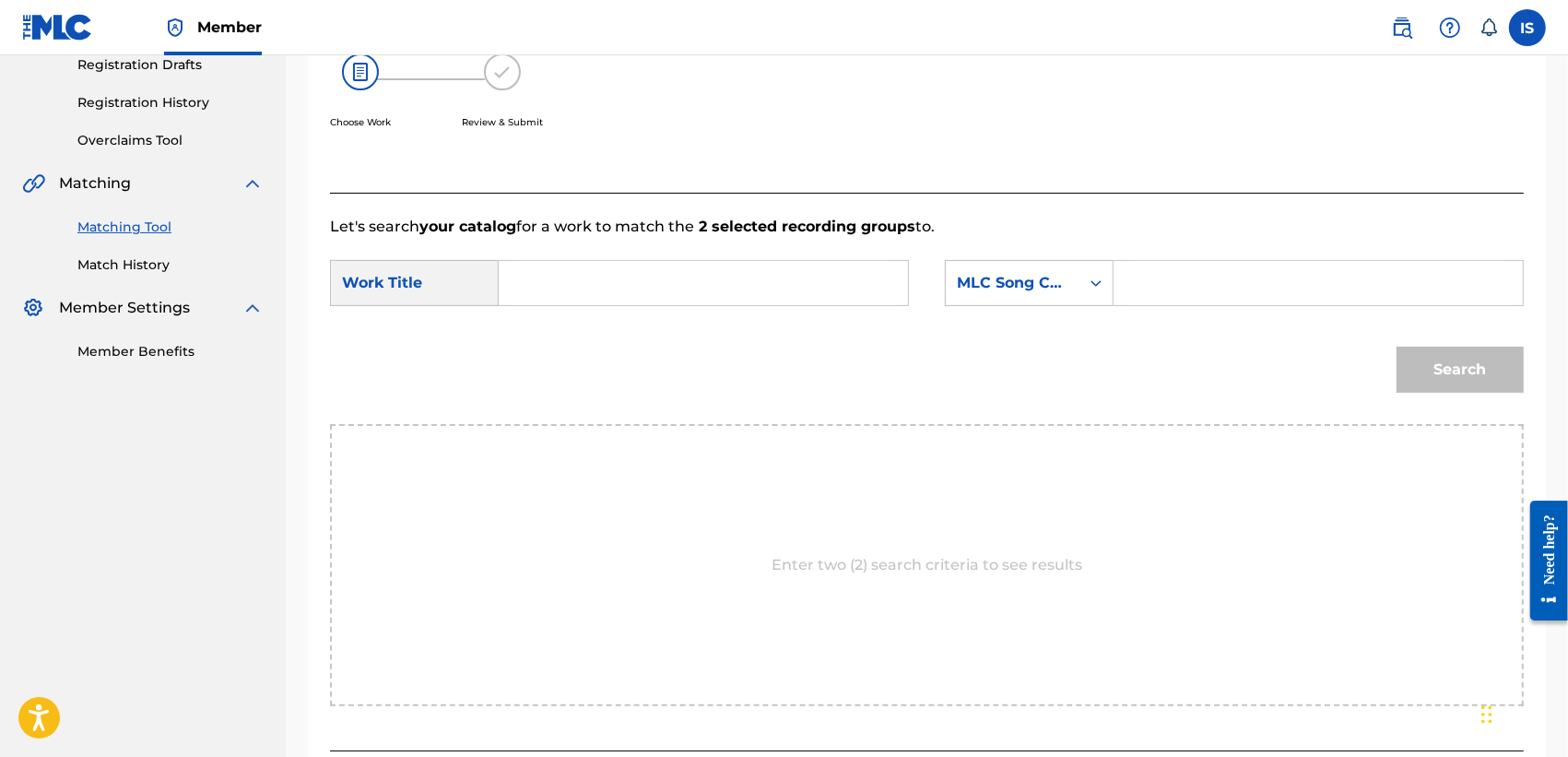
click at [678, 283] on input "Search Form" at bounding box center [703, 283] width 378 height 45
paste input "MERYEM"
type input "MERYEM"
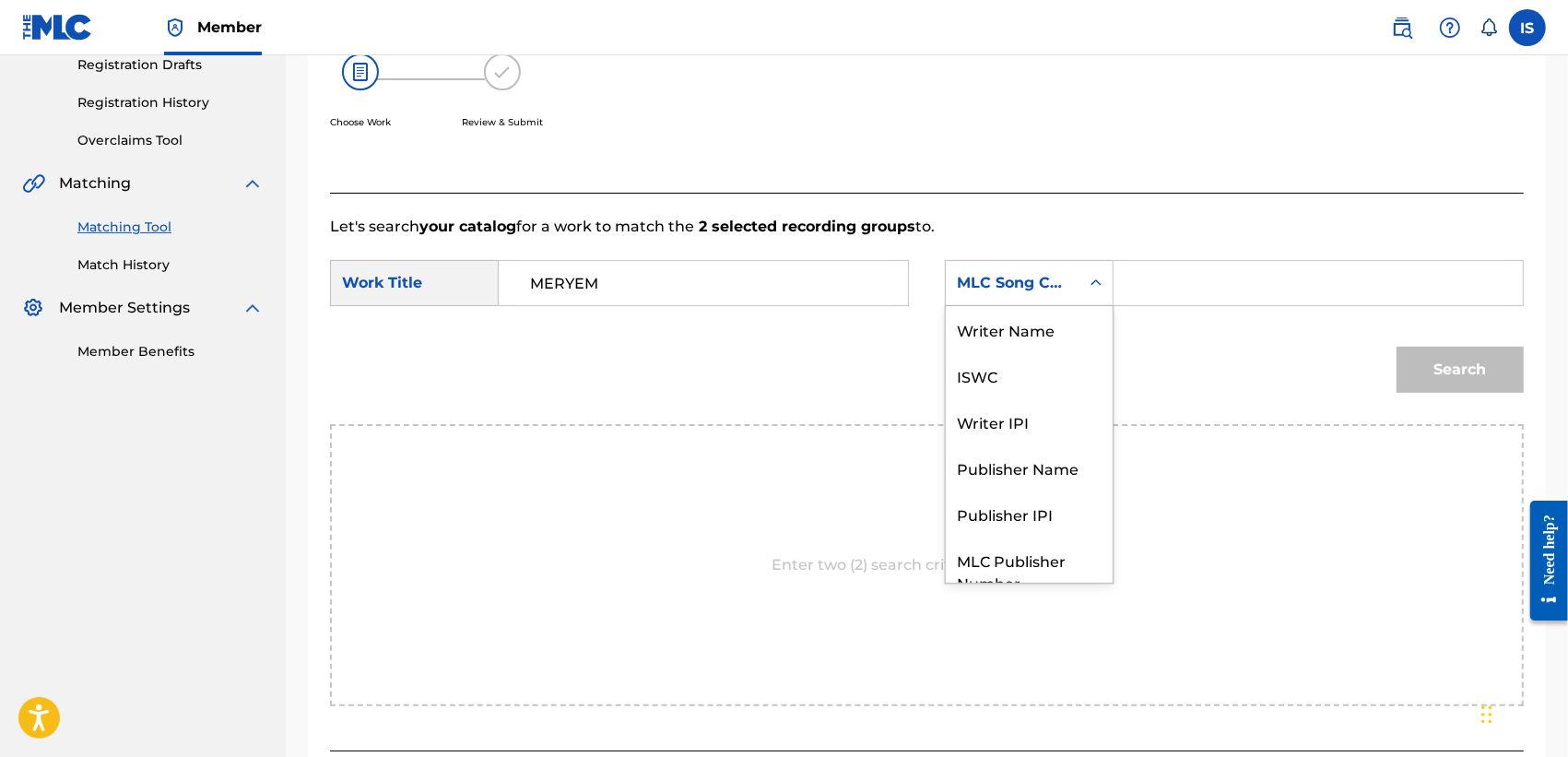
click at [1001, 302] on div "MLC Song Code" at bounding box center [1030, 283] width 169 height 46
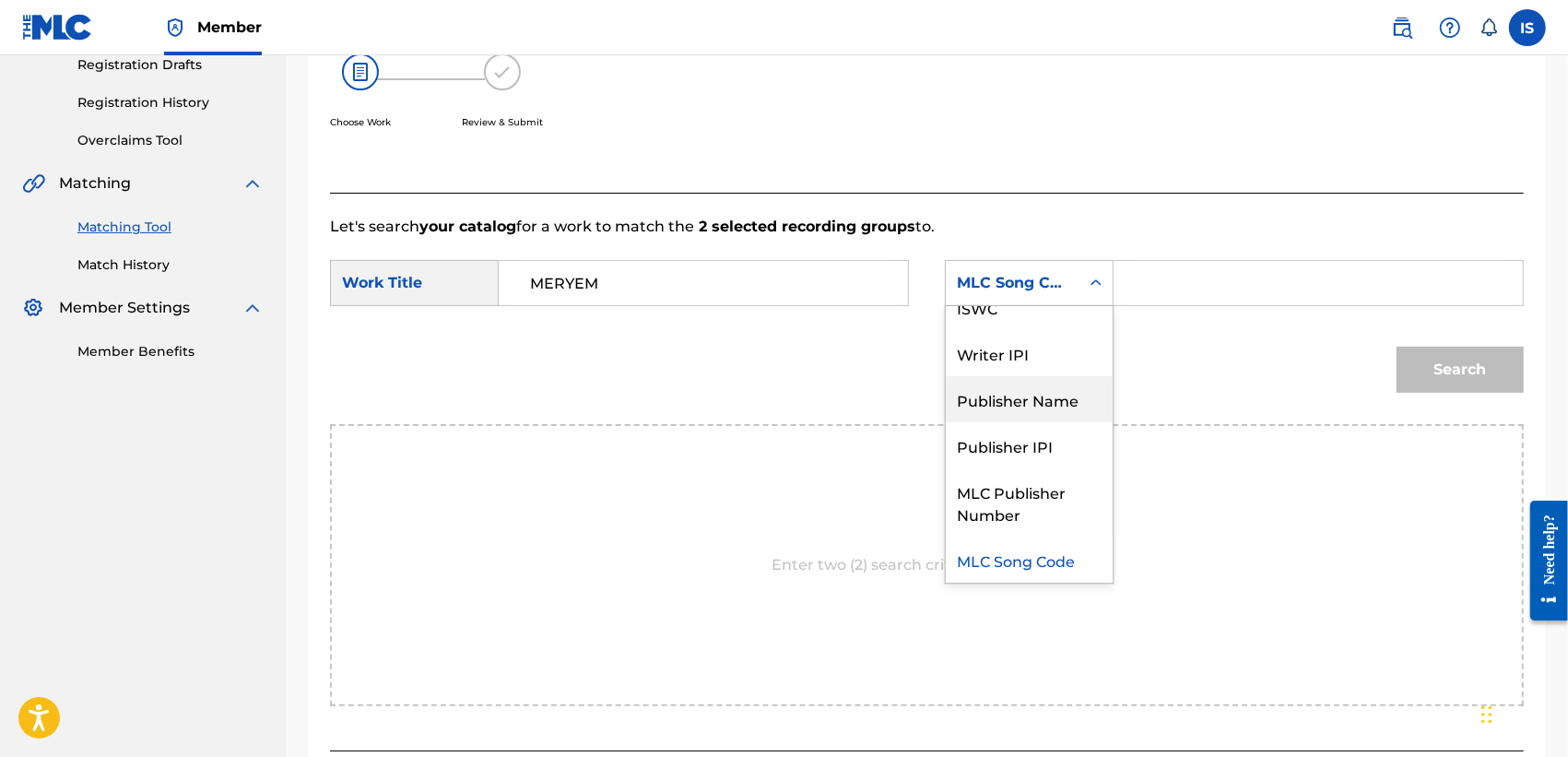
click at [1024, 402] on div "Publisher Name" at bounding box center [1030, 399] width 167 height 46
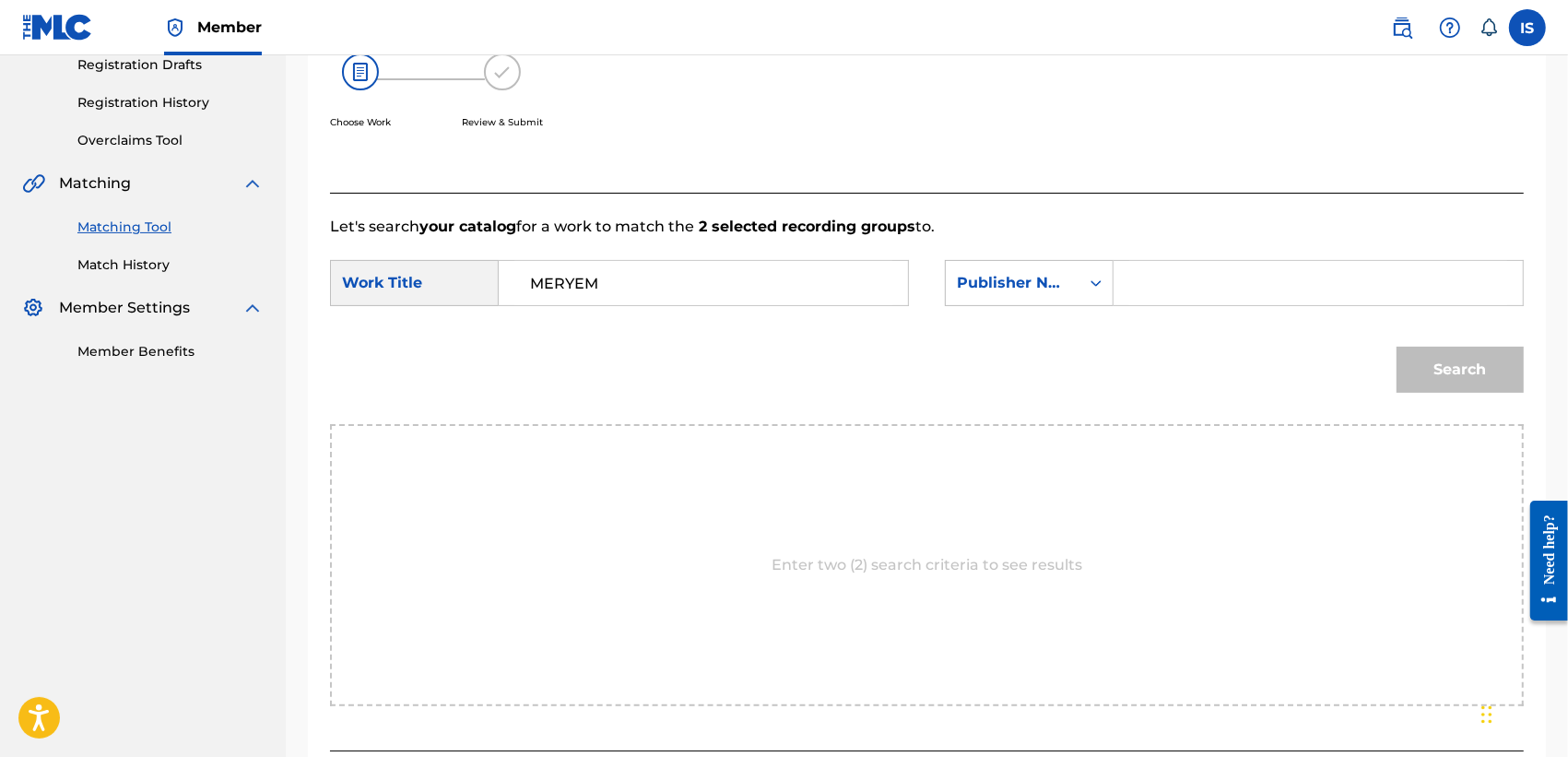
click at [1184, 274] on input "Search Form" at bounding box center [1318, 283] width 378 height 45
type input "onda"
click at [1396, 347] on button "Search" at bounding box center [1460, 370] width 127 height 46
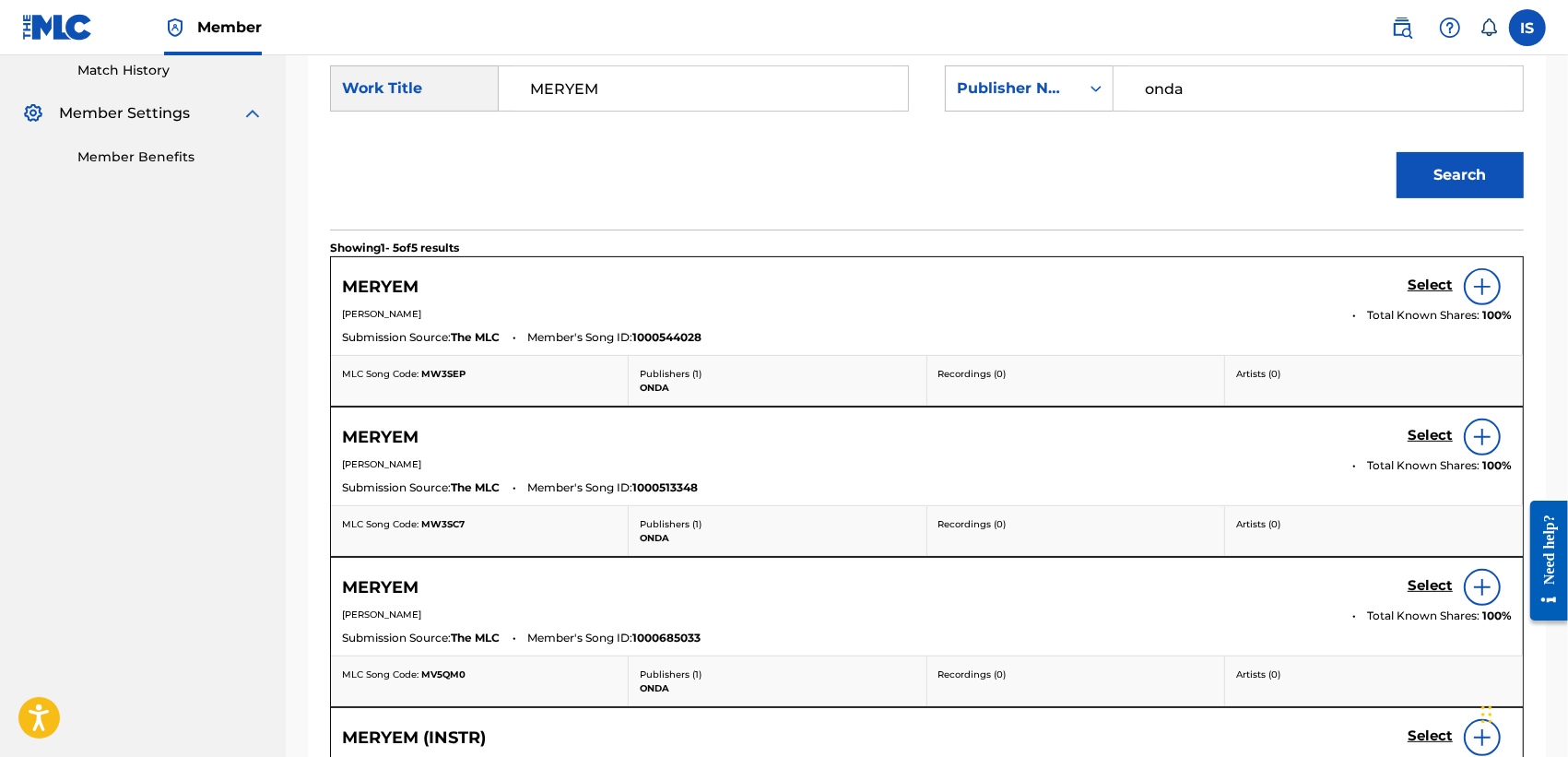
scroll to position [516, 0]
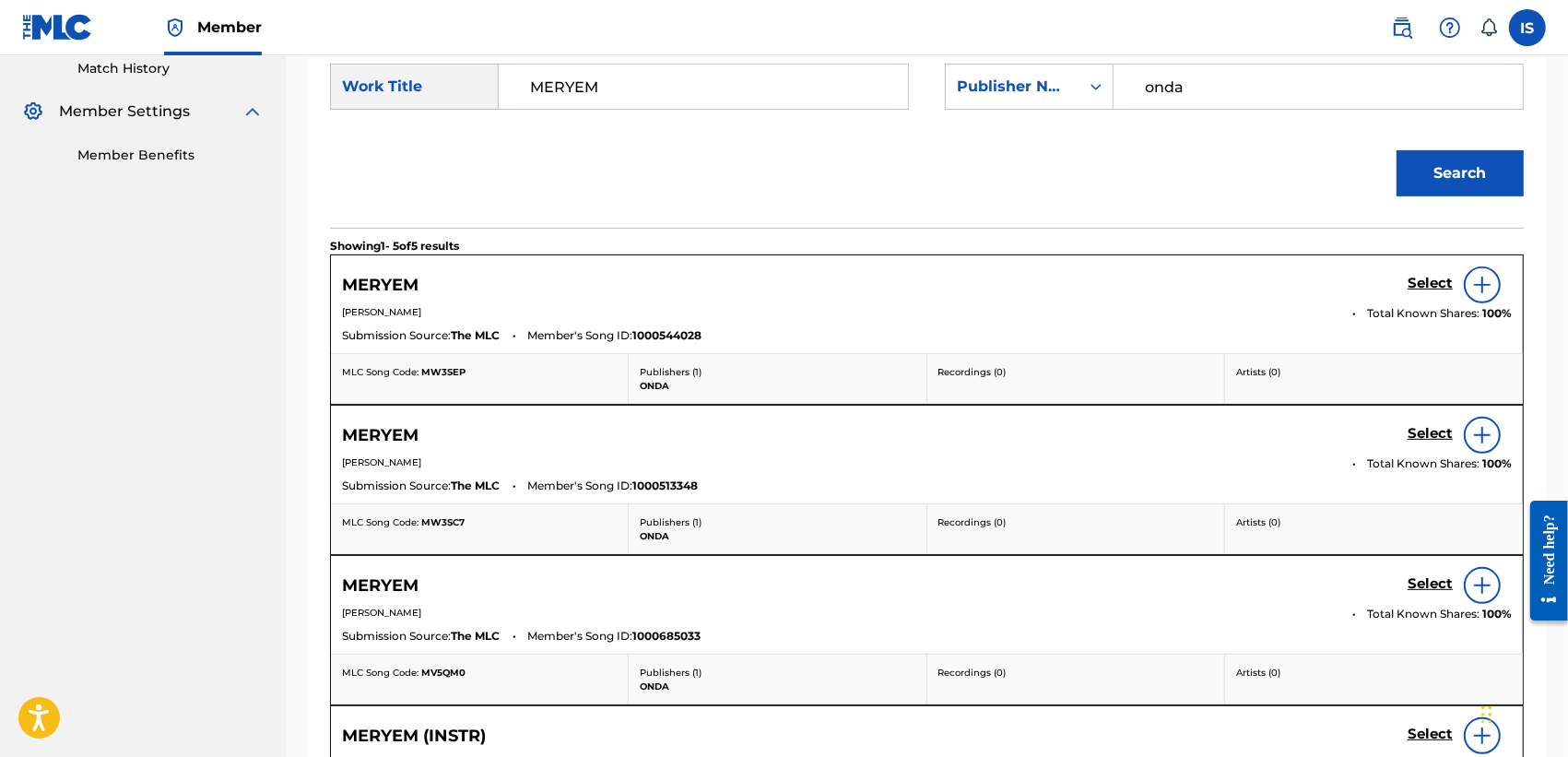
click at [1408, 292] on h5 "Select" at bounding box center [1431, 284] width 46 height 17
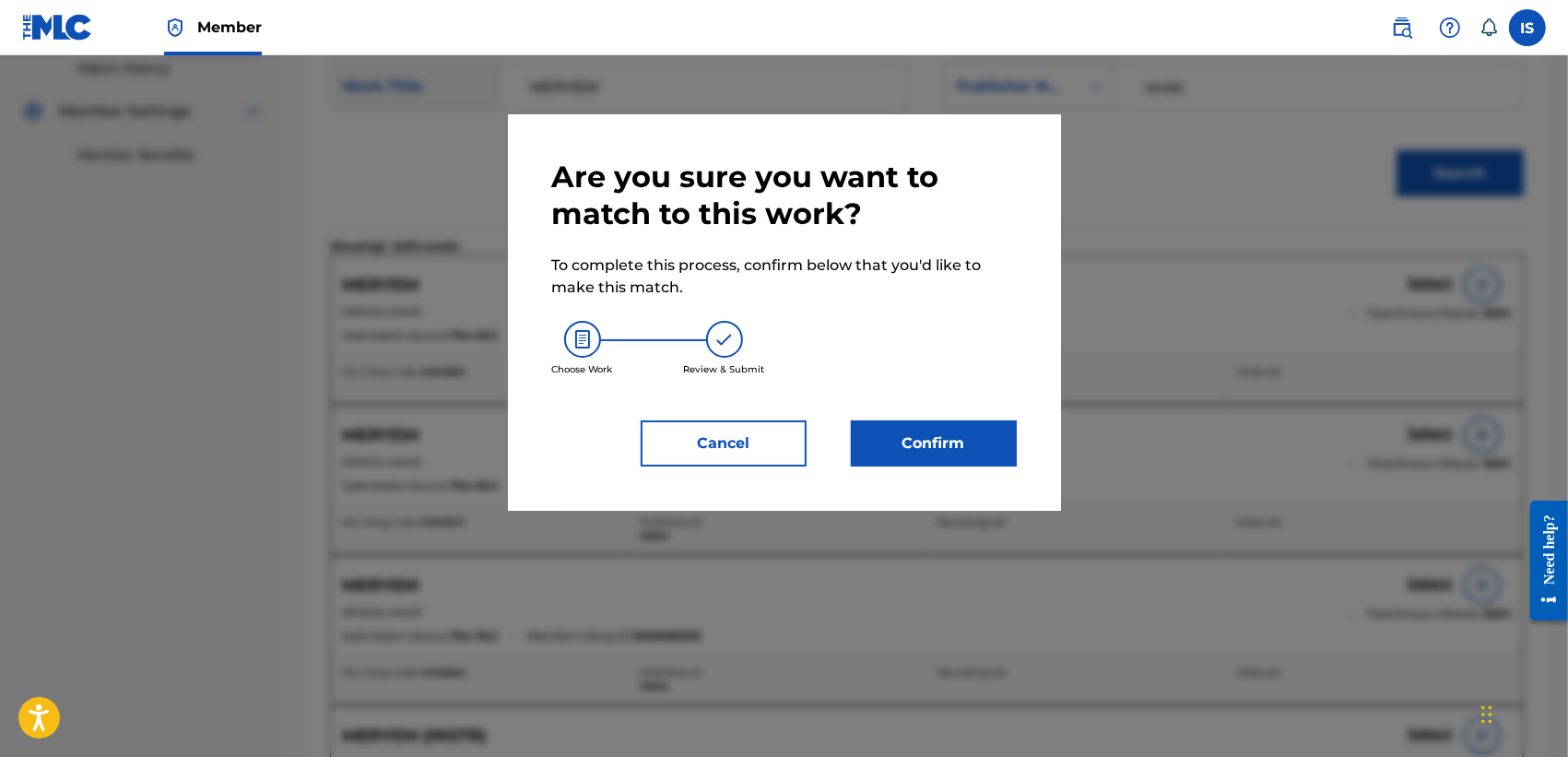
click at [949, 439] on button "Confirm" at bounding box center [933, 443] width 166 height 46
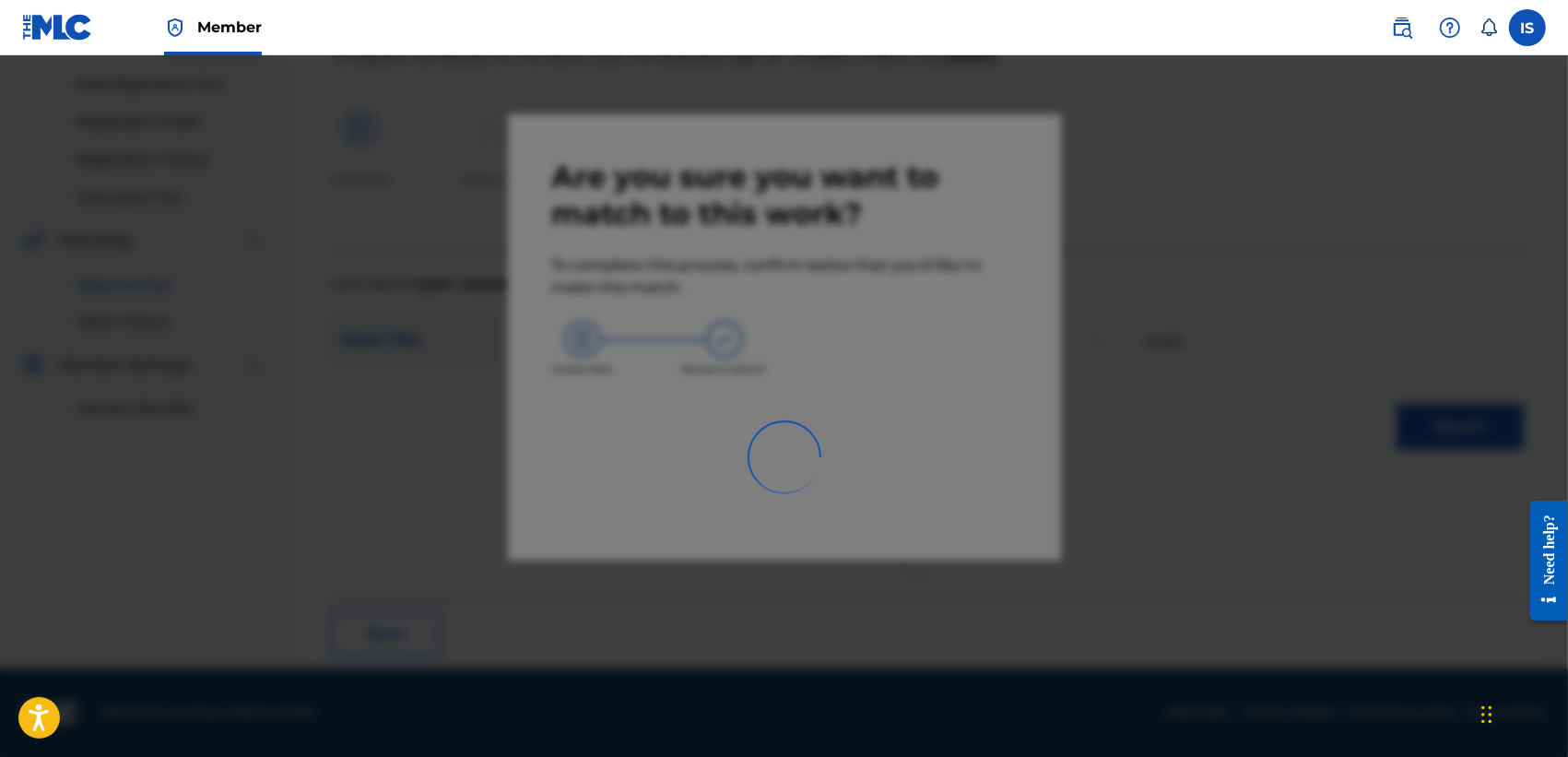
scroll to position [69, 0]
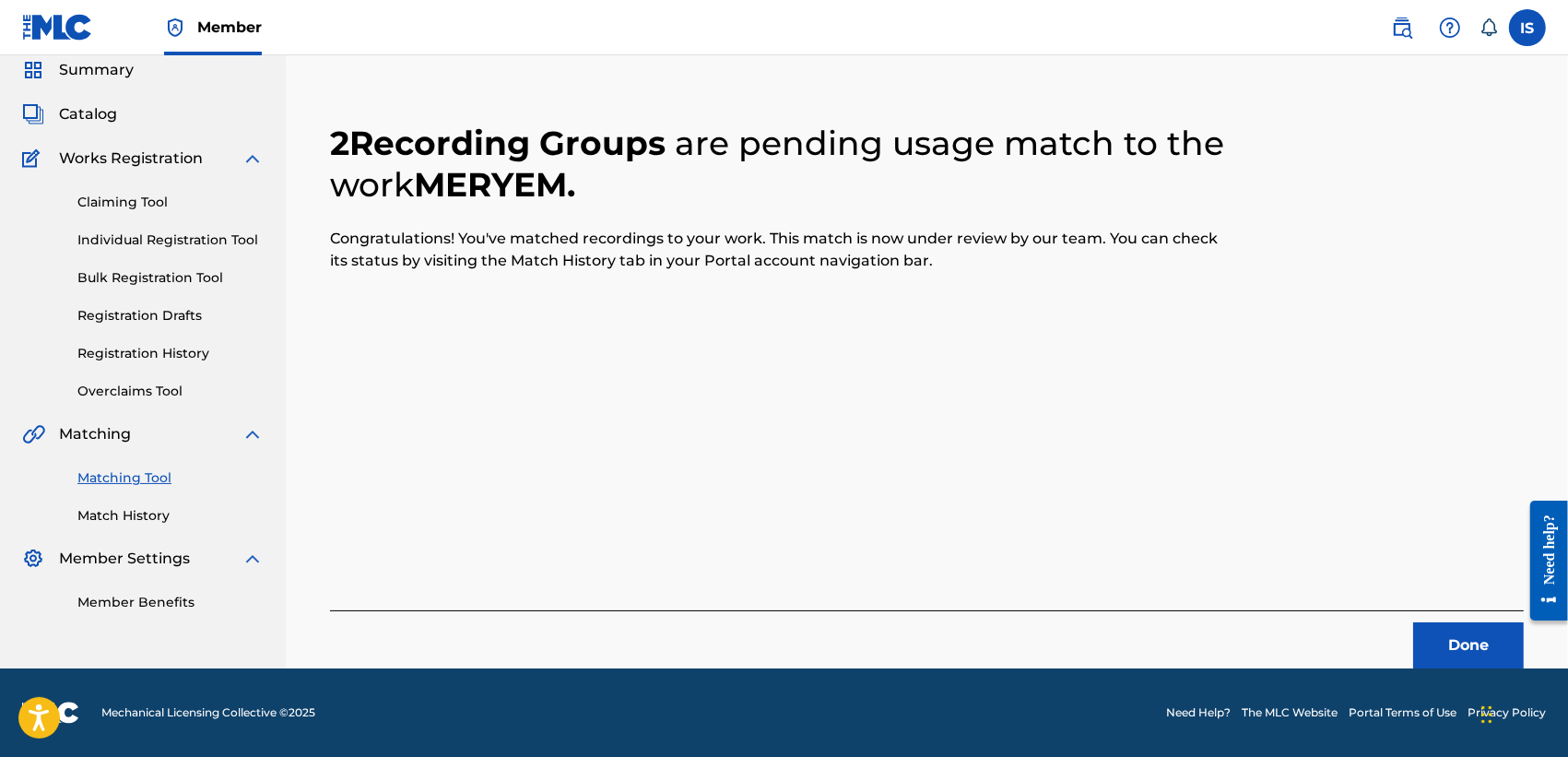
click at [1466, 657] on button "Done" at bounding box center [1468, 645] width 111 height 46
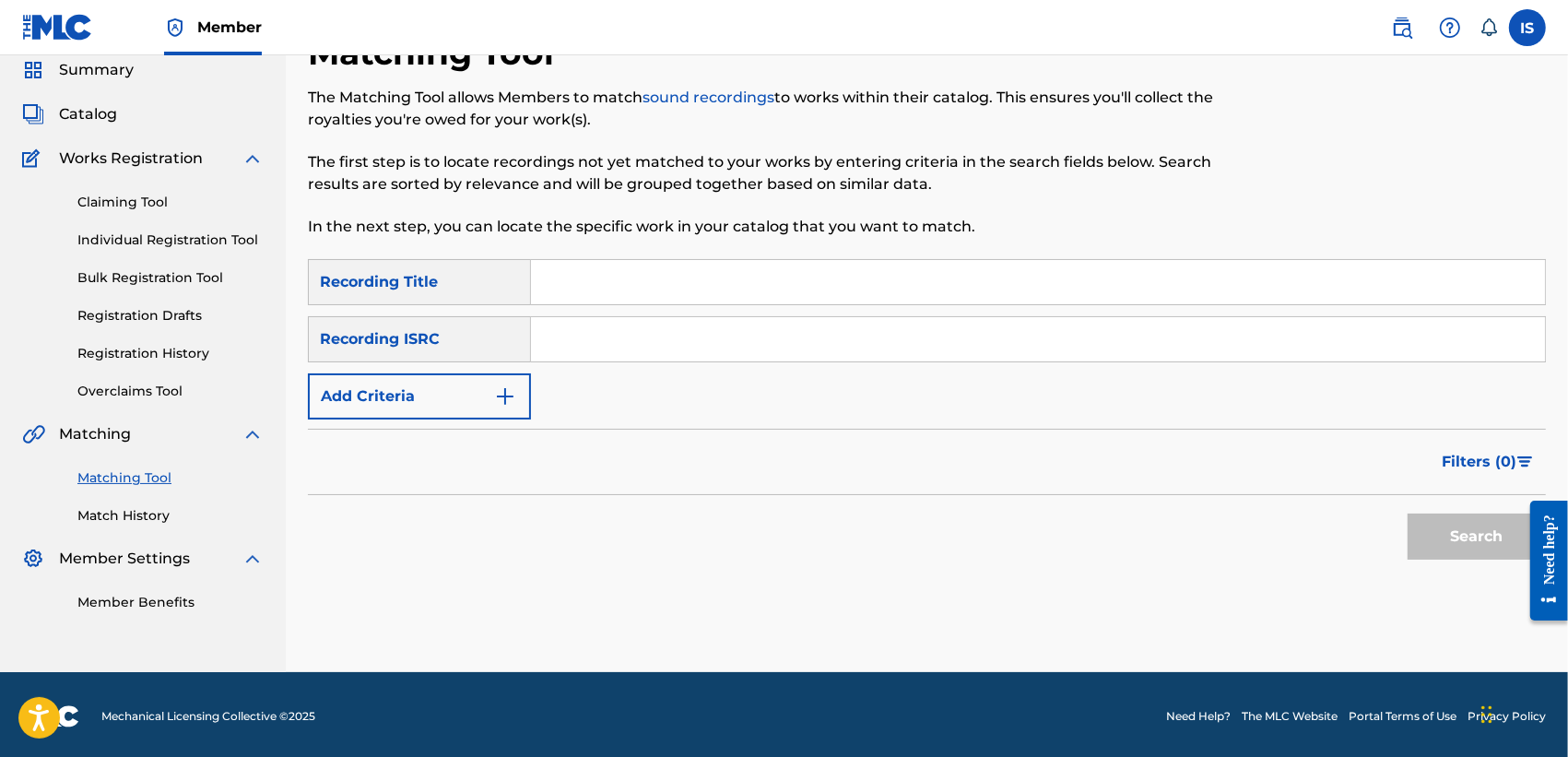
click at [651, 273] on input "Search Form" at bounding box center [1037, 282] width 1013 height 45
paste input "EL BALOUN YDOUR ELKHADRAOUI"
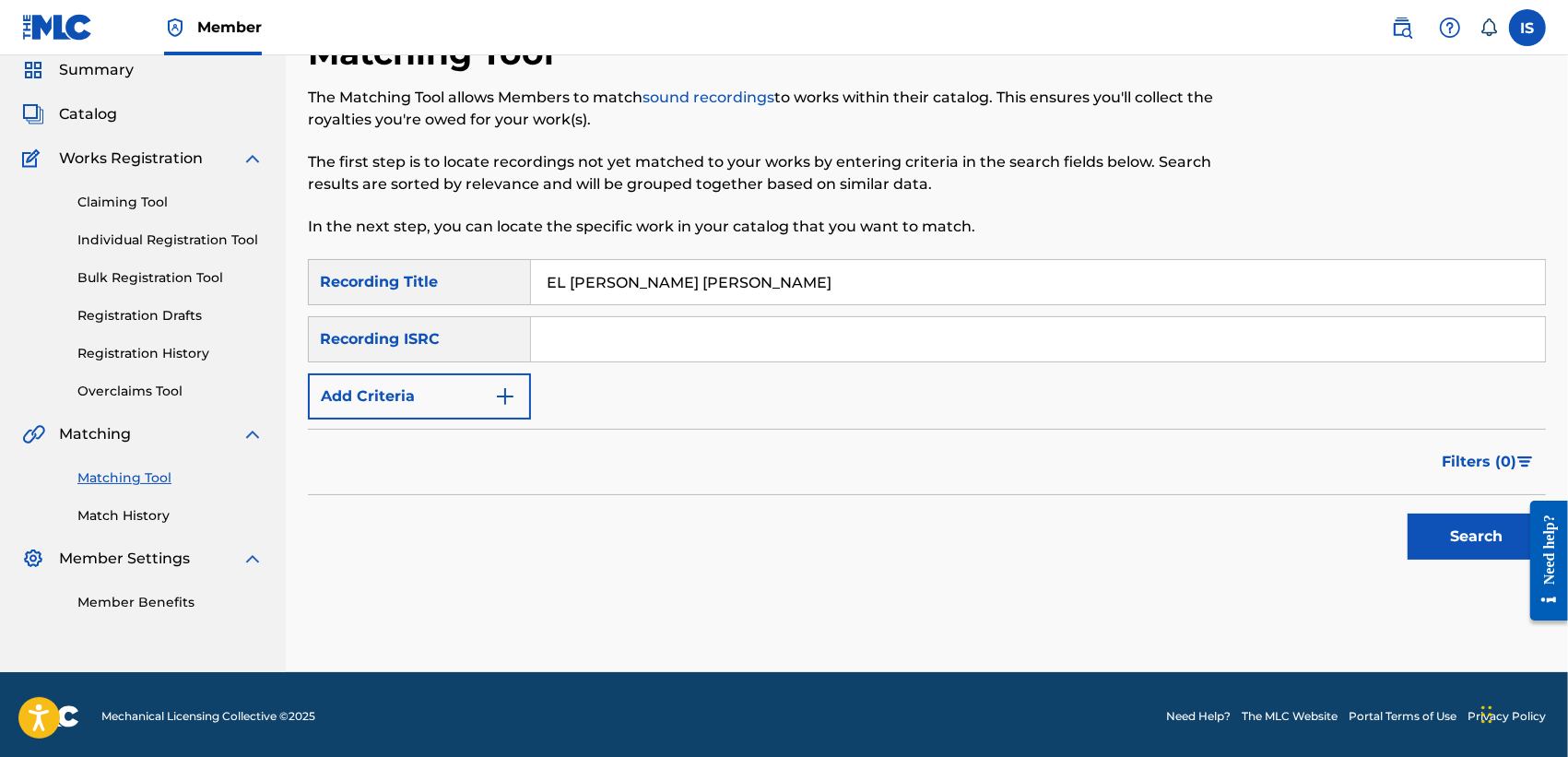
type input "EL BALOUN YDOUR ELKHADRAOUI"
click at [440, 389] on button "Add Criteria" at bounding box center [419, 397] width 223 height 46
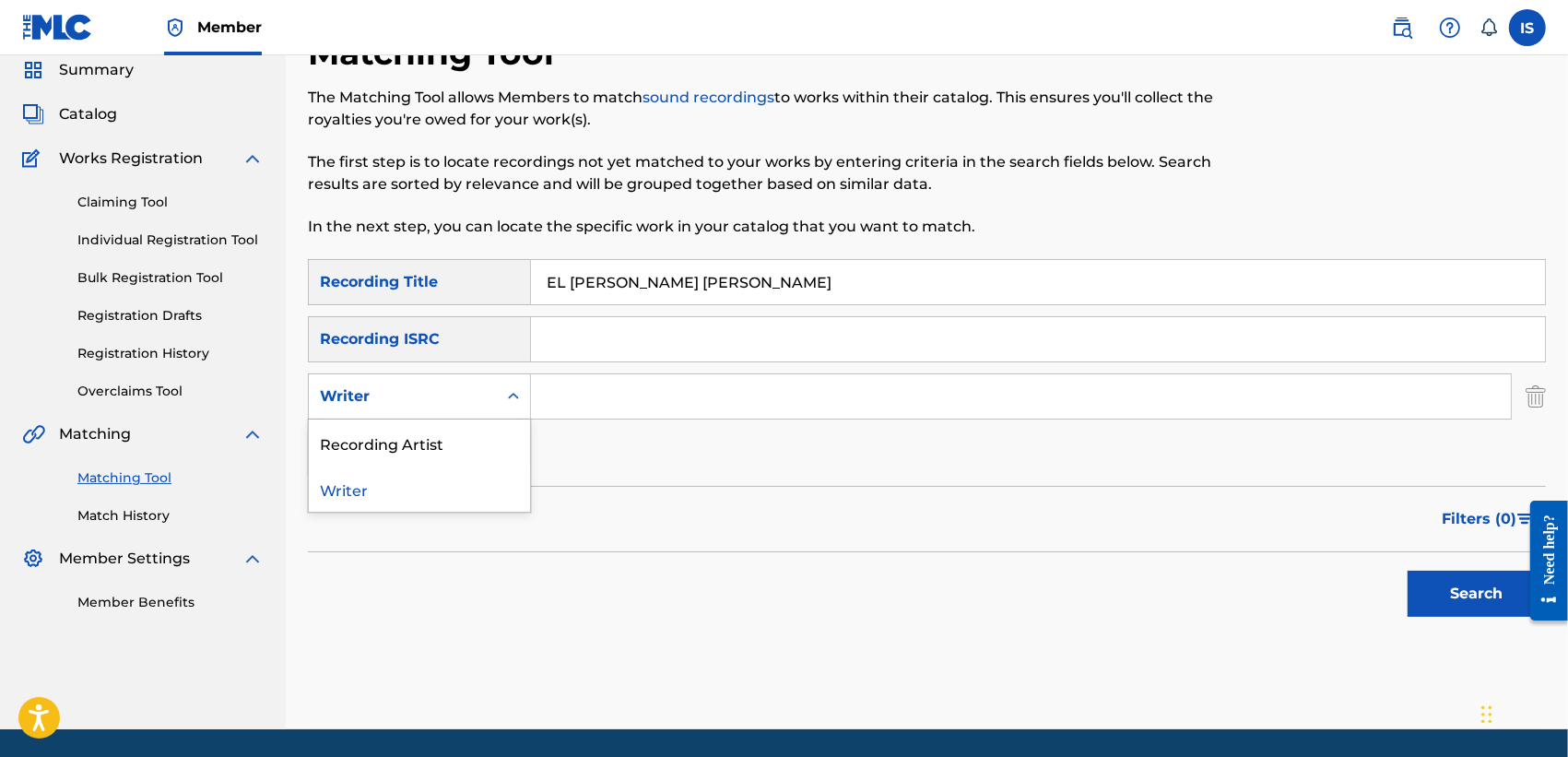
click at [443, 383] on div "Writer" at bounding box center [403, 397] width 188 height 35
click at [446, 445] on div "Recording Artist" at bounding box center [419, 442] width 221 height 46
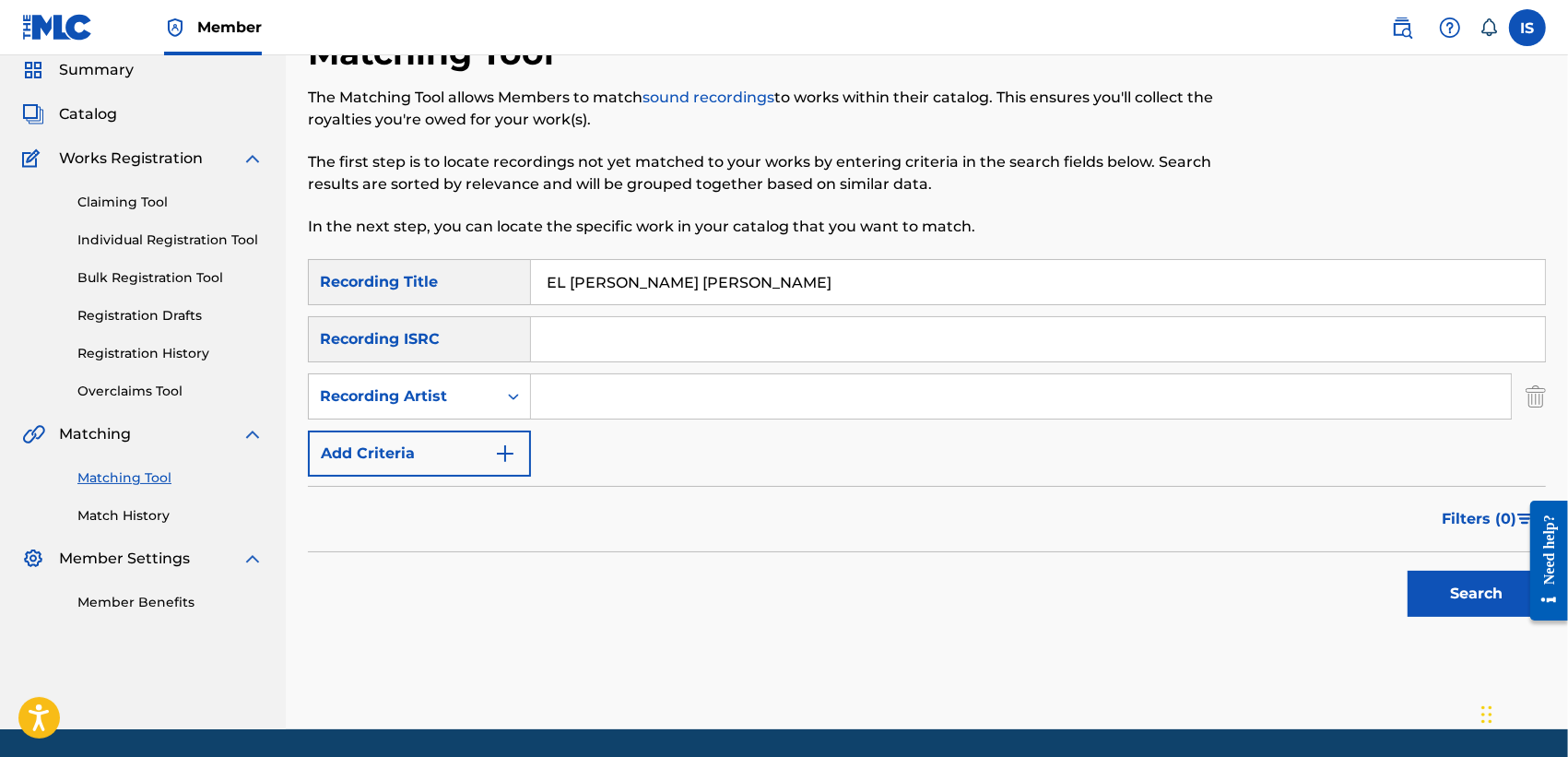
click at [643, 388] on input "Search Form" at bounding box center [1021, 397] width 980 height 45
type input "djam"
click at [1458, 602] on button "Search" at bounding box center [1477, 594] width 138 height 46
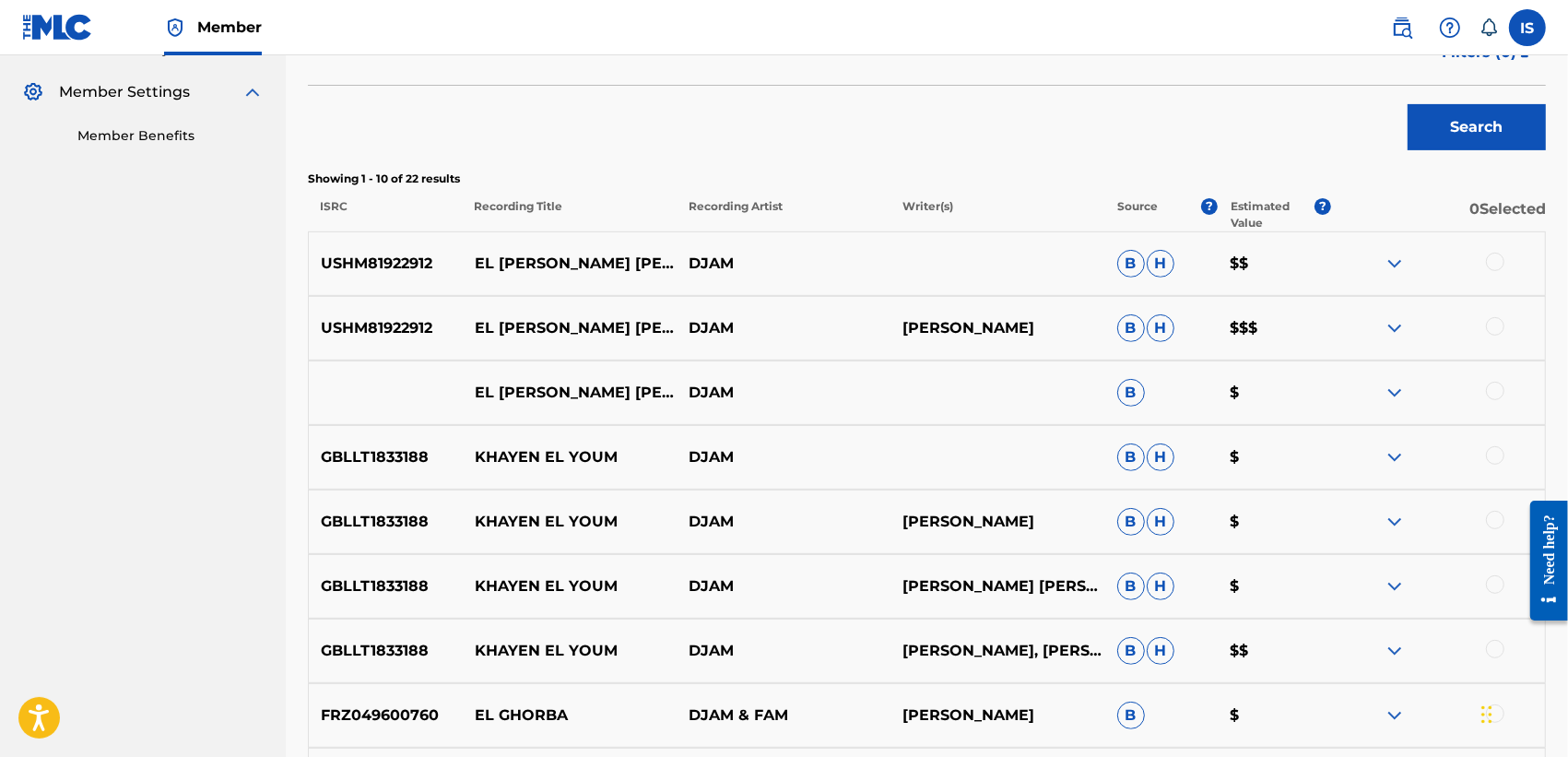
scroll to position [537, 0]
click at [1495, 259] on div at bounding box center [1494, 260] width 18 height 18
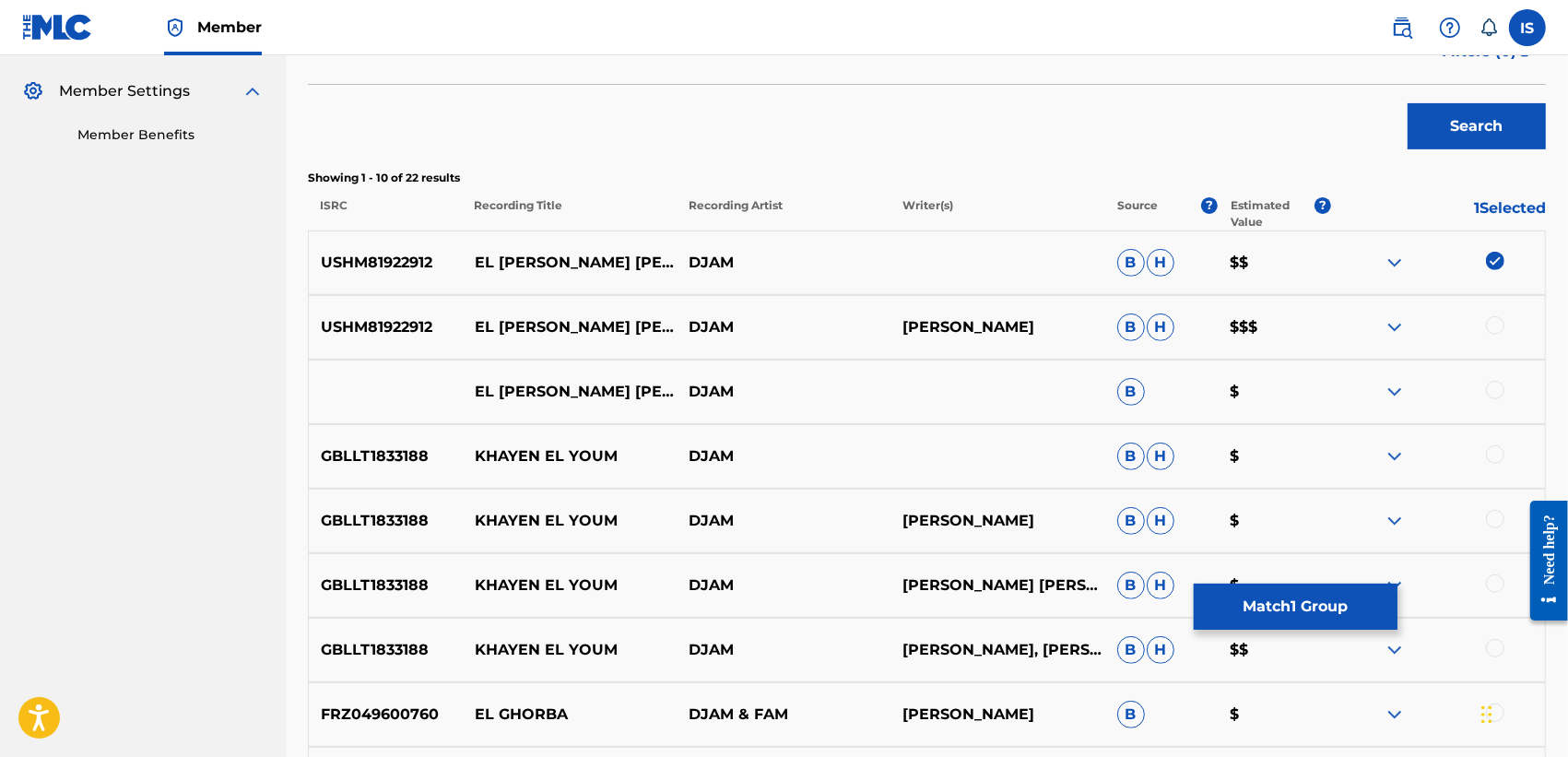
click at [1496, 327] on div at bounding box center [1494, 324] width 18 height 18
click at [1493, 392] on div at bounding box center [1494, 390] width 18 height 18
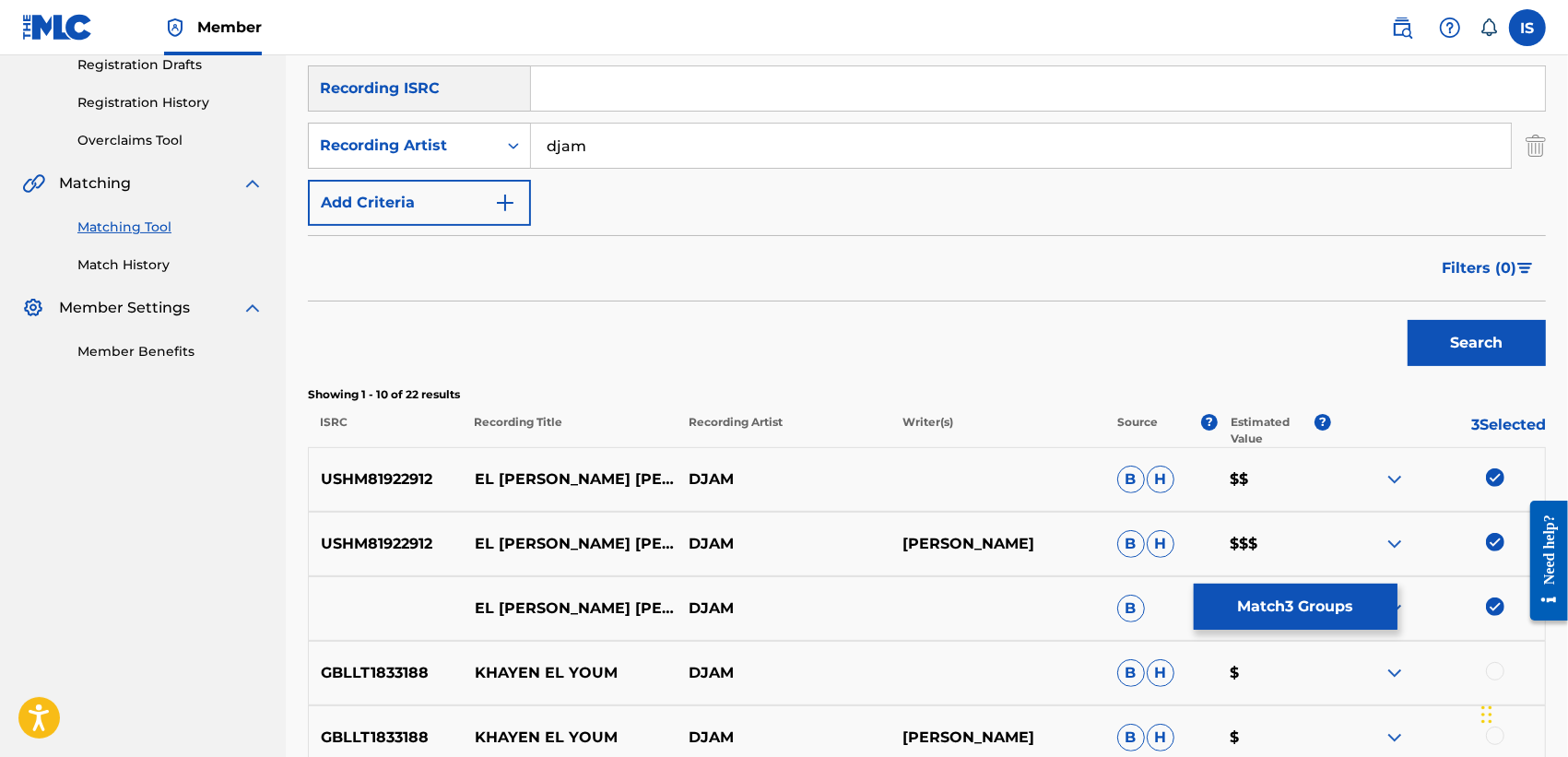
scroll to position [195, 0]
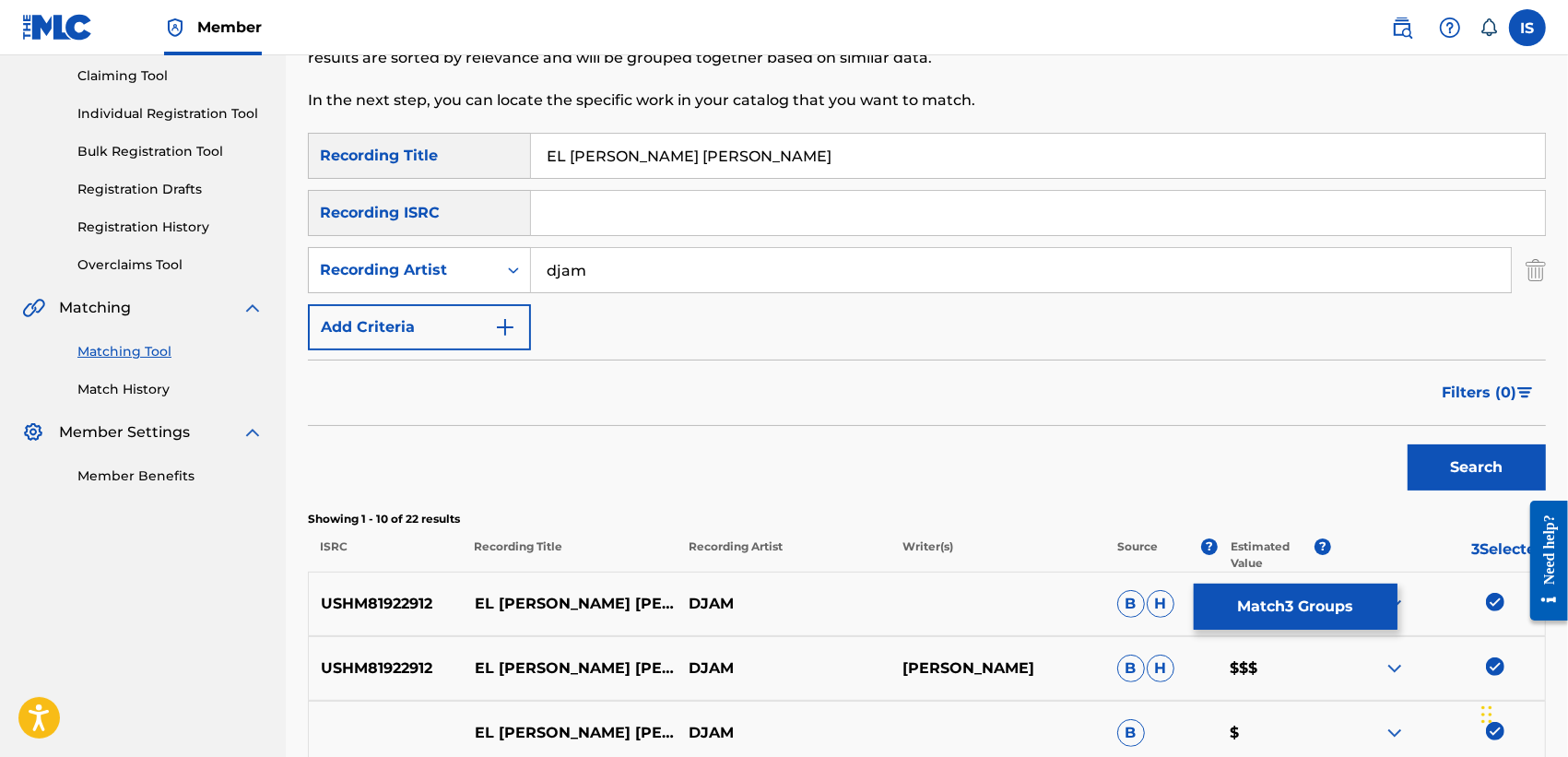
click at [1304, 611] on button "Match 3 Groups" at bounding box center [1295, 606] width 204 height 46
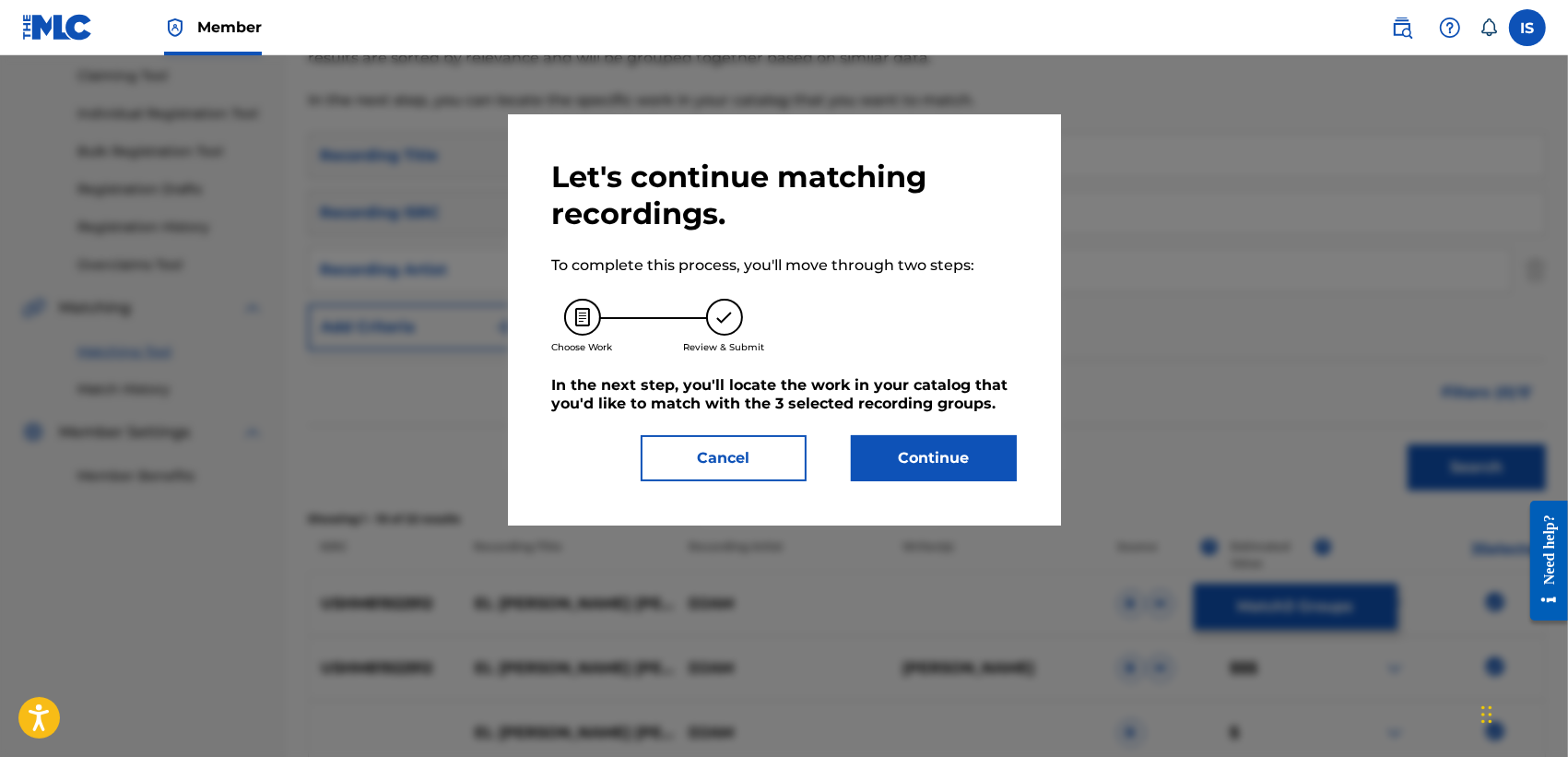
click at [927, 482] on button "Continue" at bounding box center [933, 458] width 166 height 46
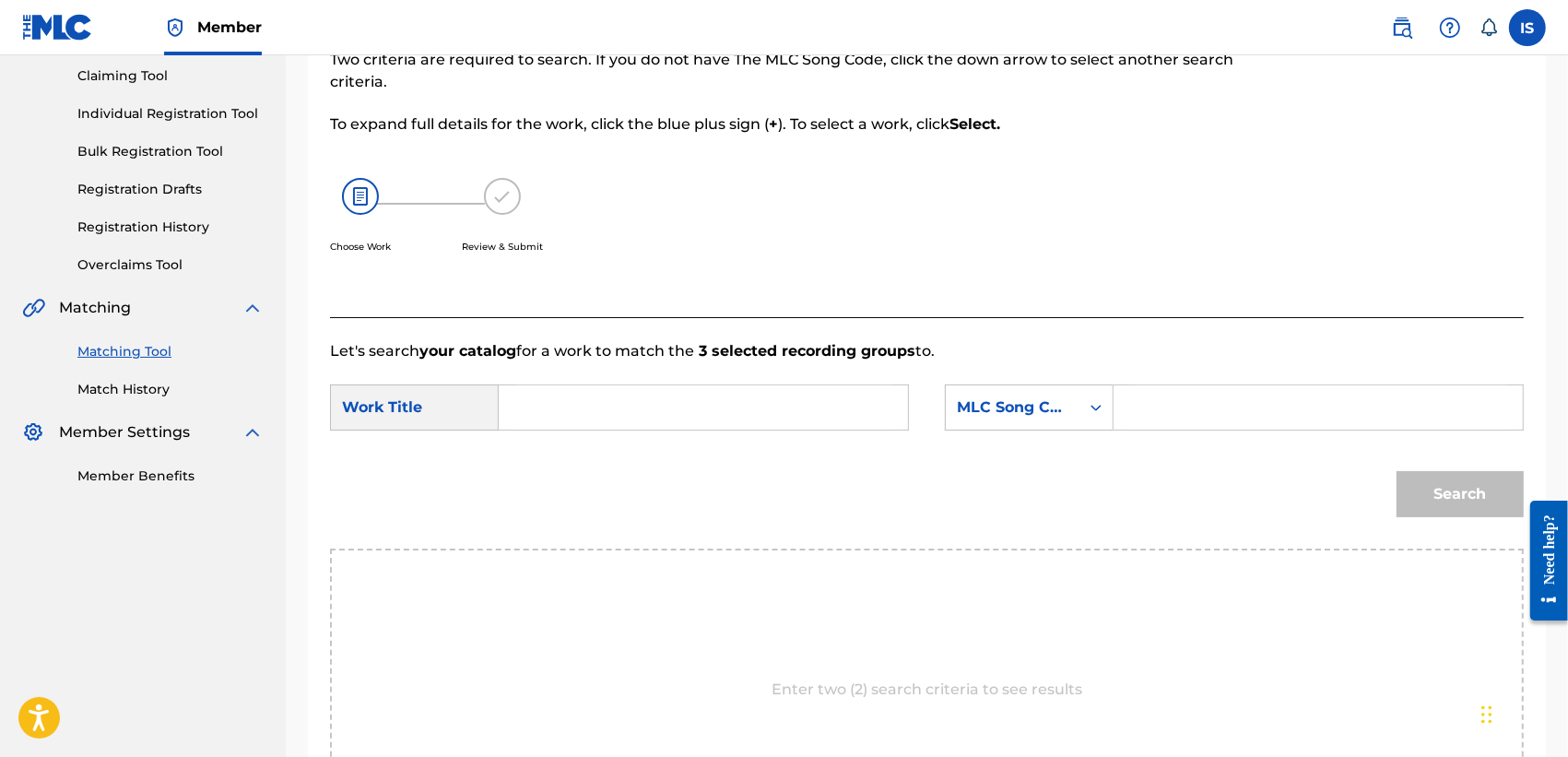
click at [679, 408] on input "Search Form" at bounding box center [703, 407] width 378 height 45
paste input "EL BALOUN YDOUR"
type input "EL BALOUN YDOUR"
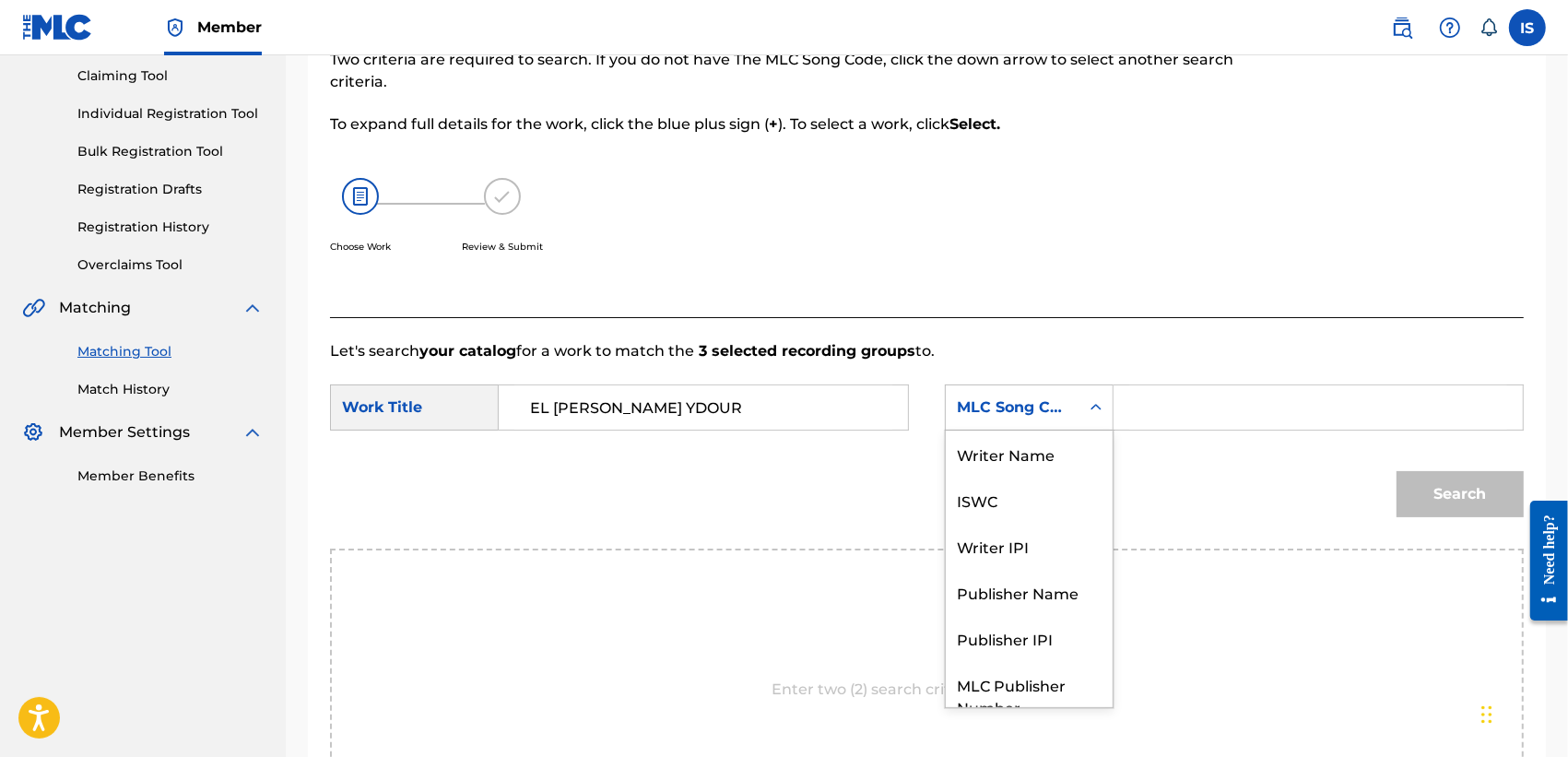
click at [1069, 393] on div "MLC Song Code" at bounding box center [1012, 407] width 134 height 35
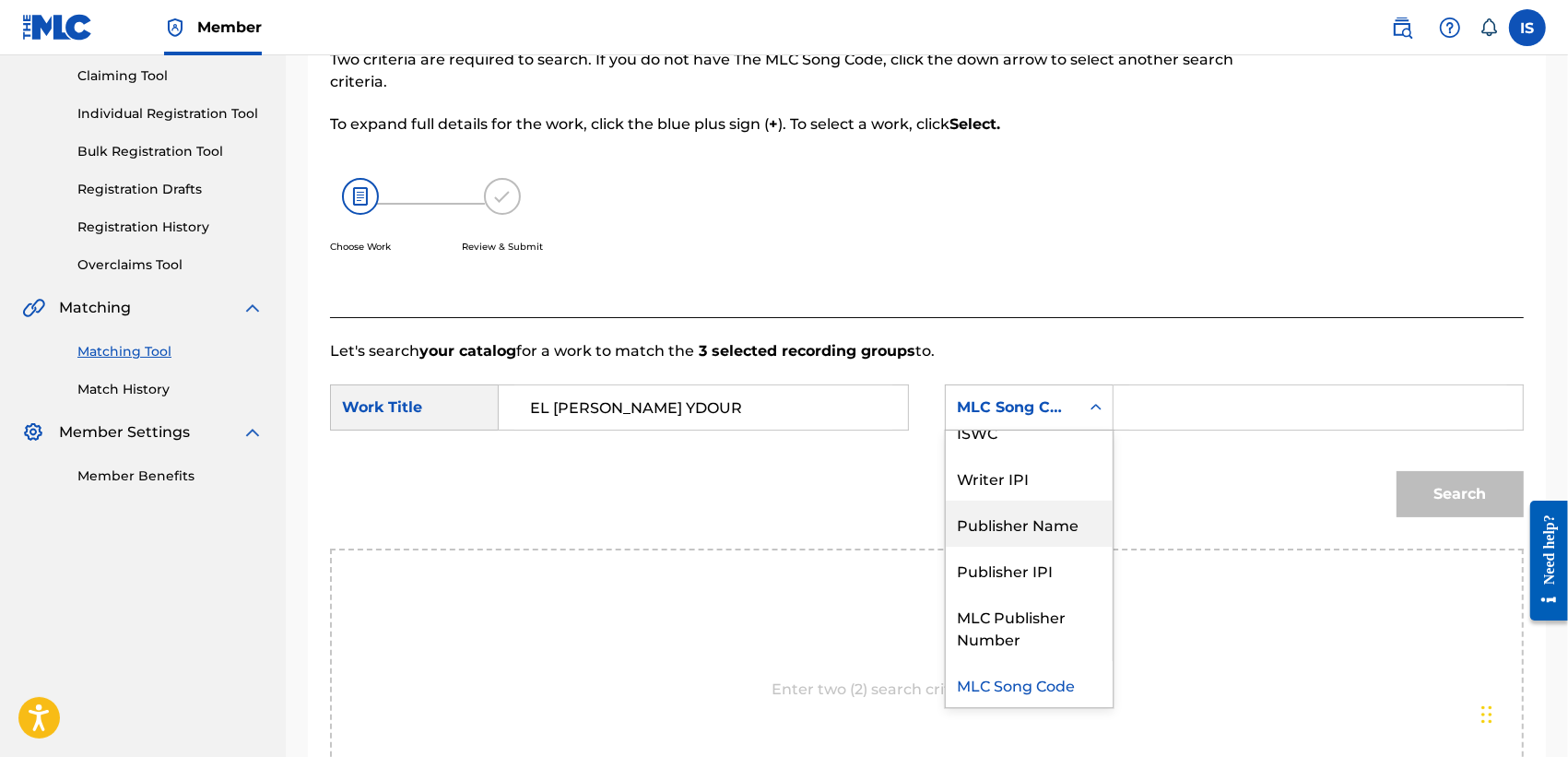
click at [1019, 516] on div "Publisher Name" at bounding box center [1030, 524] width 167 height 46
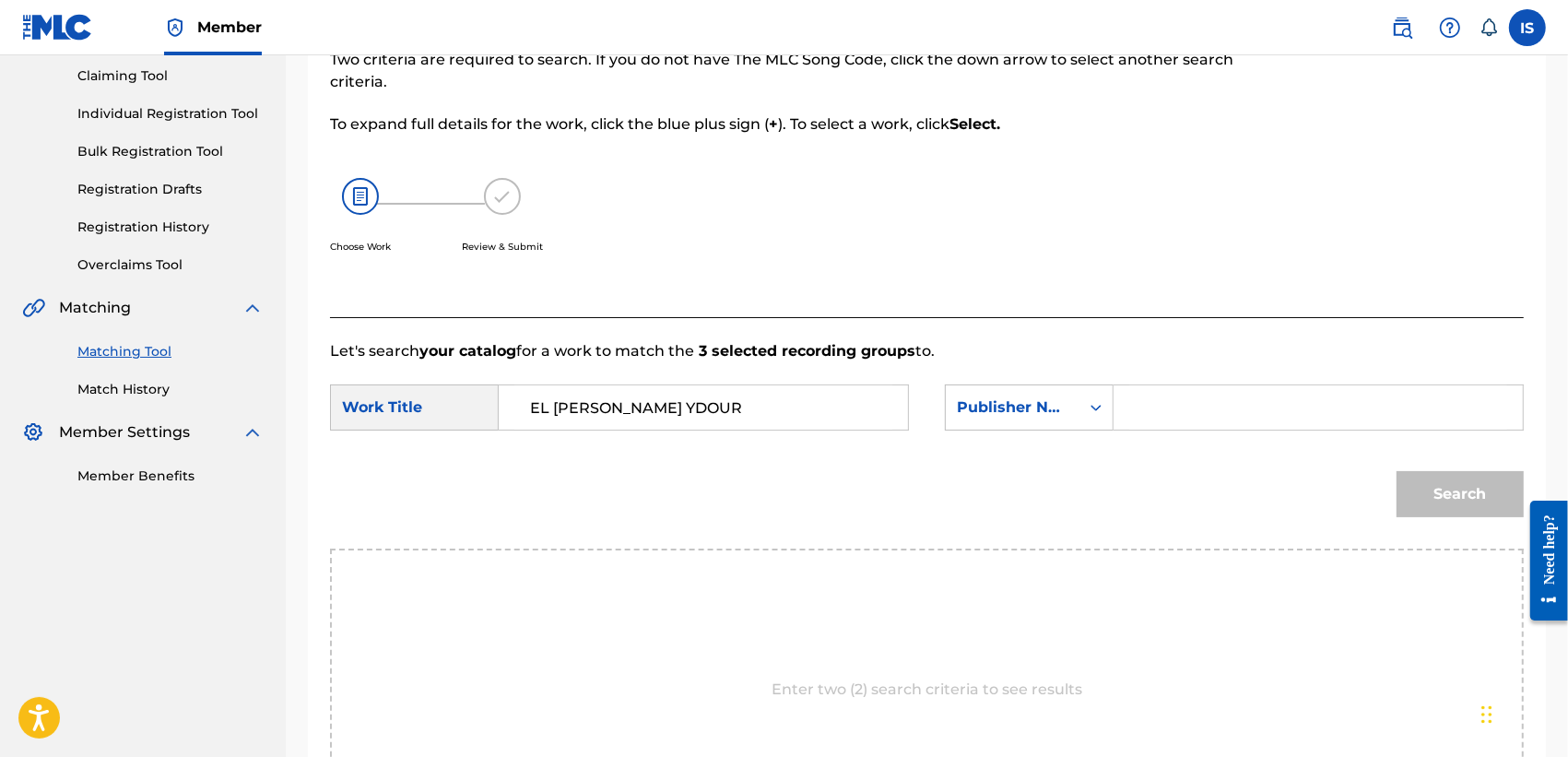
click at [1139, 443] on form "SearchWithCriteria0496d6ac-642c-4176-becf-6202452d0295 Work Title EL BALOUN YDO…" at bounding box center [926, 455] width 1194 height 186
click at [1157, 411] on input "Search Form" at bounding box center [1318, 407] width 378 height 45
type input "onda"
click at [1396, 471] on button "Search" at bounding box center [1460, 494] width 127 height 46
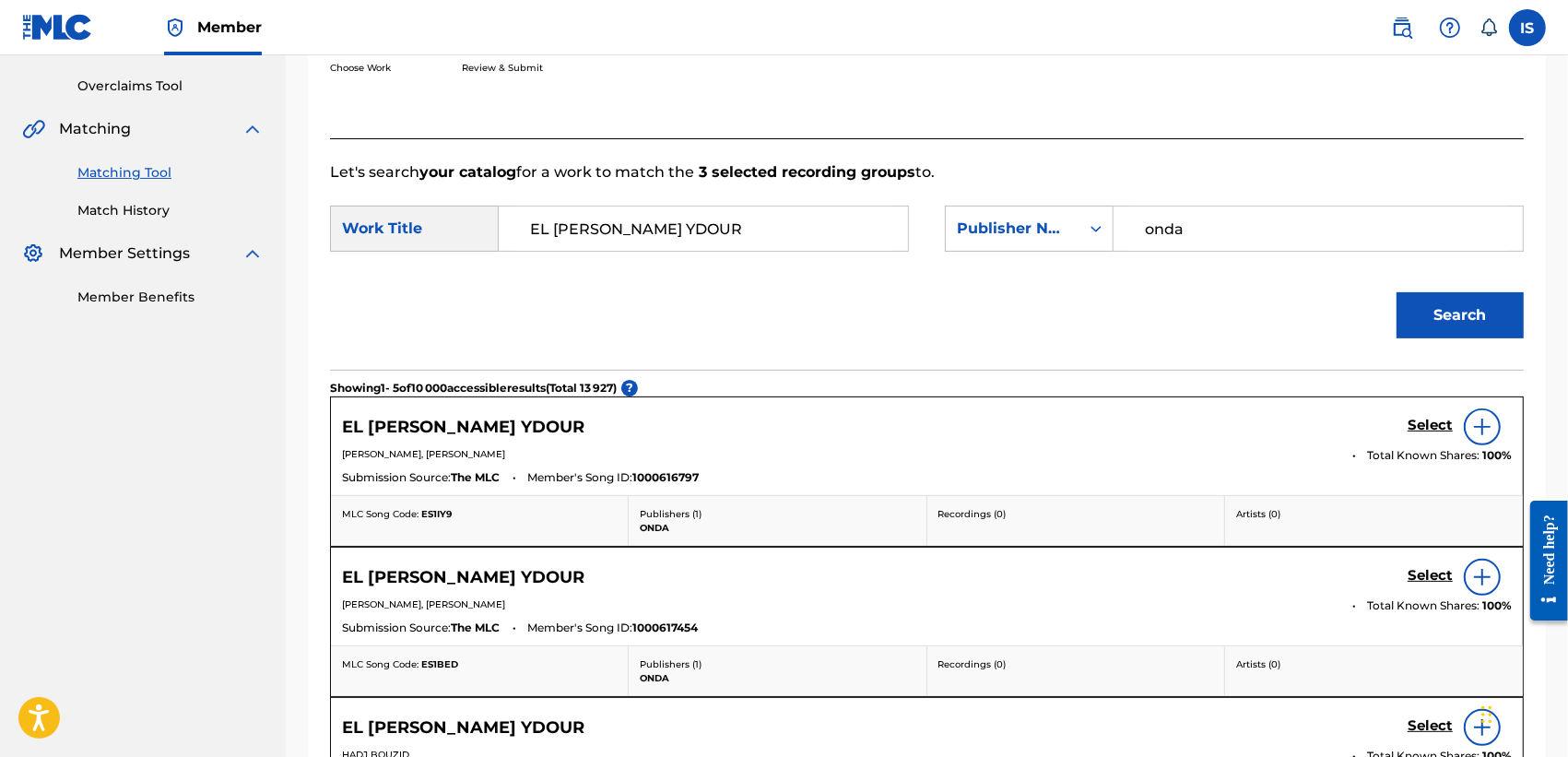
scroll to position [393, 0]
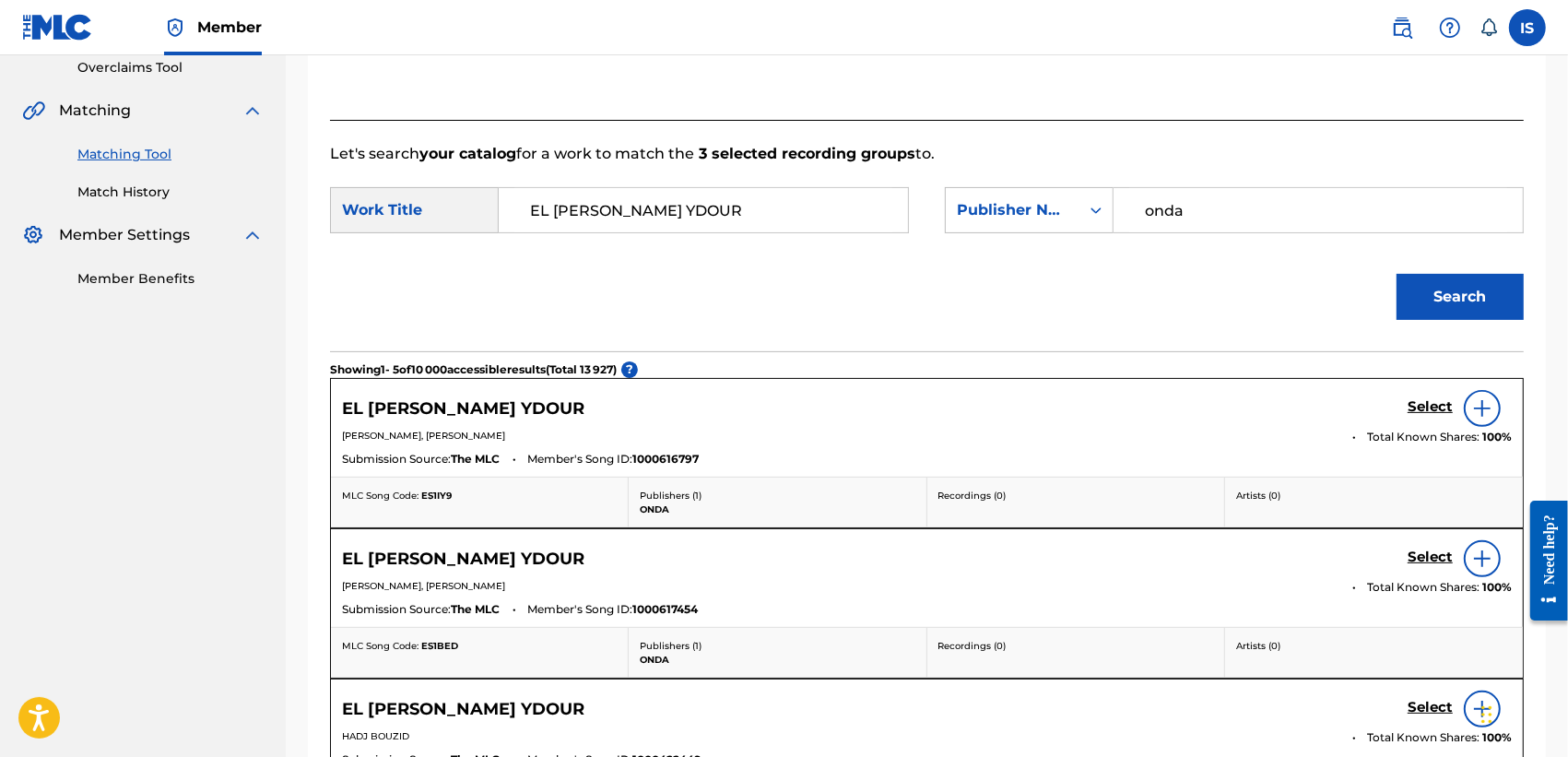
click at [1416, 411] on h5 "Select" at bounding box center [1431, 407] width 46 height 17
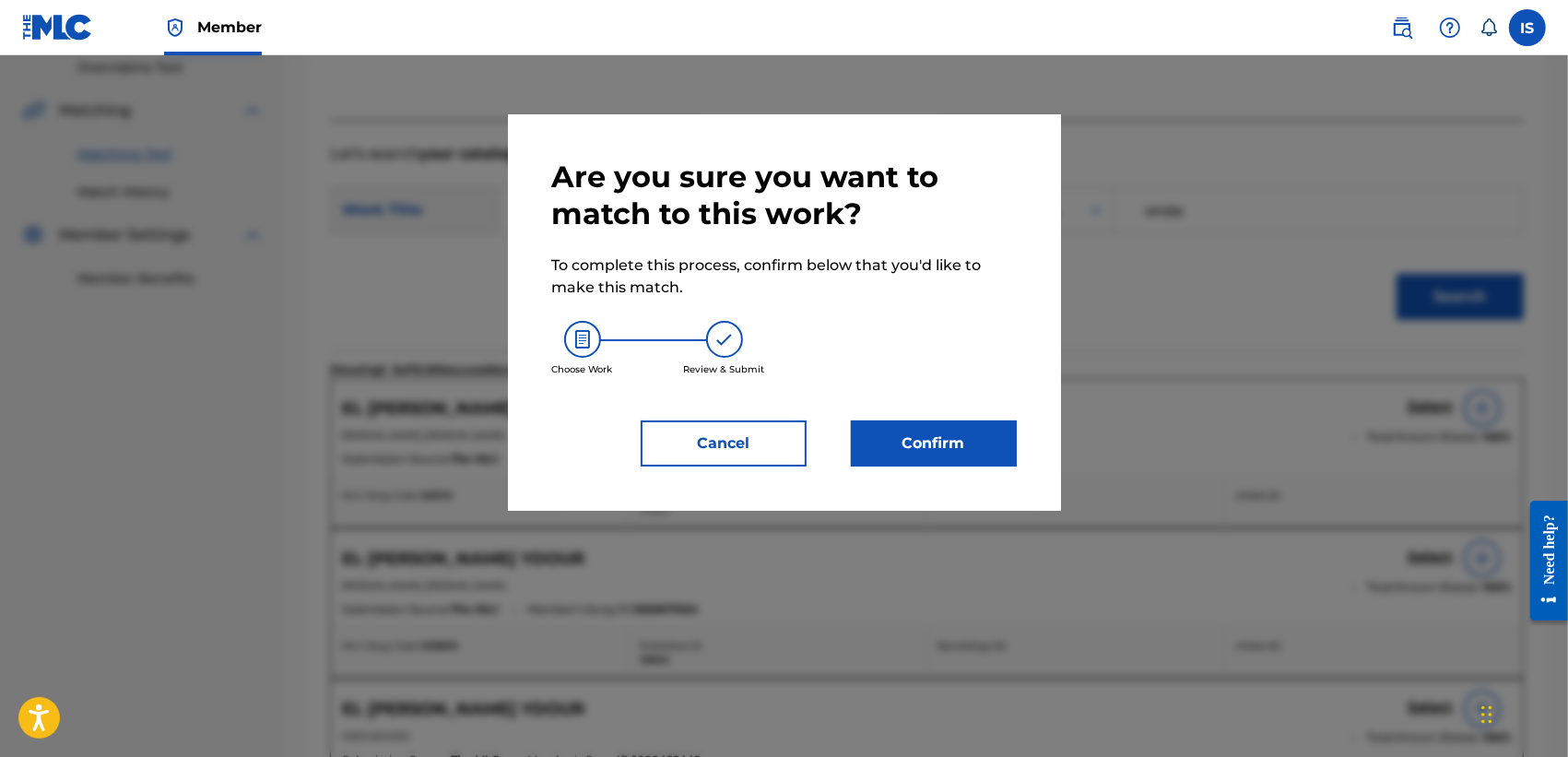
click at [945, 422] on button "Confirm" at bounding box center [933, 443] width 166 height 46
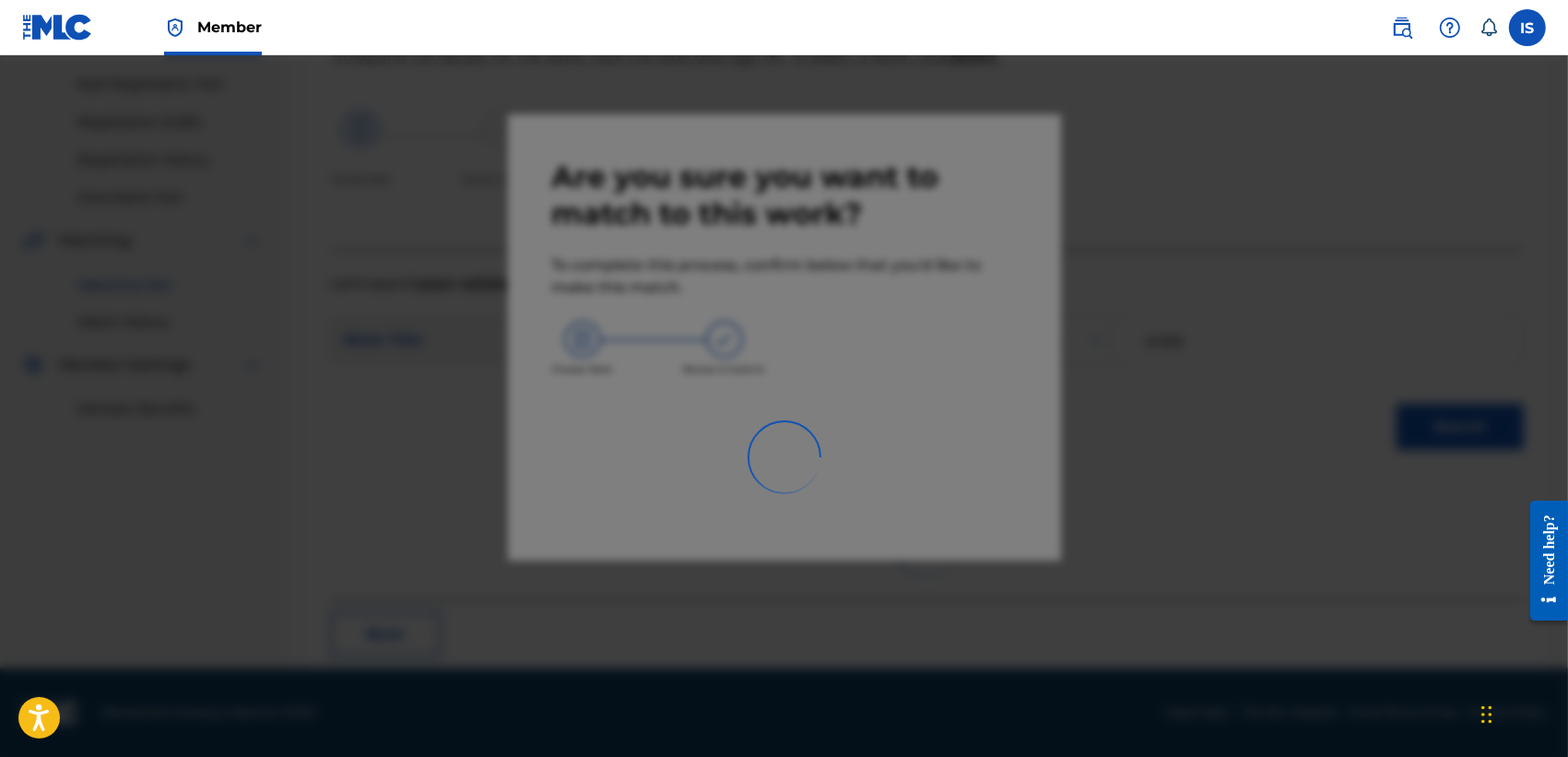
scroll to position [69, 0]
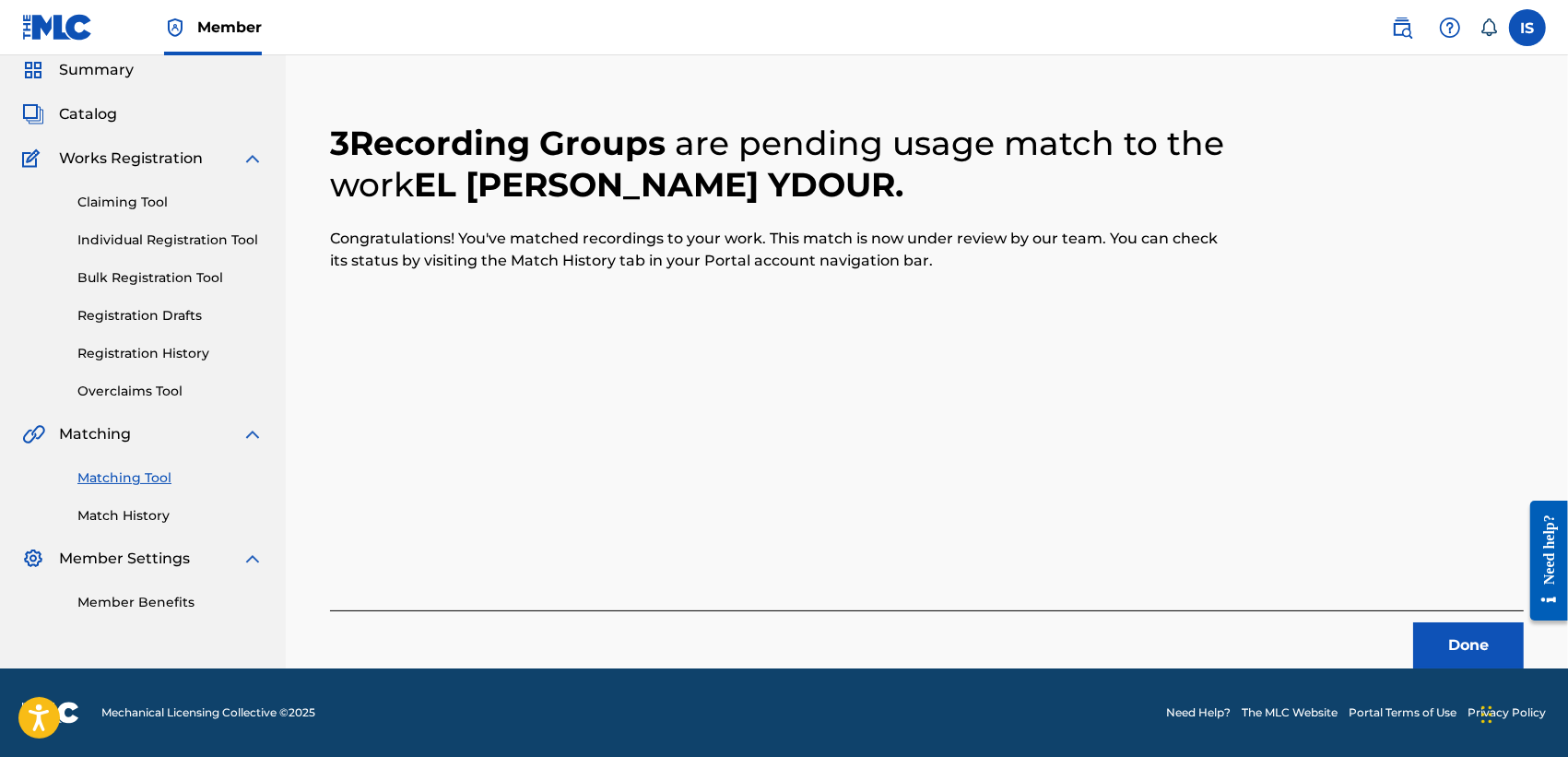
click at [1453, 628] on button "Done" at bounding box center [1468, 645] width 111 height 46
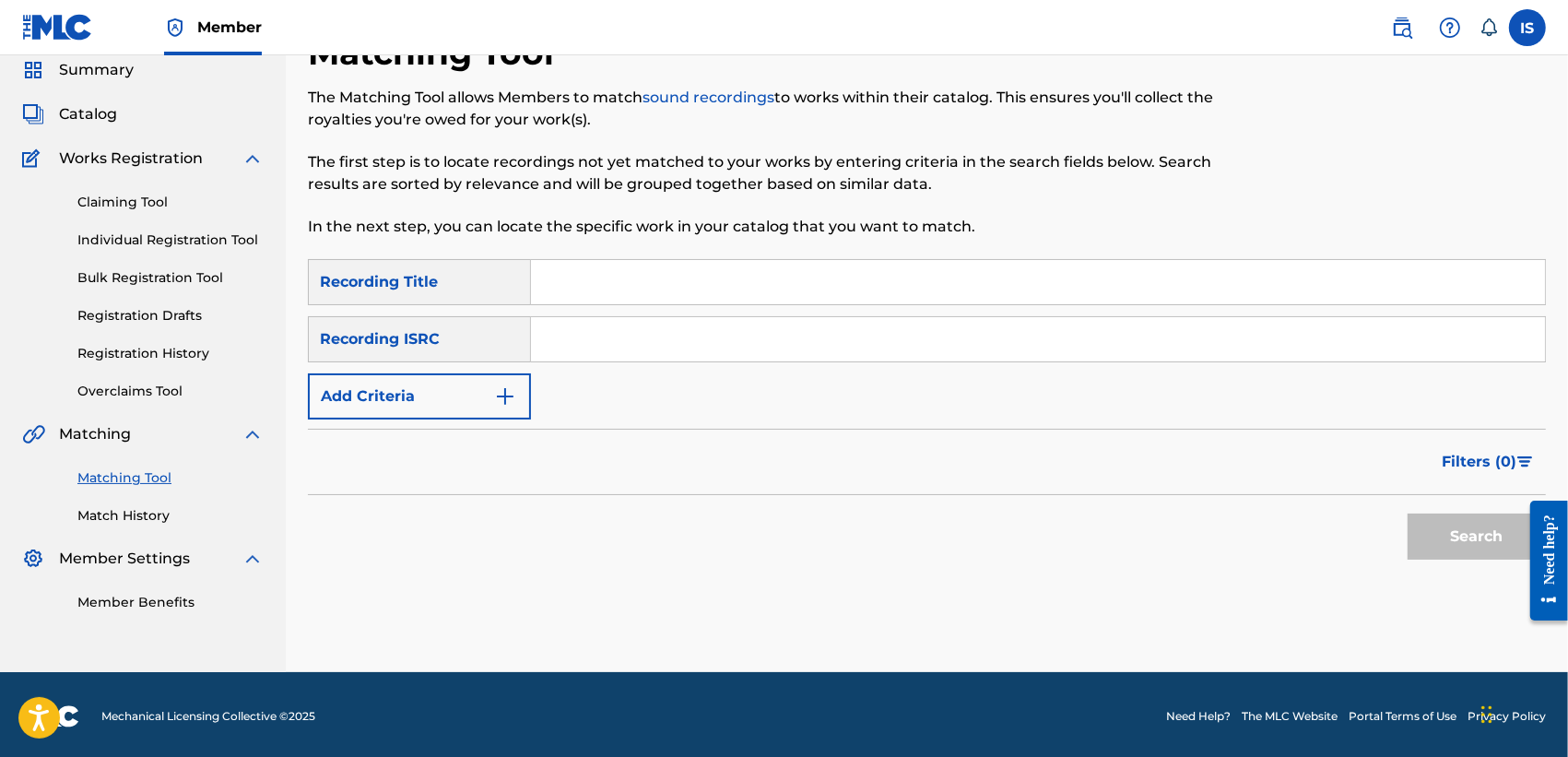
click at [720, 274] on input "Search Form" at bounding box center [1037, 282] width 1013 height 45
paste input "NTI M'HENIYA"
type input "NTI M'HENIYA"
click at [448, 429] on div "Filters ( 0 )" at bounding box center [927, 462] width 1238 height 66
click at [441, 403] on button "Add Criteria" at bounding box center [419, 397] width 223 height 46
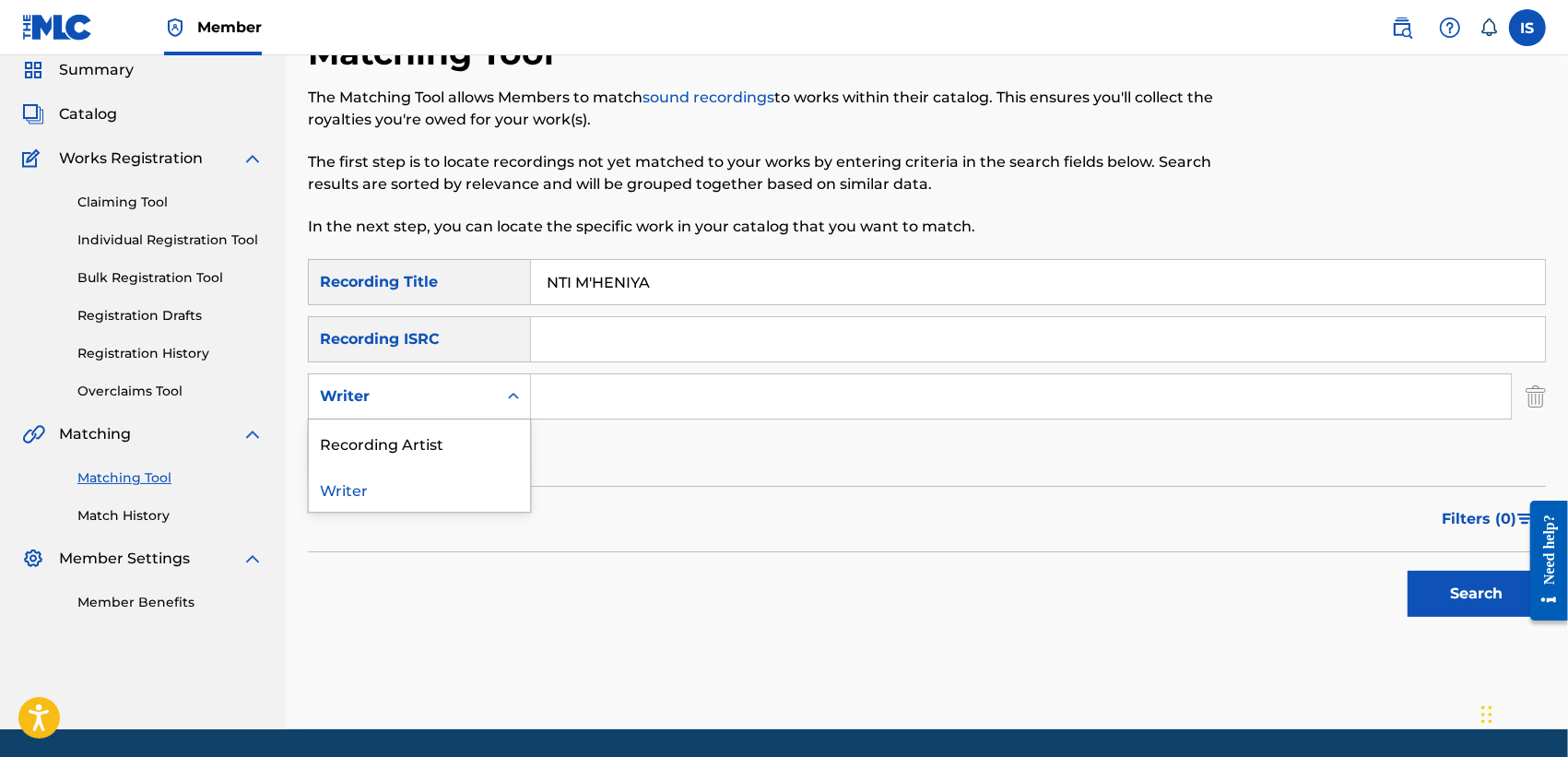
click at [430, 387] on div "Writer" at bounding box center [402, 396] width 166 height 22
click at [436, 430] on div "Recording Artist" at bounding box center [419, 442] width 221 height 46
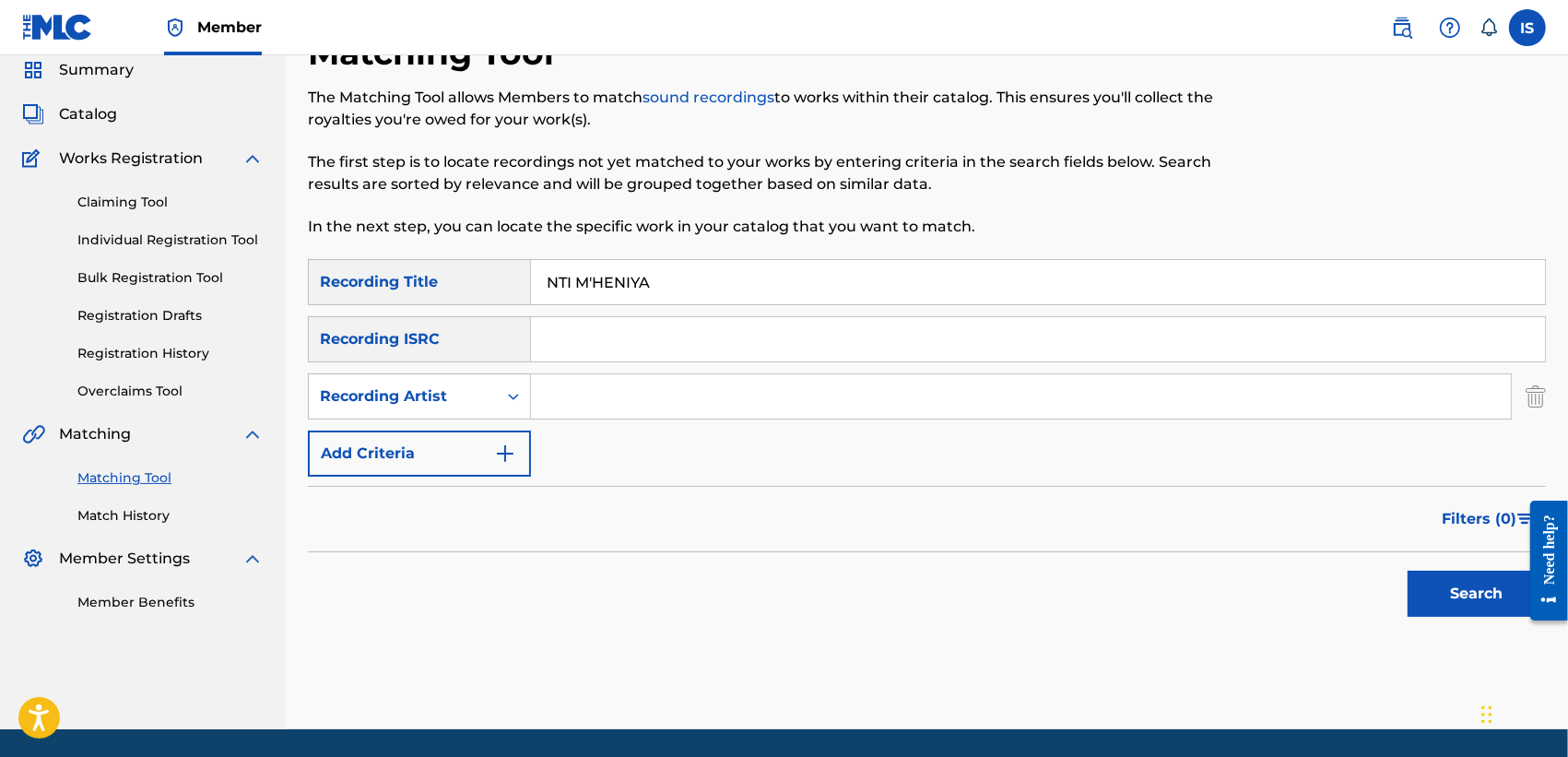
click at [691, 361] on div "Search Form" at bounding box center [1038, 339] width 1014 height 46
click at [644, 393] on input "Search Form" at bounding box center [1021, 397] width 980 height 45
click at [1408, 571] on button "Search" at bounding box center [1477, 594] width 138 height 46
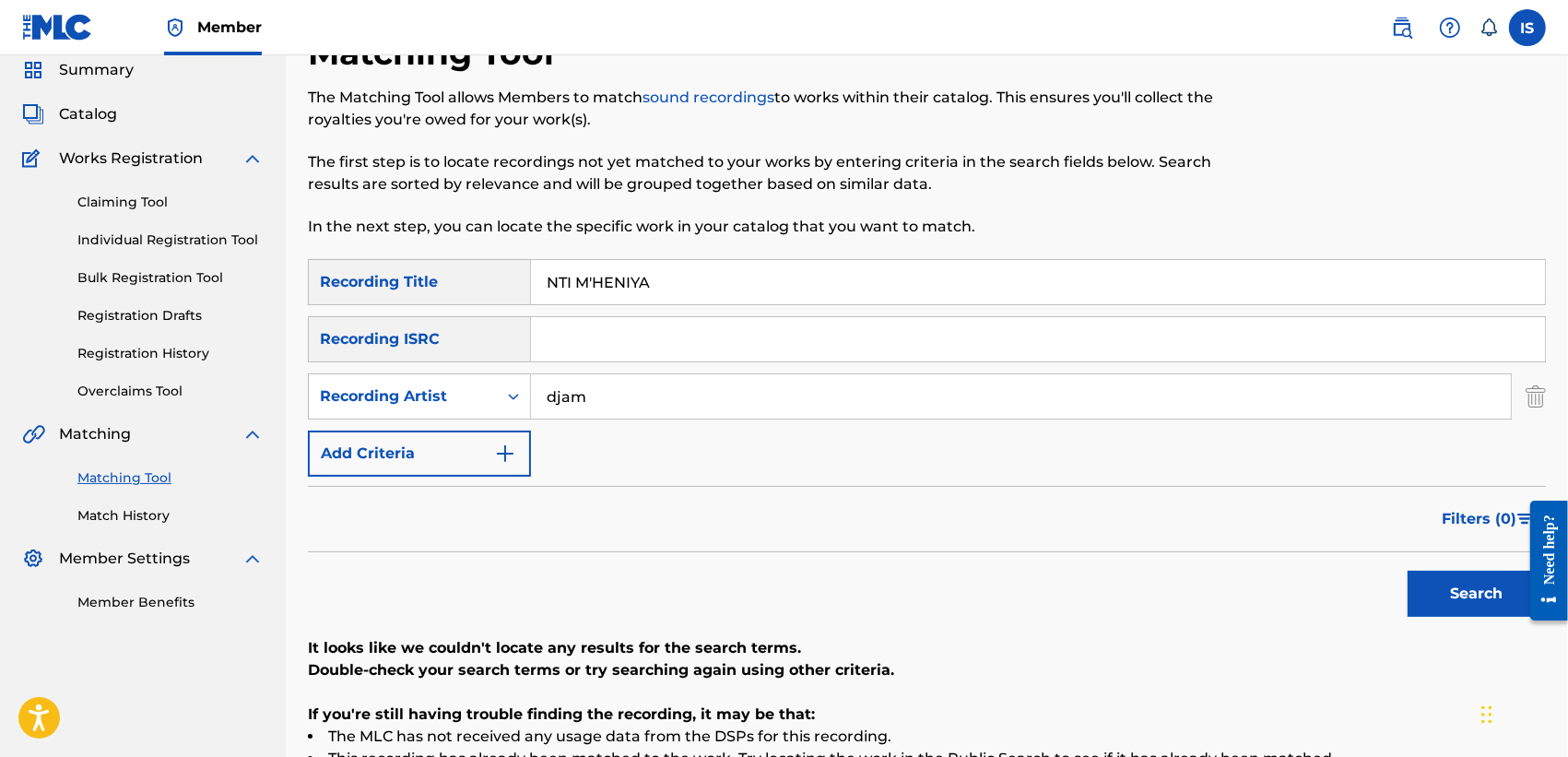
type input "djam"
click at [1408, 571] on button "Search" at bounding box center [1477, 594] width 138 height 46
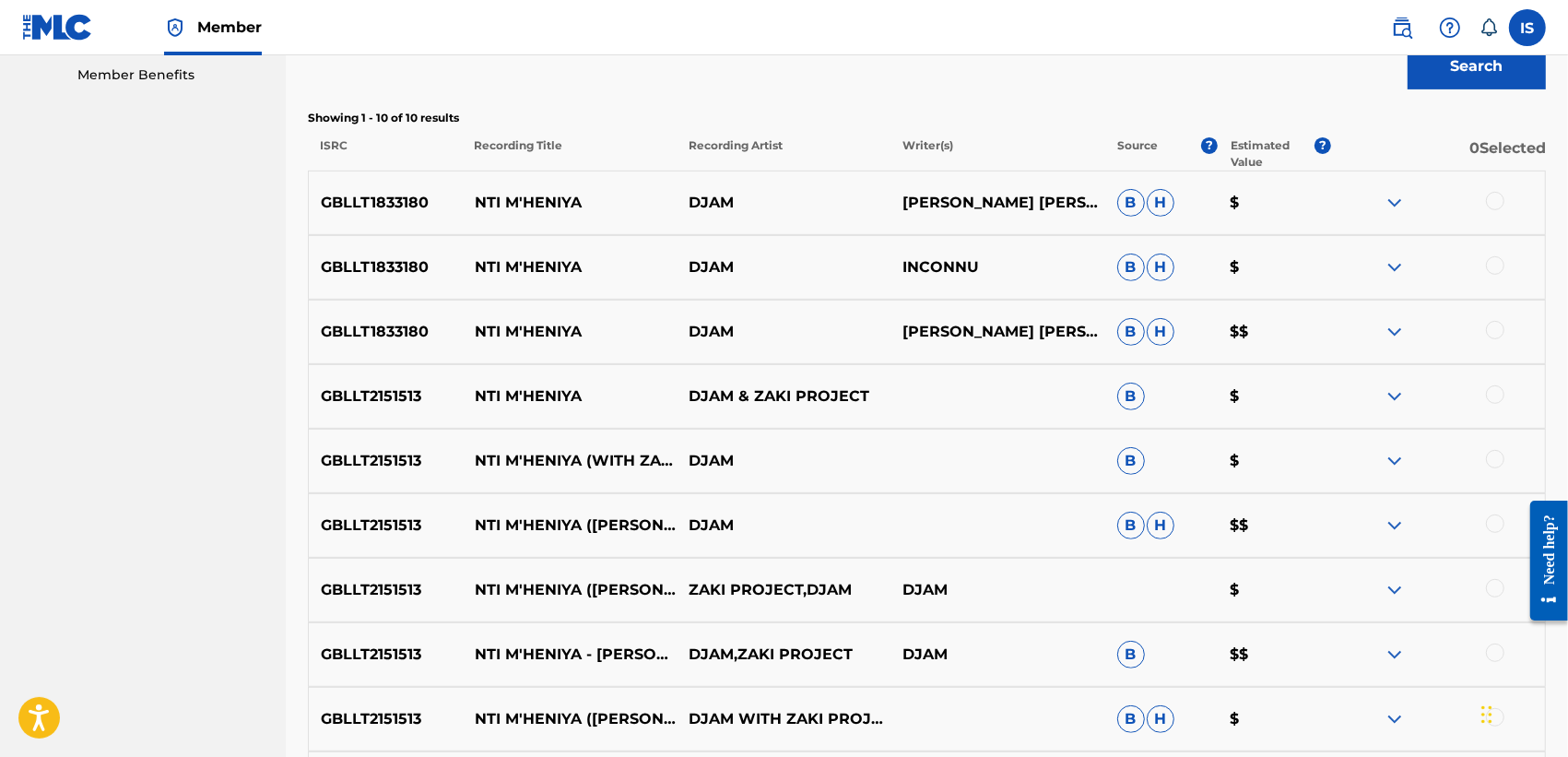
scroll to position [600, 0]
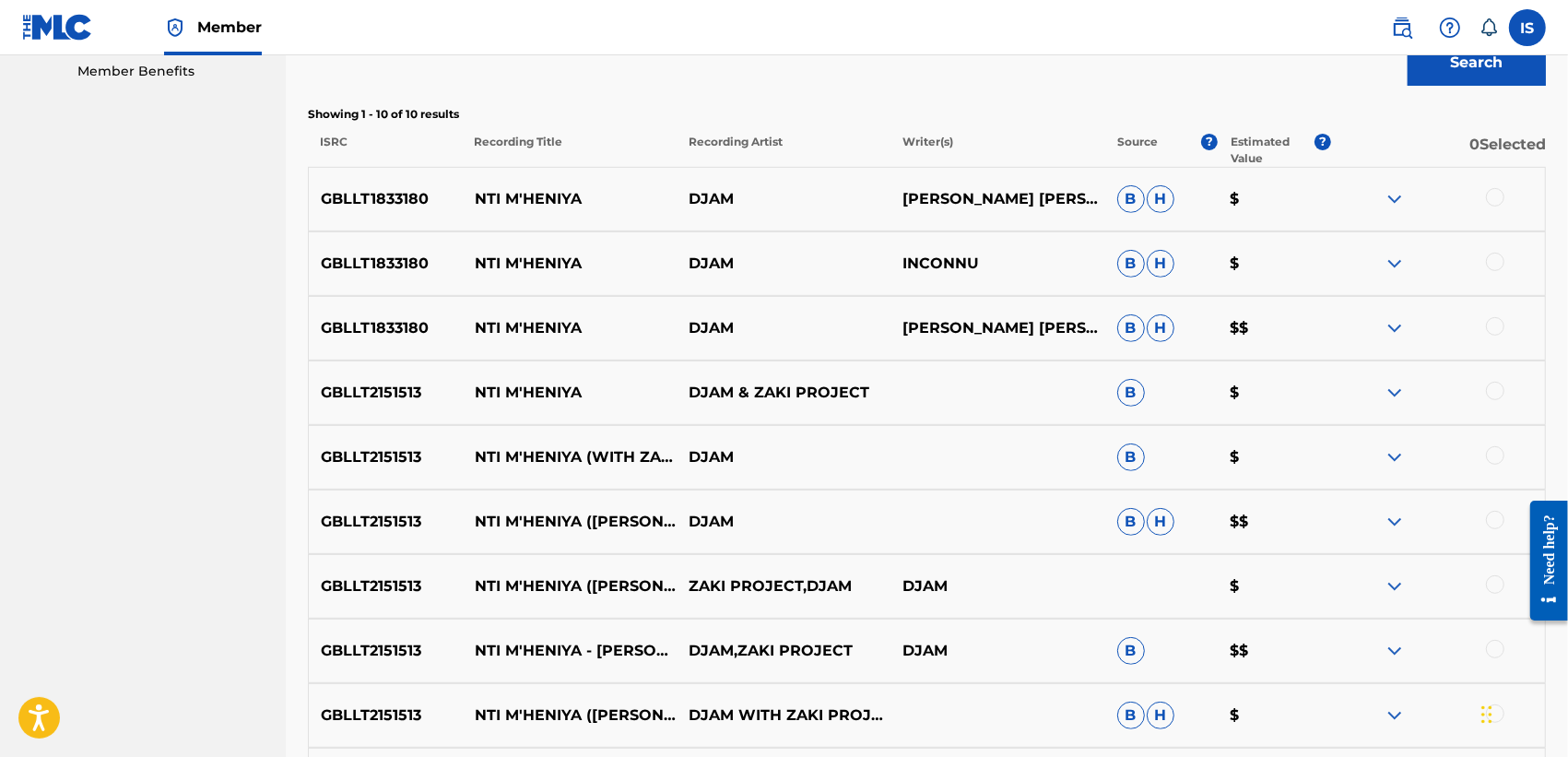
click at [1496, 198] on div at bounding box center [1494, 196] width 18 height 18
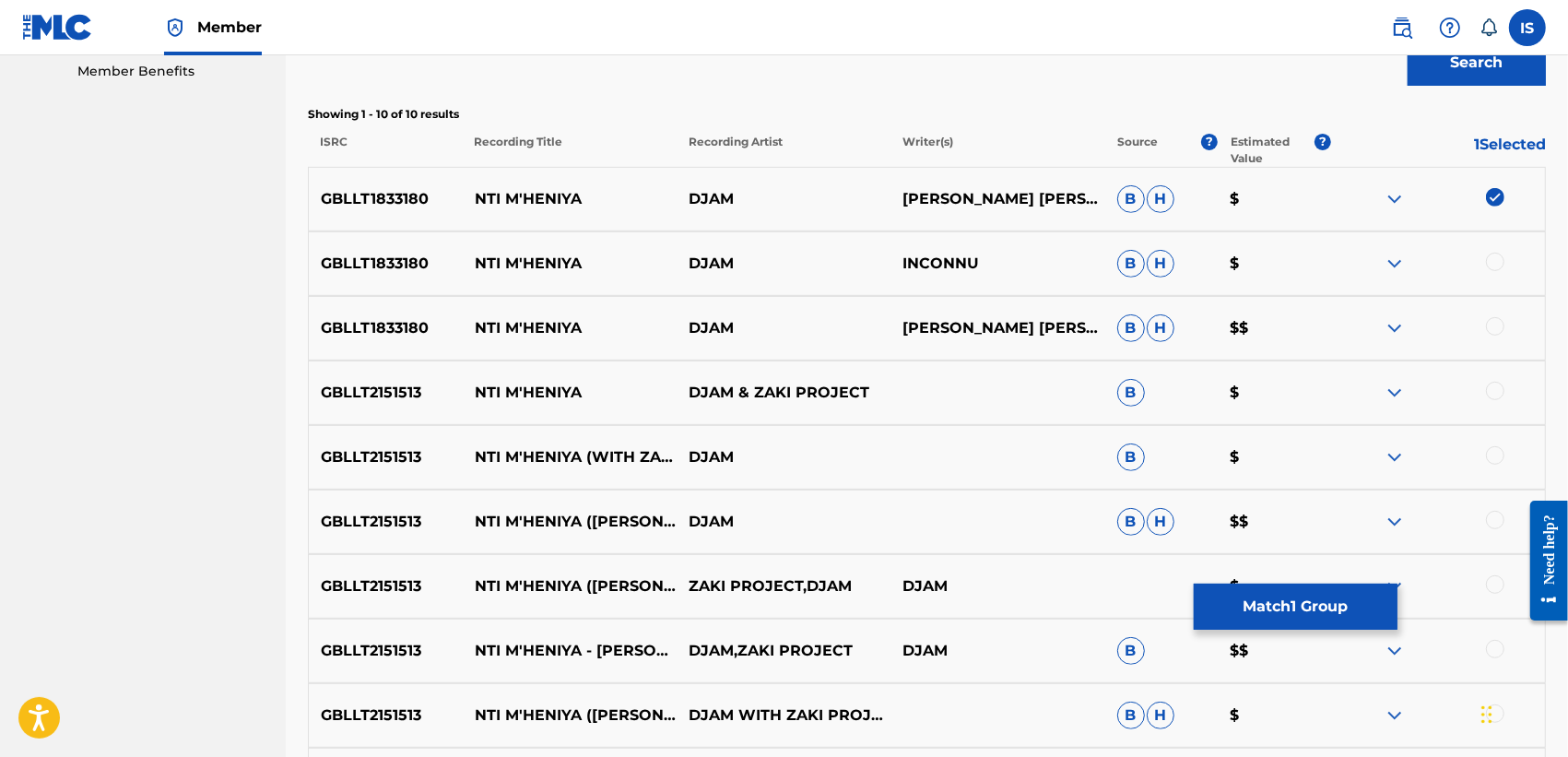
click at [1493, 264] on div at bounding box center [1494, 261] width 18 height 18
click at [1495, 325] on div at bounding box center [1494, 325] width 18 height 18
click at [1499, 393] on div at bounding box center [1494, 391] width 18 height 18
click at [1491, 445] on div "GBLLT2151513 NTI M'HENIYA (WITH ZAKI PROJECT) DJAM B $" at bounding box center [927, 457] width 1238 height 65
click at [1490, 452] on div at bounding box center [1494, 455] width 18 height 18
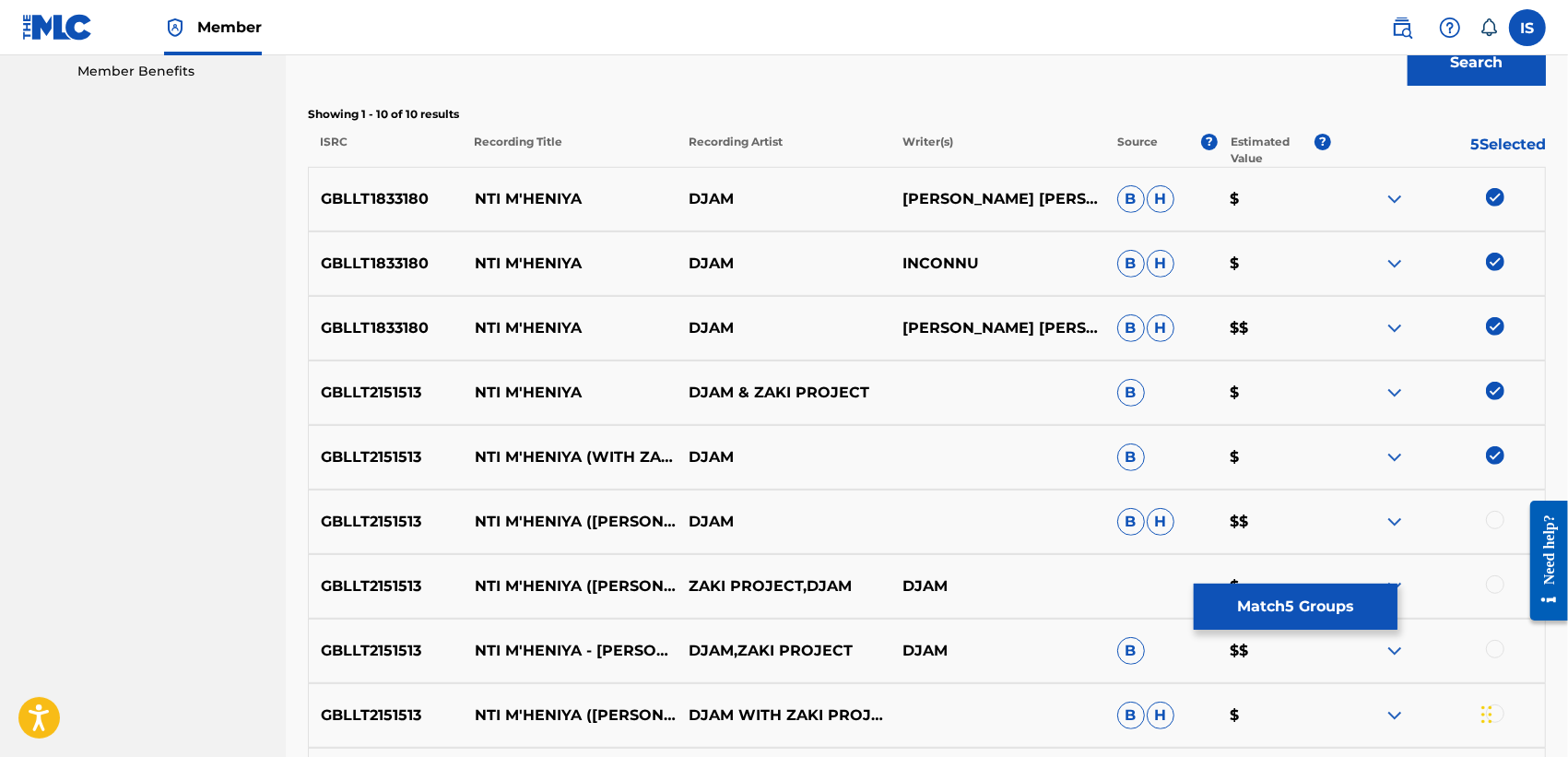
click at [1496, 509] on div "GBLLT2151513 NTI M'HENIYA (CHAÂBI KINGSTON LIVE SESSION) DJAM B H $$" at bounding box center [927, 522] width 1238 height 65
click at [1496, 516] on div at bounding box center [1494, 520] width 18 height 18
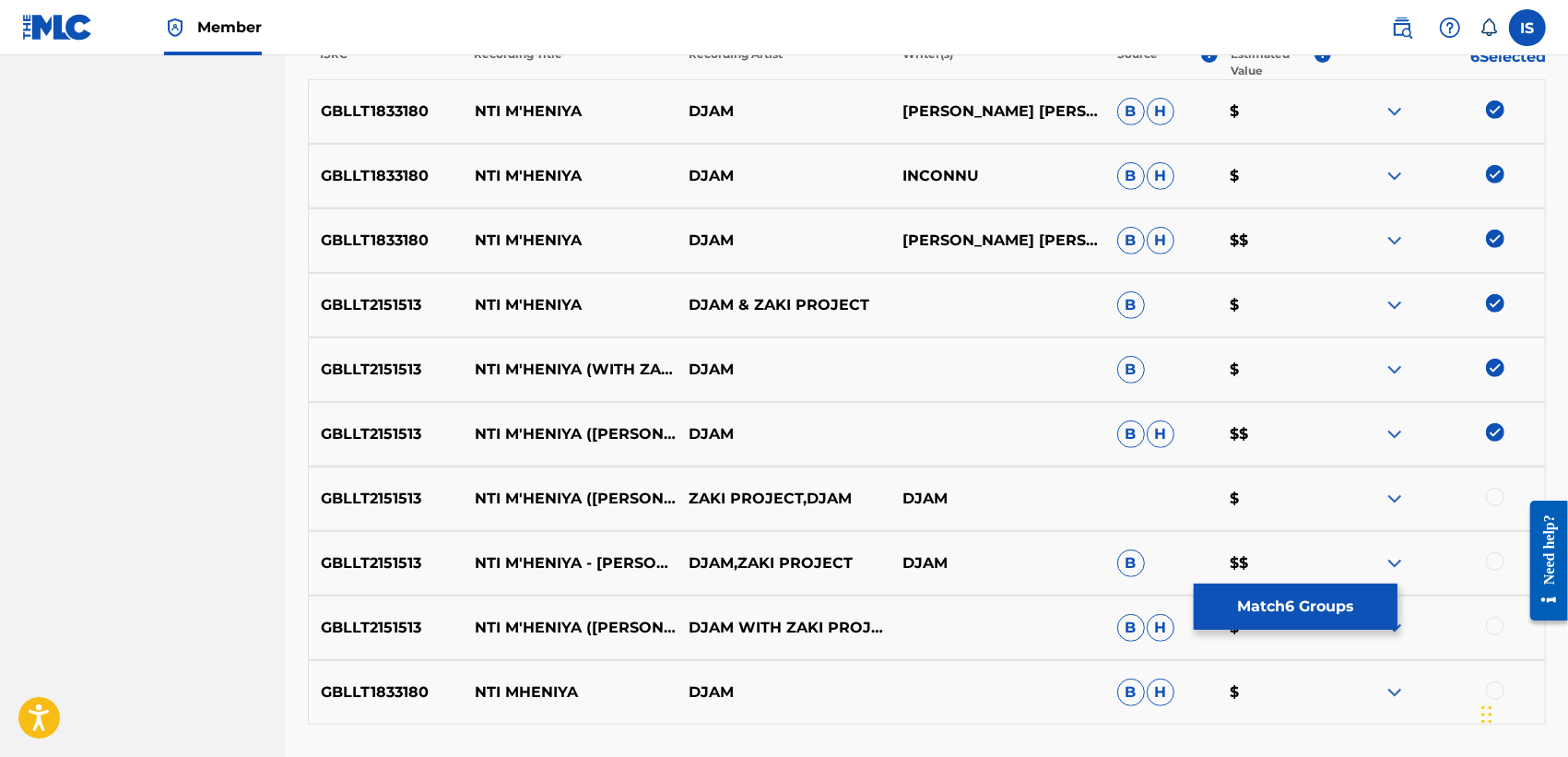
scroll to position [707, 0]
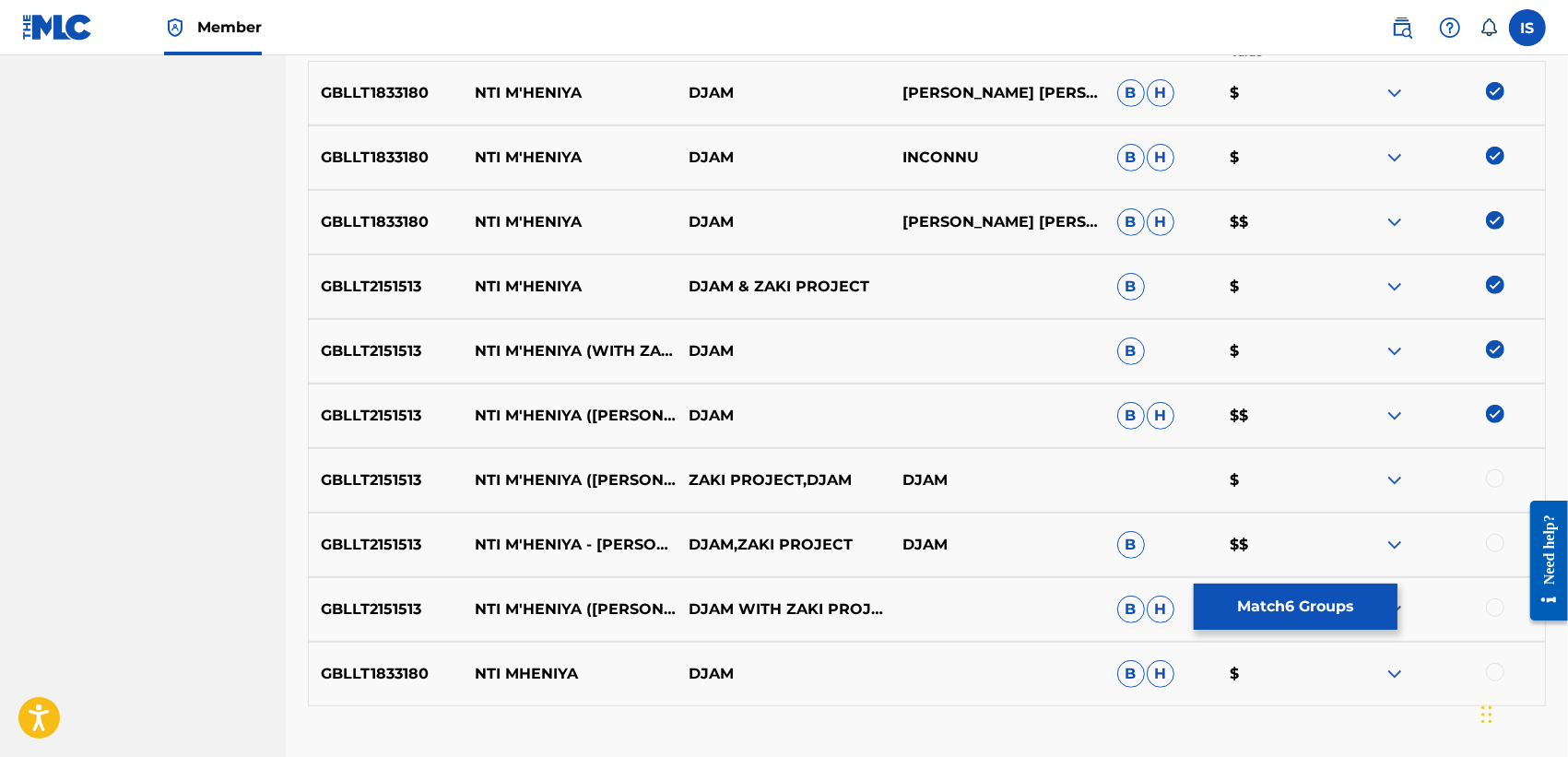
click at [1490, 472] on div at bounding box center [1494, 478] width 18 height 18
click at [1491, 543] on div at bounding box center [1494, 543] width 18 height 18
click at [1491, 606] on div at bounding box center [1494, 607] width 18 height 18
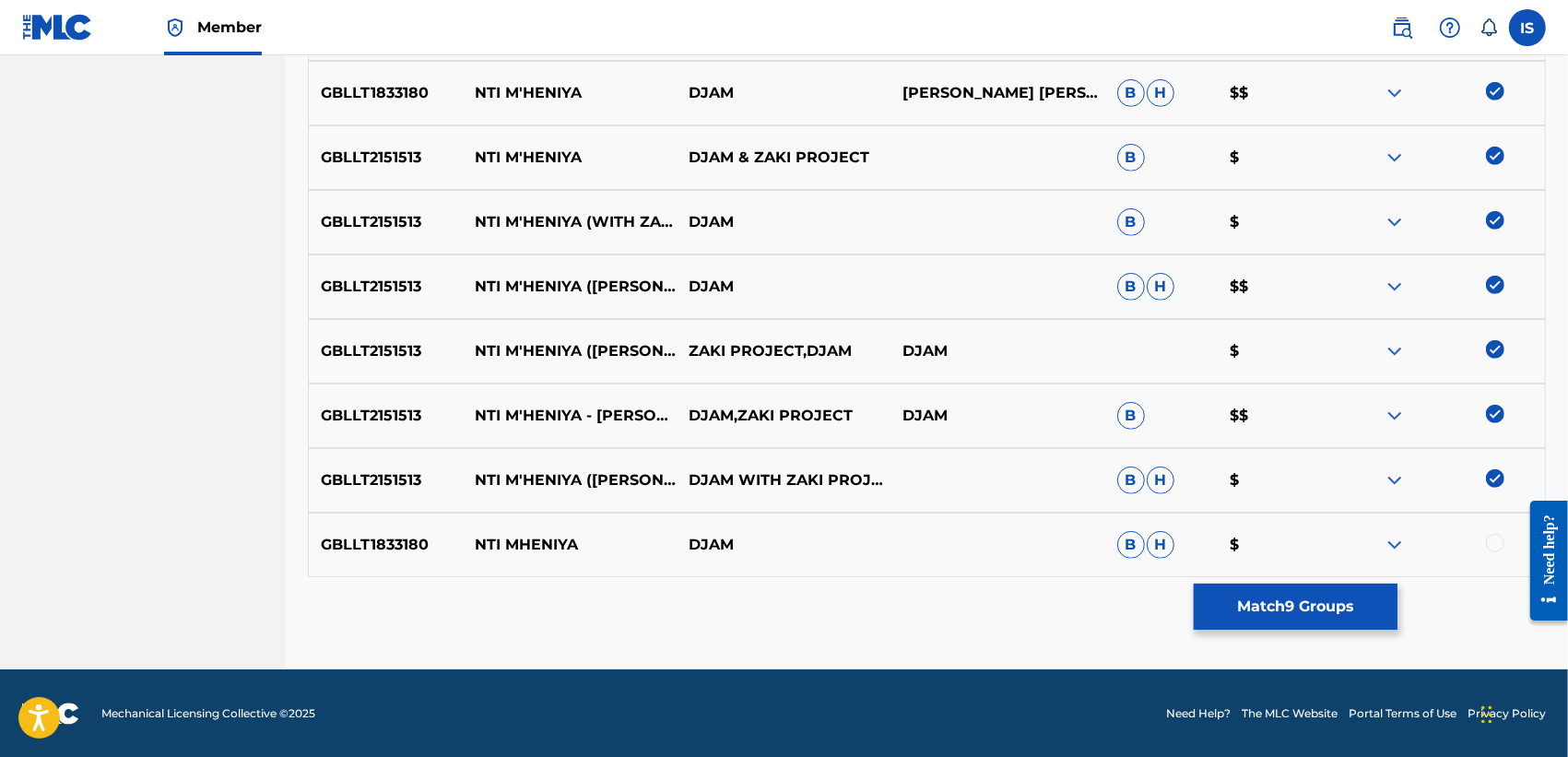
scroll to position [837, 0]
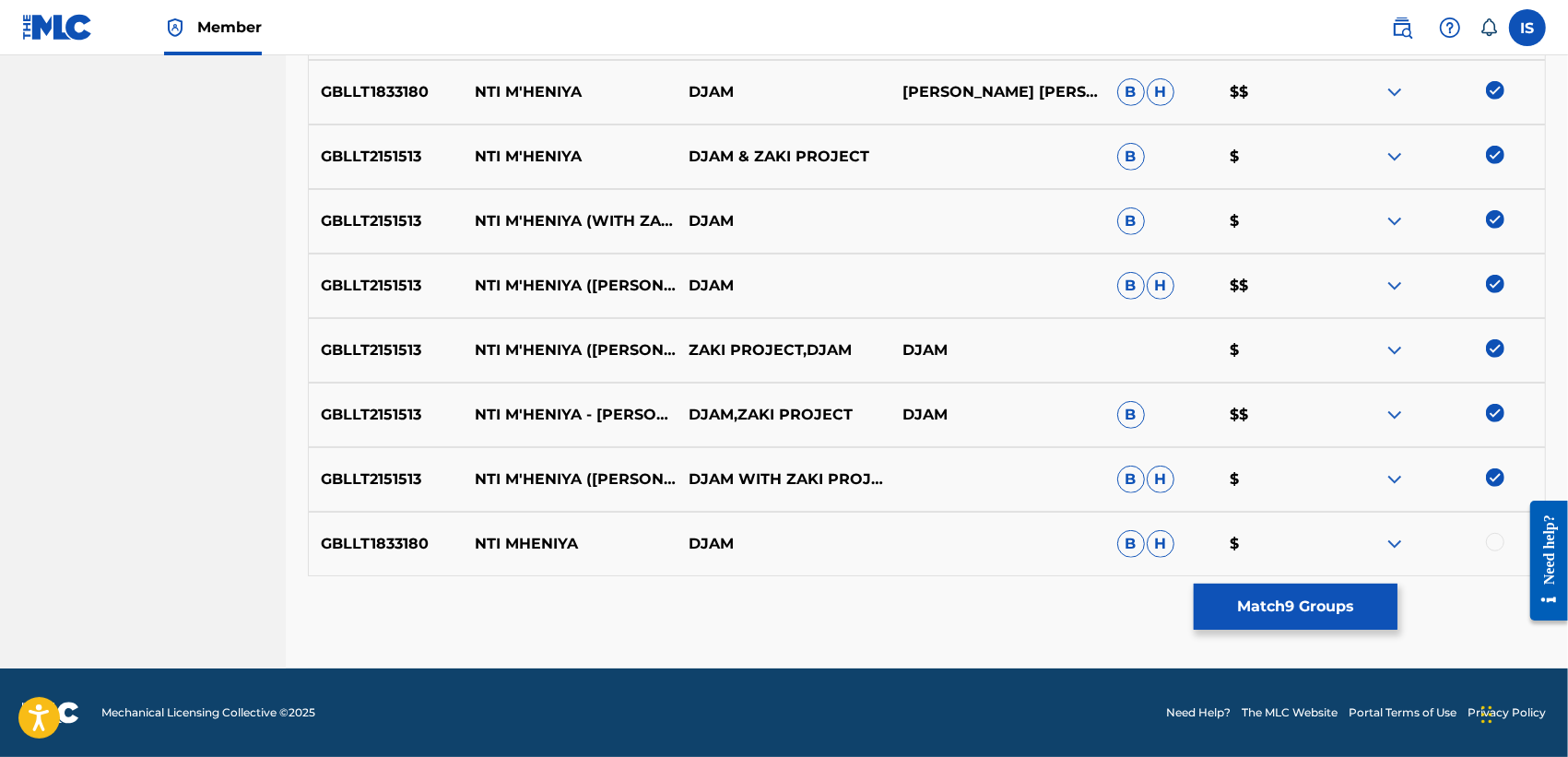
click at [1495, 543] on div at bounding box center [1494, 542] width 18 height 18
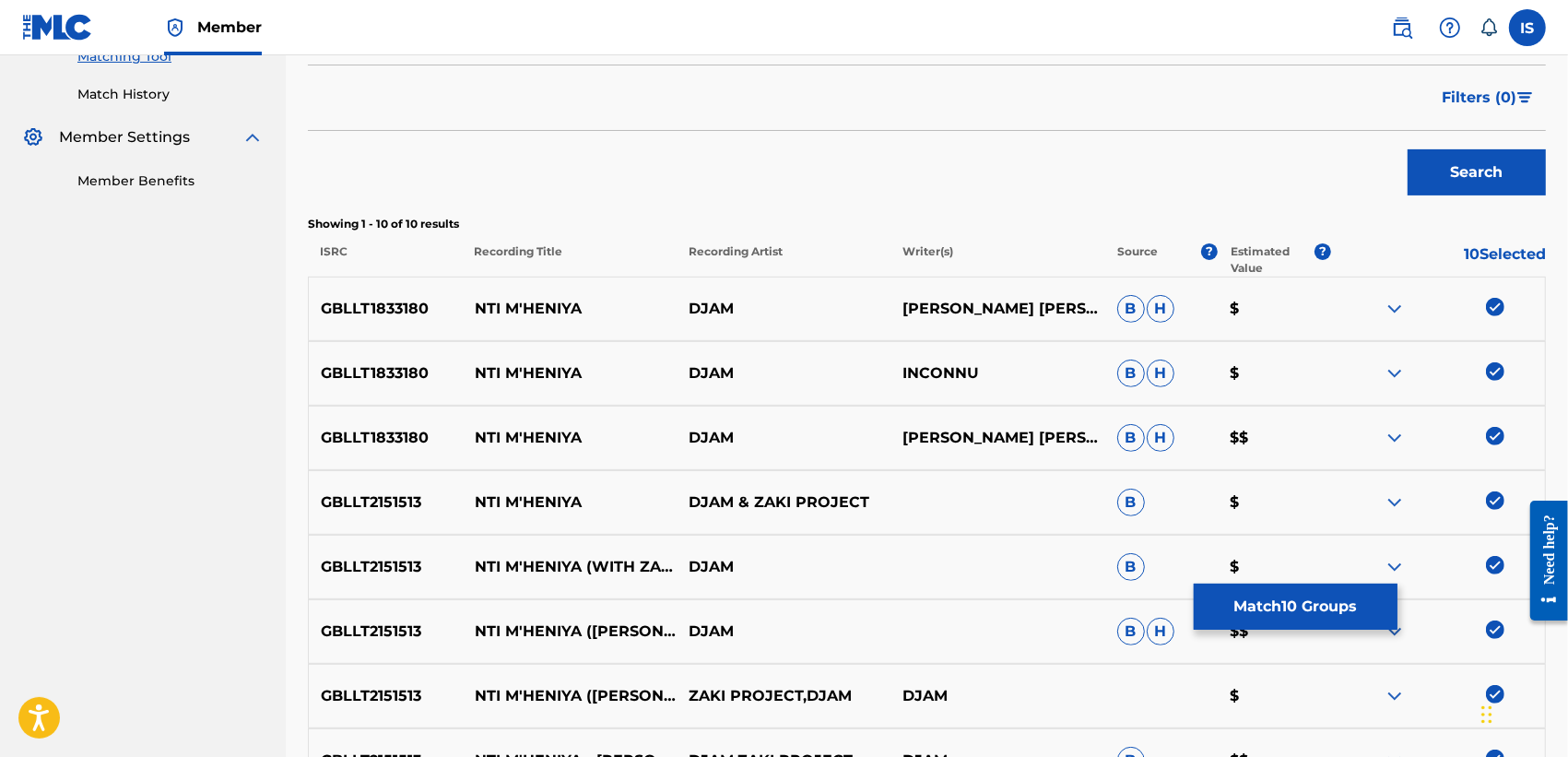
scroll to position [494, 0]
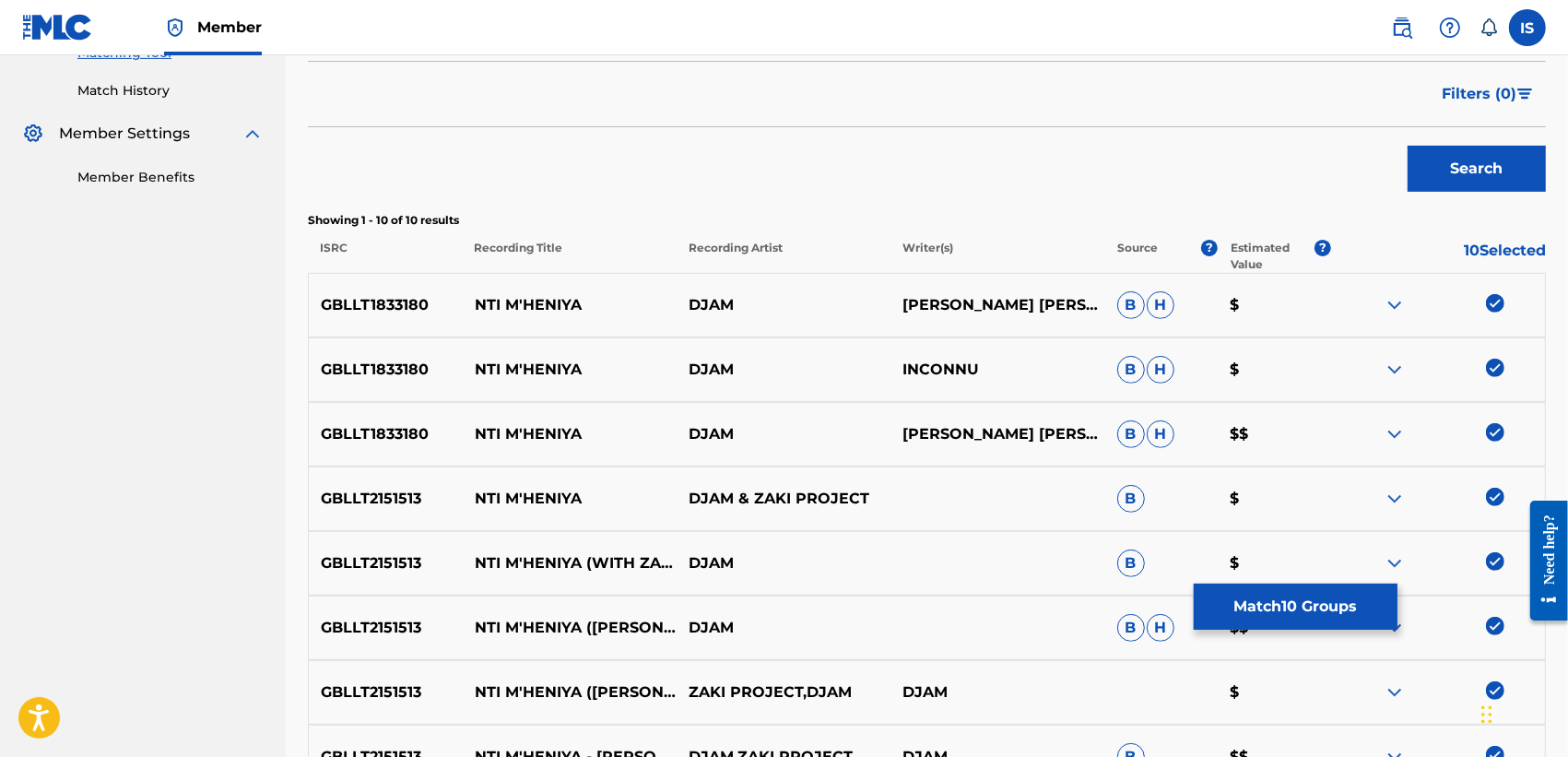
click at [1269, 595] on button "Match 10 Groups" at bounding box center [1295, 606] width 204 height 46
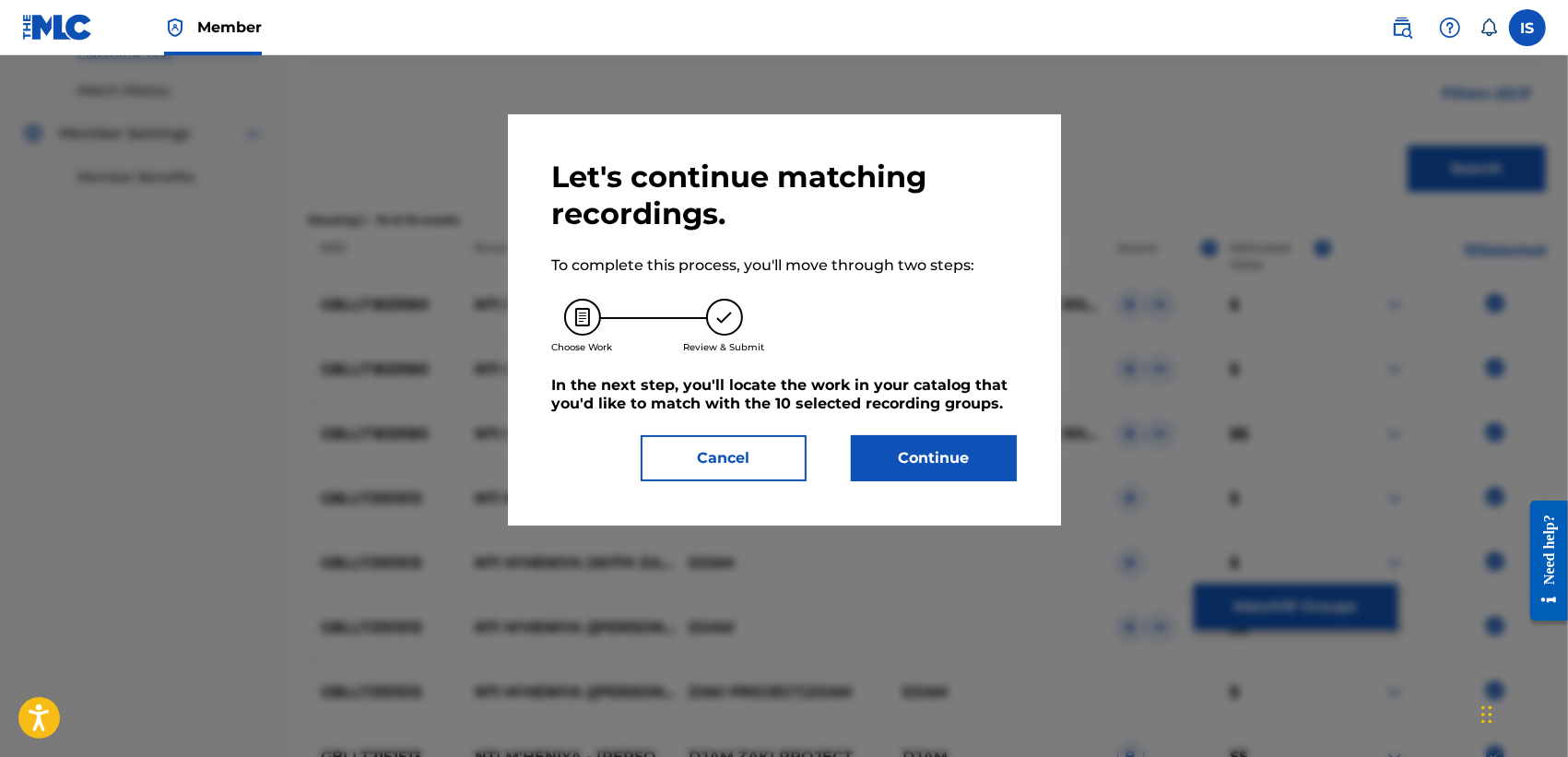
drag, startPoint x: 915, startPoint y: 454, endPoint x: 908, endPoint y: 467, distance: 14.8
click at [908, 467] on button "Continue" at bounding box center [933, 458] width 166 height 46
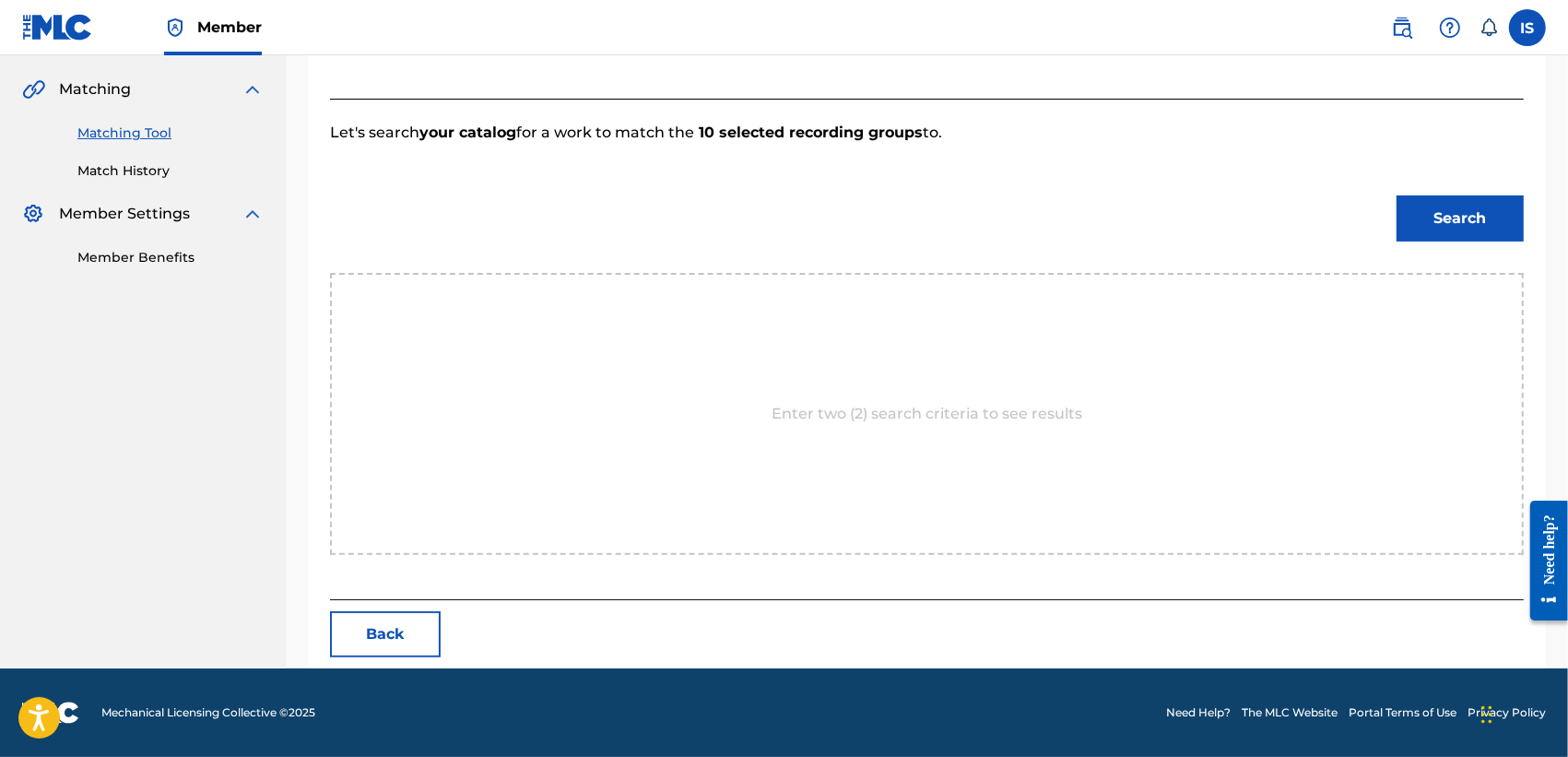
scroll to position [471, 0]
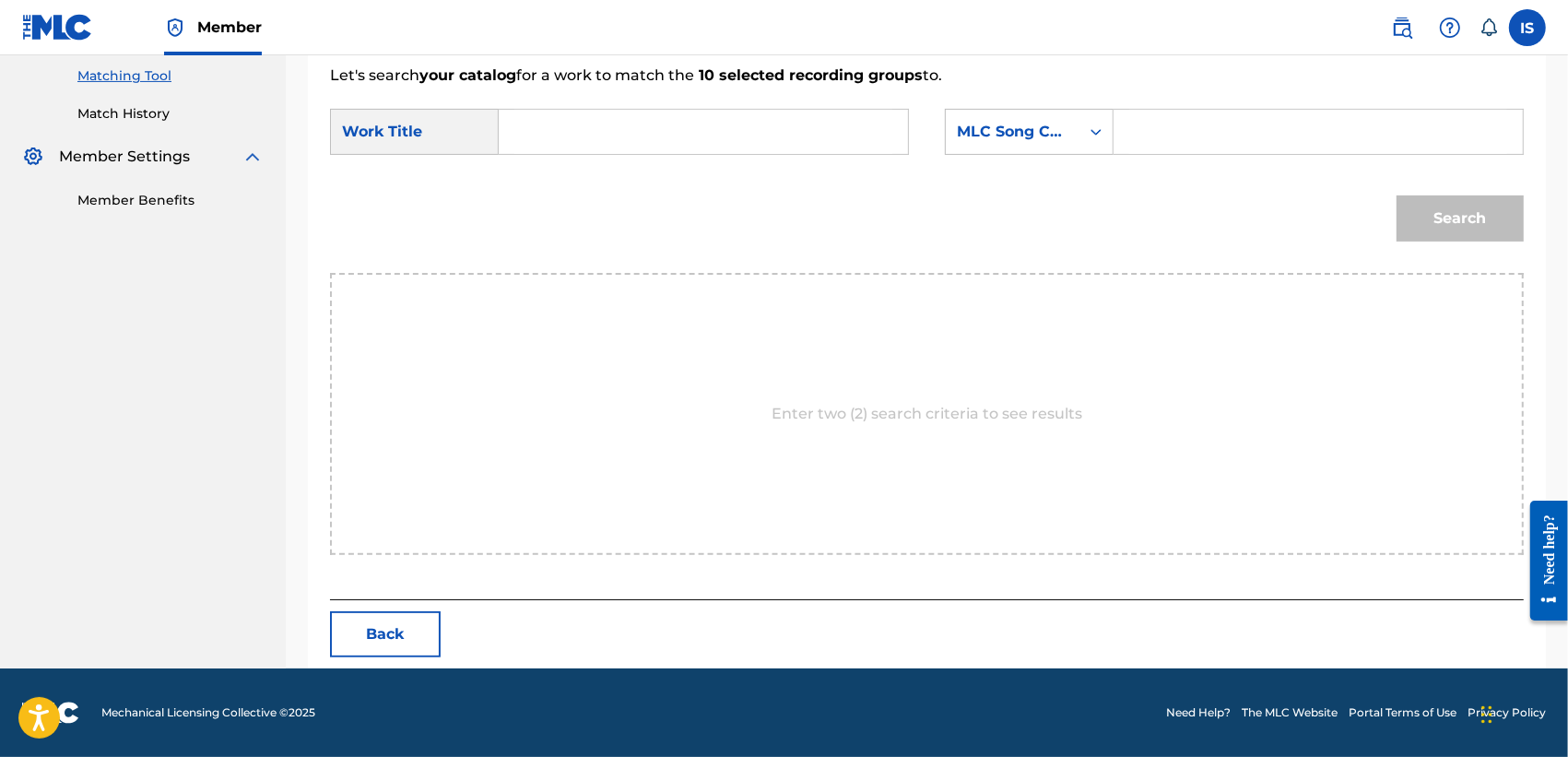
click at [581, 143] on input "Search Form" at bounding box center [703, 132] width 378 height 45
paste input "NTI M'HENIYA"
type input "NTI M'HENIYA"
click at [1020, 122] on div "MLC Song Code" at bounding box center [1012, 131] width 112 height 22
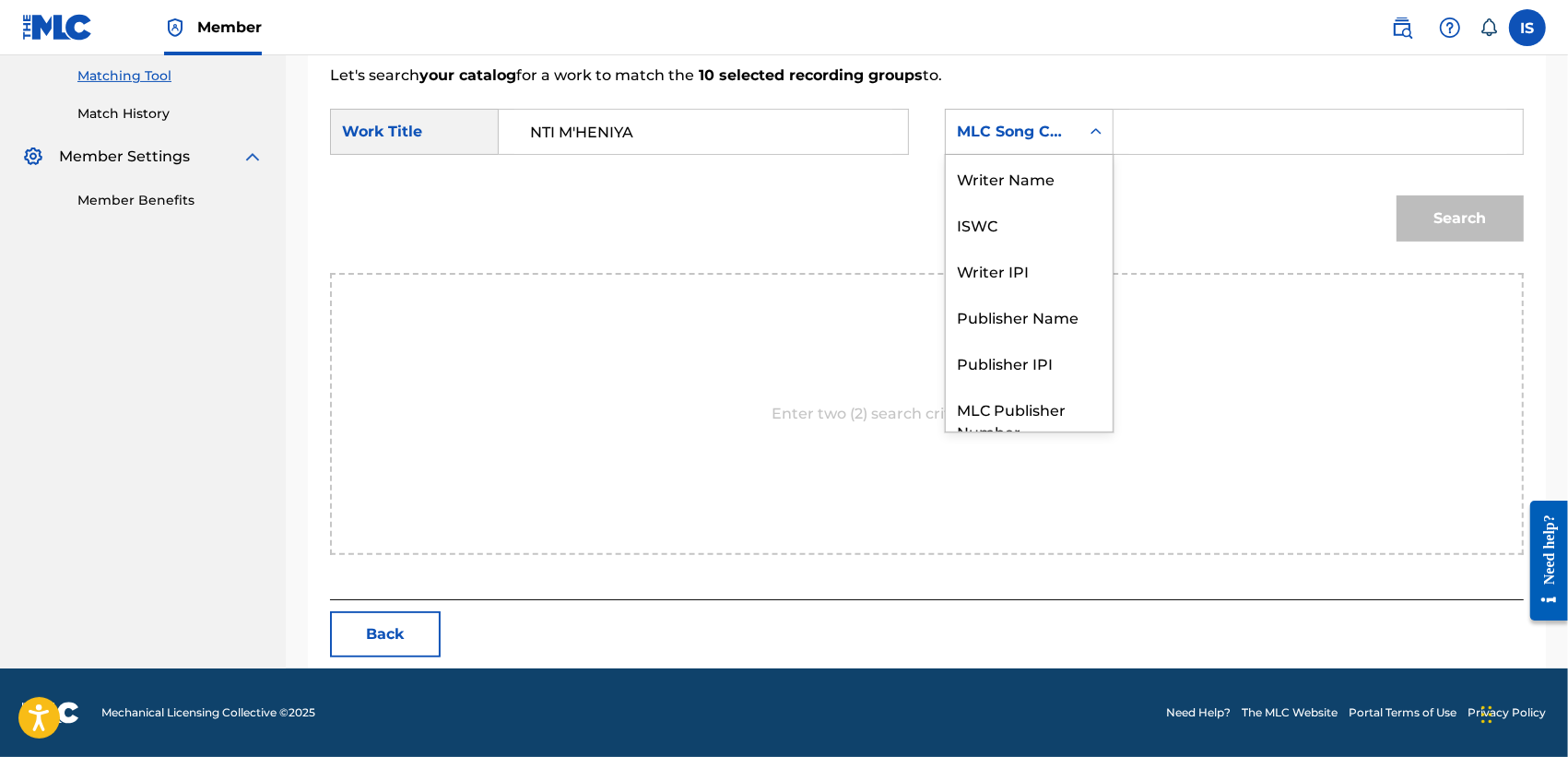
scroll to position [89, 0]
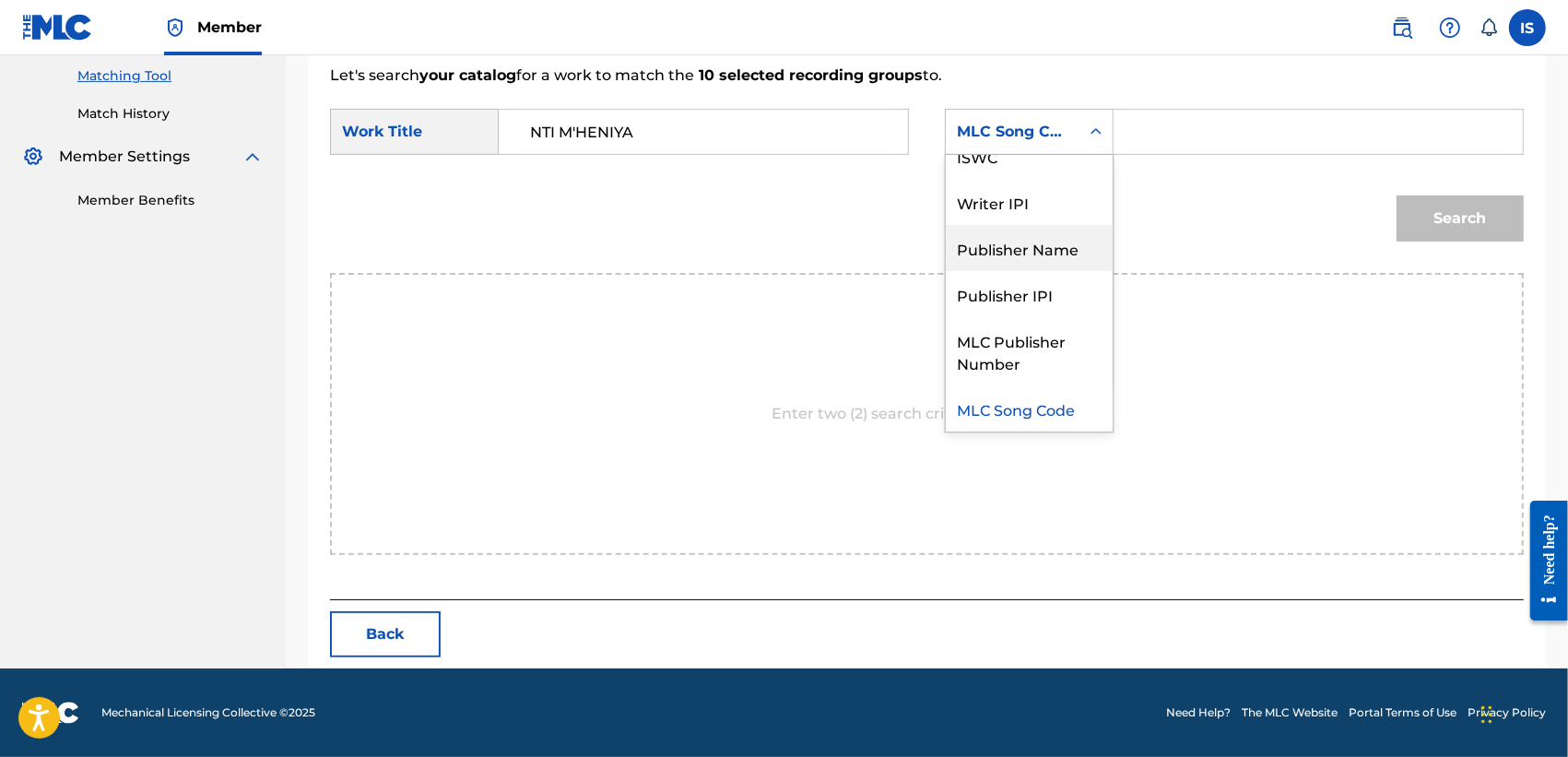
click at [1007, 246] on div "Publisher Name" at bounding box center [1030, 248] width 167 height 46
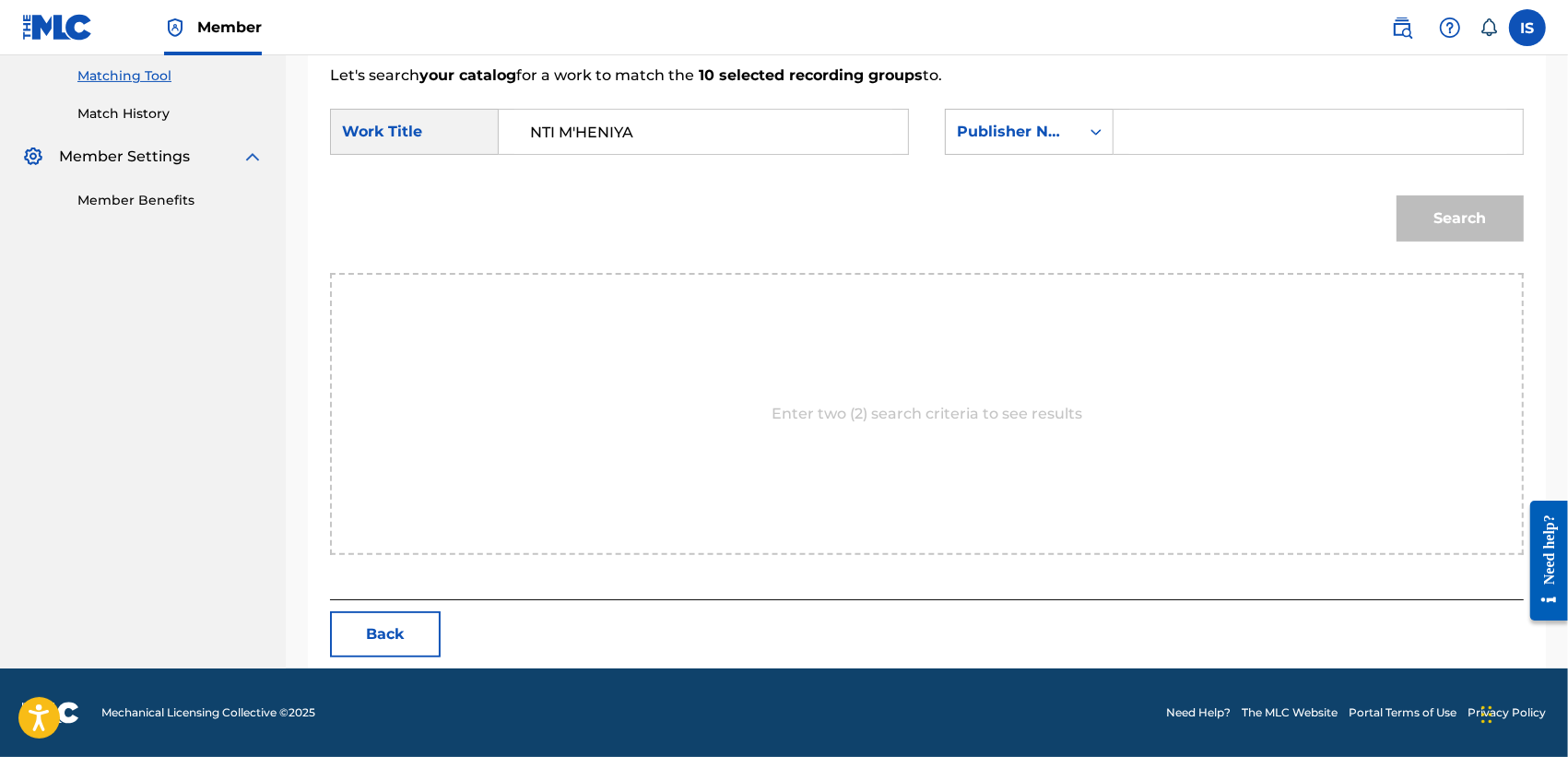
click at [1186, 148] on input "Search Form" at bounding box center [1318, 132] width 378 height 45
type input "onda"
click at [1396, 195] on button "Search" at bounding box center [1460, 218] width 127 height 46
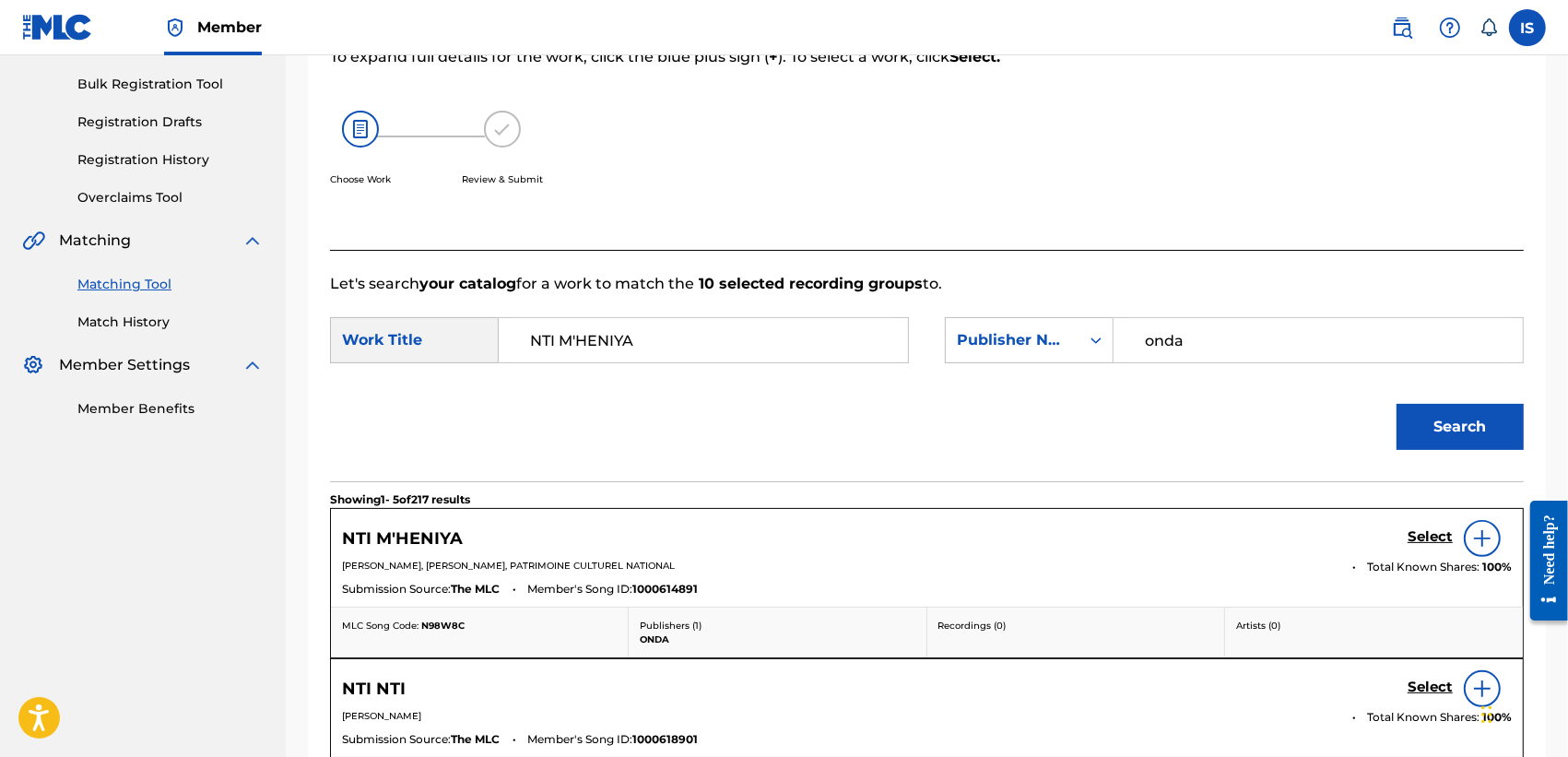
scroll to position [471, 0]
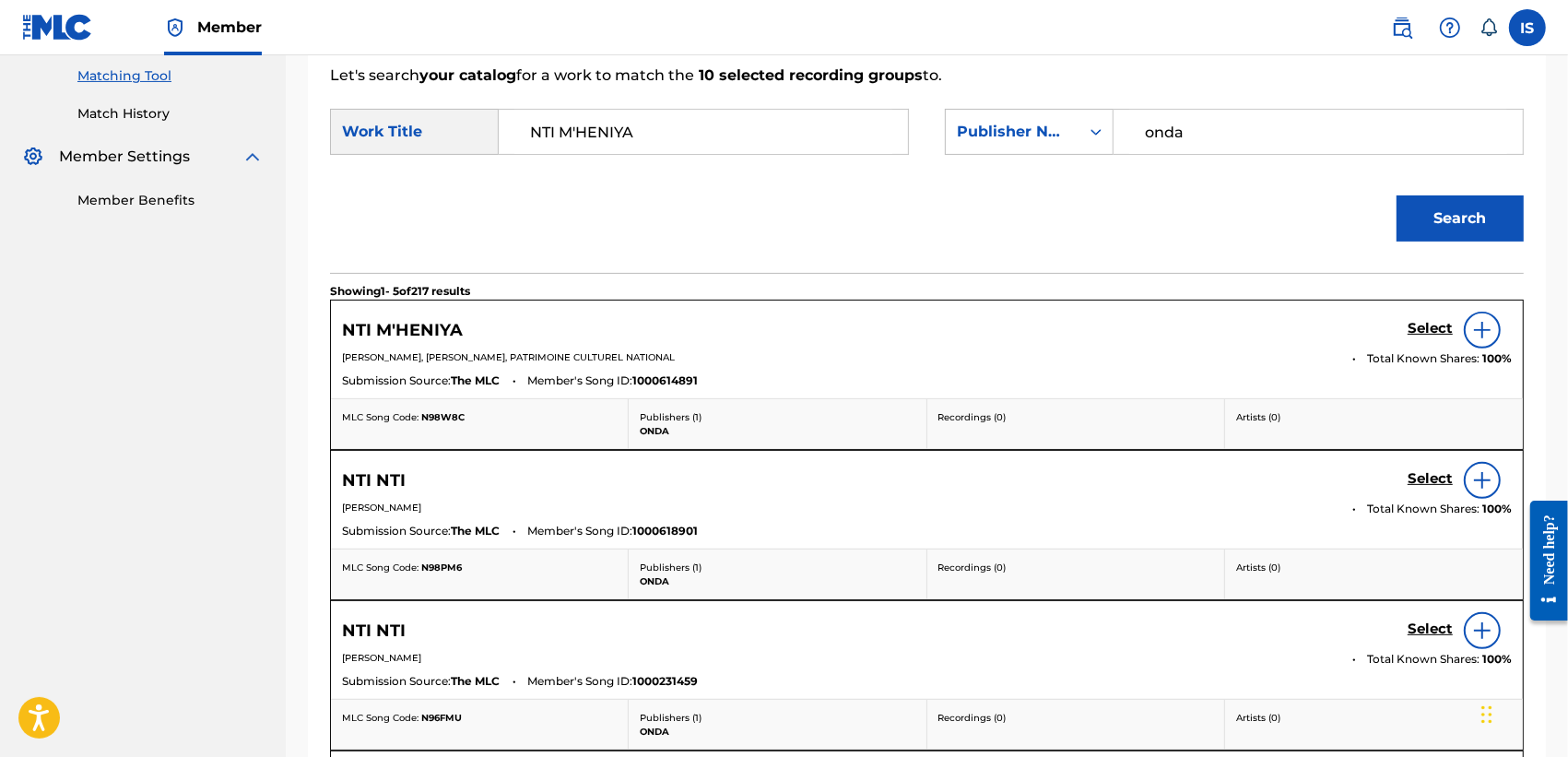
click at [1430, 330] on h5 "Select" at bounding box center [1431, 328] width 46 height 17
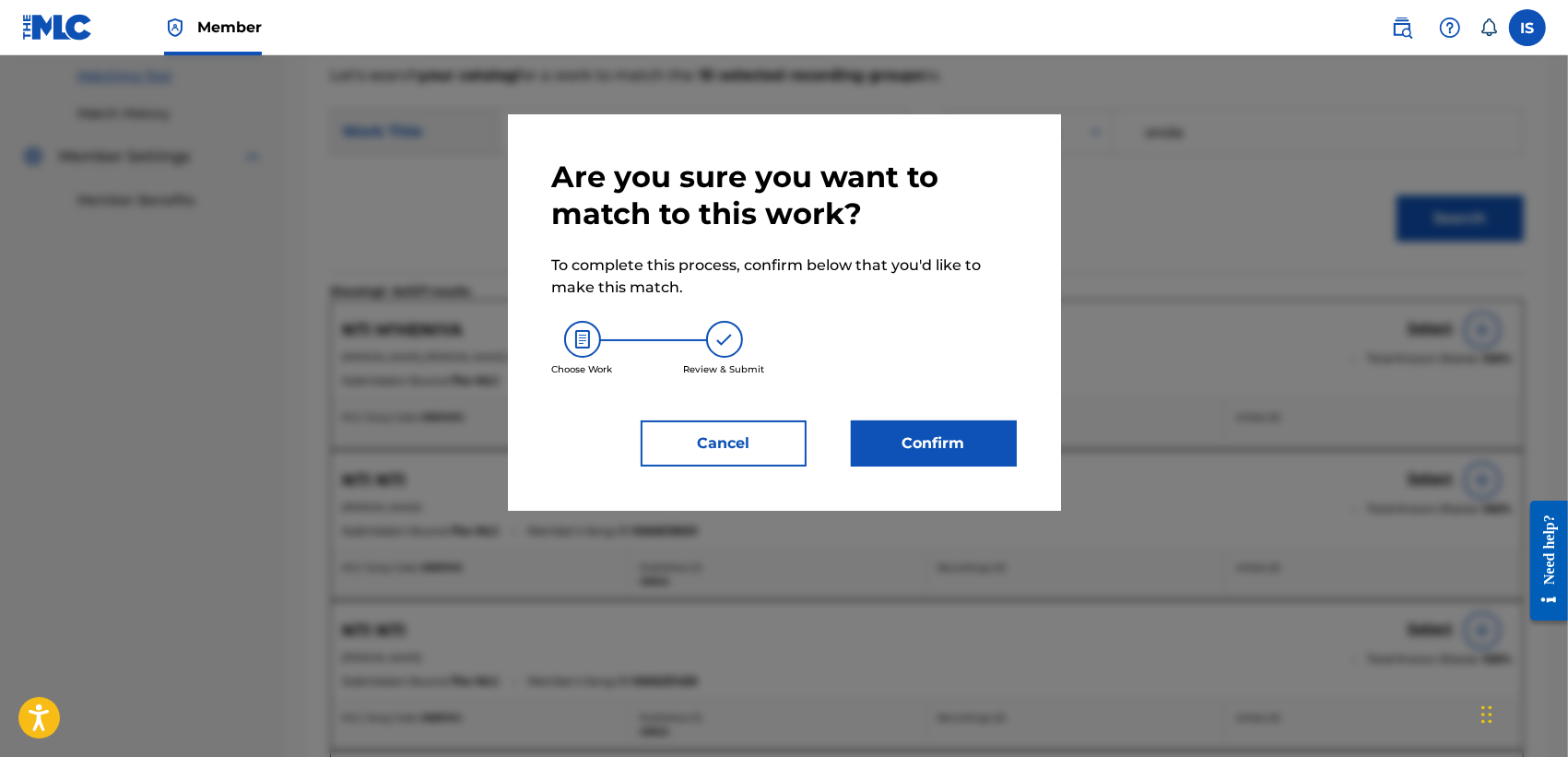
click at [943, 450] on button "Confirm" at bounding box center [933, 443] width 166 height 46
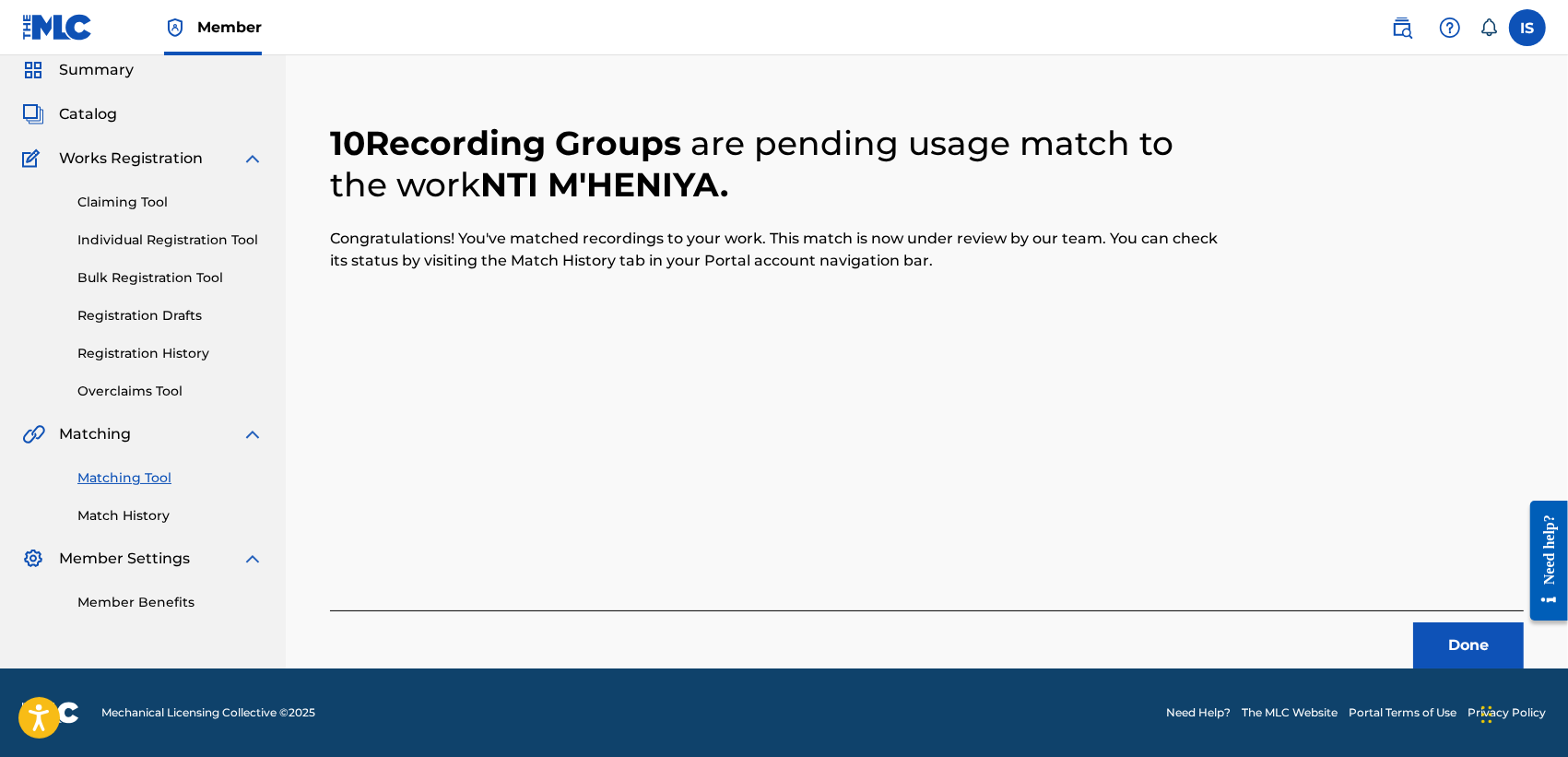
scroll to position [69, 0]
